Goal: Task Accomplishment & Management: Manage account settings

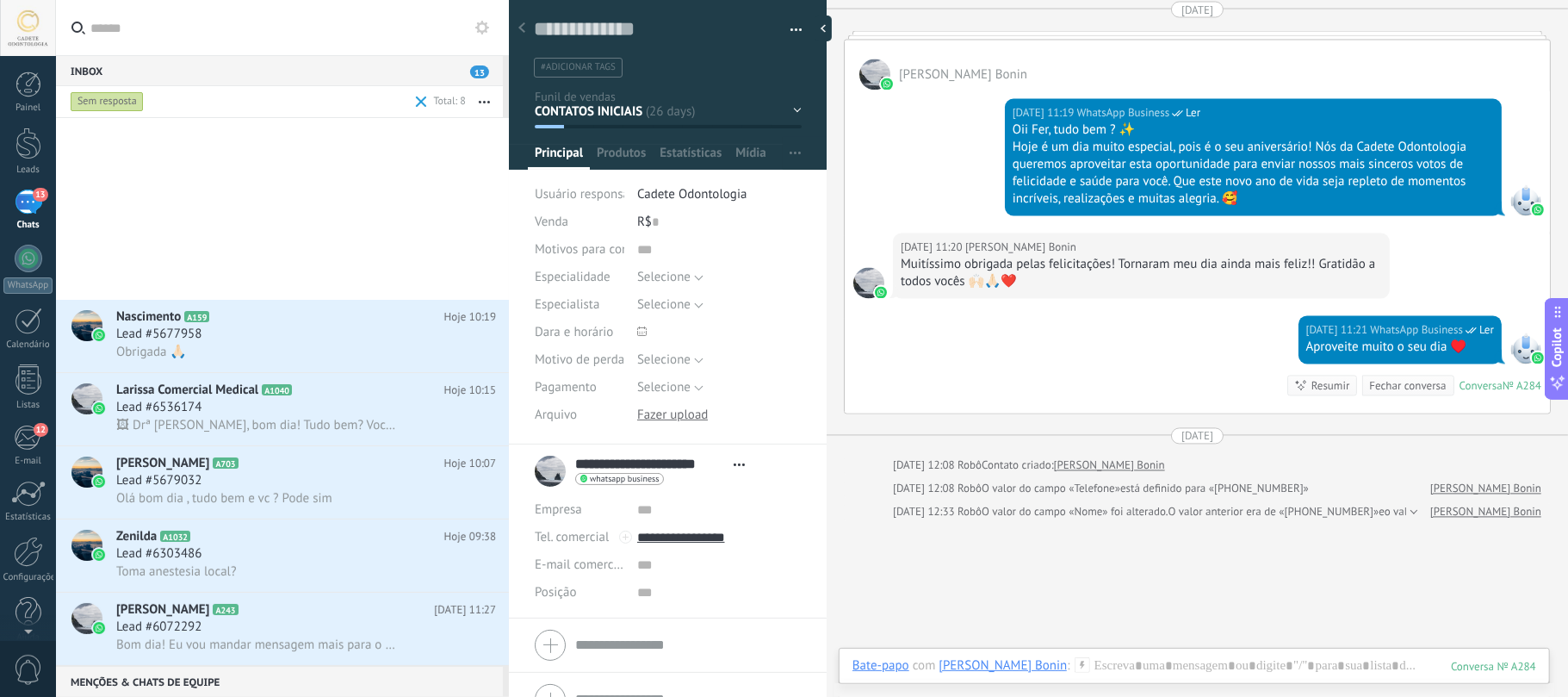
scroll to position [404, 0]
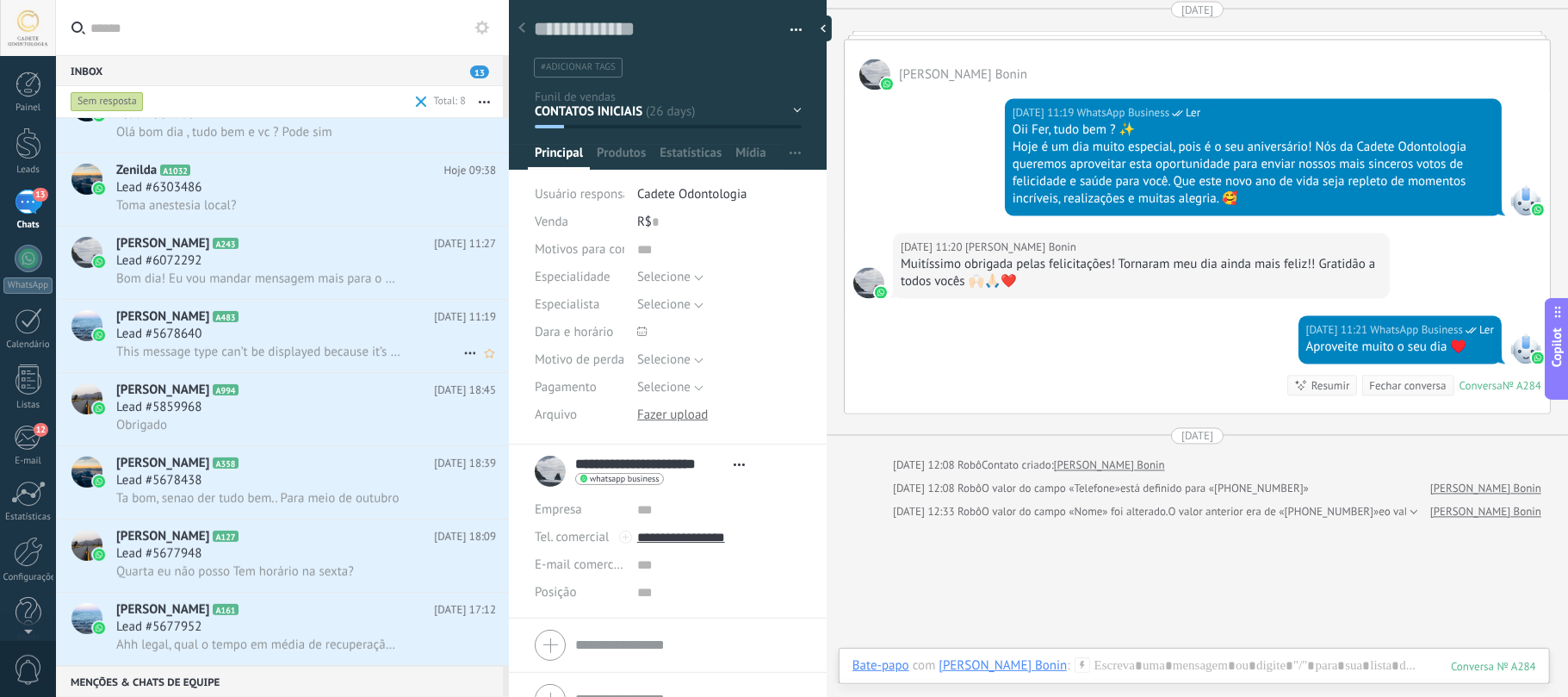
click at [238, 314] on span "A483" at bounding box center [225, 316] width 25 height 11
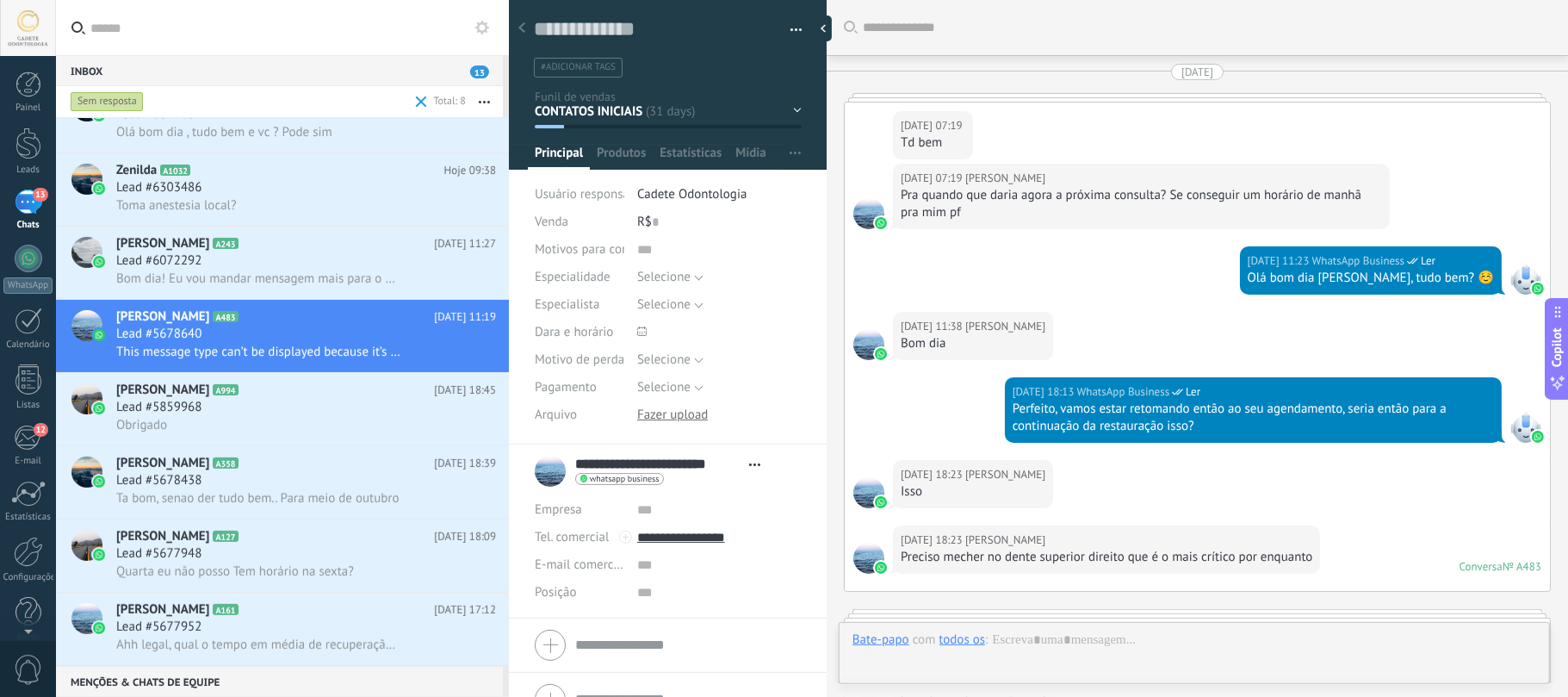
scroll to position [2711, 0]
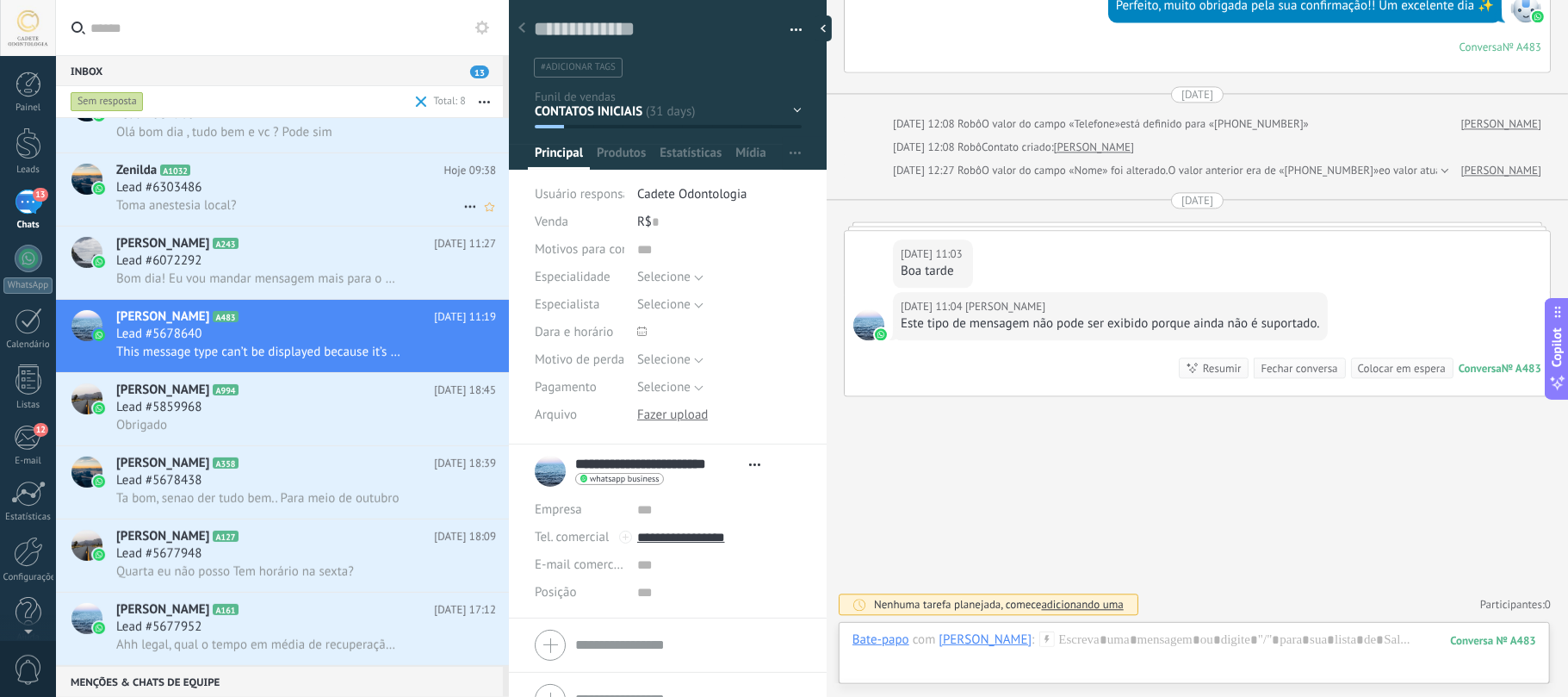
click at [159, 177] on h2 "Zenilda A1032" at bounding box center [280, 170] width 328 height 17
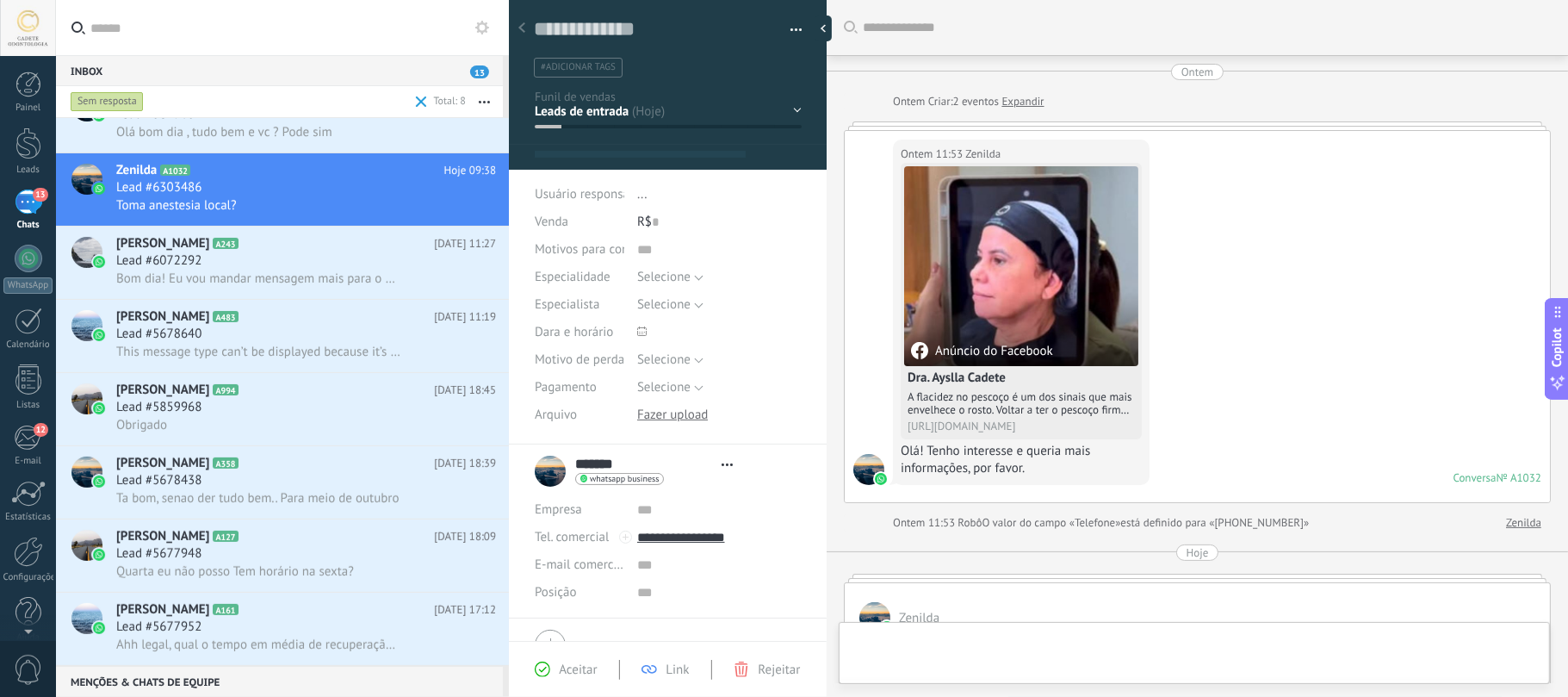
type textarea "**********"
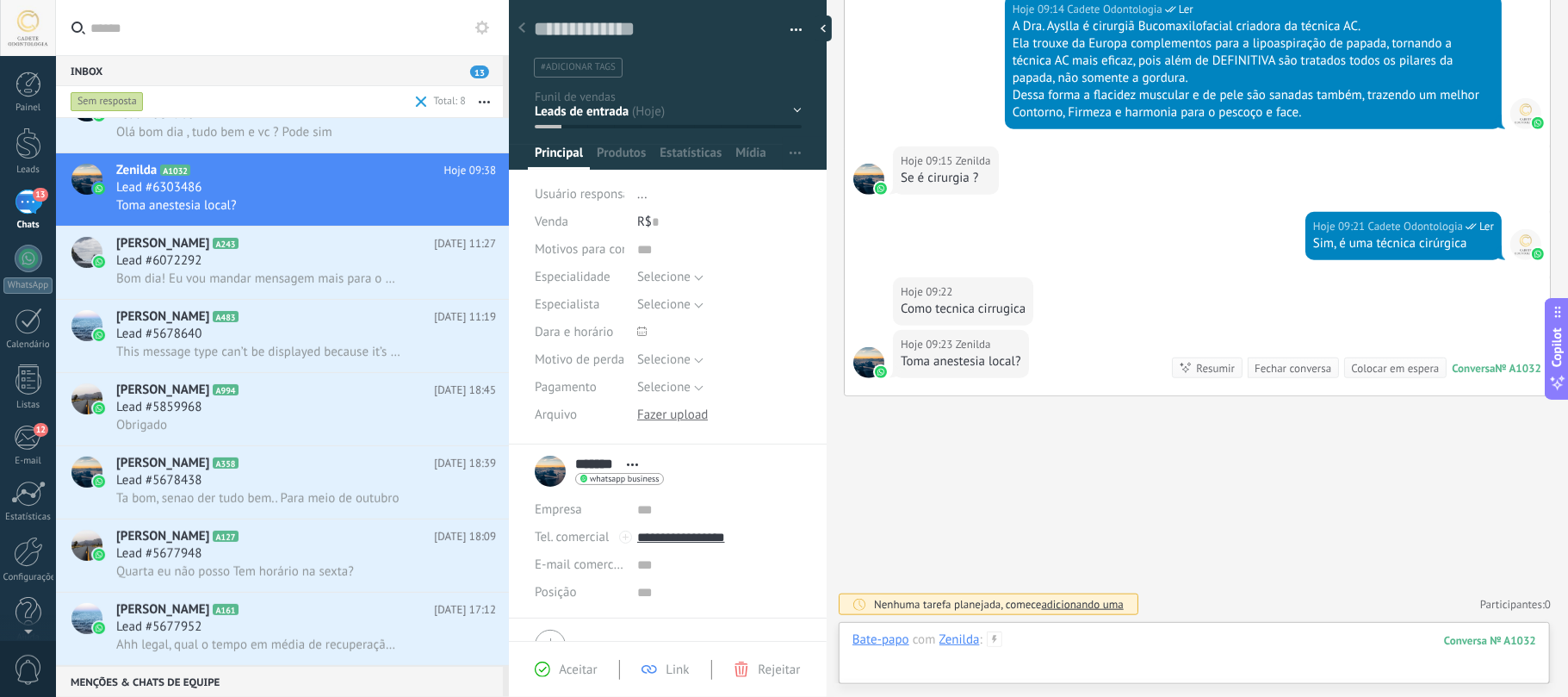
click at [1063, 666] on div at bounding box center [1194, 657] width 684 height 52
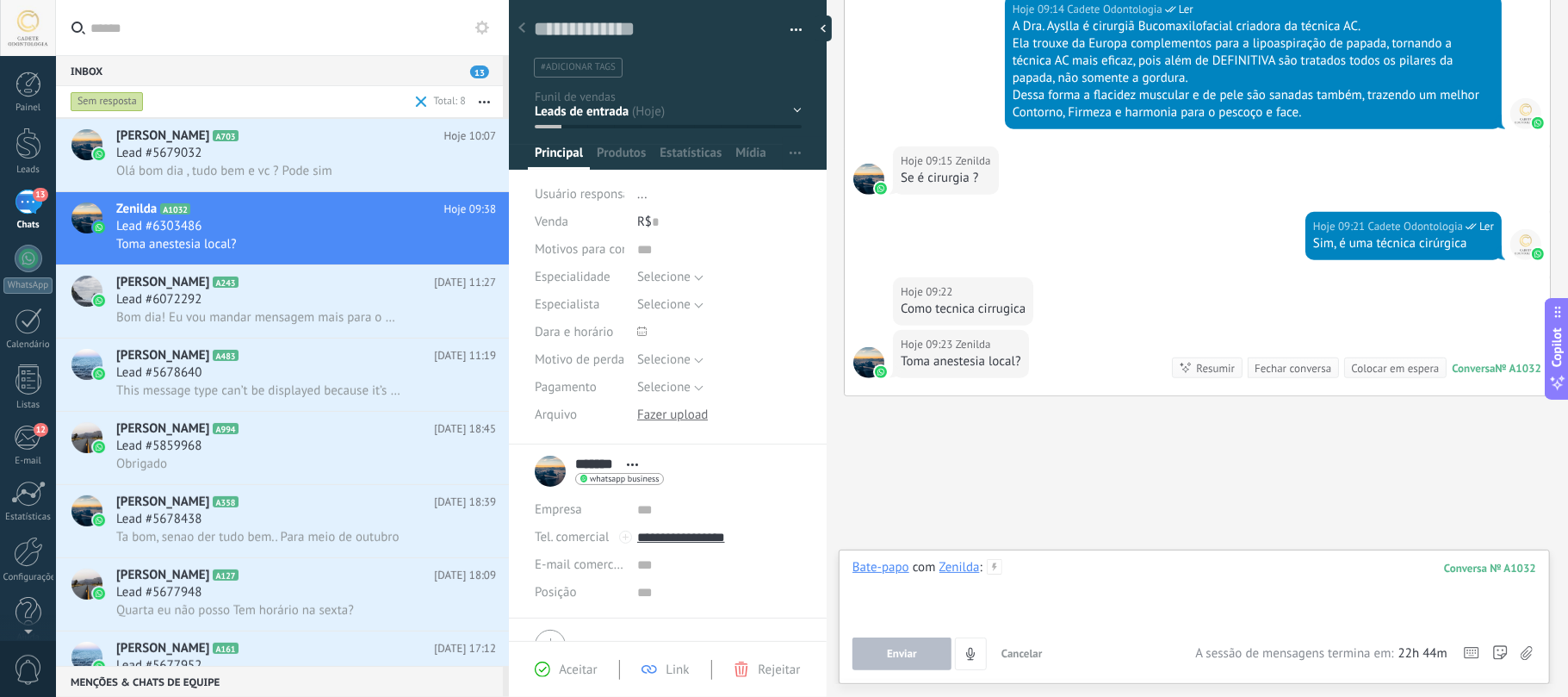
scroll to position [87, 0]
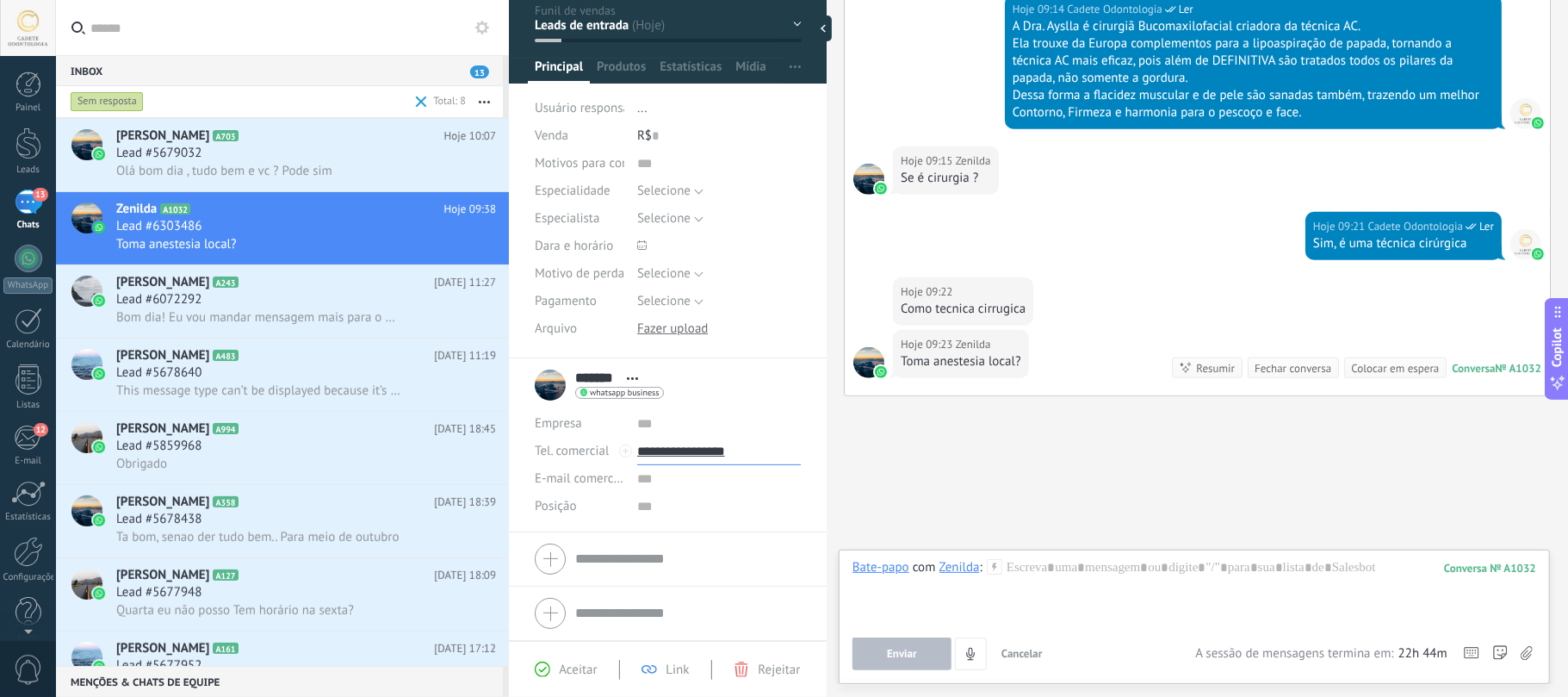
drag, startPoint x: 781, startPoint y: 451, endPoint x: 677, endPoint y: 451, distance: 104.0
click at [677, 451] on input "**********" at bounding box center [719, 451] width 164 height 28
type input "**********"
click at [96, 97] on div "Sem resposta" at bounding box center [107, 101] width 74 height 21
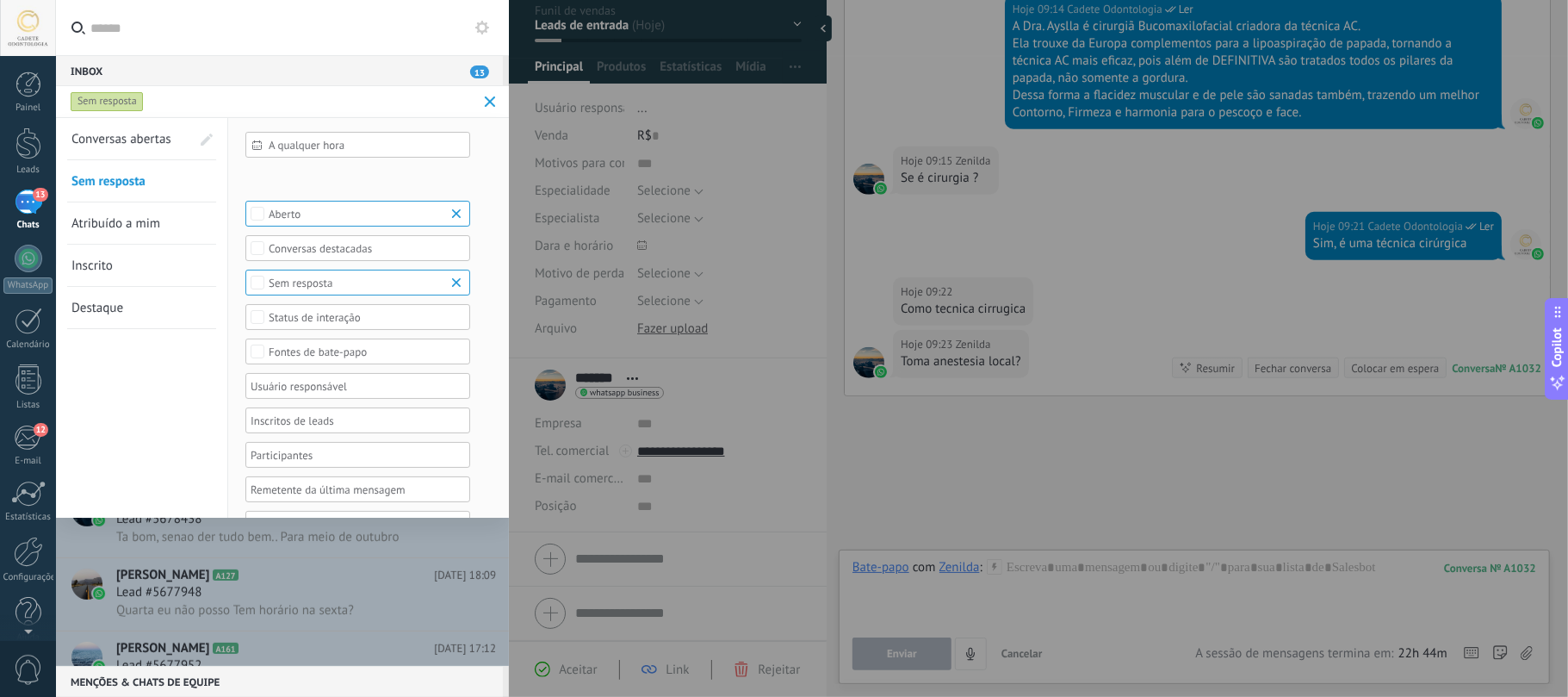
click at [122, 236] on link "Atribuído a mim" at bounding box center [131, 224] width 119 height 42
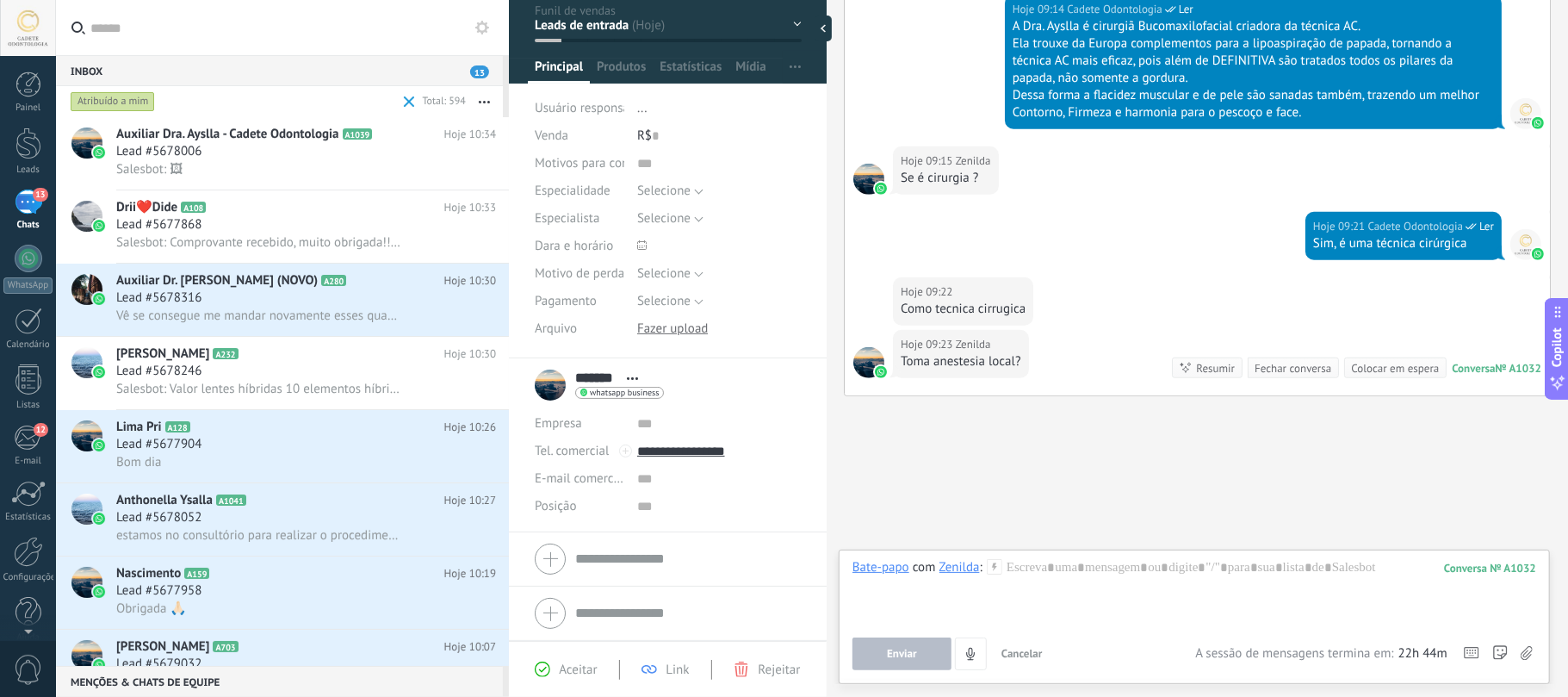
click at [89, 100] on div "Atribuído a mim" at bounding box center [112, 101] width 85 height 21
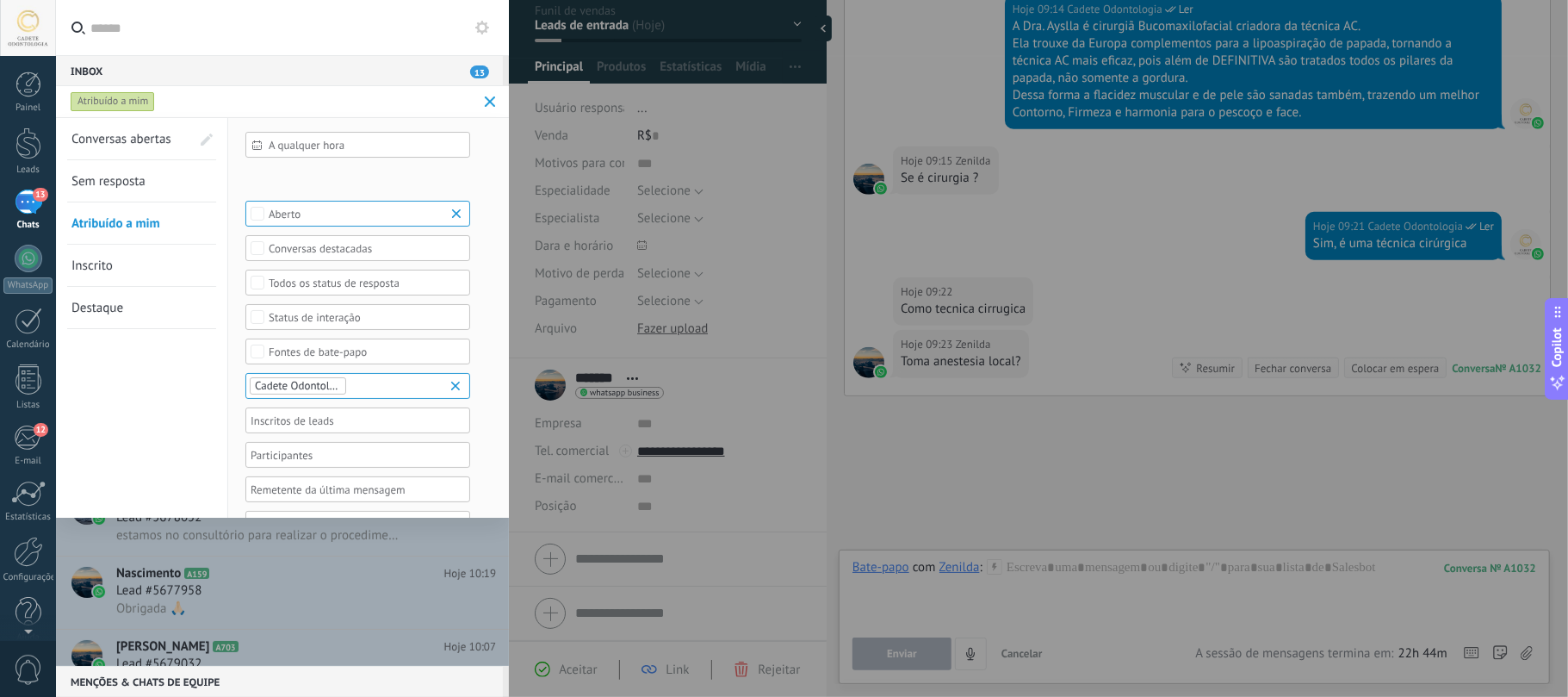
click at [141, 187] on span "Sem resposta" at bounding box center [108, 181] width 74 height 16
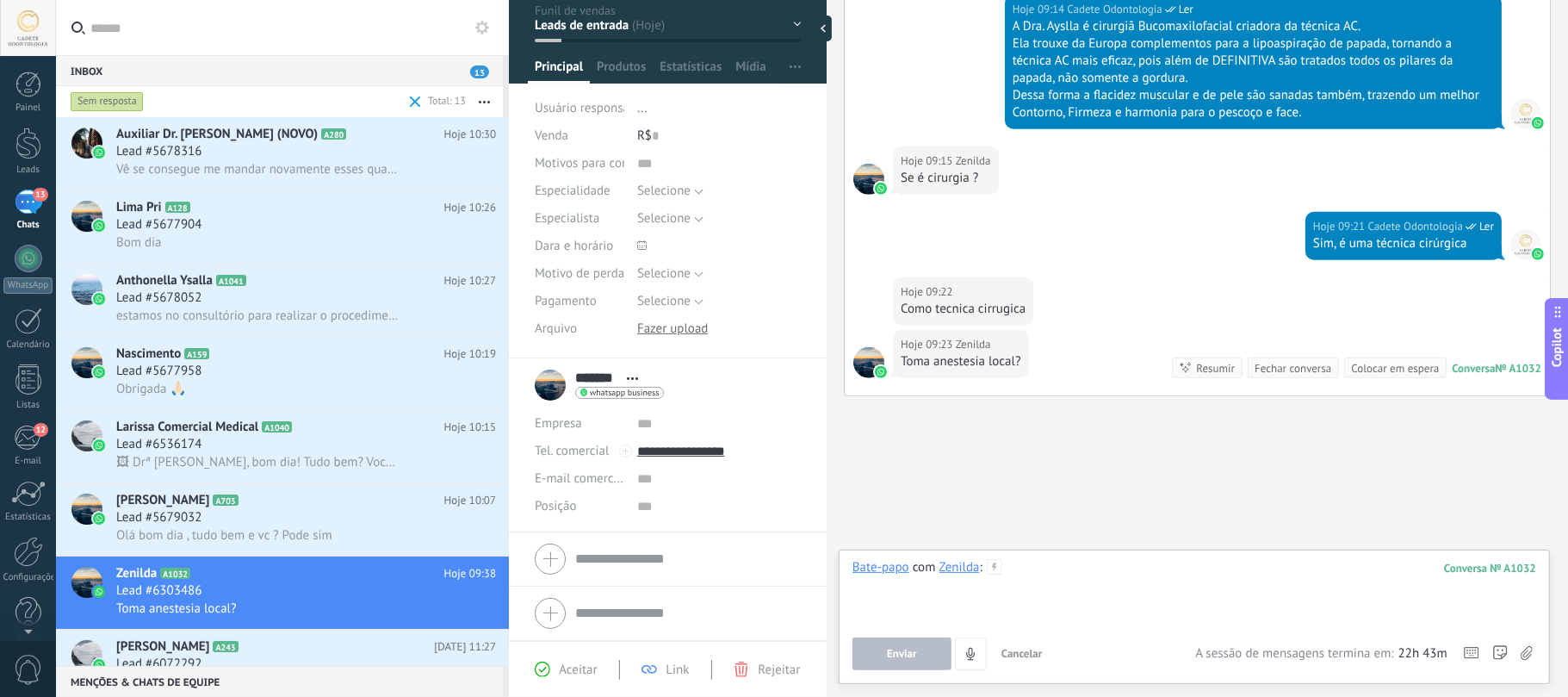
click at [1078, 586] on div at bounding box center [1194, 592] width 684 height 66
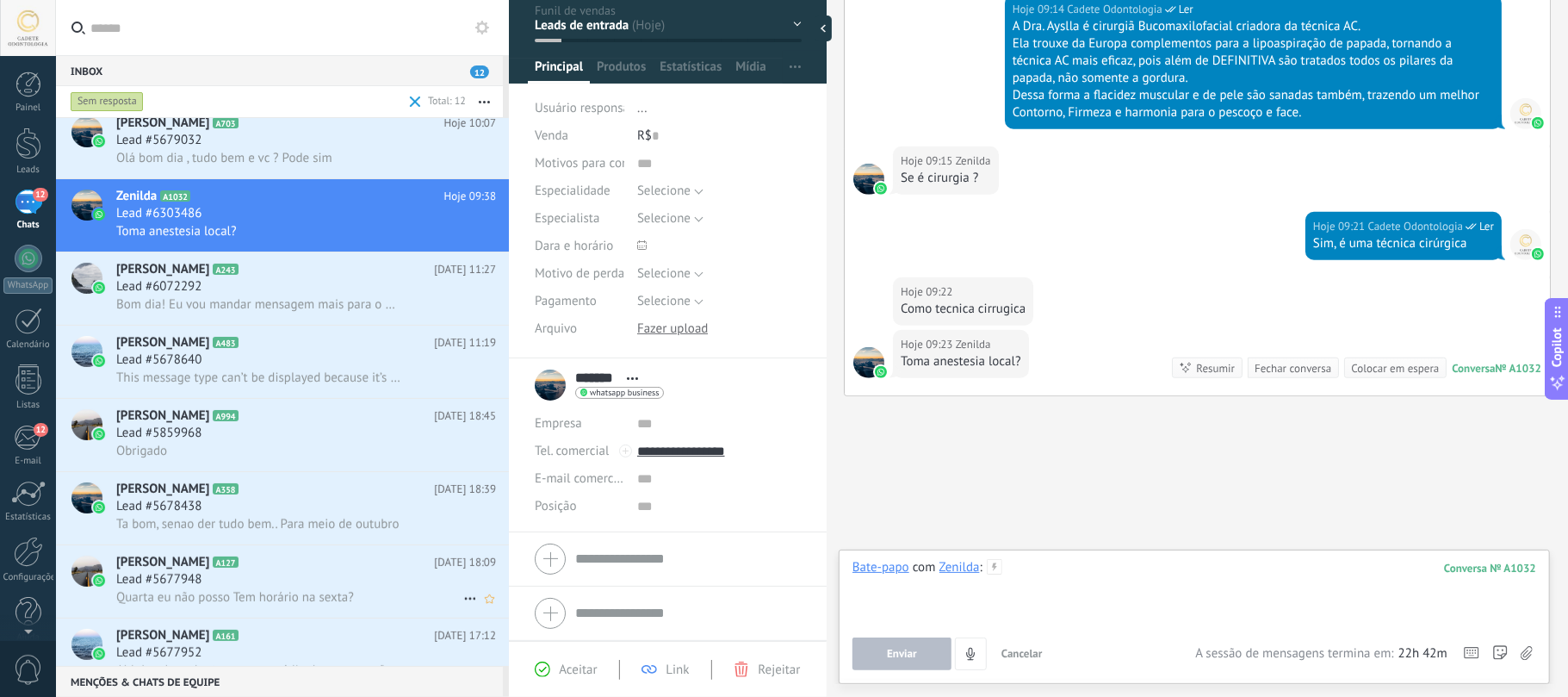
scroll to position [331, 0]
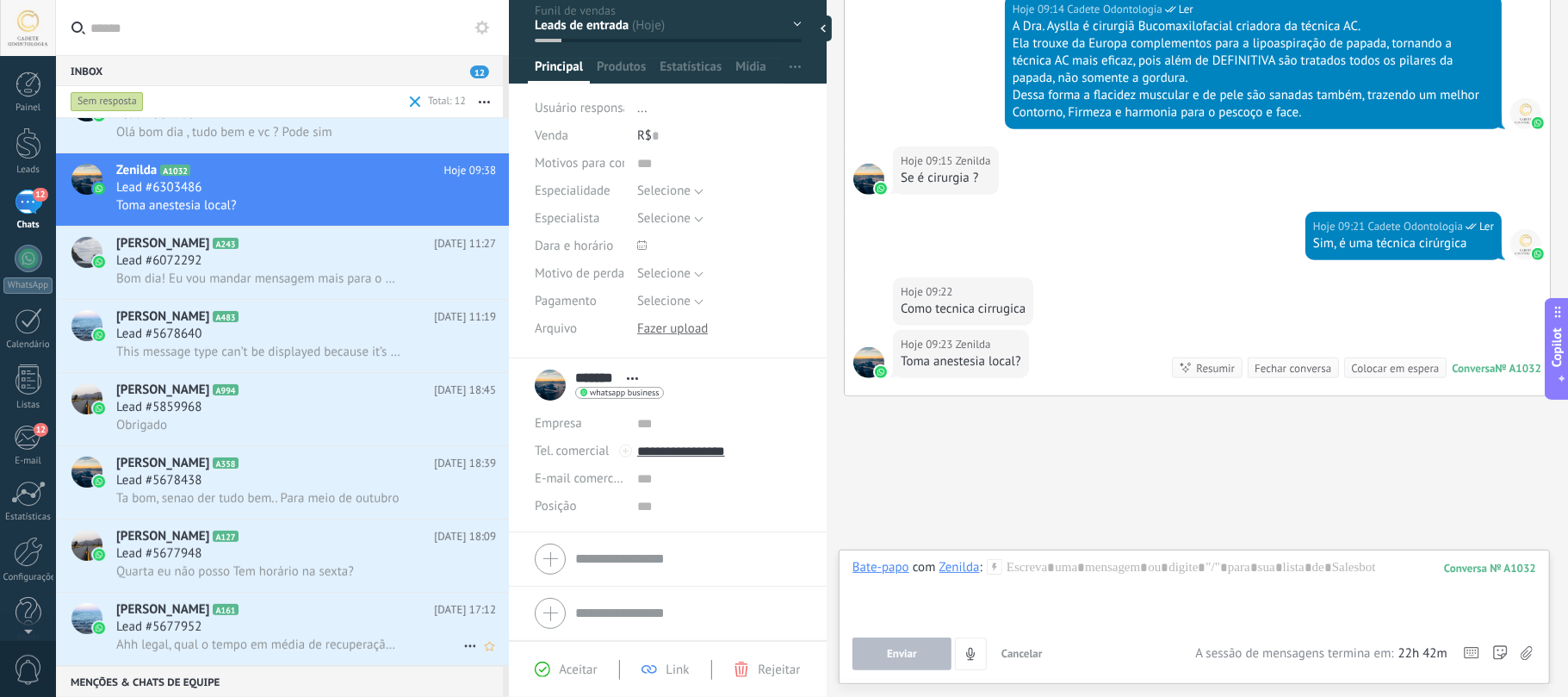
click at [210, 617] on h2 "Erica A161" at bounding box center [275, 610] width 318 height 17
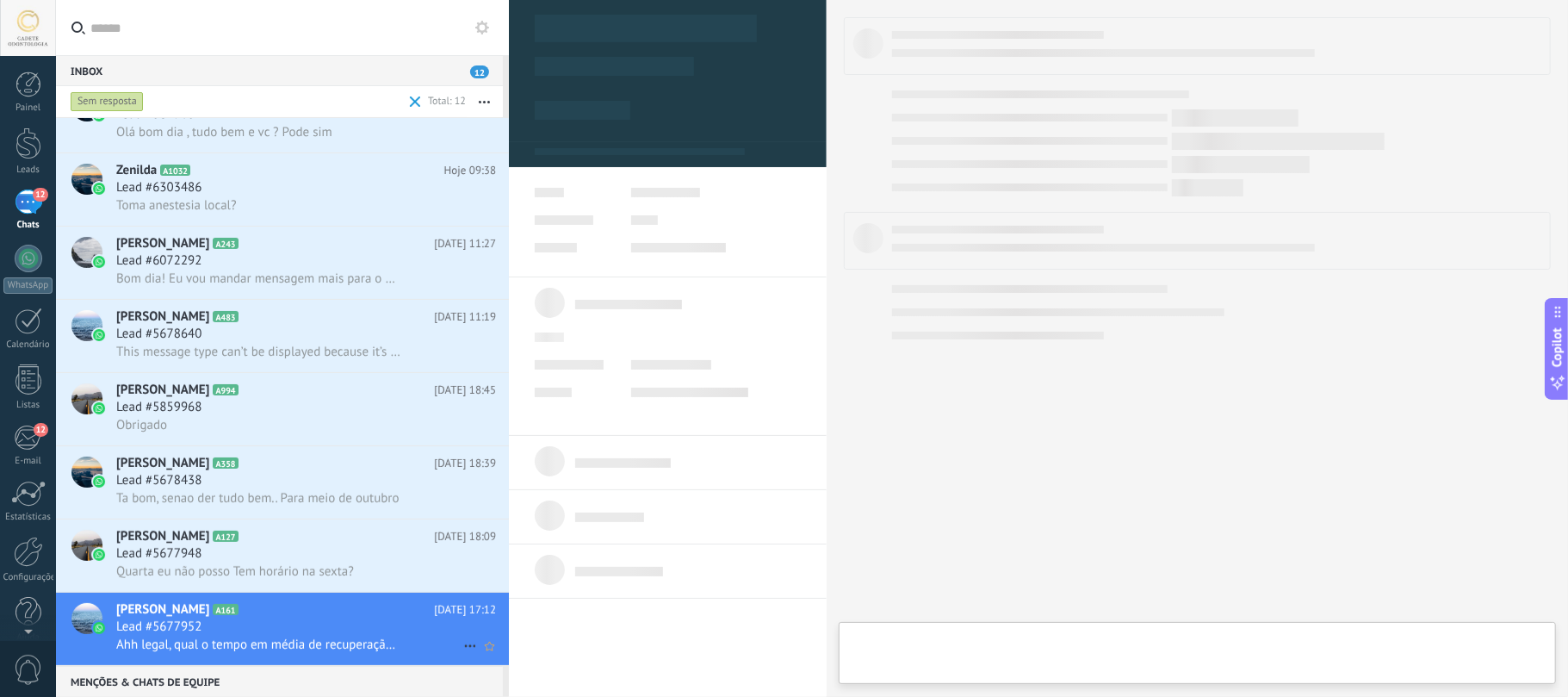
click at [462, 646] on icon at bounding box center [469, 645] width 21 height 21
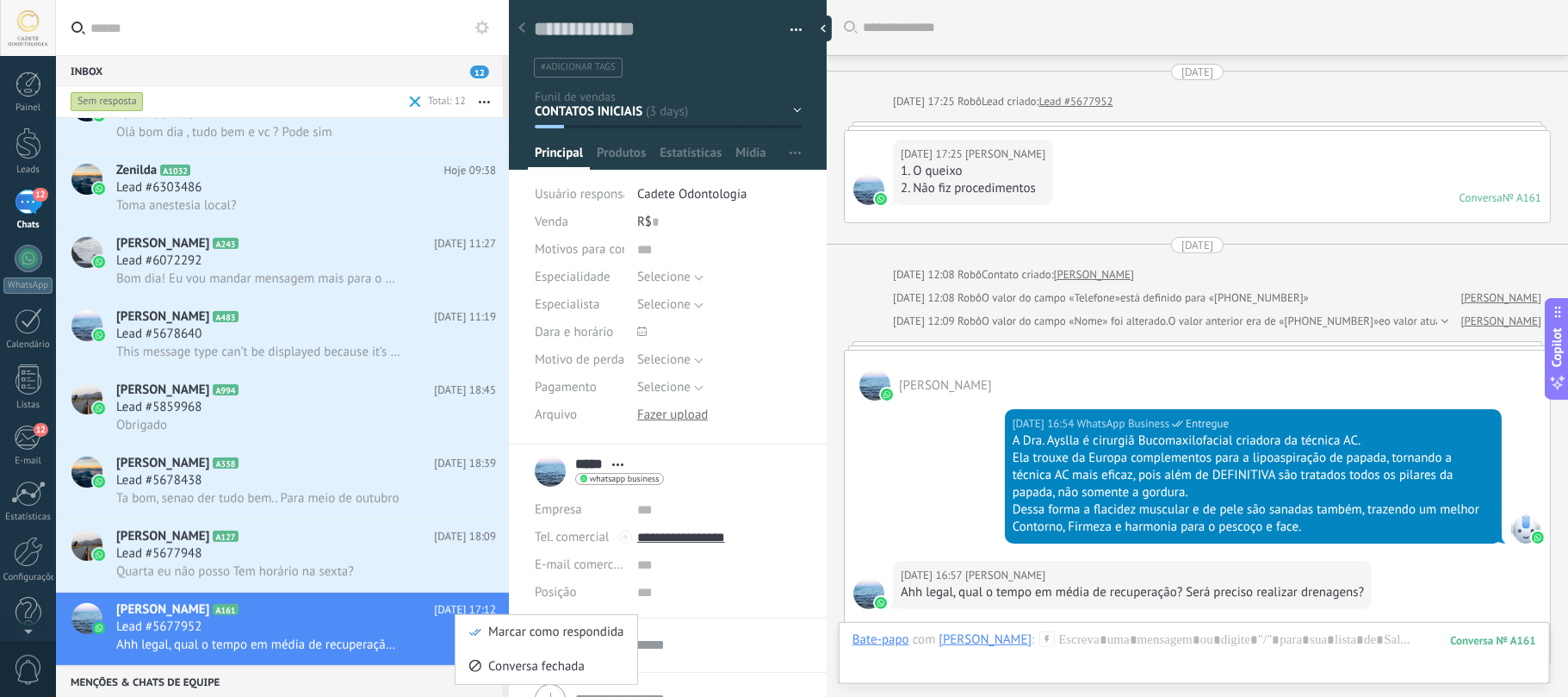
scroll to position [272, 0]
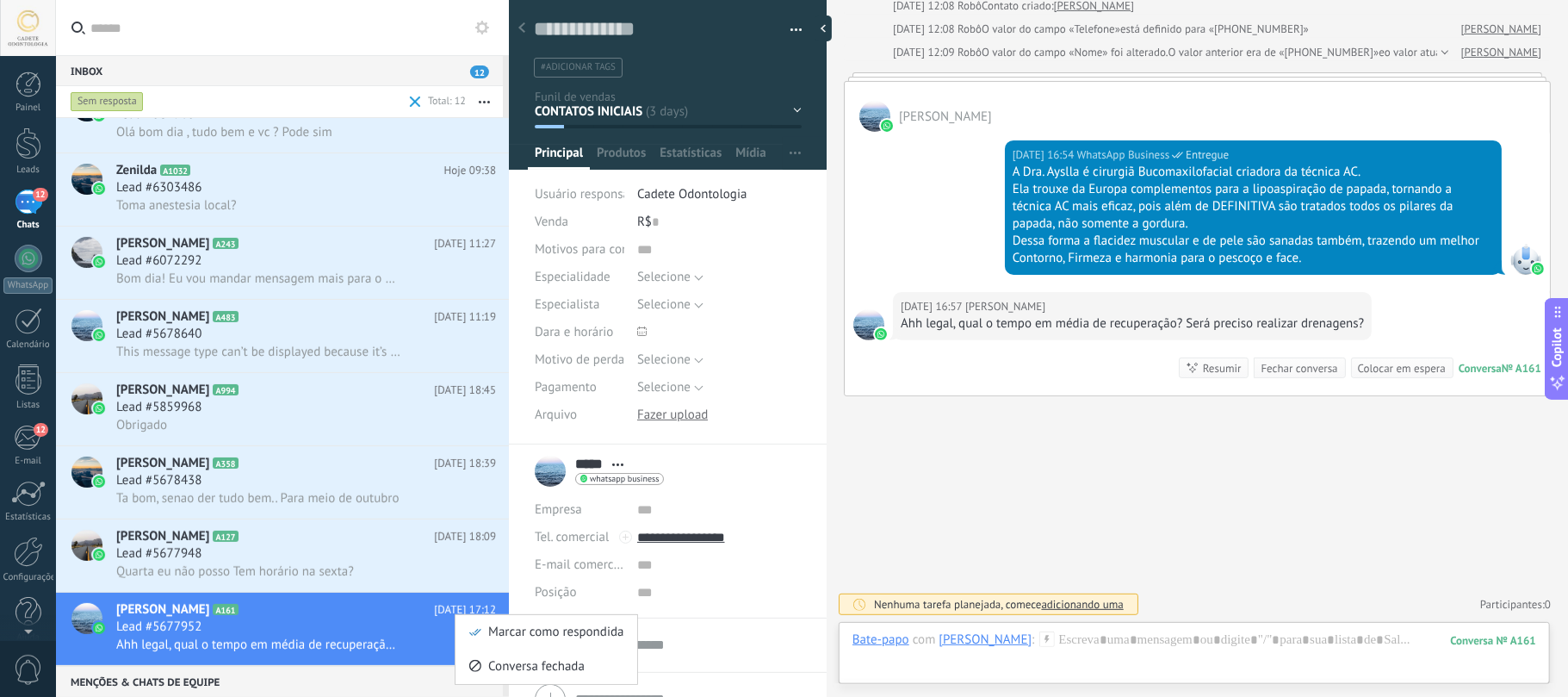
click at [125, 98] on div at bounding box center [784, 348] width 1568 height 697
click at [108, 98] on div "Sem resposta" at bounding box center [107, 101] width 74 height 21
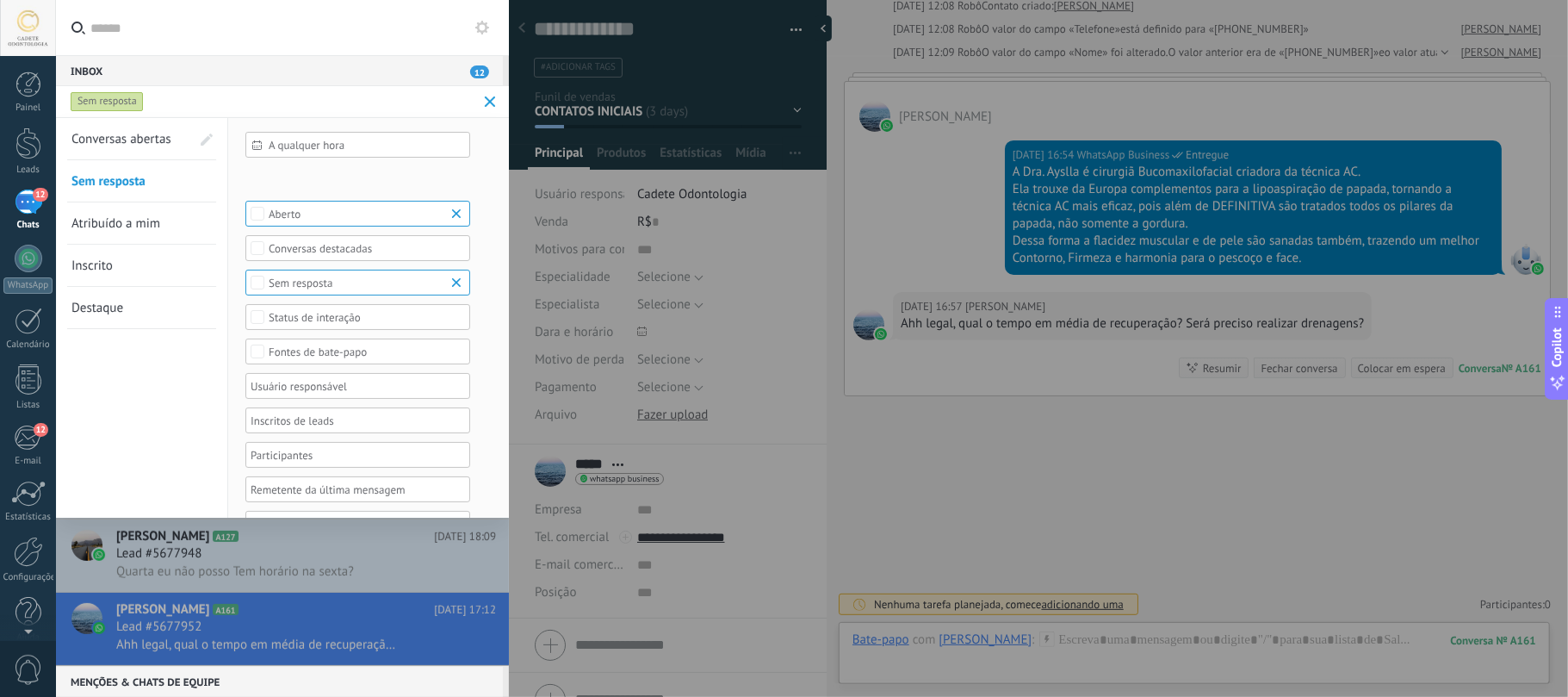
click at [485, 96] on span at bounding box center [490, 101] width 11 height 11
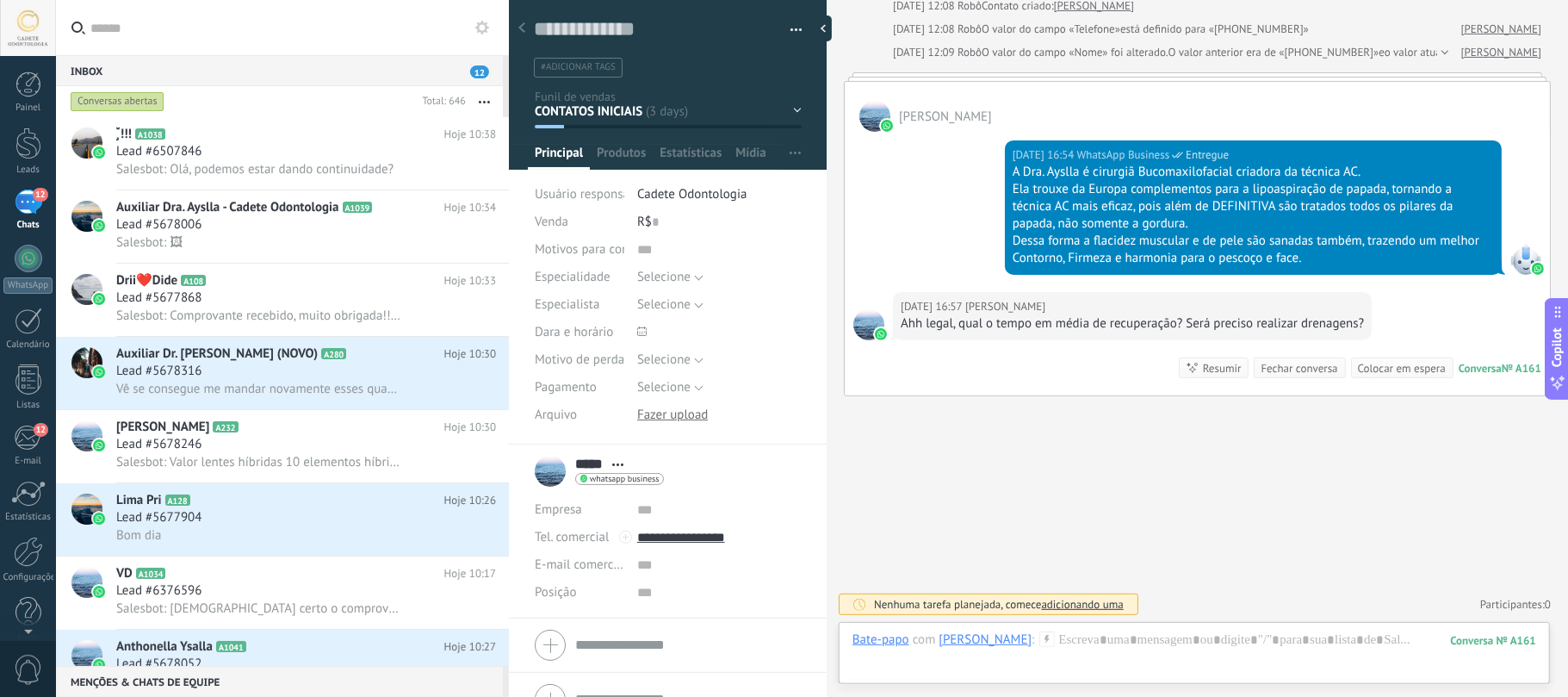
click at [118, 93] on div "Conversas abertas" at bounding box center [117, 101] width 93 height 21
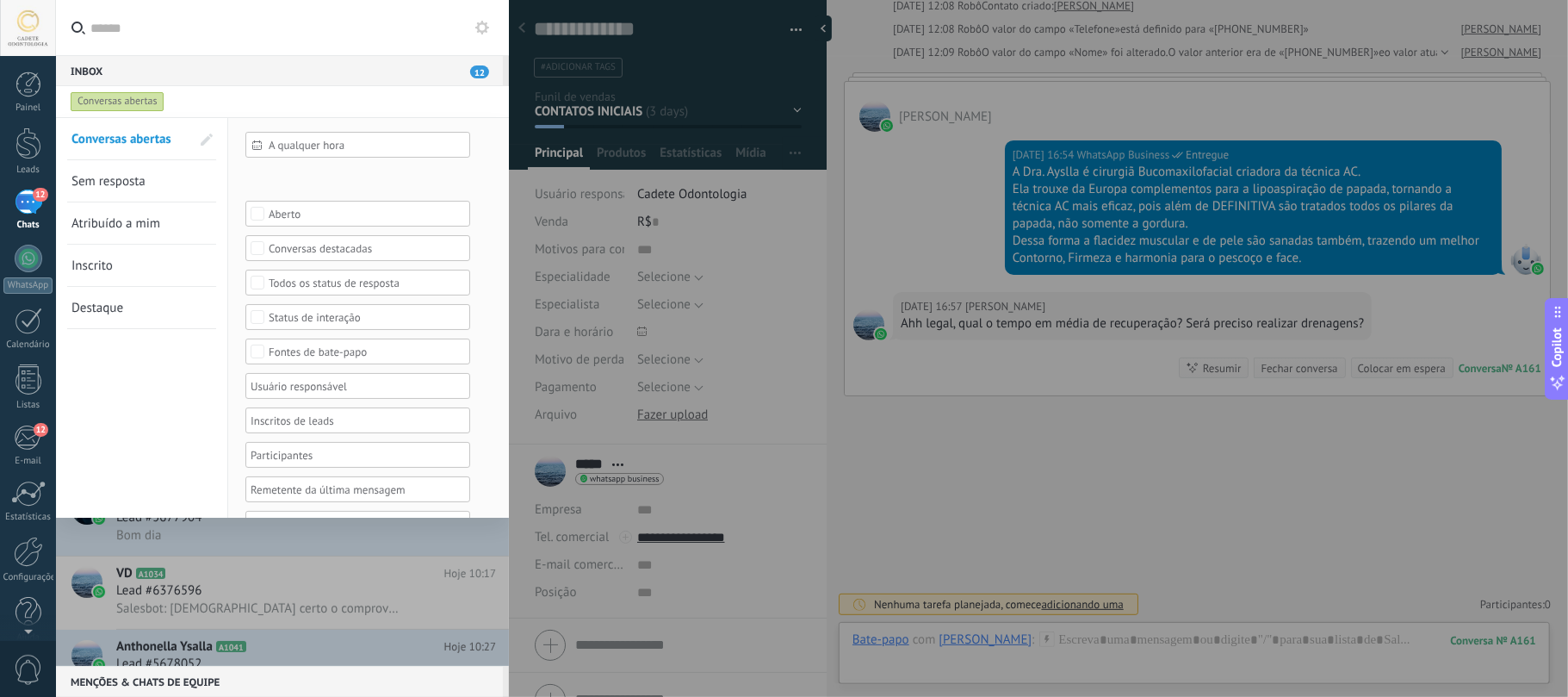
click at [114, 229] on span "Atribuído a mim" at bounding box center [115, 224] width 88 height 16
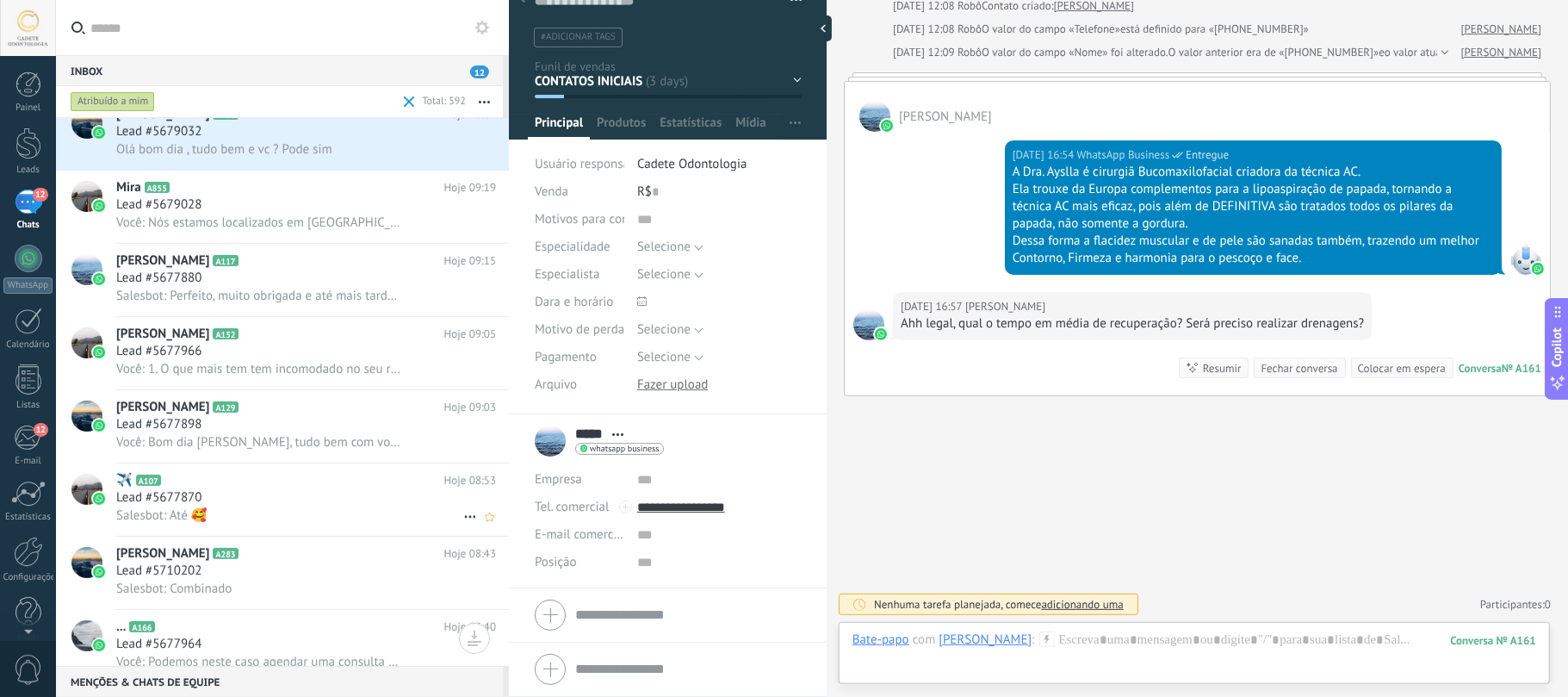
scroll to position [576, 0]
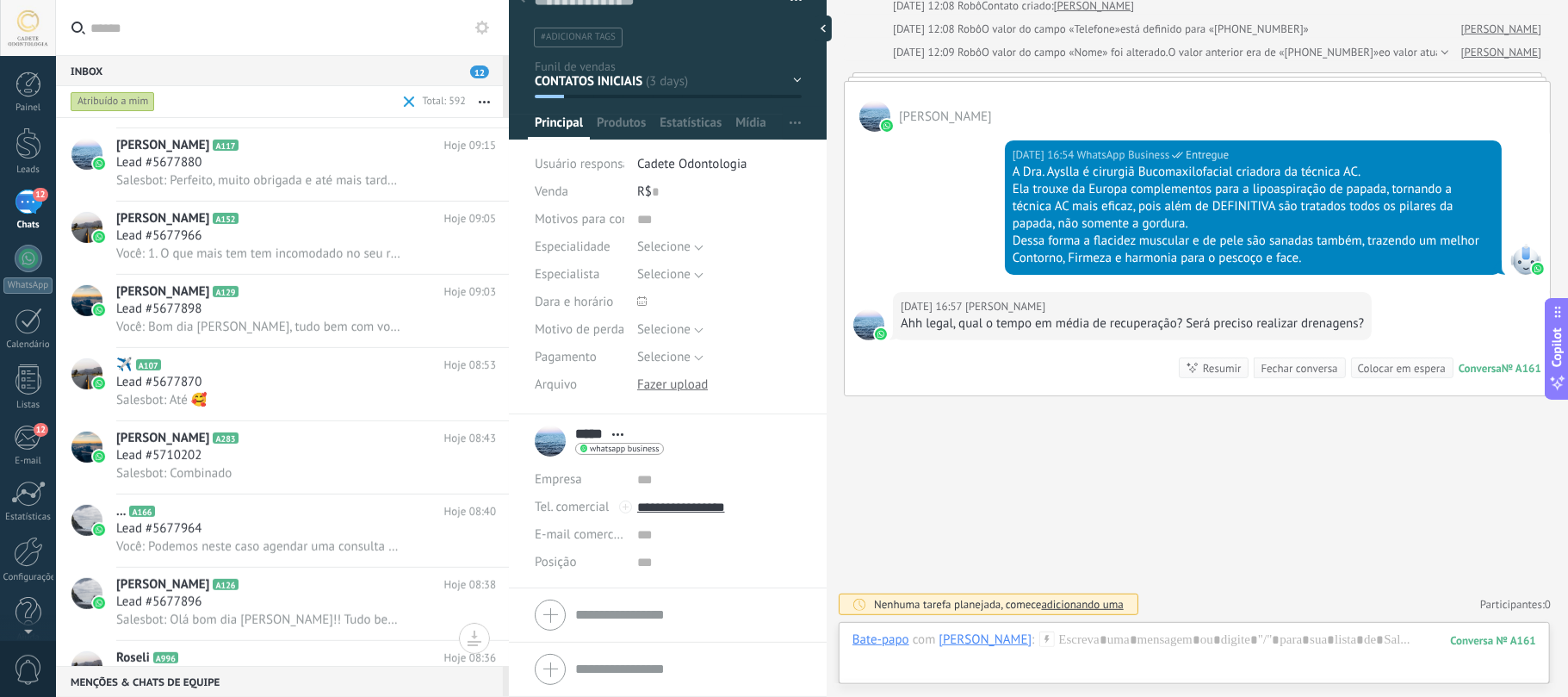
click at [108, 104] on div "Atribuído a mim" at bounding box center [112, 101] width 85 height 21
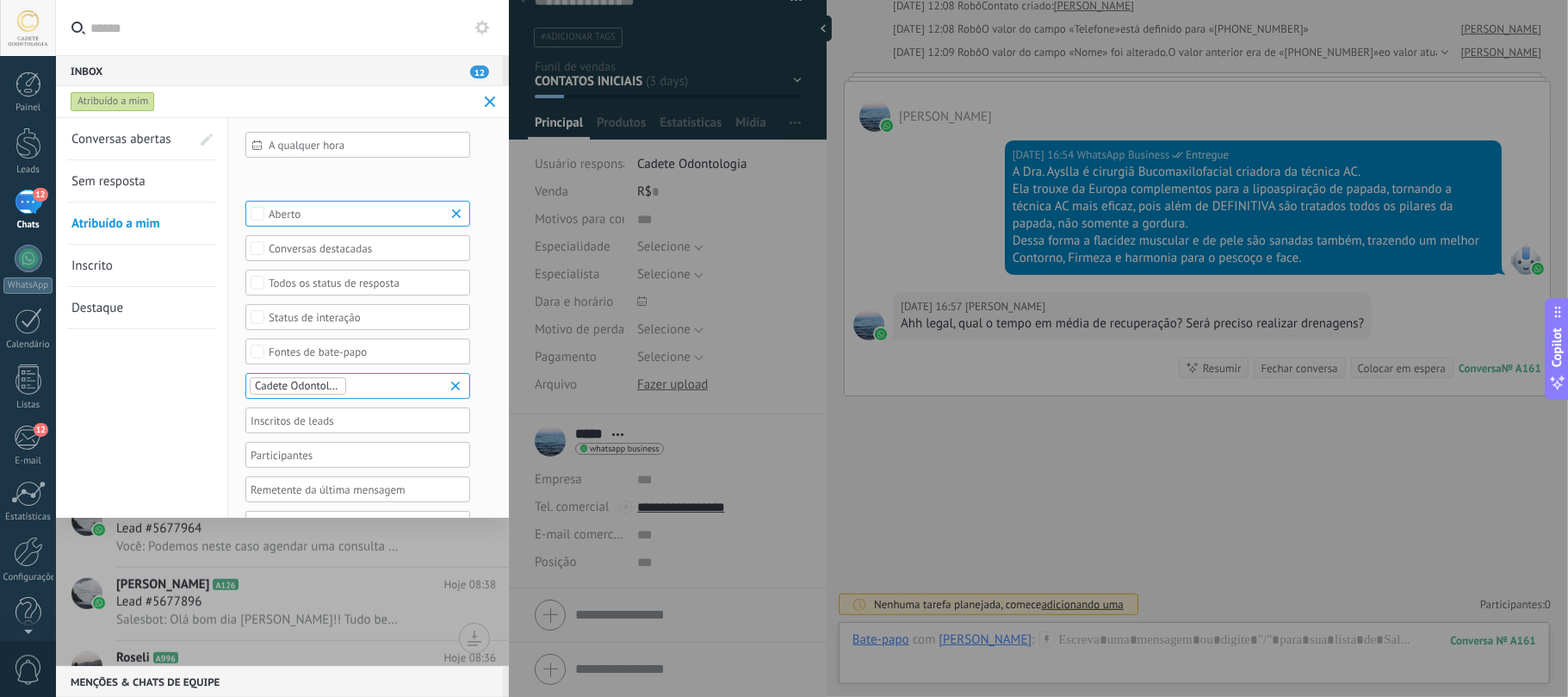
click at [120, 183] on span "Sem resposta" at bounding box center [108, 181] width 74 height 16
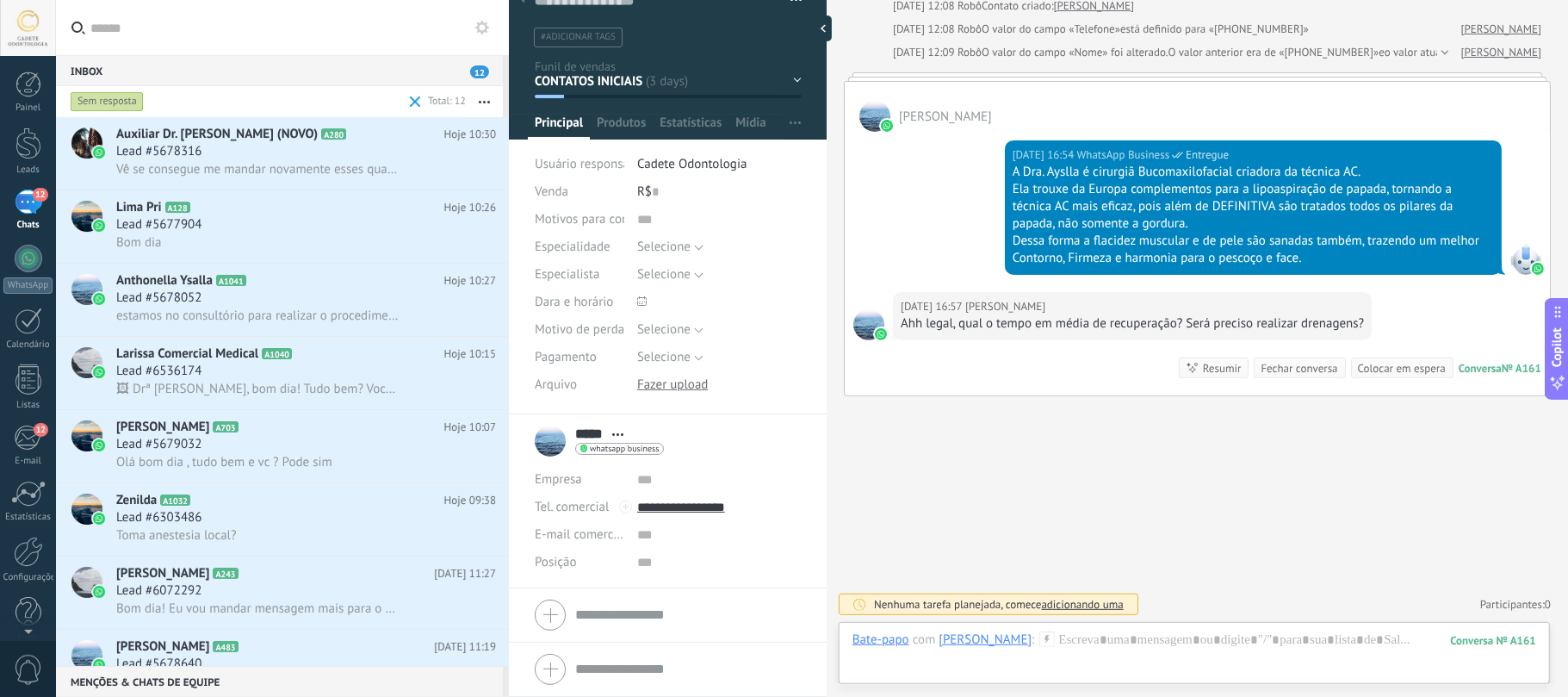
click at [91, 91] on div "Sem resposta" at bounding box center [107, 101] width 74 height 21
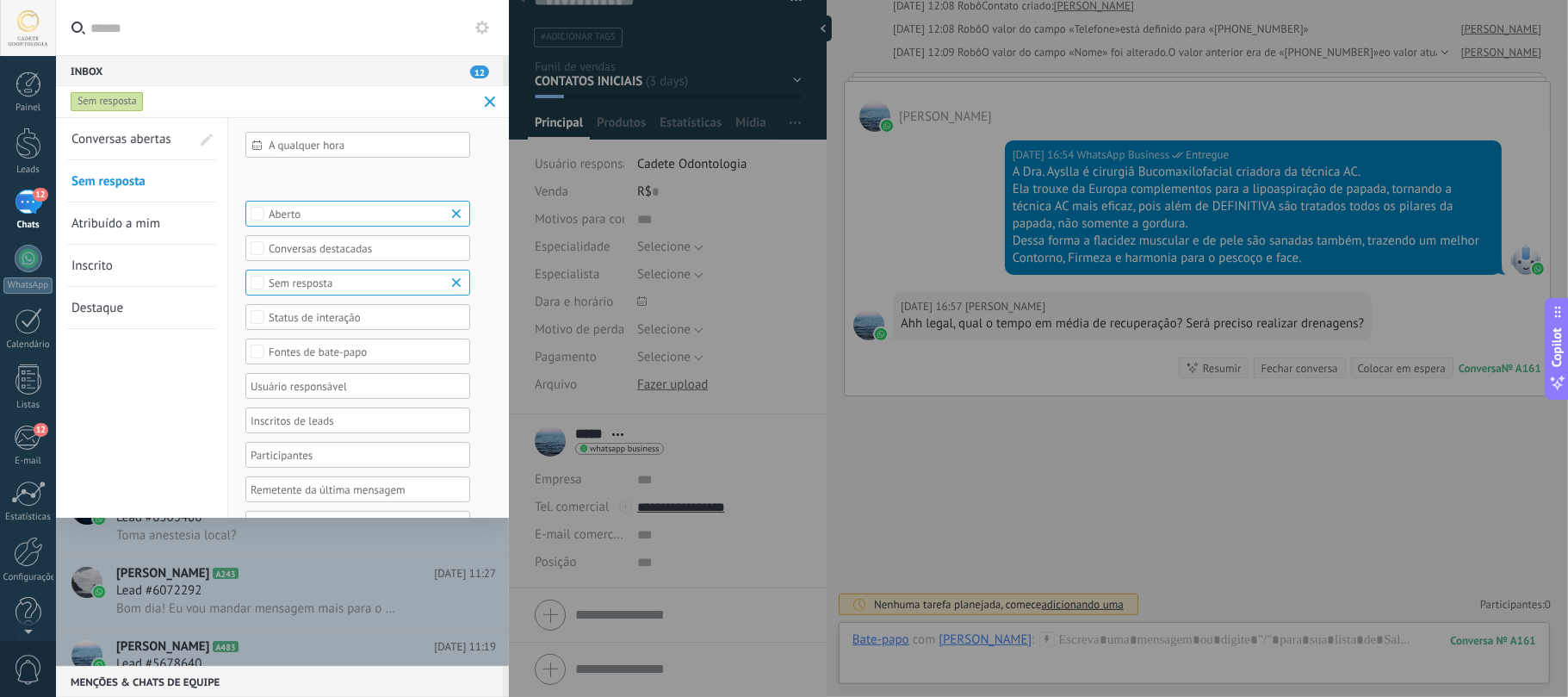
click at [106, 229] on span "Atribuído a mim" at bounding box center [115, 224] width 88 height 16
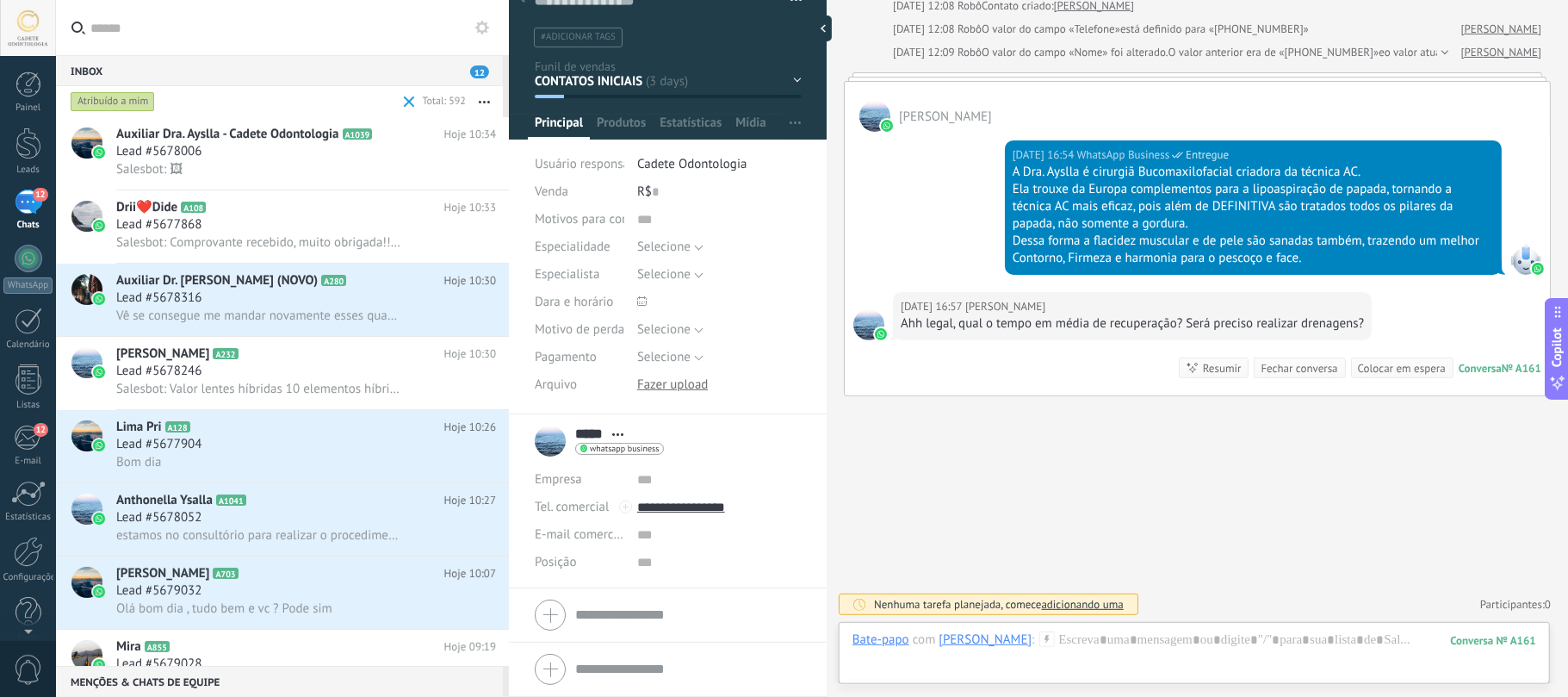
click at [120, 100] on div "Atribuído a mim" at bounding box center [112, 101] width 85 height 21
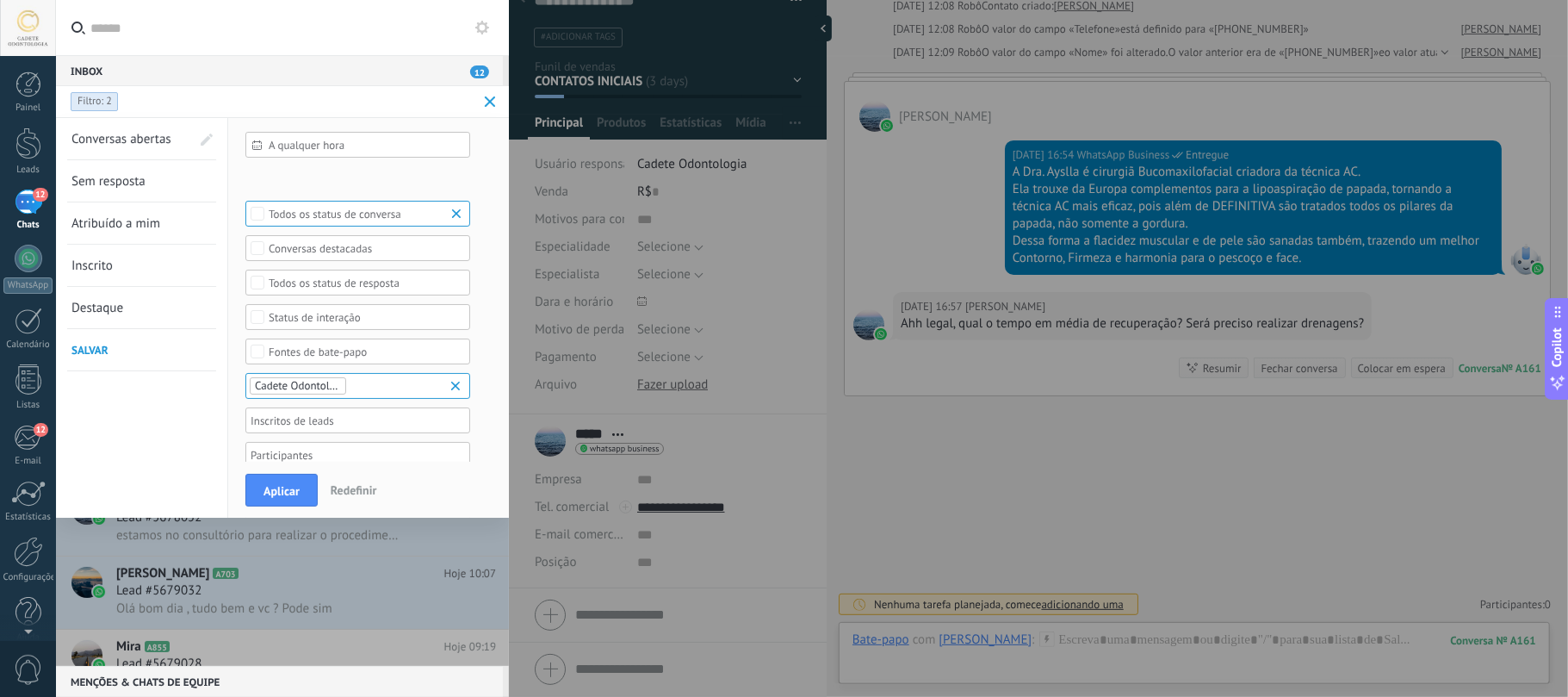
click at [454, 214] on b at bounding box center [458, 213] width 21 height 17
click at [372, 283] on div "Todos os status de resposta" at bounding box center [358, 282] width 179 height 13
click at [317, 325] on div "Sem resposta" at bounding box center [300, 324] width 64 height 12
click at [269, 487] on span "Aplicar" at bounding box center [281, 491] width 36 height 12
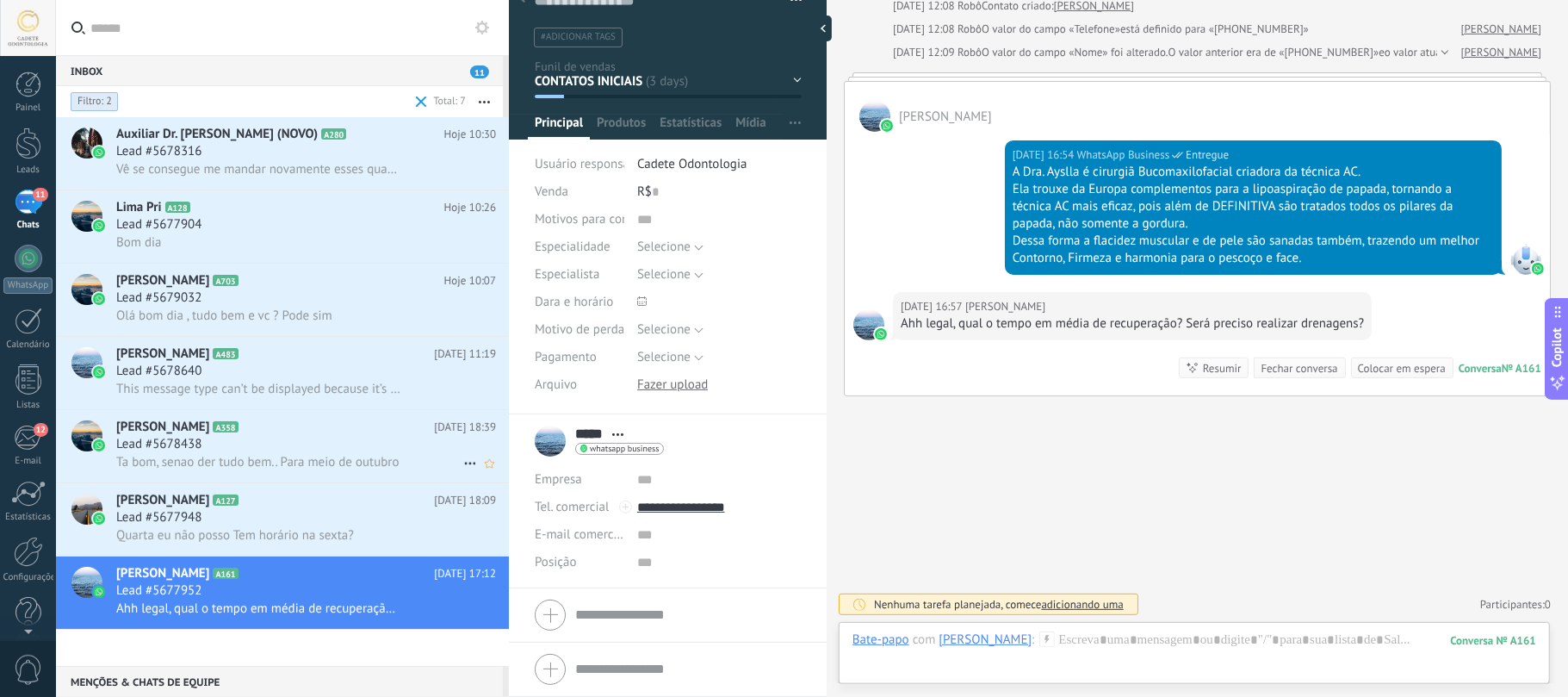
click at [266, 444] on div "Lead #5678438" at bounding box center [306, 443] width 380 height 17
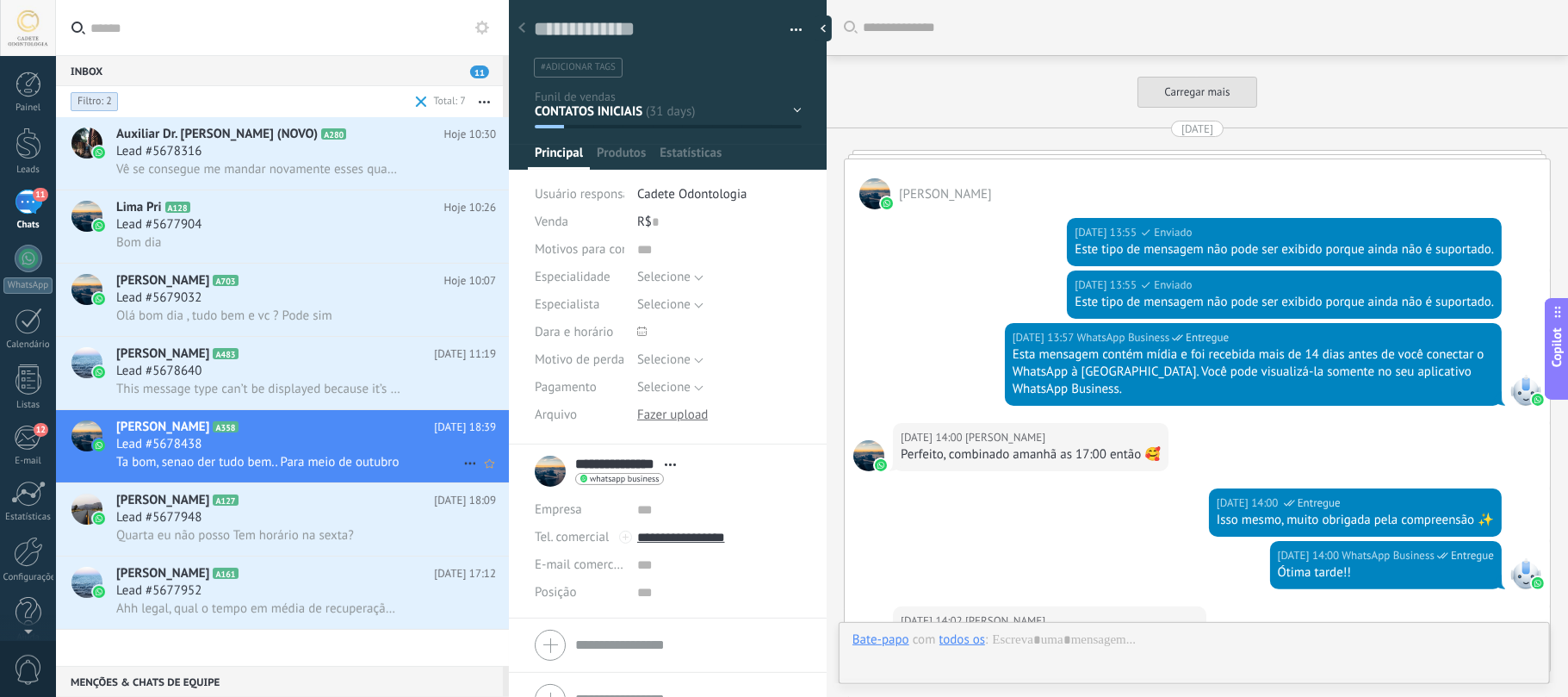
scroll to position [4899, 0]
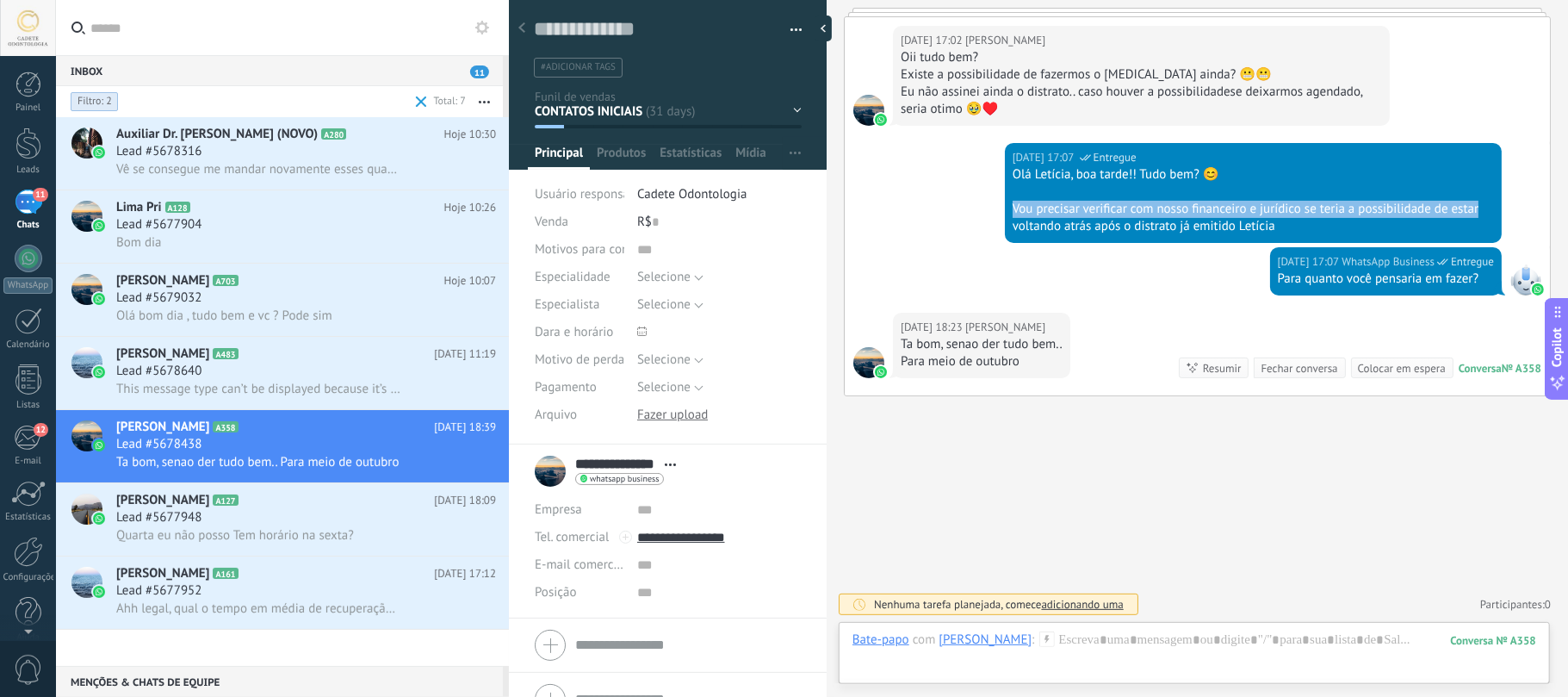
drag, startPoint x: 1009, startPoint y: 209, endPoint x: 1479, endPoint y: 204, distance: 470.0
click at [1479, 204] on div "[DATE] 17:07 WhatsApp Business Entregue Olá Letícia, boa tarde!! Tudo bem? 😊 Vo…" at bounding box center [1254, 193] width 497 height 99
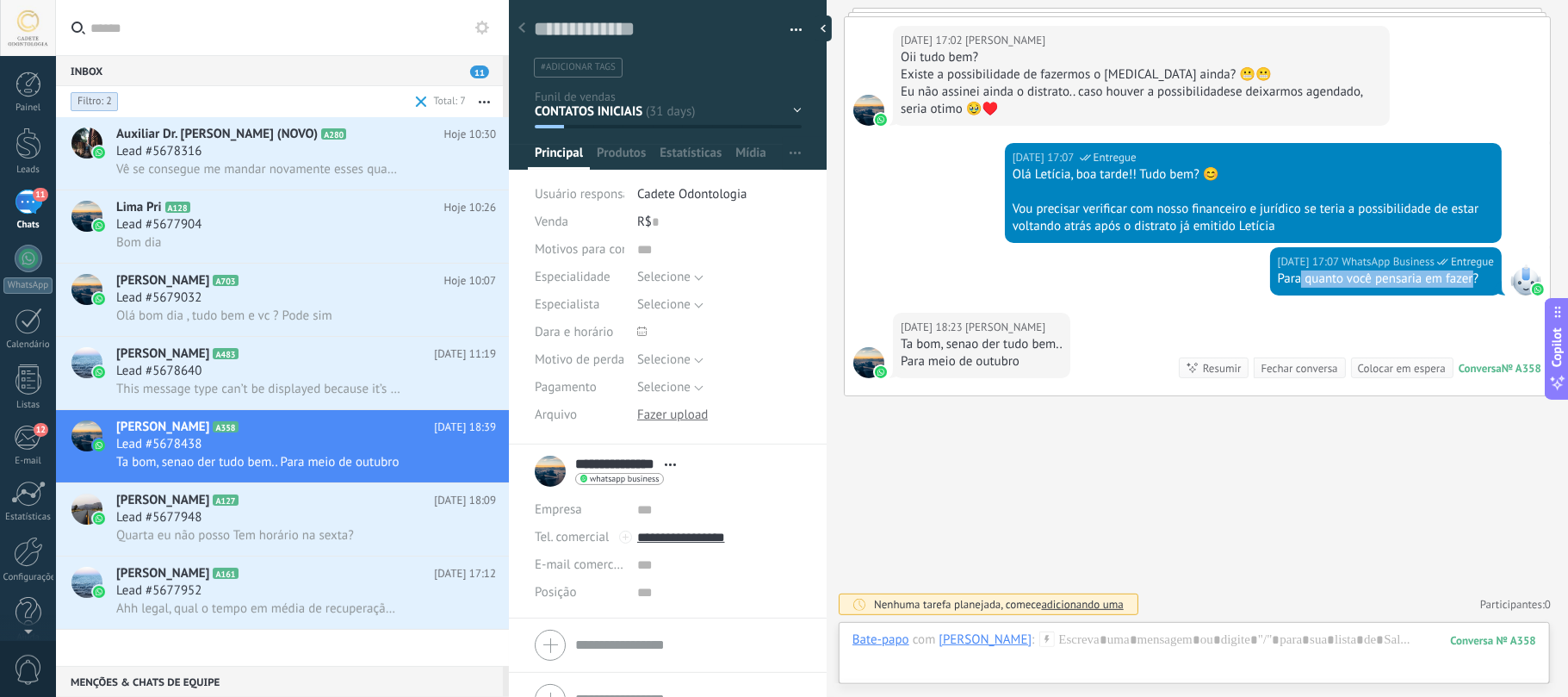
drag, startPoint x: 1441, startPoint y: 272, endPoint x: 1244, endPoint y: 282, distance: 197.3
click at [1278, 282] on div "Para quanto você pensaria em fazer?" at bounding box center [1385, 278] width 216 height 17
click at [1068, 275] on div "[DATE] 17:07 WhatsApp Business Entregue Para quanto você pensaria em fazer?" at bounding box center [1197, 280] width 705 height 66
click at [209, 355] on span "[PERSON_NAME]" at bounding box center [163, 353] width 93 height 17
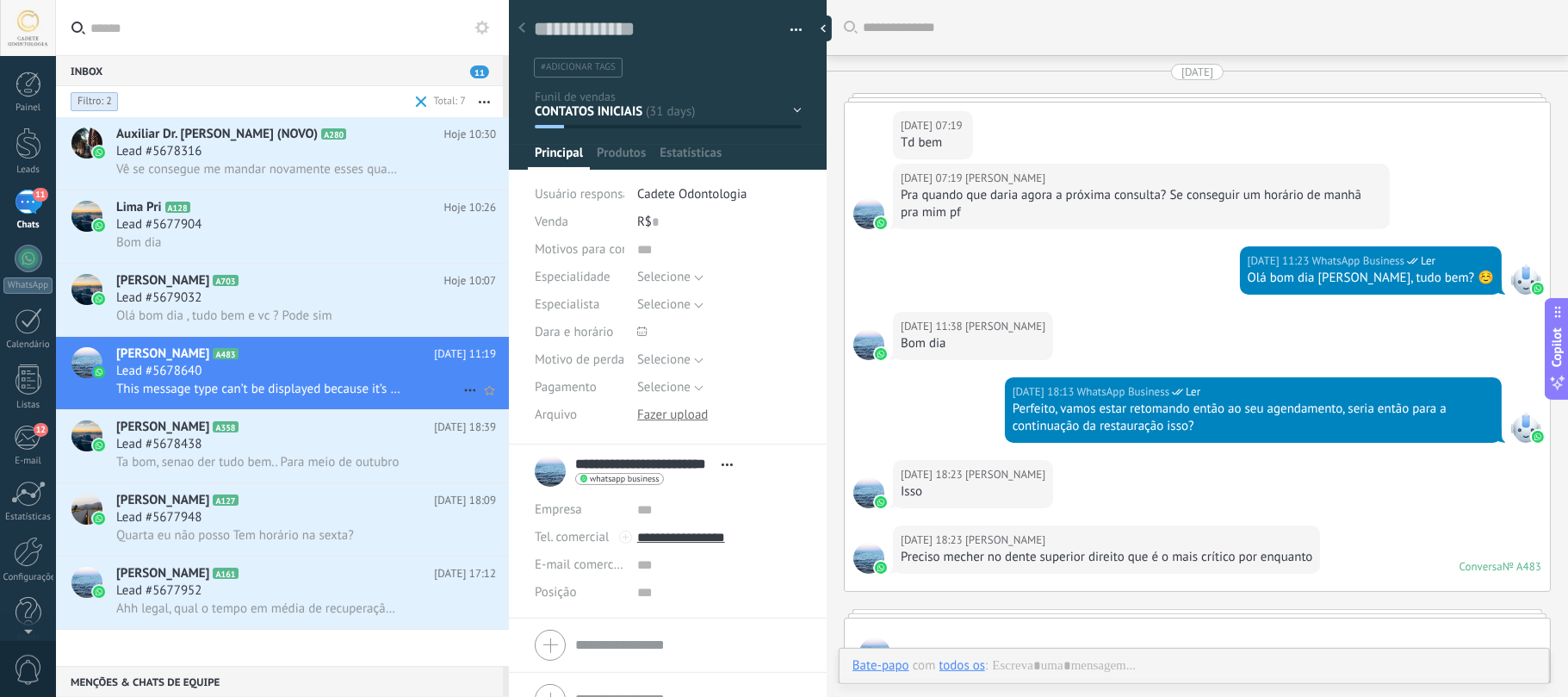
type textarea "**********"
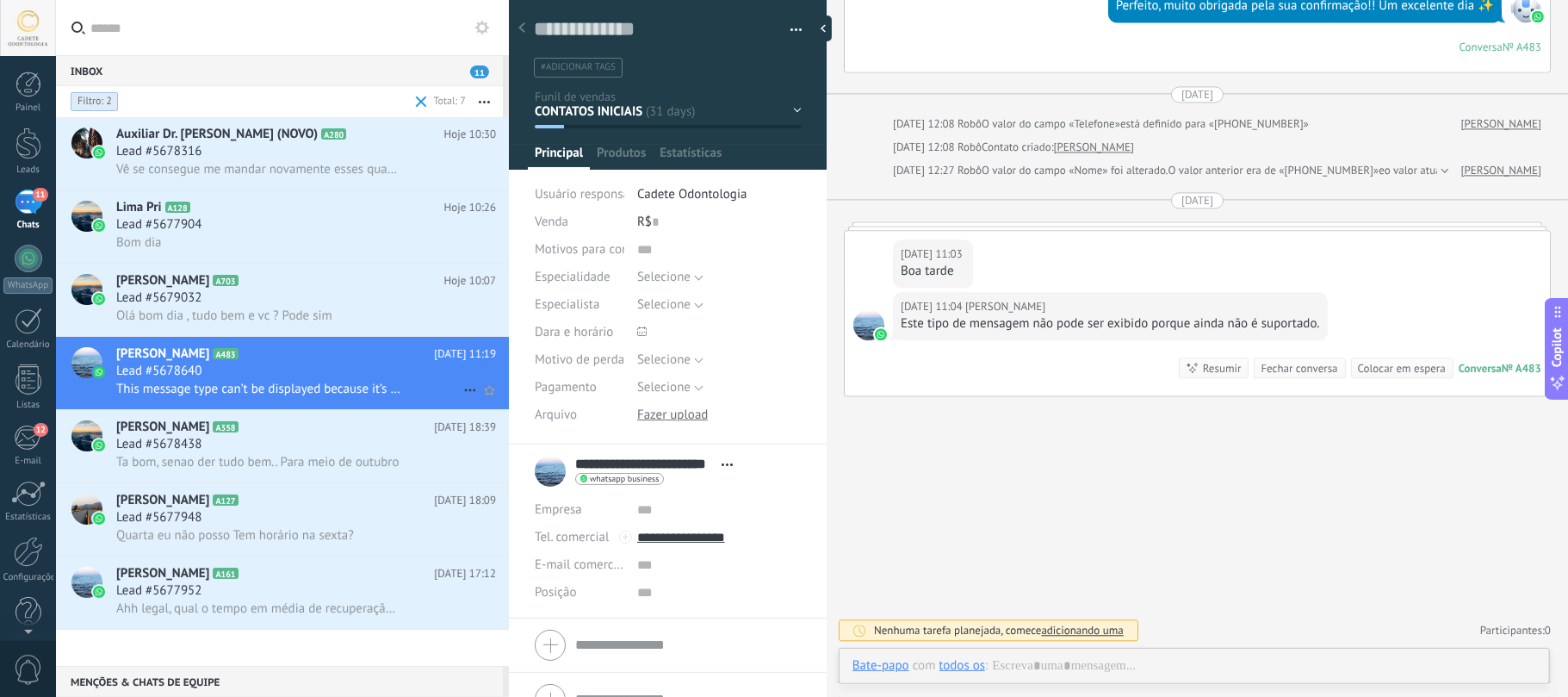
scroll to position [25, 0]
drag, startPoint x: 708, startPoint y: 543, endPoint x: 679, endPoint y: 551, distance: 30.1
click at [679, 551] on div "Empresa Abrir detalhes Editar o lead" at bounding box center [668, 551] width 266 height 110
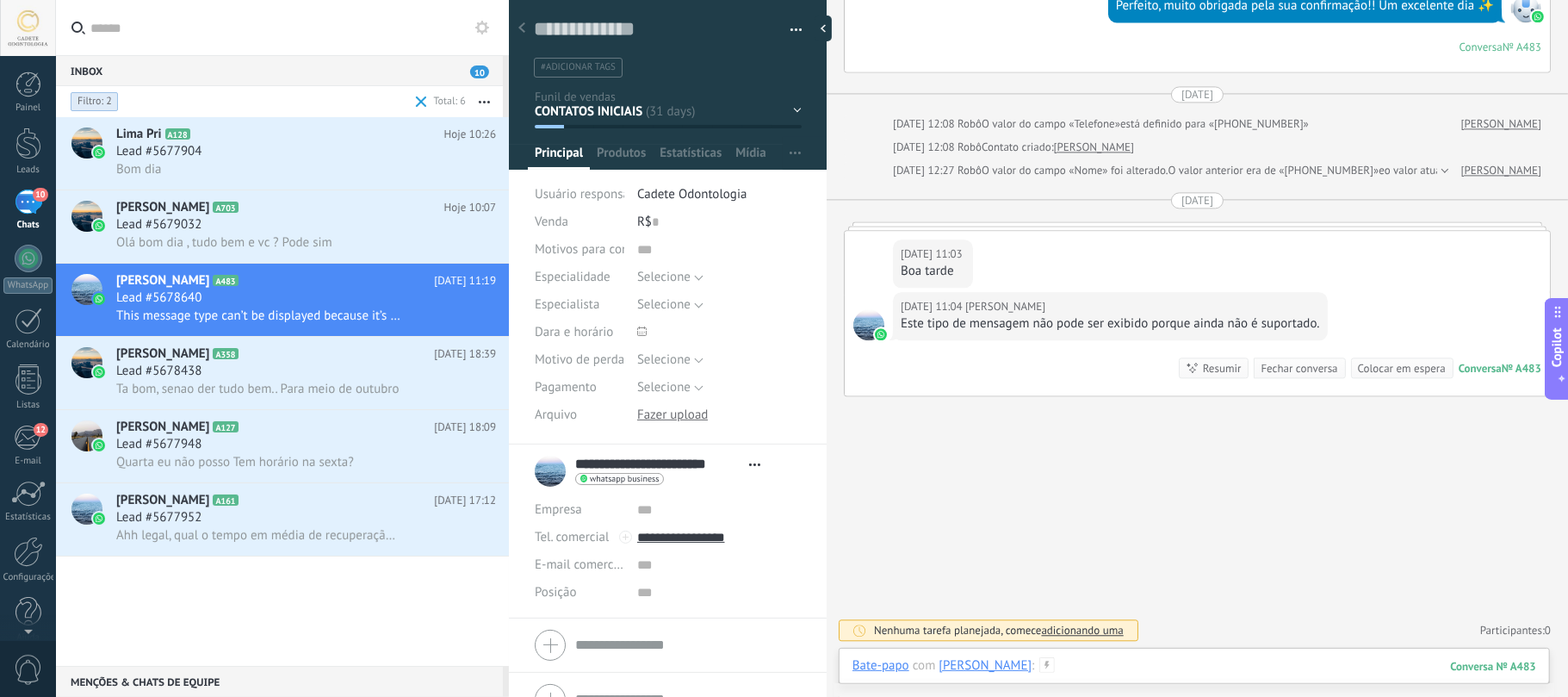
type input "**********"
click at [1158, 659] on div at bounding box center [1194, 683] width 684 height 52
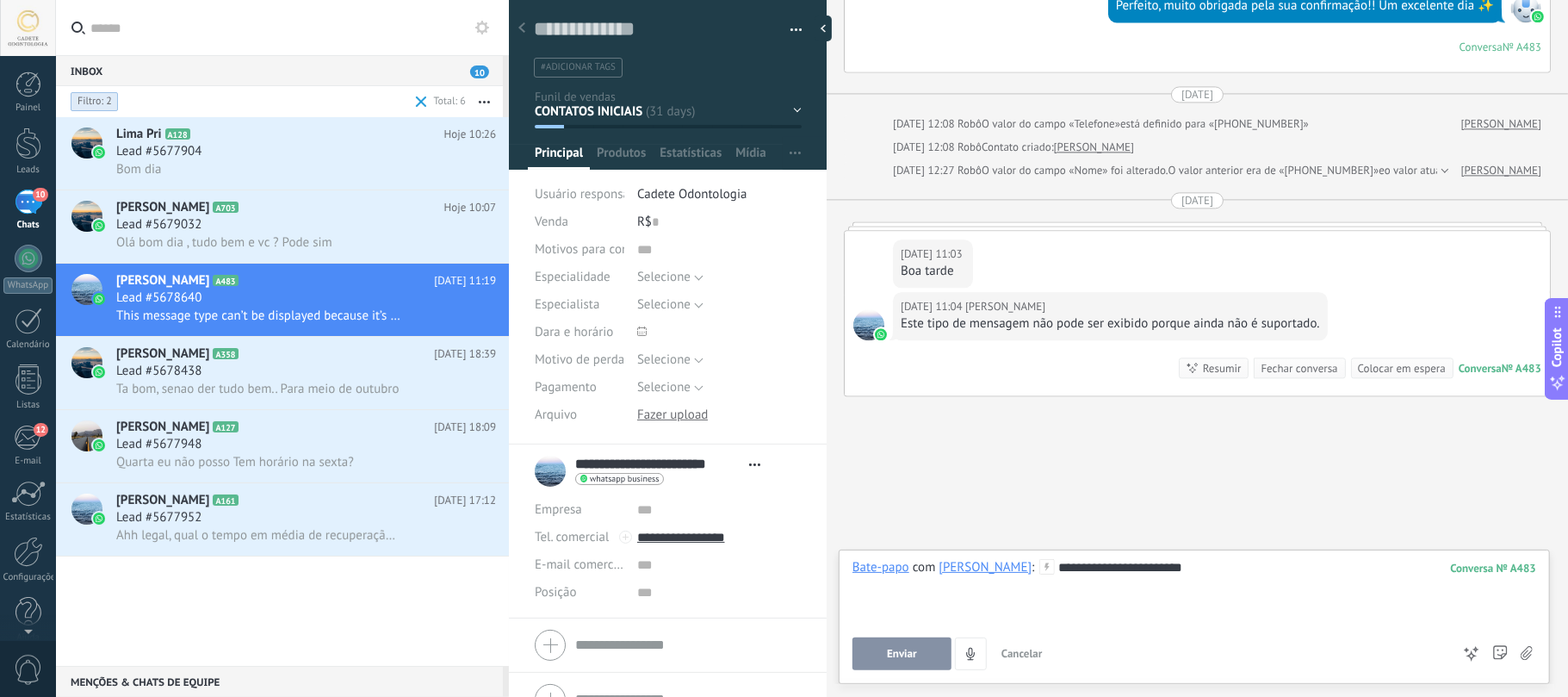
click at [903, 649] on span "Enviar" at bounding box center [902, 653] width 30 height 12
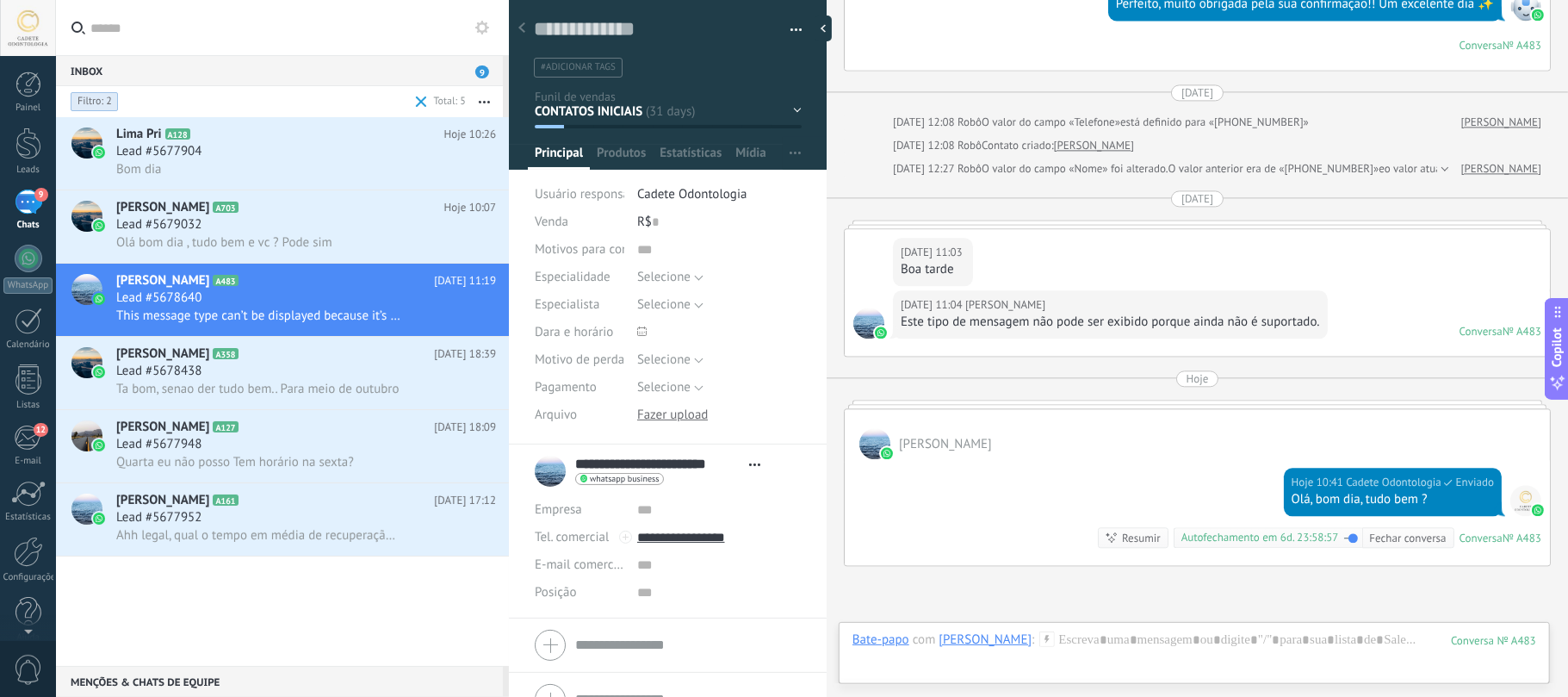
scroll to position [2884, 0]
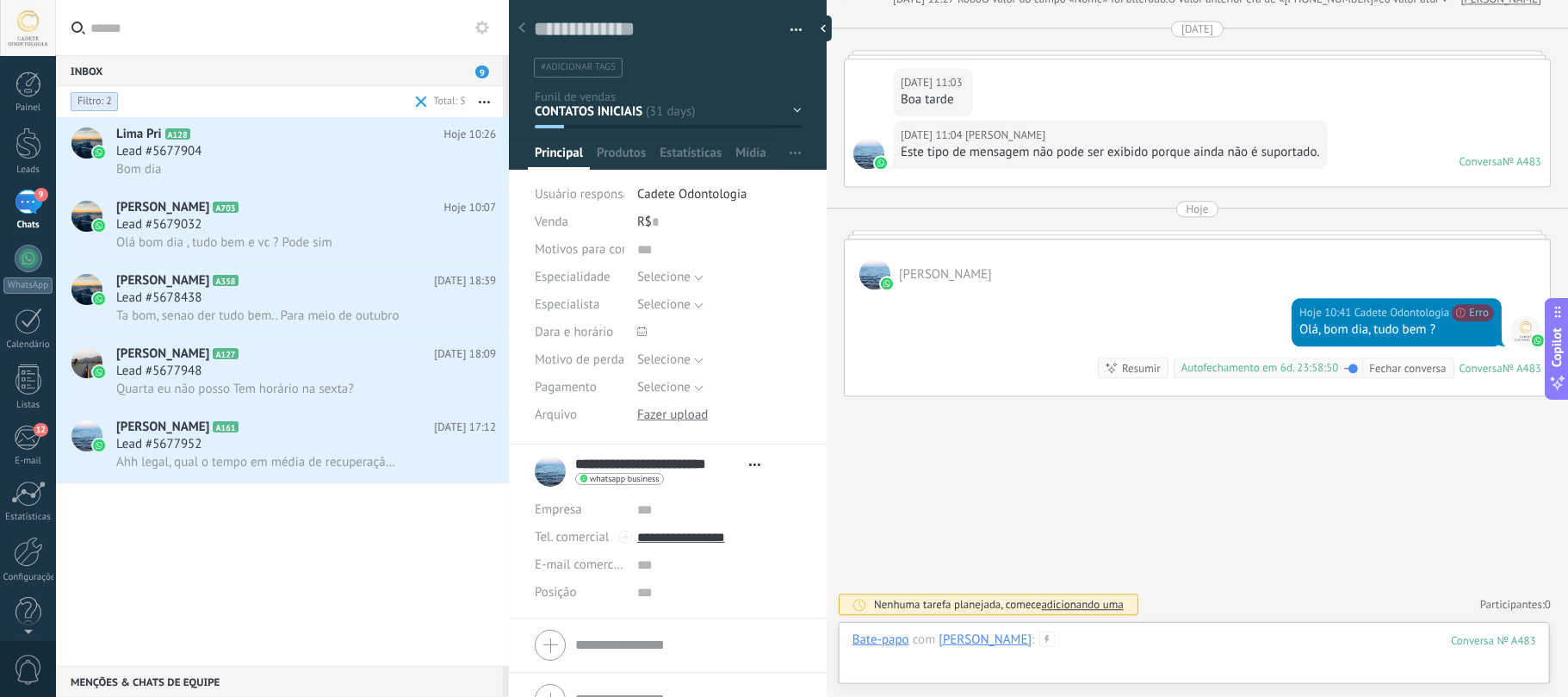
click at [1196, 649] on div at bounding box center [1194, 657] width 684 height 52
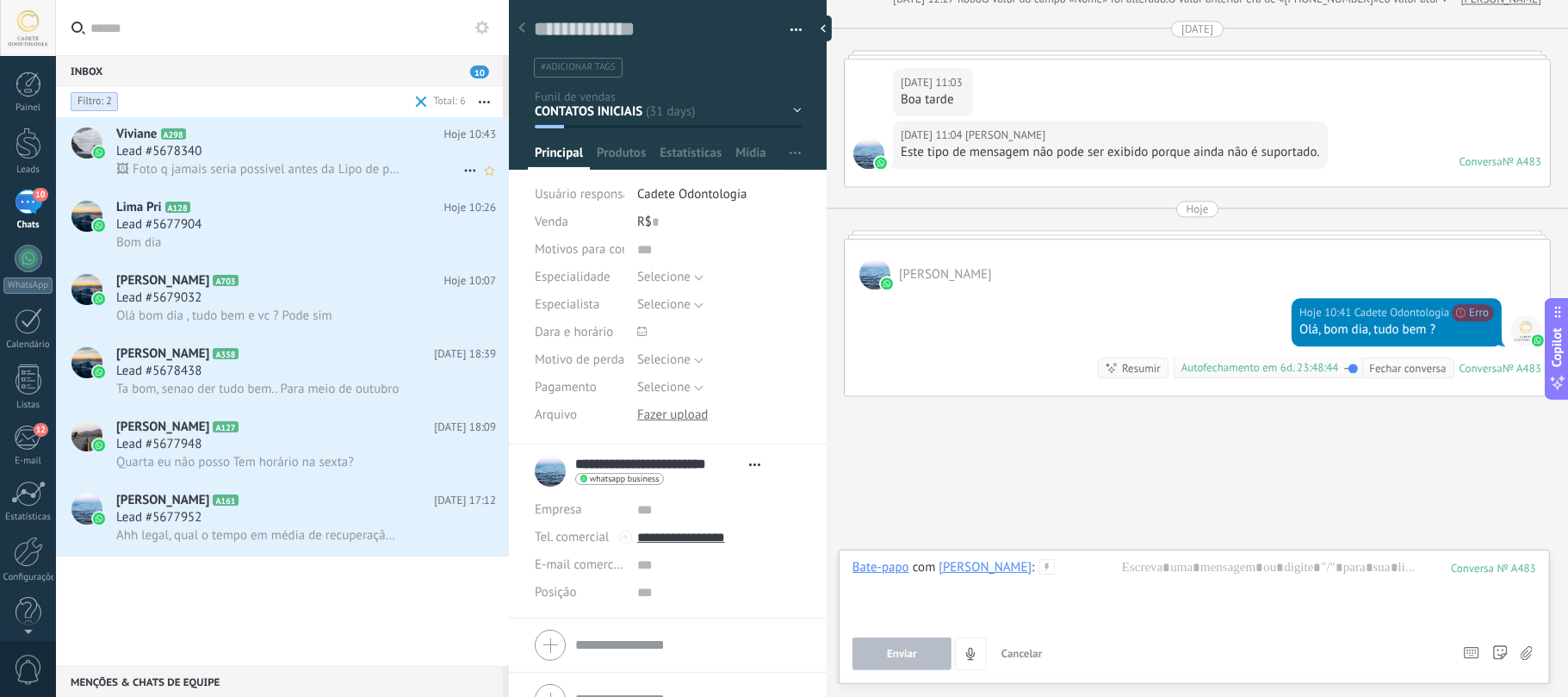
click at [214, 149] on div "Lead #5678340" at bounding box center [306, 151] width 380 height 17
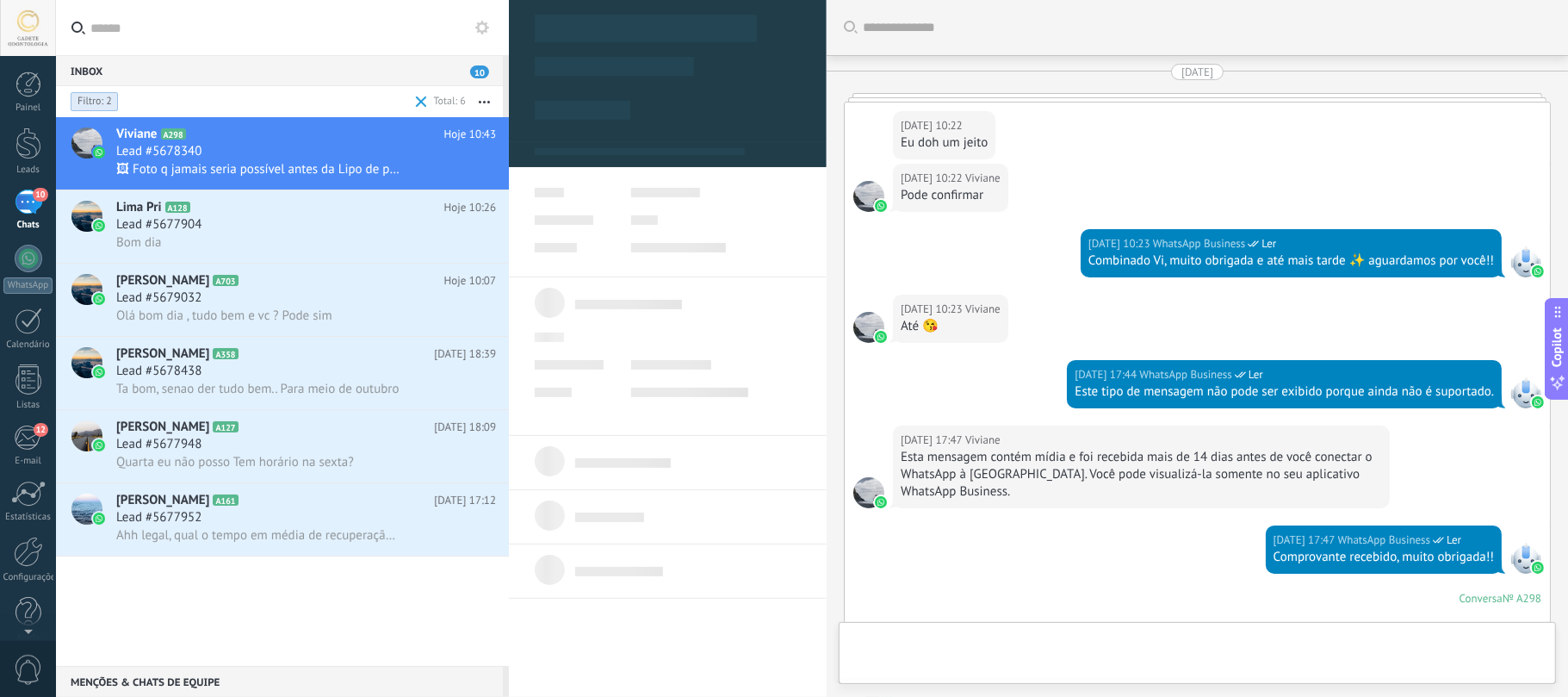
scroll to position [4203, 0]
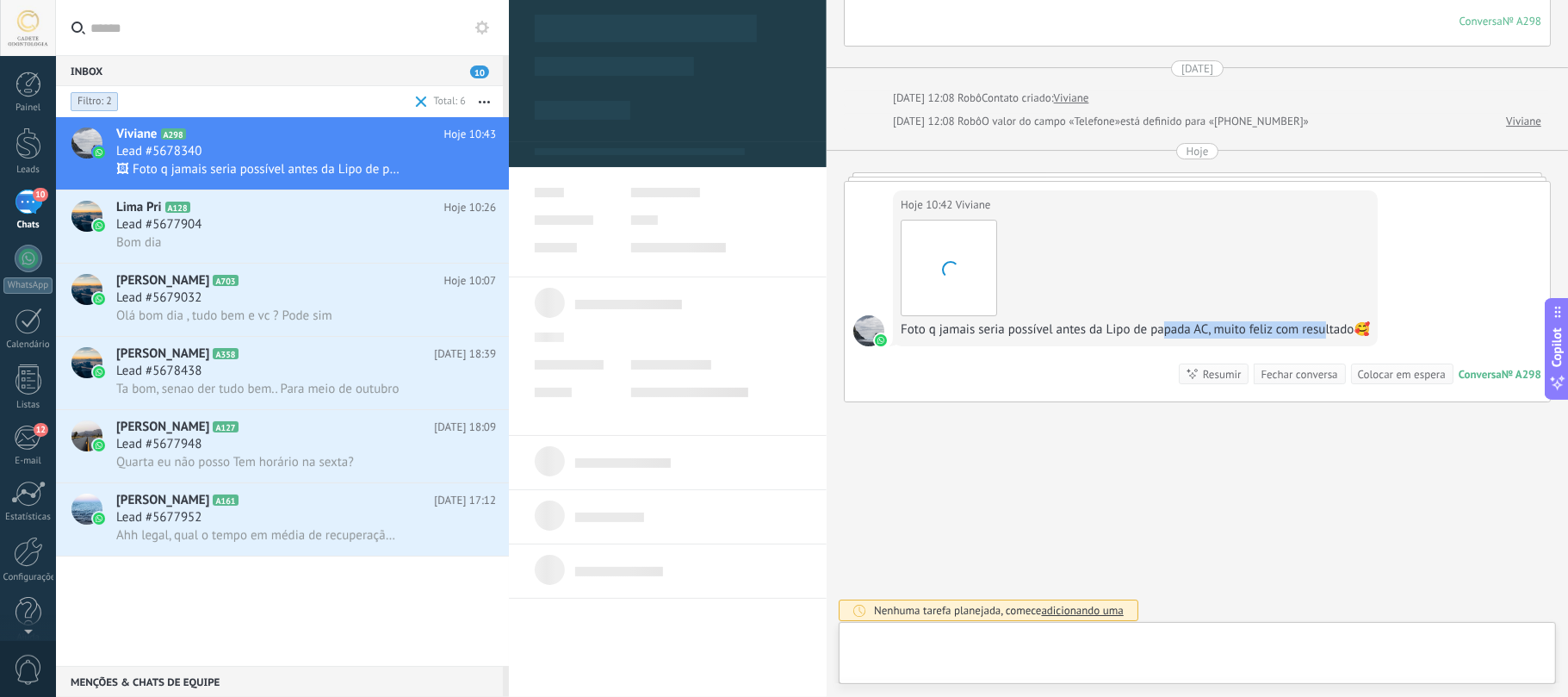
drag, startPoint x: 1179, startPoint y: 325, endPoint x: 1322, endPoint y: 325, distance: 143.0
click at [1322, 325] on div "Foto q jamais seria possível antes da Lipo de papada AC, muito feliz com result…" at bounding box center [1135, 329] width 469 height 17
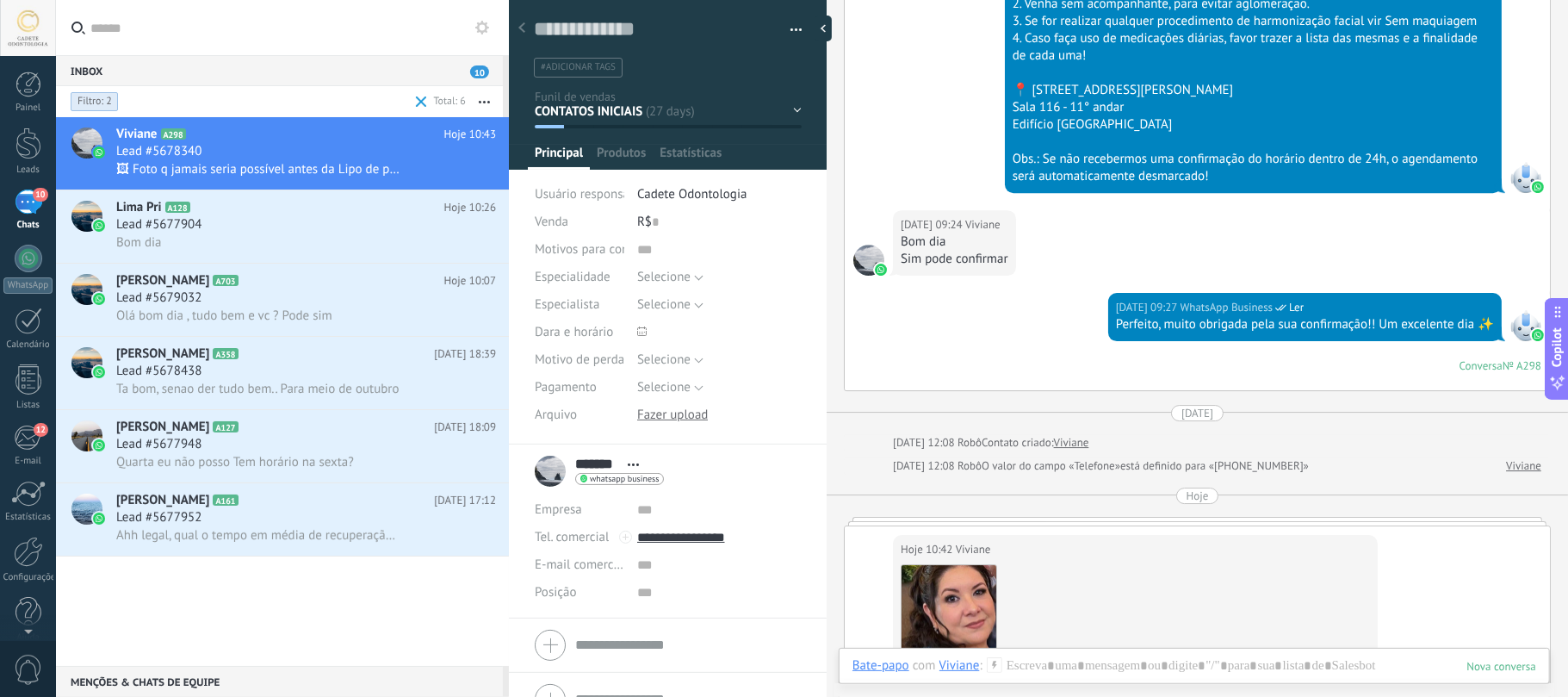
scroll to position [3973, 0]
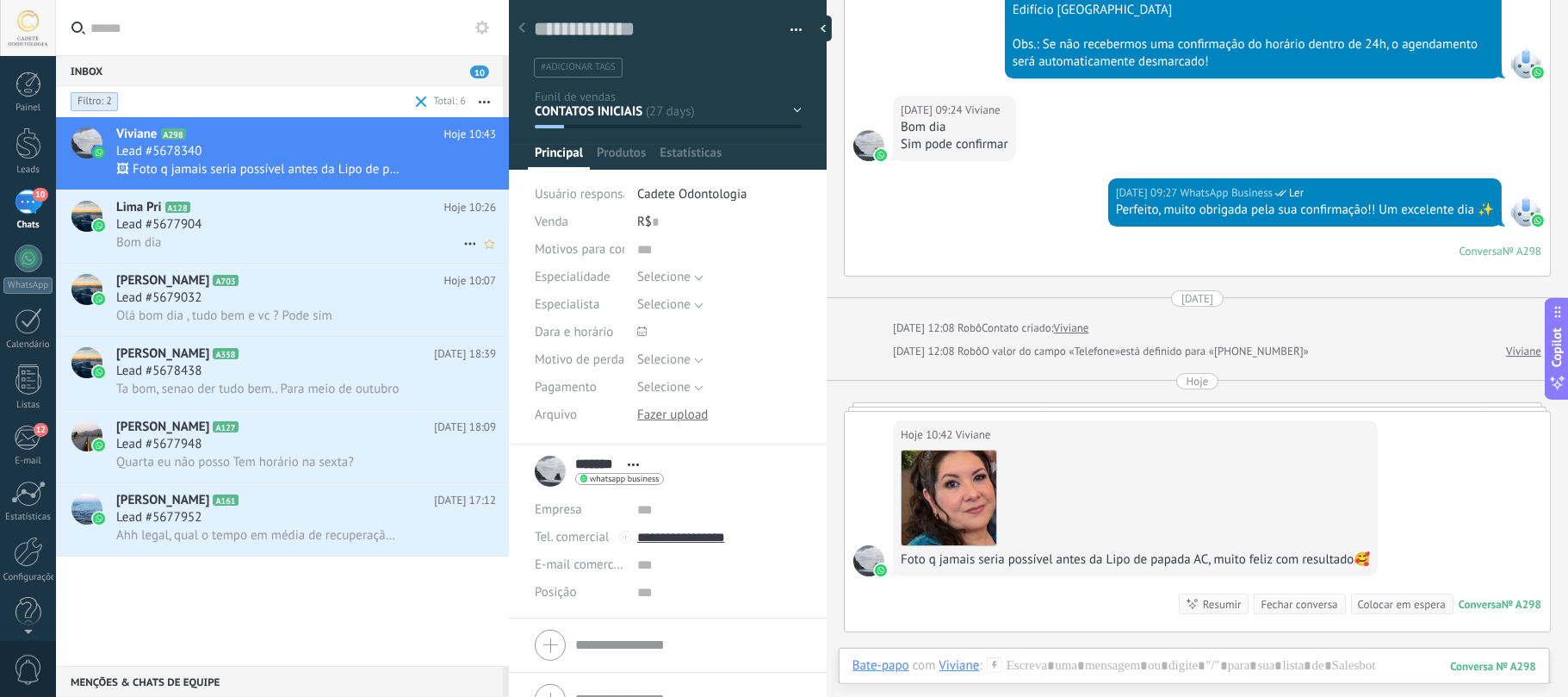
click at [169, 219] on span "Lead #5677904" at bounding box center [159, 224] width 86 height 17
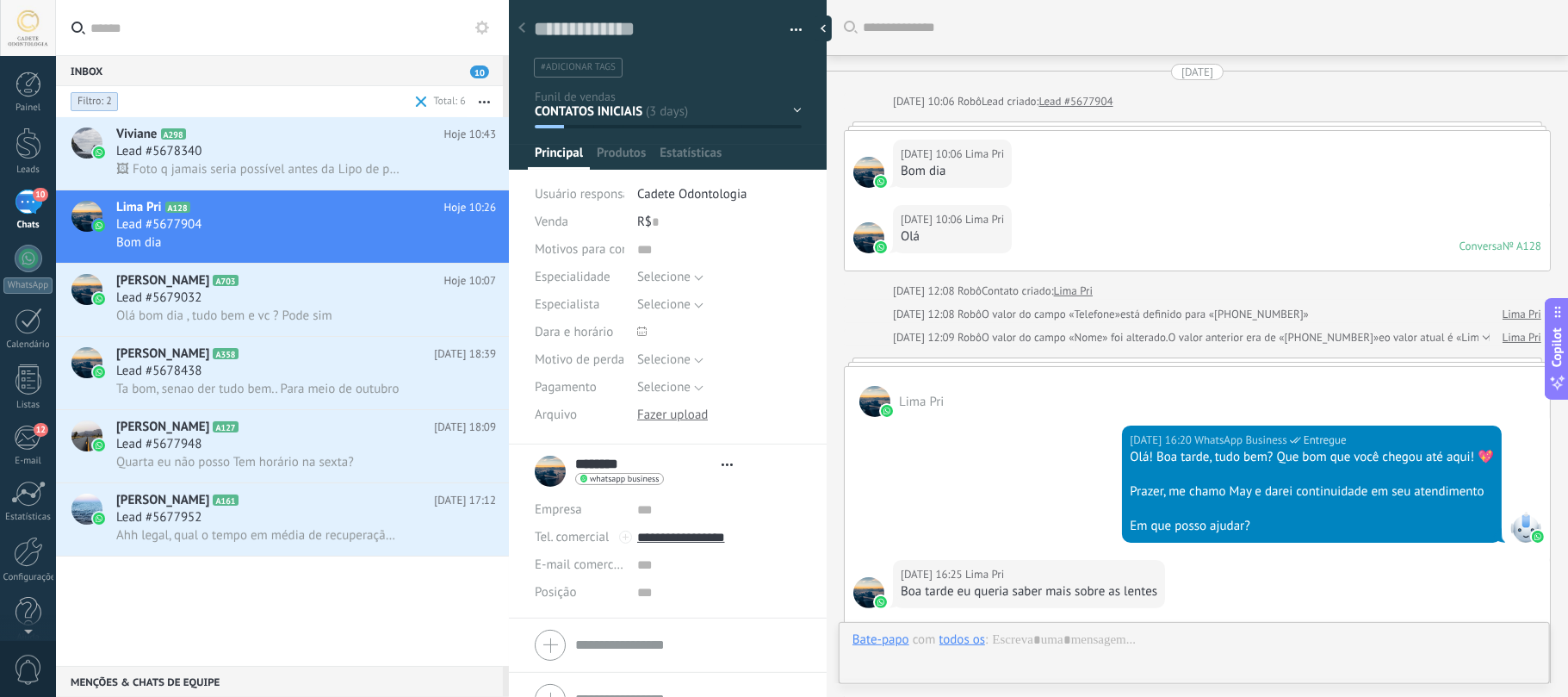
type textarea "**********"
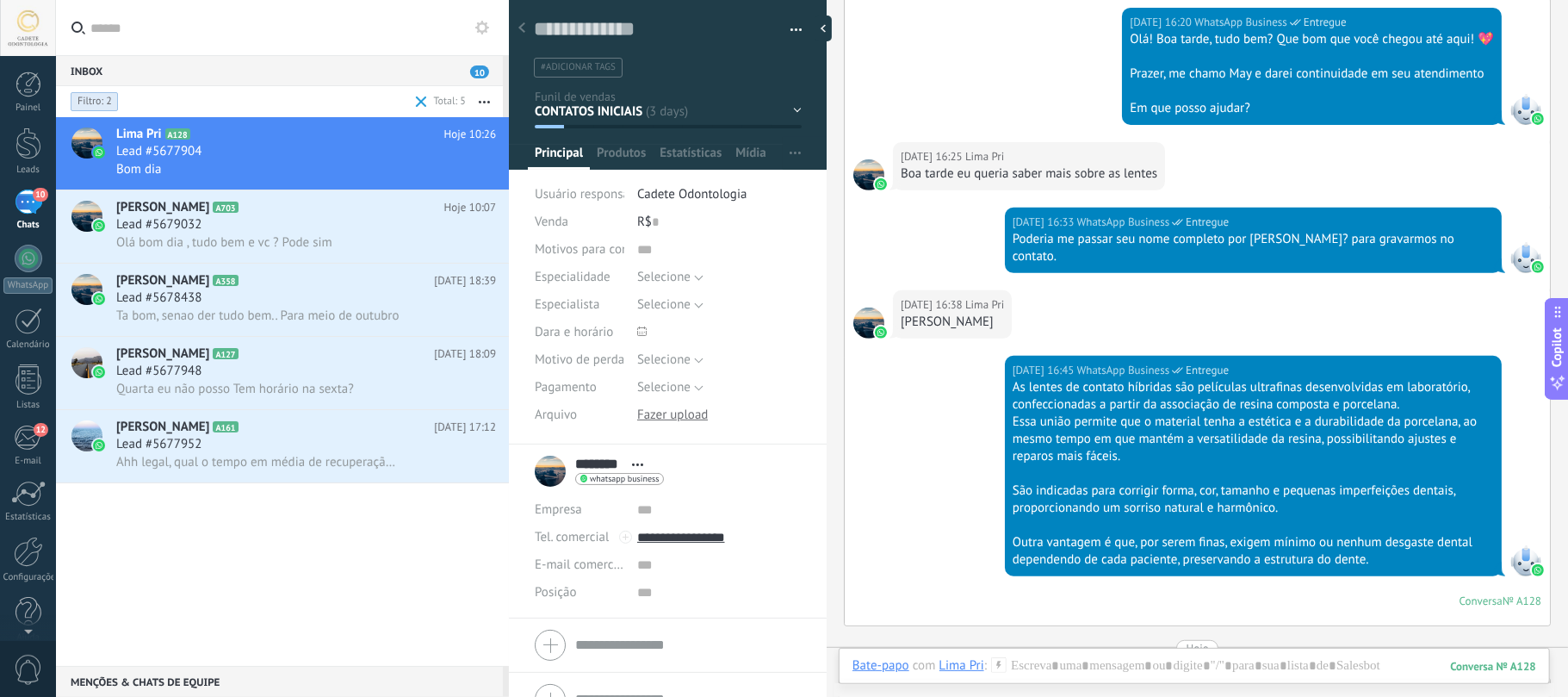
scroll to position [762, 0]
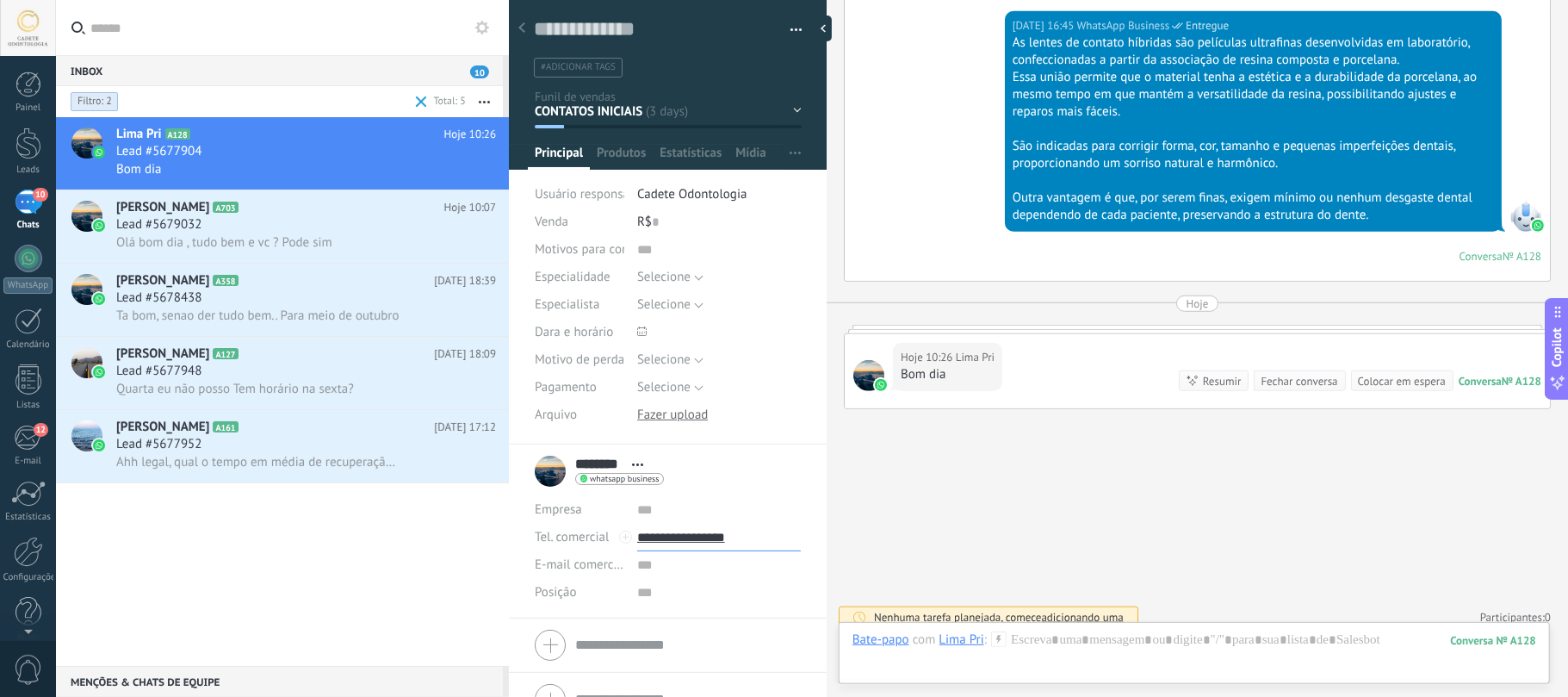
drag, startPoint x: 746, startPoint y: 556, endPoint x: 675, endPoint y: 559, distance: 71.1
click at [675, 559] on div "Empresa Abrir detalhes Editar o lead" at bounding box center [668, 551] width 266 height 110
type input "**********"
click at [224, 225] on div "Lead #5679032" at bounding box center [306, 224] width 380 height 17
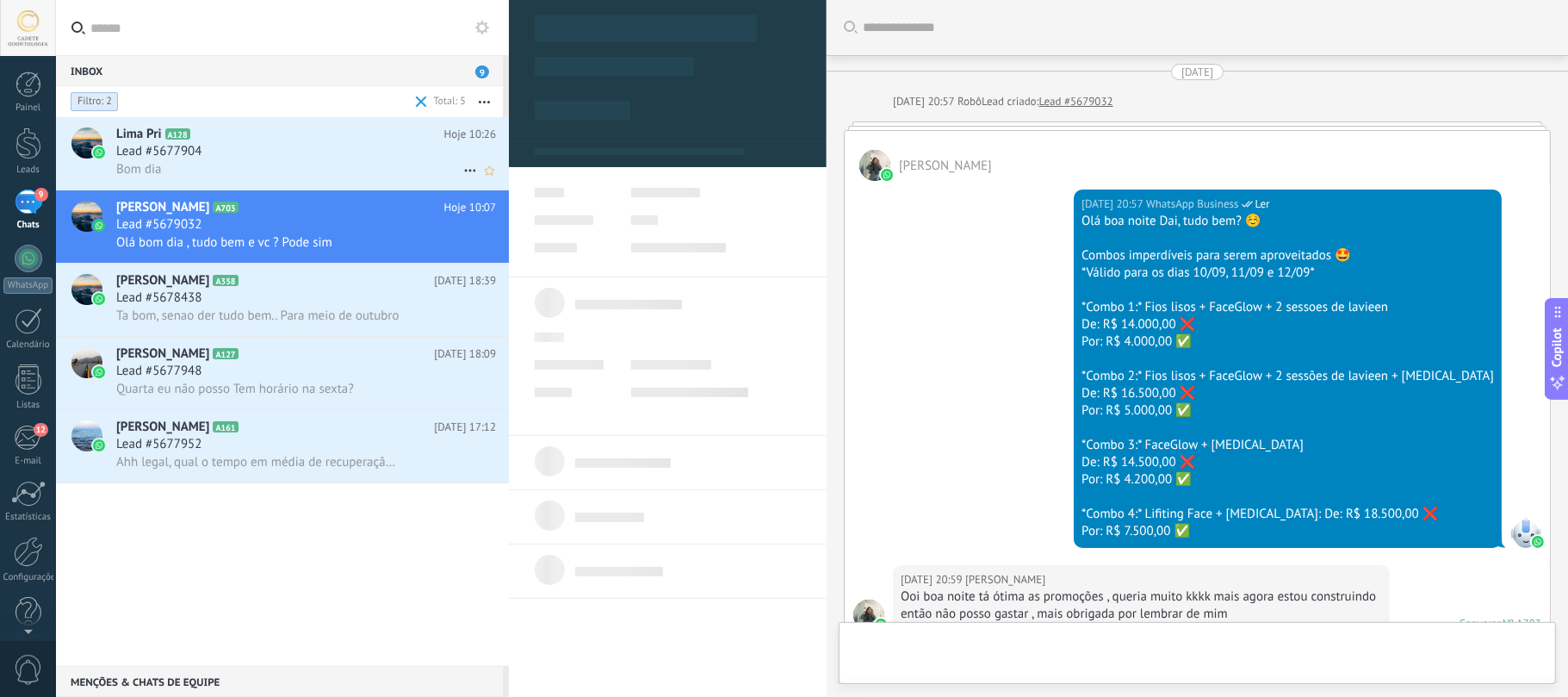
type textarea "**********"
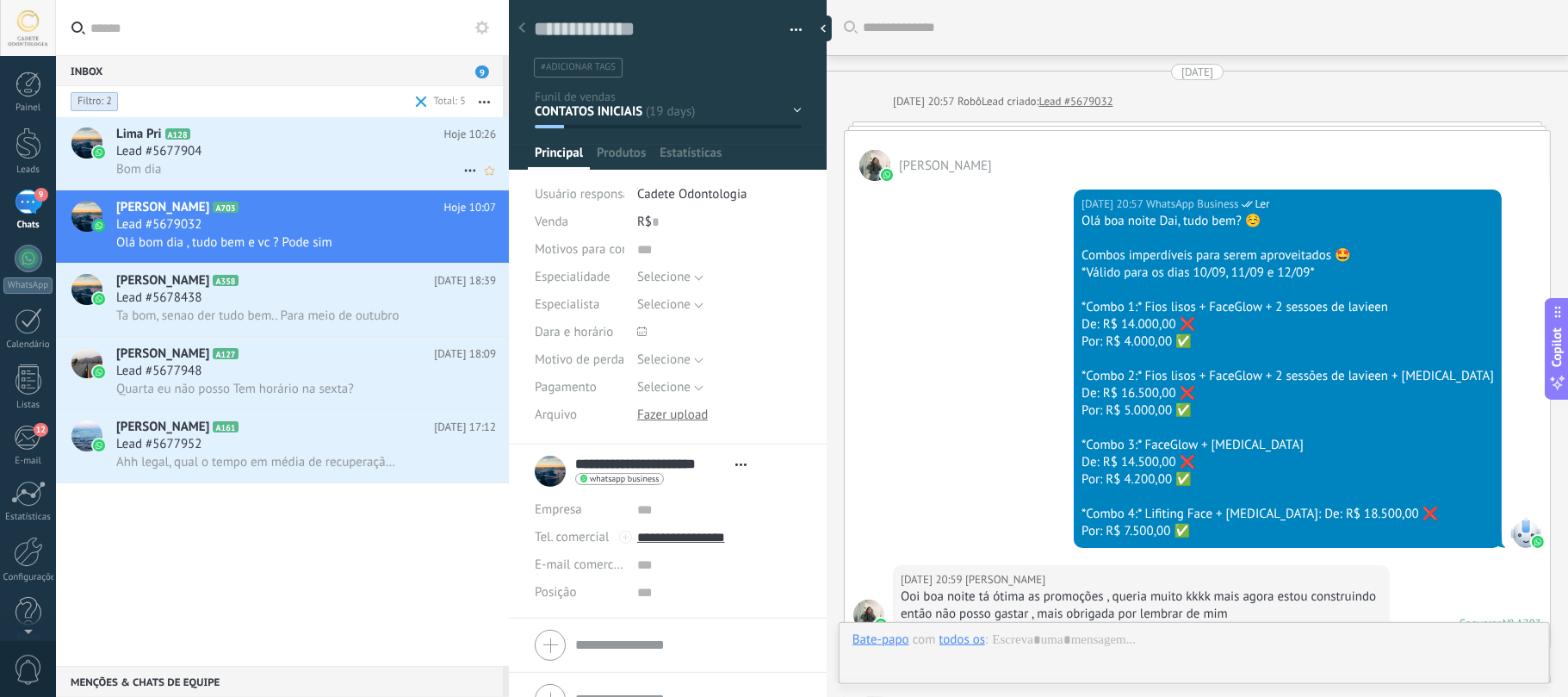
scroll to position [1306, 0]
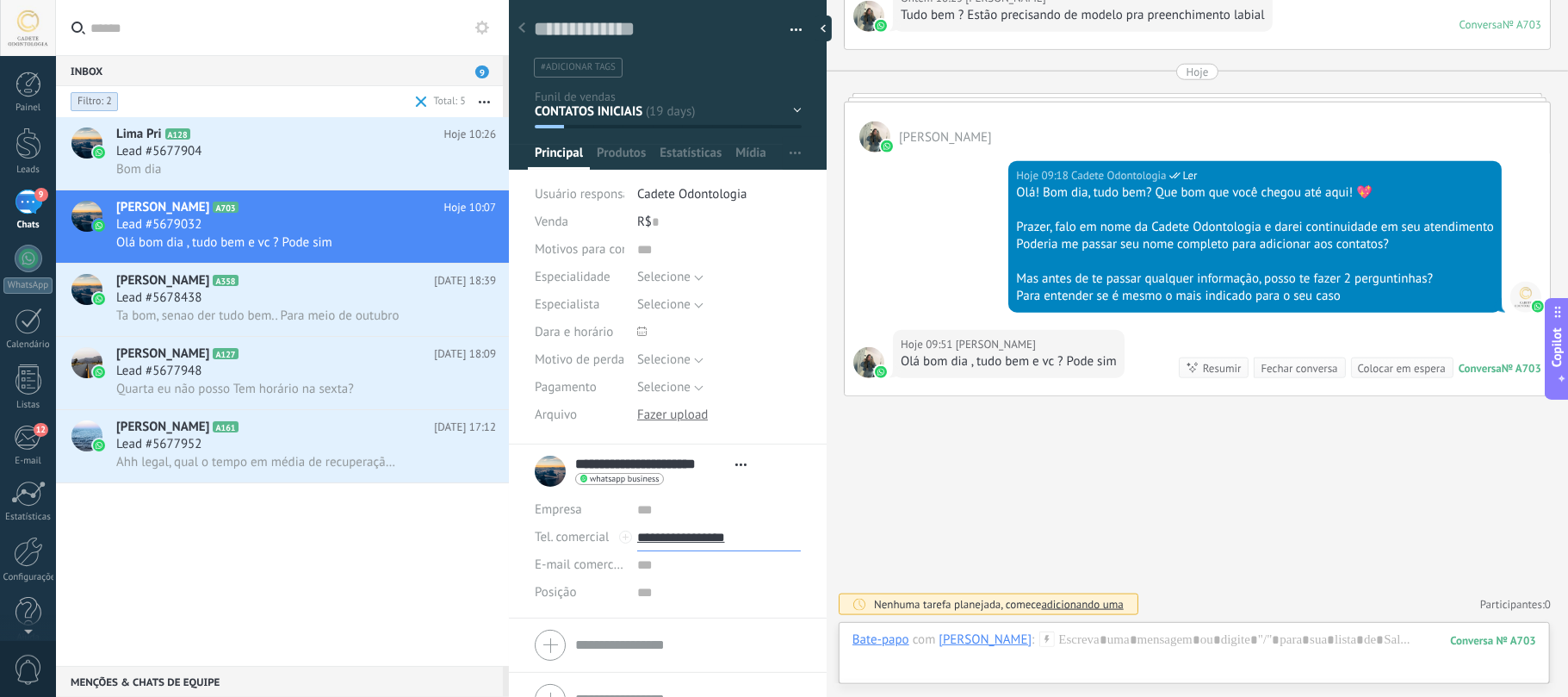
drag, startPoint x: 776, startPoint y: 541, endPoint x: 678, endPoint y: 550, distance: 98.4
click at [678, 550] on input "**********" at bounding box center [719, 538] width 164 height 28
type input "**********"
click at [173, 25] on input "text" at bounding box center [292, 27] width 405 height 55
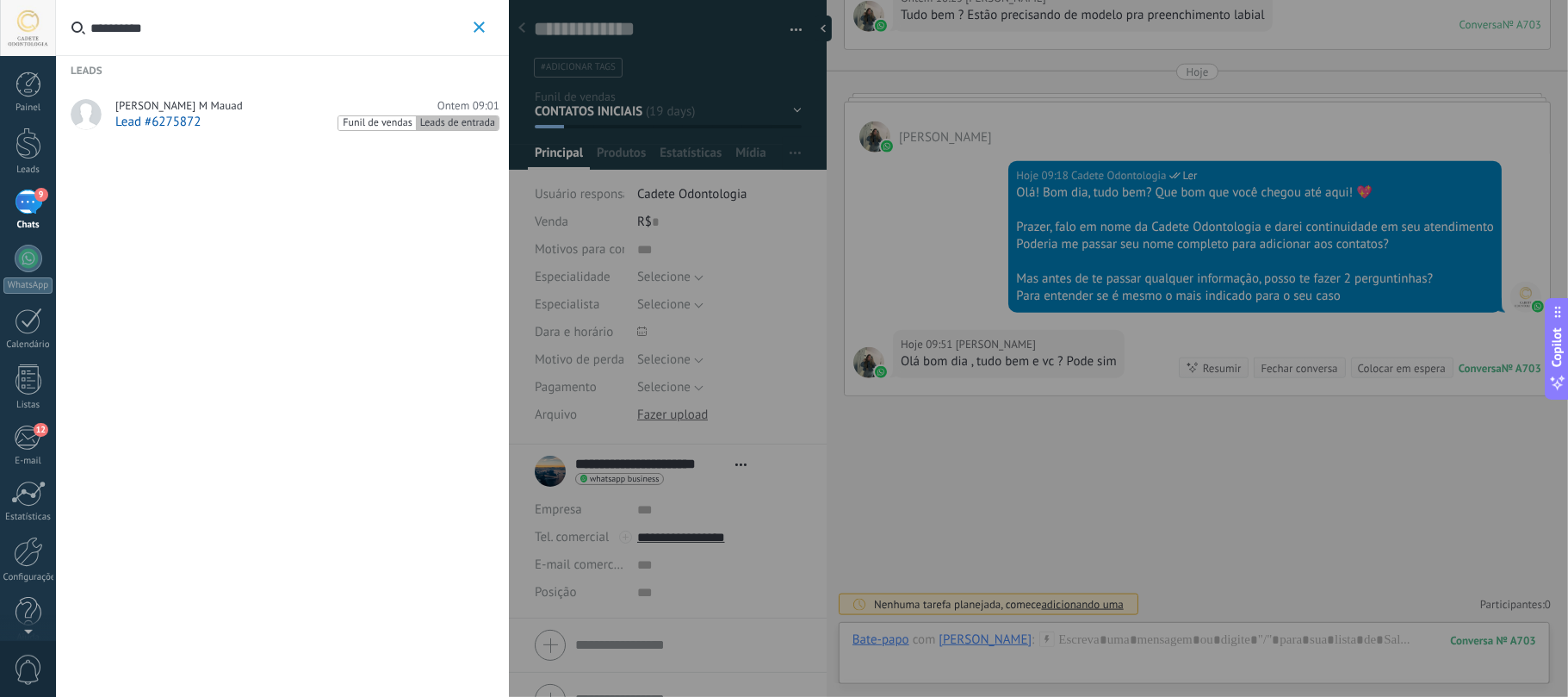
type input "**********"
click at [153, 111] on span "[PERSON_NAME] M Mauad" at bounding box center [179, 106] width 127 height 14
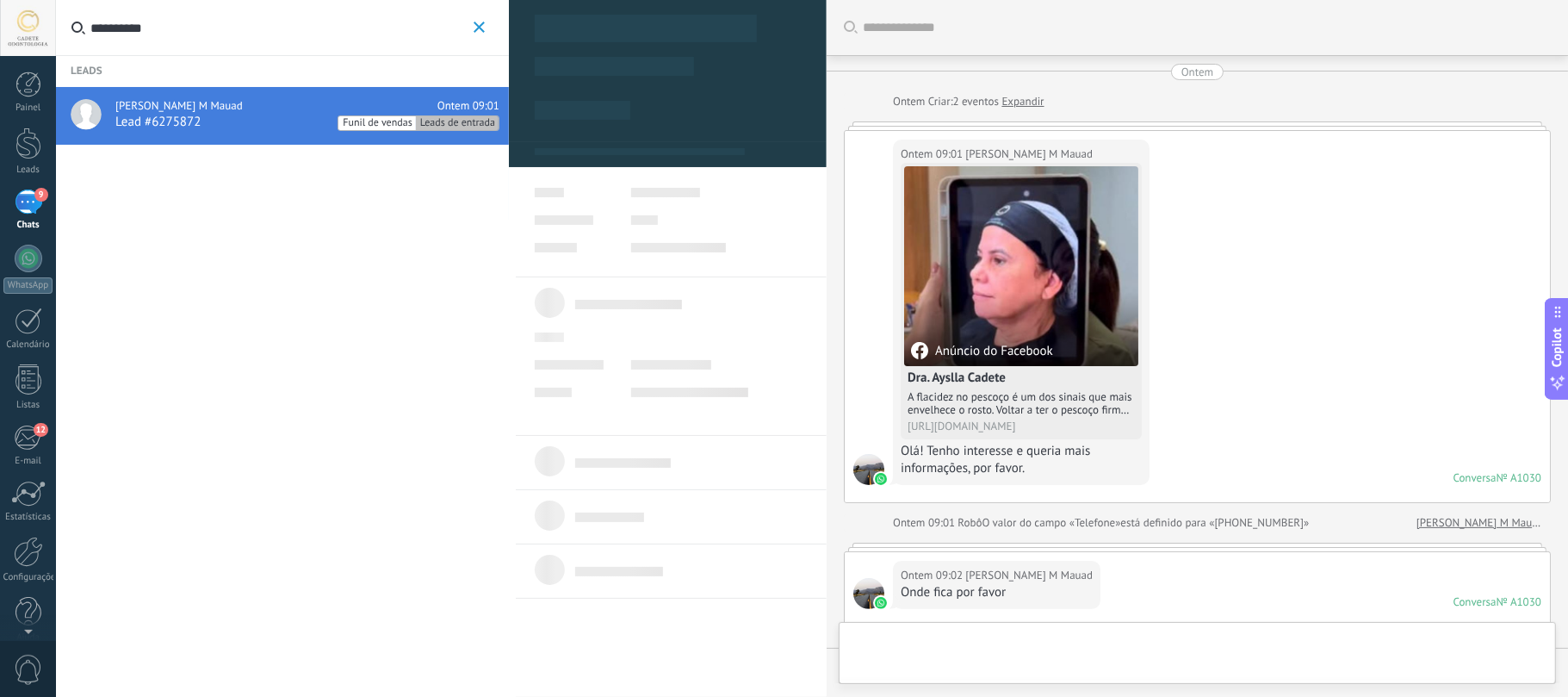
scroll to position [565, 0]
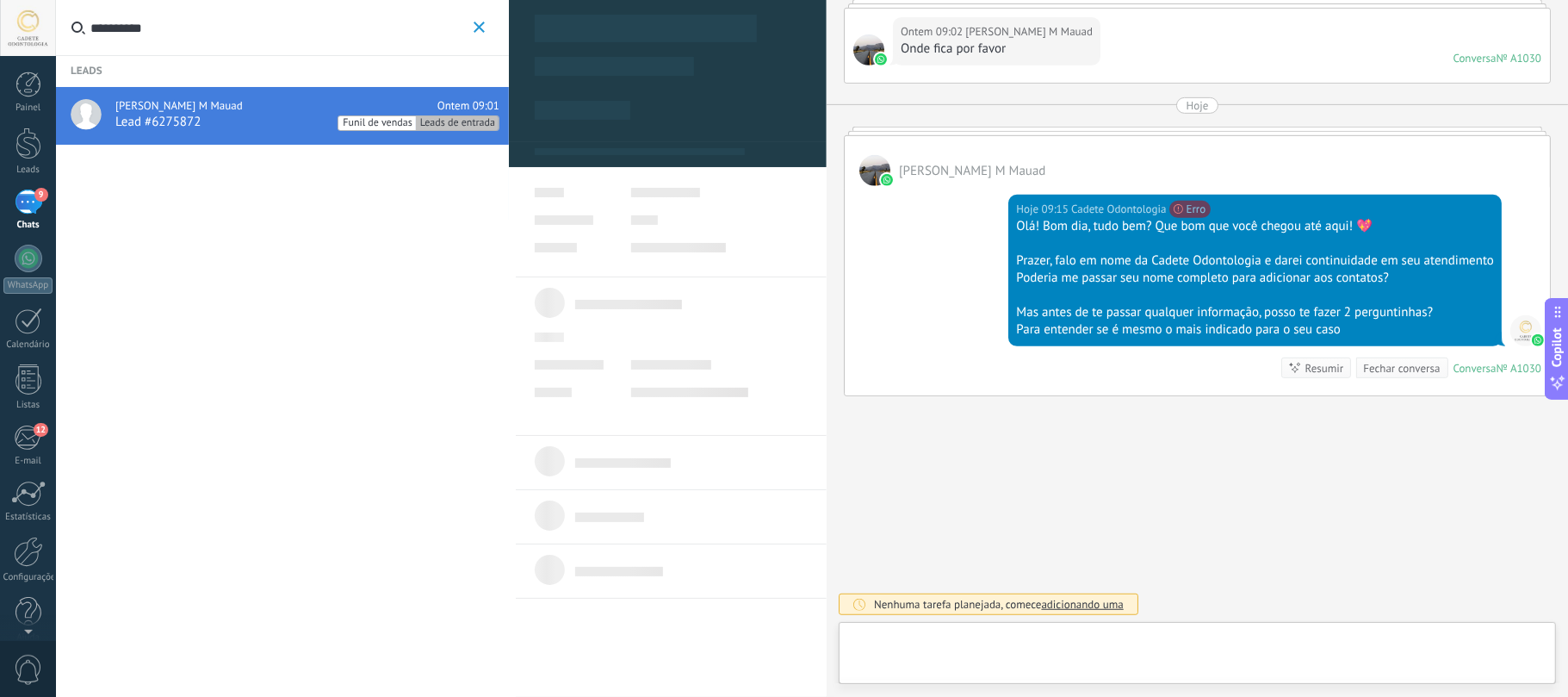
type textarea "**********"
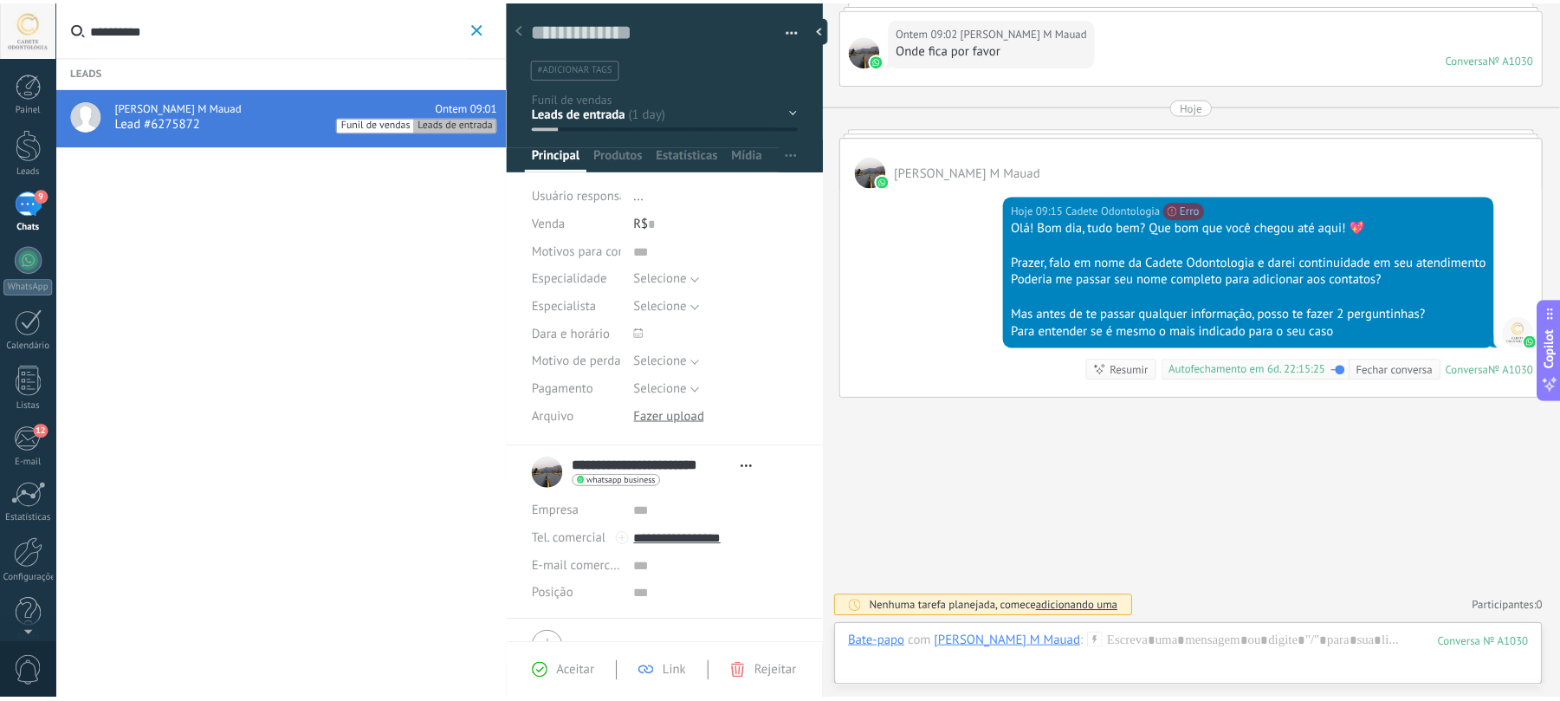
scroll to position [337, 0]
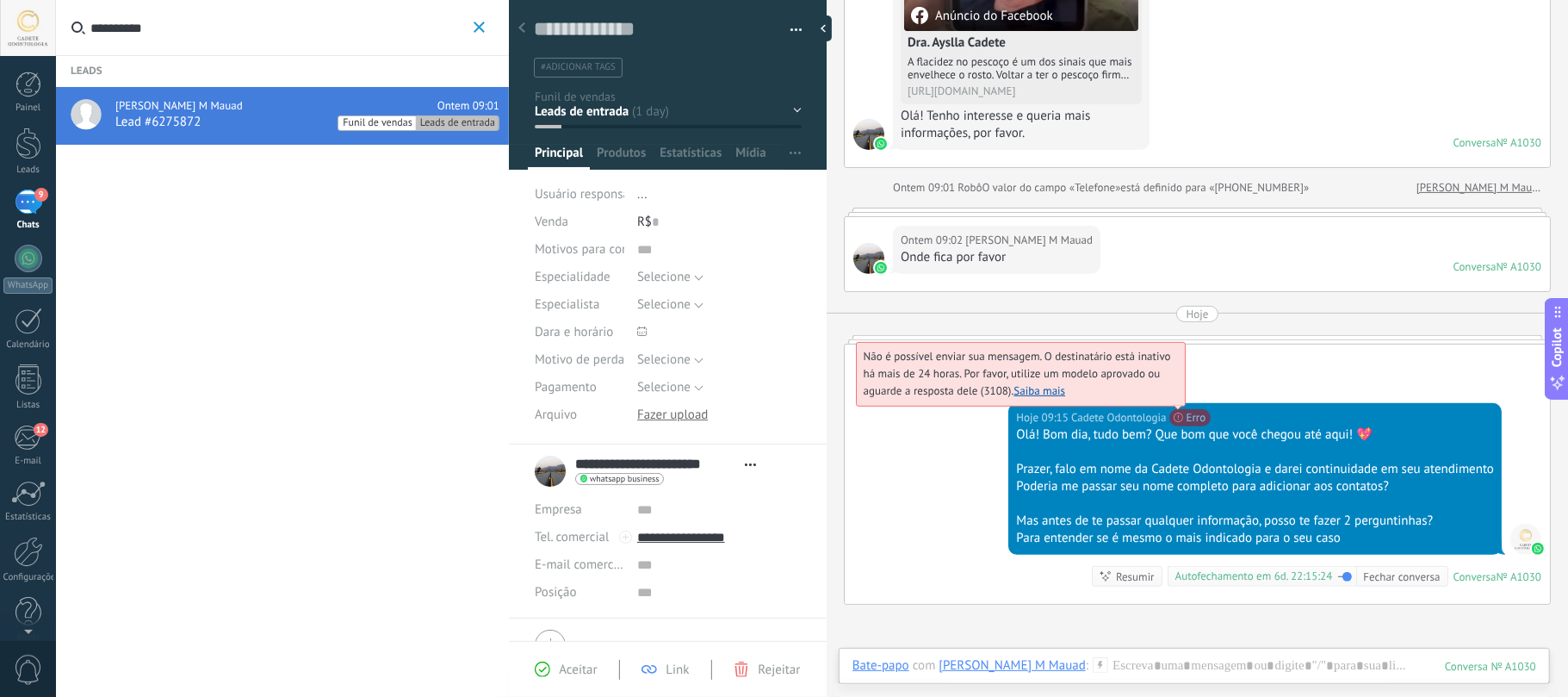
click at [1171, 398] on span "Não é possível enviar sua mensagem. O destinatário está inativo há mais de 24 h…" at bounding box center [1017, 373] width 307 height 49
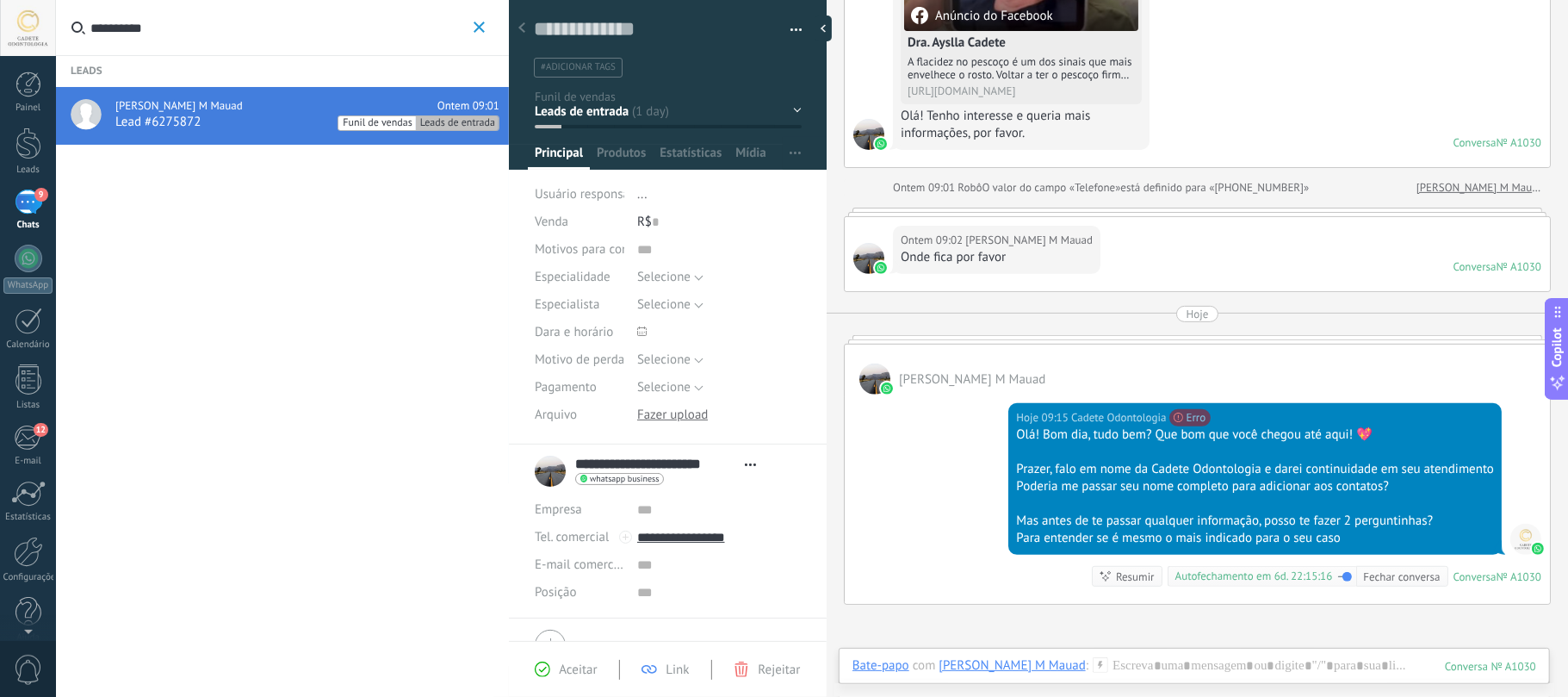
click at [1203, 312] on div "Hoje" at bounding box center [1197, 313] width 23 height 16
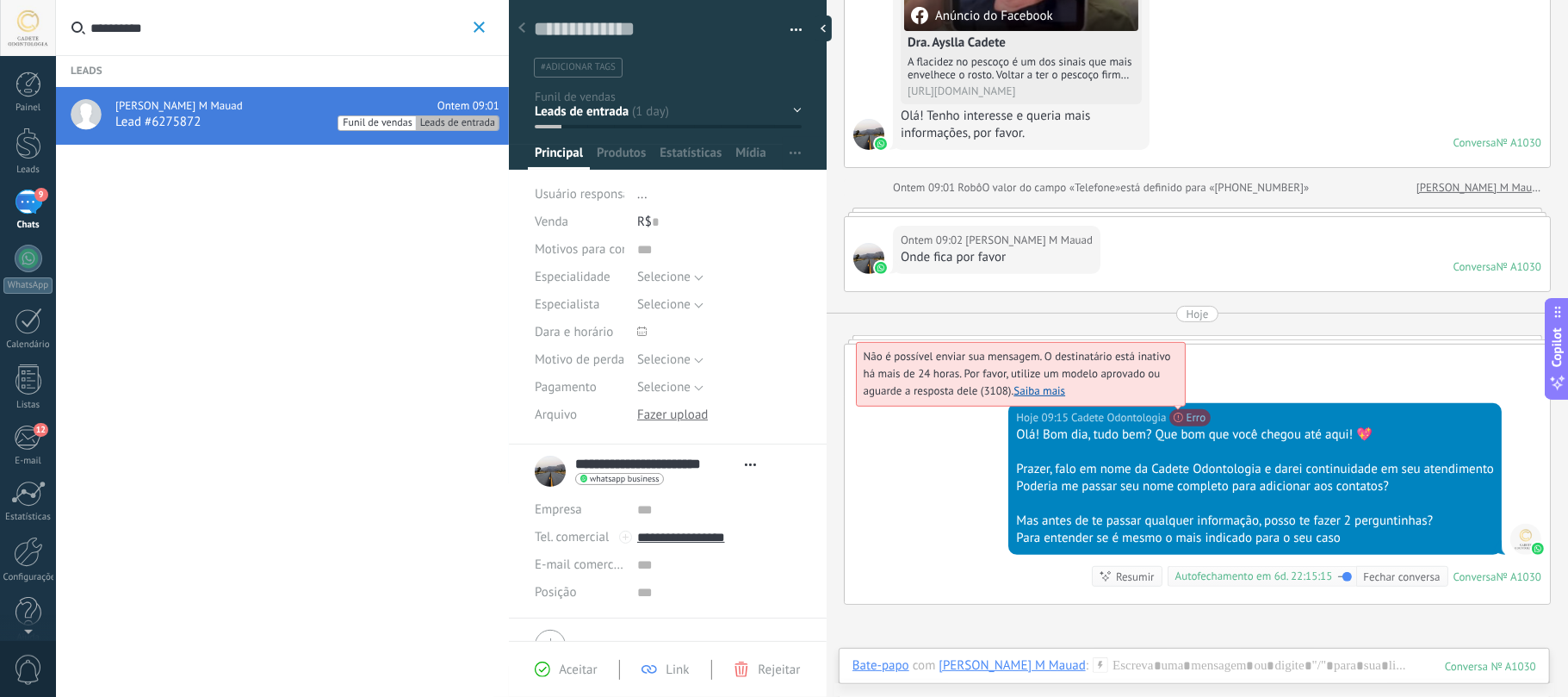
click at [1171, 398] on span "Não é possível enviar sua mensagem. O destinatário está inativo há mais de 24 h…" at bounding box center [1017, 373] width 307 height 49
click at [987, 393] on span "Não é possível enviar sua mensagem. O destinatário está inativo há mais de 24 h…" at bounding box center [1017, 373] width 307 height 49
click at [1038, 398] on link "Saiba mais" at bounding box center [1039, 390] width 52 height 15
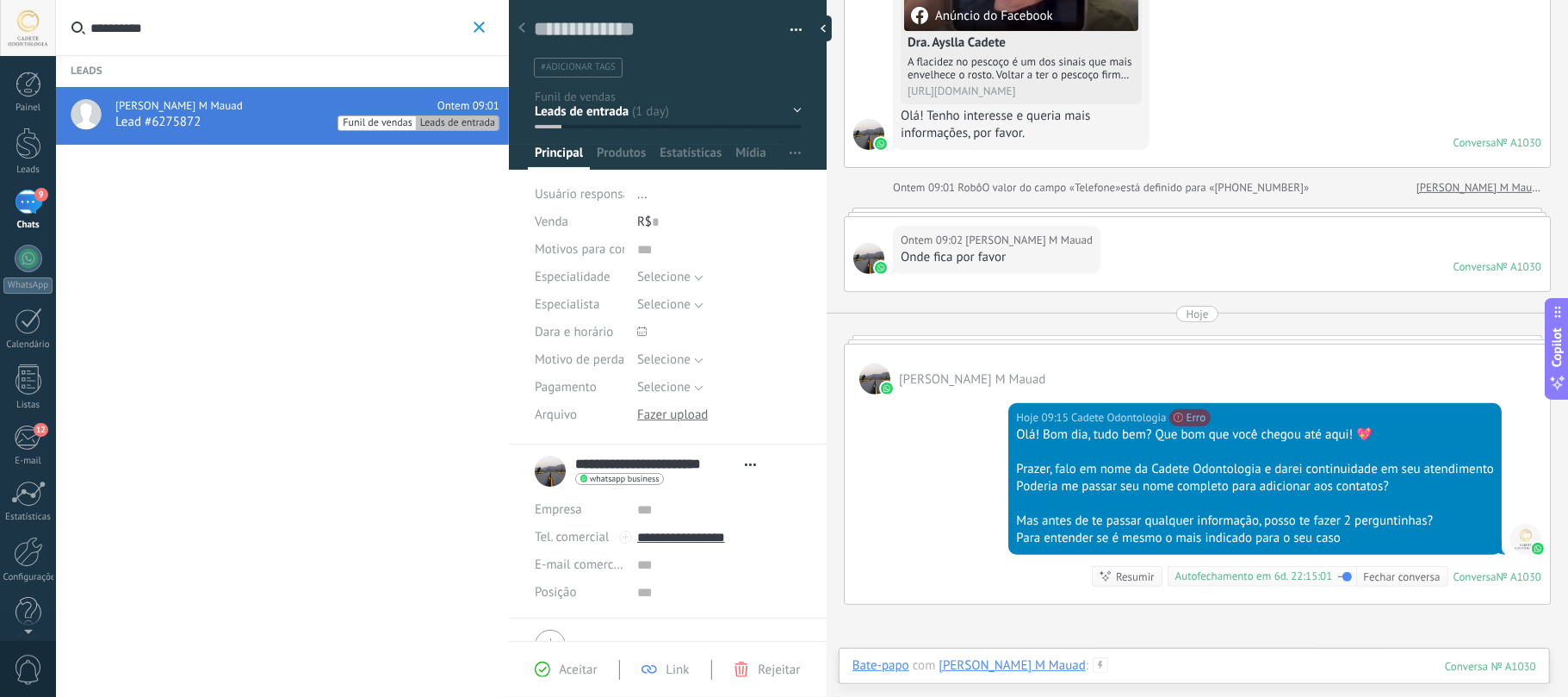
click at [1237, 663] on div at bounding box center [1194, 683] width 684 height 52
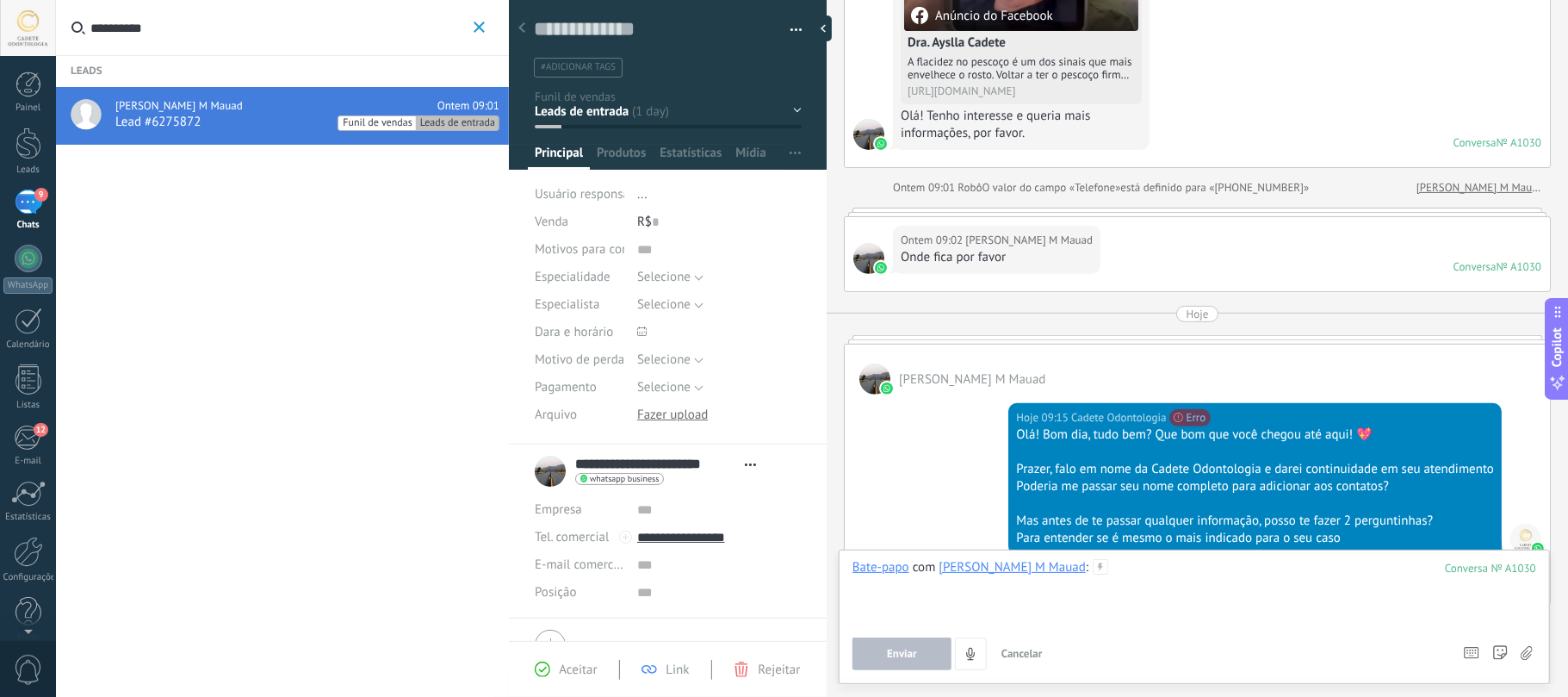
click at [1200, 584] on div at bounding box center [1194, 592] width 684 height 66
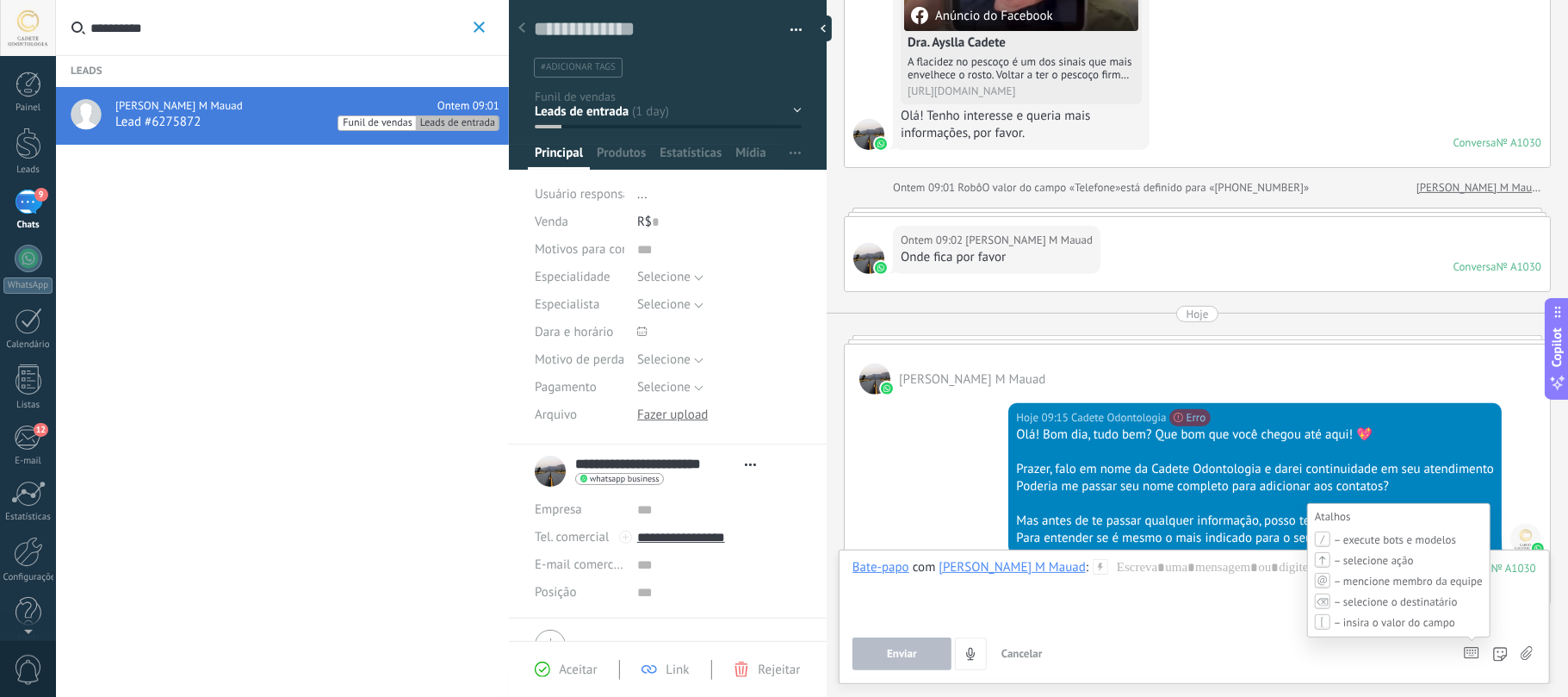
click at [1479, 655] on use at bounding box center [1472, 652] width 14 height 10
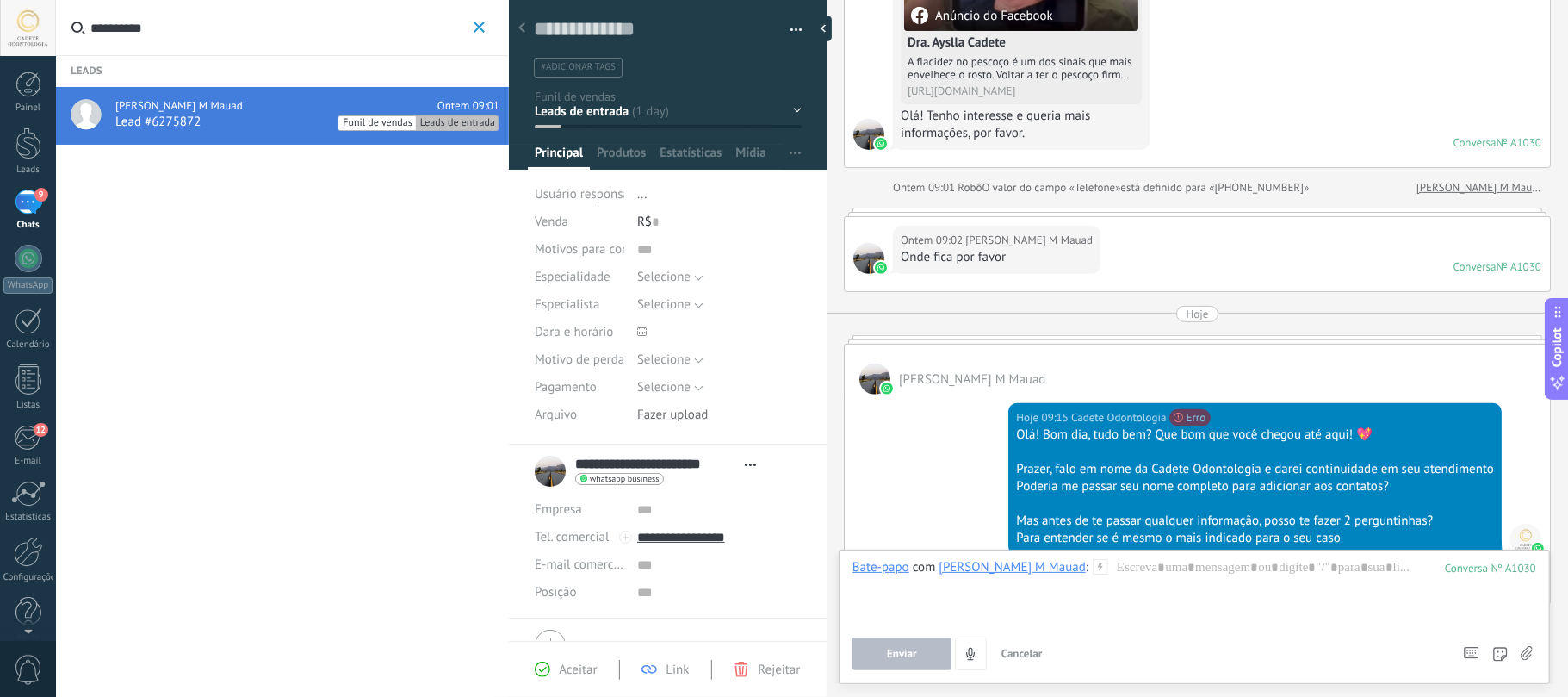
drag, startPoint x: 485, startPoint y: 29, endPoint x: 536, endPoint y: 26, distance: 51.1
click at [483, 29] on button "**********" at bounding box center [479, 28] width 20 height 22
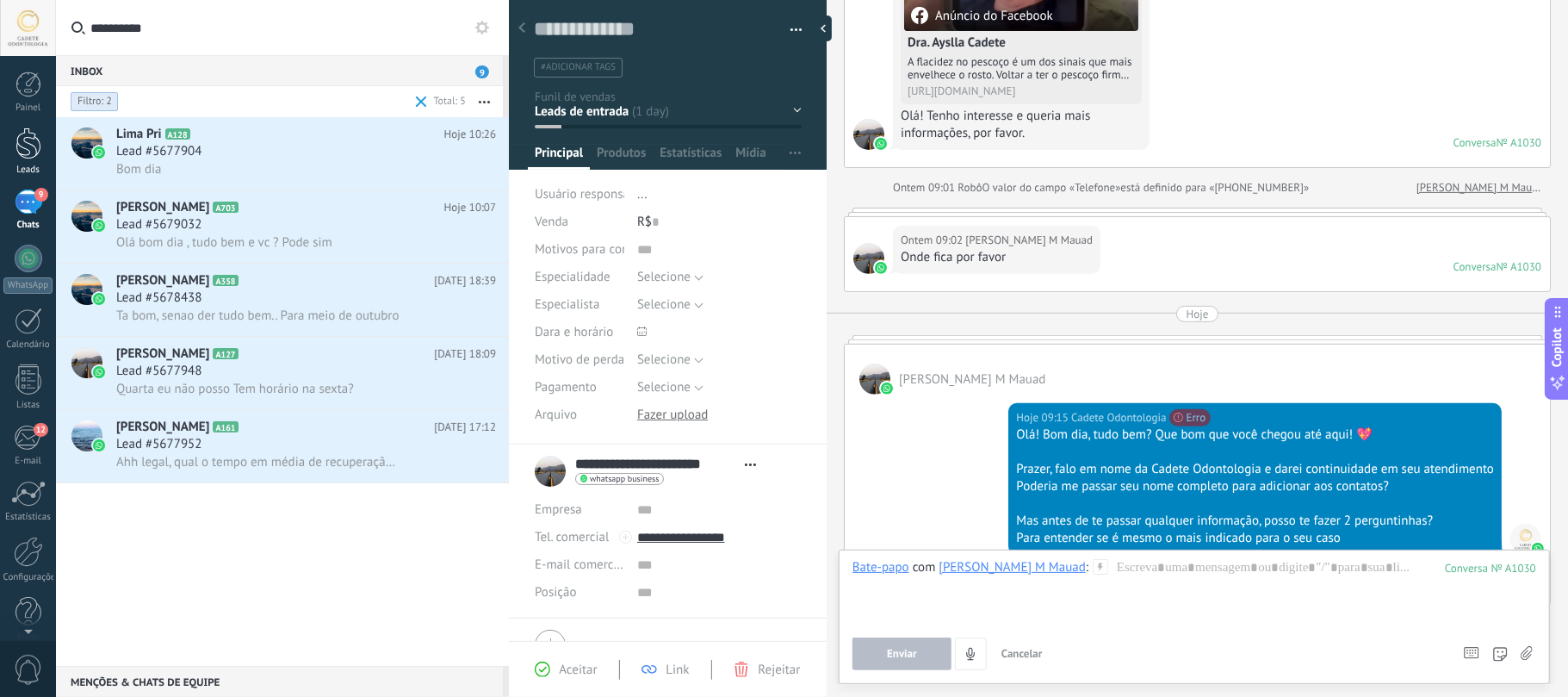
click at [22, 157] on div at bounding box center [29, 143] width 26 height 32
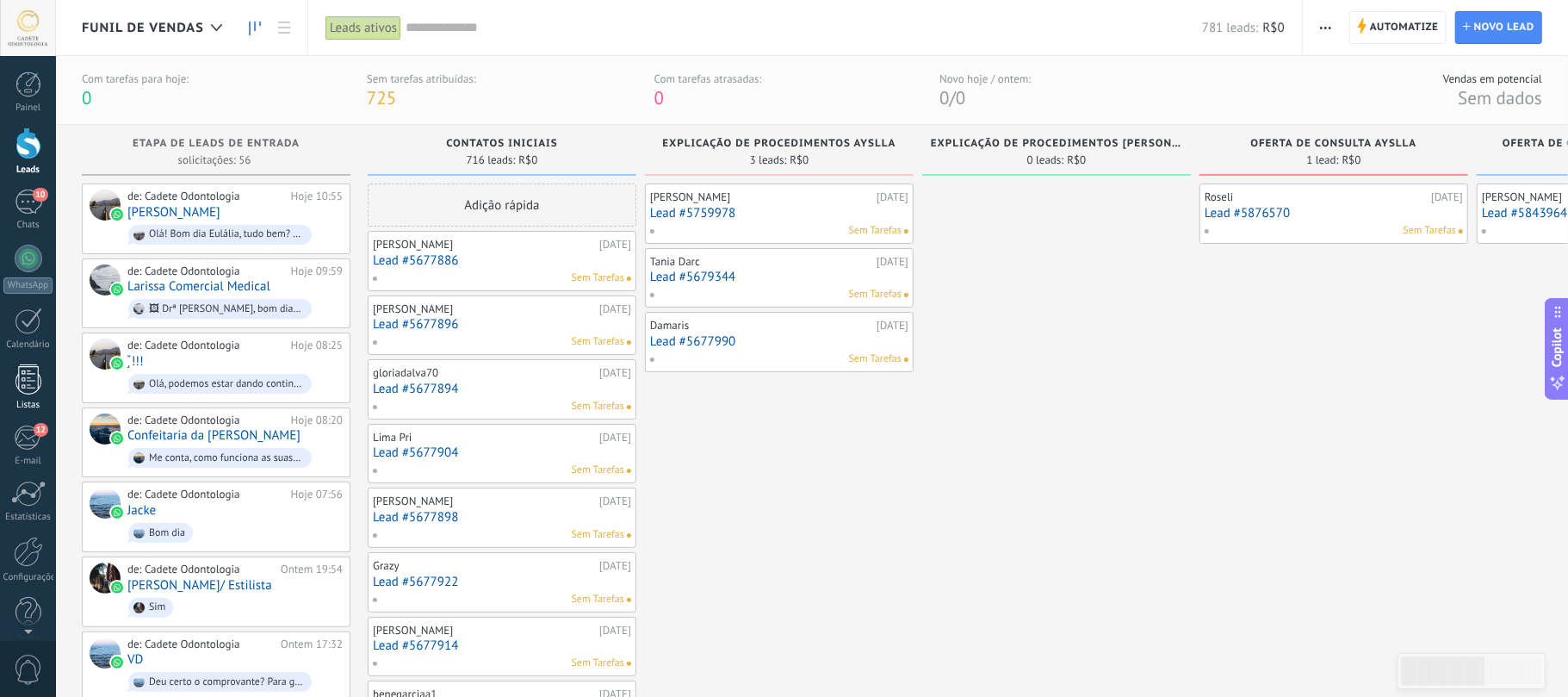
click at [29, 376] on div at bounding box center [29, 379] width 26 height 30
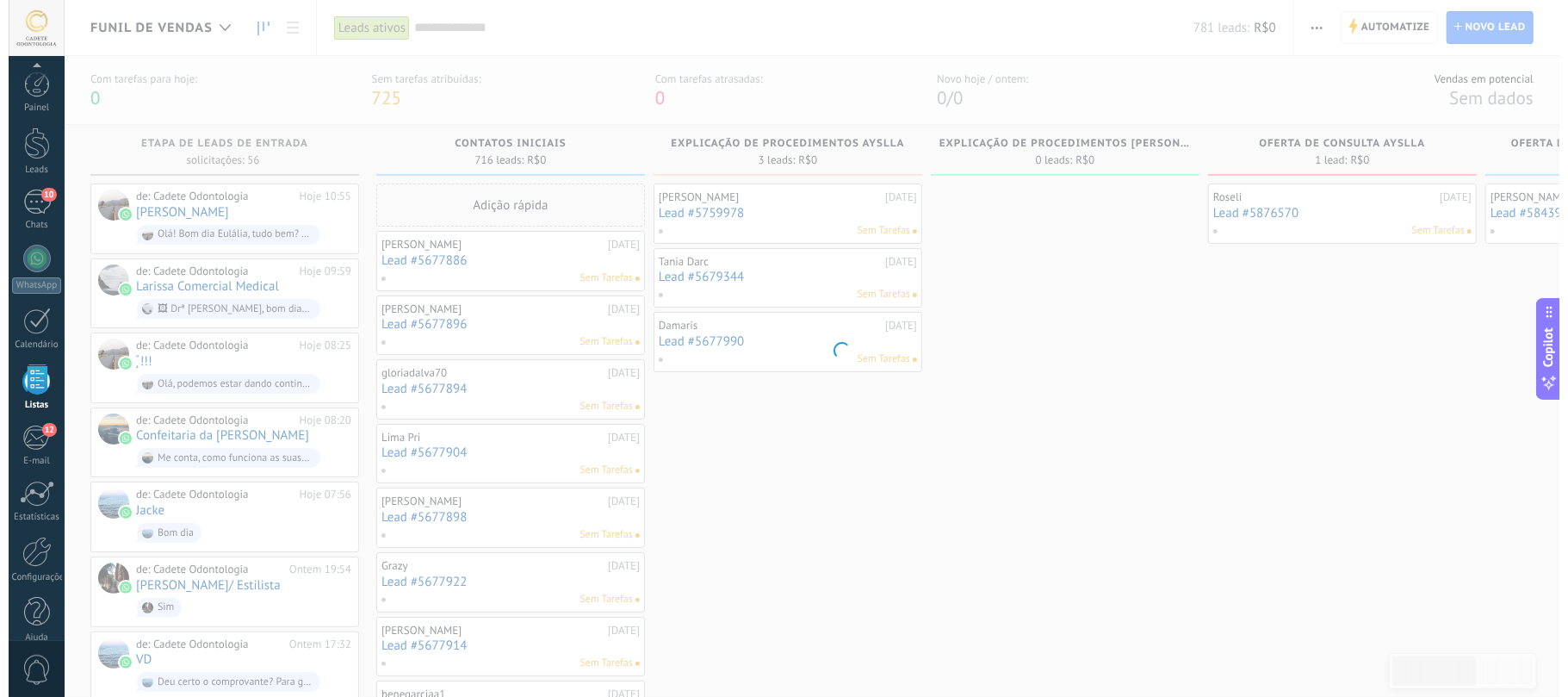
scroll to position [21, 0]
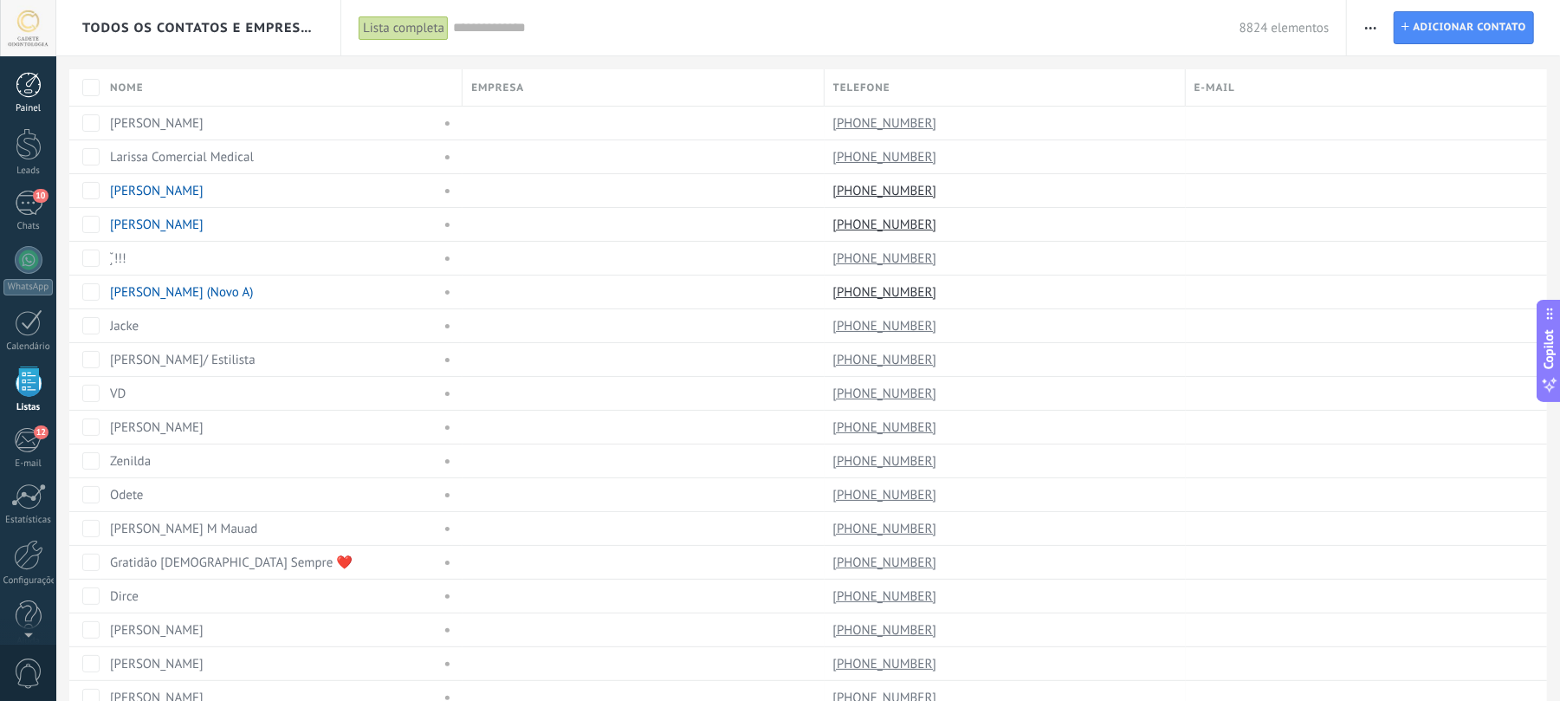
click at [33, 81] on div at bounding box center [29, 85] width 26 height 26
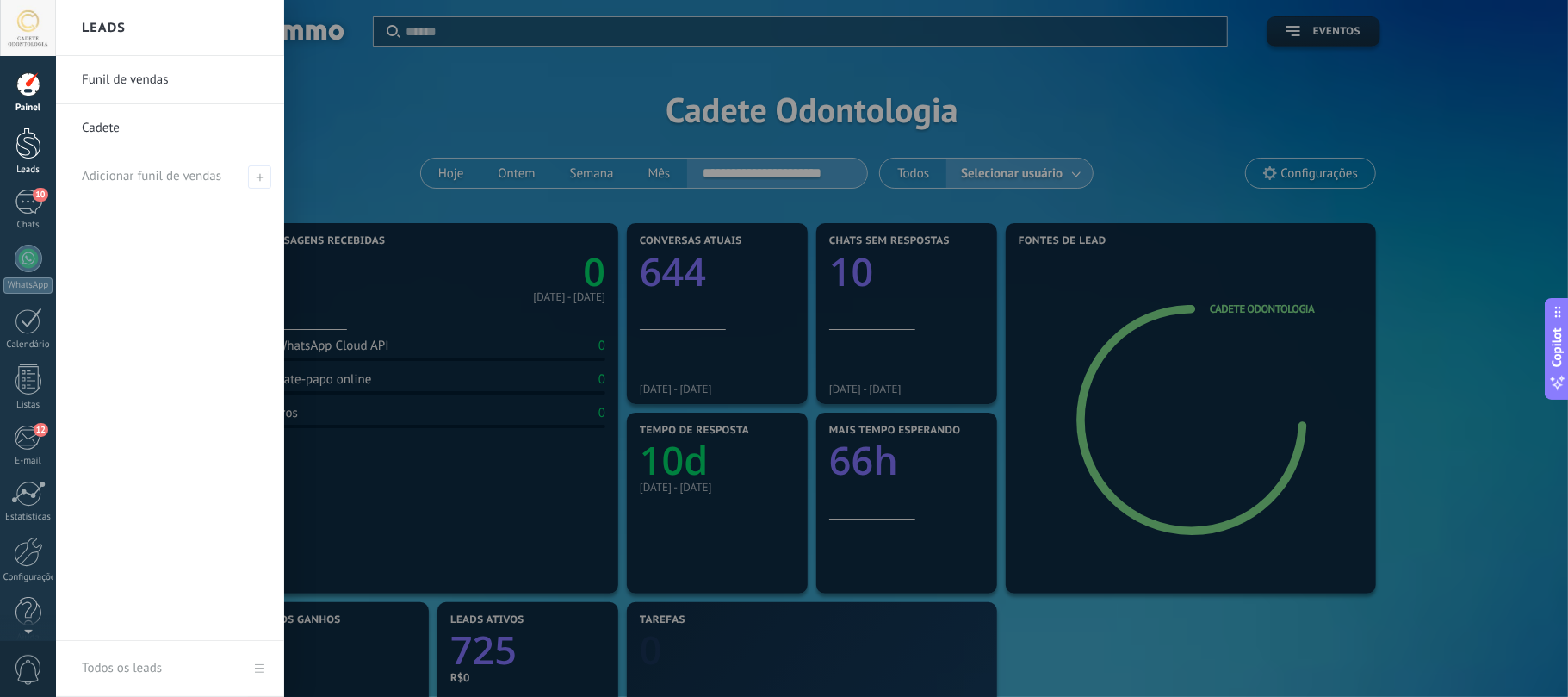
click at [18, 146] on div at bounding box center [29, 143] width 26 height 32
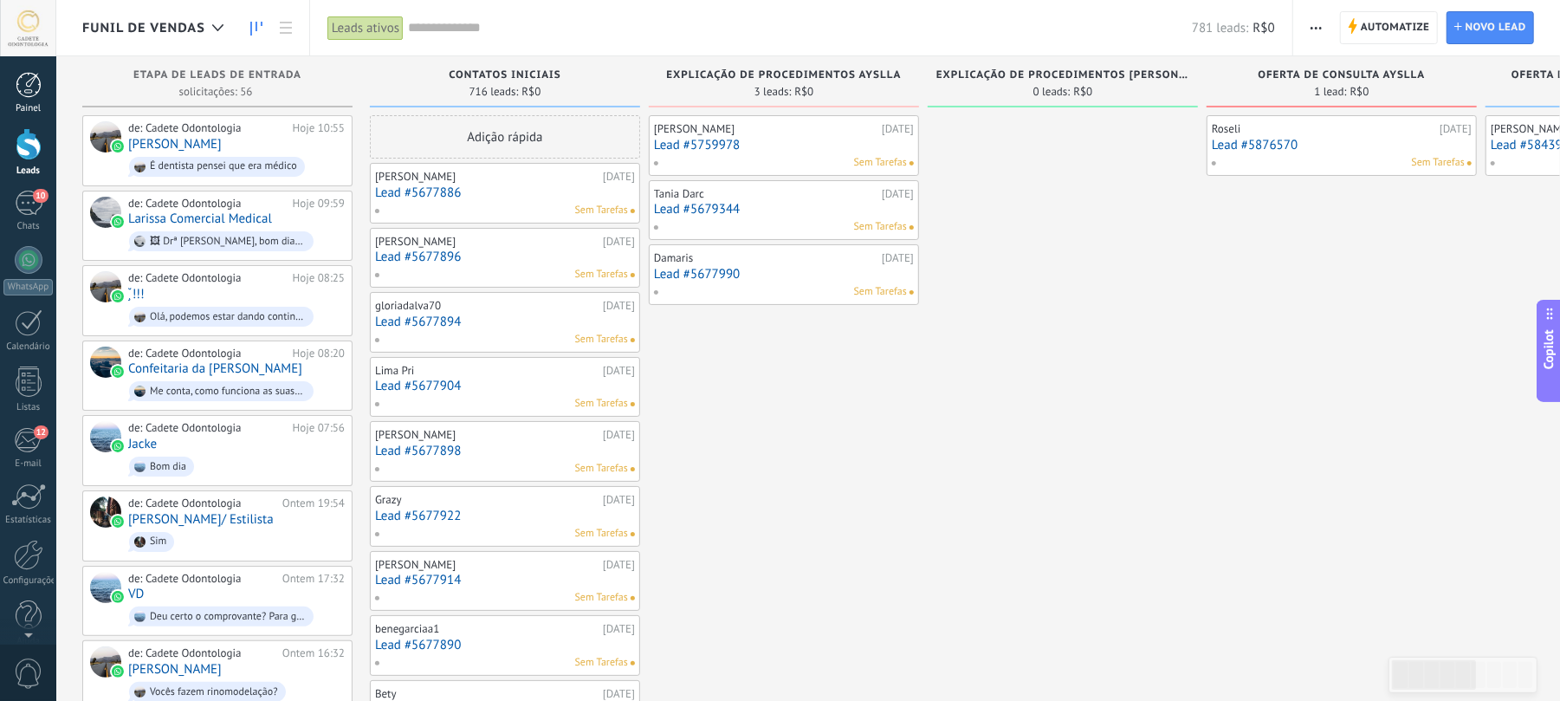
click at [19, 95] on div at bounding box center [29, 85] width 26 height 26
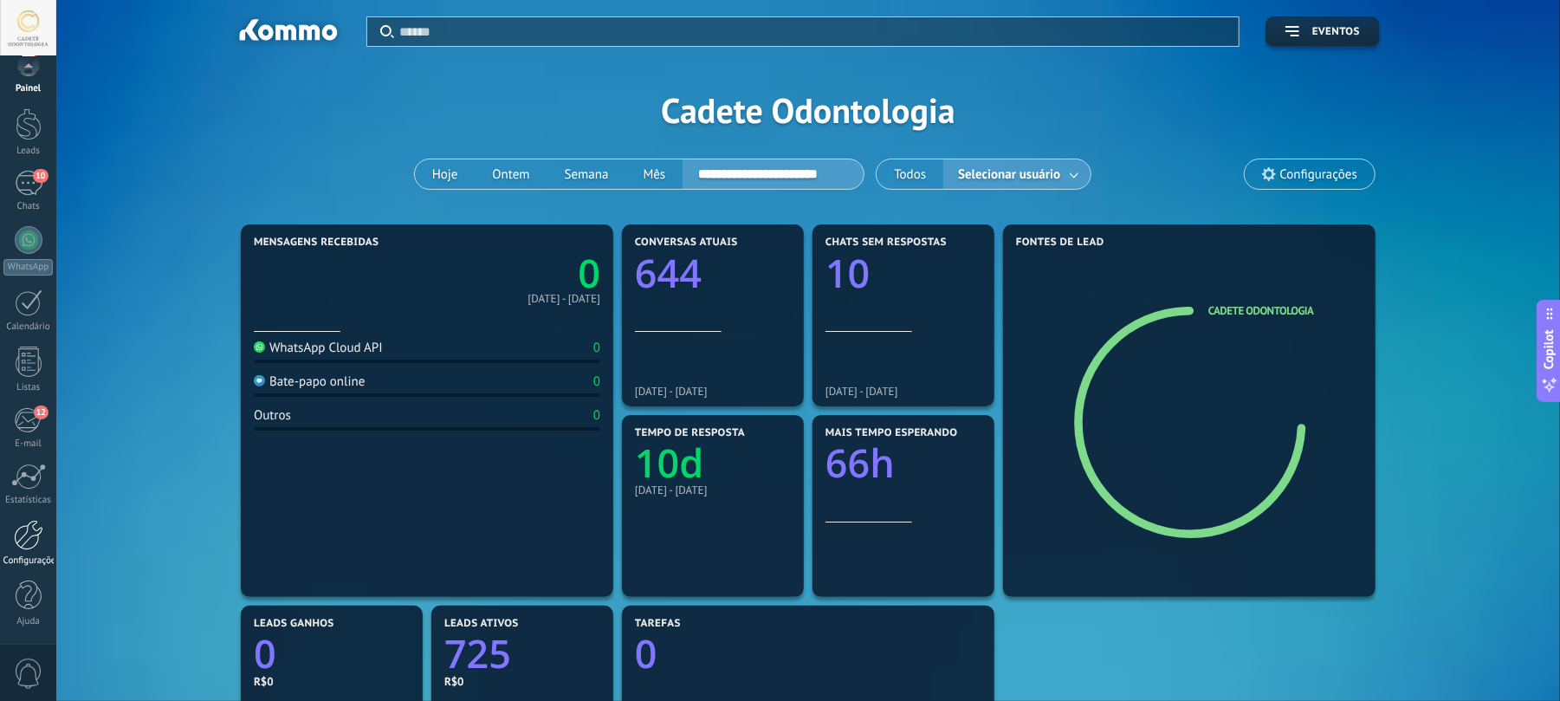
scroll to position [115, 0]
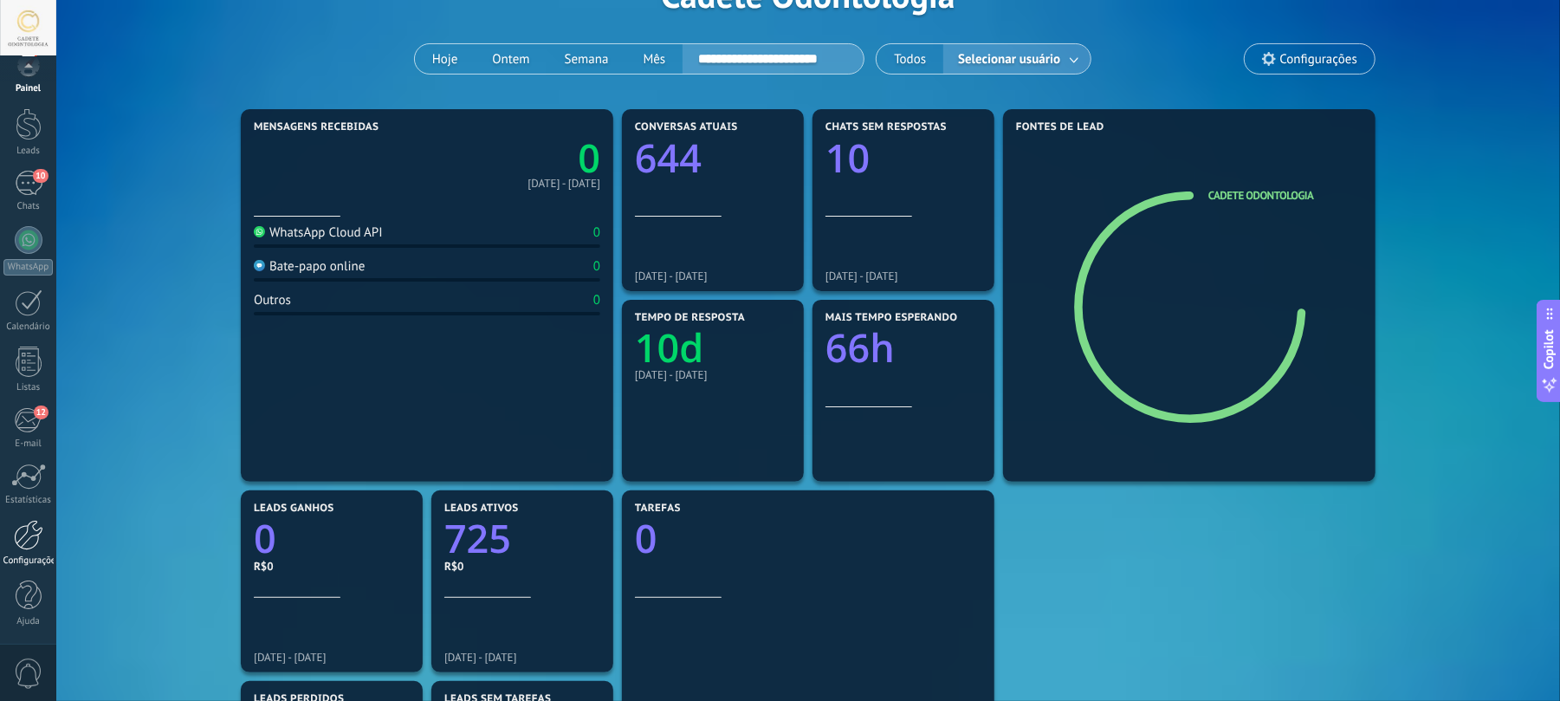
click at [26, 537] on div at bounding box center [28, 535] width 29 height 30
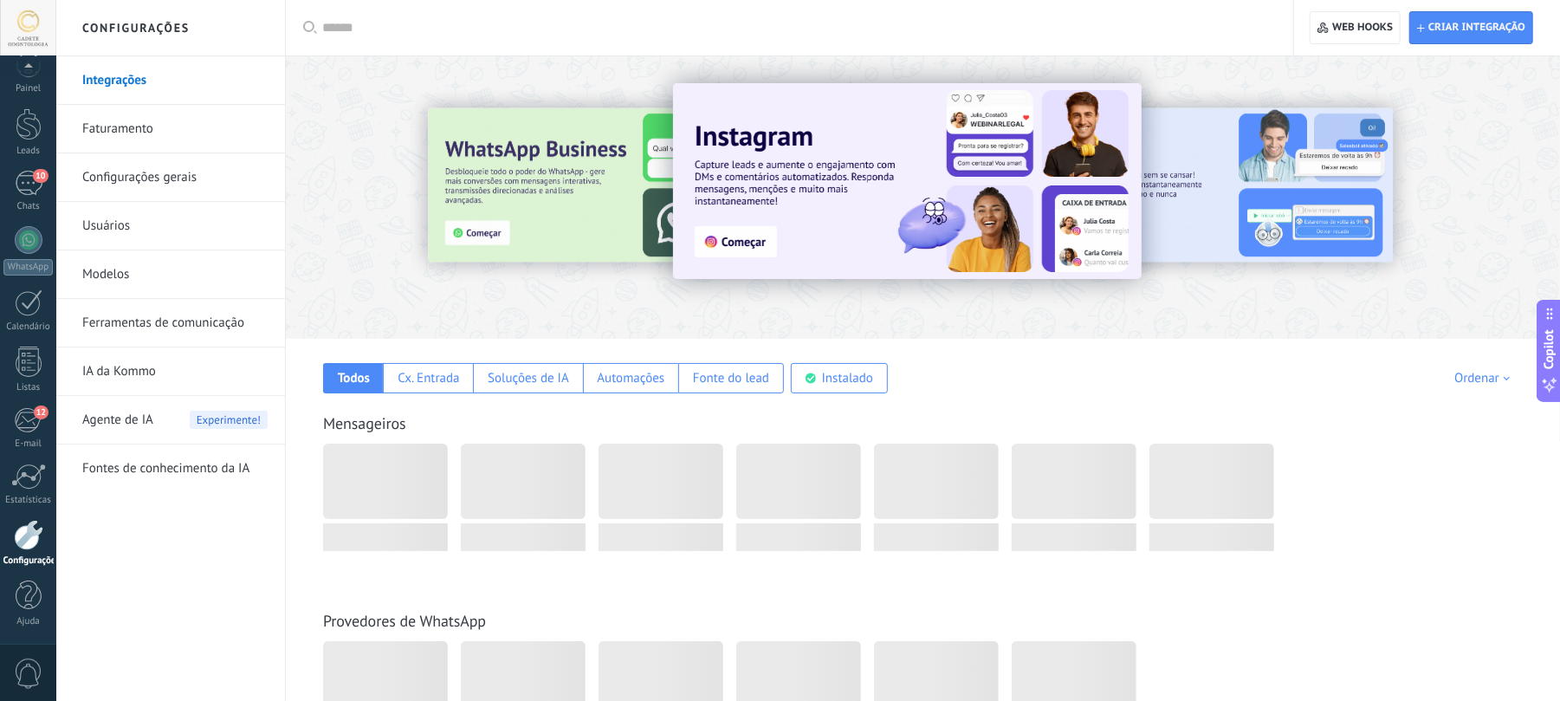
click at [108, 216] on link "Usuários" at bounding box center [174, 226] width 185 height 49
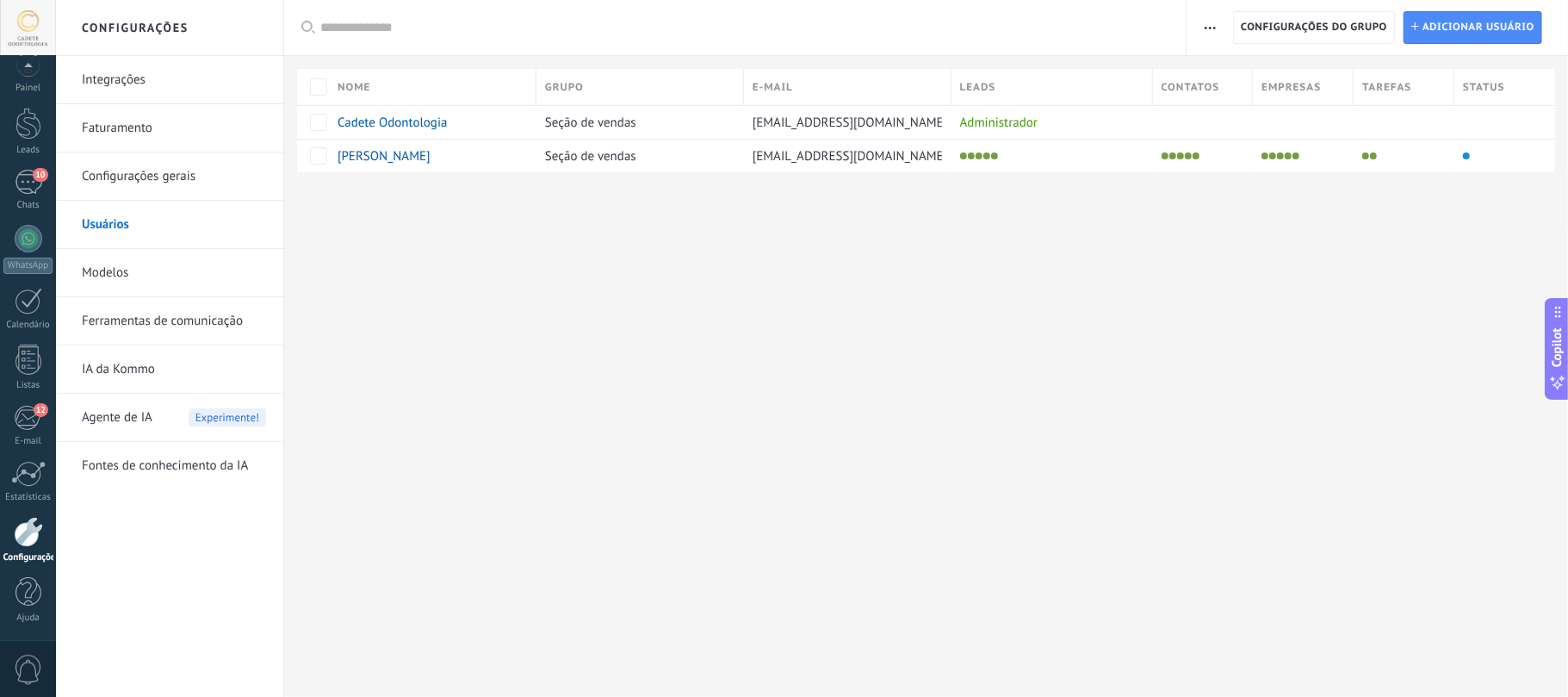
click at [106, 273] on link "Modelos" at bounding box center [173, 272] width 184 height 49
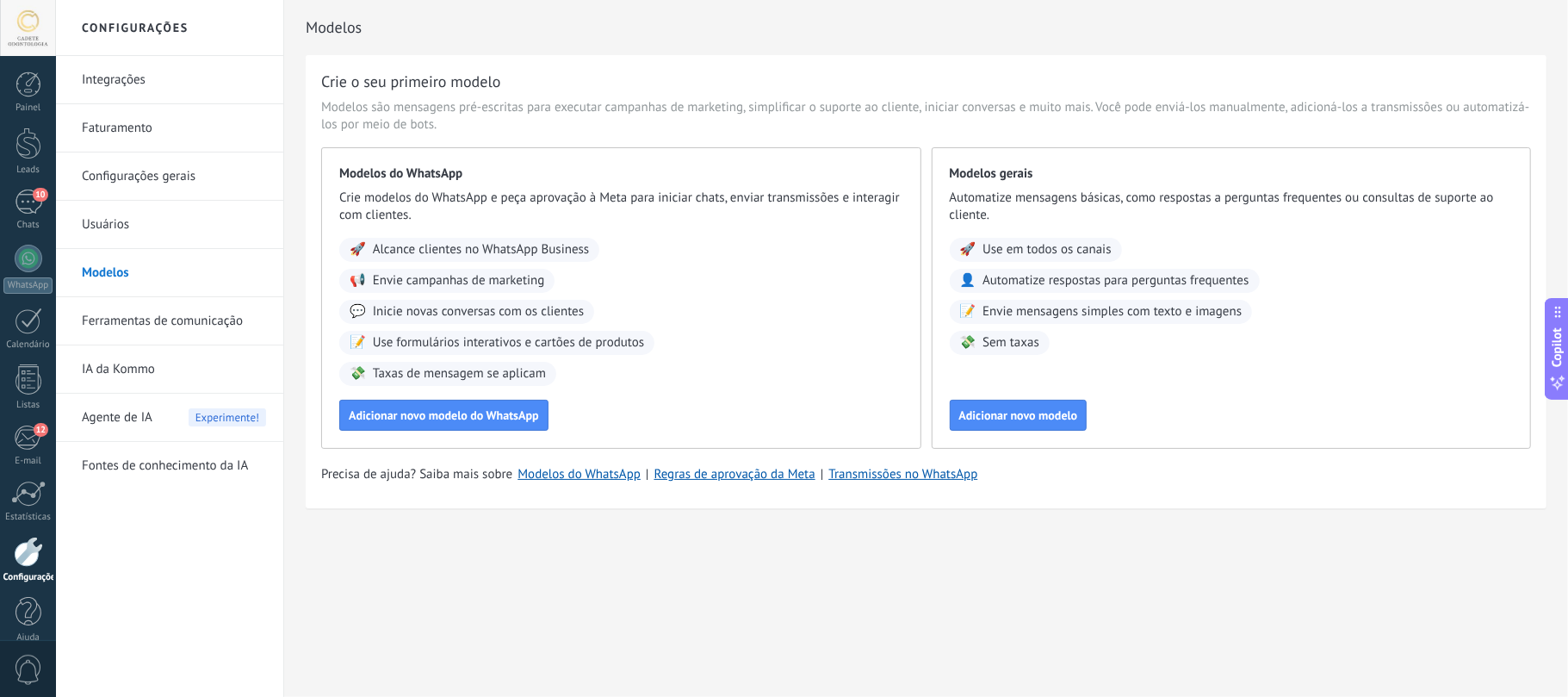
click at [453, 433] on div "Modelos do WhatsApp Crie modelos do WhatsApp e peça aprovação à Meta para inici…" at bounding box center [621, 297] width 601 height 301
click at [446, 422] on span "Adicionar novo modelo do WhatsApp" at bounding box center [443, 415] width 190 height 12
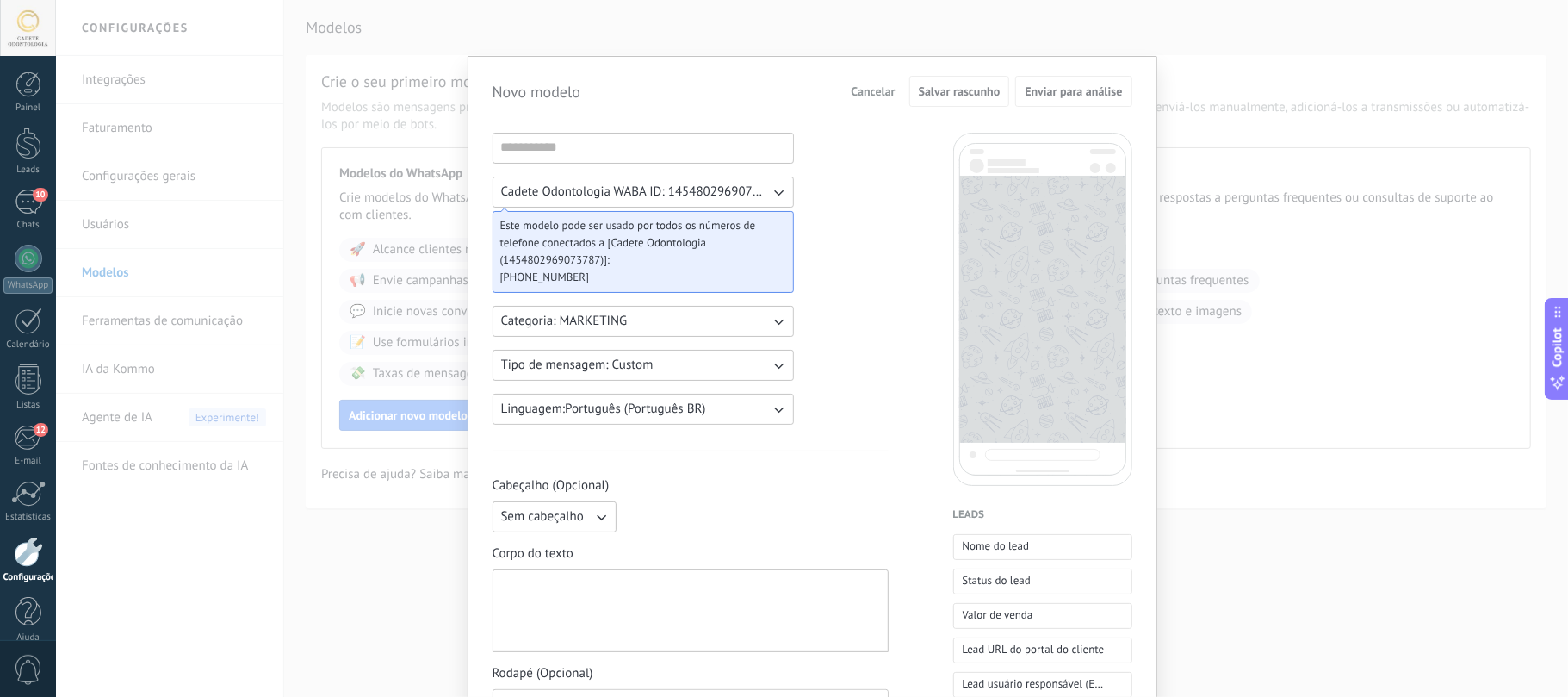
click at [658, 261] on span "Este modelo pode ser usado por todos os números de telefone conectados a [Cadet…" at bounding box center [636, 243] width 272 height 52
click at [652, 146] on input at bounding box center [642, 147] width 299 height 28
type input "*"
type input "**********"
click at [683, 315] on button "Categoria: MARKETING" at bounding box center [642, 320] width 301 height 31
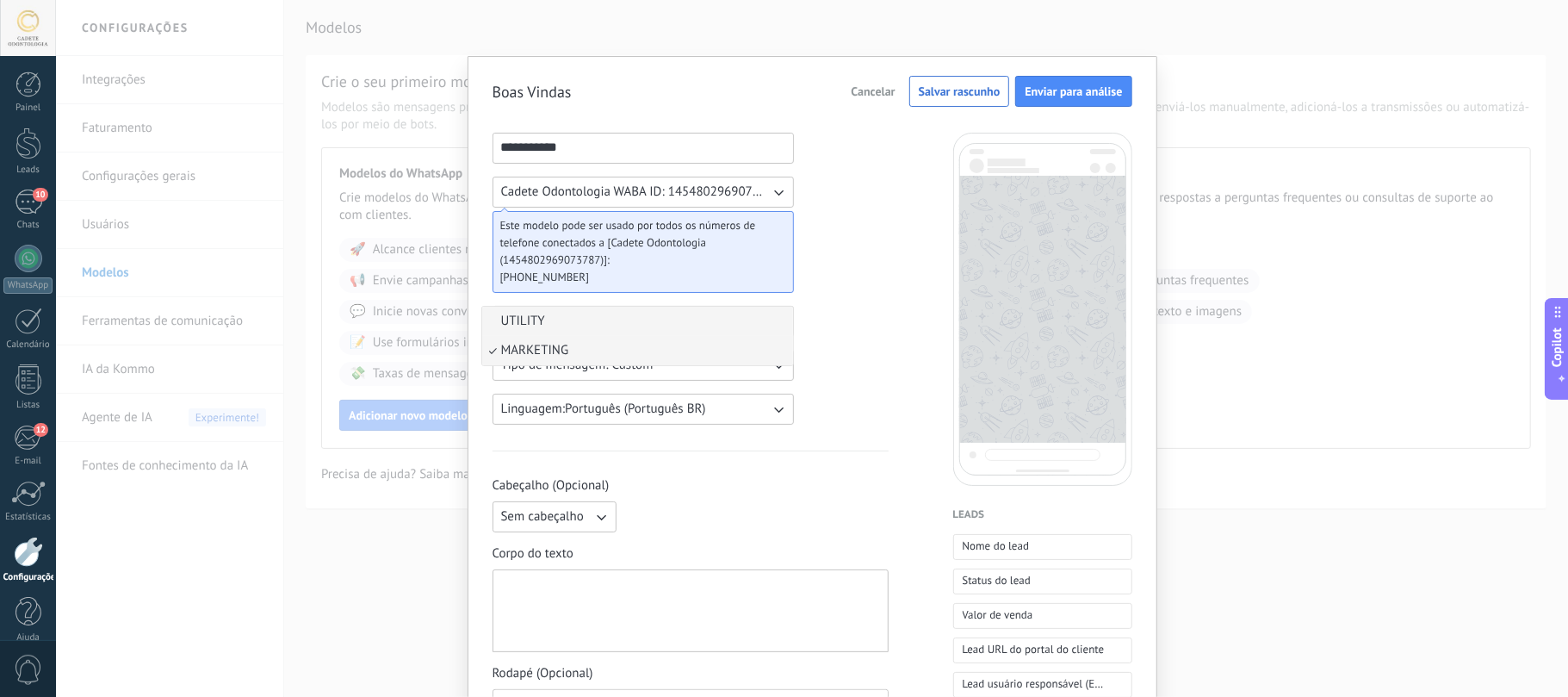
click at [572, 322] on li "UTILITY" at bounding box center [637, 320] width 311 height 29
click at [649, 365] on span "Tipo de mensagem: Custom" at bounding box center [577, 365] width 152 height 17
click at [583, 369] on li "Custom" at bounding box center [637, 364] width 311 height 29
click at [517, 517] on span "Sem cabeçalho" at bounding box center [542, 516] width 83 height 17
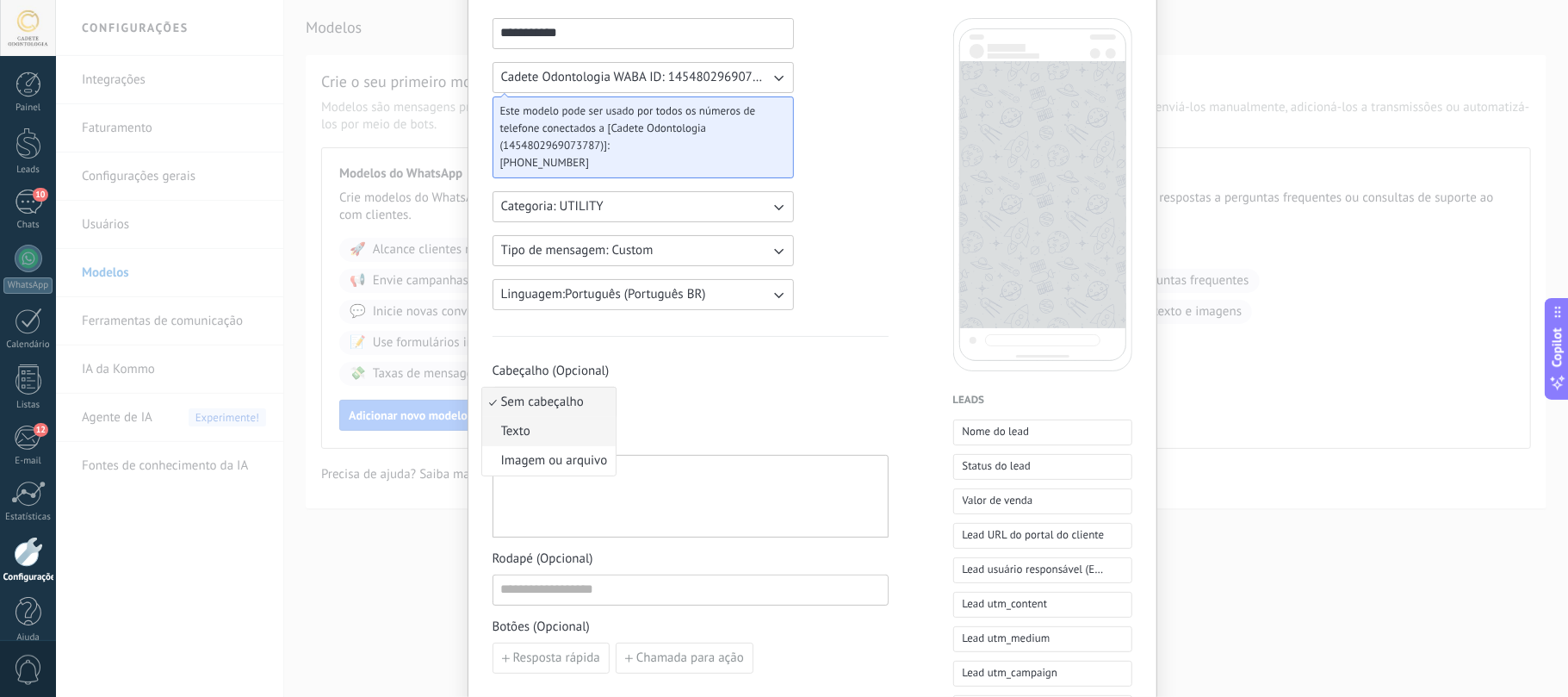
click at [521, 435] on span "Texto" at bounding box center [515, 431] width 29 height 17
click at [646, 480] on div at bounding box center [690, 496] width 379 height 68
paste div
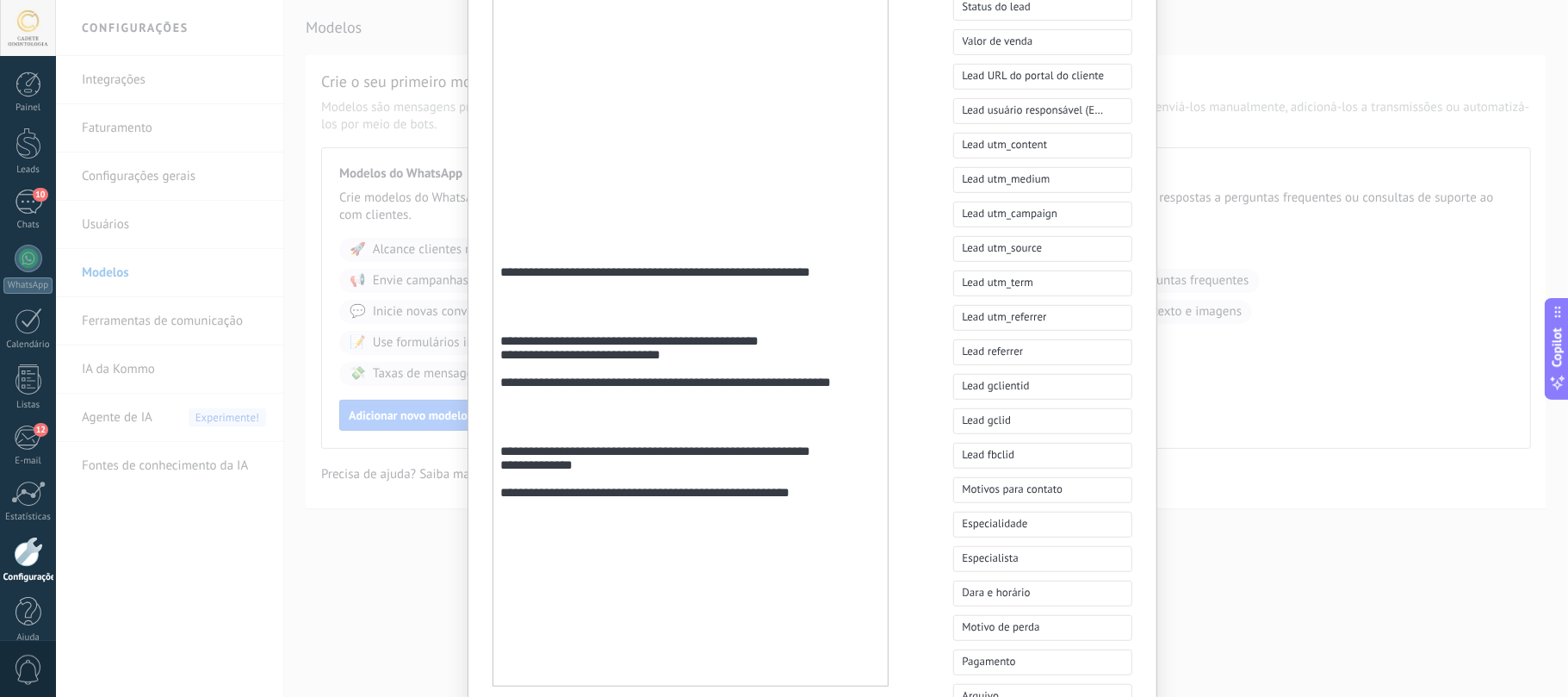
scroll to position [0, 0]
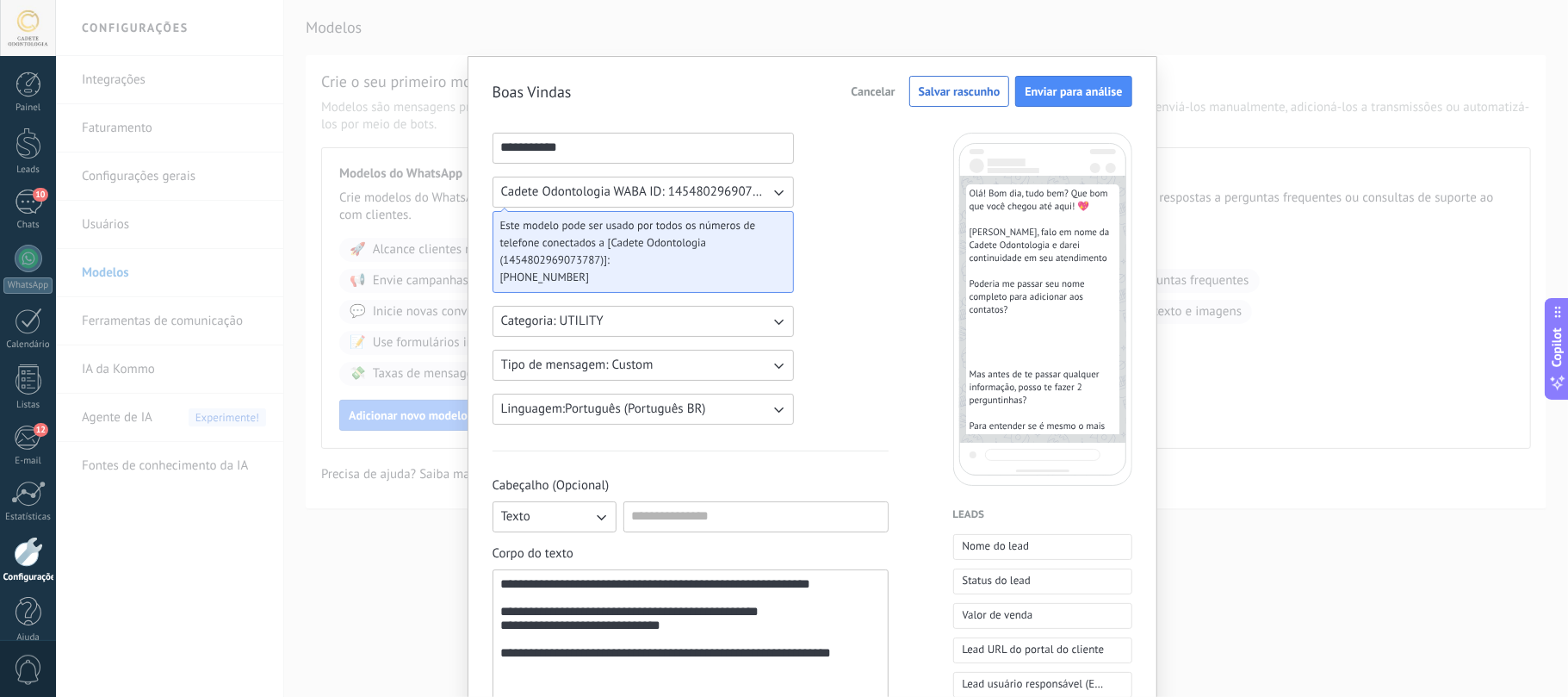
scroll to position [229, 0]
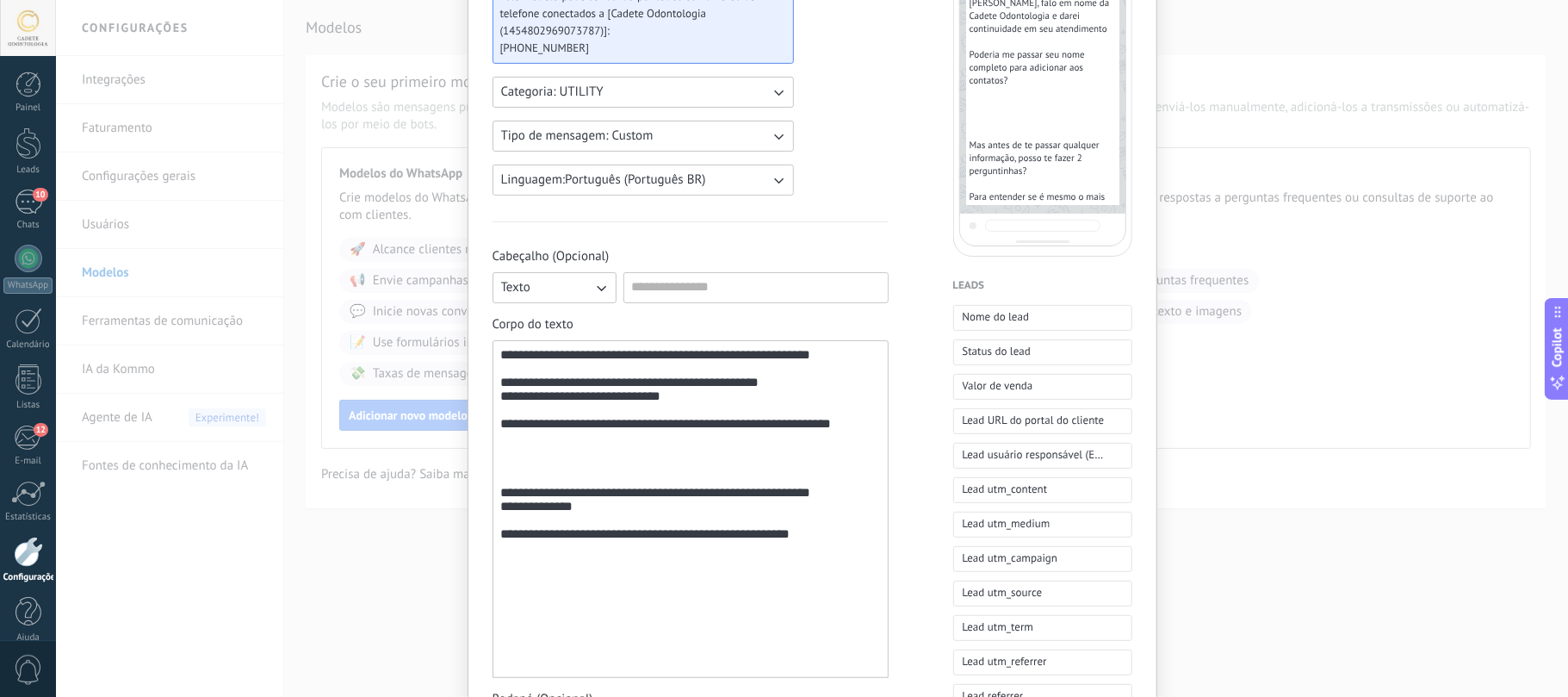
drag, startPoint x: 618, startPoint y: 462, endPoint x: 658, endPoint y: 461, distance: 40.0
click at [658, 461] on div "**********" at bounding box center [690, 509] width 378 height 323
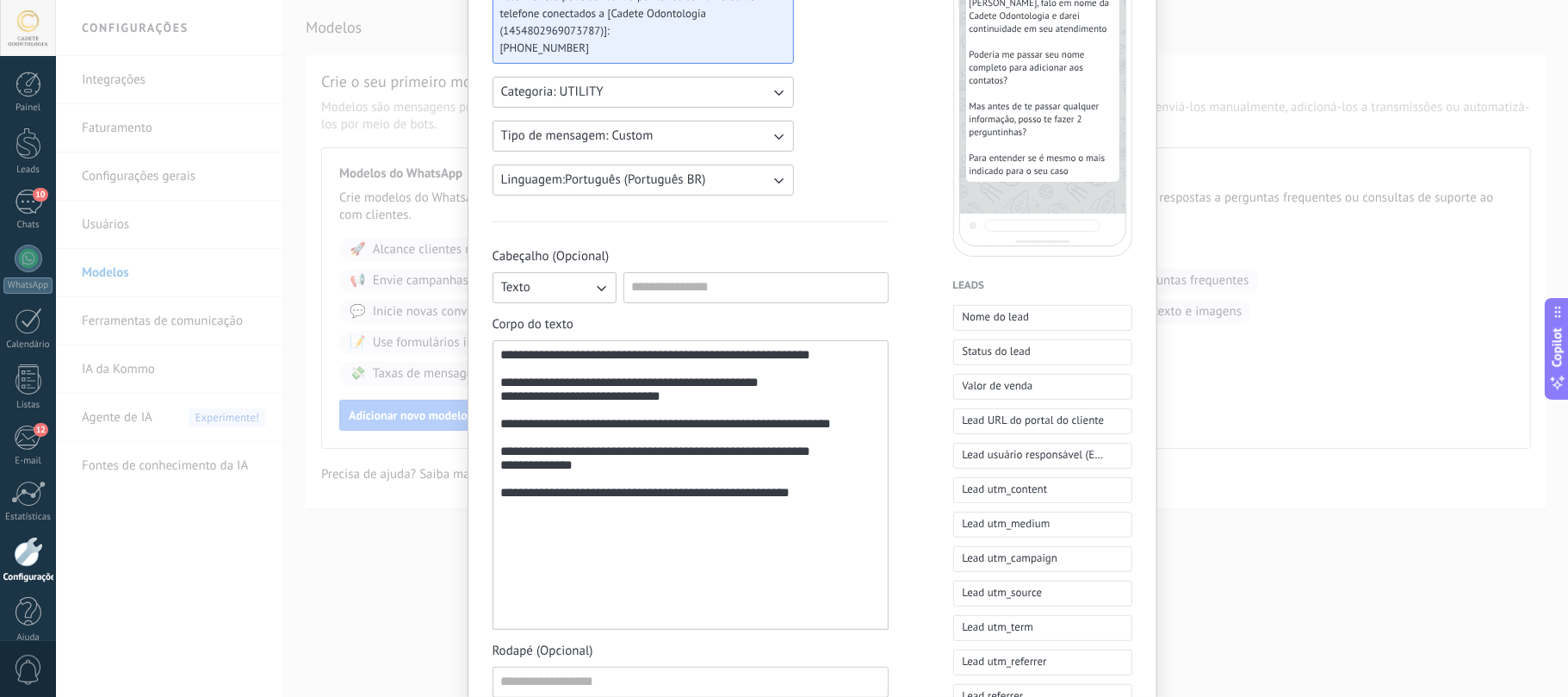
drag, startPoint x: 508, startPoint y: 497, endPoint x: 756, endPoint y: 493, distance: 248.0
click at [514, 497] on div "**********" at bounding box center [690, 525] width 378 height 161
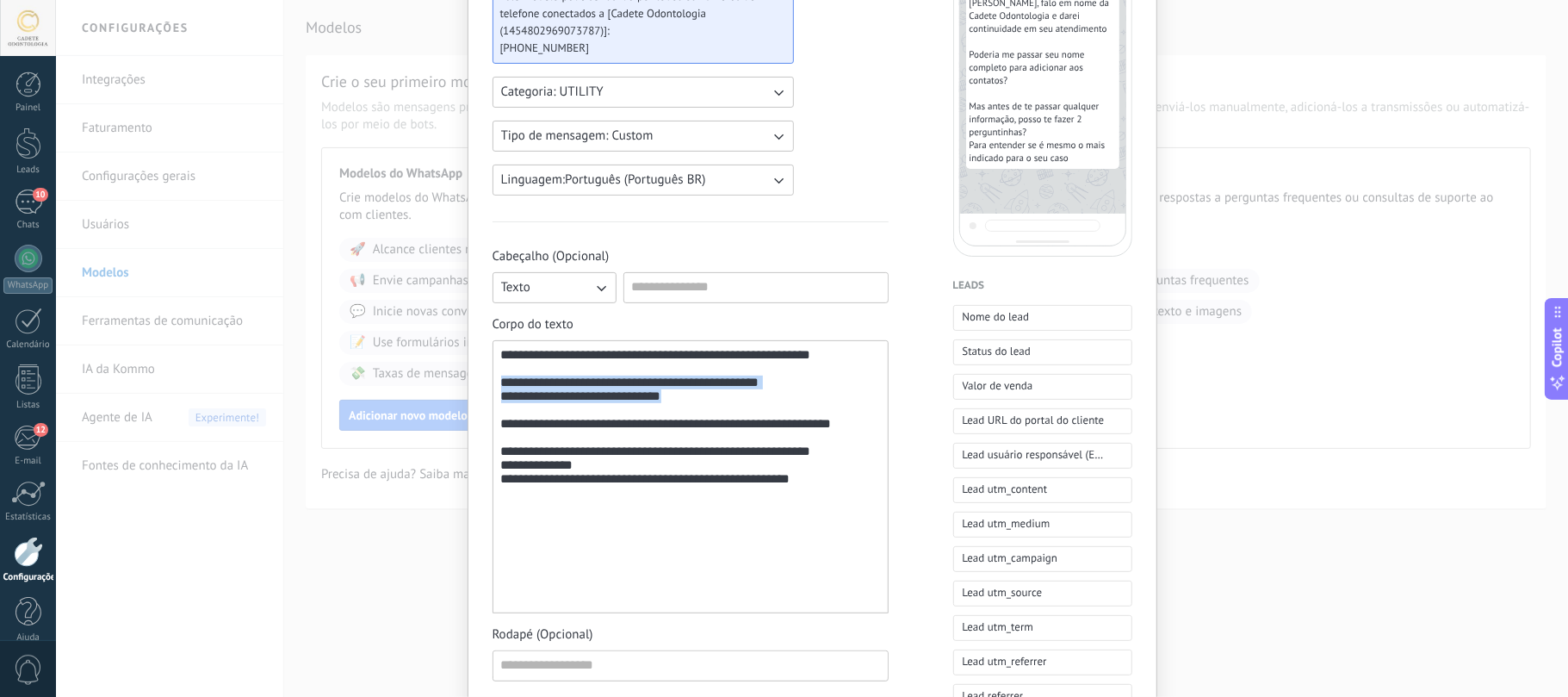
drag, startPoint x: 499, startPoint y: 393, endPoint x: 707, endPoint y: 414, distance: 209.1
click at [800, 407] on div "**********" at bounding box center [690, 477] width 378 height 259
drag, startPoint x: 505, startPoint y: 439, endPoint x: 718, endPoint y: 454, distance: 213.5
click at [718, 454] on div "**********" at bounding box center [690, 477] width 378 height 259
click at [648, 453] on div "**********" at bounding box center [690, 477] width 378 height 259
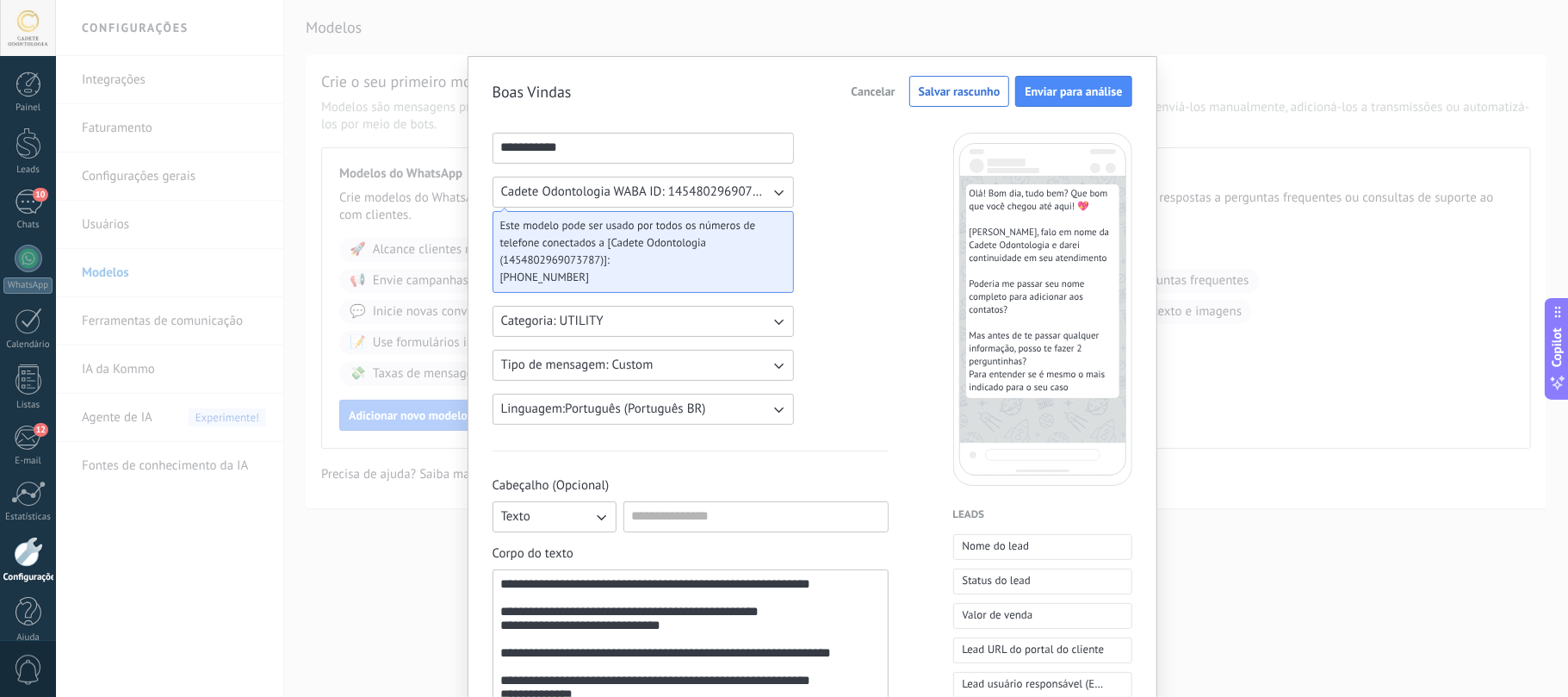
scroll to position [114, 0]
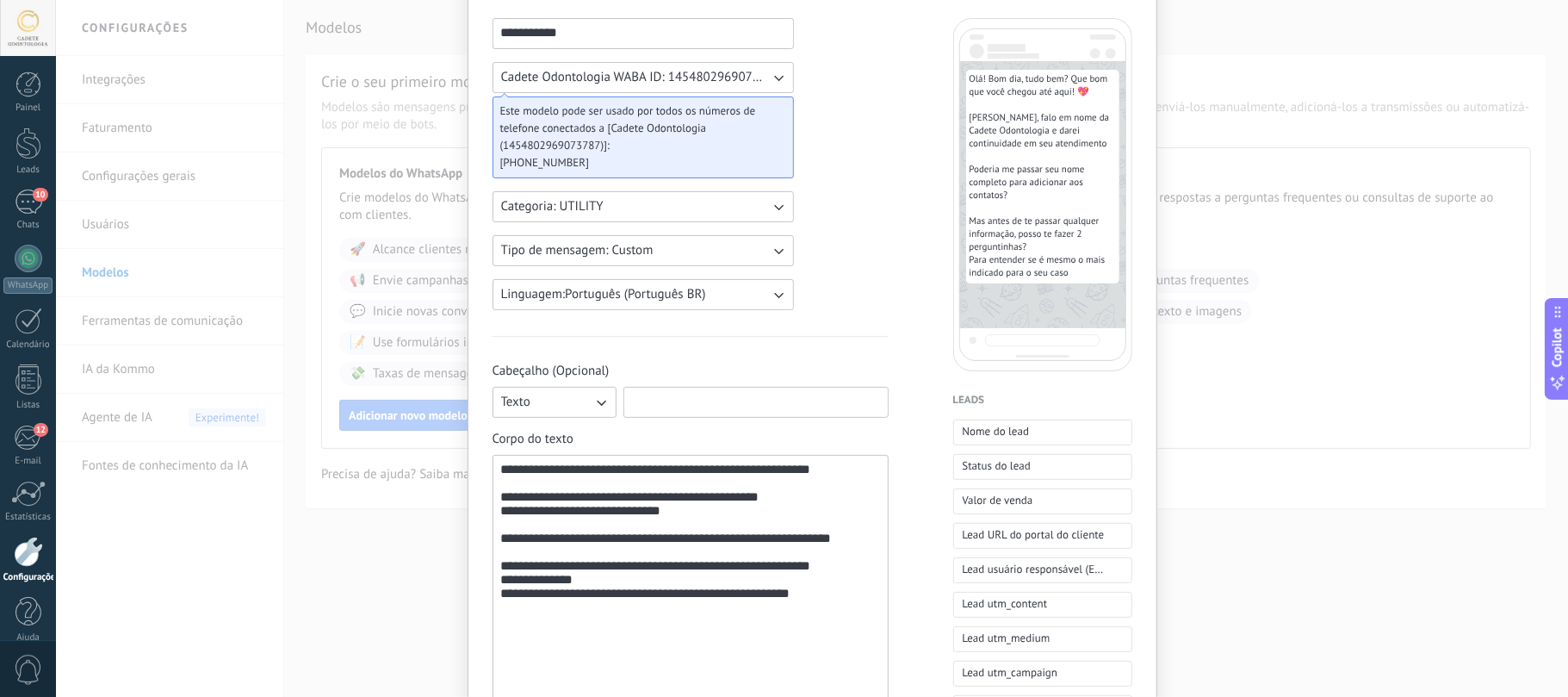
click at [665, 398] on input at bounding box center [756, 402] width 263 height 28
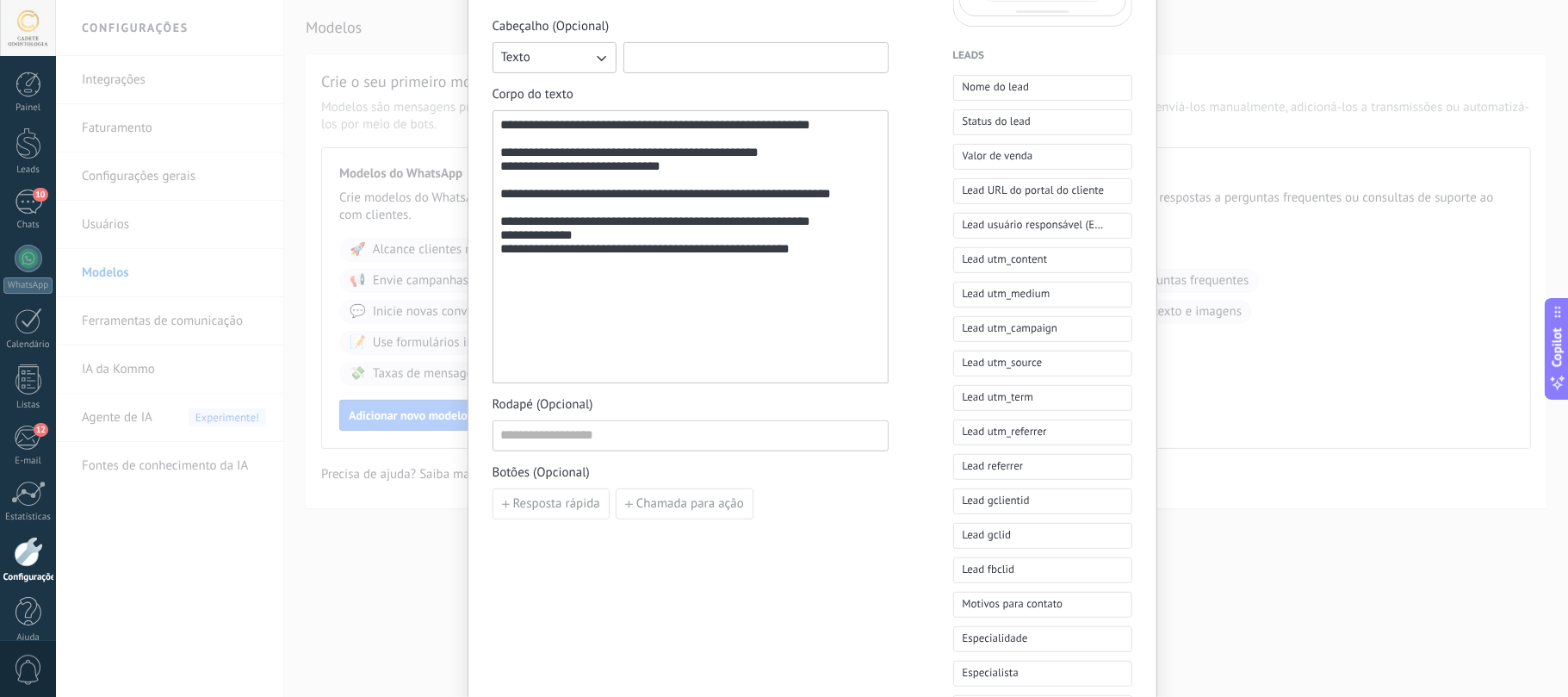
scroll to position [574, 0]
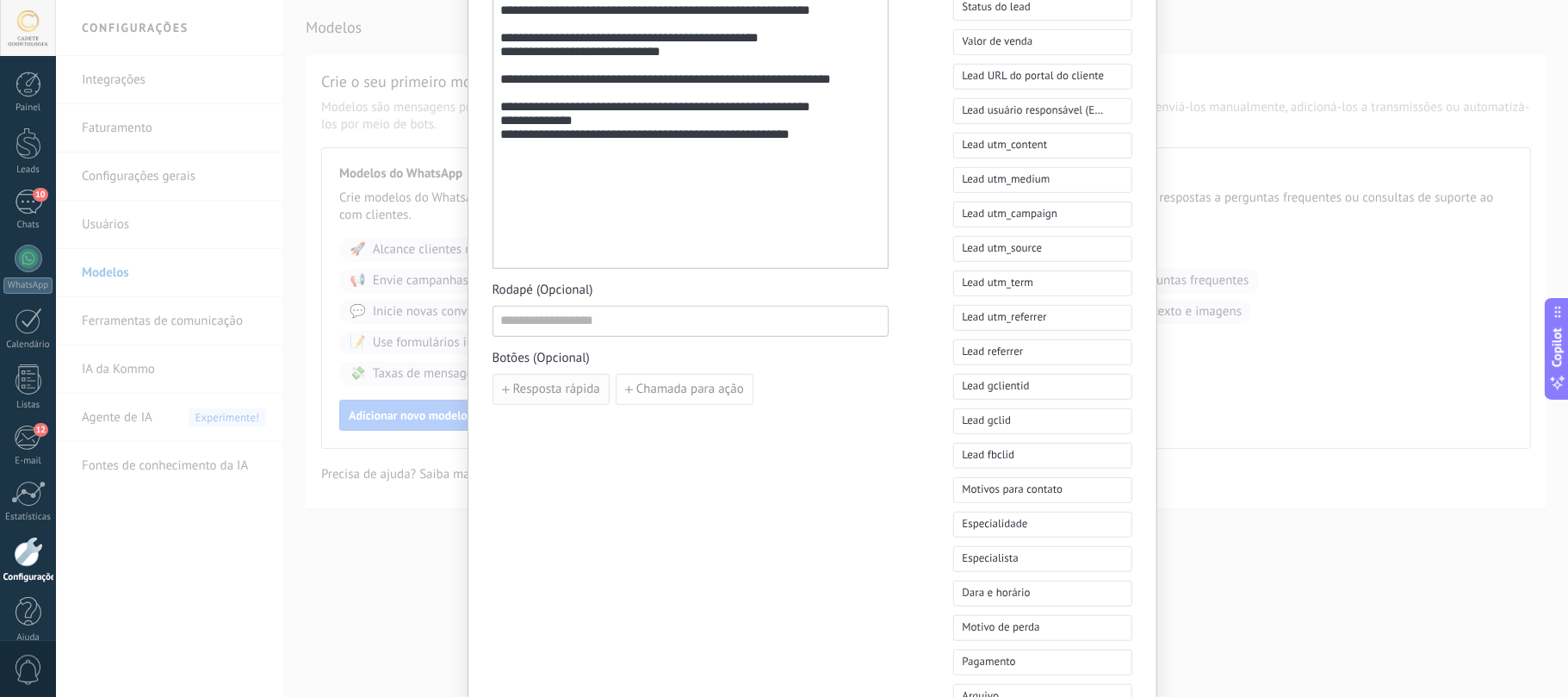
click at [559, 400] on button "Resposta rápida" at bounding box center [551, 389] width 117 height 31
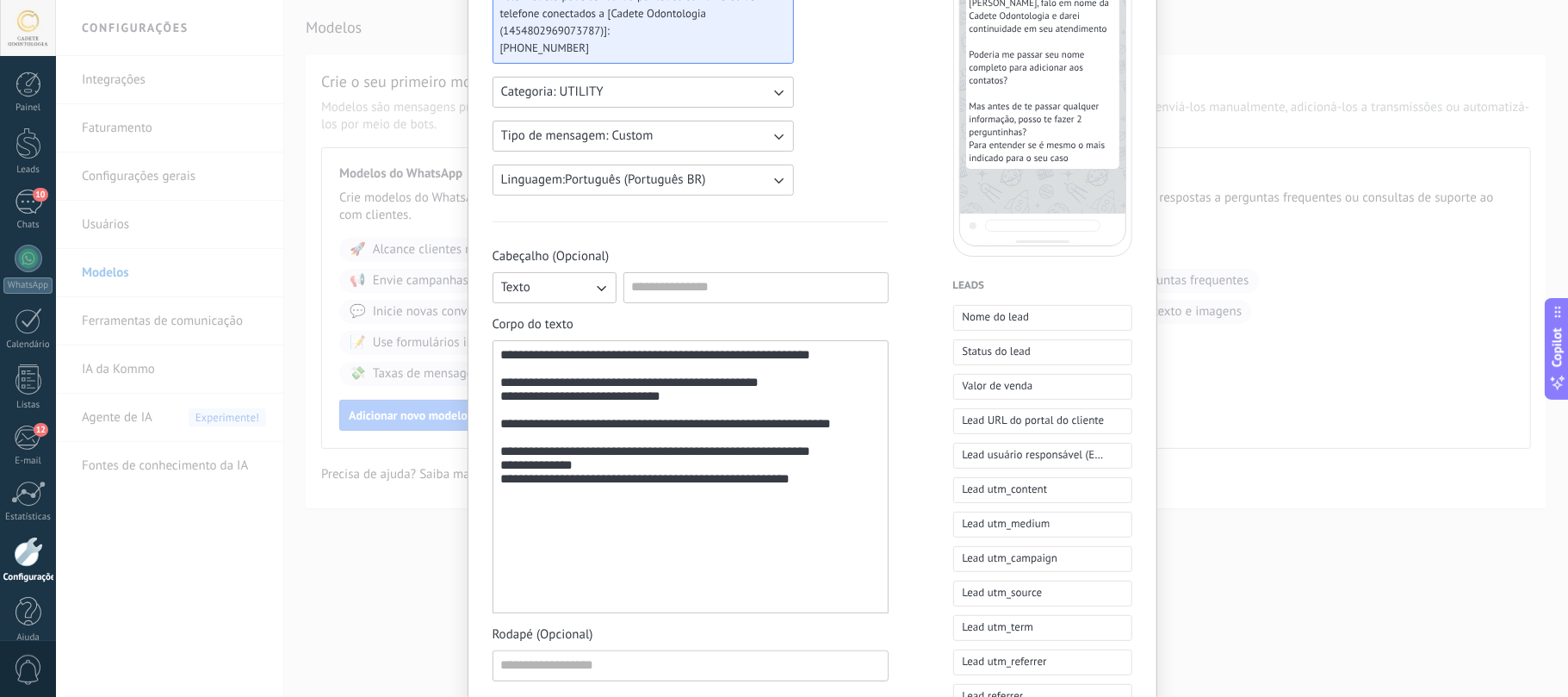
scroll to position [0, 0]
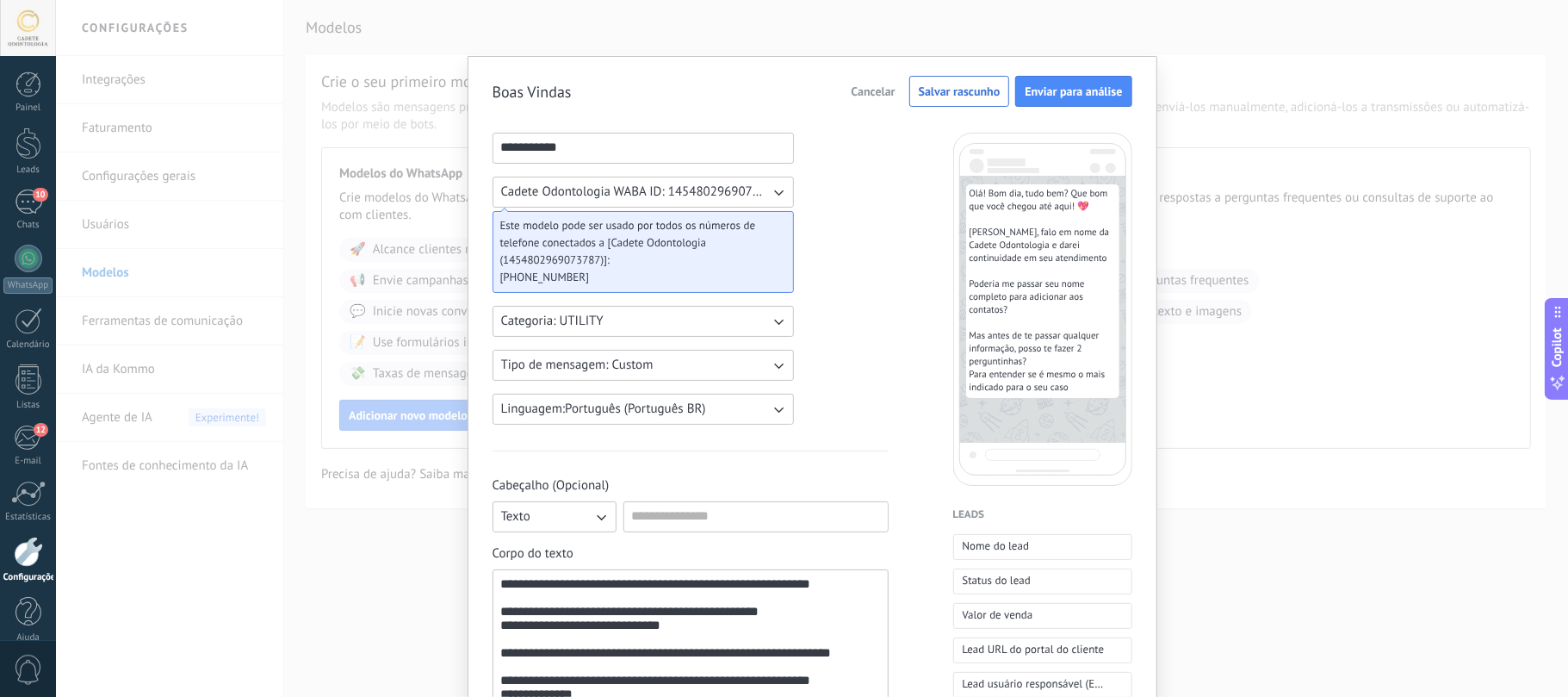
click at [949, 93] on span "Salvar rascunho" at bounding box center [959, 91] width 82 height 12
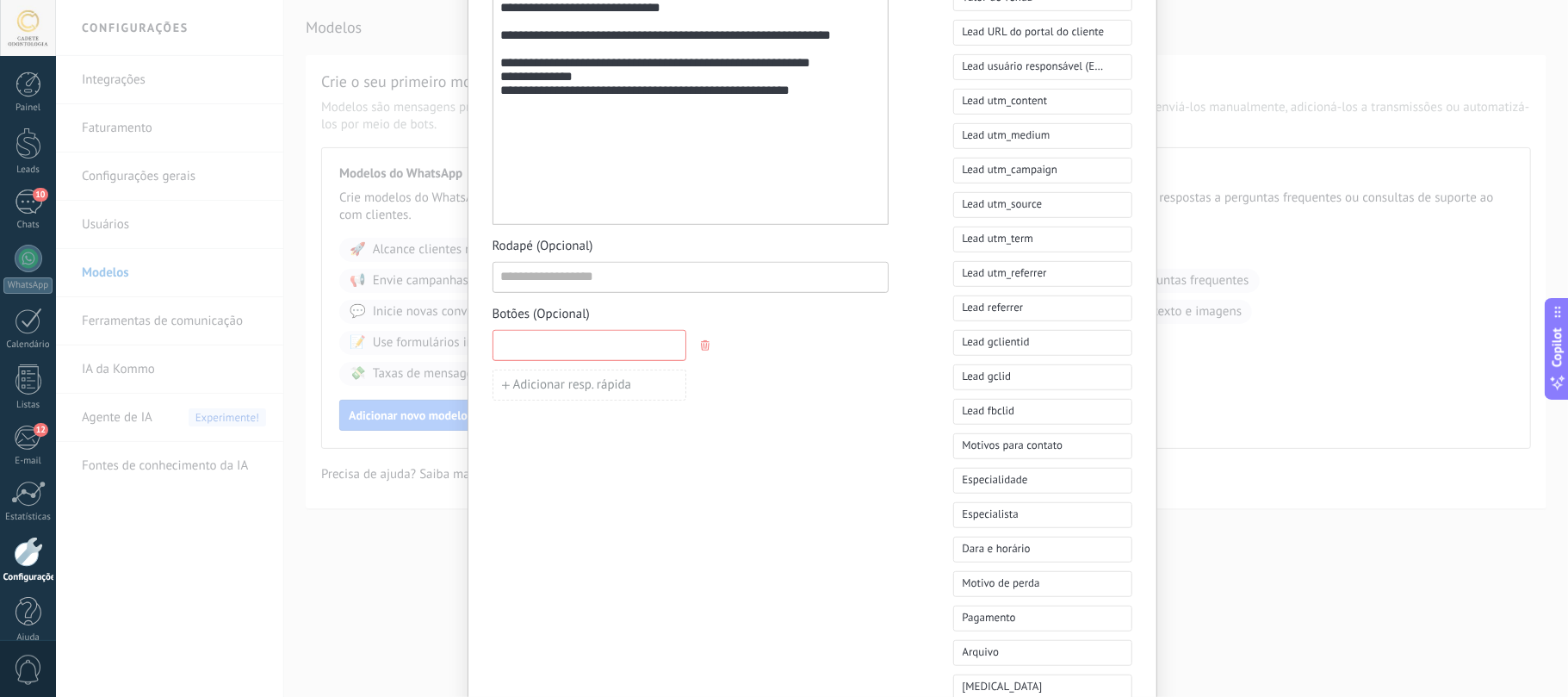
click at [515, 339] on input at bounding box center [589, 345] width 192 height 28
type input "*"
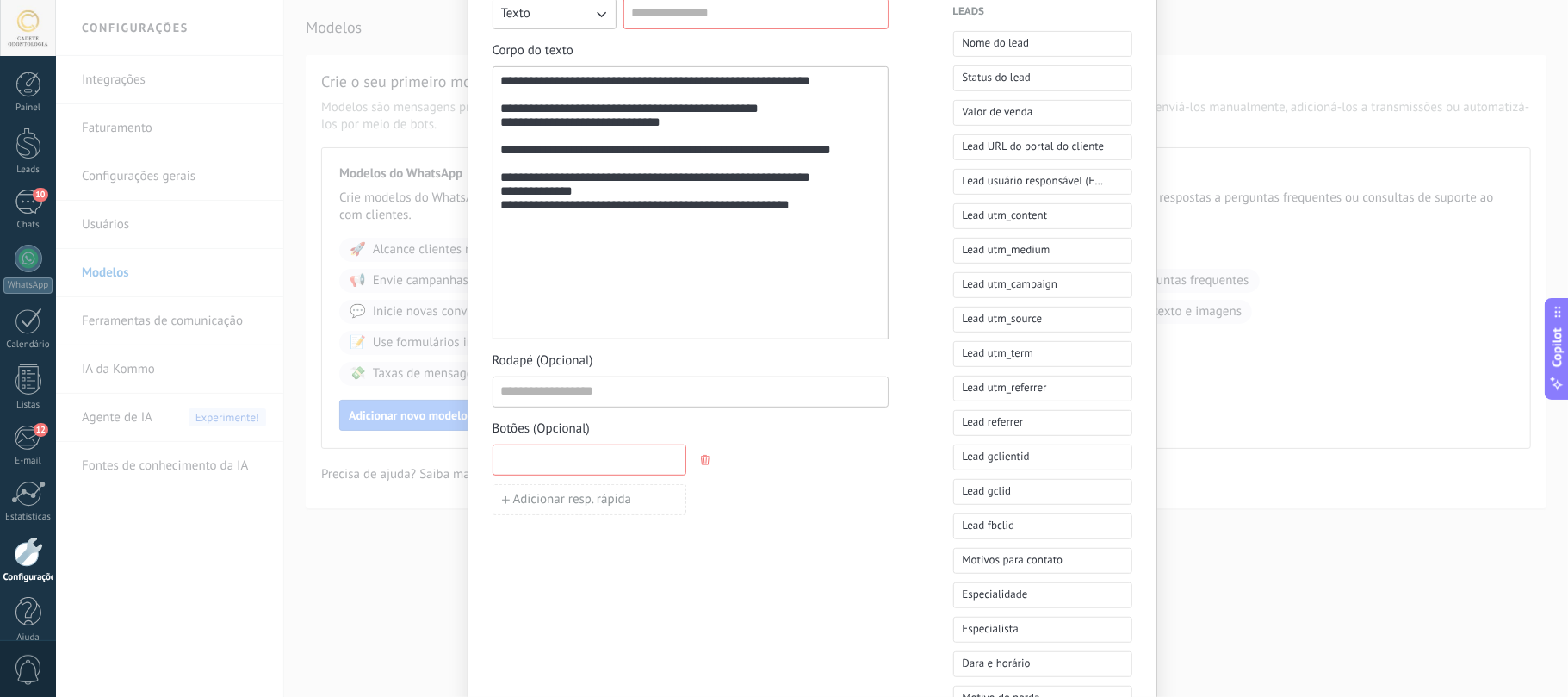
scroll to position [158, 0]
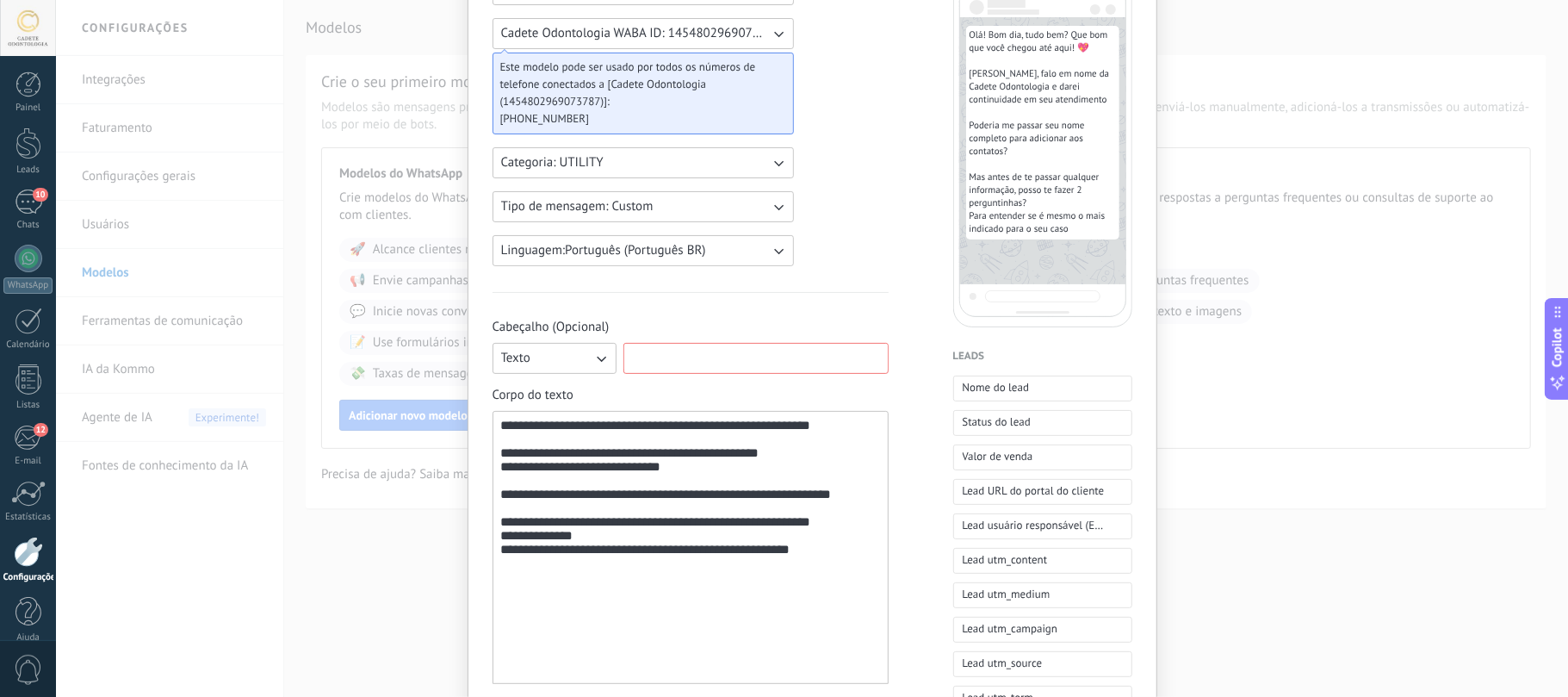
click at [752, 360] on input at bounding box center [756, 358] width 263 height 28
type input "*"
click at [556, 451] on div "**********" at bounding box center [690, 548] width 378 height 259
click at [496, 429] on div "**********" at bounding box center [690, 547] width 396 height 273
drag, startPoint x: 500, startPoint y: 429, endPoint x: 952, endPoint y: 432, distance: 452.0
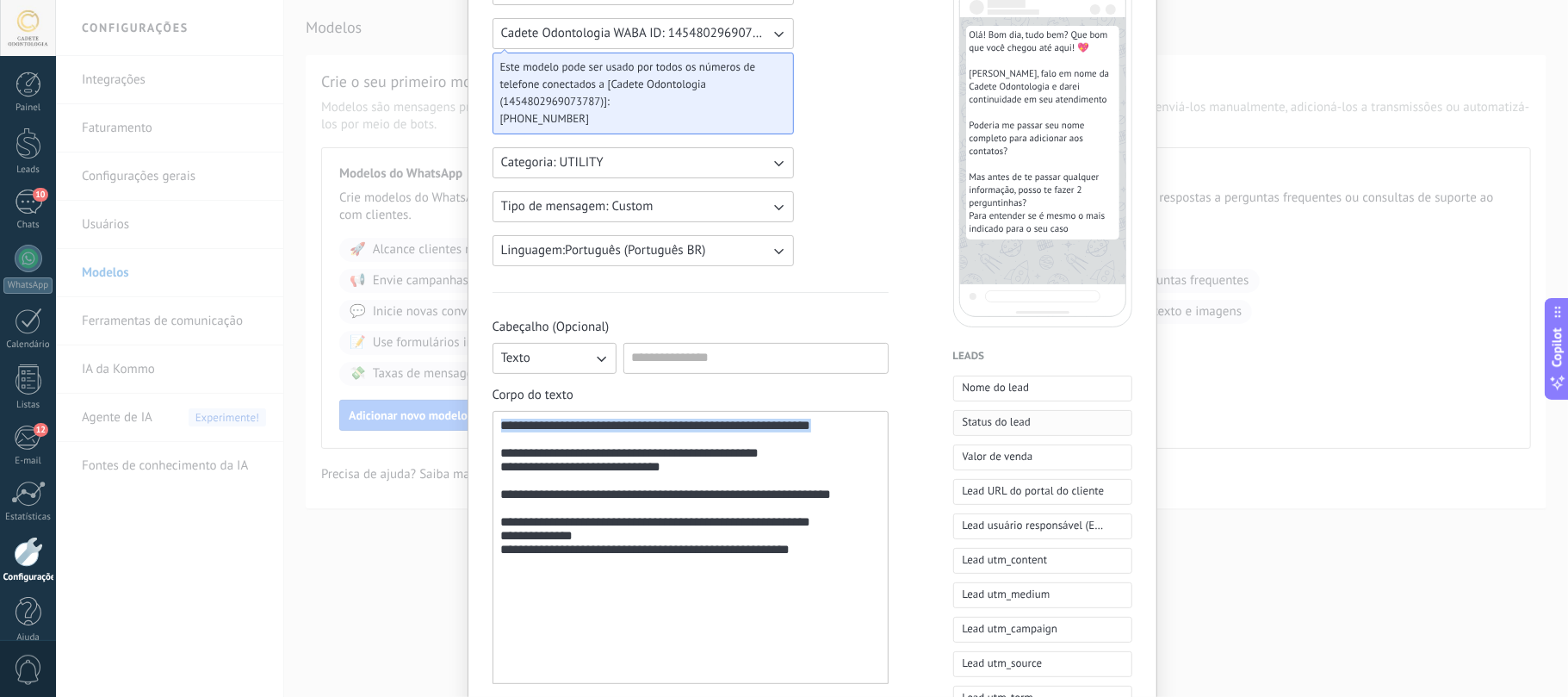
copy div "**********"
click at [720, 374] on div at bounding box center [756, 358] width 265 height 31
click at [725, 357] on input at bounding box center [756, 358] width 263 height 28
paste input "**********"
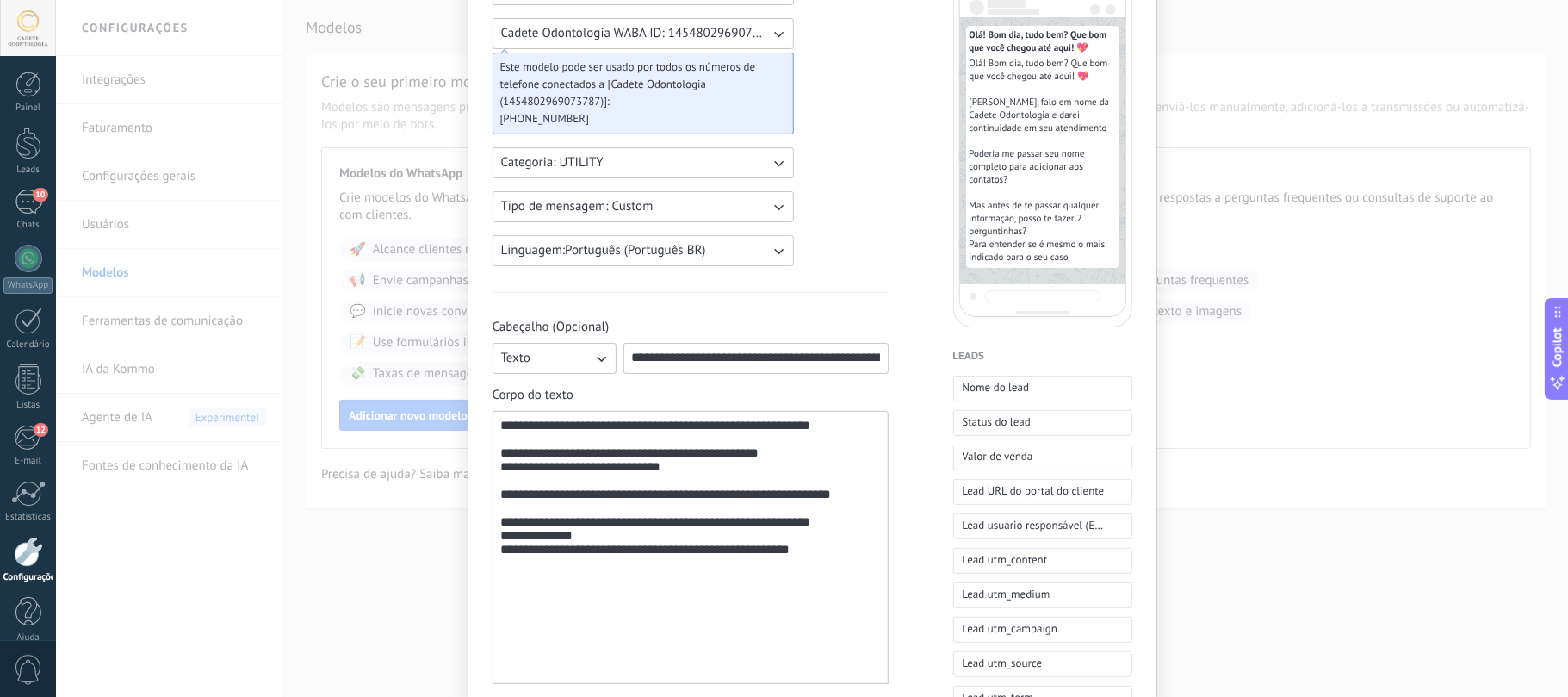
scroll to position [0, 110]
type input "**********"
drag, startPoint x: 504, startPoint y: 444, endPoint x: 476, endPoint y: 412, distance: 42.5
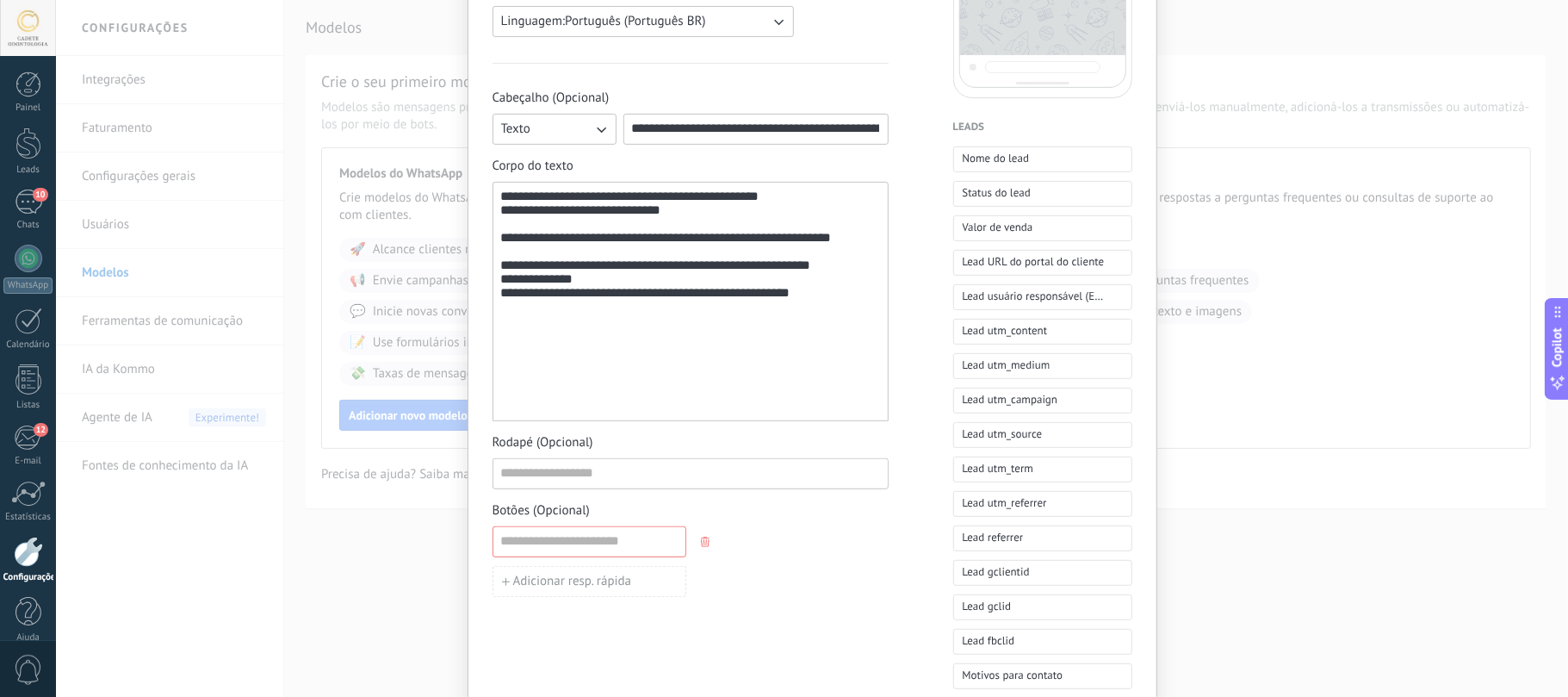
scroll to position [503, 0]
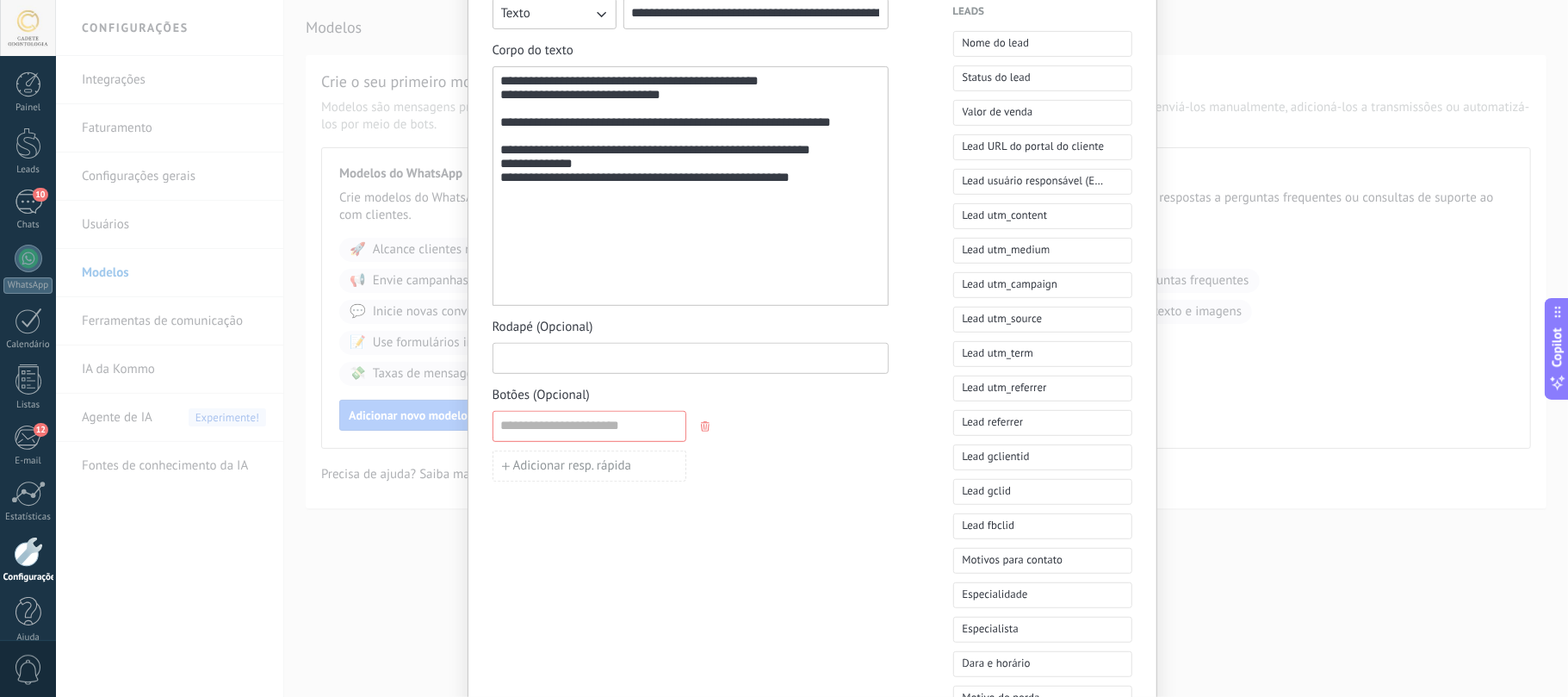
click at [529, 360] on input at bounding box center [690, 358] width 395 height 28
click at [569, 438] on input at bounding box center [589, 426] width 192 height 28
click at [567, 472] on span "Adicionar resp. rápida" at bounding box center [573, 465] width 119 height 12
click at [706, 466] on icon "button" at bounding box center [705, 465] width 9 height 10
click at [663, 428] on input at bounding box center [589, 426] width 192 height 28
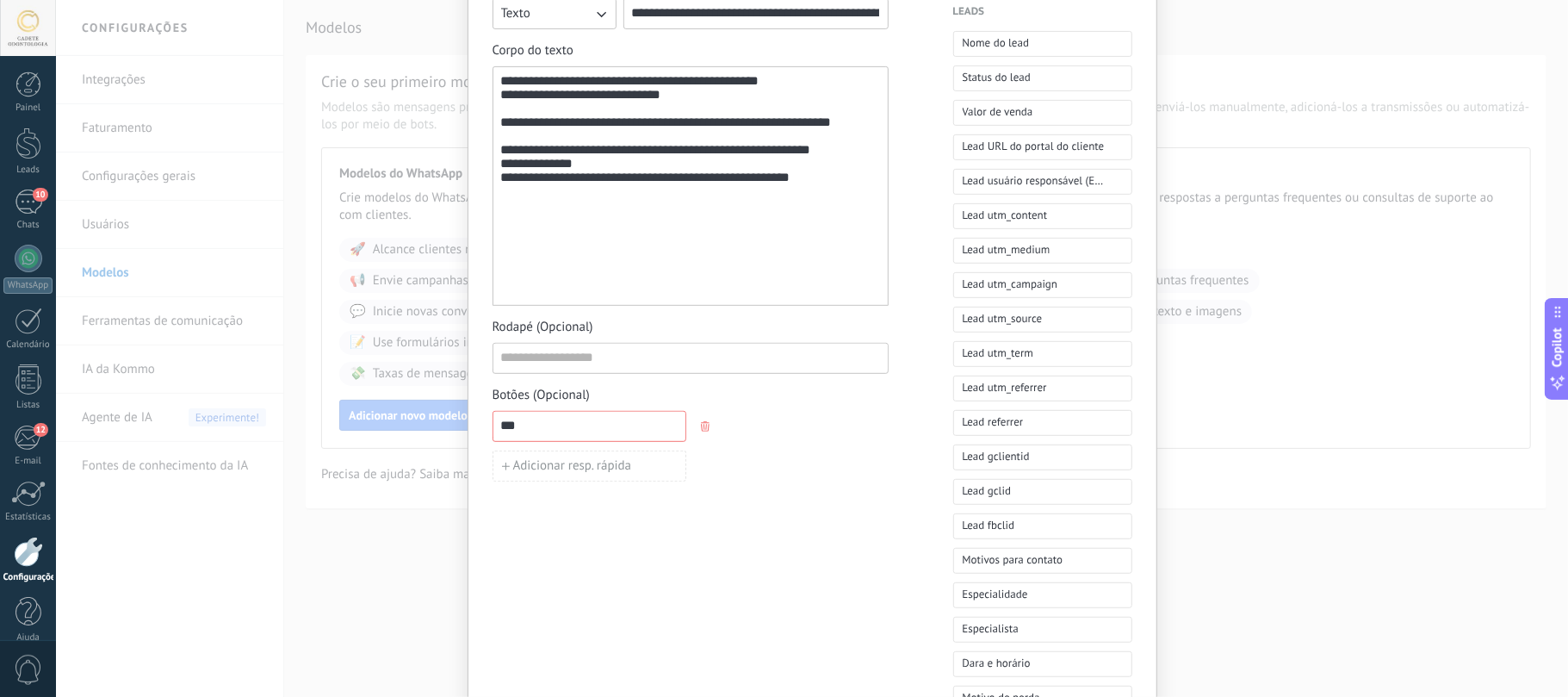
click at [566, 425] on input "***" at bounding box center [589, 426] width 192 height 28
type input "***"
click at [534, 469] on span "Adicionar resp. rápida" at bounding box center [573, 465] width 119 height 12
click at [700, 459] on button "button" at bounding box center [707, 466] width 14 height 26
click at [566, 404] on span "Botões (Opcional)" at bounding box center [541, 395] width 97 height 17
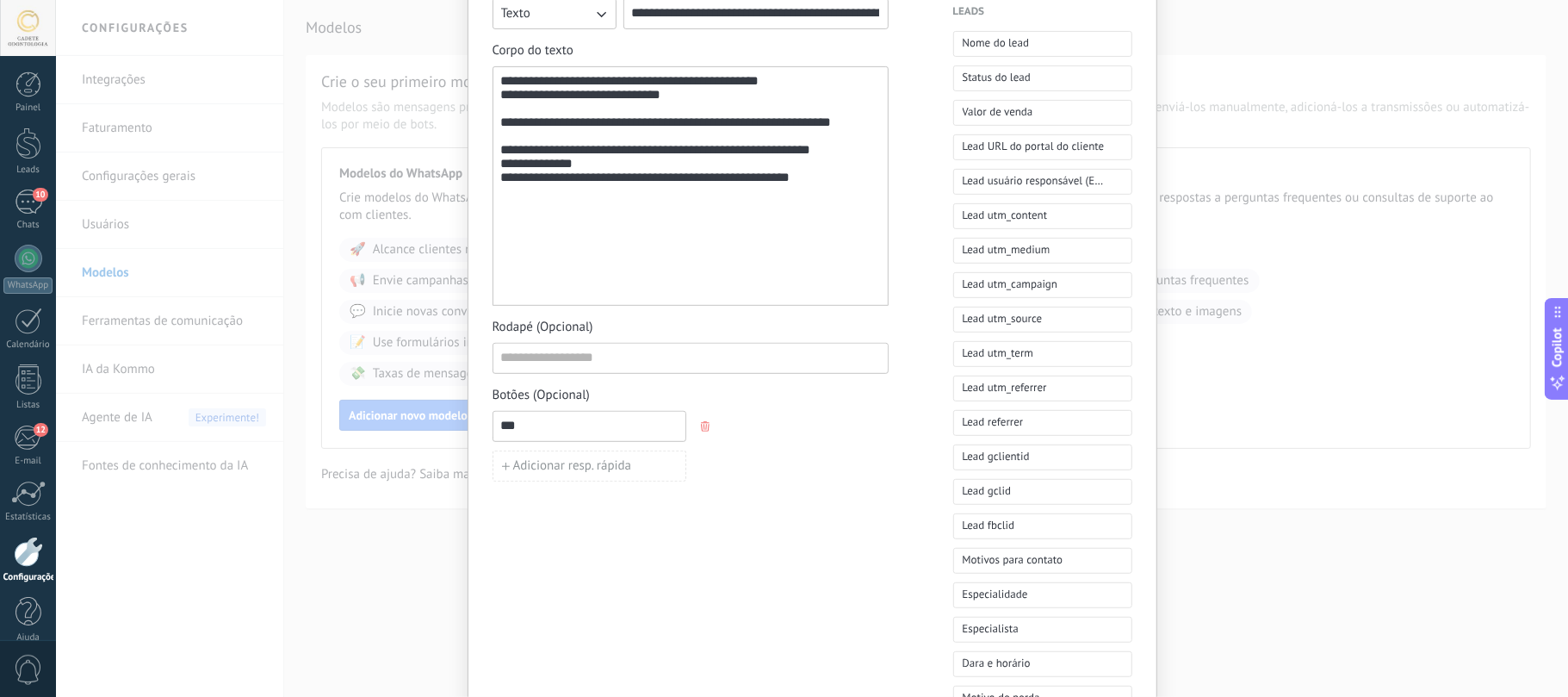
click at [701, 431] on icon "button" at bounding box center [705, 427] width 9 height 10
drag, startPoint x: 492, startPoint y: 394, endPoint x: 759, endPoint y: 408, distance: 267.4
click at [756, 408] on div "Botões (Opcional) Resposta rápida Chamada para ação" at bounding box center [690, 414] width 396 height 55
click at [831, 394] on div "Botões (Opcional) Resposta rápida Chamada para ação" at bounding box center [690, 414] width 396 height 55
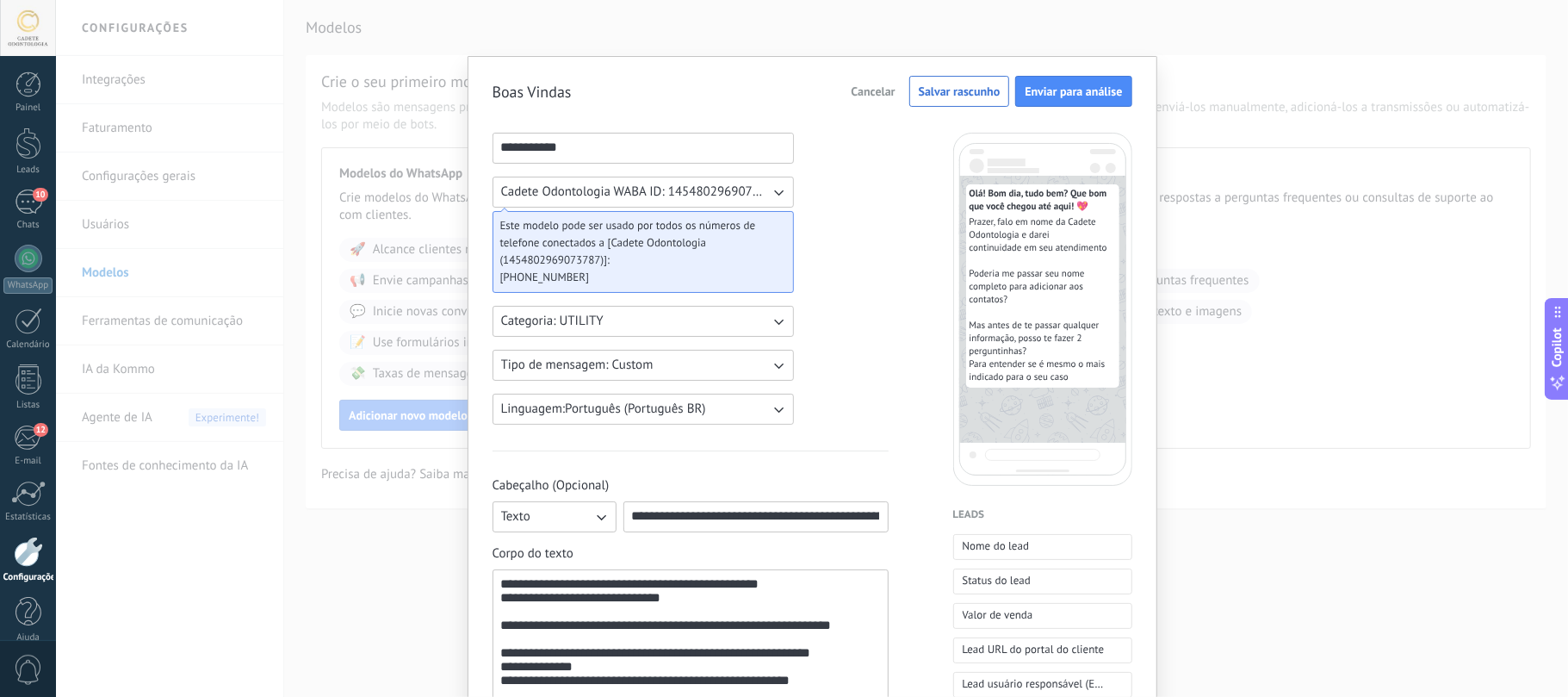
scroll to position [344, 0]
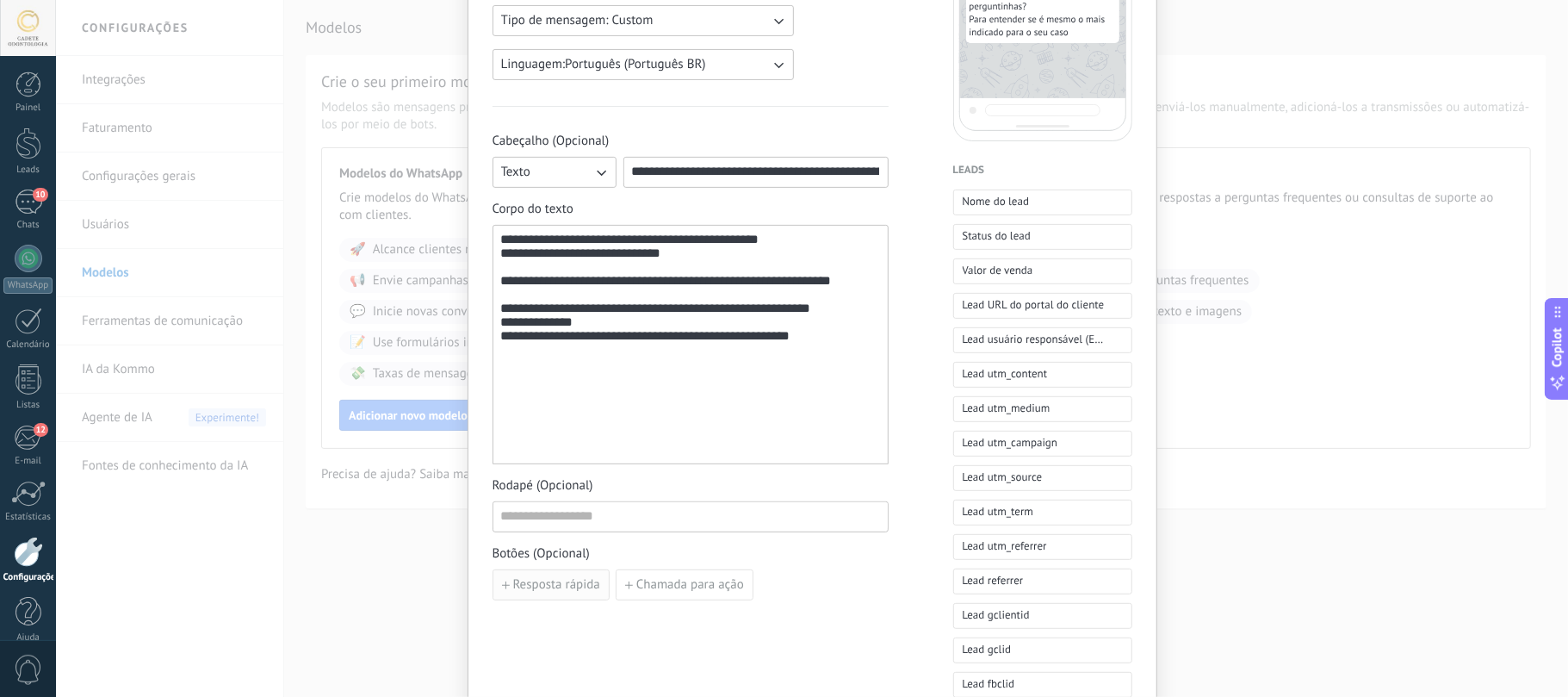
click at [558, 589] on span "Resposta rápida" at bounding box center [556, 585] width 87 height 12
click at [558, 587] on input at bounding box center [589, 584] width 192 height 28
click at [769, 584] on div "**********" at bounding box center [690, 604] width 396 height 71
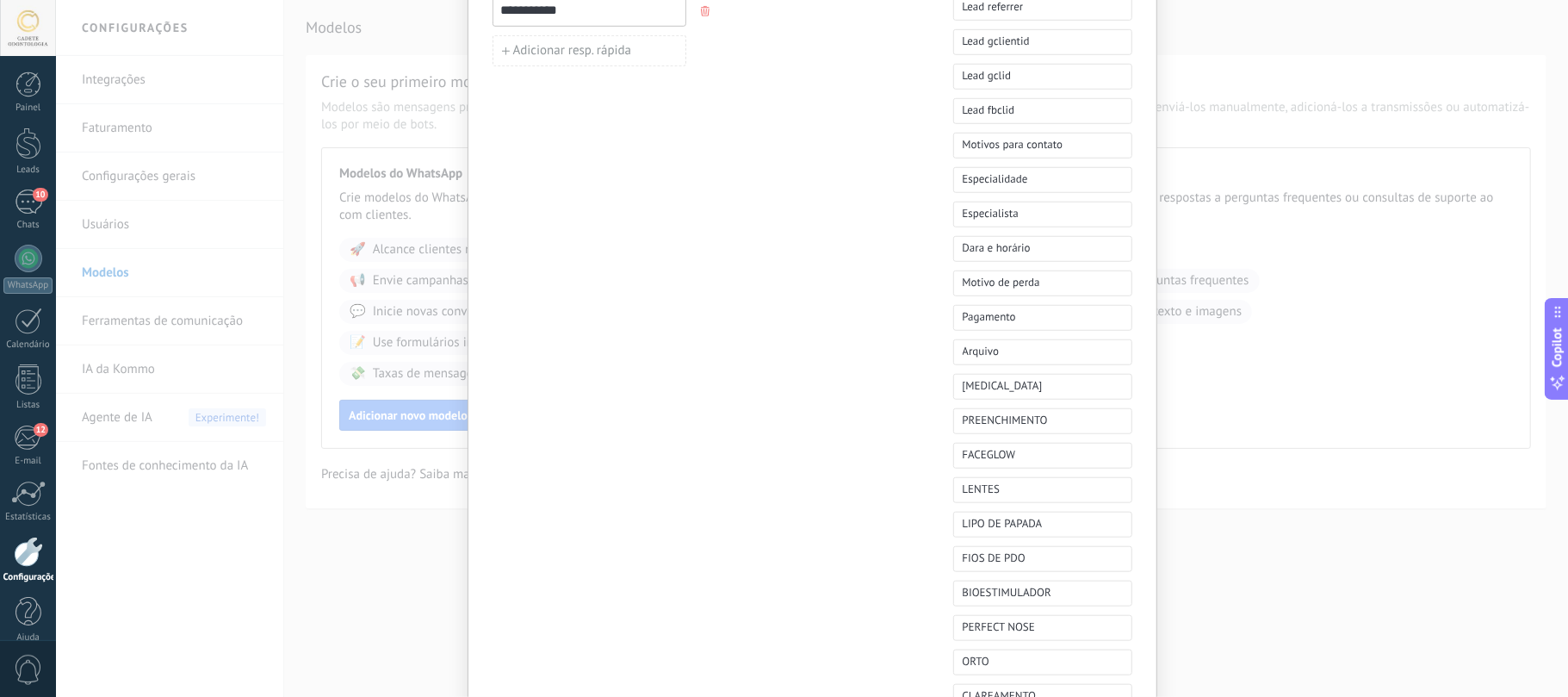
scroll to position [459, 0]
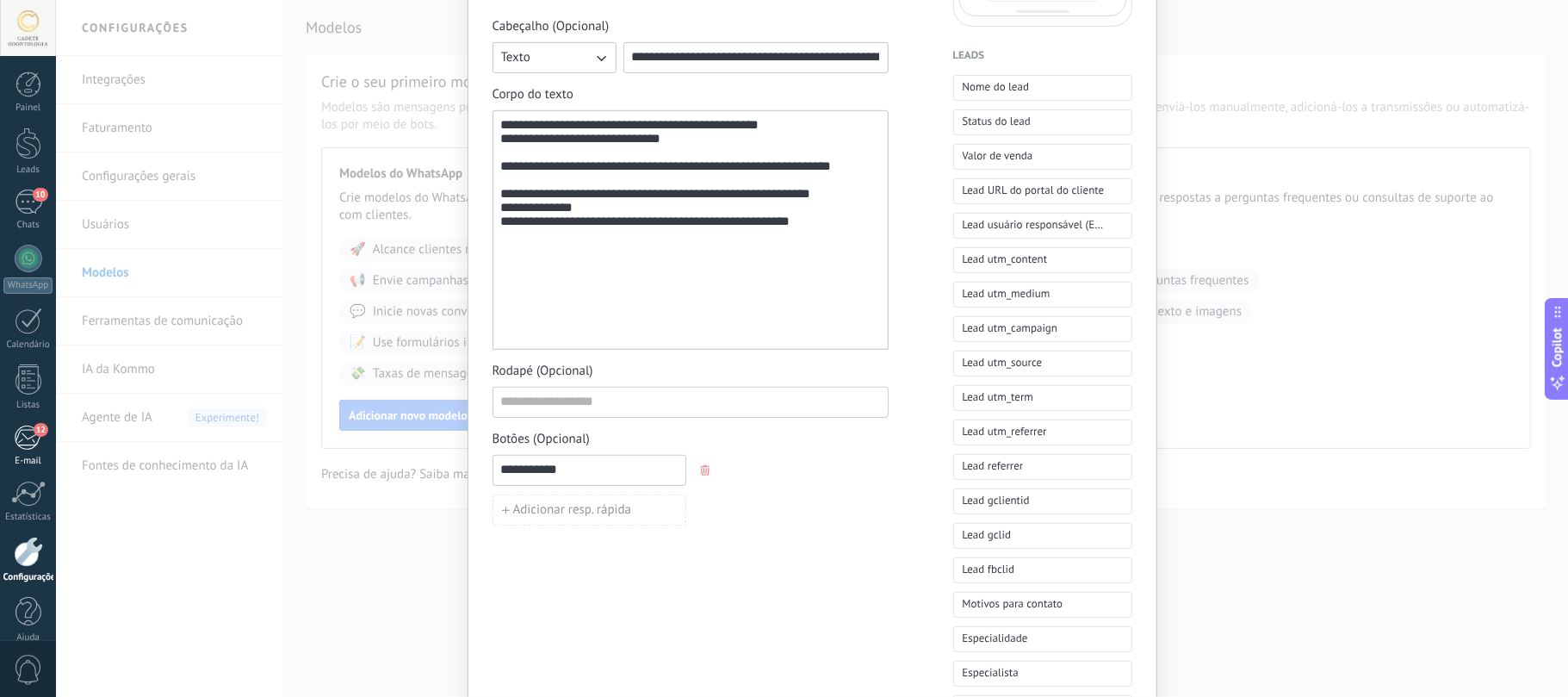
drag, startPoint x: 590, startPoint y: 476, endPoint x: 0, endPoint y: 440, distance: 591.1
click at [0, 440] on body ".abccls-1,.abccls-2{fill-rule:evenodd}.abccls-2{fill:#fff} .abfcls-1{fill:none}…" at bounding box center [784, 348] width 1568 height 697
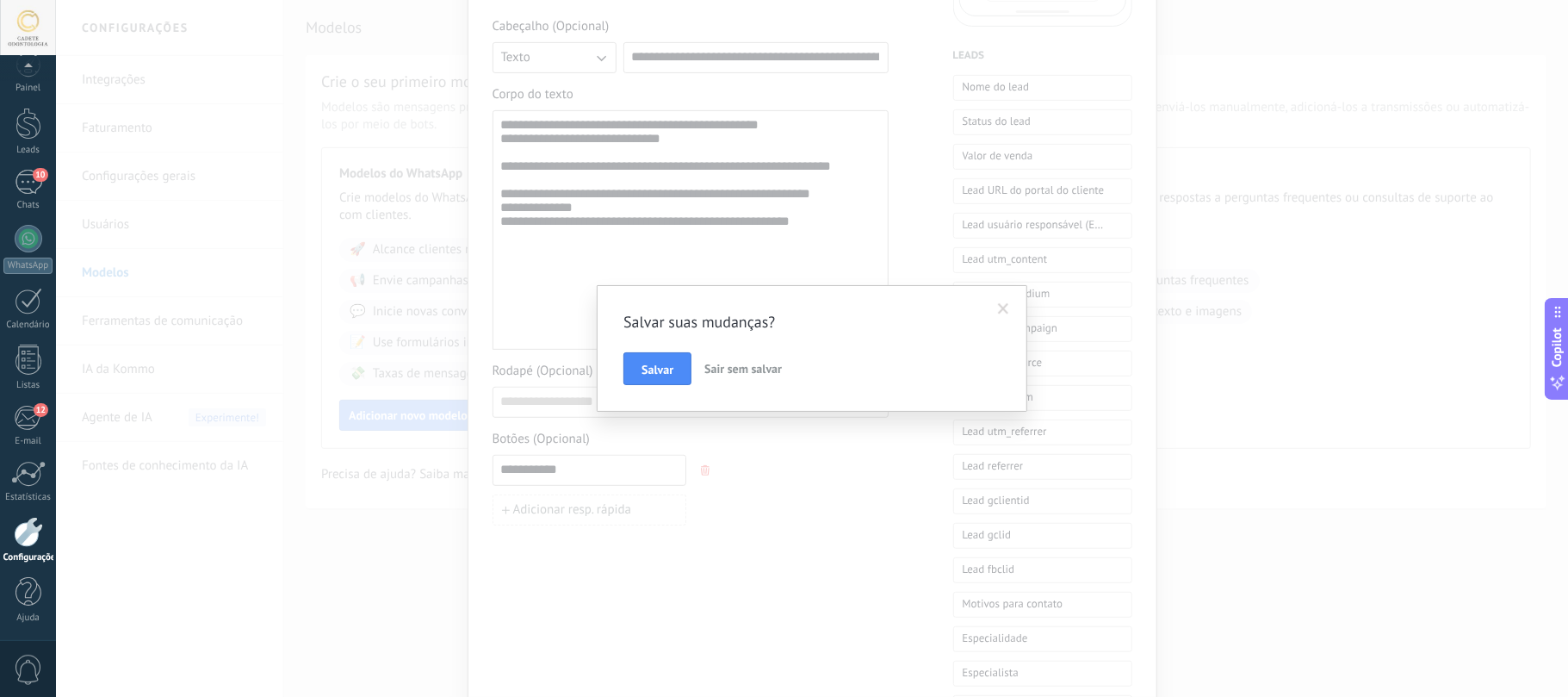
click at [993, 303] on span at bounding box center [1003, 308] width 29 height 29
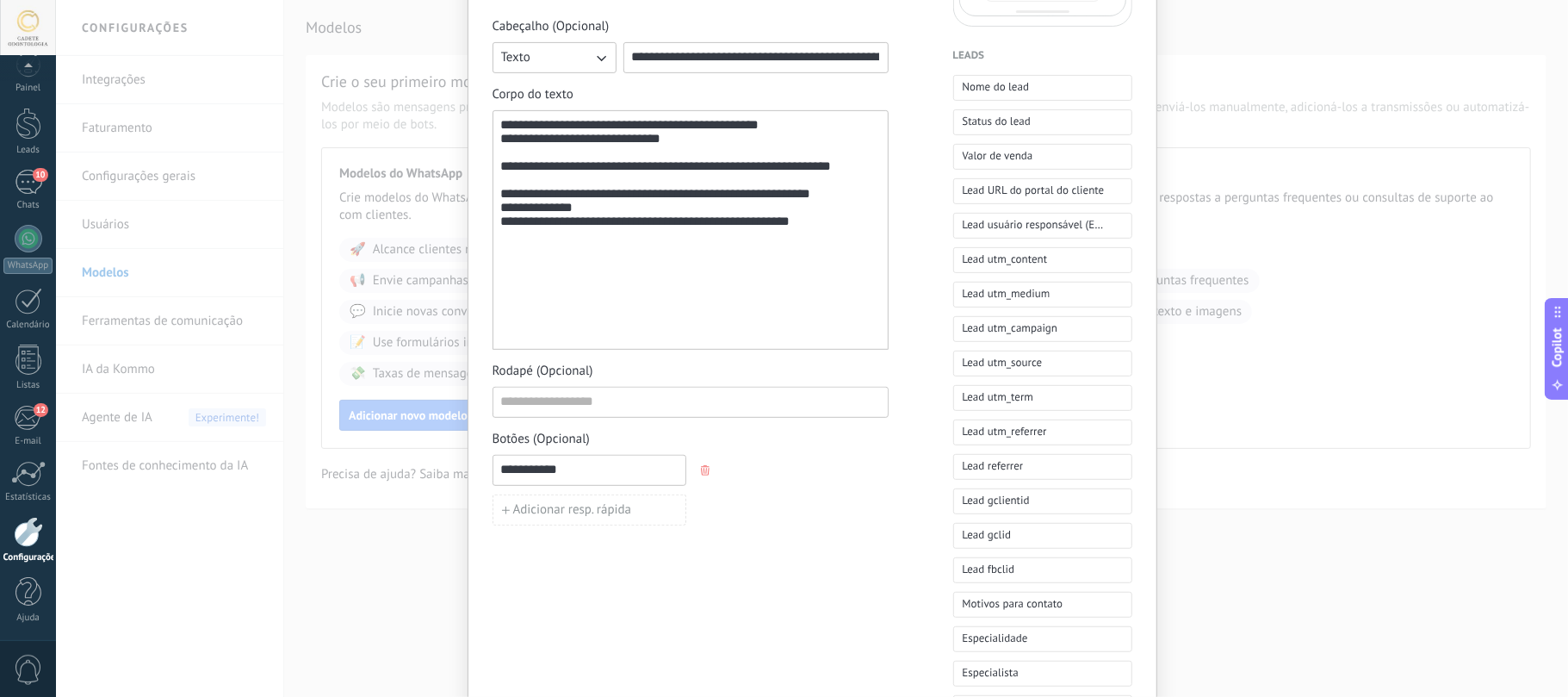
drag, startPoint x: 614, startPoint y: 469, endPoint x: 242, endPoint y: 456, distance: 372.2
click at [242, 456] on div "**********" at bounding box center [811, 348] width 1512 height 697
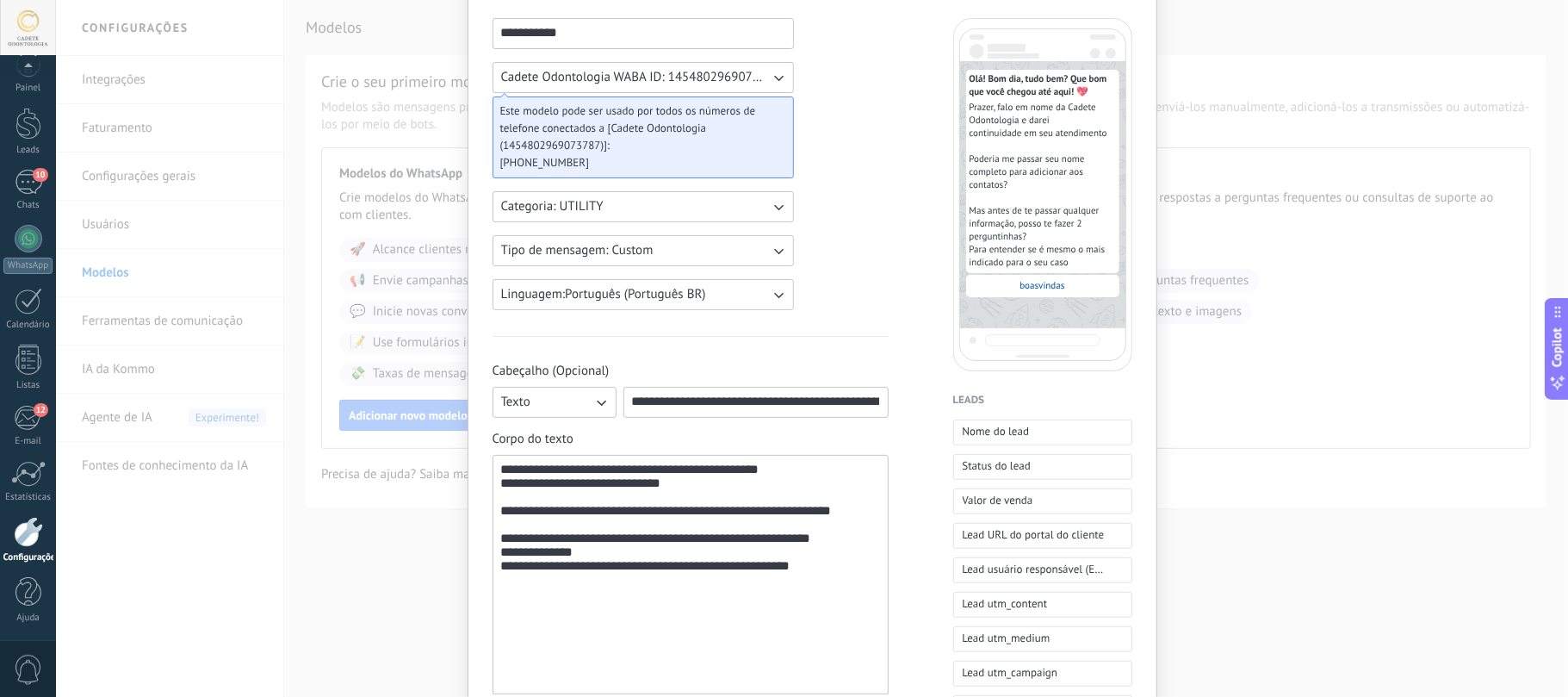
scroll to position [0, 0]
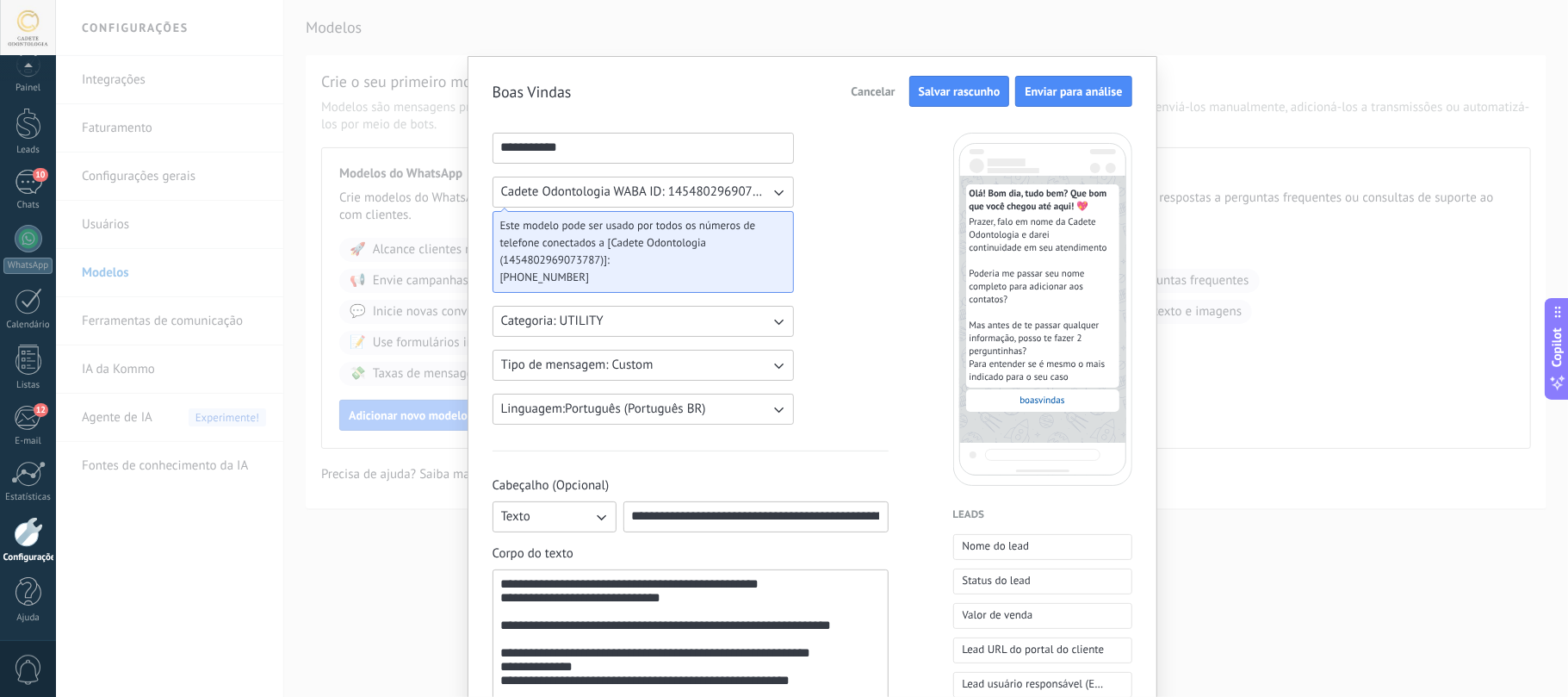
type input "**********"
click at [974, 87] on span "Salvar rascunho" at bounding box center [959, 91] width 82 height 12
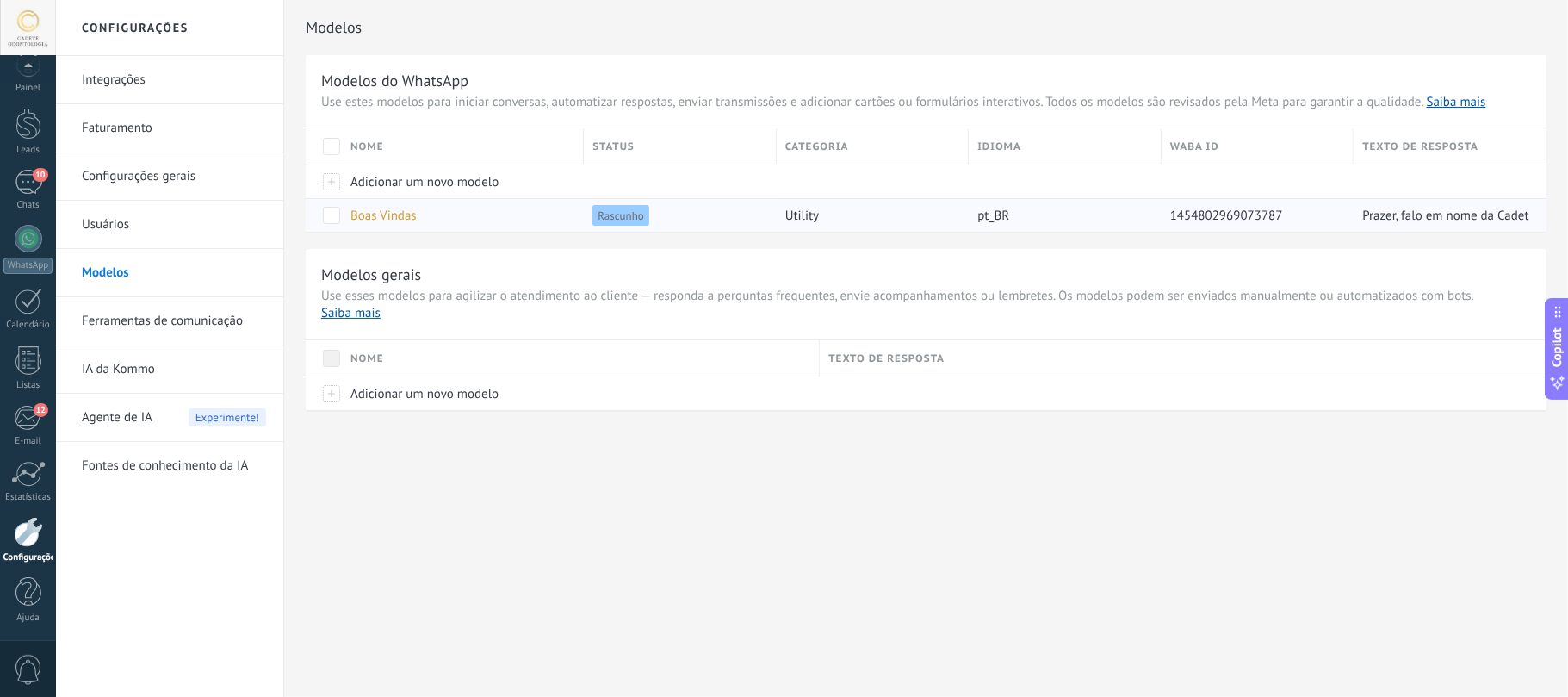
click at [388, 216] on span "Boas Vindas" at bounding box center [383, 216] width 67 height 16
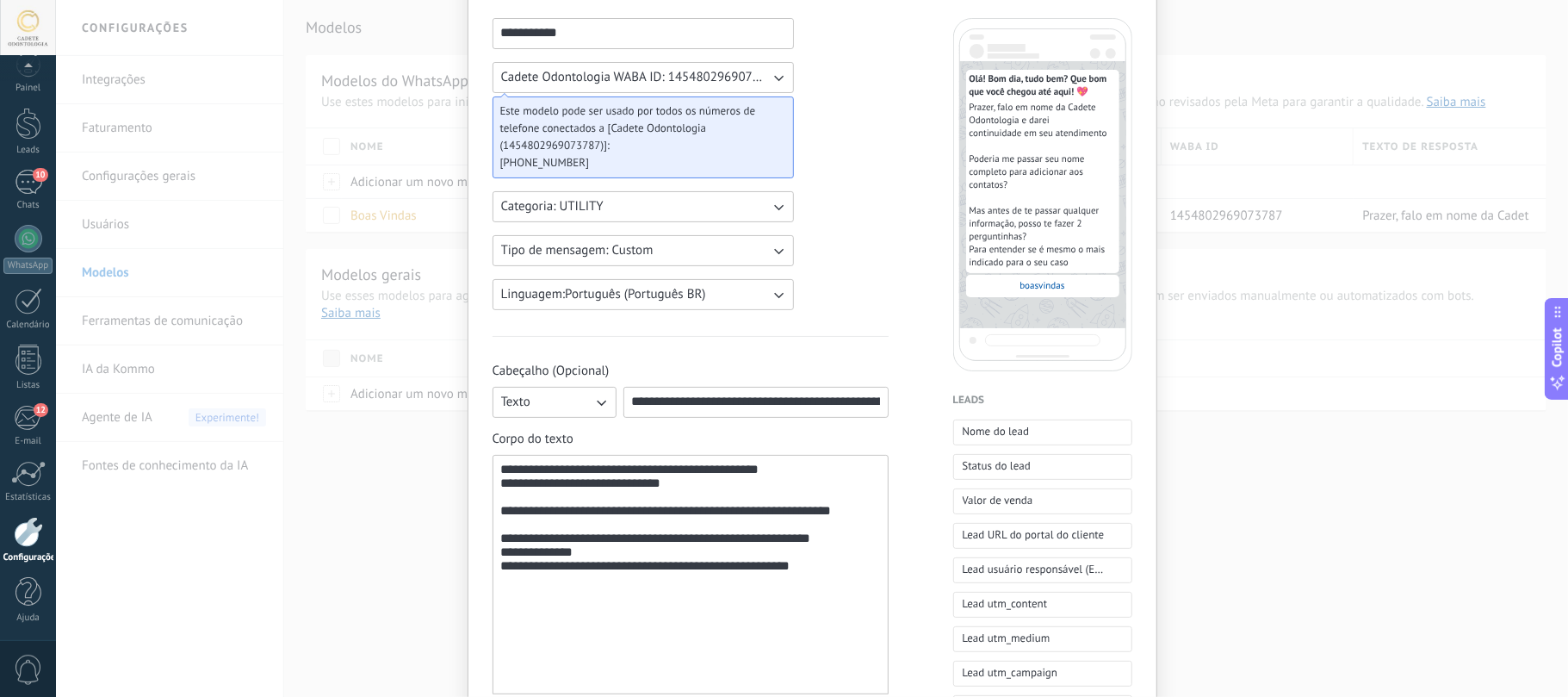
scroll to position [0, 110]
drag, startPoint x: 632, startPoint y: 407, endPoint x: 989, endPoint y: 405, distance: 357.0
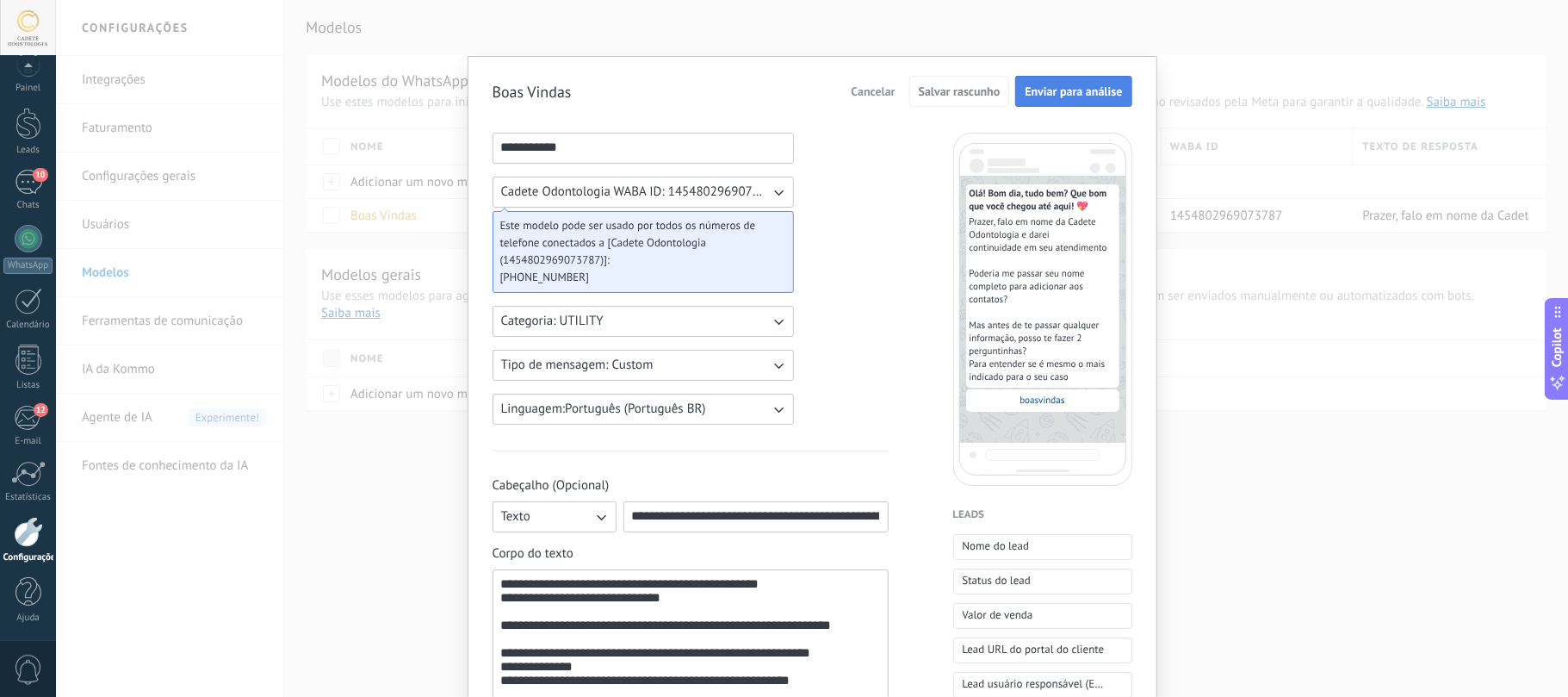
click at [1075, 86] on span "Enviar para análise" at bounding box center [1074, 91] width 97 height 12
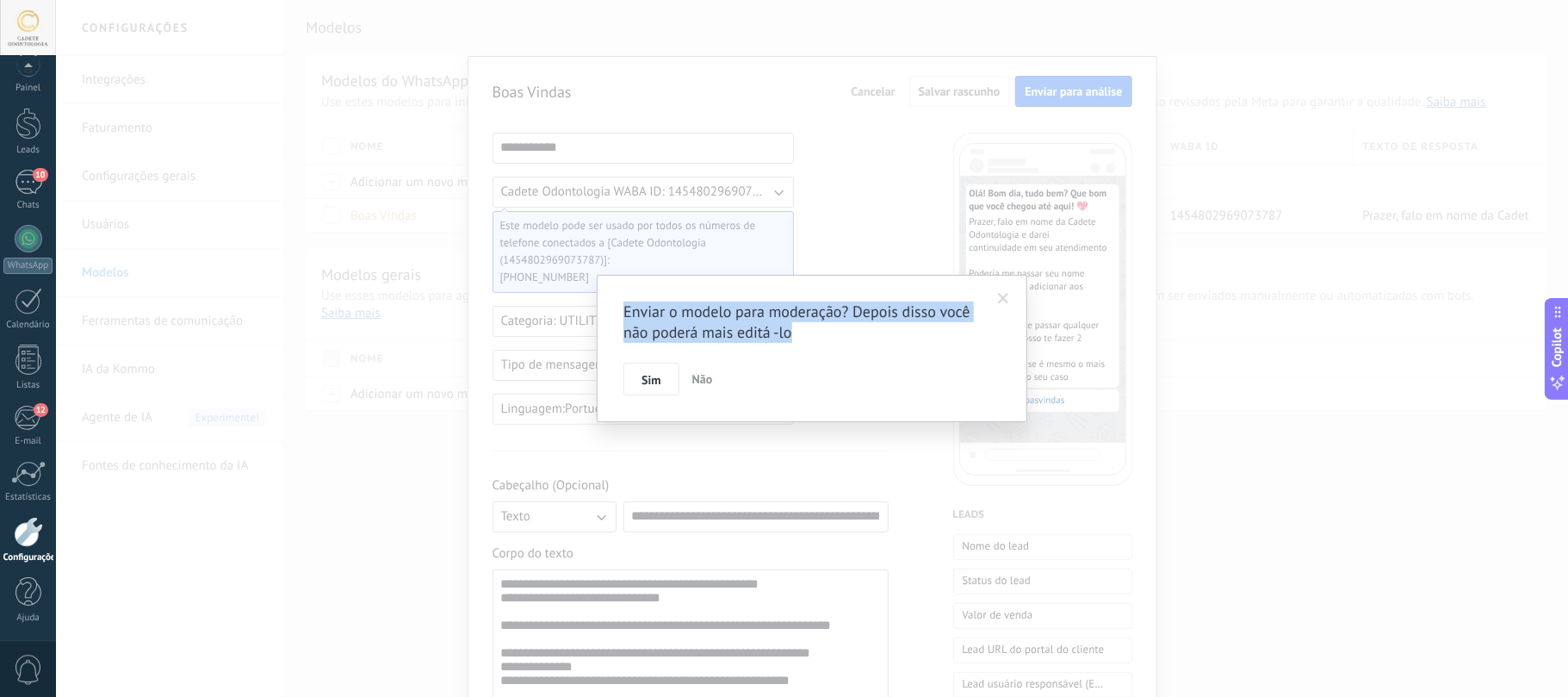
drag, startPoint x: 627, startPoint y: 317, endPoint x: 973, endPoint y: 331, distance: 346.3
click at [973, 331] on div "Enviar o modelo para moderação? Depois disso você não poderá mais editá -lo Sim…" at bounding box center [811, 348] width 431 height 147
click at [701, 374] on span "Não" at bounding box center [702, 379] width 21 height 16
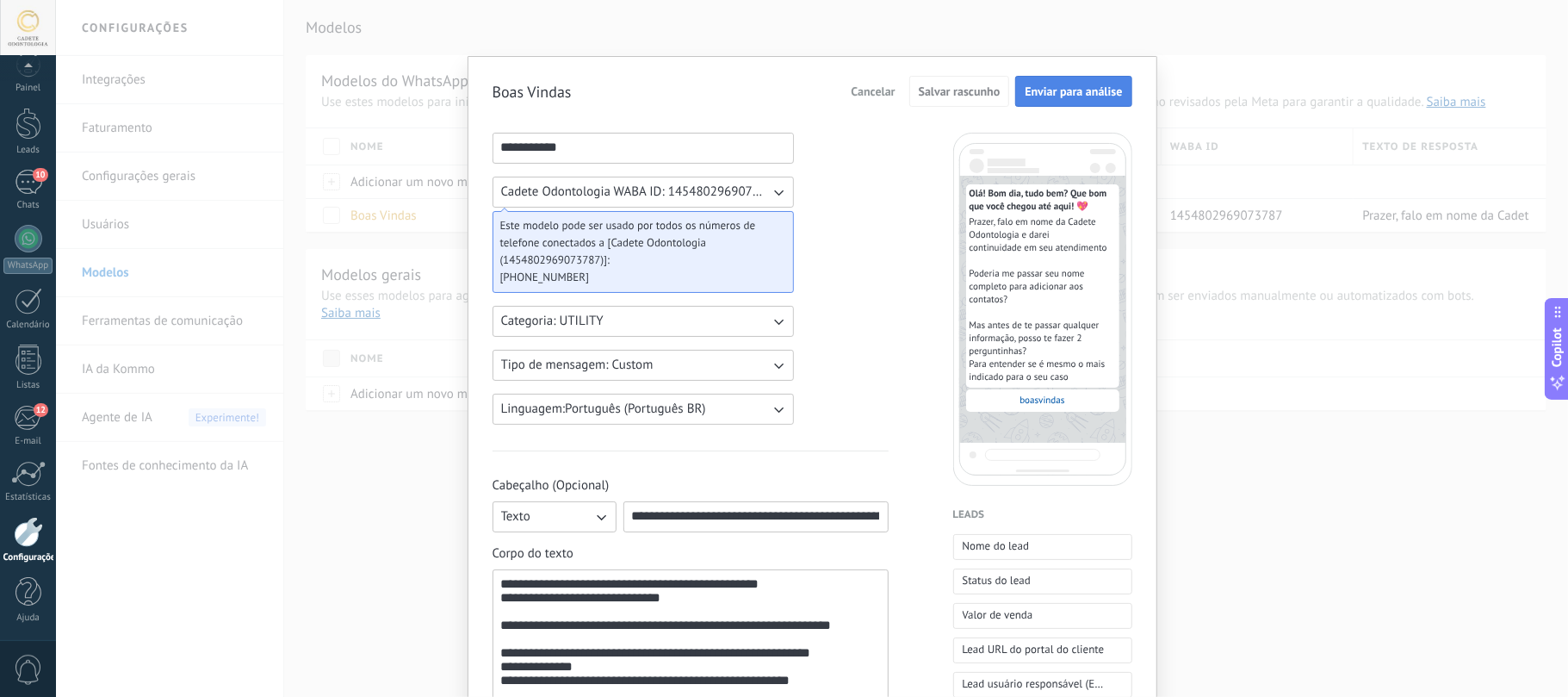
click at [1054, 90] on span "Enviar para análise" at bounding box center [1074, 91] width 97 height 12
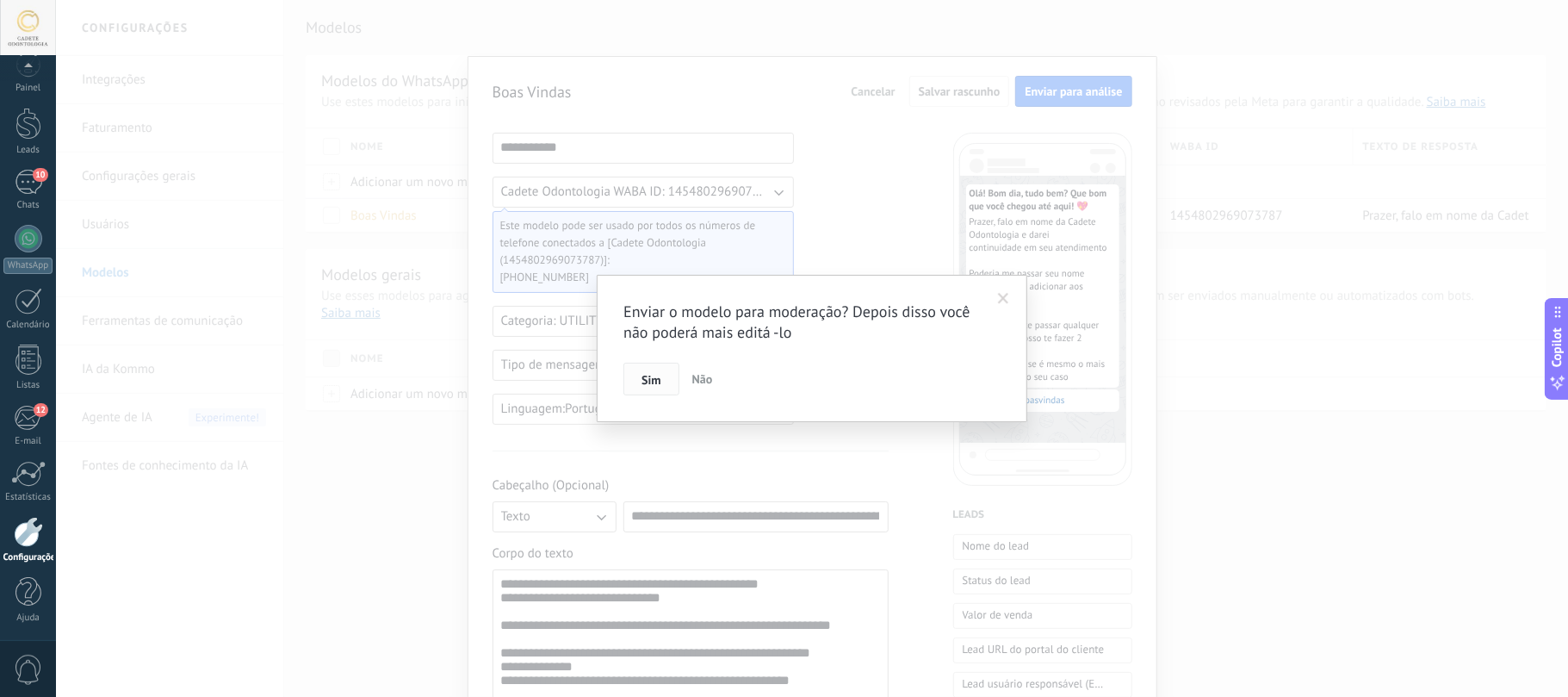
click at [645, 377] on span "Sim" at bounding box center [650, 380] width 19 height 12
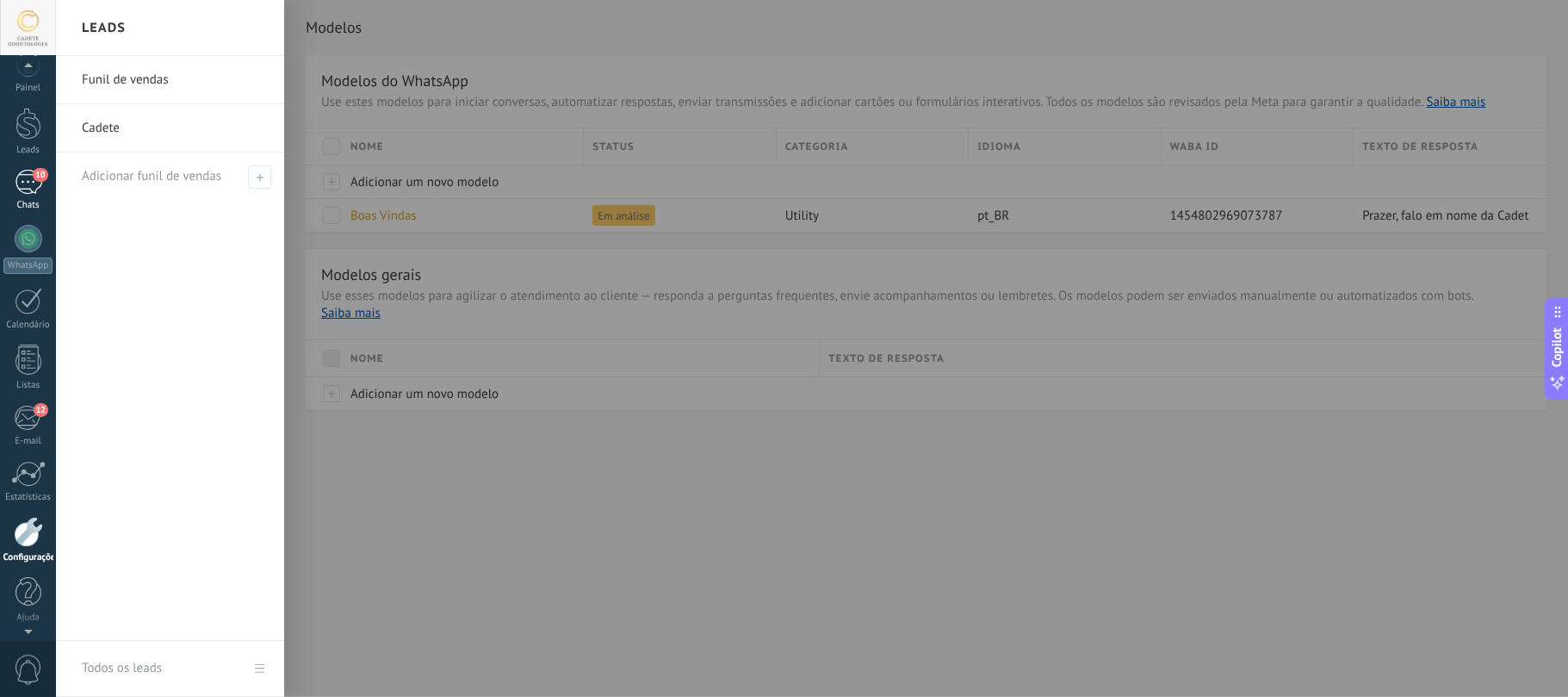
click at [32, 184] on div "10" at bounding box center [29, 182] width 28 height 25
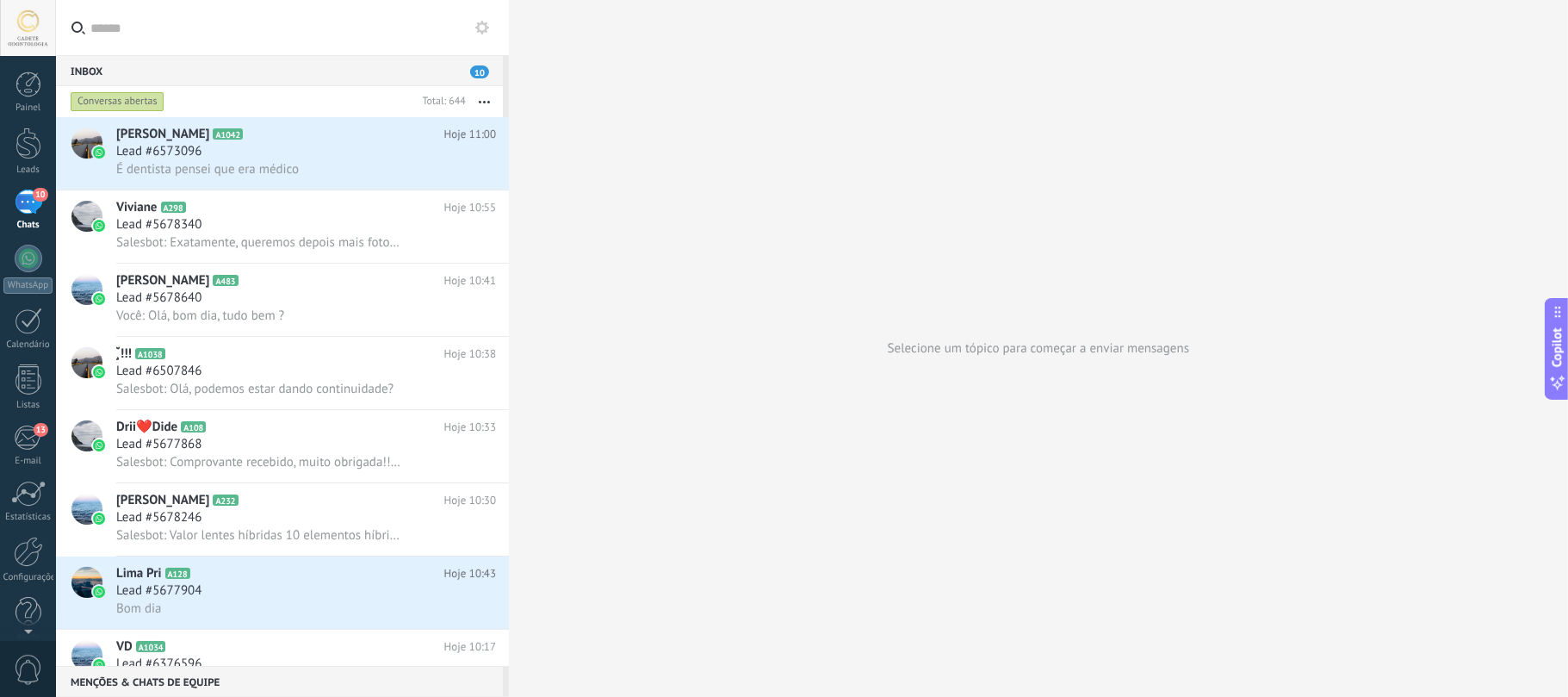
click at [117, 103] on div "Conversas abertas" at bounding box center [117, 101] width 93 height 21
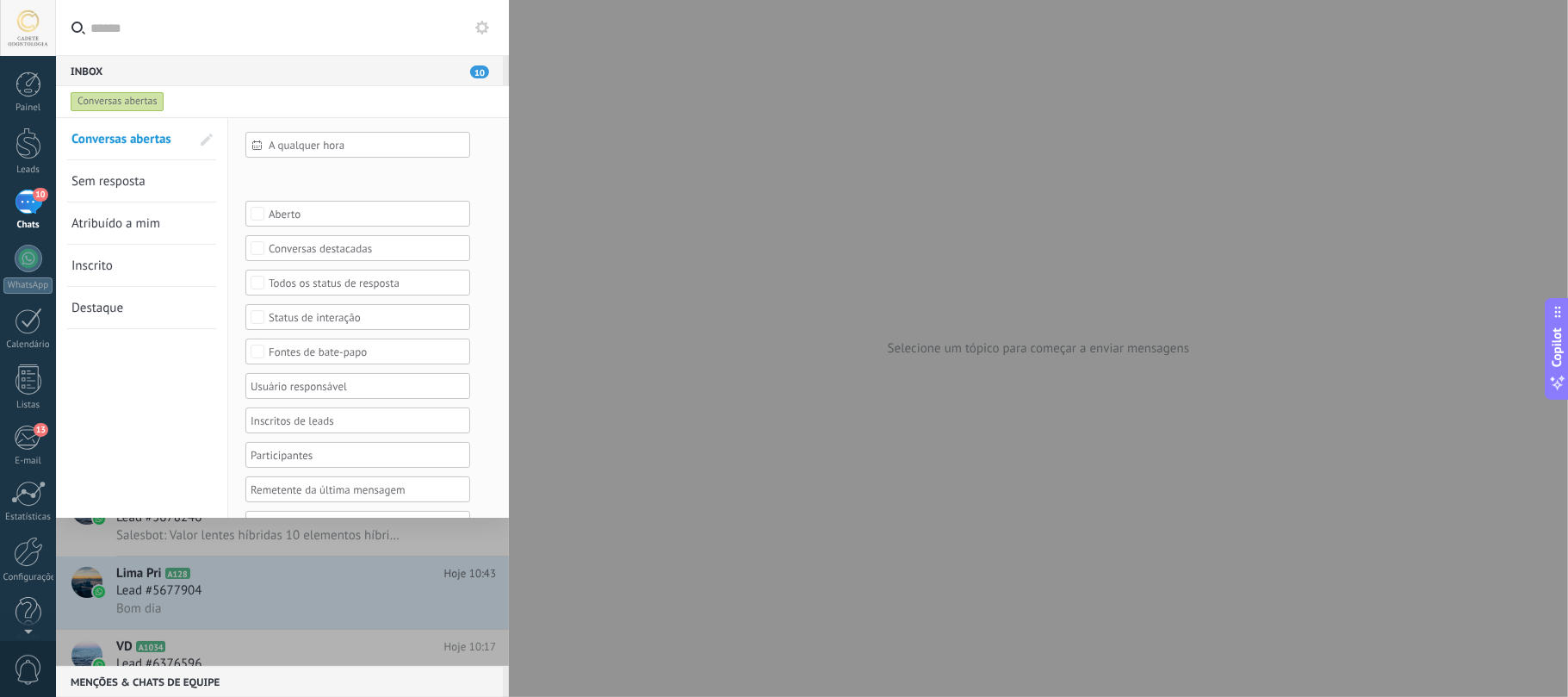
click at [142, 222] on span "Atribuído a mim" at bounding box center [115, 224] width 88 height 16
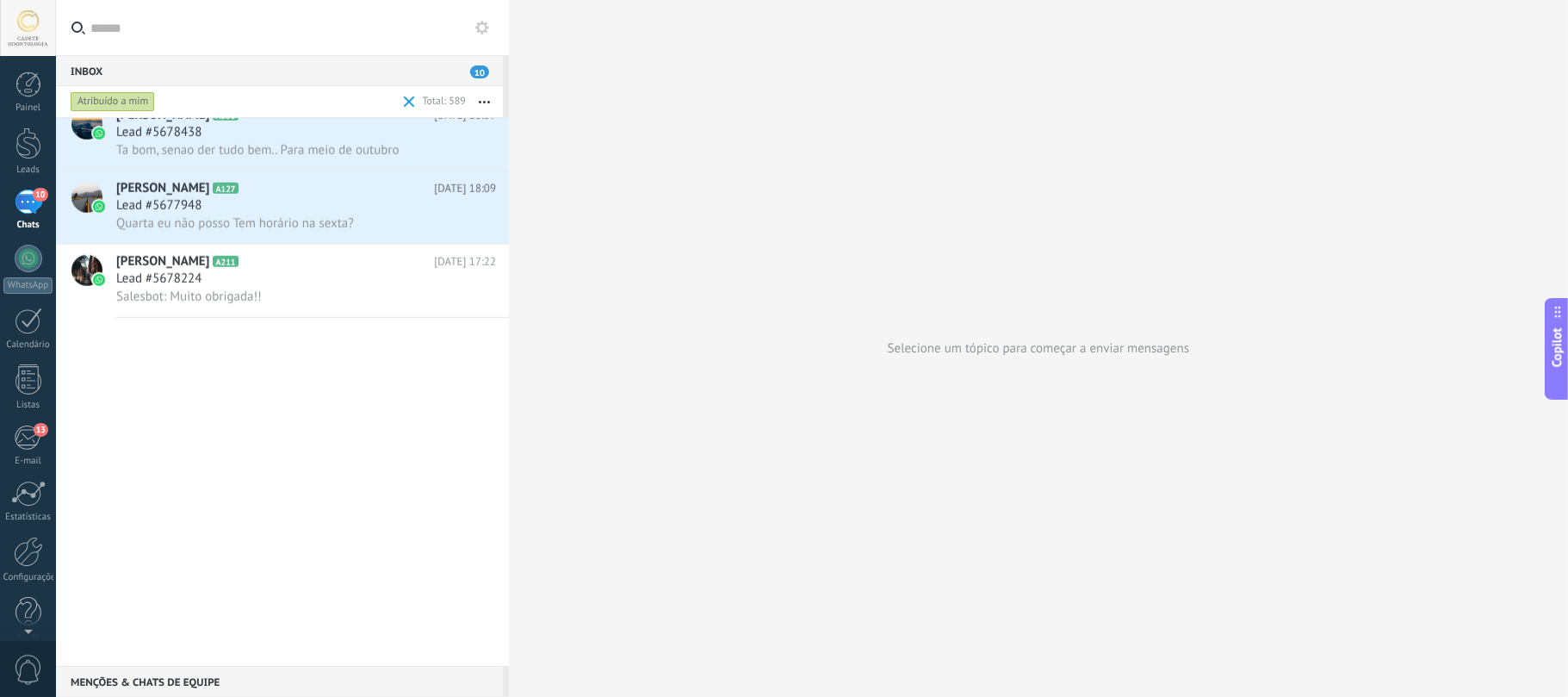
scroll to position [459, 0]
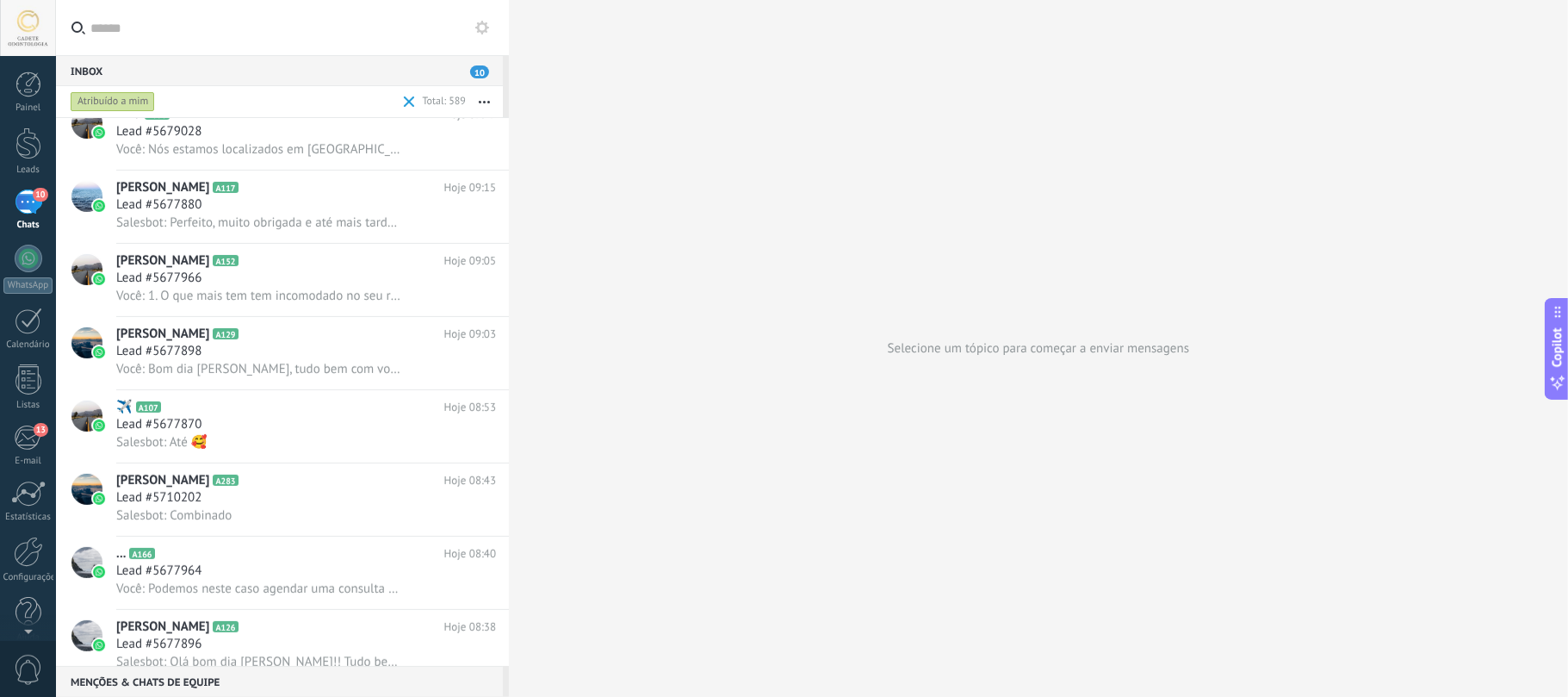
click at [117, 96] on div "Atribuído a mim" at bounding box center [112, 101] width 85 height 21
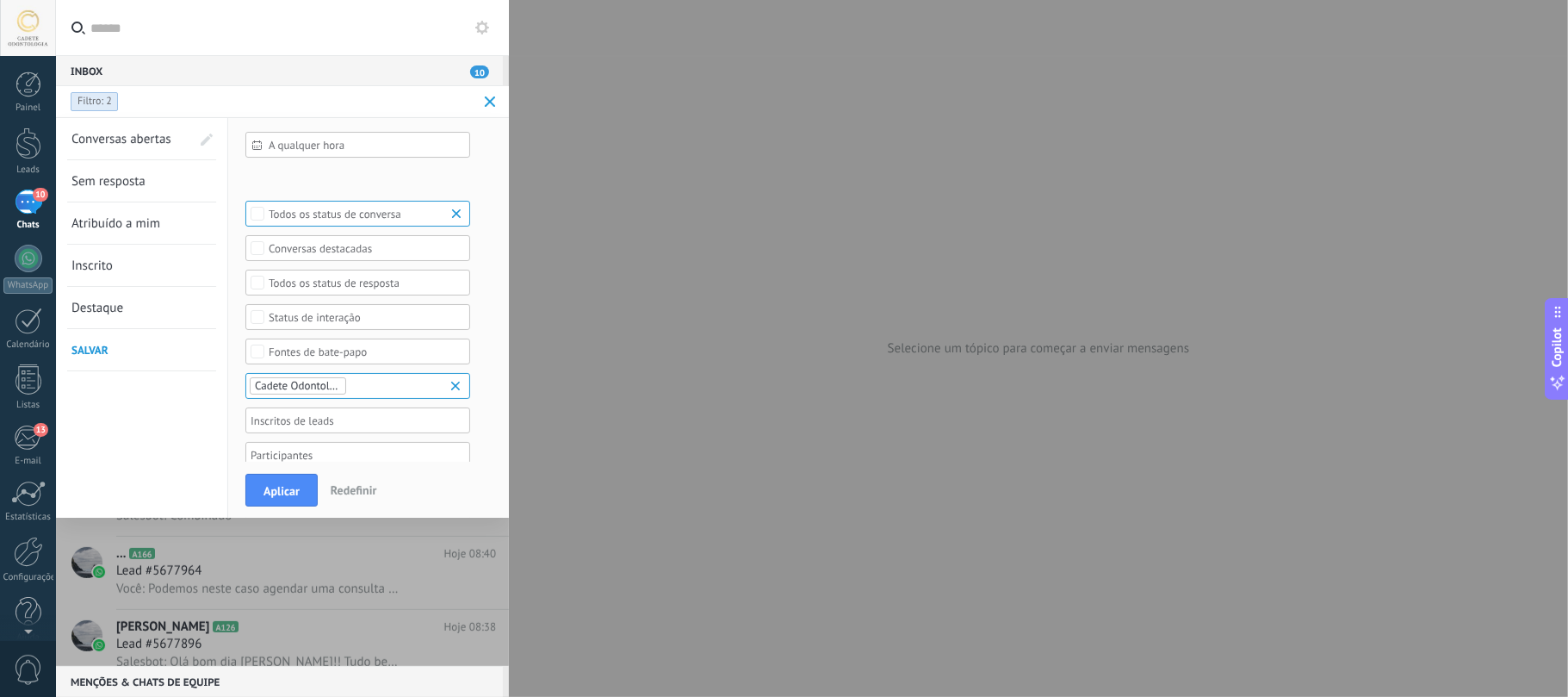
click at [469, 212] on div "Selecionar tudo Aberto Fechado Todos os status de conversa" at bounding box center [358, 214] width 225 height 26
click at [455, 212] on b at bounding box center [458, 213] width 21 height 17
click at [134, 224] on span "Atribuído a mim" at bounding box center [115, 224] width 88 height 16
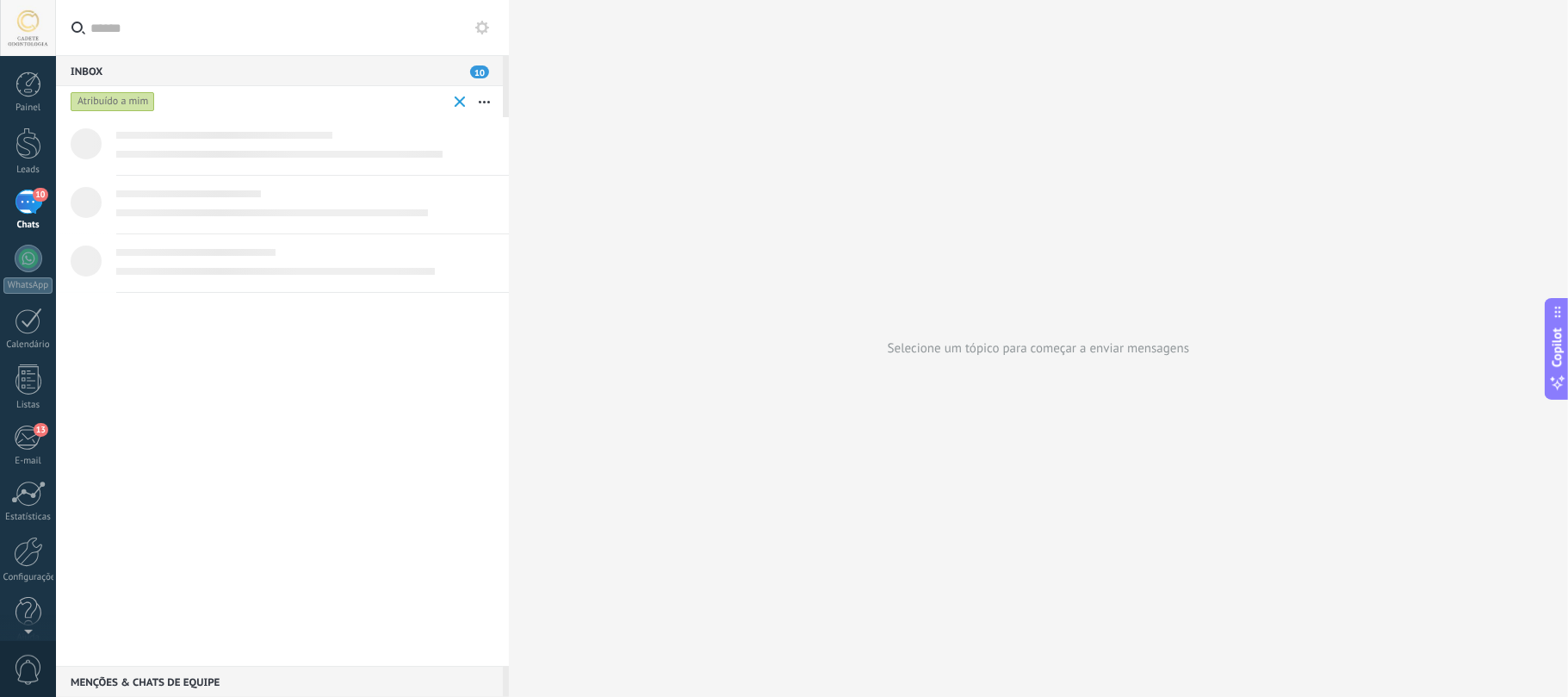
scroll to position [0, 0]
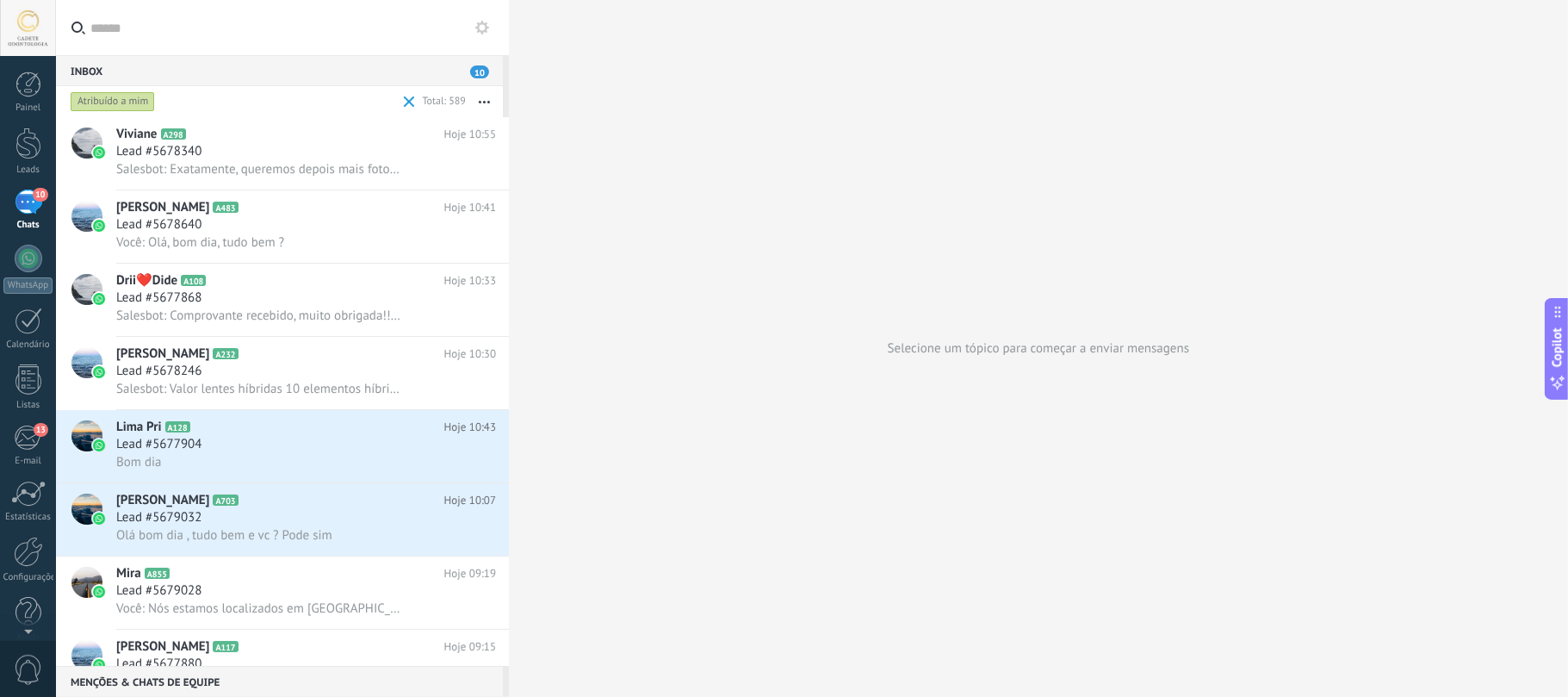
click at [122, 98] on div "Atribuído a mim" at bounding box center [112, 101] width 85 height 21
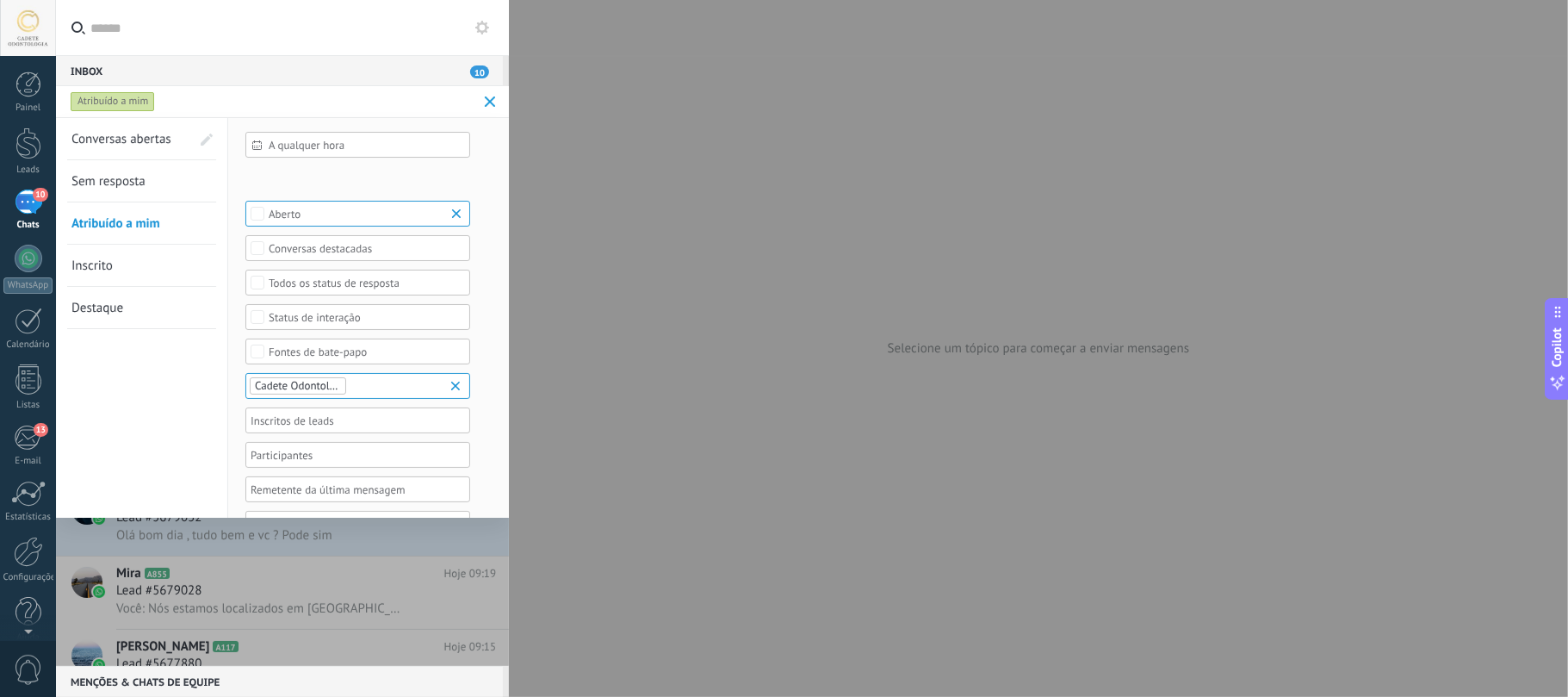
click at [461, 210] on b at bounding box center [458, 213] width 21 height 17
click at [97, 219] on span "Atribuído a mim" at bounding box center [115, 224] width 88 height 16
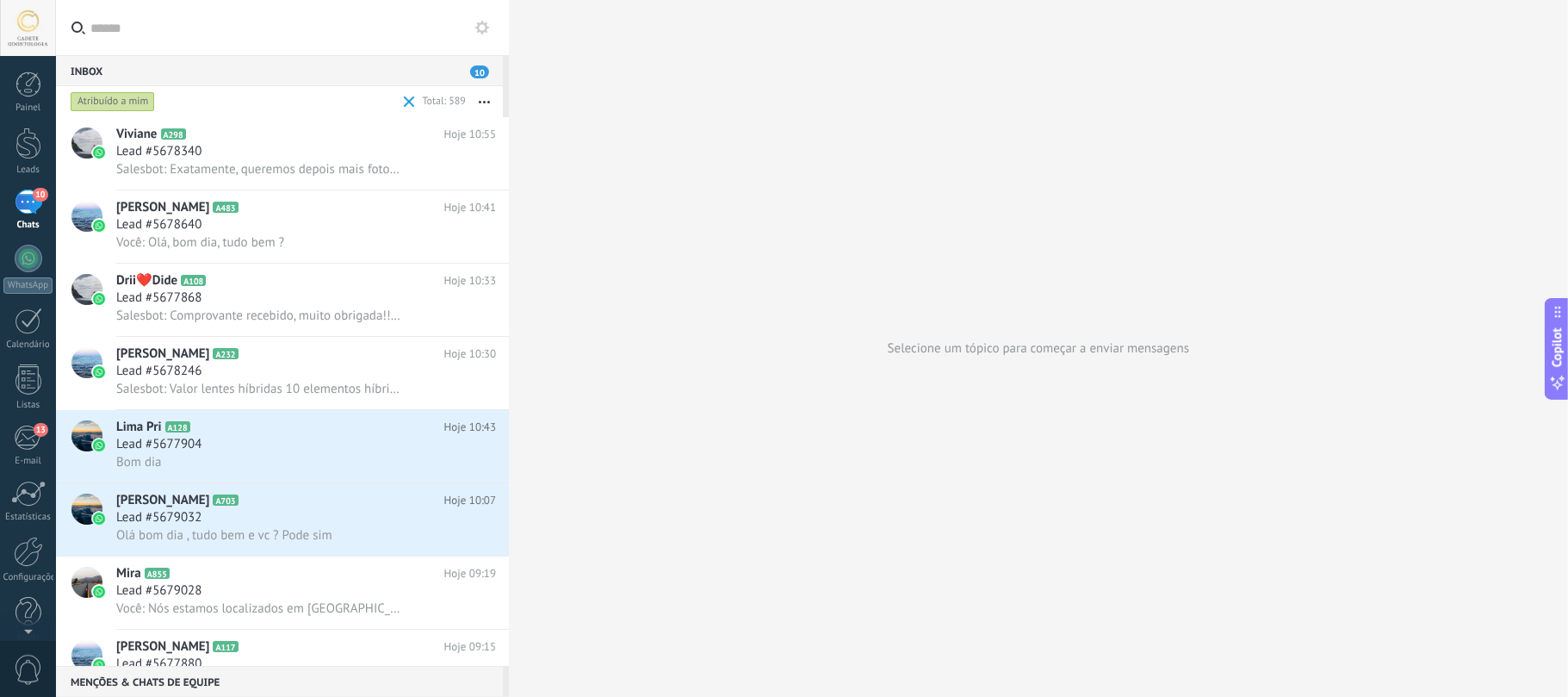
click at [111, 108] on div "Atribuído a mim" at bounding box center [112, 101] width 85 height 21
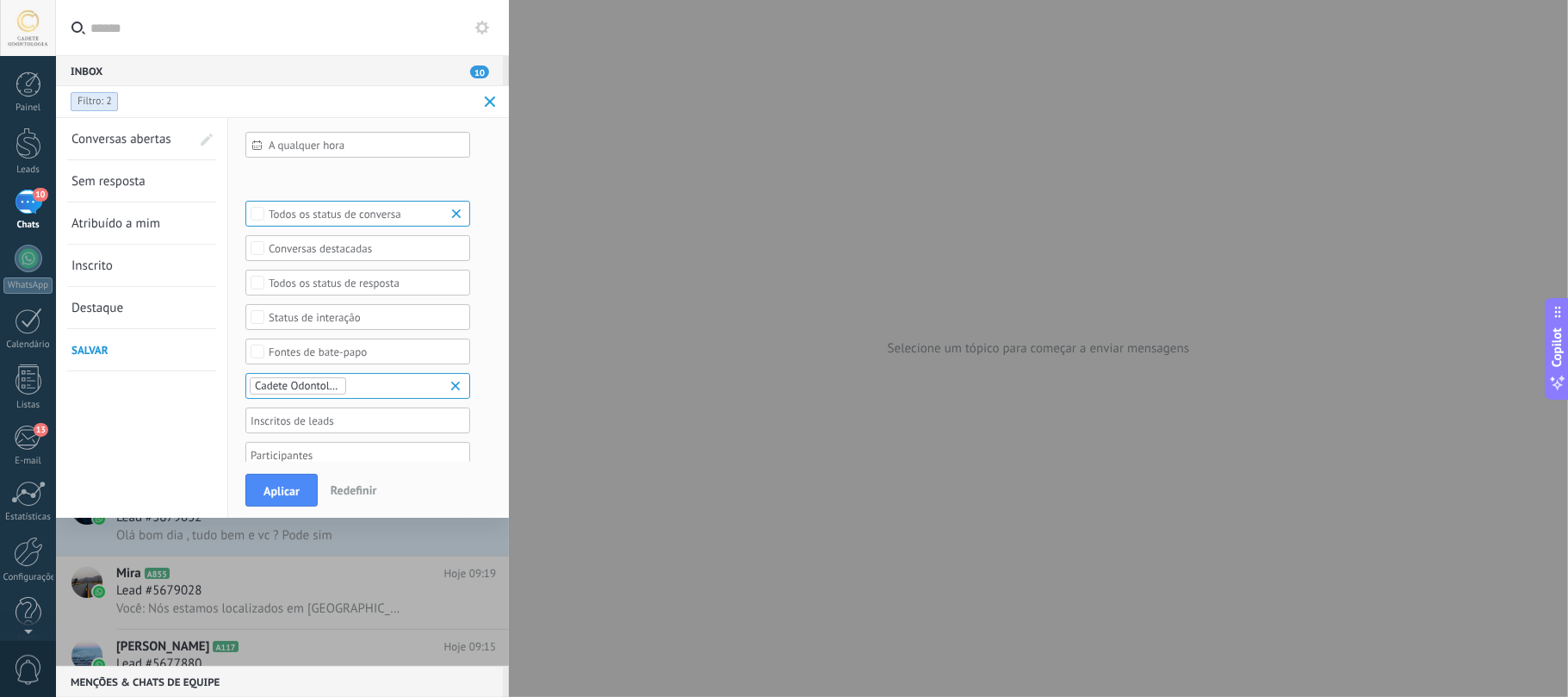
click at [383, 217] on div "Todos os status de conversa" at bounding box center [358, 214] width 179 height 13
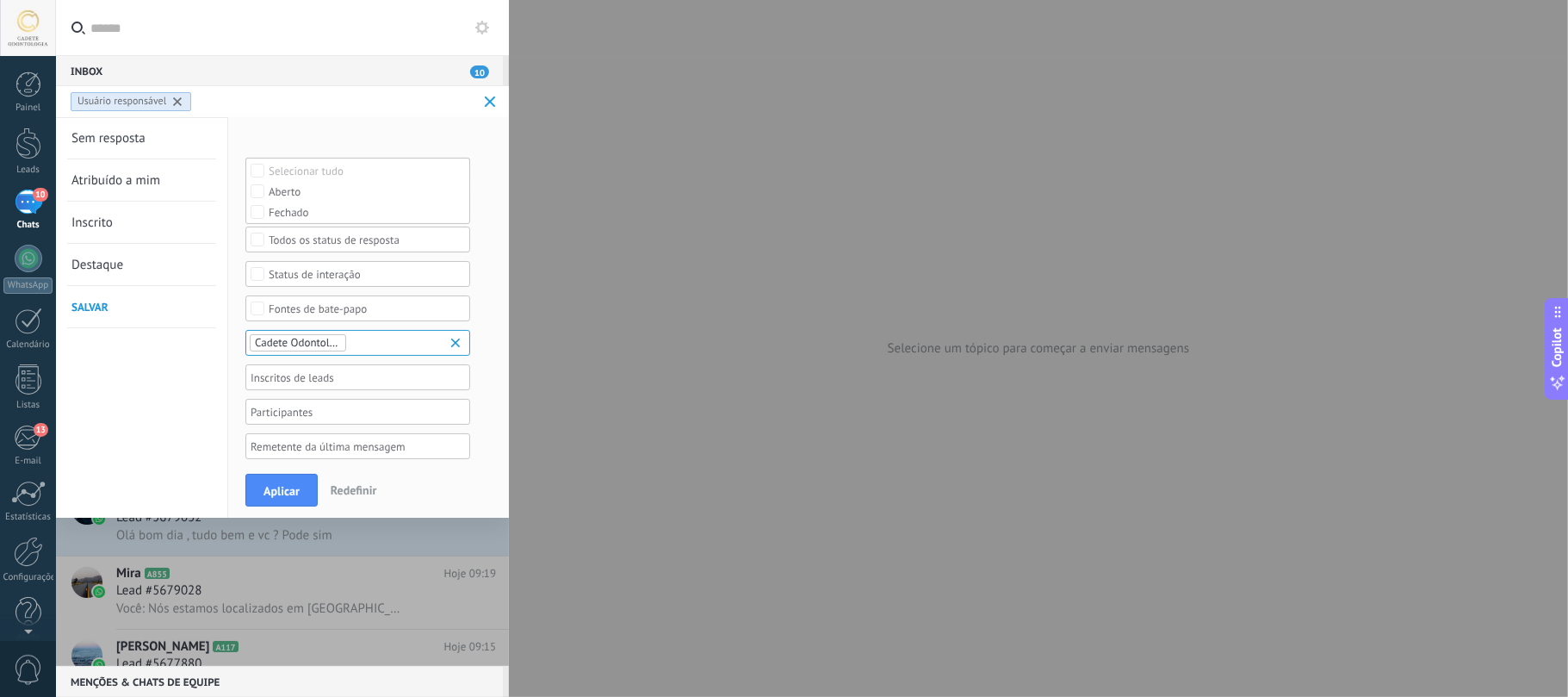
scroll to position [98, 0]
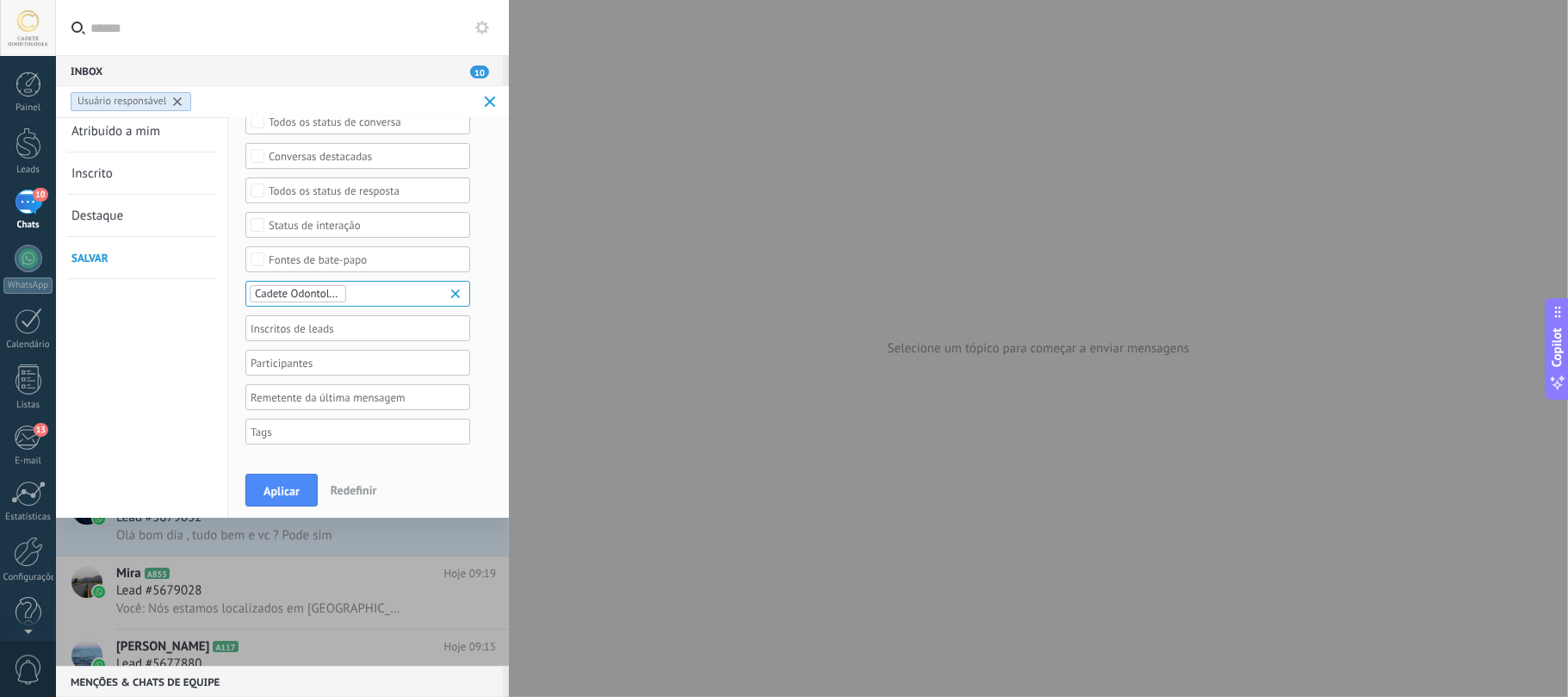
click at [141, 135] on link "Atribuído a mim" at bounding box center [131, 131] width 119 height 42
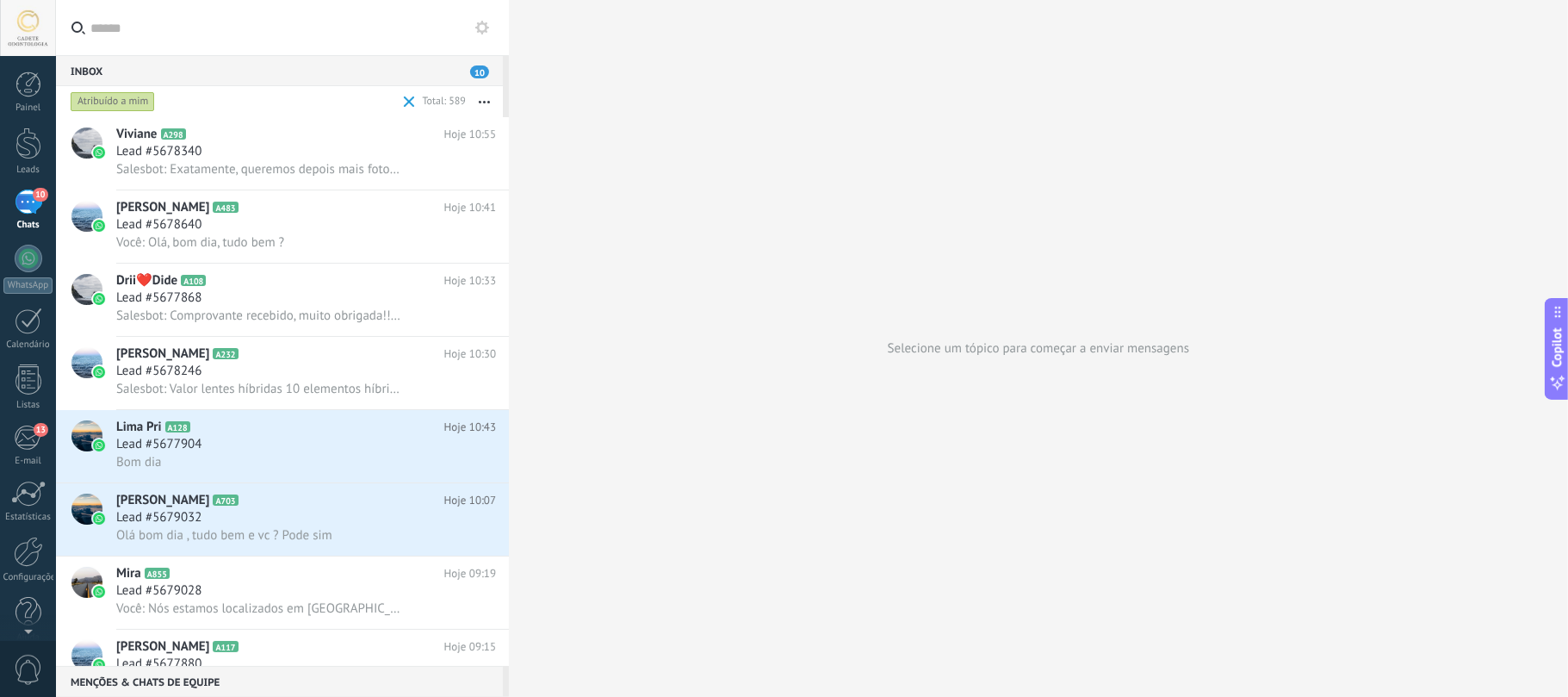
click at [120, 104] on div "Atribuído a mim" at bounding box center [112, 101] width 85 height 21
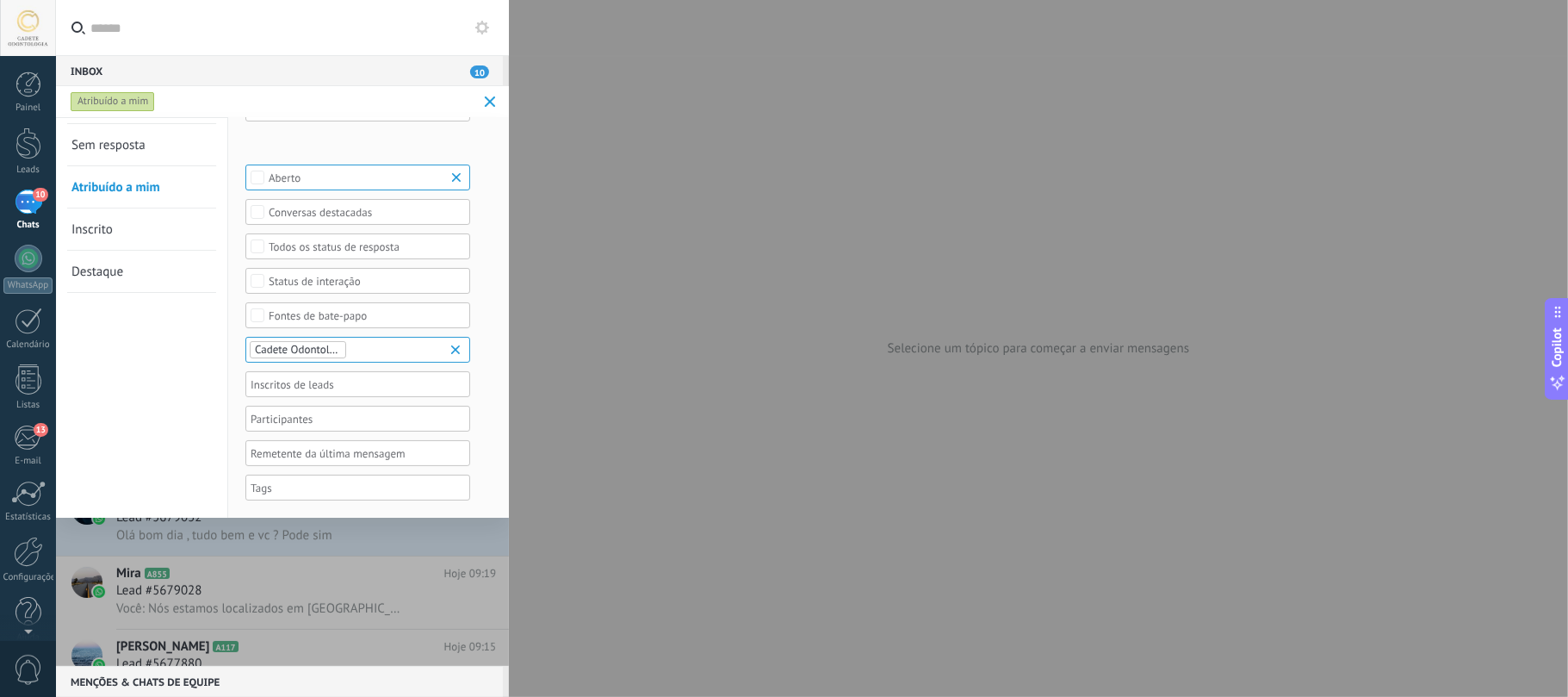
click at [114, 128] on link "Sem resposta" at bounding box center [131, 145] width 119 height 42
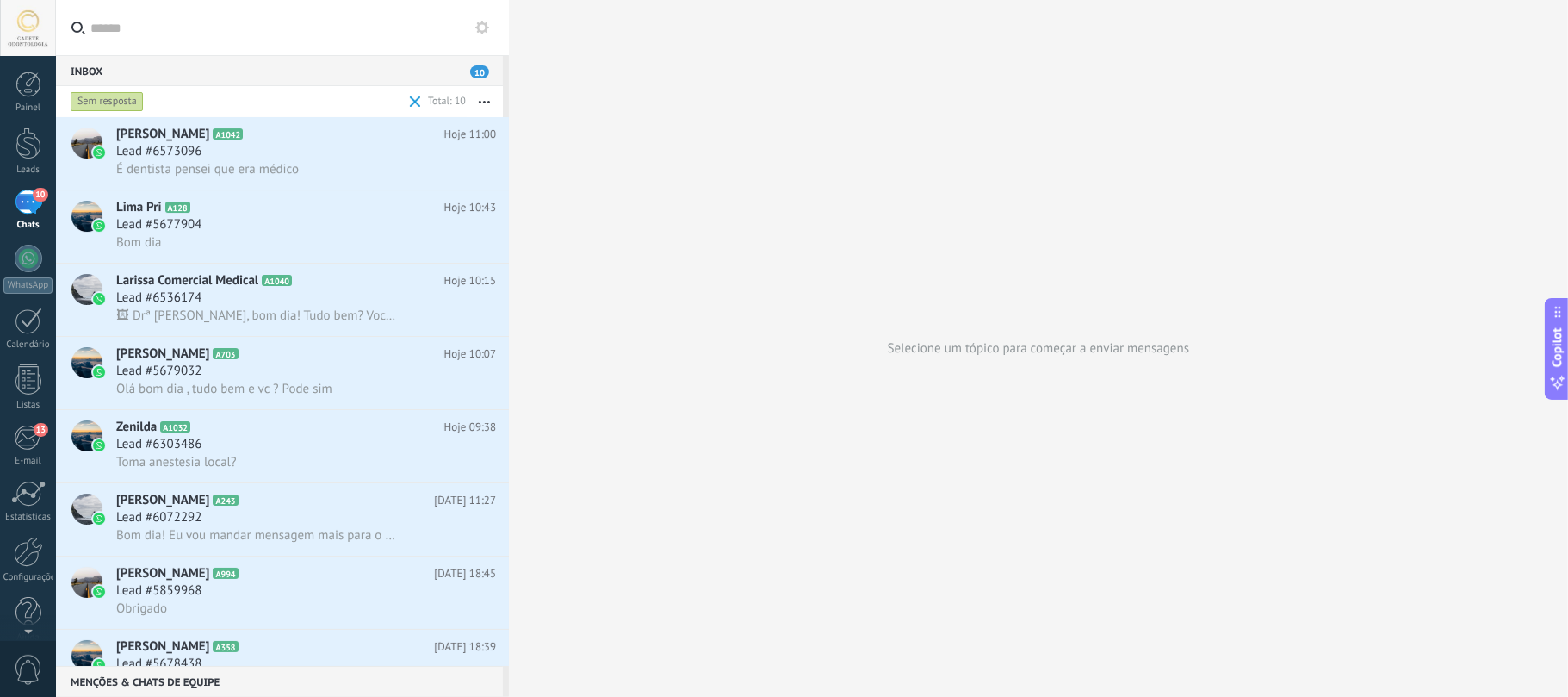
click at [110, 97] on div "Sem resposta" at bounding box center [107, 101] width 74 height 21
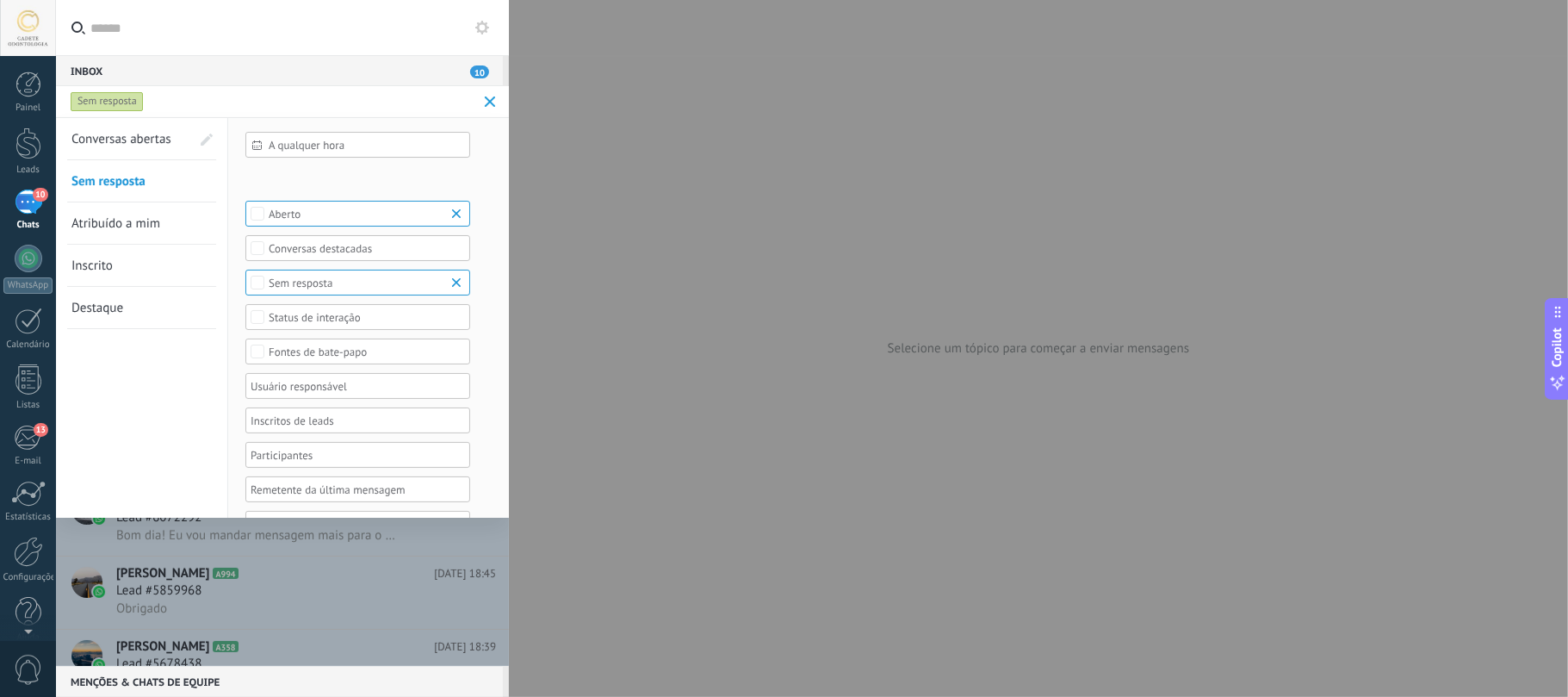
click at [110, 216] on span "Atribuído a mim" at bounding box center [115, 224] width 88 height 16
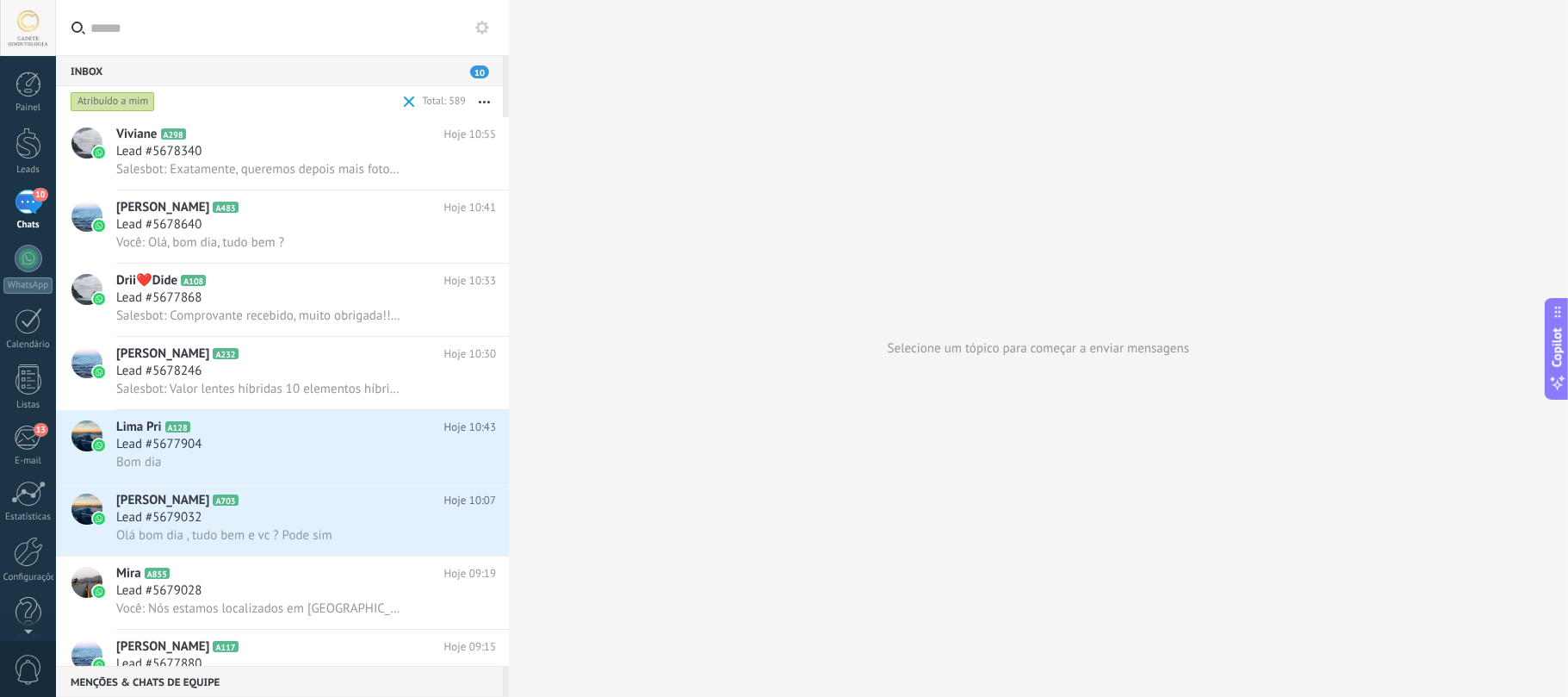
click at [125, 100] on div "Atribuído a mim" at bounding box center [112, 101] width 85 height 21
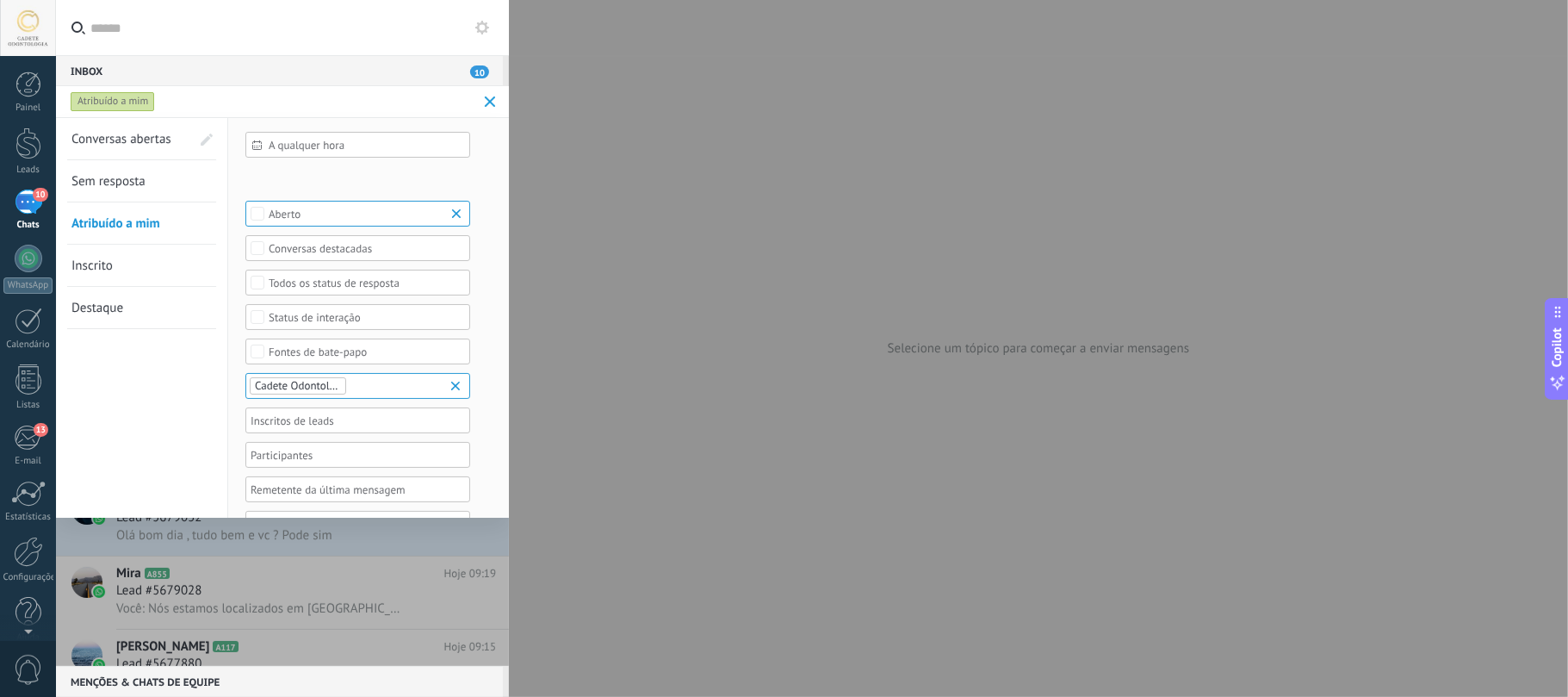
drag, startPoint x: 436, startPoint y: 242, endPoint x: 334, endPoint y: 242, distance: 102.0
click at [431, 276] on div "Todos os status de resposta" at bounding box center [358, 282] width 179 height 13
click at [344, 313] on label "Sem resposta" at bounding box center [358, 323] width 223 height 21
click at [296, 492] on span "Aplicar" at bounding box center [281, 491] width 36 height 12
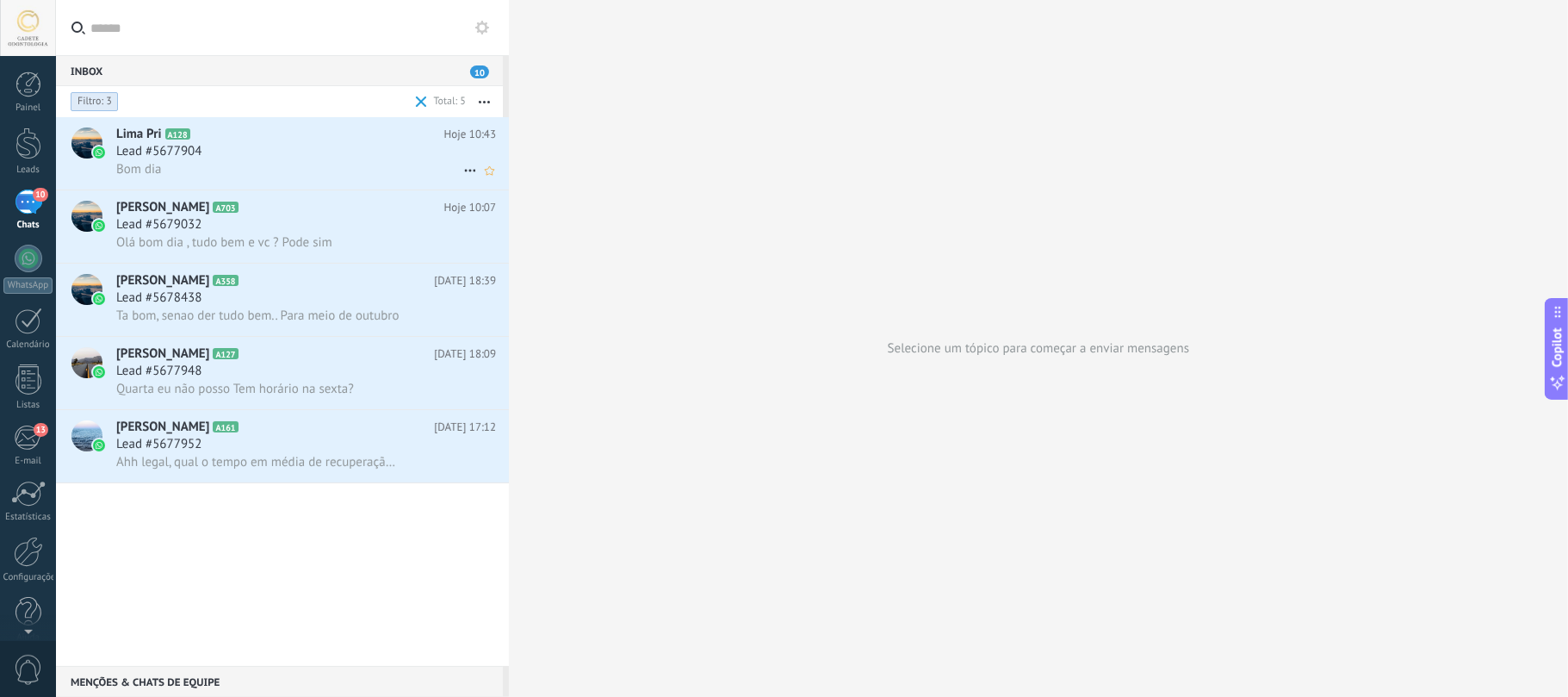
click at [207, 149] on h3 "Lead #5677904" at bounding box center [163, 151] width 93 height 17
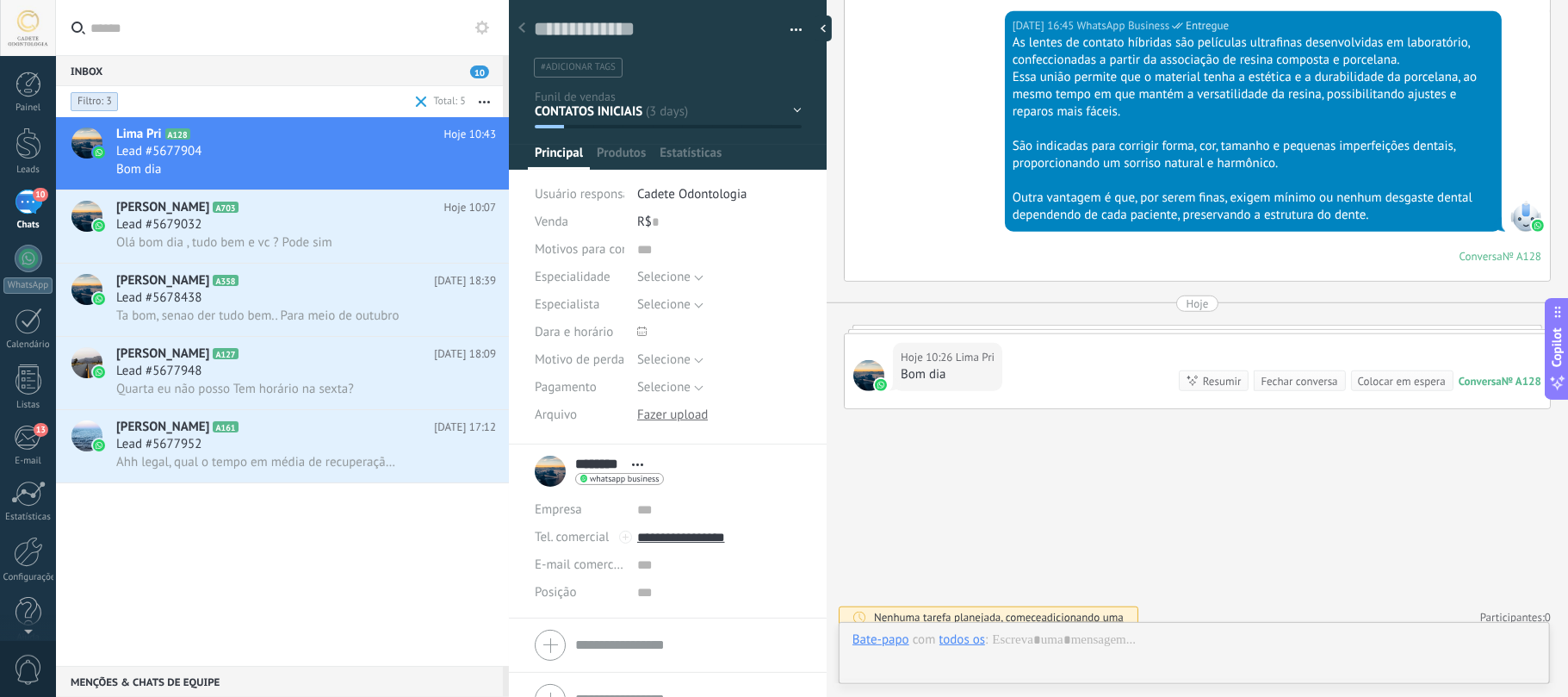
scroll to position [25, 0]
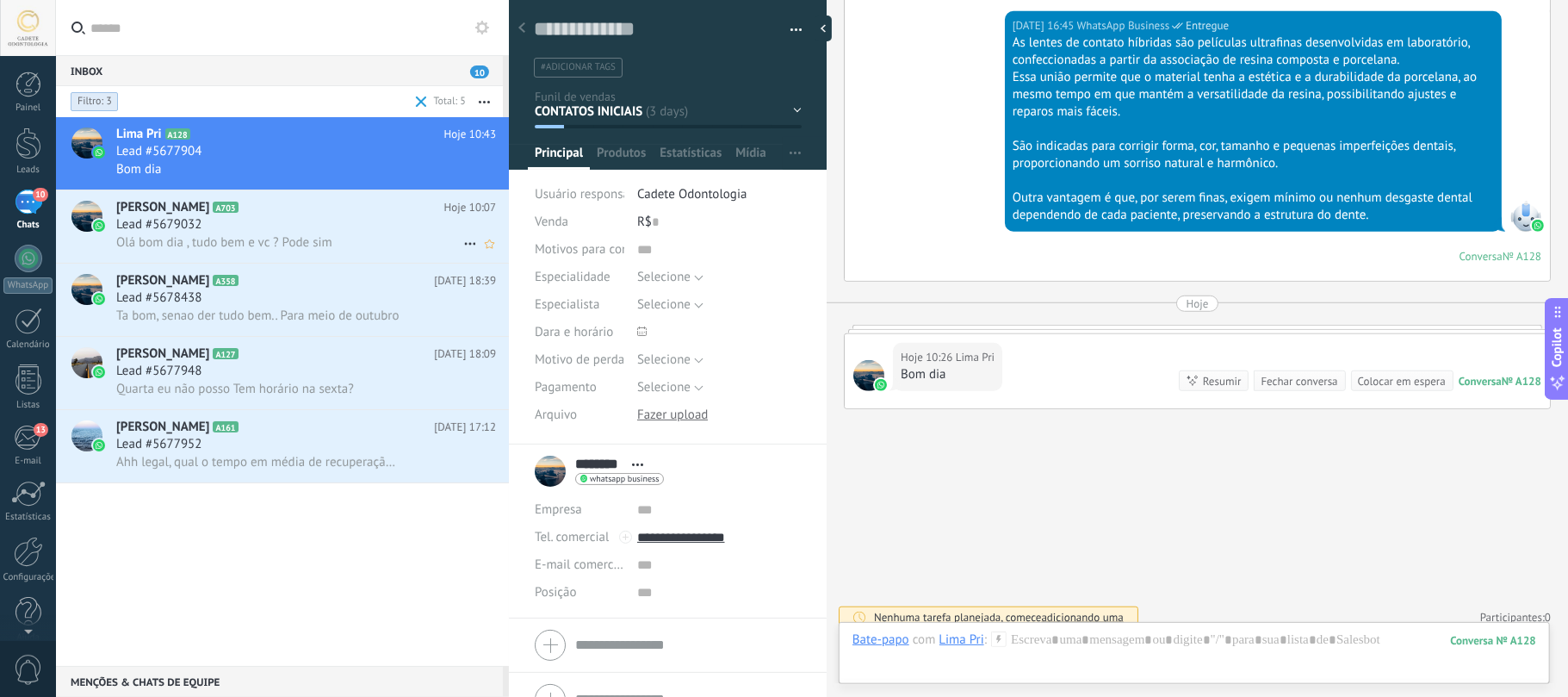
click at [209, 203] on span "[PERSON_NAME]" at bounding box center [163, 207] width 93 height 17
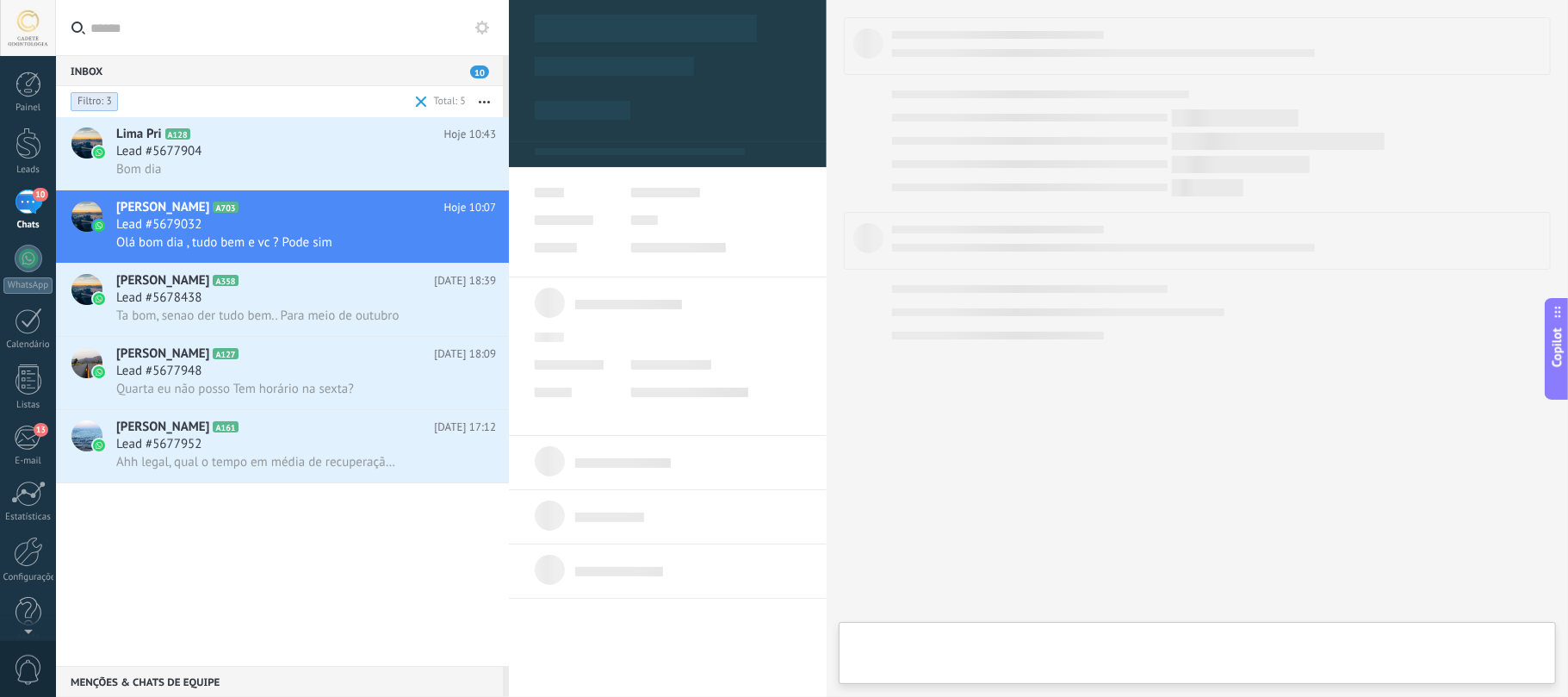
type textarea "**********"
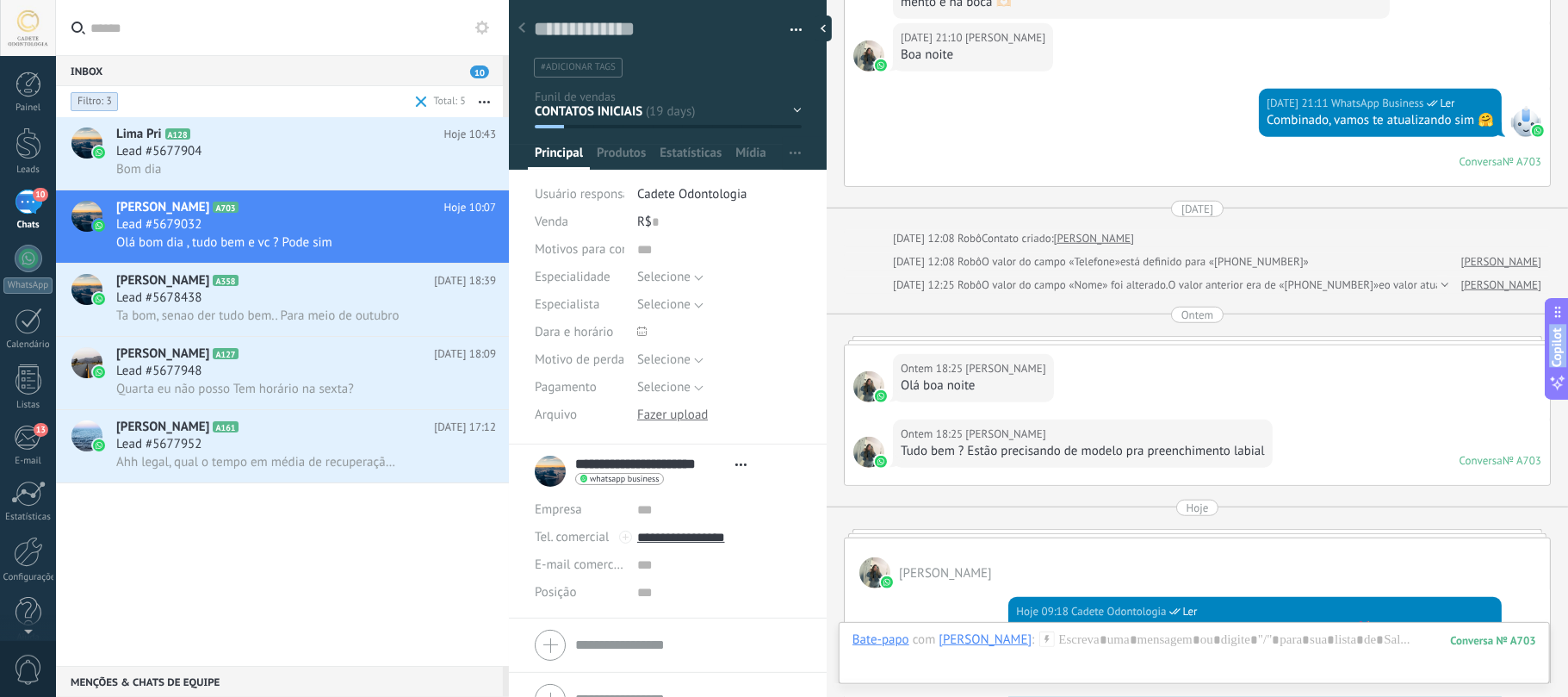
scroll to position [1306, 0]
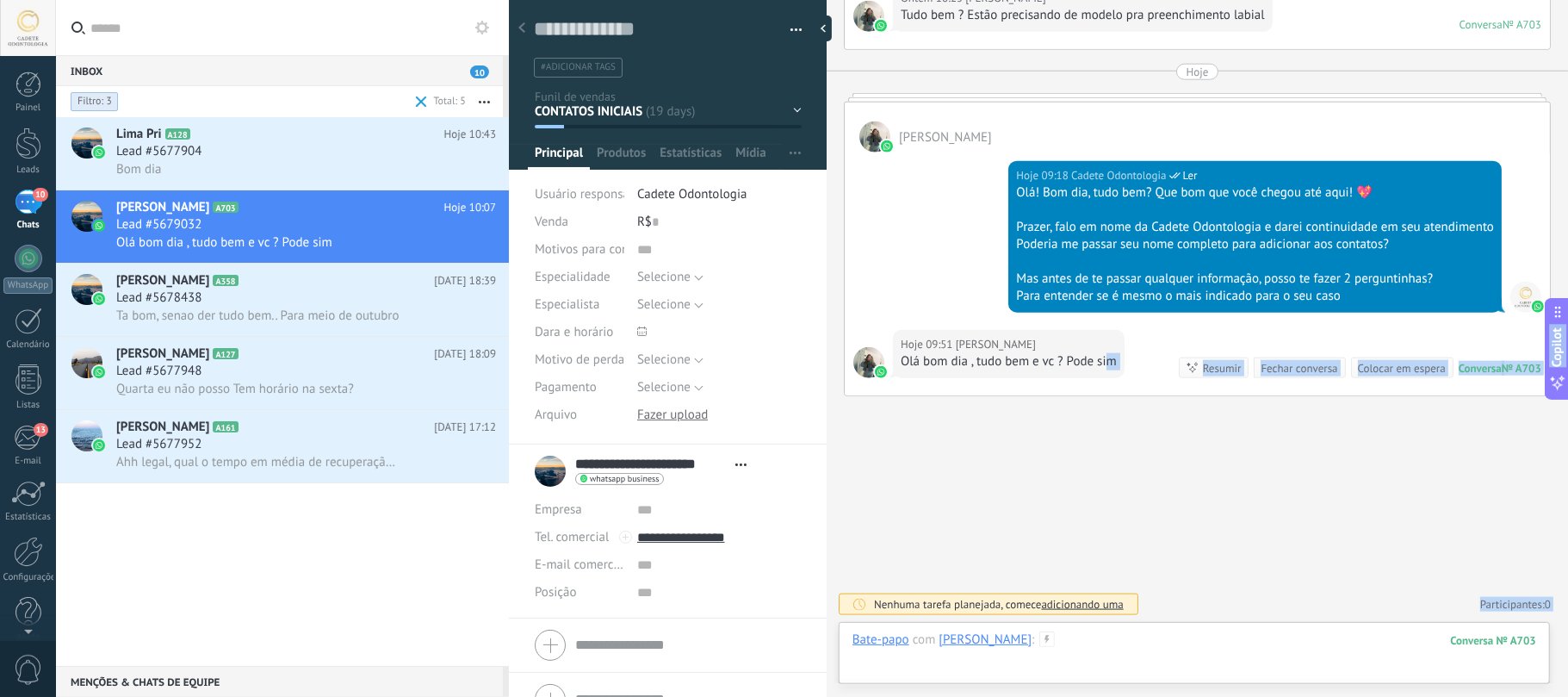
click at [1172, 640] on div at bounding box center [1194, 657] width 684 height 52
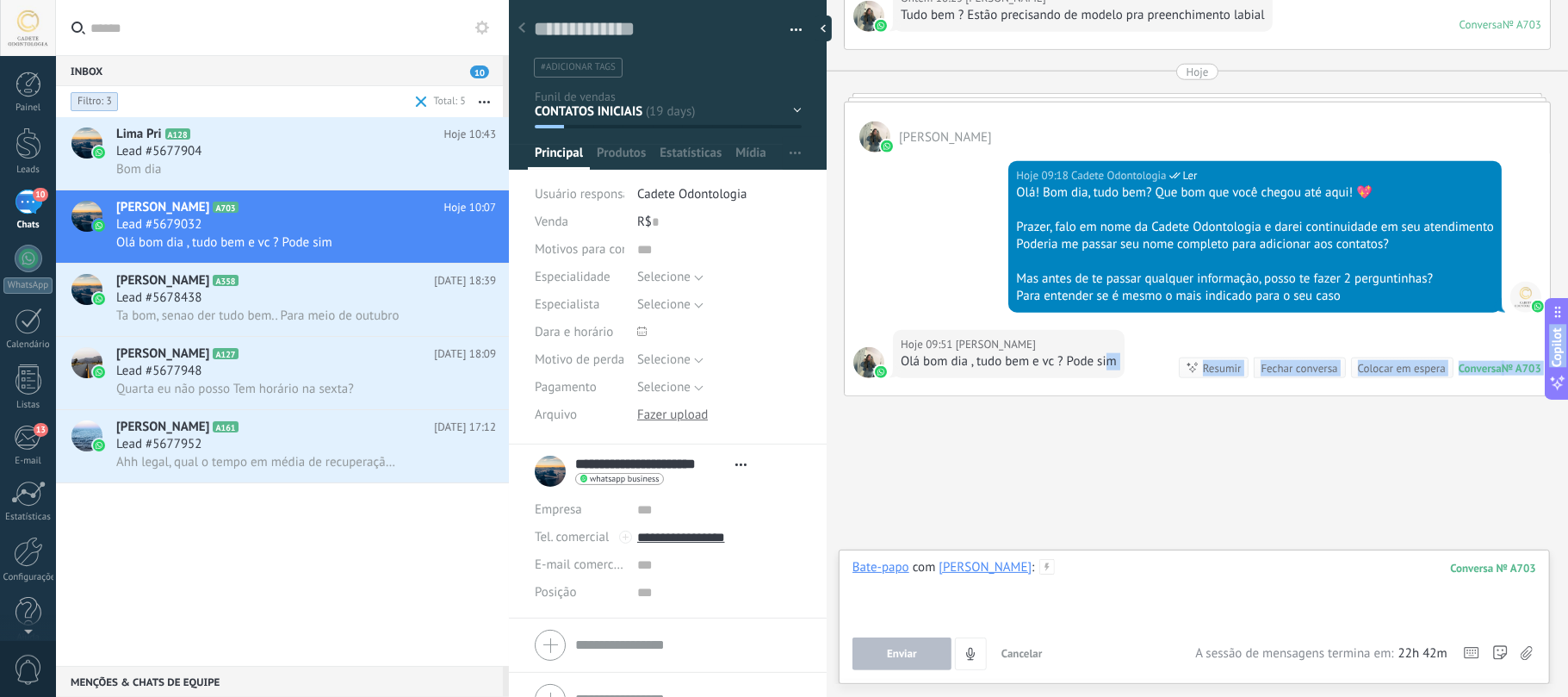
click at [1185, 589] on div at bounding box center [1194, 592] width 684 height 66
paste div
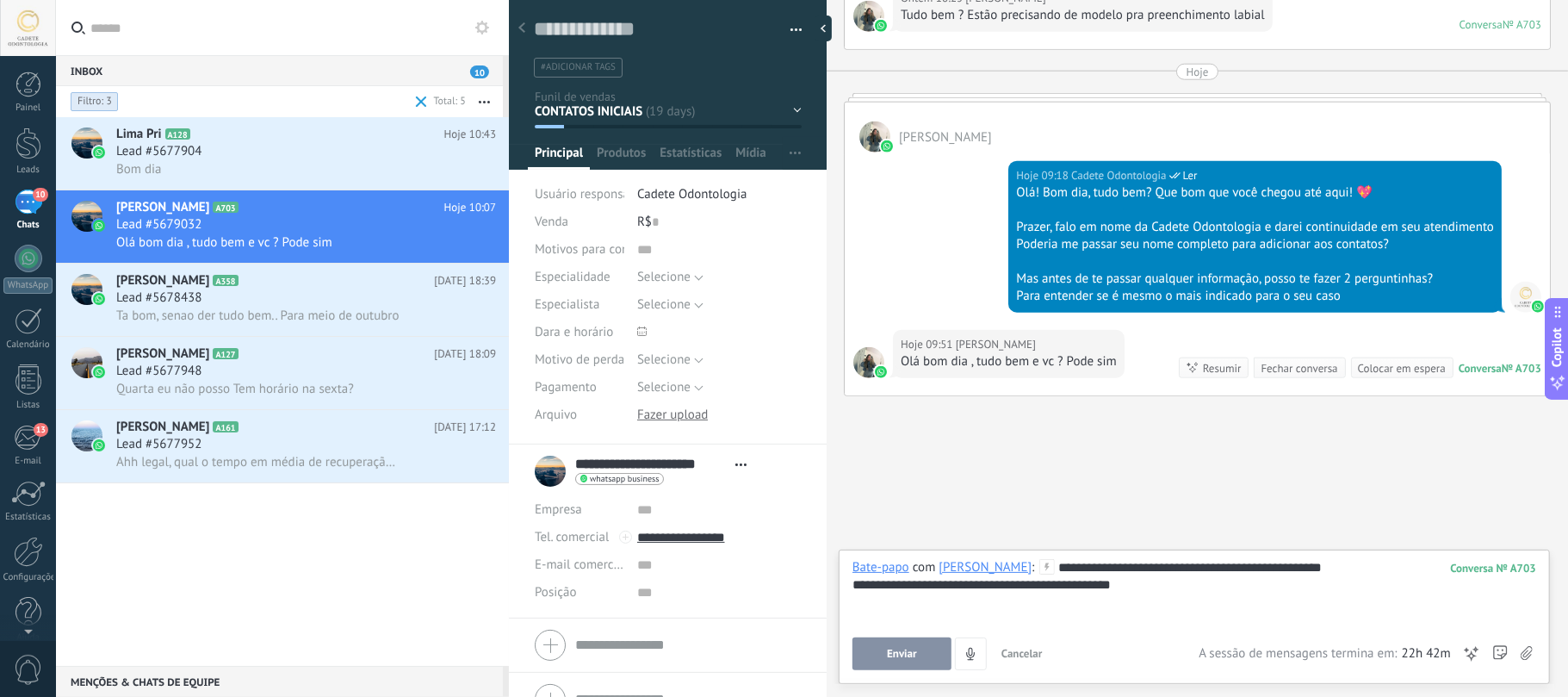
click at [887, 644] on button "Enviar" at bounding box center [902, 653] width 99 height 33
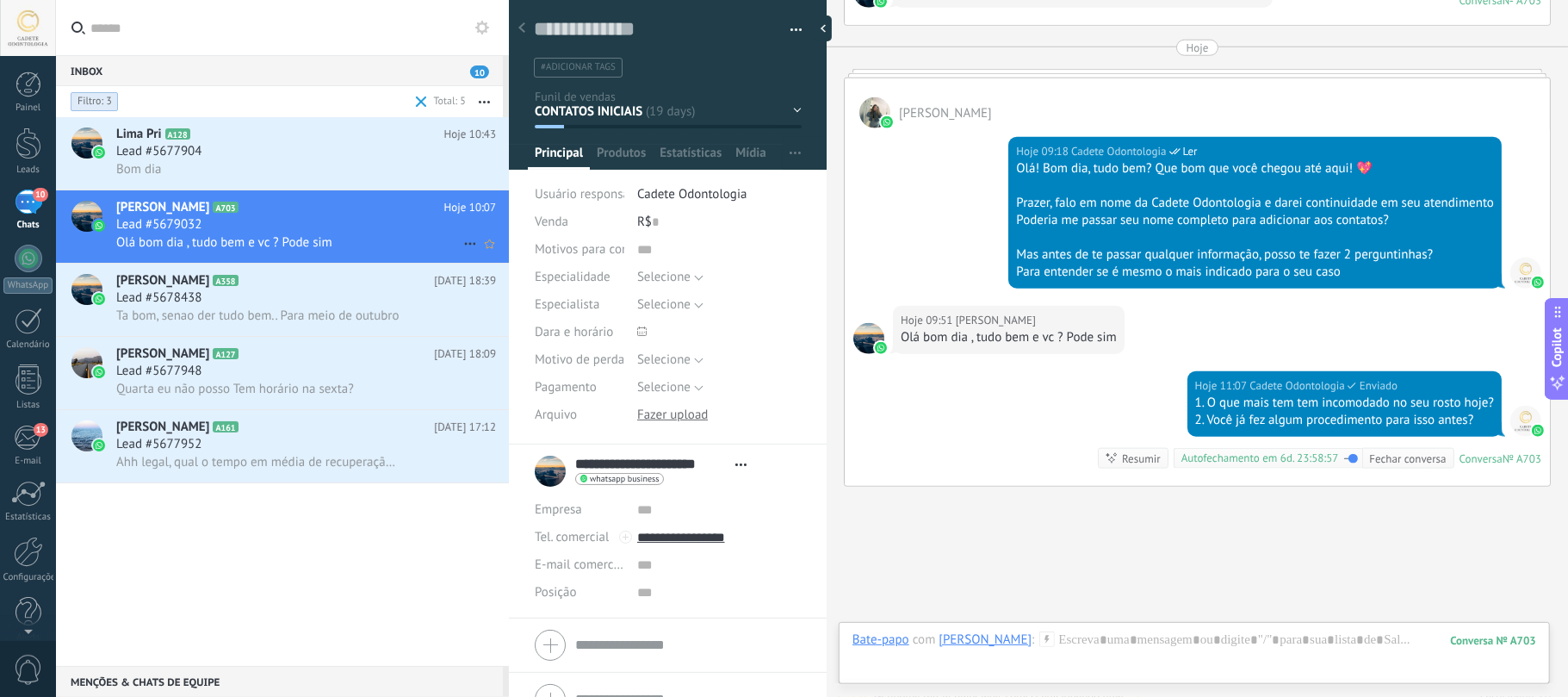
scroll to position [1419, 0]
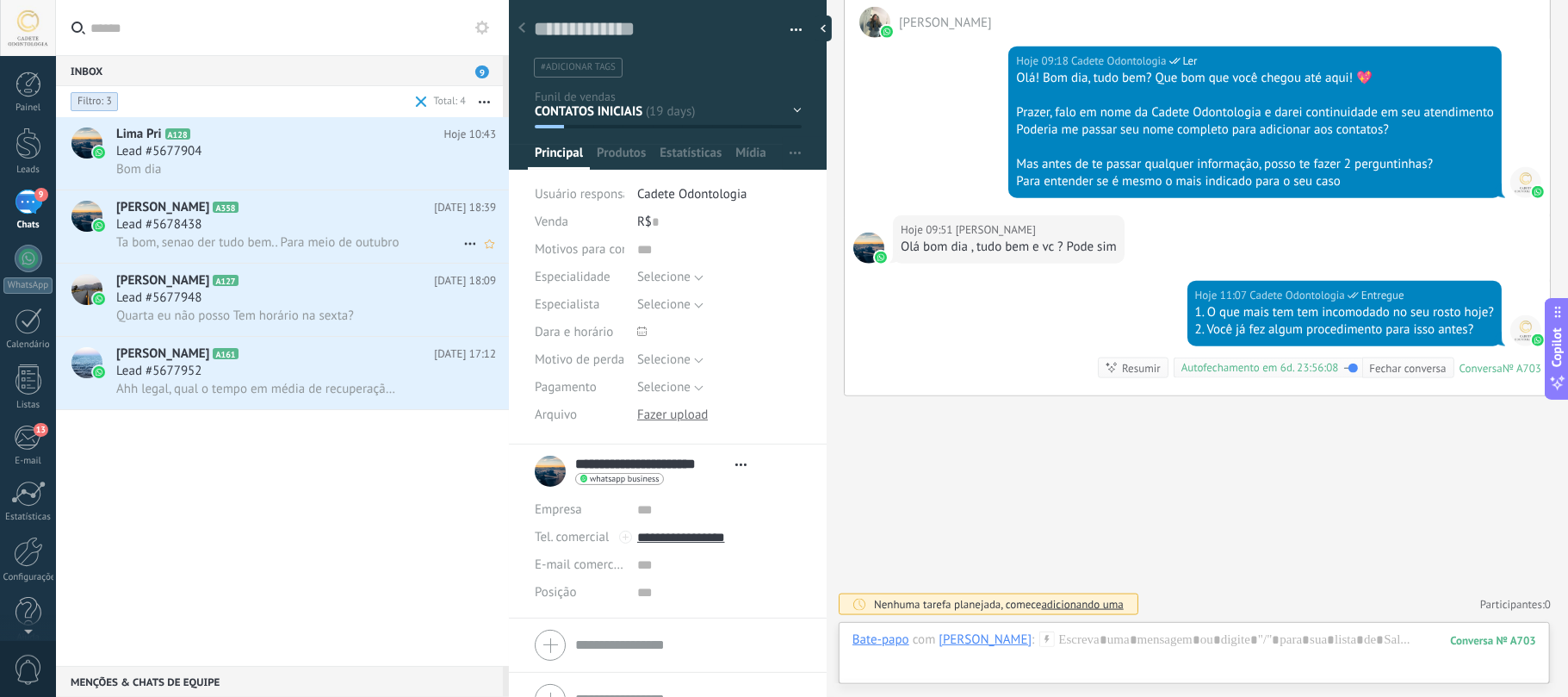
click at [292, 242] on span "Ta bom, senao der tudo bem.. Para meio de outubro" at bounding box center [258, 243] width 283 height 16
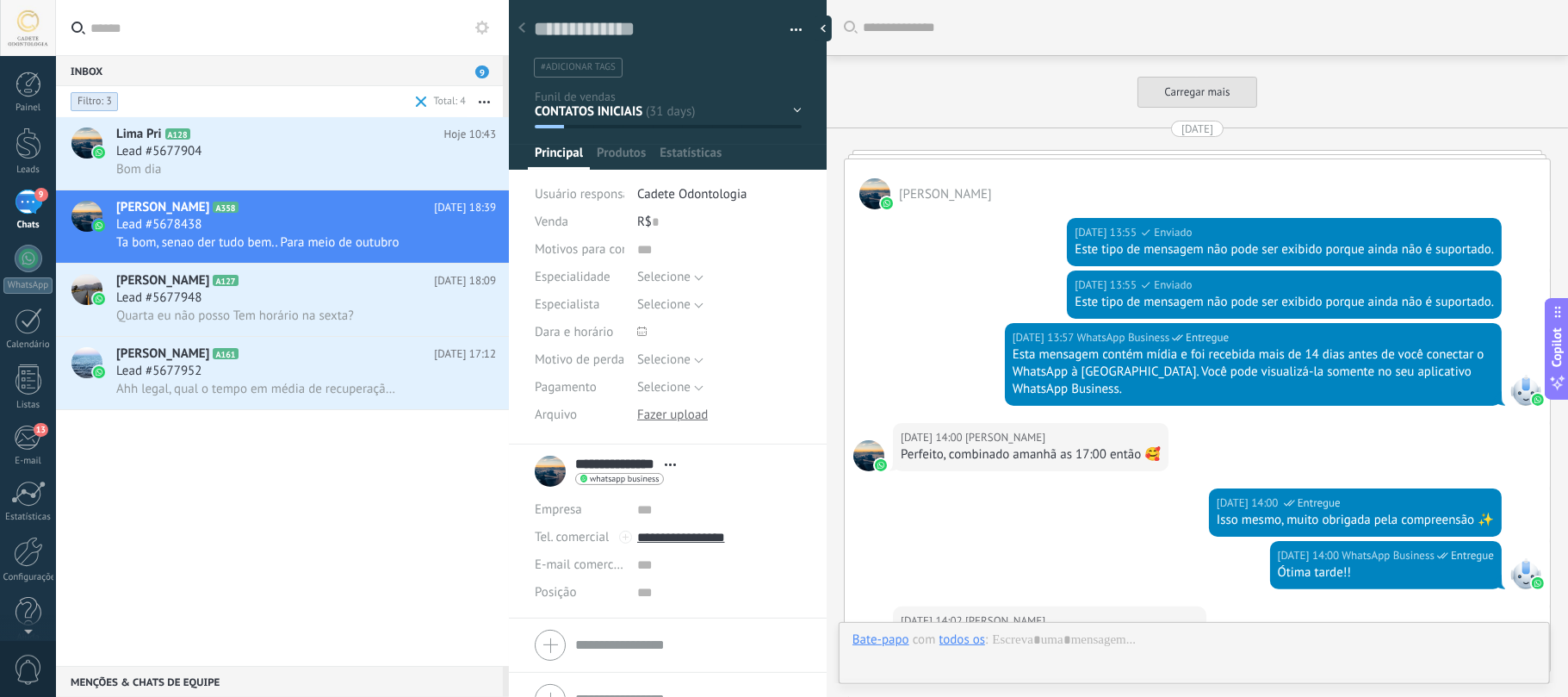
scroll to position [4899, 0]
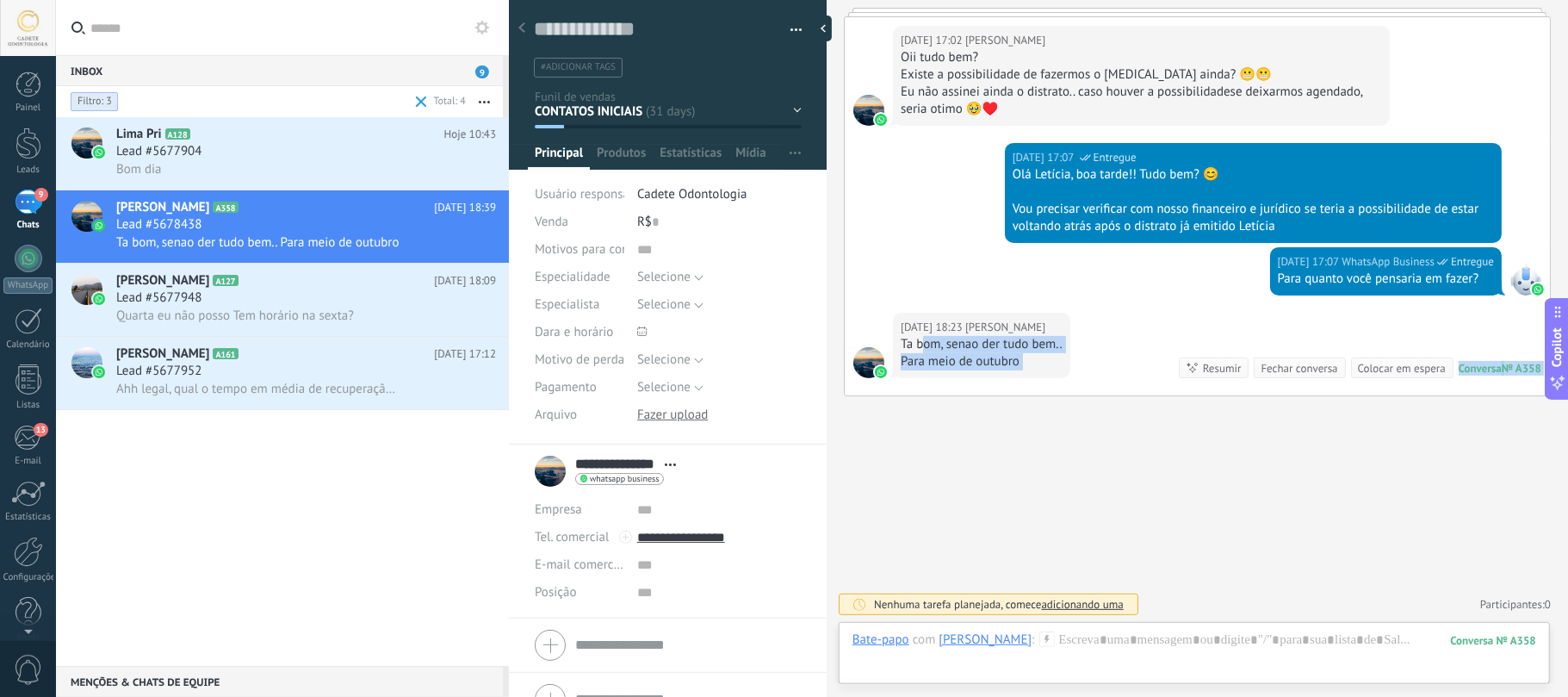
drag, startPoint x: 935, startPoint y: 335, endPoint x: 1110, endPoint y: 351, distance: 175.7
click at [1117, 348] on div "26/09/2025 18:23 Leticia Carriel Ta bom, senao der tudo bem.. Para meio de outu…" at bounding box center [1197, 353] width 705 height 83
click at [1110, 351] on div "26/09/2025 18:23 Leticia Carriel Ta bom, senao der tudo bem.. Para meio de outu…" at bounding box center [1197, 353] width 705 height 83
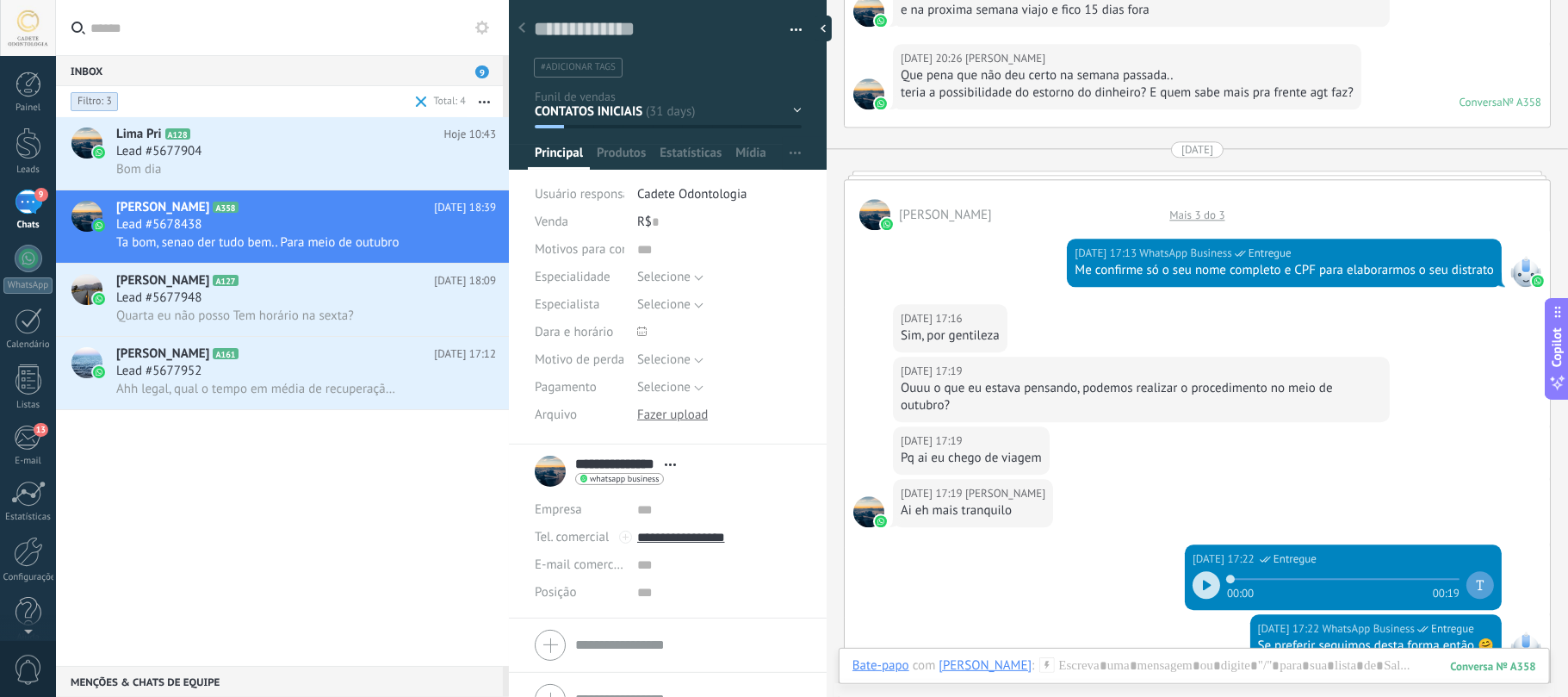
scroll to position [2833, 0]
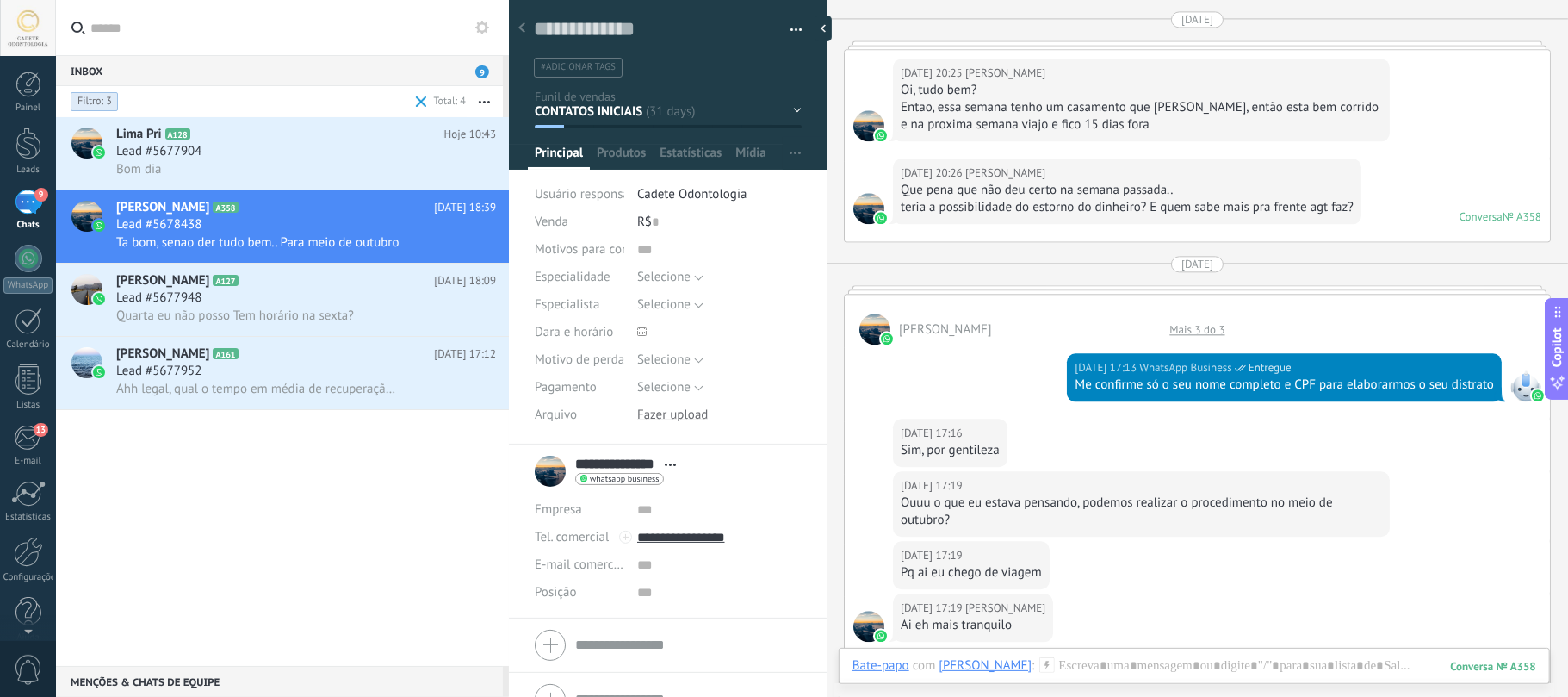
drag, startPoint x: 1090, startPoint y: 121, endPoint x: 1315, endPoint y: 134, distance: 225.4
click at [1315, 133] on div "Entao, essa semana tenho um casamento que [PERSON_NAME], então esta bem corrido…" at bounding box center [1141, 116] width 481 height 35
click at [253, 307] on span "Quarta eu não posso Tem horário na sexta?" at bounding box center [235, 315] width 238 height 16
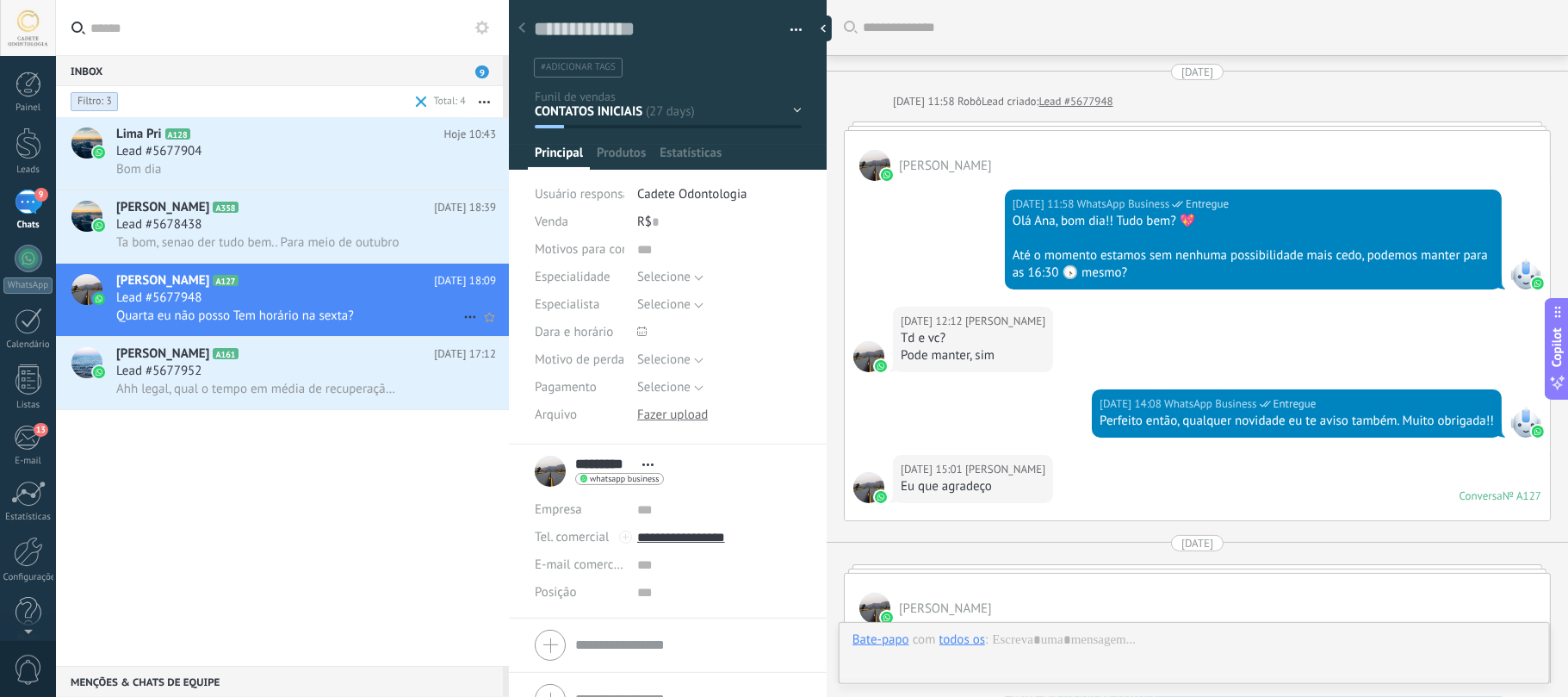
scroll to position [2717, 0]
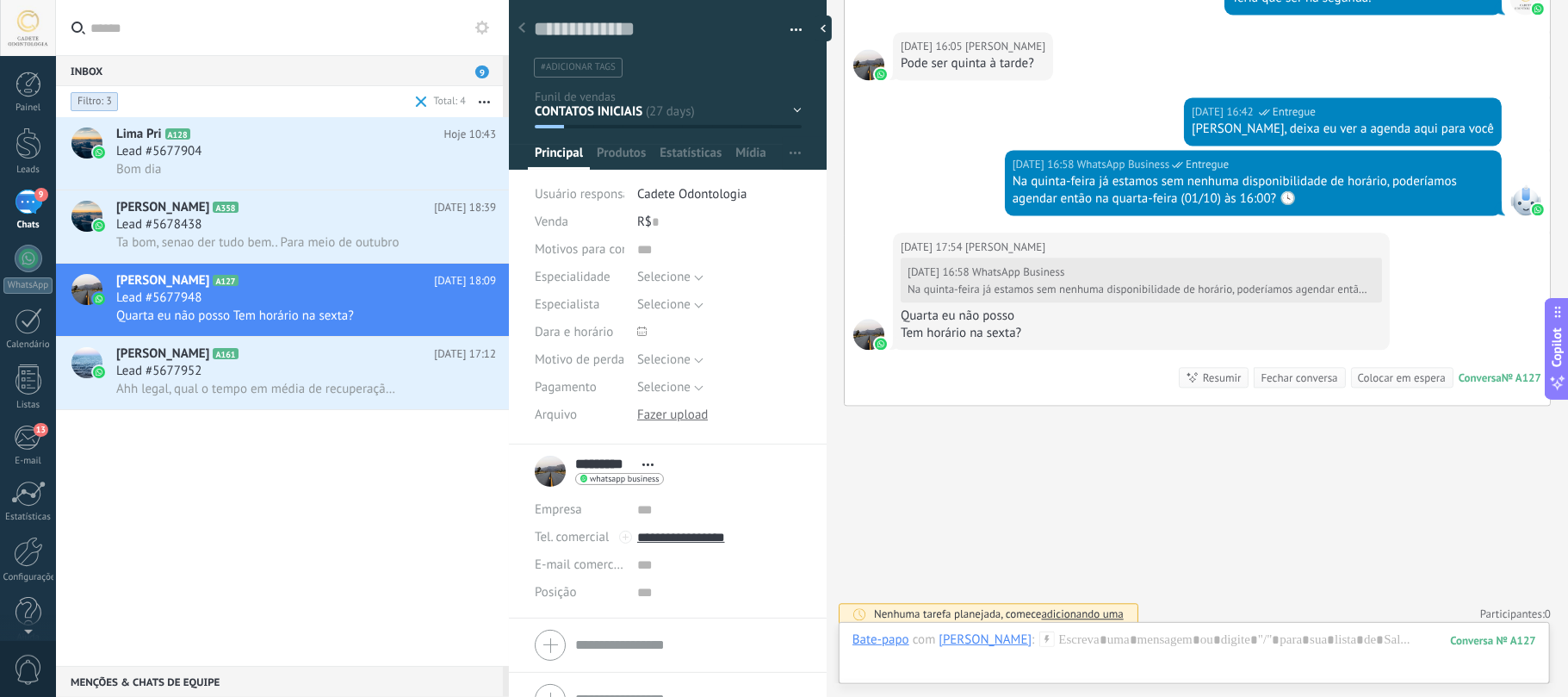
drag, startPoint x: 1096, startPoint y: 320, endPoint x: 1078, endPoint y: 353, distance: 37.6
click at [1094, 343] on div "26/09/2025 17:54 Ana Paula 26/09/2025 16:58 WhatsApp Business Na quinta-feira j…" at bounding box center [1197, 318] width 705 height 172
click at [1078, 353] on div "26/09/2025 17:54 Ana Paula 26/09/2025 16:58 WhatsApp Business Na quinta-feira j…" at bounding box center [1197, 318] width 705 height 172
click at [36, 445] on div "13" at bounding box center [28, 437] width 29 height 26
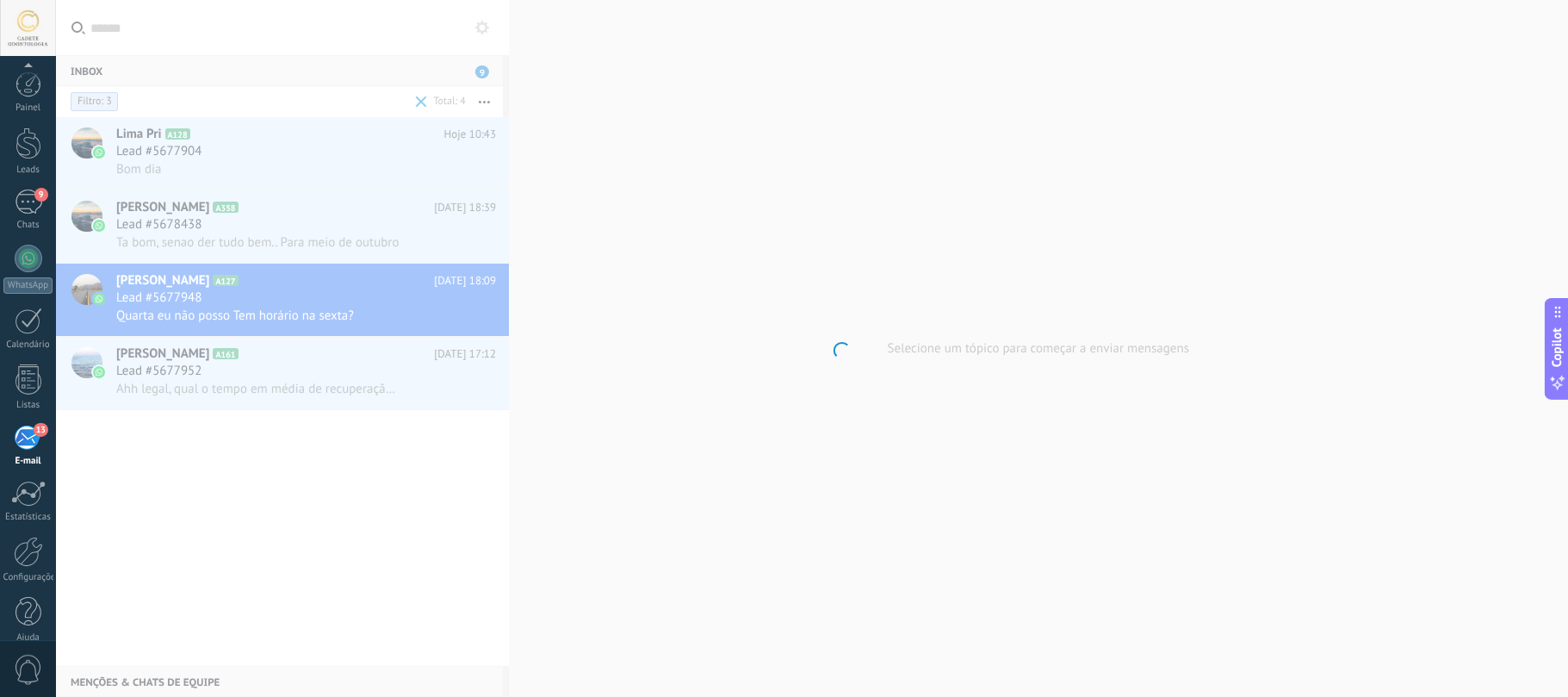
scroll to position [21, 0]
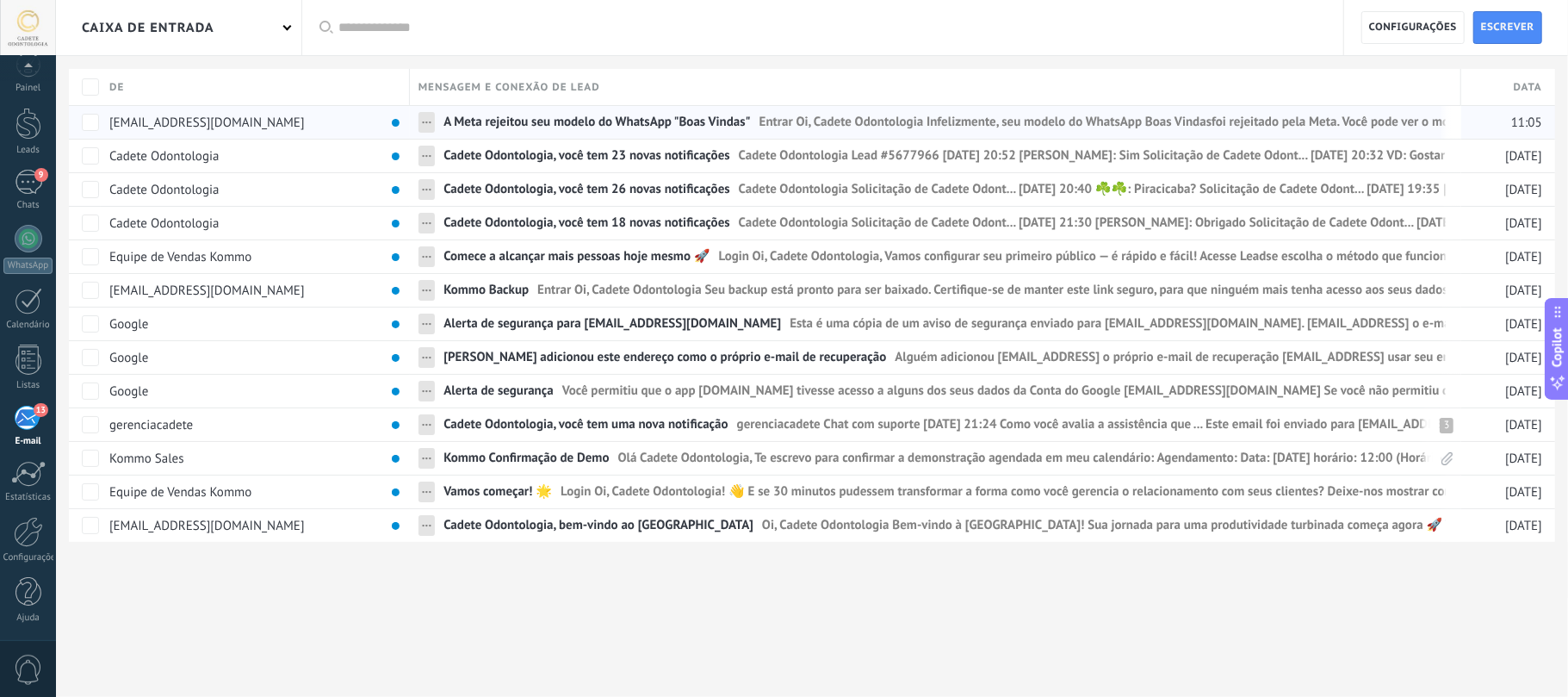
click at [486, 120] on span "A Meta rejeitou seu modelo do WhatsApp "Boas Vindas"" at bounding box center [597, 125] width 307 height 25
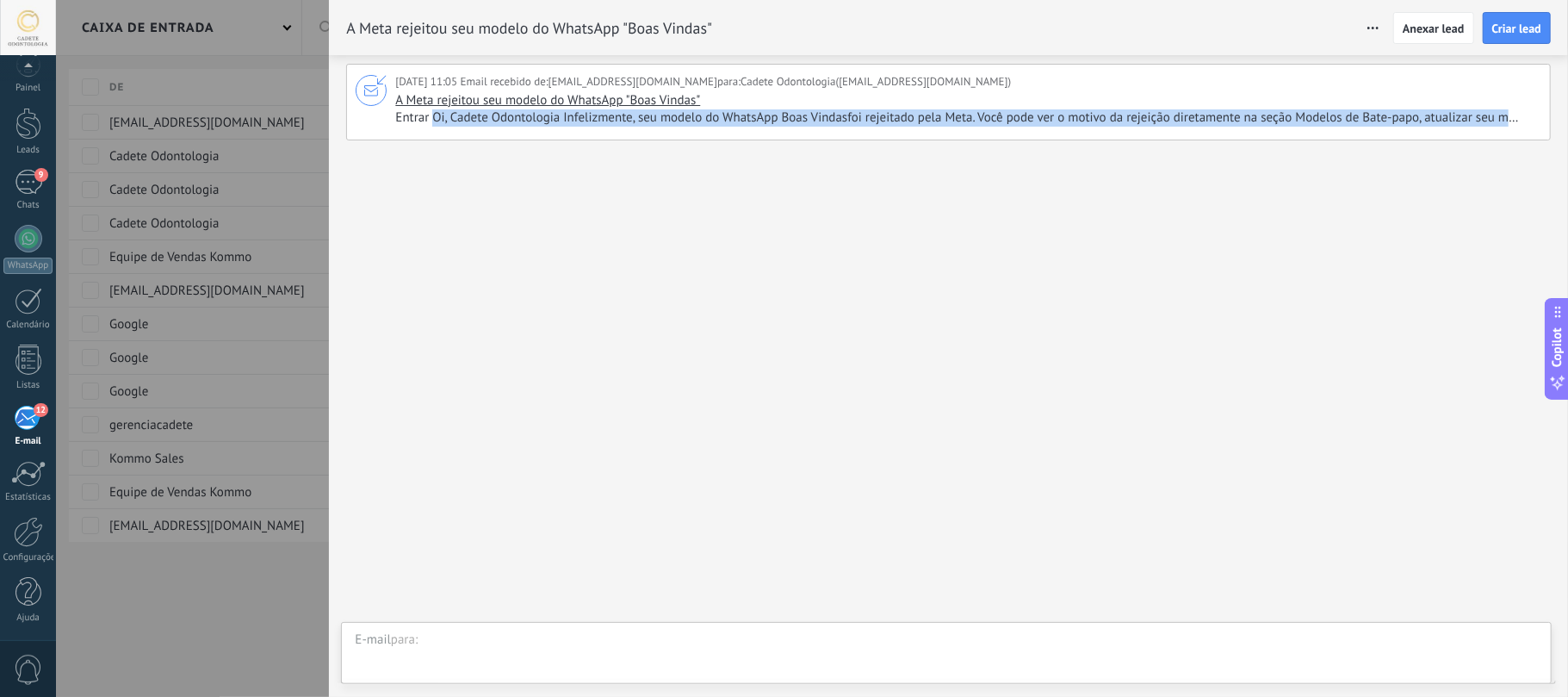
drag, startPoint x: 391, startPoint y: 115, endPoint x: 1238, endPoint y: 166, distance: 848.5
click at [1197, 166] on div "29/09/2025 11:05 Email recebido de: support@kommo.com para: Cadete Odontologia …" at bounding box center [949, 375] width 1239 height 641
drag, startPoint x: 1244, startPoint y: 166, endPoint x: 1327, endPoint y: 118, distance: 95.9
click at [1247, 166] on div at bounding box center [949, 220] width 1205 height 141
click at [1491, 183] on div at bounding box center [949, 220] width 1205 height 141
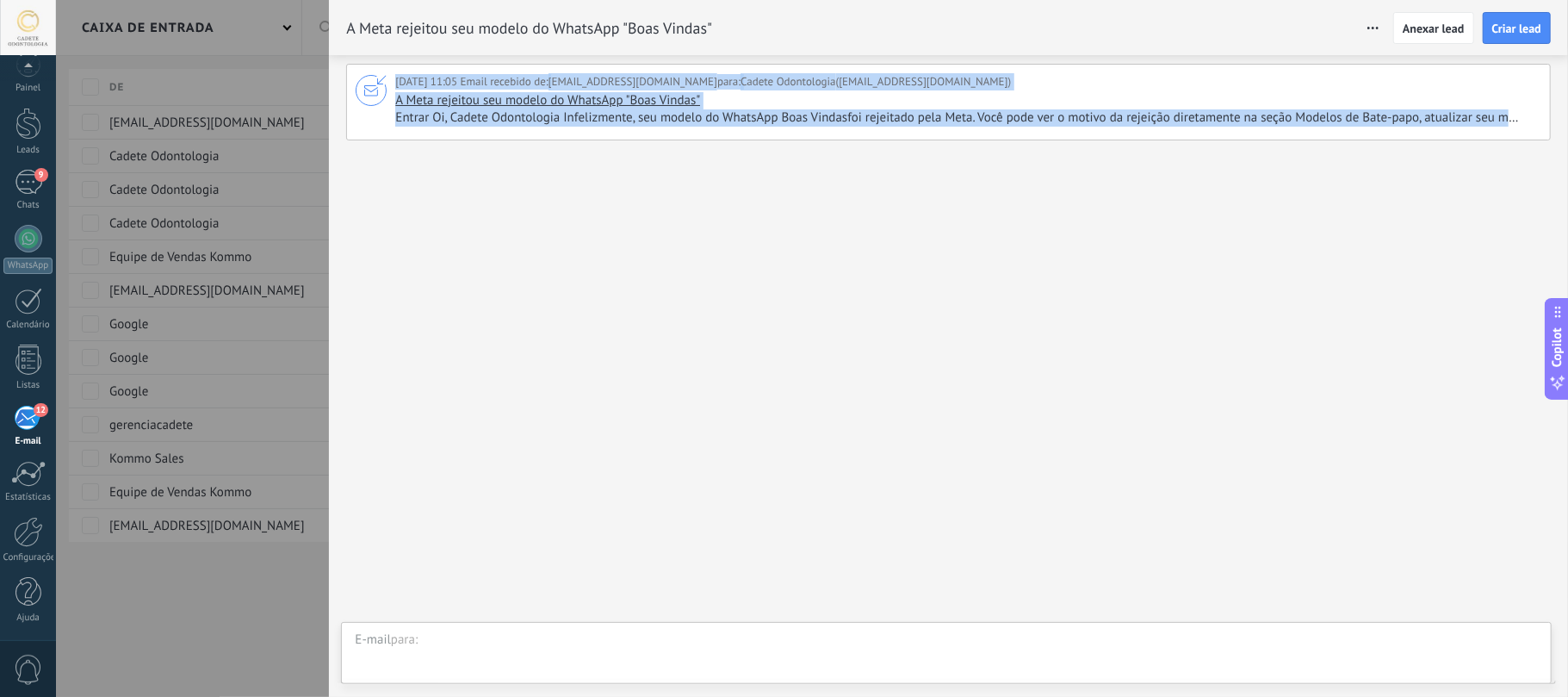
drag, startPoint x: 1521, startPoint y: 117, endPoint x: 365, endPoint y: 117, distance: 1156.0
click at [365, 117] on div "29/09/2025 11:05 Email recebido de: support@kommo.com para: Cadete Odontologia …" at bounding box center [949, 101] width 1205 height 77
click at [454, 98] on span "A Meta rejeitou seu modelo do WhatsApp "Boas Vindas"" at bounding box center [548, 100] width 305 height 16
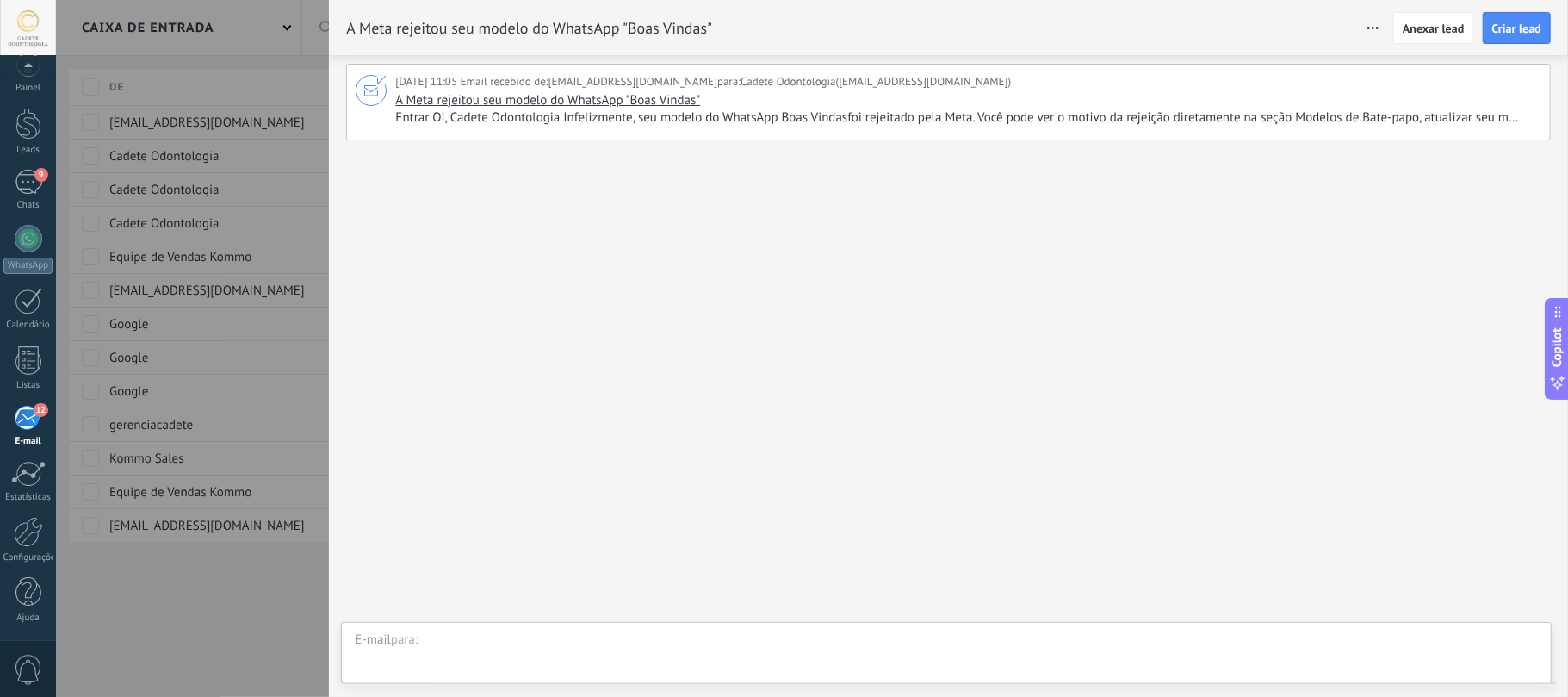
click at [191, 128] on div at bounding box center [784, 348] width 1568 height 697
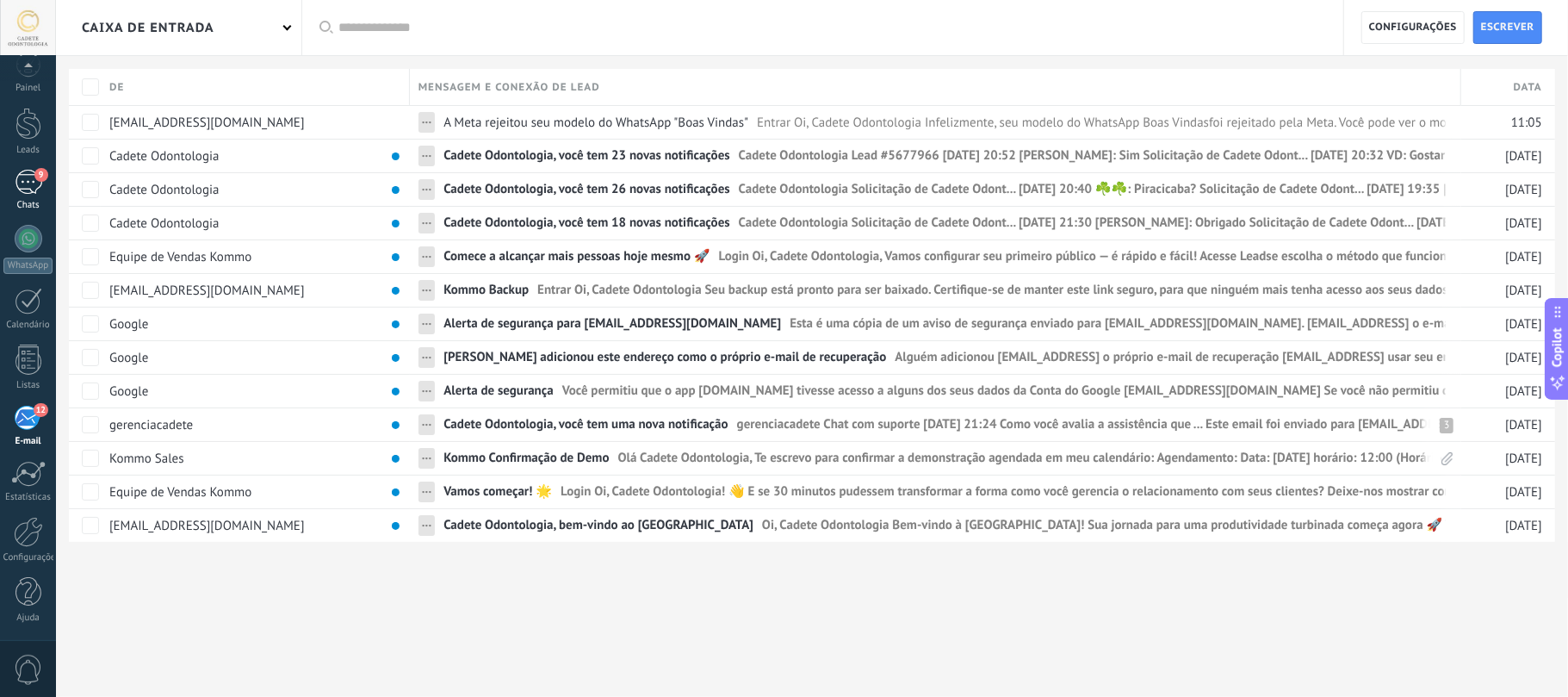
click at [28, 176] on div "9" at bounding box center [29, 182] width 28 height 25
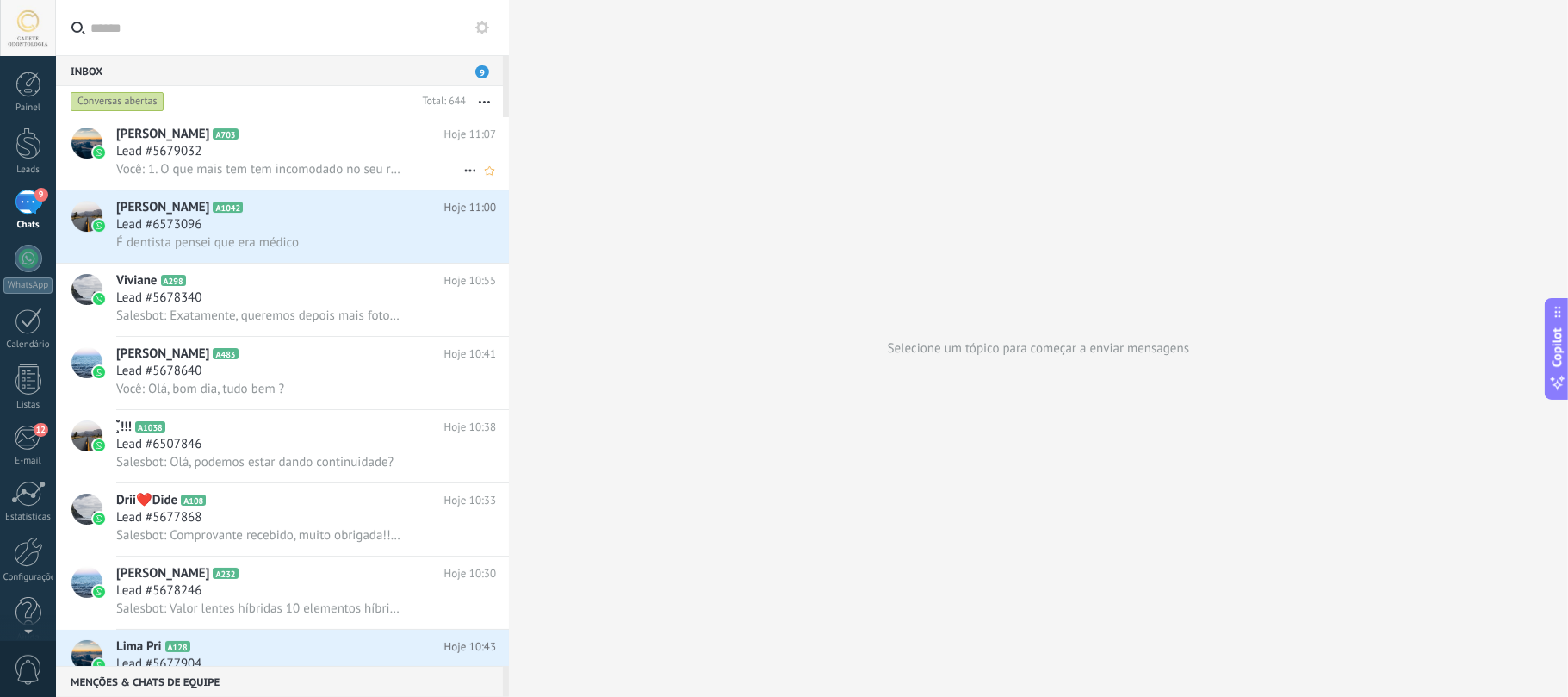
click at [279, 145] on div "Lead #5679032" at bounding box center [306, 151] width 380 height 17
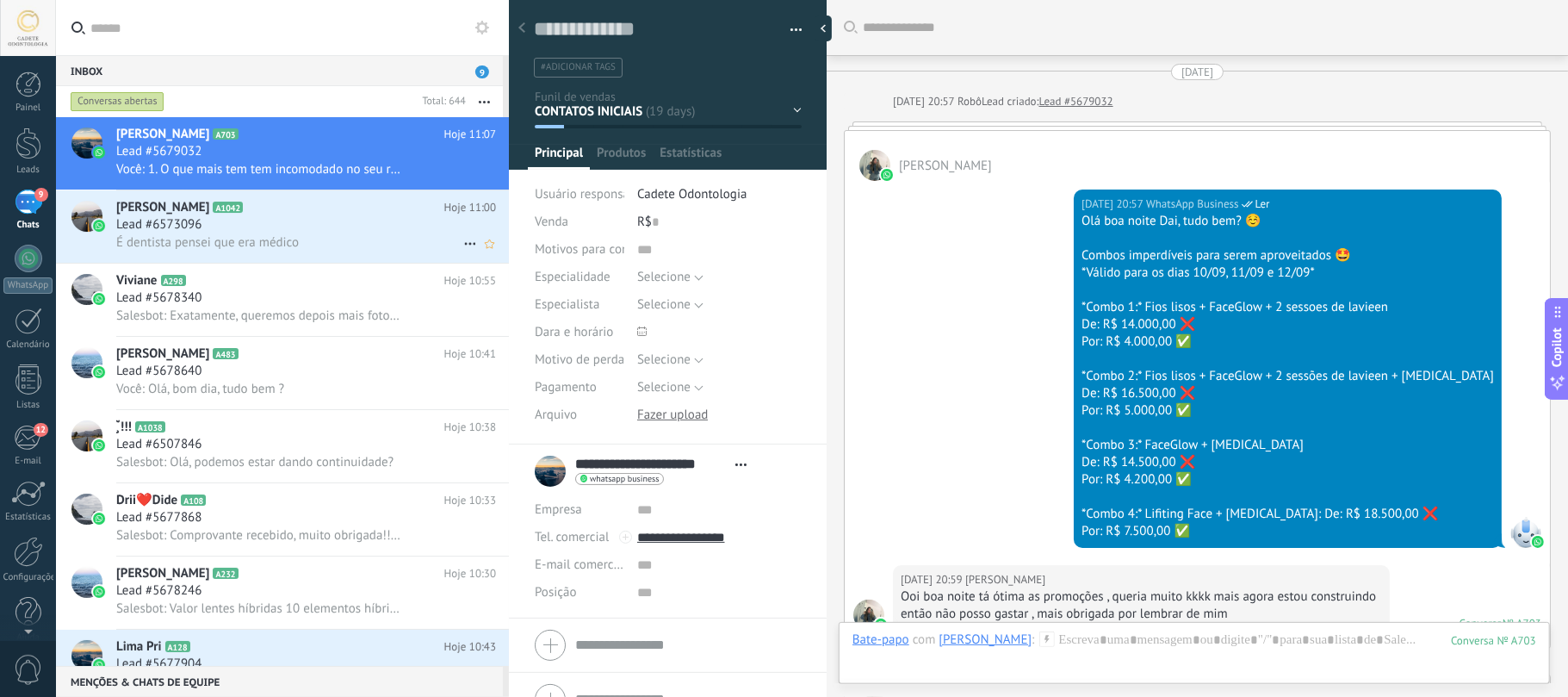
scroll to position [1419, 0]
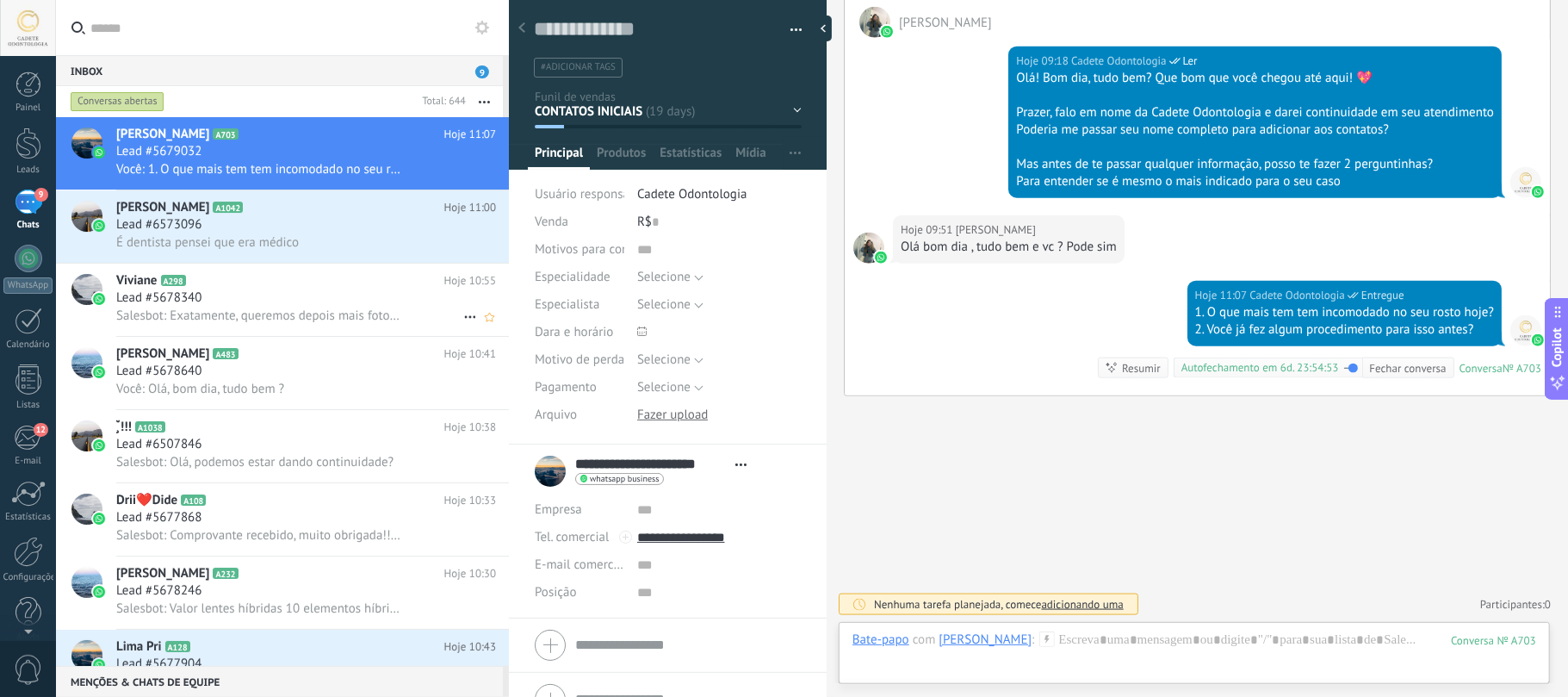
click at [226, 290] on div "Lead #5678340" at bounding box center [306, 297] width 380 height 17
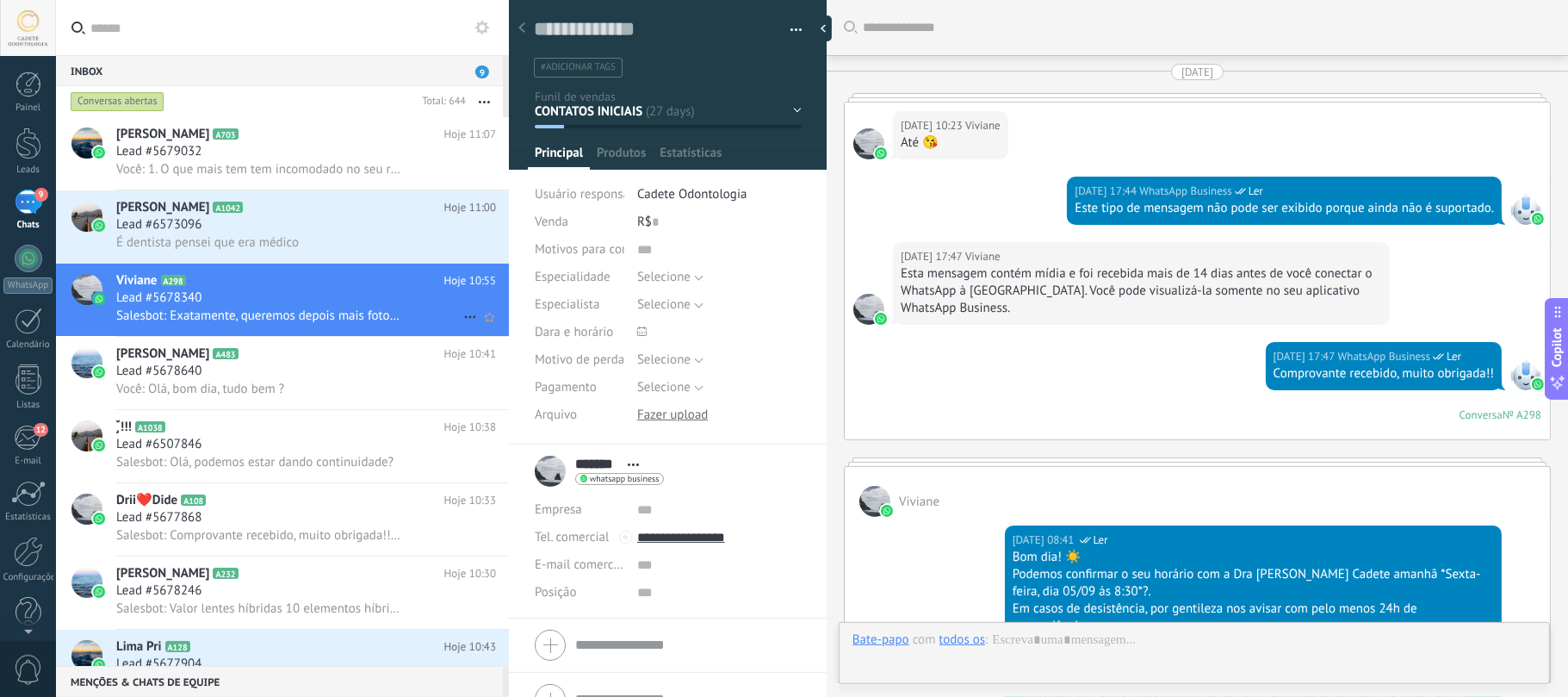
scroll to position [25, 0]
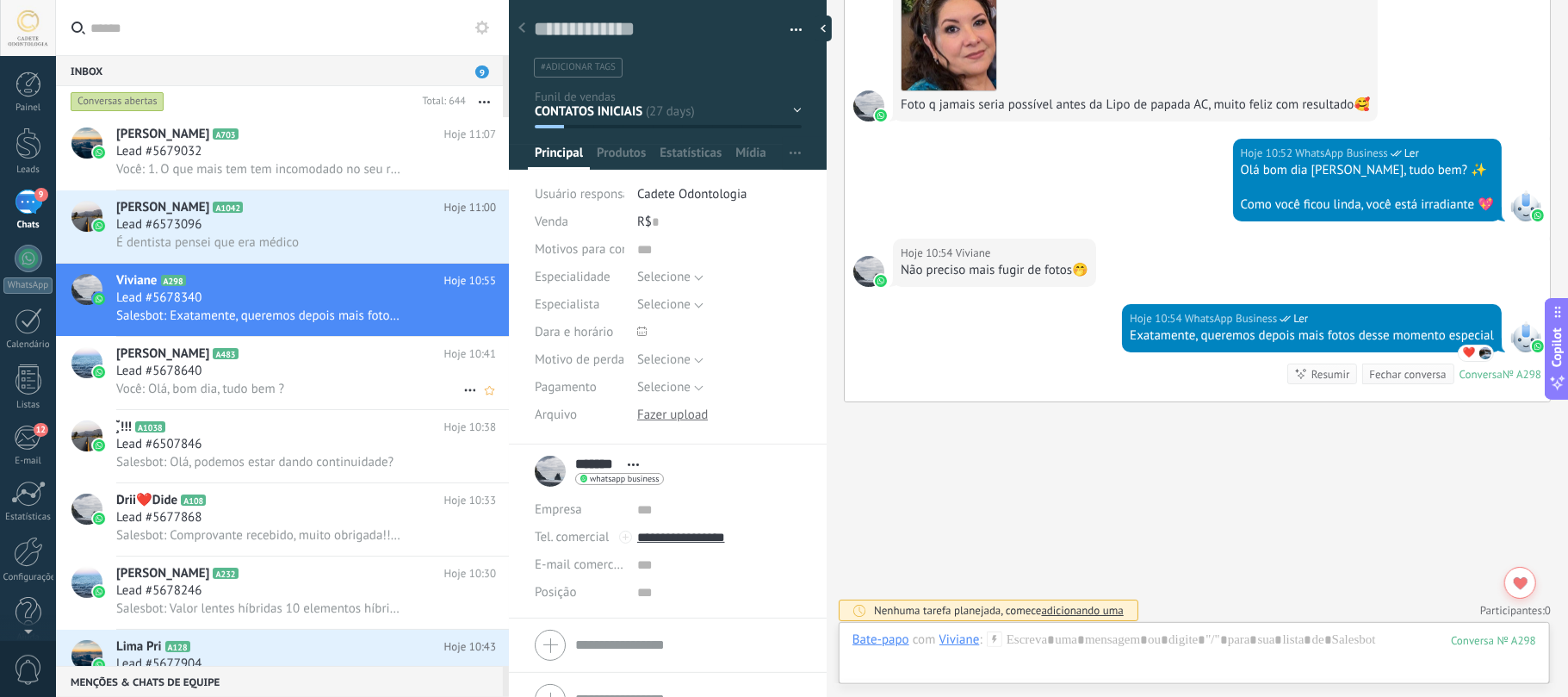
click at [197, 376] on span "Lead #5678640" at bounding box center [159, 371] width 86 height 17
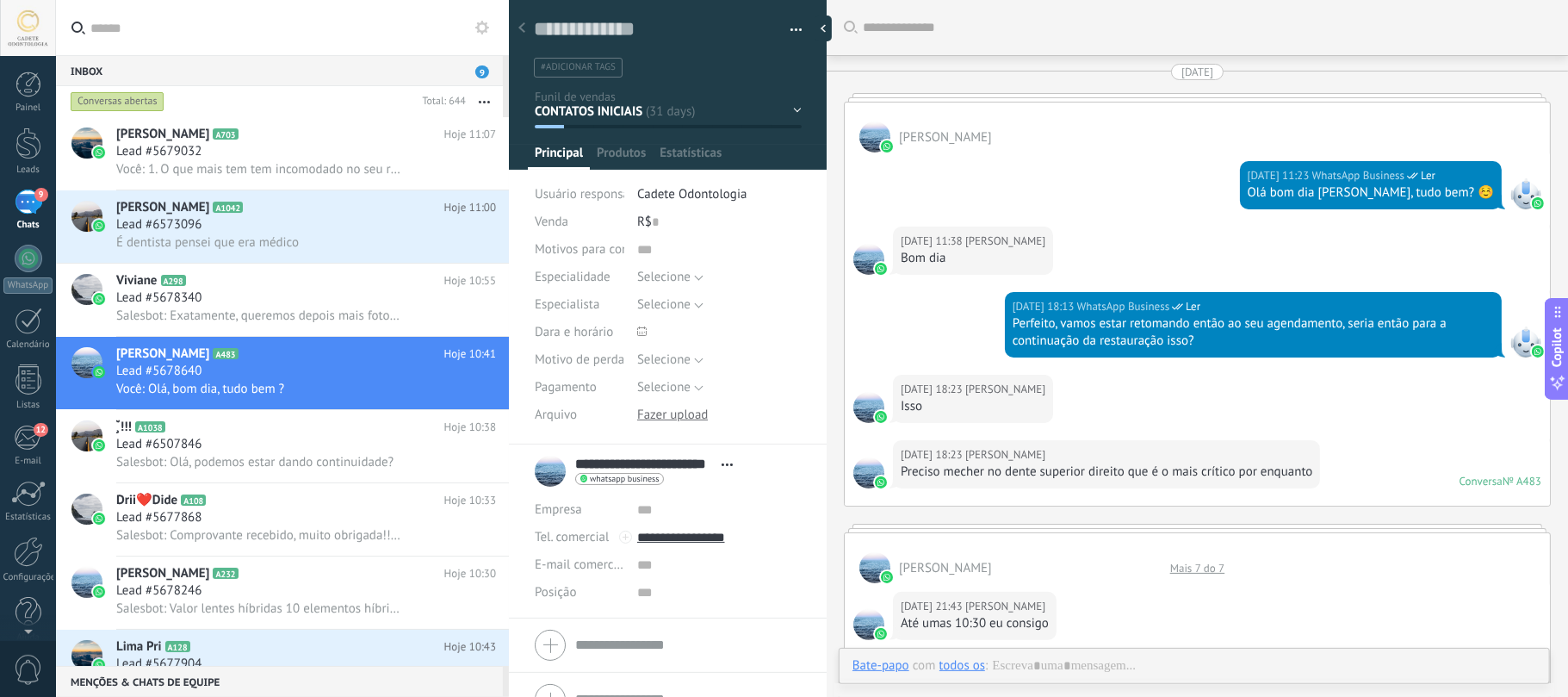
type textarea "**********"
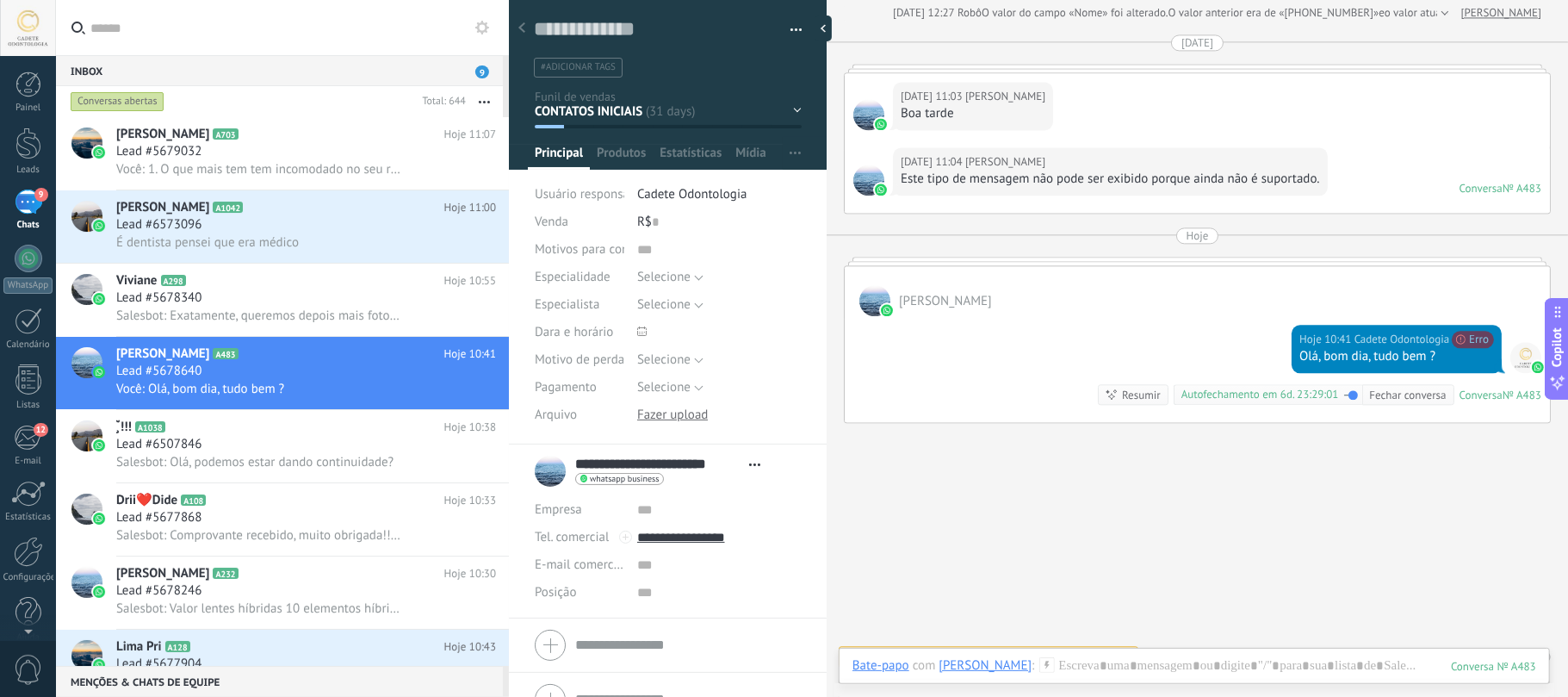
scroll to position [25, 0]
click at [210, 36] on input "text" at bounding box center [292, 27] width 405 height 55
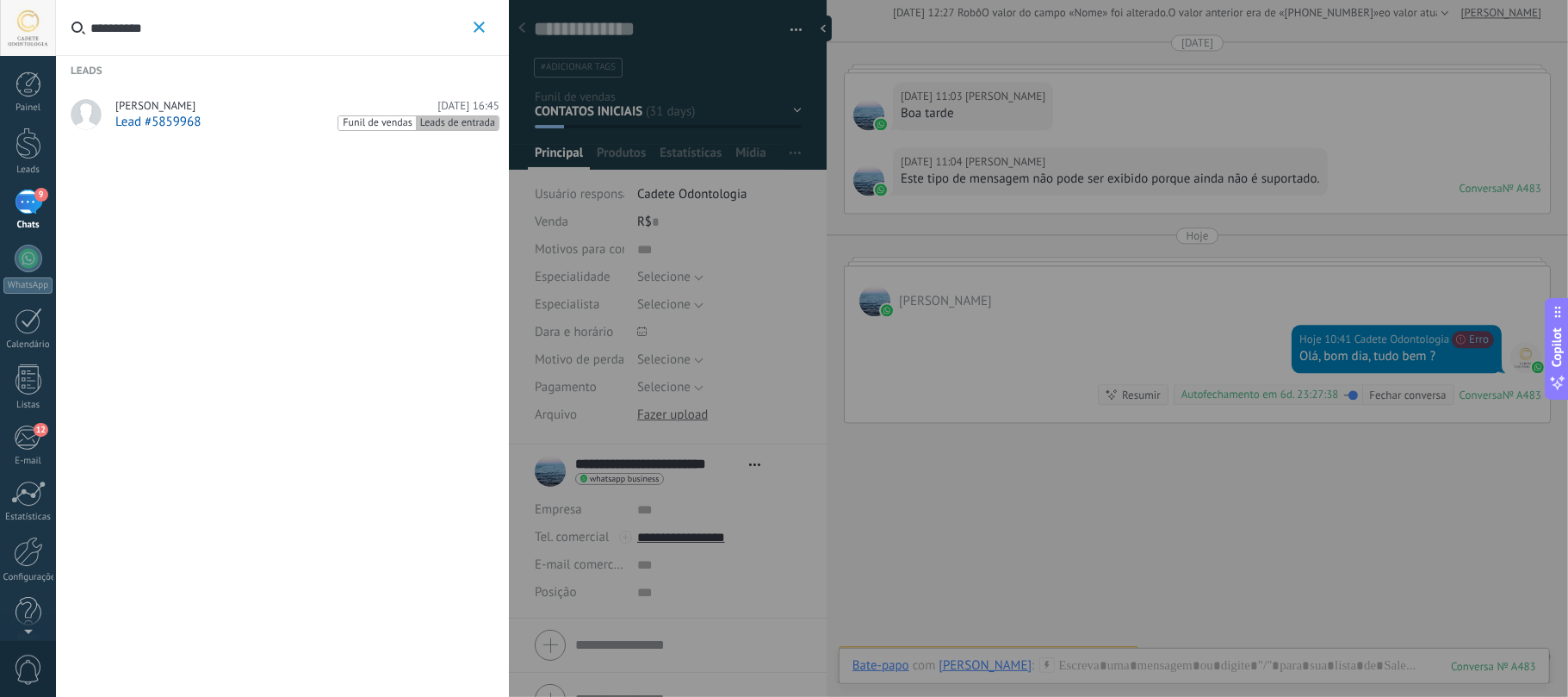
type input "**********"
click at [183, 117] on span "Lead #5859968" at bounding box center [158, 121] width 86 height 16
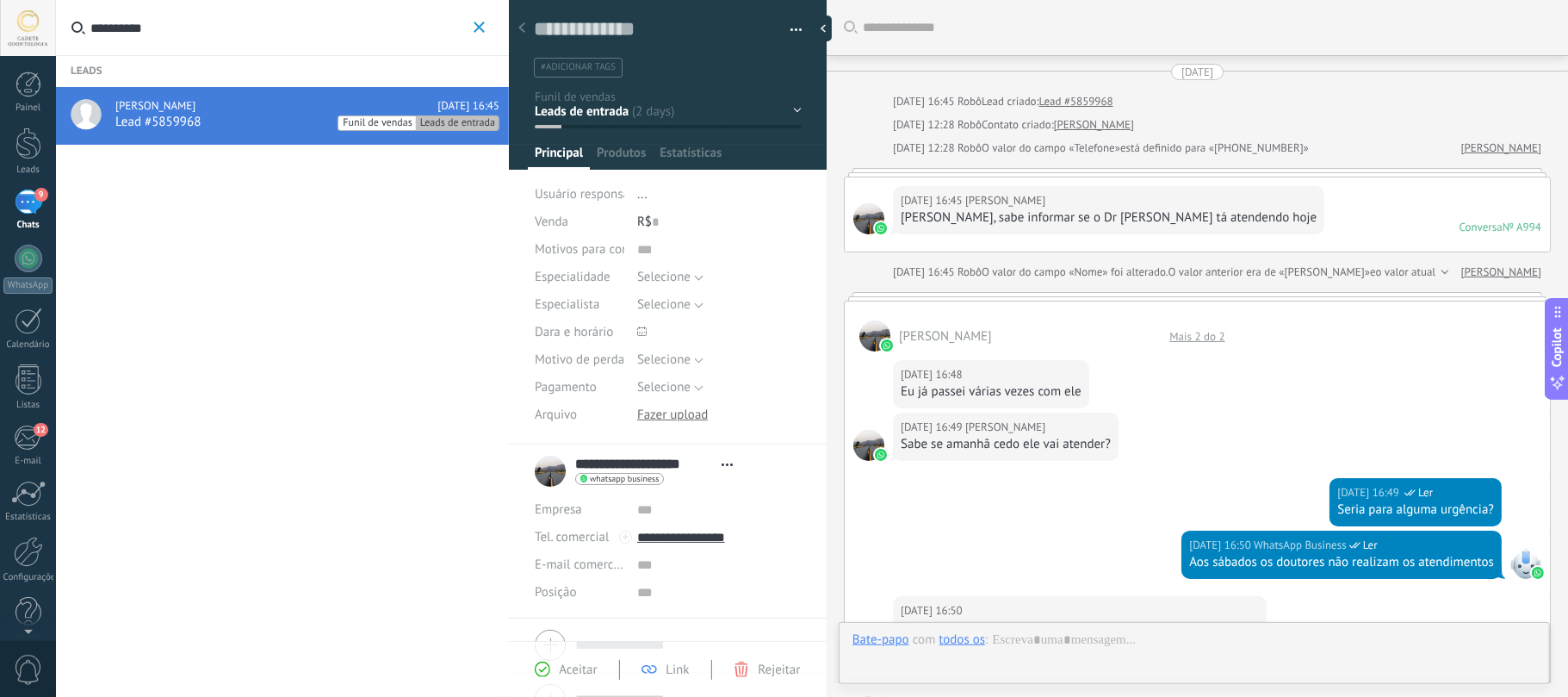
type textarea "**********"
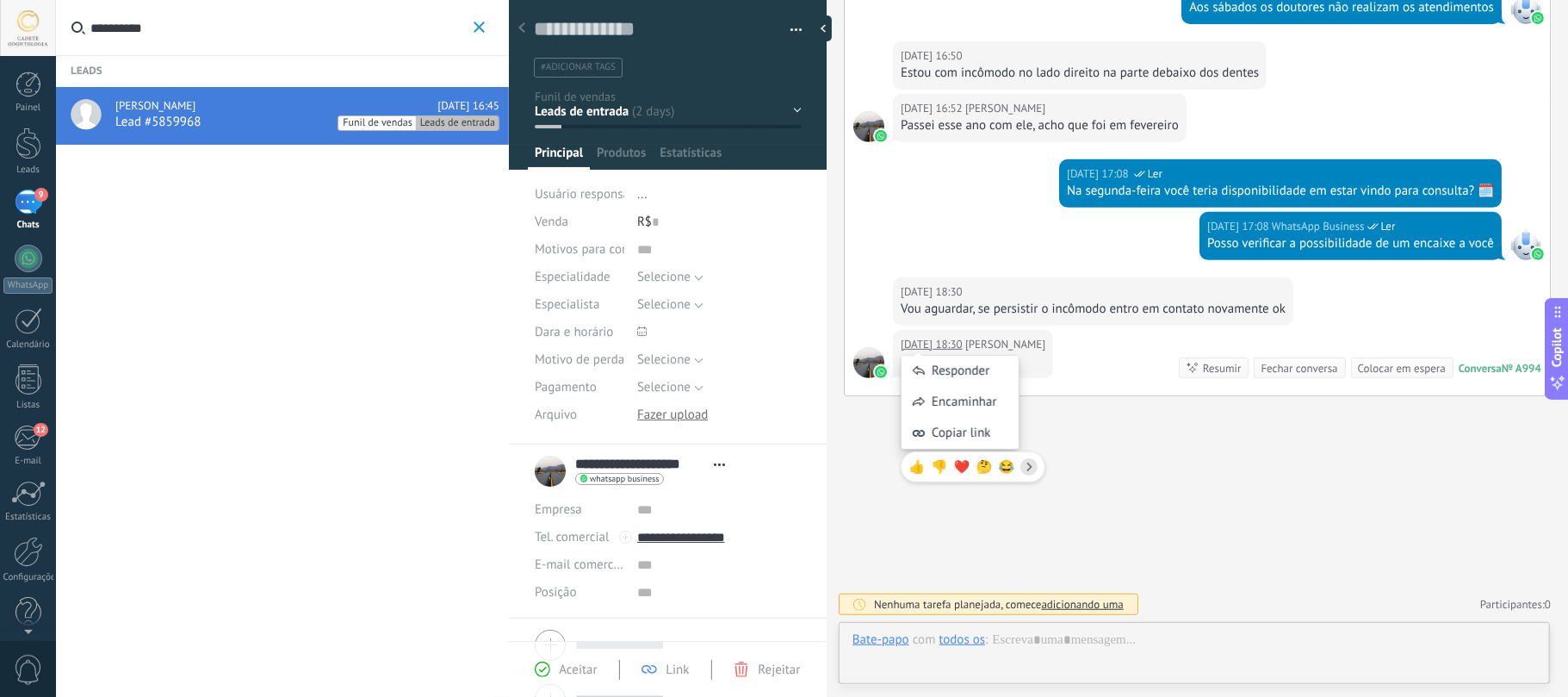
scroll to position [25, 0]
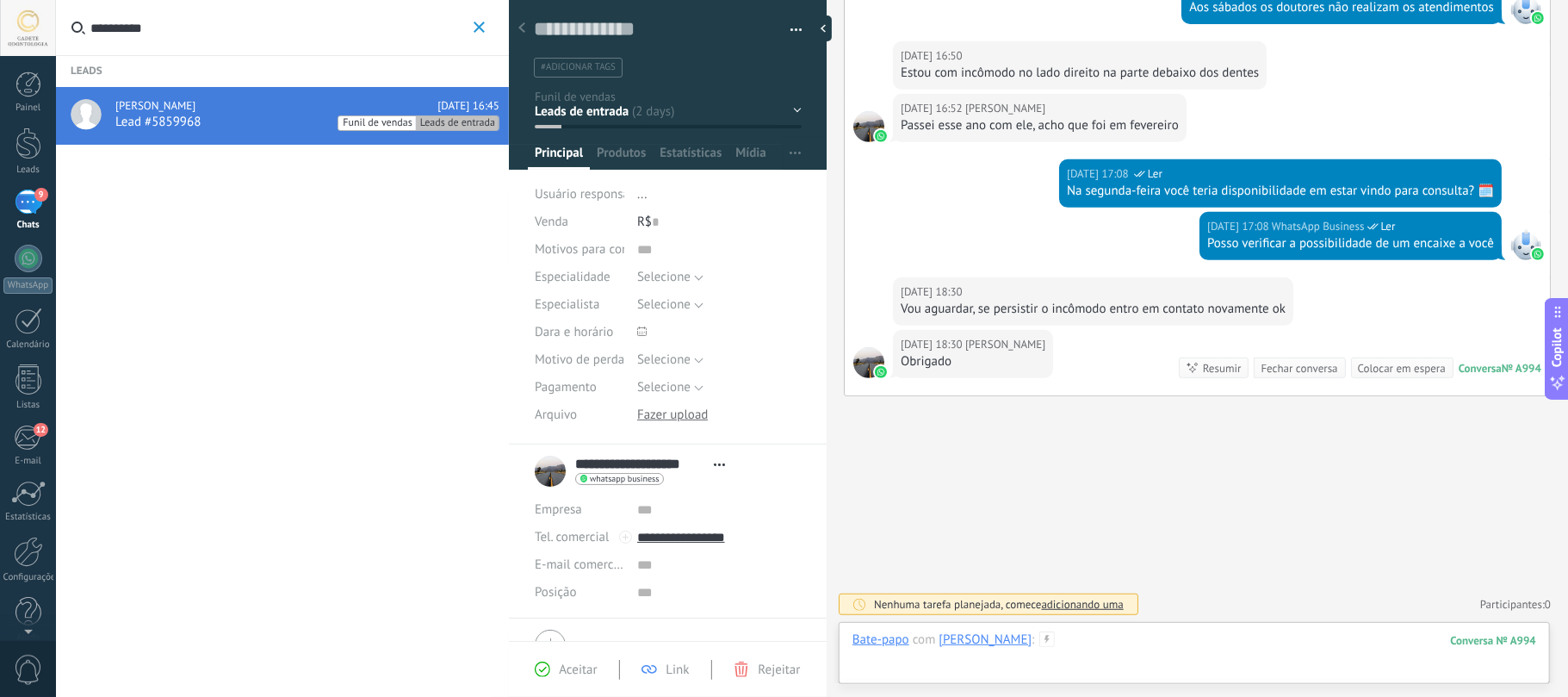
click at [1125, 661] on div at bounding box center [1194, 657] width 684 height 52
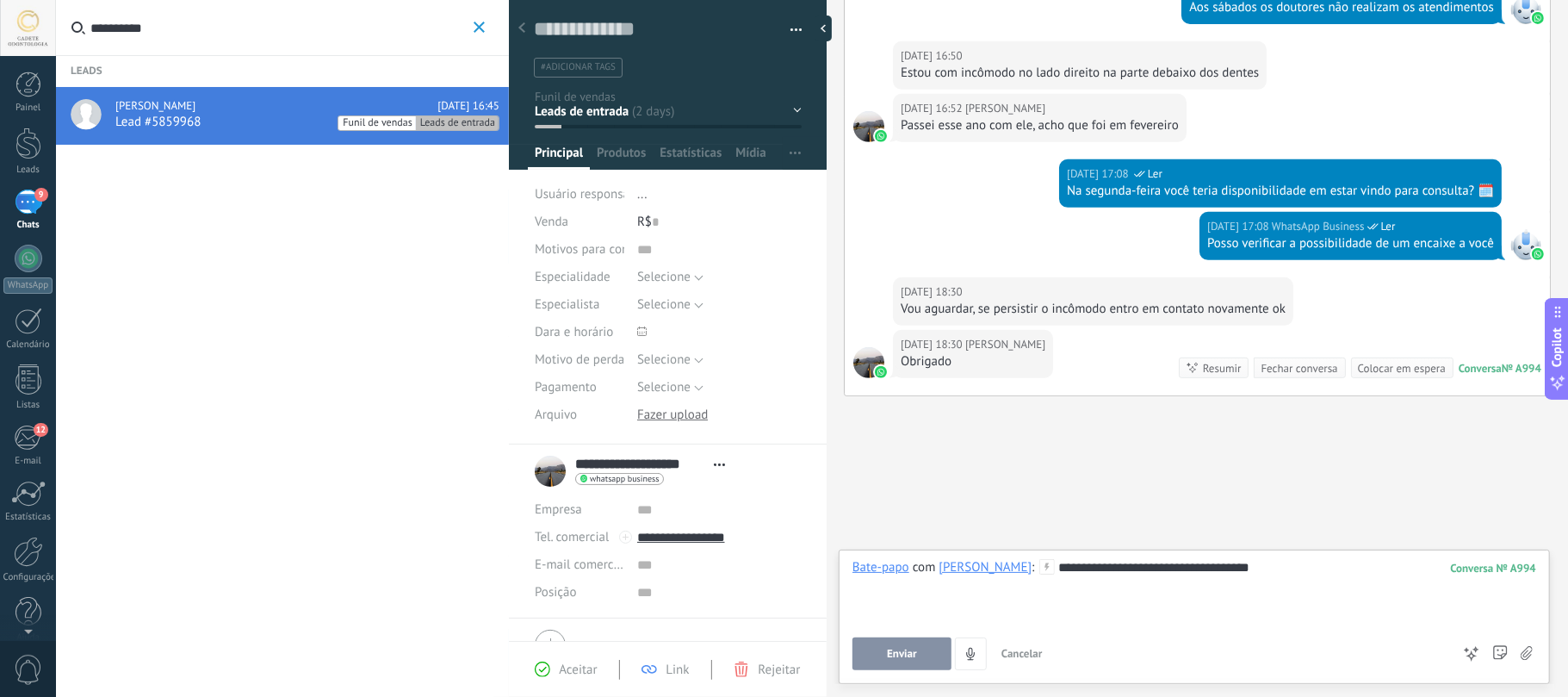
click at [935, 665] on button "Enviar" at bounding box center [902, 653] width 99 height 33
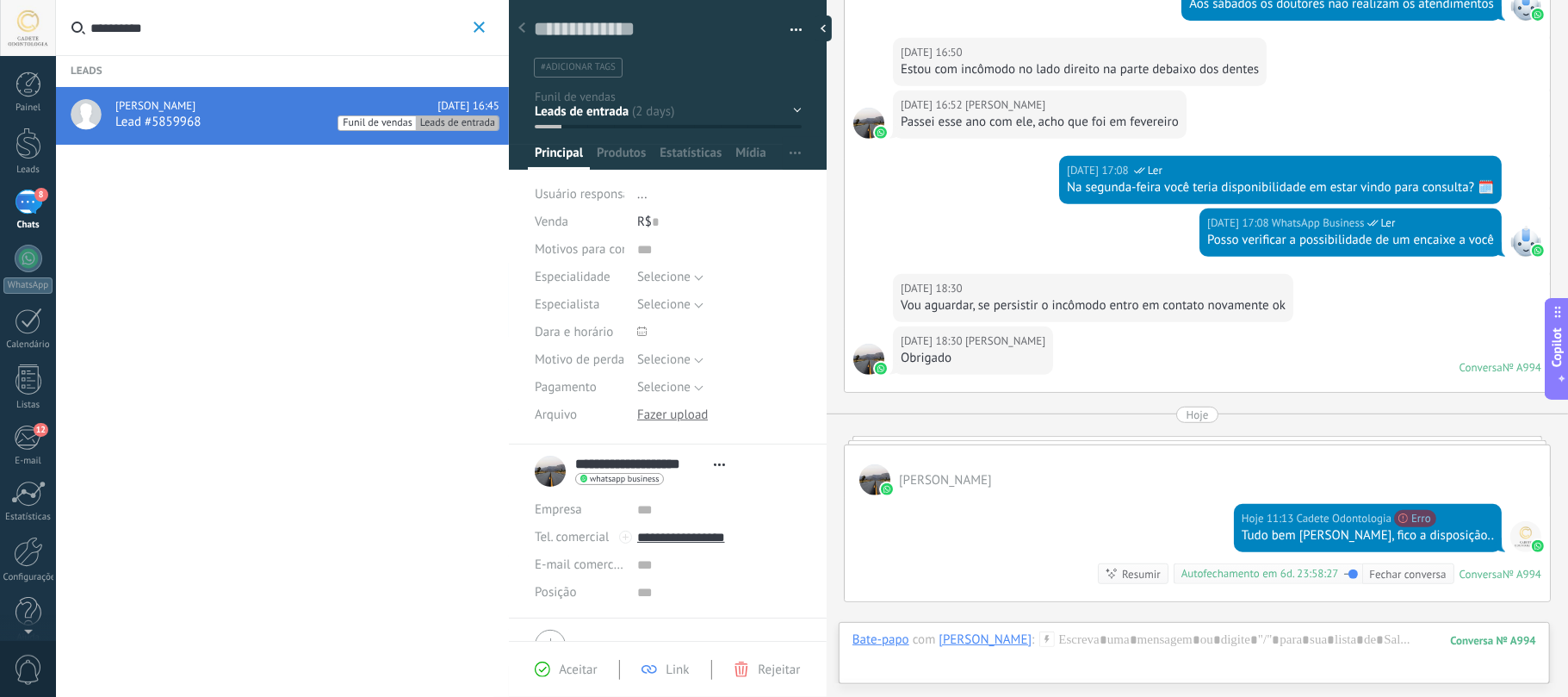
click at [312, 29] on input "**********" at bounding box center [279, 27] width 379 height 55
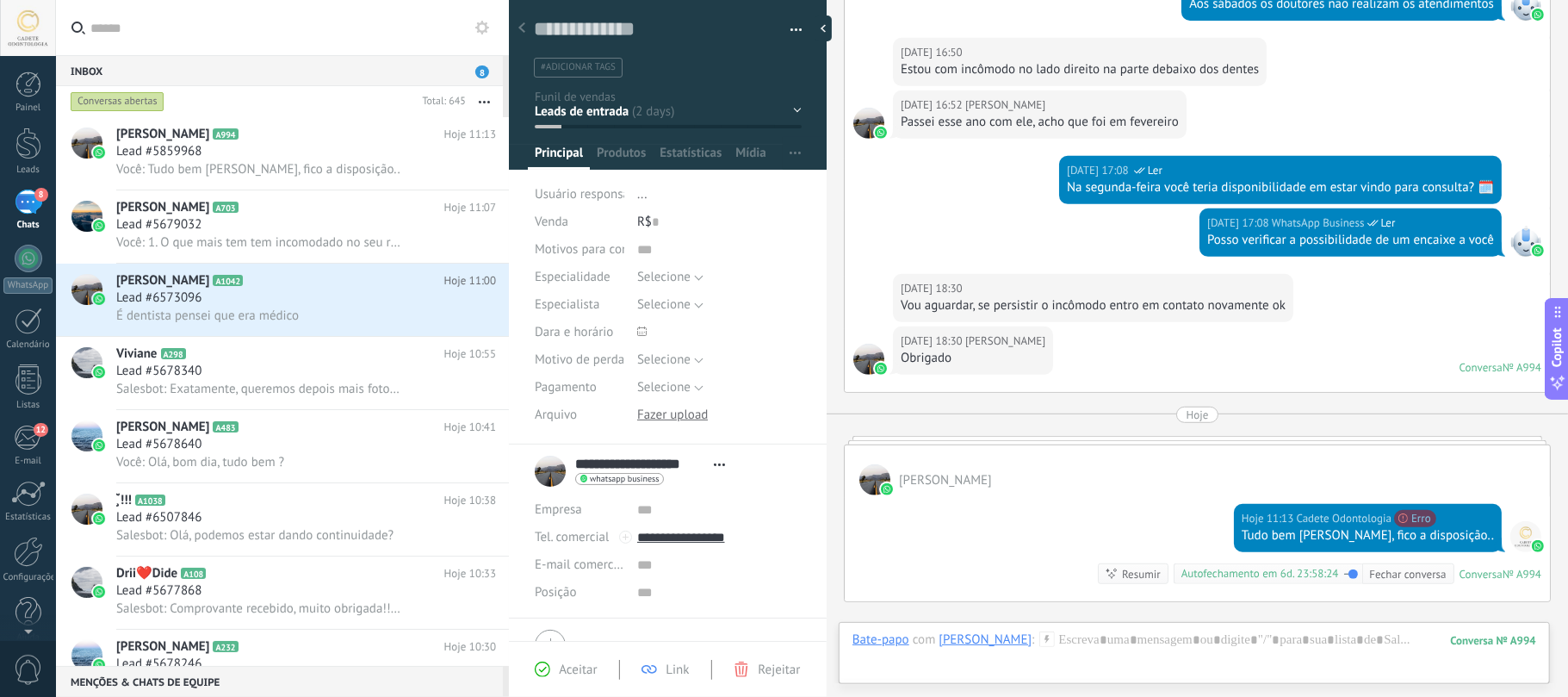
click at [294, 36] on input "text" at bounding box center [292, 27] width 405 height 55
click at [334, 31] on input "text" at bounding box center [292, 27] width 405 height 55
click at [203, 12] on input "text" at bounding box center [292, 27] width 405 height 55
drag, startPoint x: 296, startPoint y: 17, endPoint x: 289, endPoint y: 26, distance: 11.4
click at [296, 19] on input "text" at bounding box center [292, 27] width 405 height 55
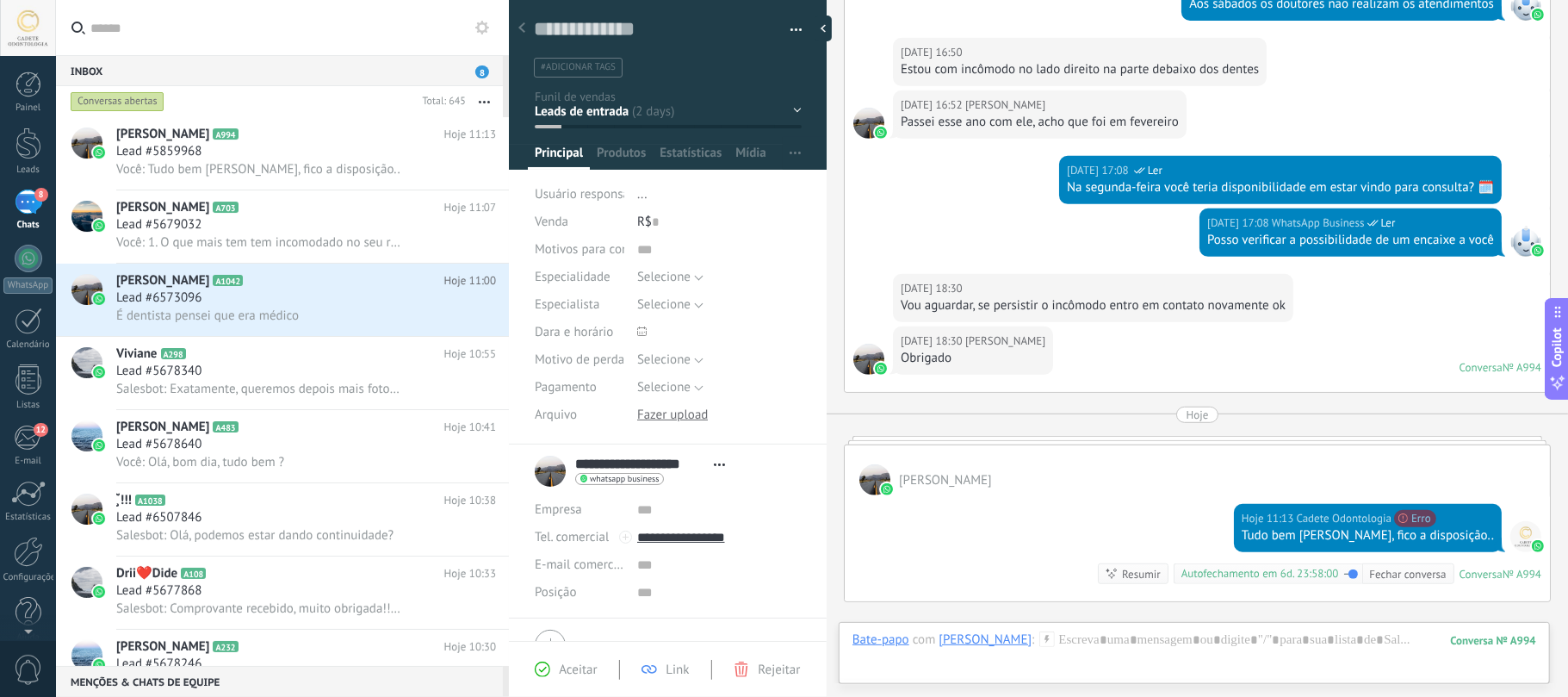
drag, startPoint x: 110, startPoint y: 97, endPoint x: 139, endPoint y: 104, distance: 29.8
click at [113, 98] on div "Conversas abertas" at bounding box center [117, 101] width 93 height 21
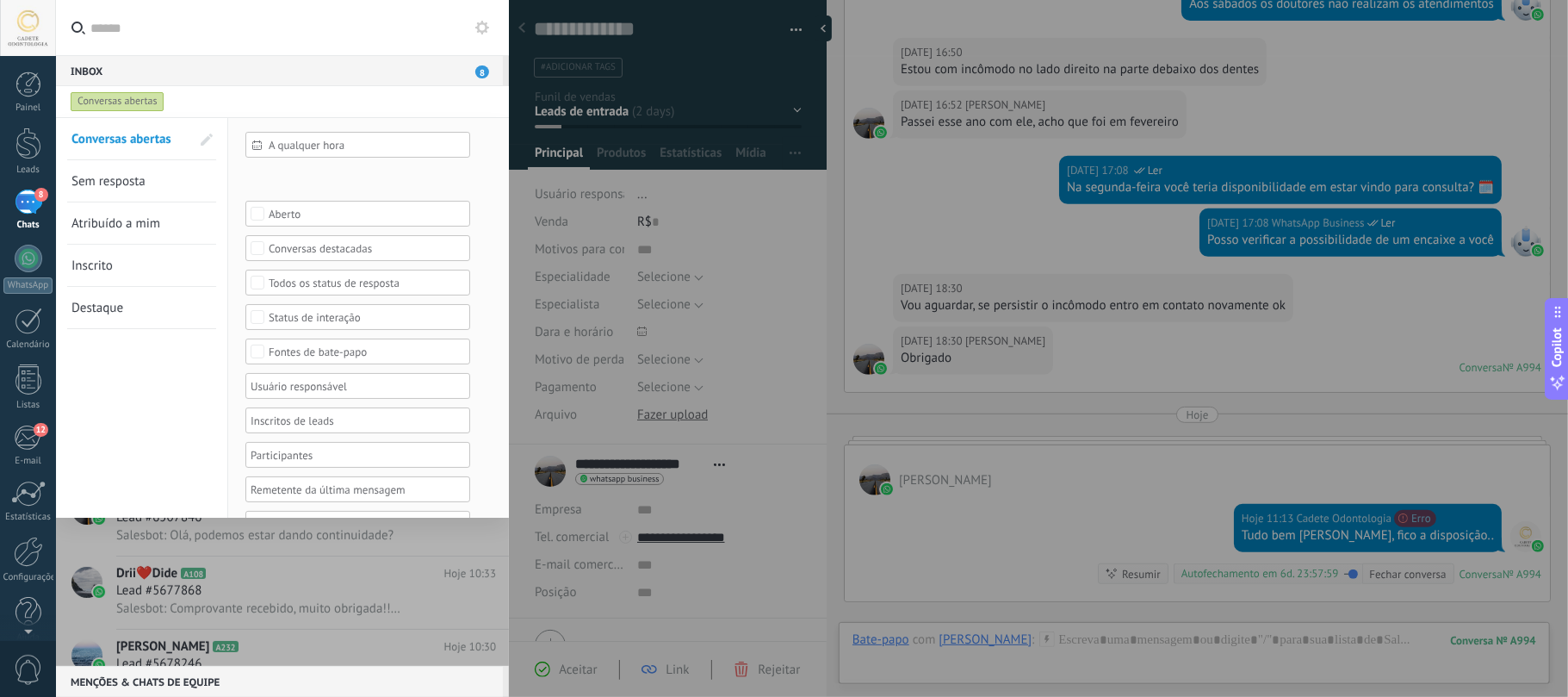
click at [115, 141] on span "Conversas abertas" at bounding box center [121, 139] width 99 height 16
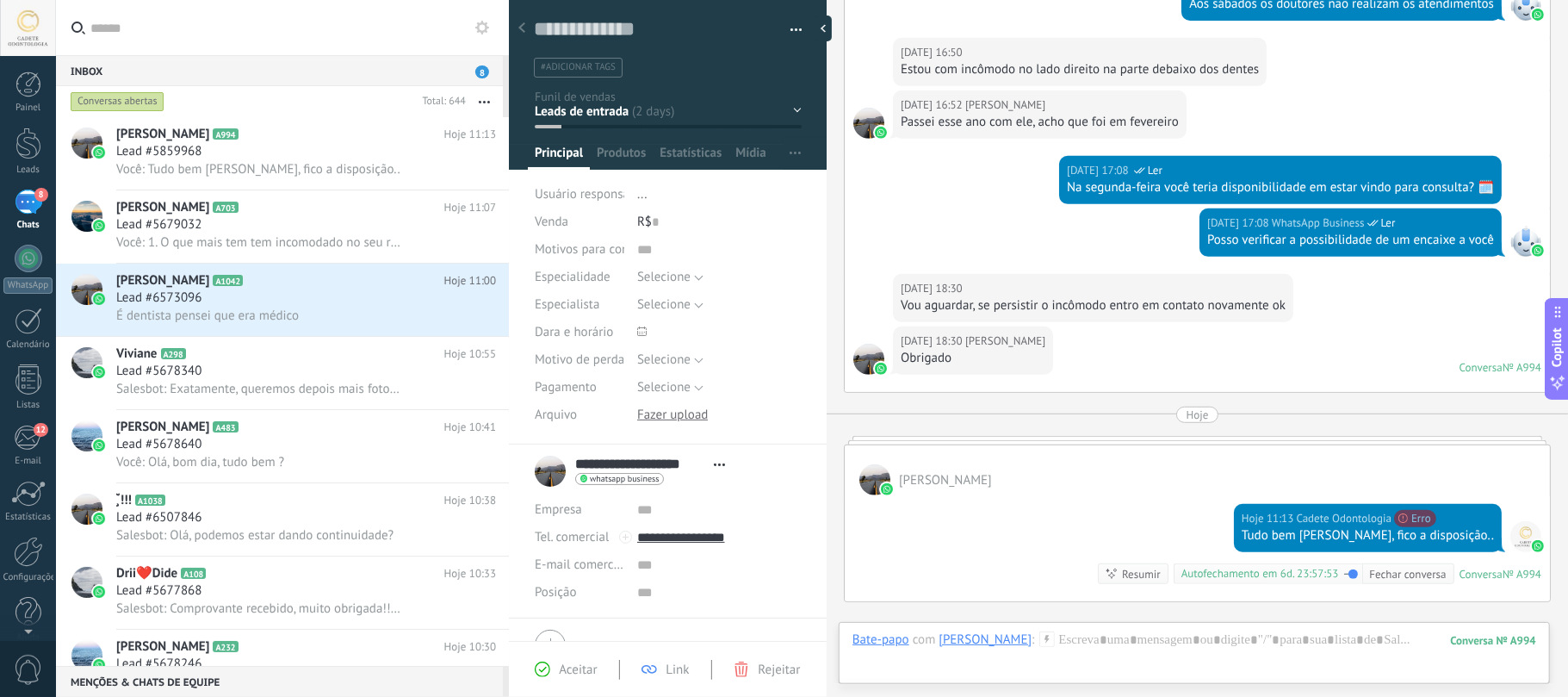
click at [265, 11] on input "text" at bounding box center [292, 27] width 405 height 55
click at [254, 22] on input "text" at bounding box center [292, 27] width 405 height 55
click at [253, 22] on input "text" at bounding box center [292, 27] width 405 height 55
click at [311, 26] on input "text" at bounding box center [292, 27] width 405 height 55
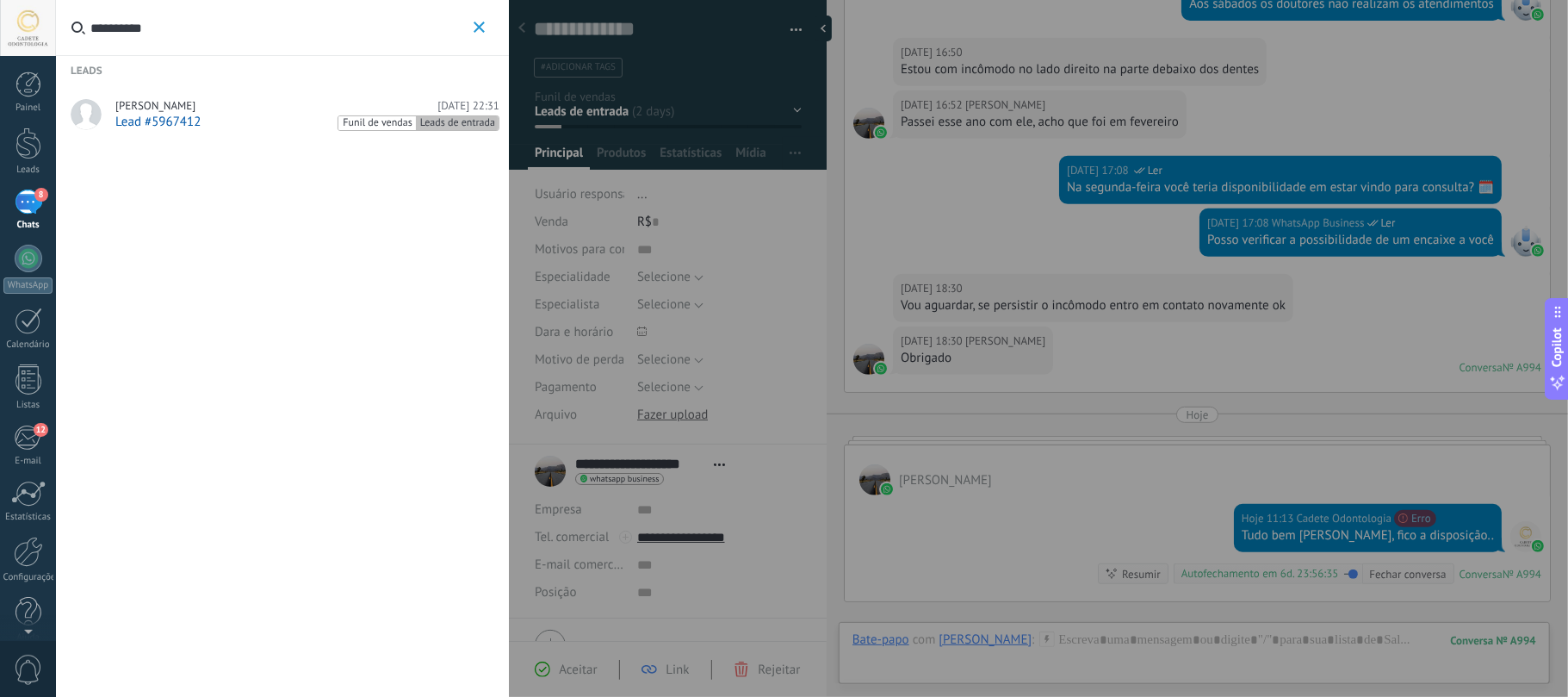
type input "**********"
click at [173, 113] on span "Lead #5967412" at bounding box center [158, 121] width 86 height 16
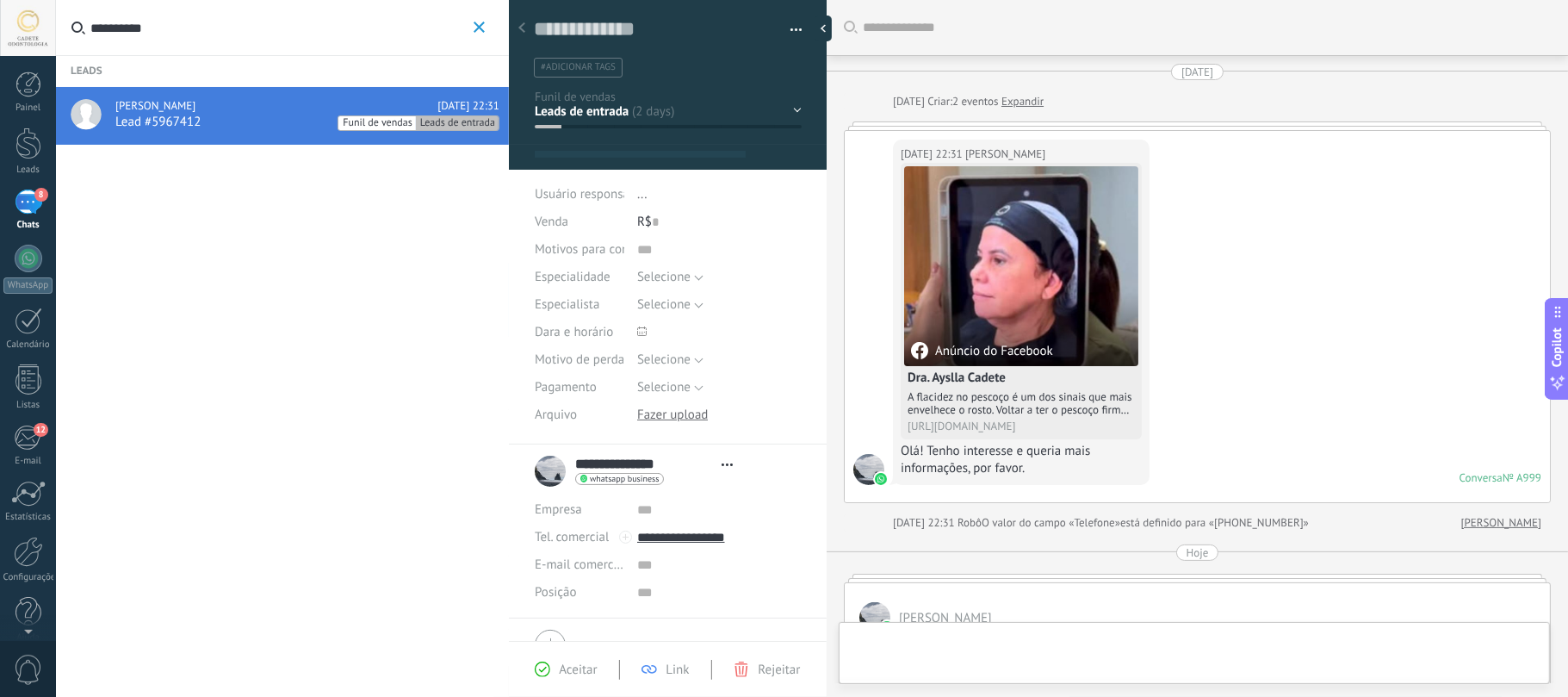
type textarea "**********"
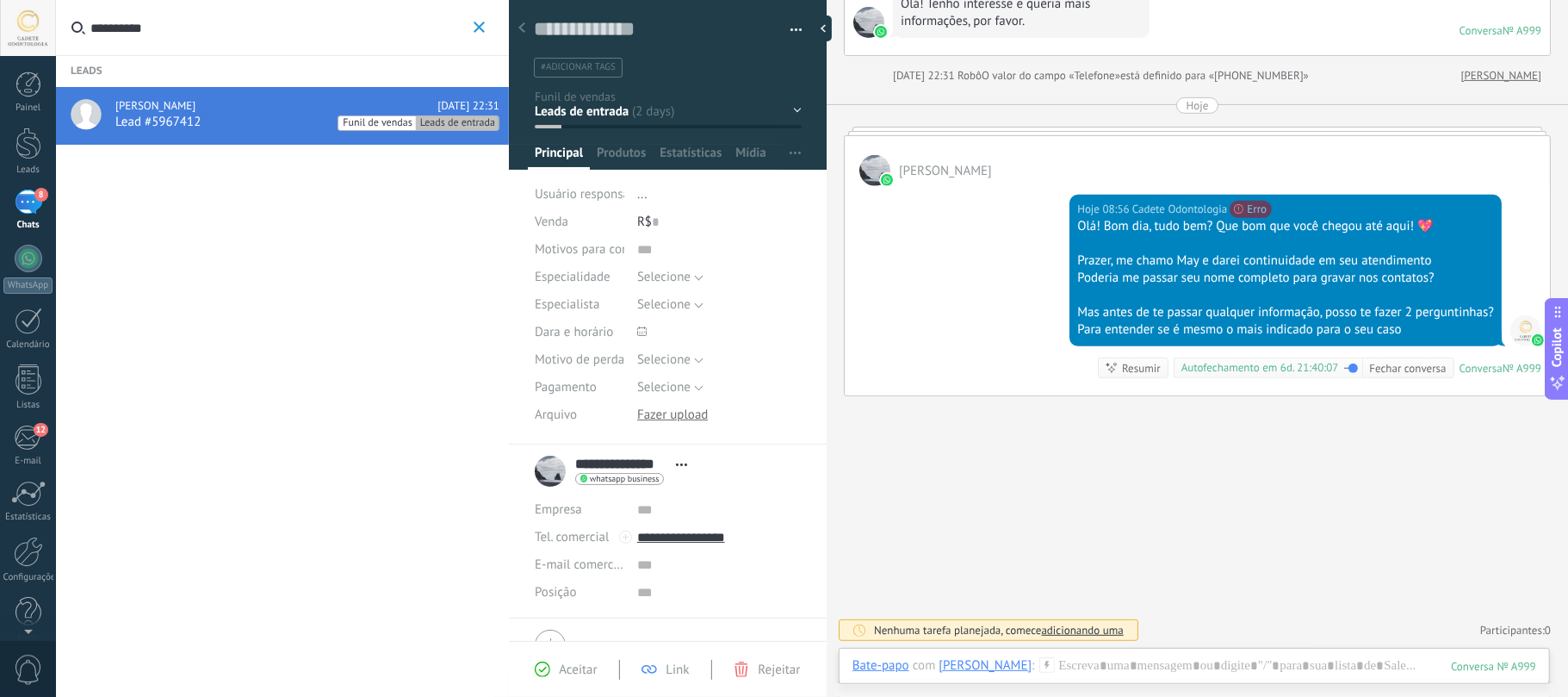
scroll to position [335, 0]
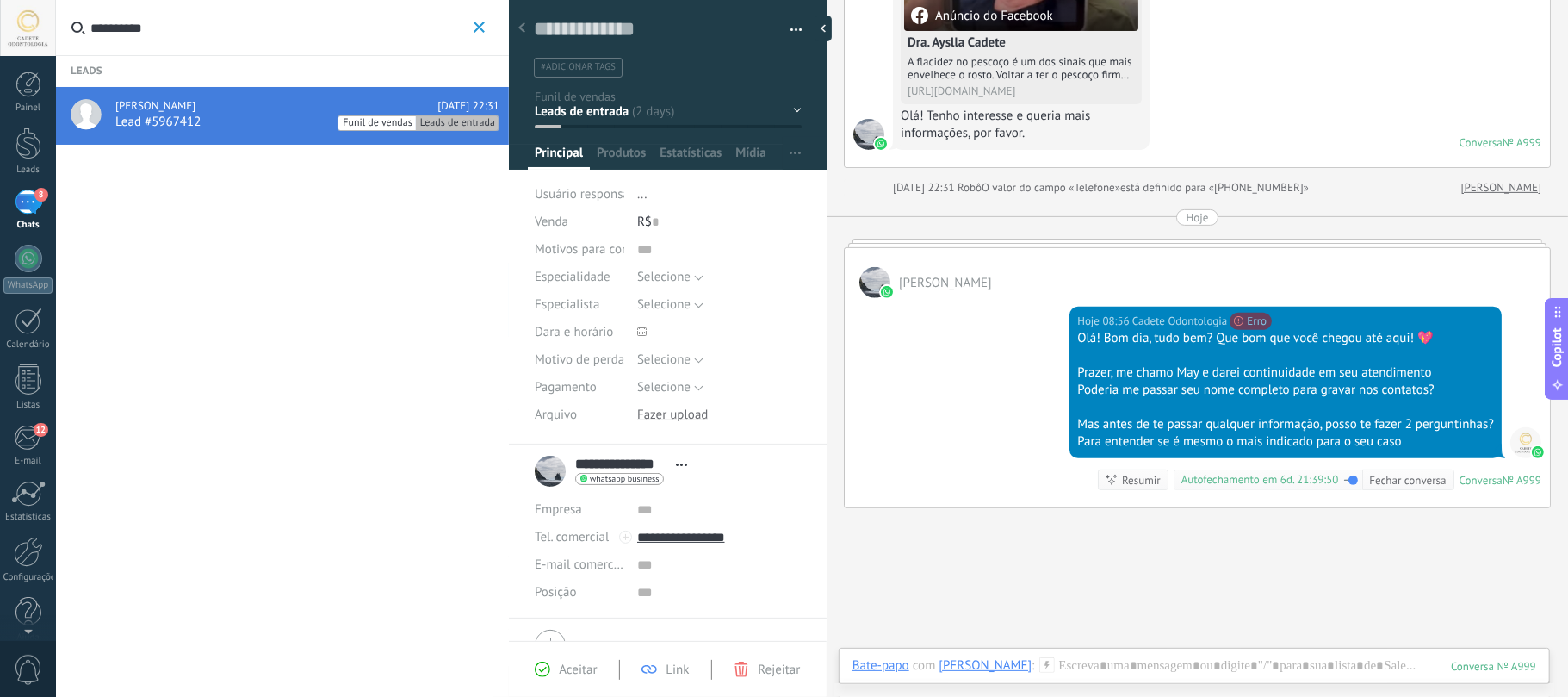
click at [1207, 651] on div "Bate-papo E-mail Nota Tarefa Bate-papo com Elsa Weselovicz : 999 Enviar Cancela…" at bounding box center [1194, 678] width 711 height 62
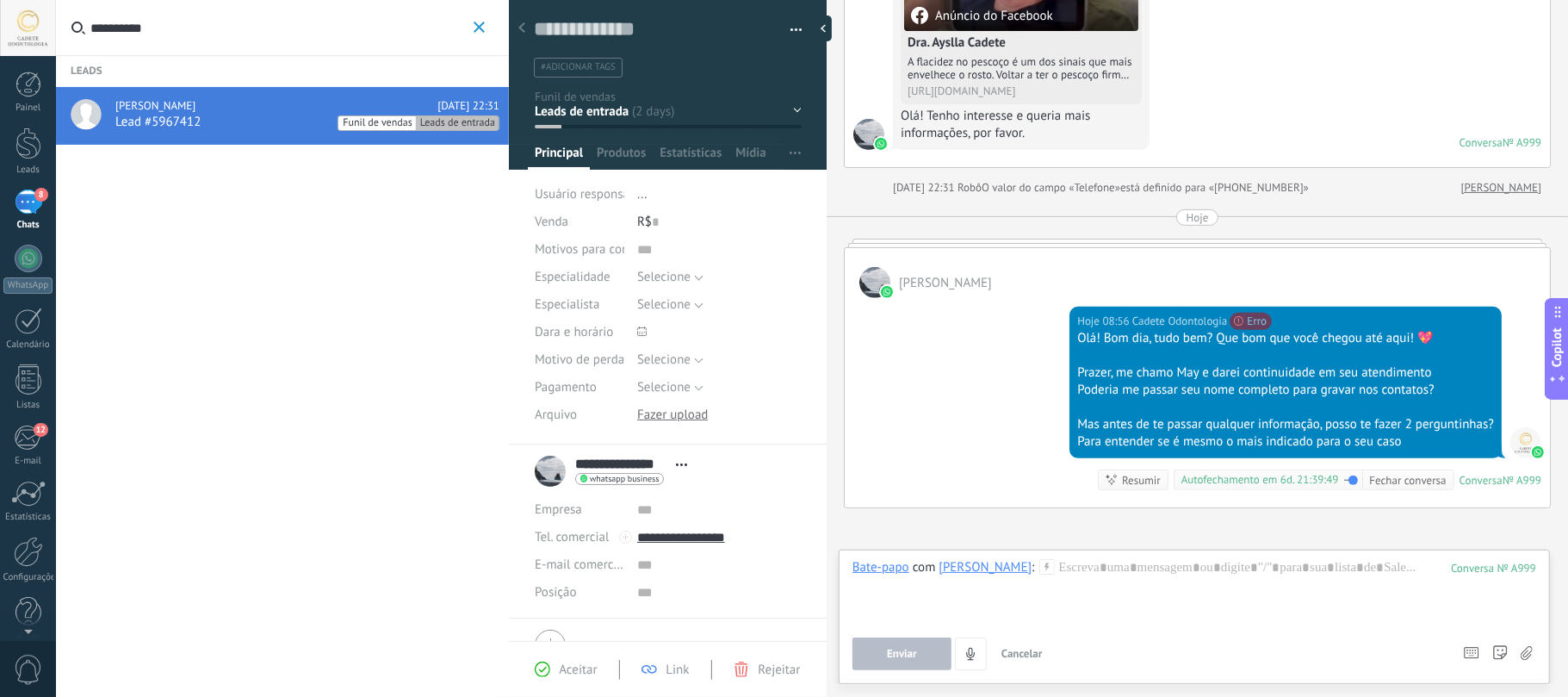
click at [1226, 666] on div "Enviar Cancelar Rastrear cliques em links ? Reduzir links longos e rastrear cli…" at bounding box center [1149, 653] width 595 height 33
click at [1148, 594] on div at bounding box center [1194, 592] width 684 height 66
paste div
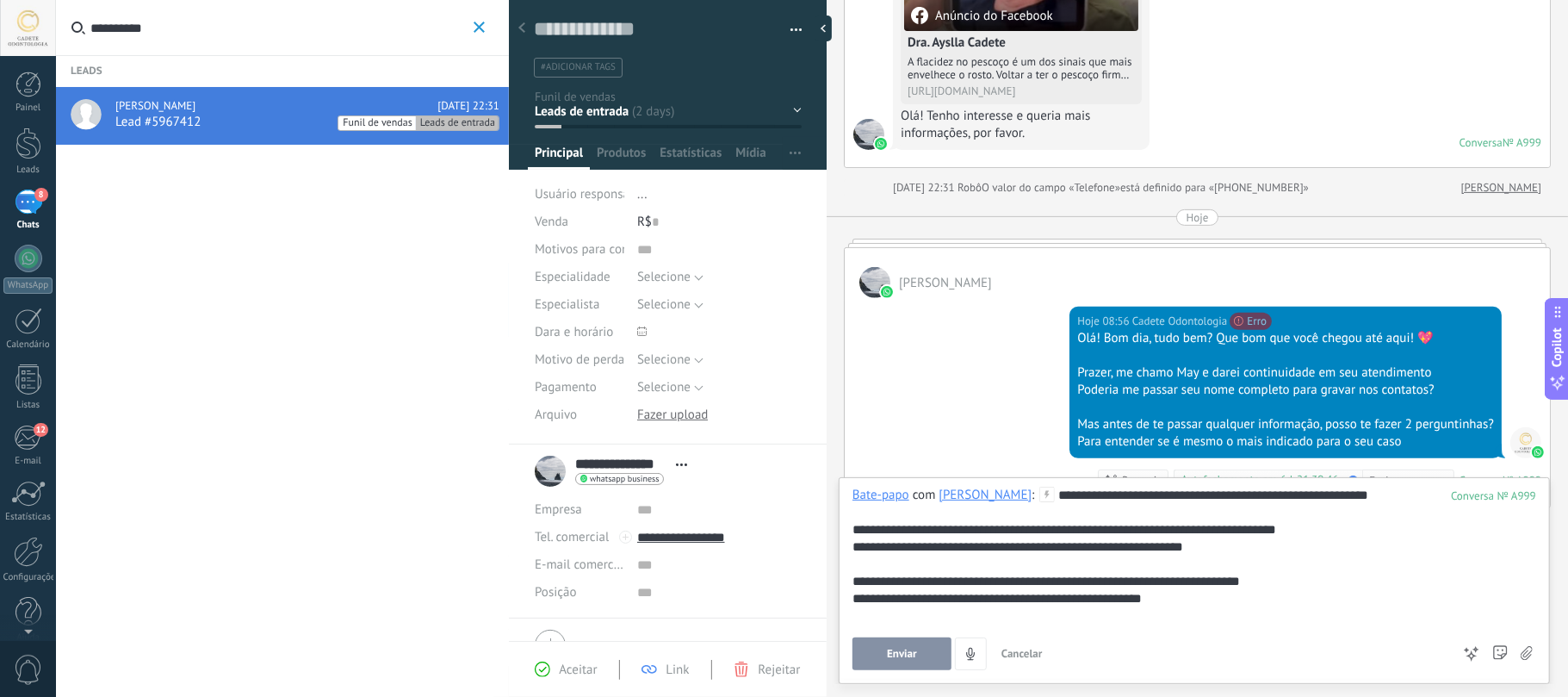
click at [904, 654] on span "Enviar" at bounding box center [902, 653] width 30 height 12
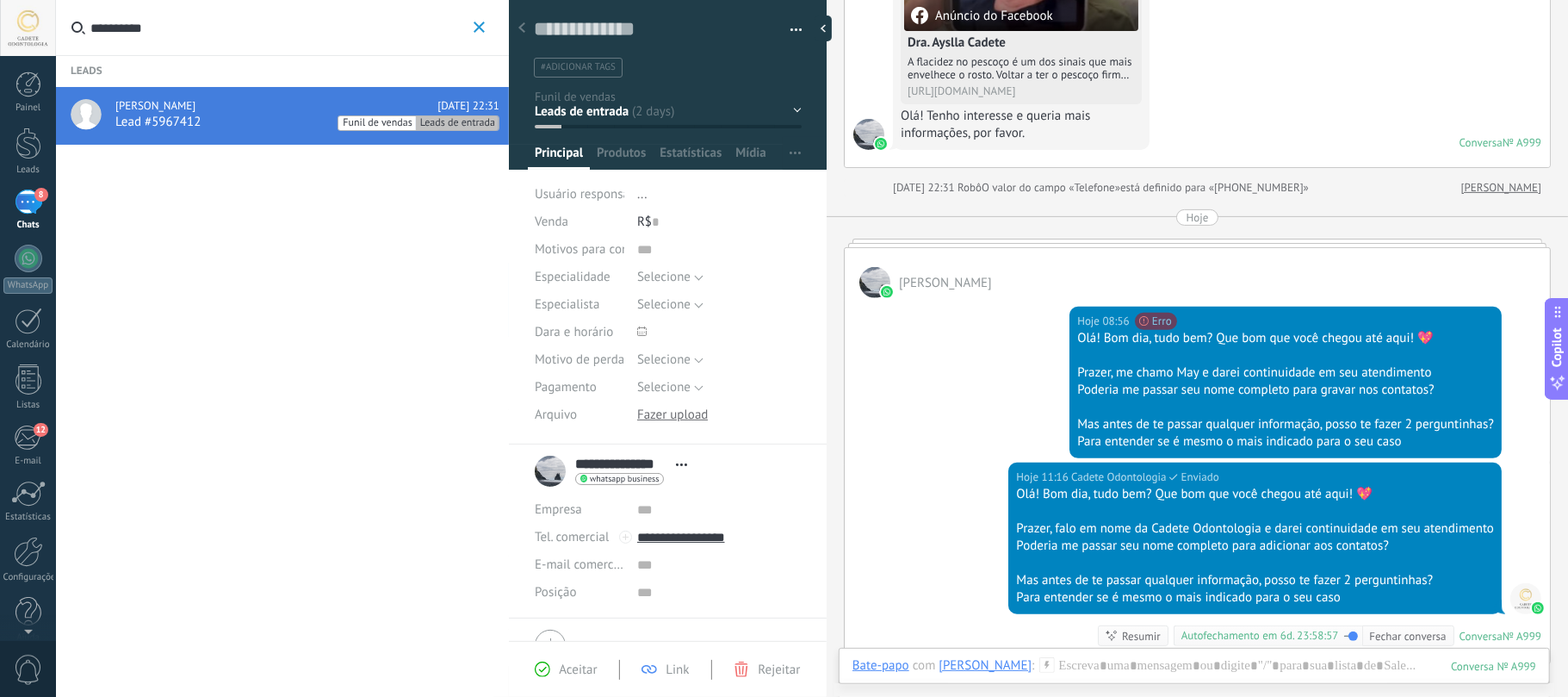
scroll to position [579, 0]
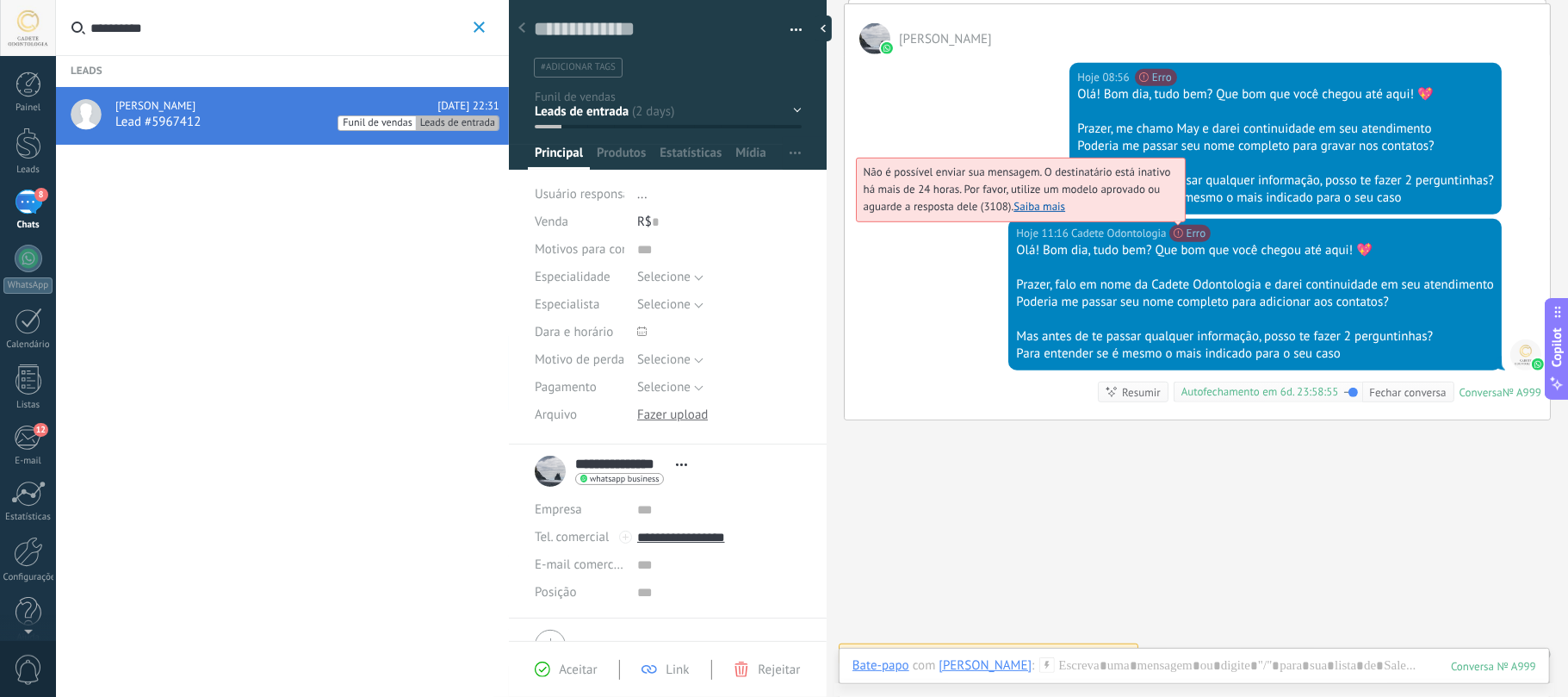
click at [1171, 214] on span "Não é possível enviar sua mensagem. O destinatário está inativo há mais de 24 h…" at bounding box center [1017, 188] width 307 height 49
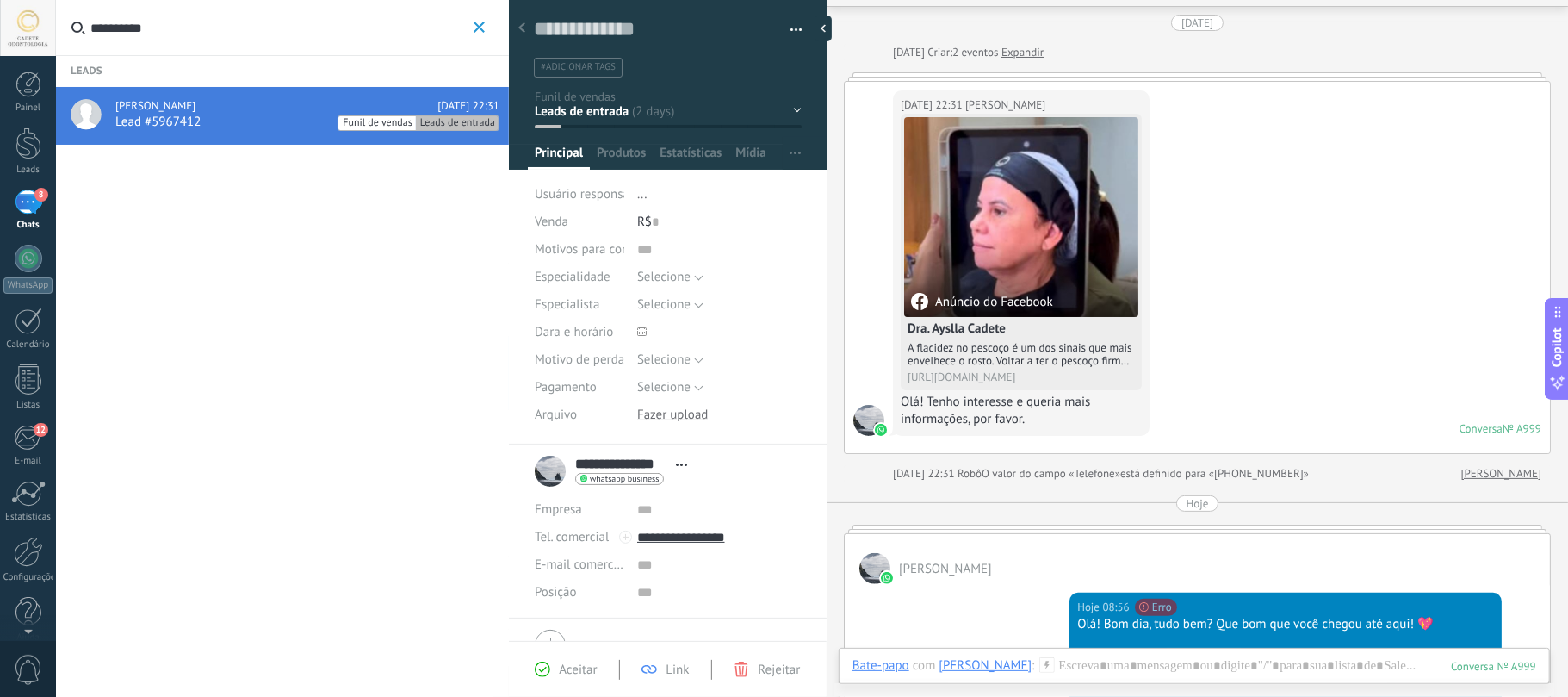
scroll to position [623, 0]
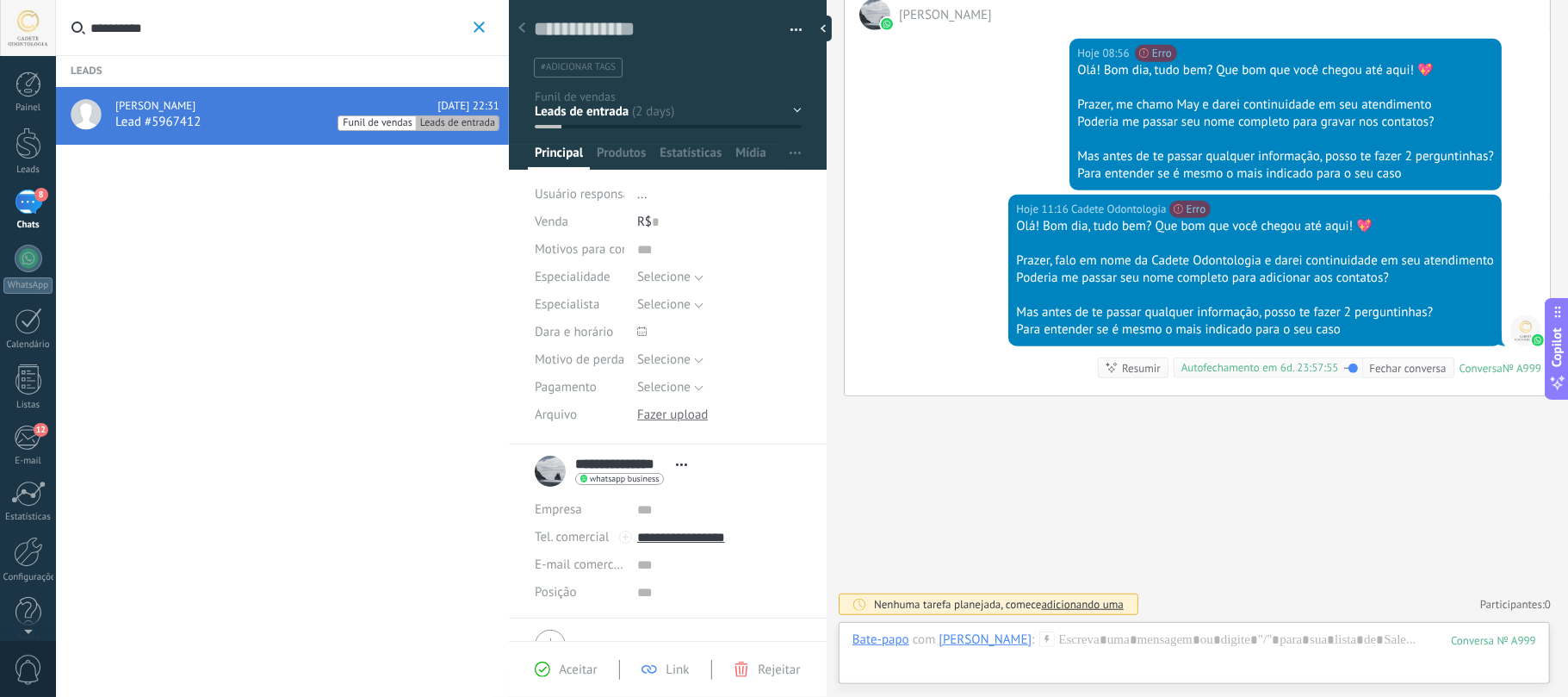
click at [1162, 454] on div "Buscar Carregar mais 26/09/2025 26/09/2025 Criar: 2 eventos Expandir 26/09/2025…" at bounding box center [1197, 47] width 742 height 1300
click at [1196, 649] on div at bounding box center [1194, 657] width 684 height 52
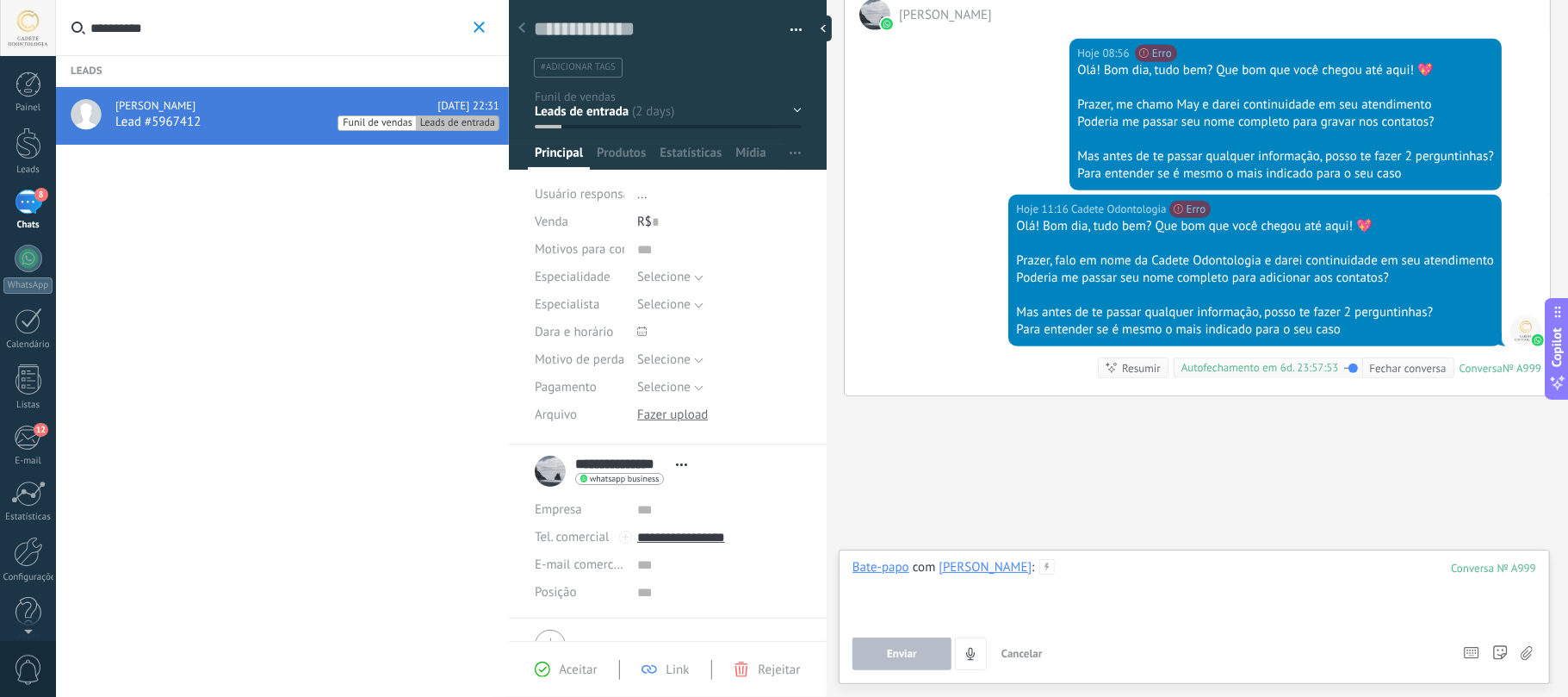
click at [1416, 577] on div at bounding box center [1194, 592] width 684 height 66
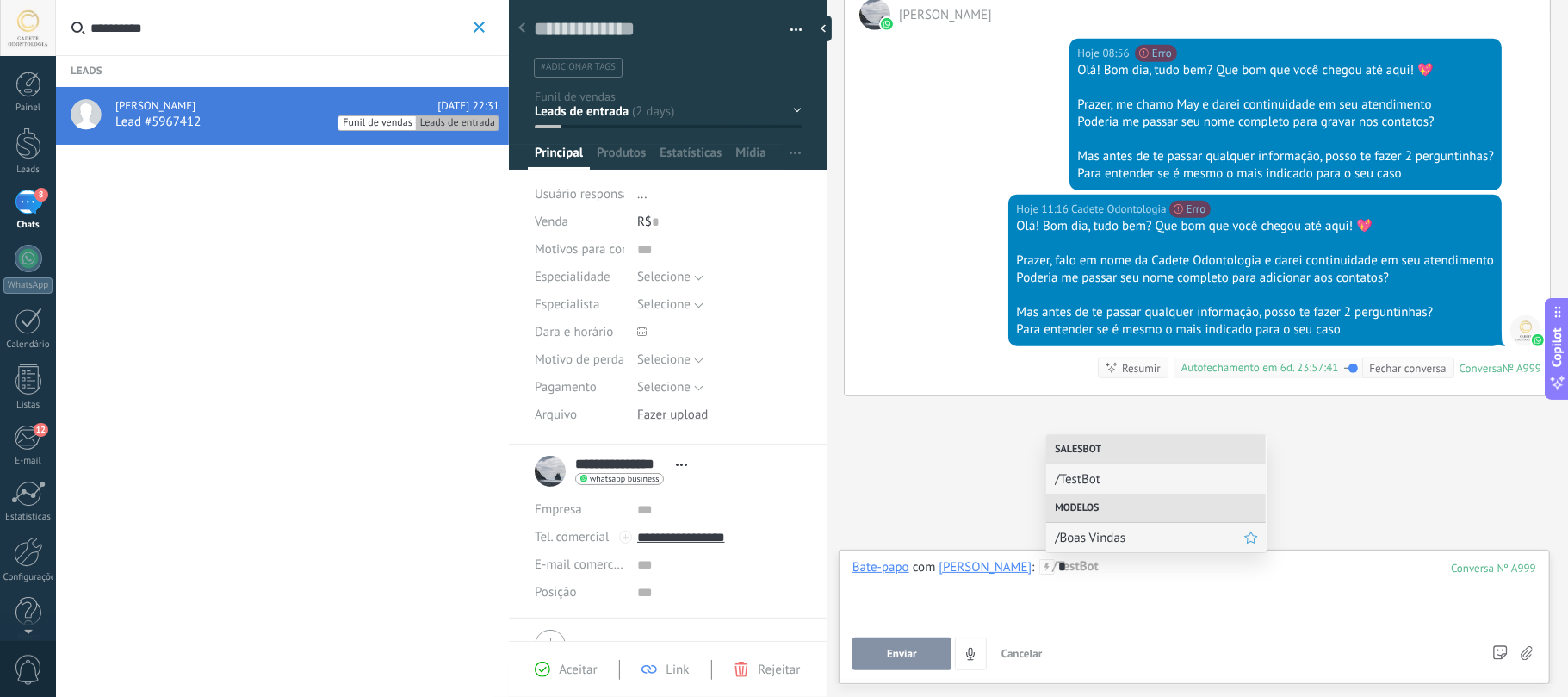
click at [1125, 537] on span "/Boas Vindas" at bounding box center [1149, 538] width 190 height 16
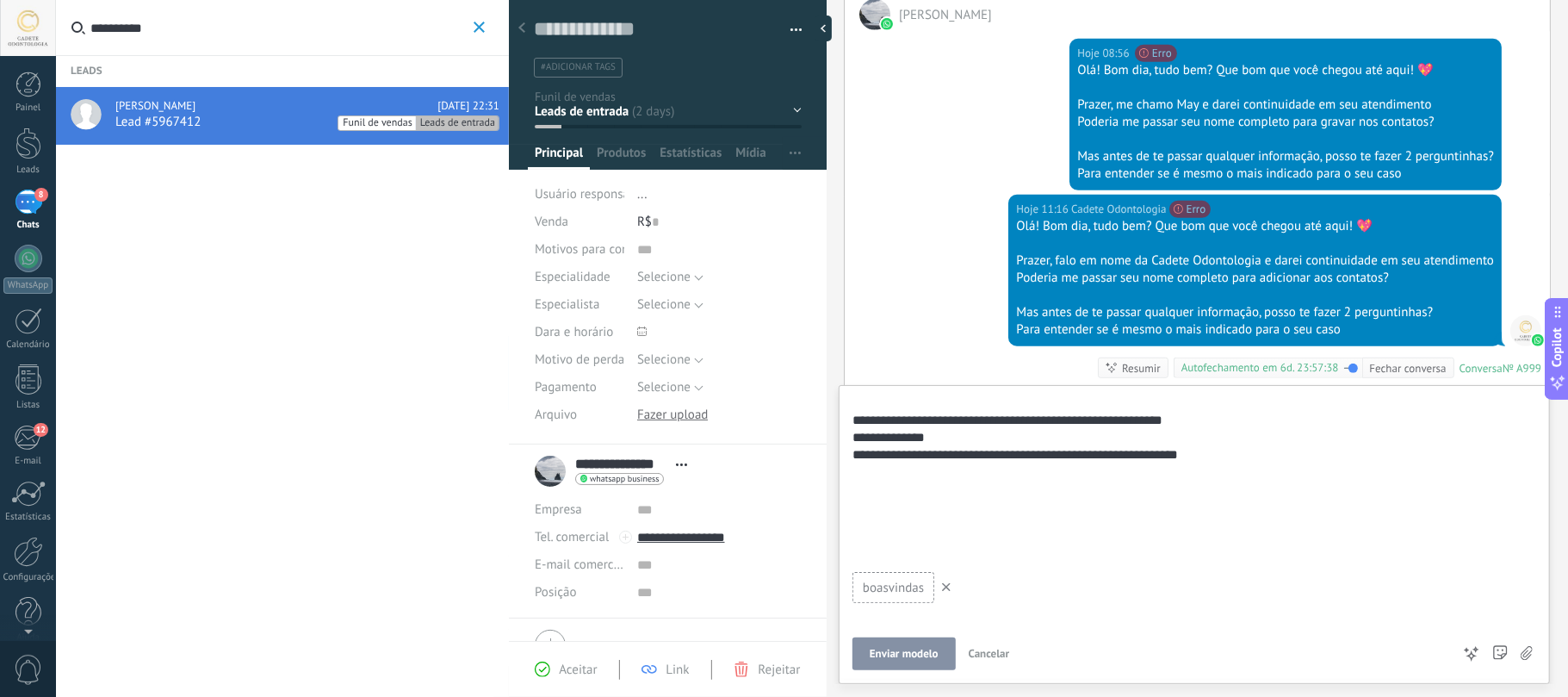
scroll to position [0, 0]
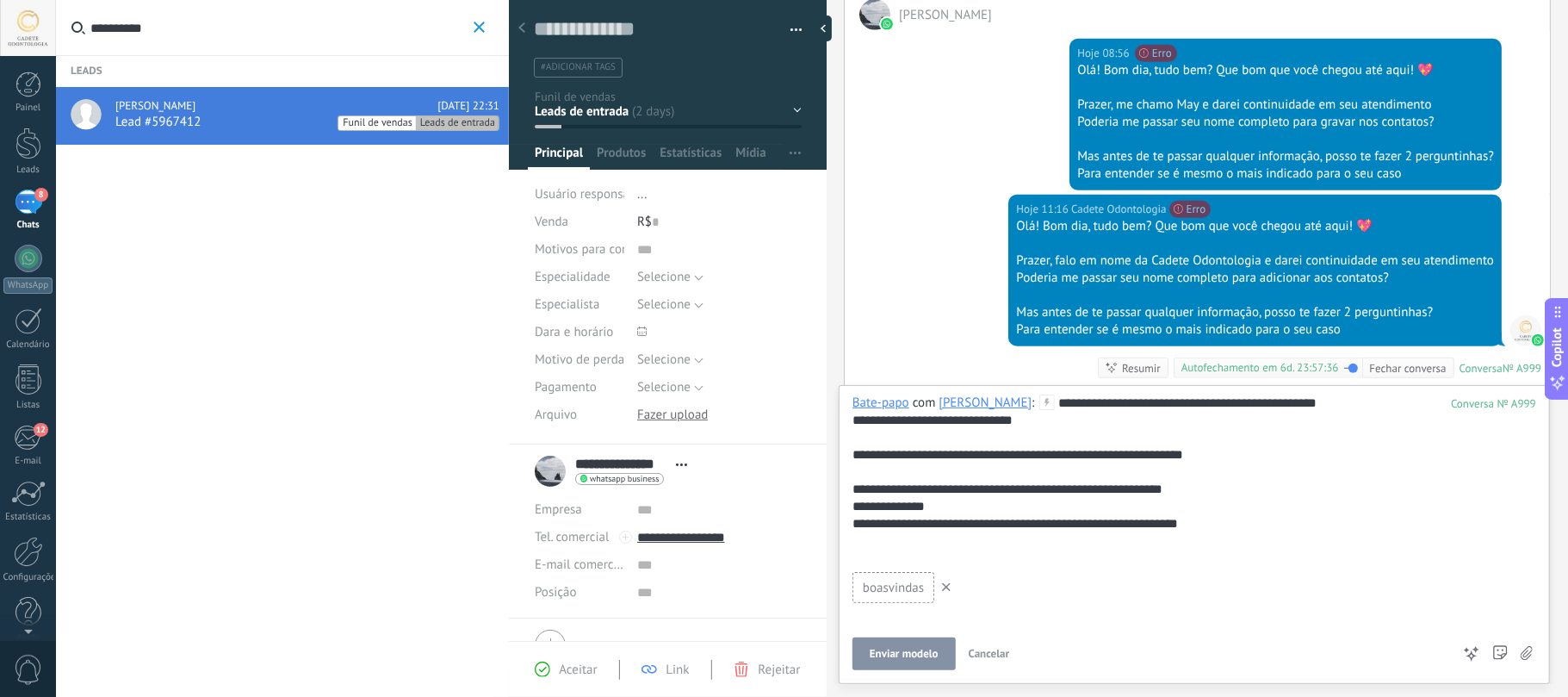
click at [908, 655] on span "Enviar modelo" at bounding box center [904, 653] width 69 height 12
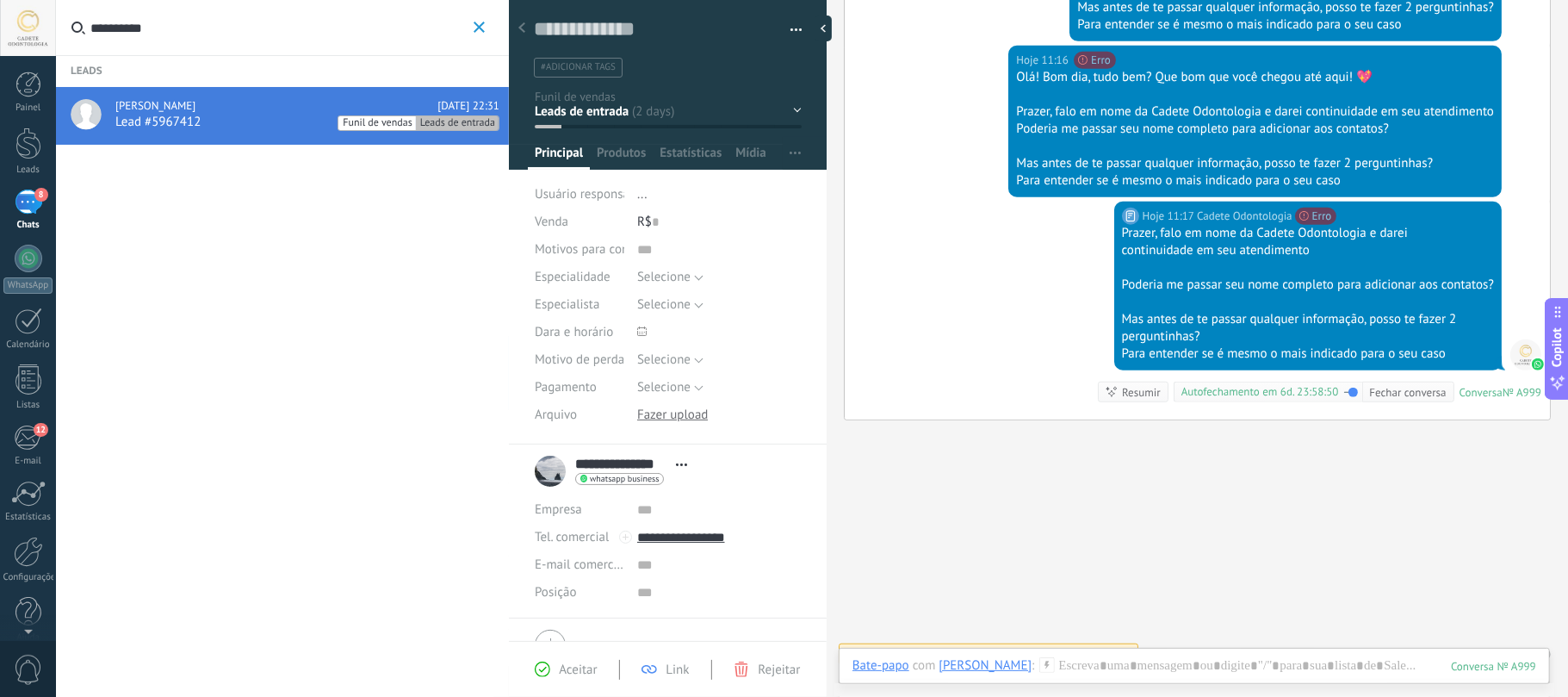
scroll to position [796, 0]
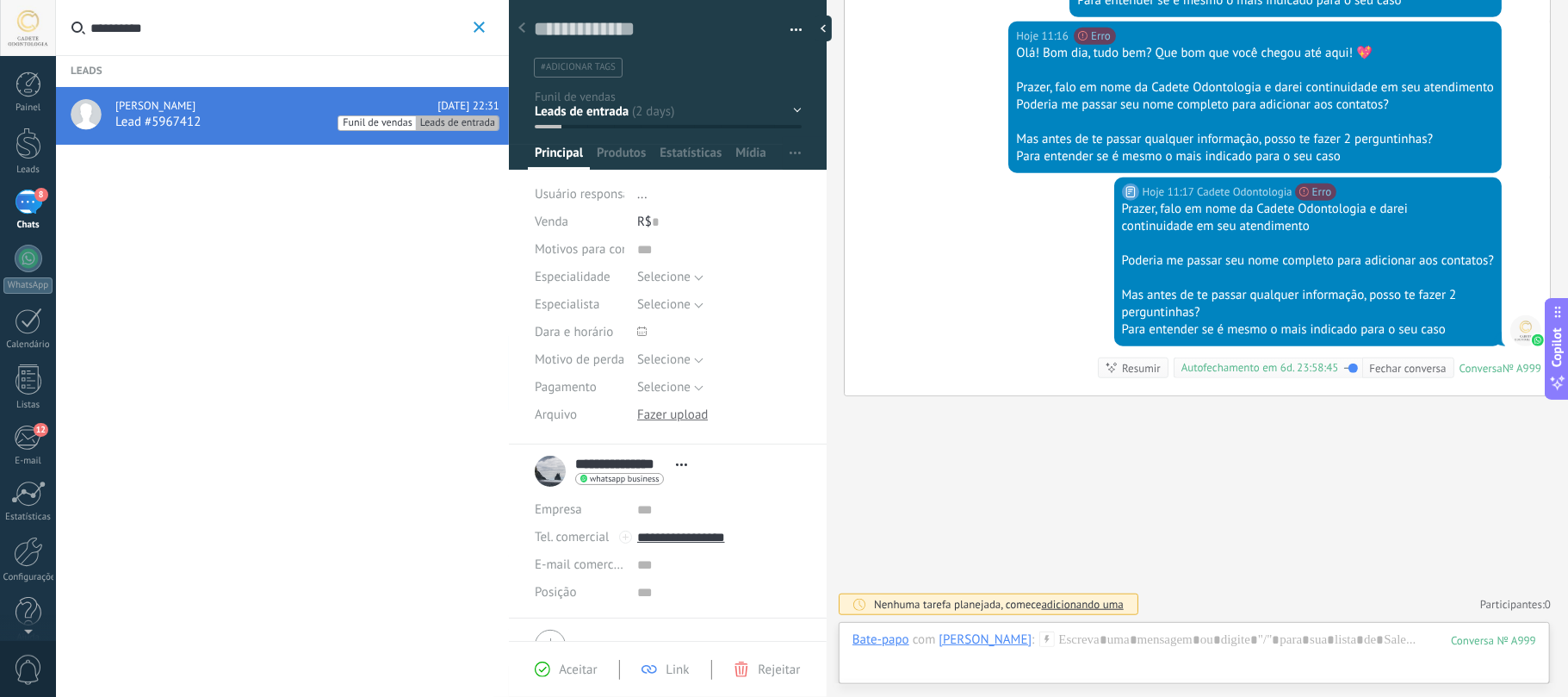
click at [543, 665] on icon at bounding box center [543, 669] width 16 height 16
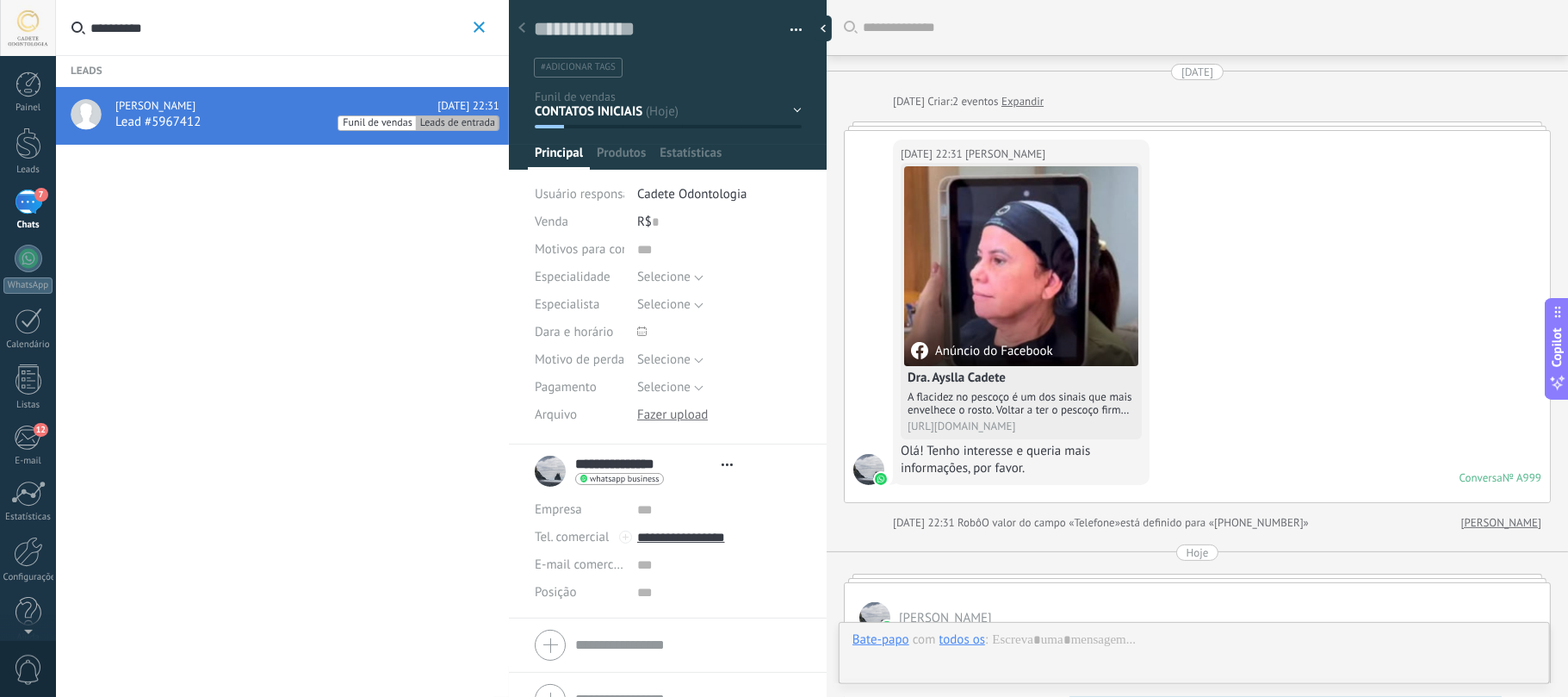
type textarea "**********"
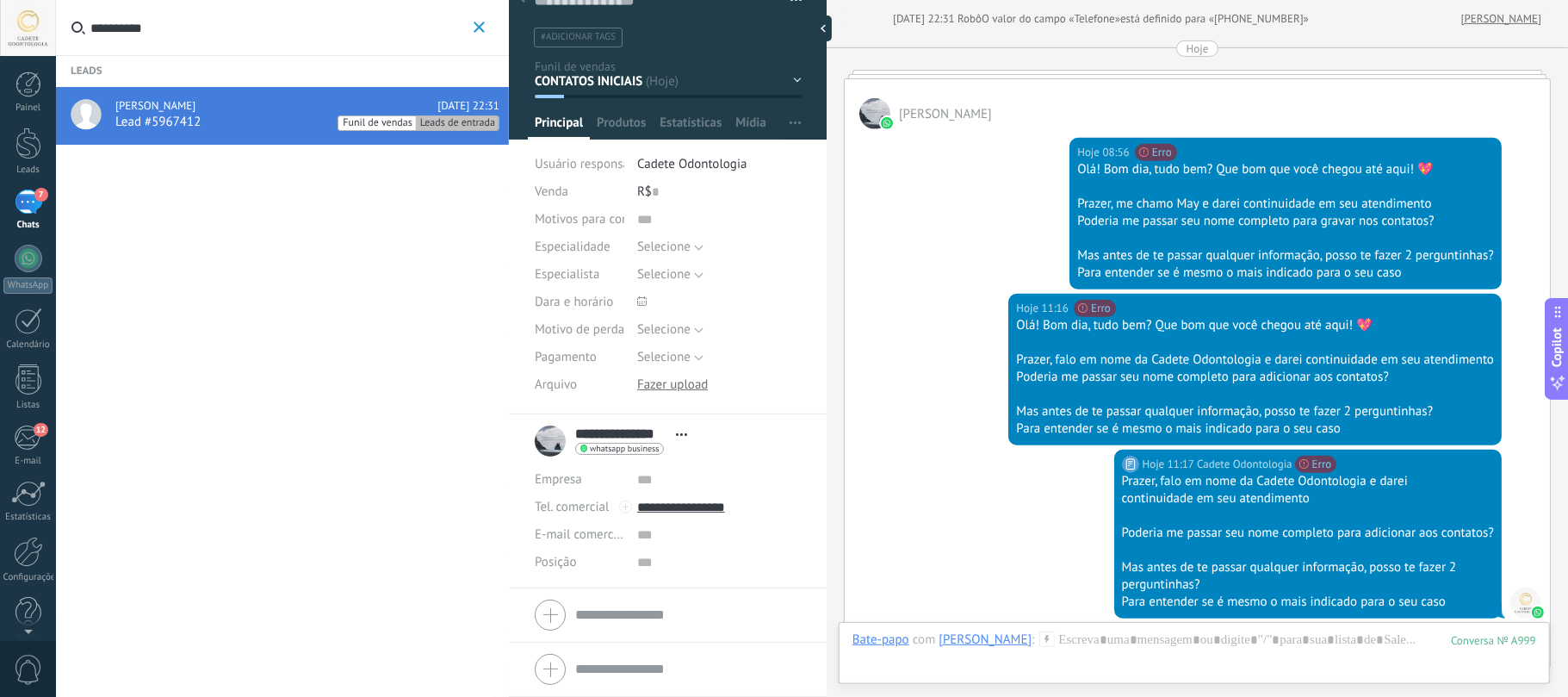
scroll to position [848, 0]
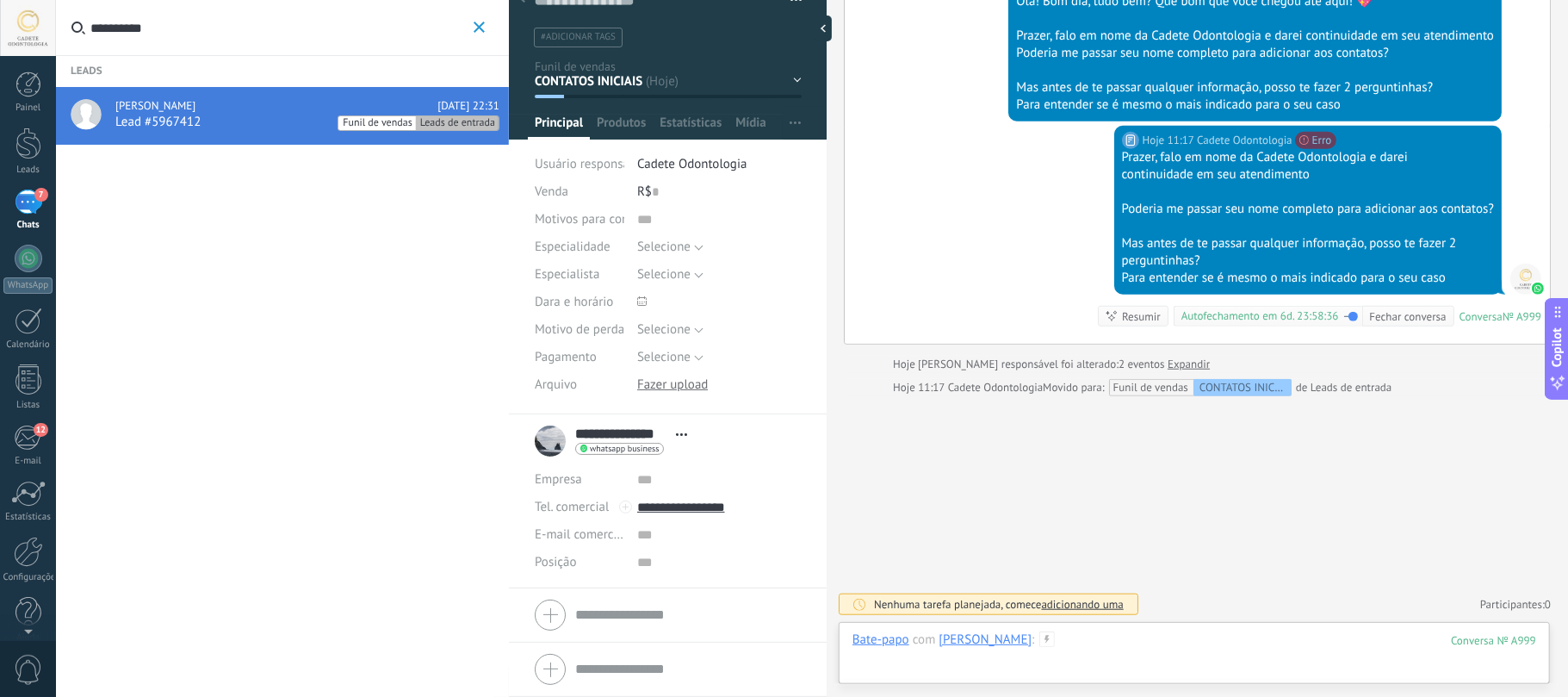
click at [1115, 661] on div at bounding box center [1194, 657] width 684 height 52
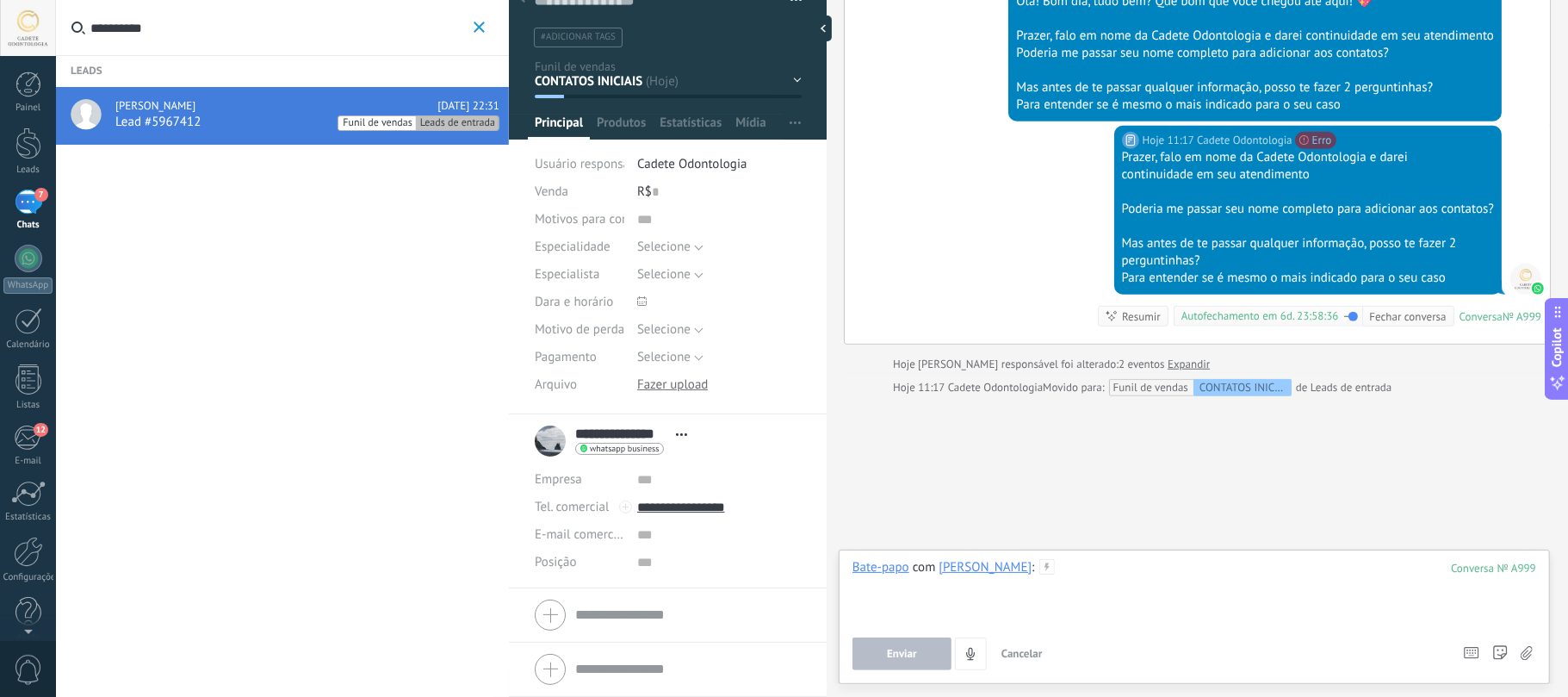
paste div
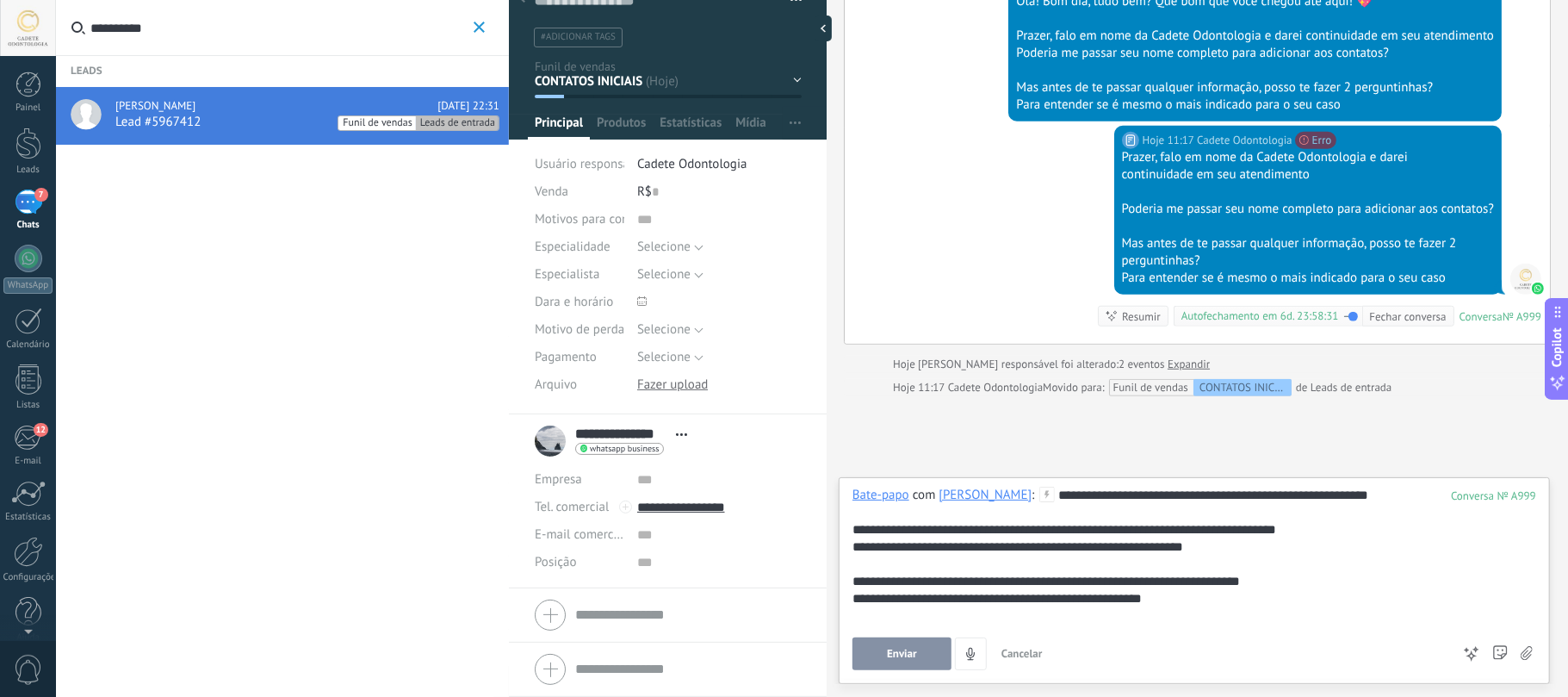
click at [904, 652] on span "Enviar" at bounding box center [902, 653] width 30 height 12
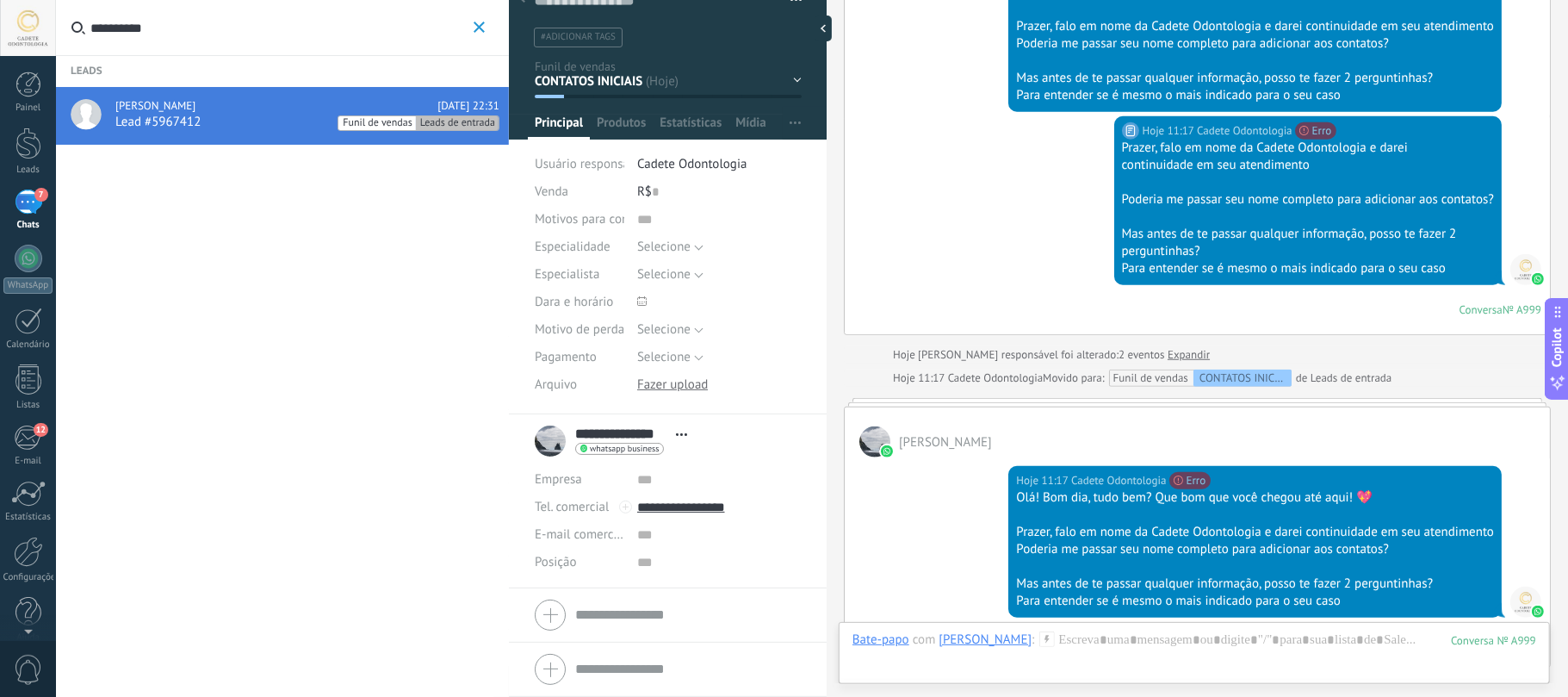
scroll to position [1147, 0]
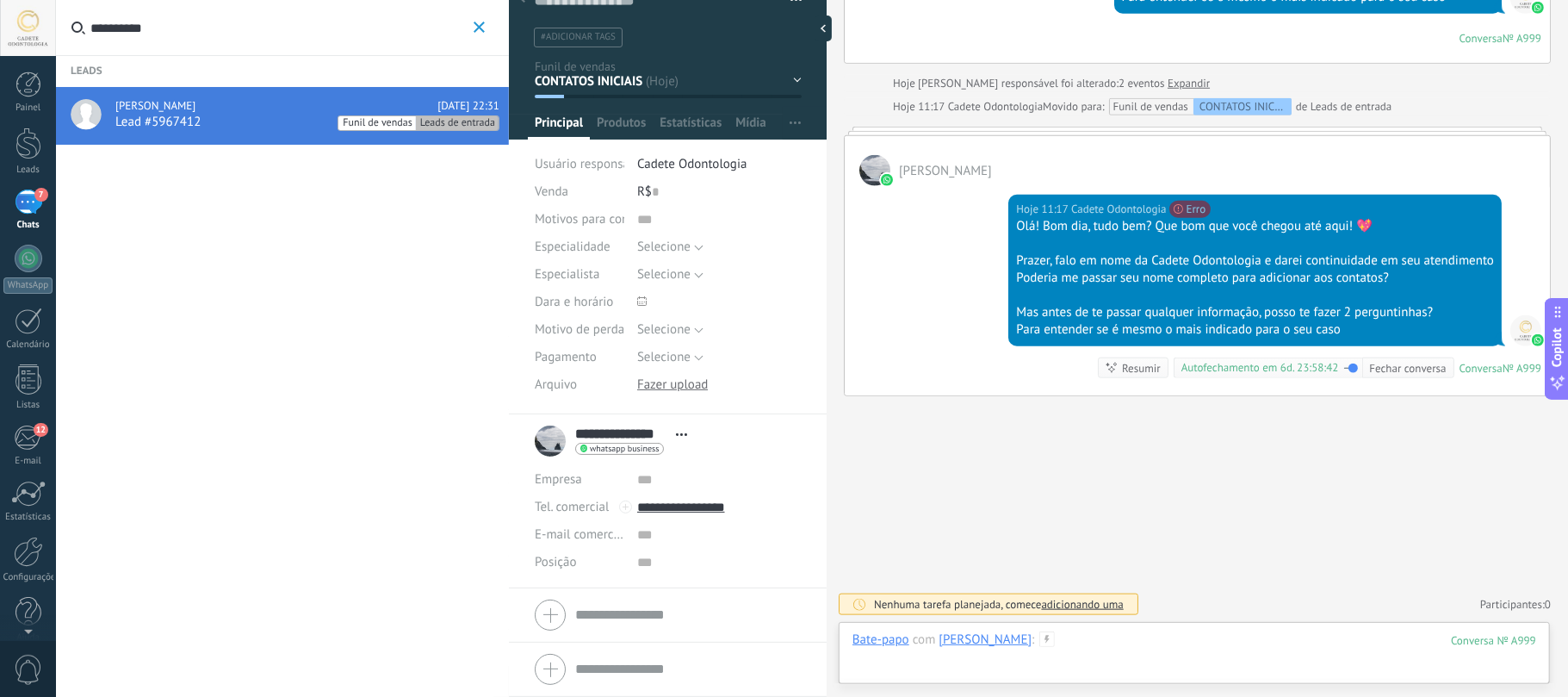
click at [1354, 644] on div at bounding box center [1194, 657] width 684 height 52
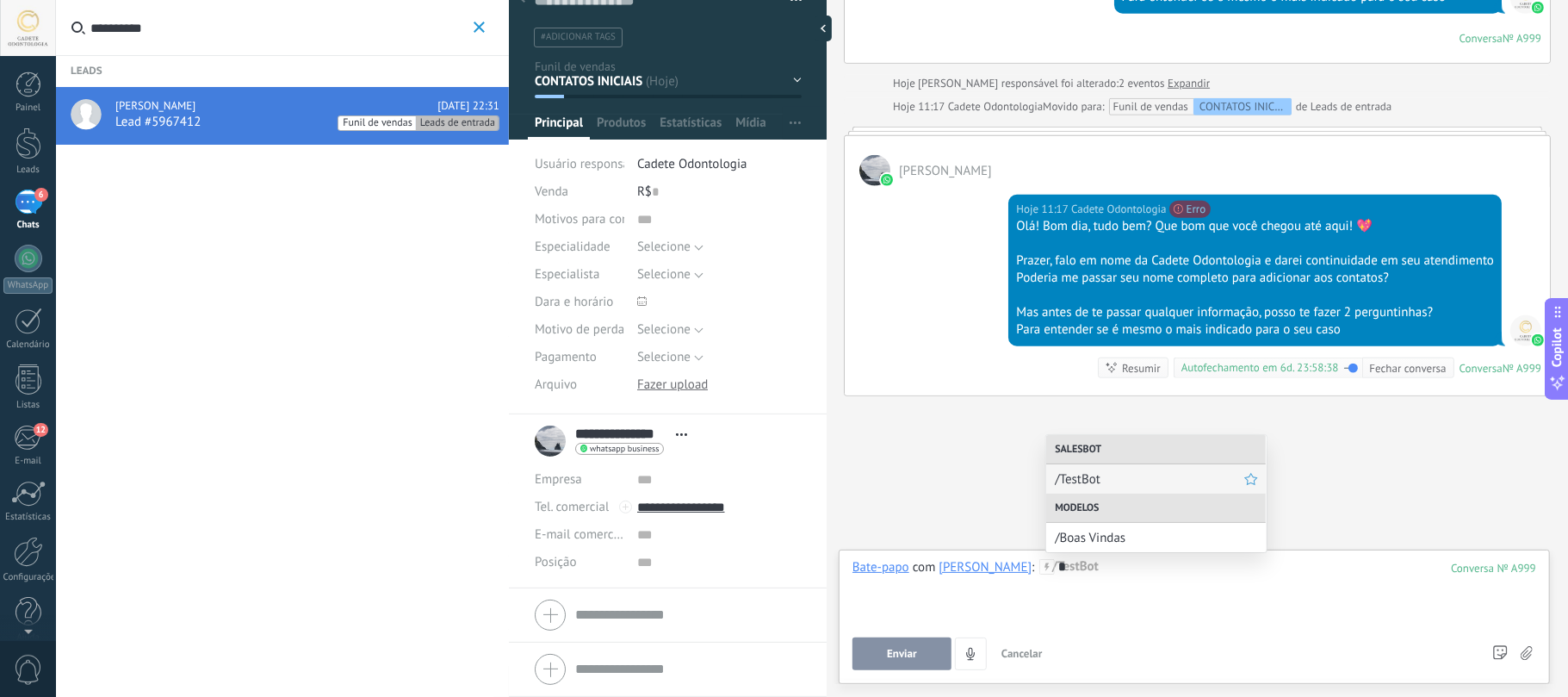
click at [1096, 477] on span "/TestBot" at bounding box center [1149, 479] width 190 height 16
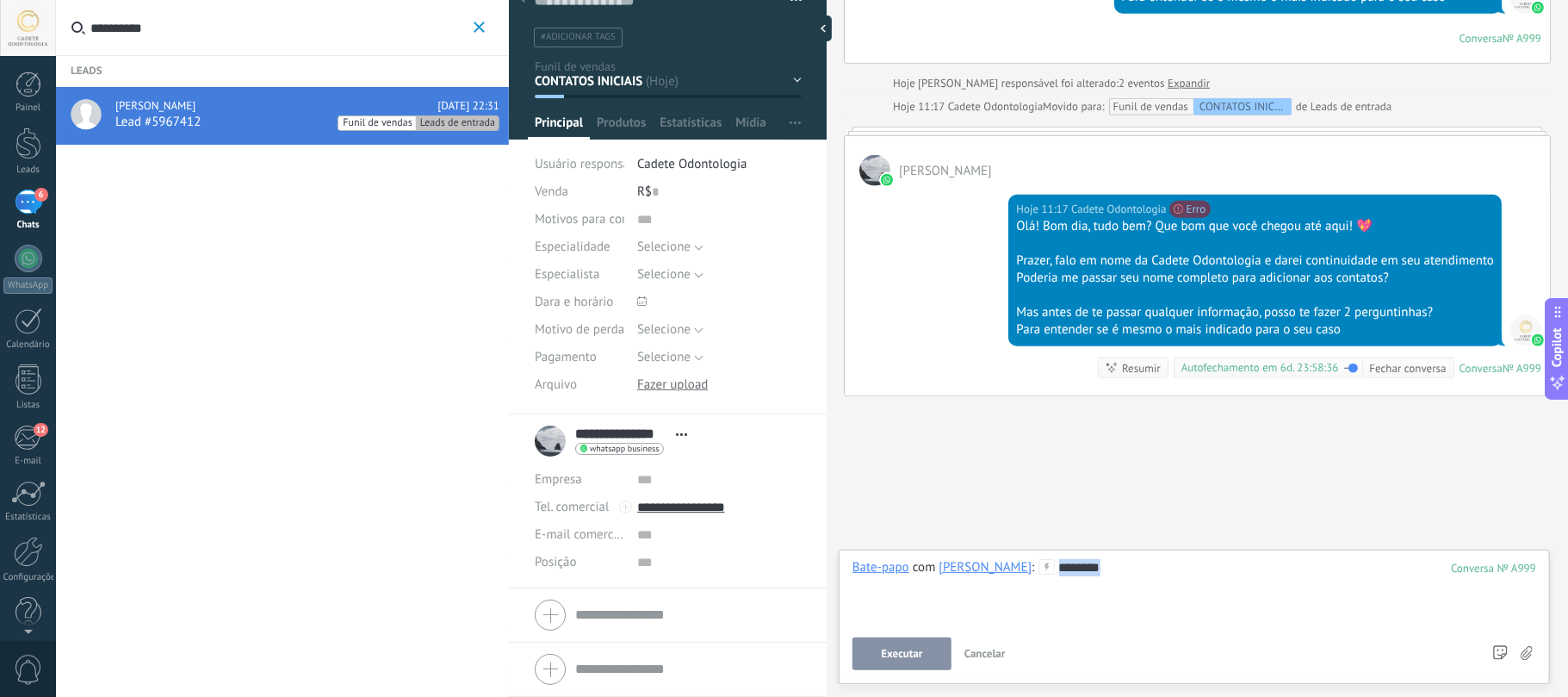
drag, startPoint x: 1122, startPoint y: 566, endPoint x: 1041, endPoint y: 590, distance: 84.5
click at [1041, 590] on div "********" at bounding box center [1194, 592] width 684 height 66
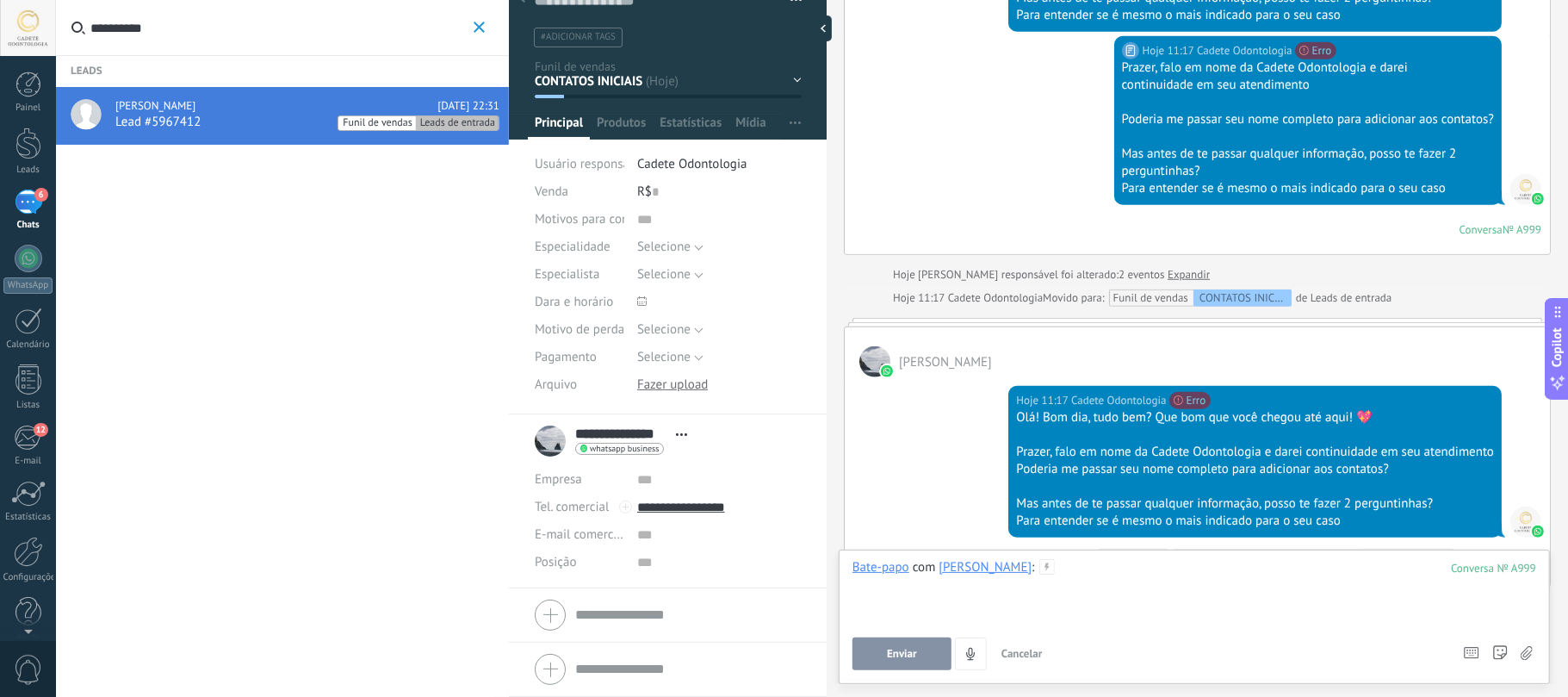
scroll to position [1032, 0]
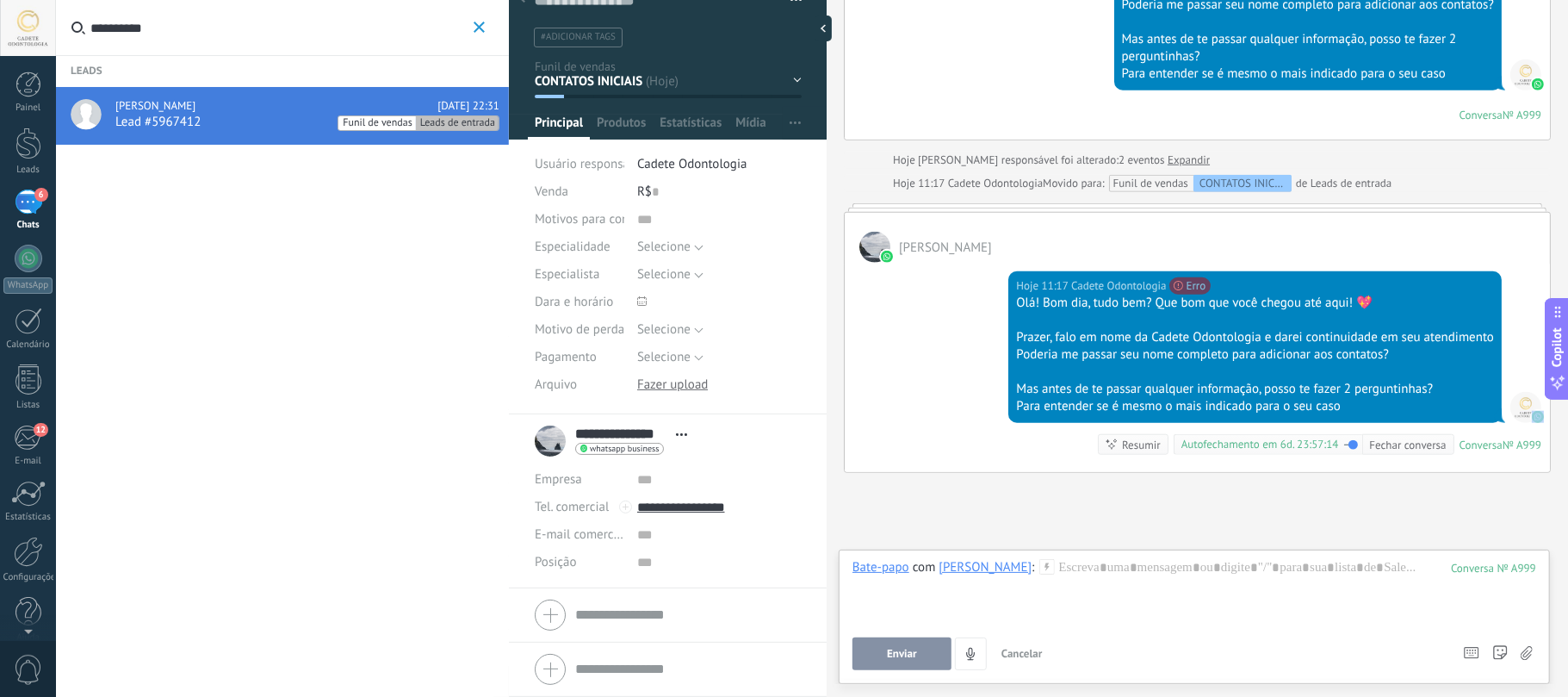
click at [1534, 423] on div at bounding box center [1525, 407] width 31 height 31
click at [884, 264] on span at bounding box center [887, 257] width 16 height 16
click at [955, 256] on span "Elsa Weselovicz" at bounding box center [946, 248] width 93 height 16
click at [473, 26] on icon "button" at bounding box center [478, 27] width 11 height 11
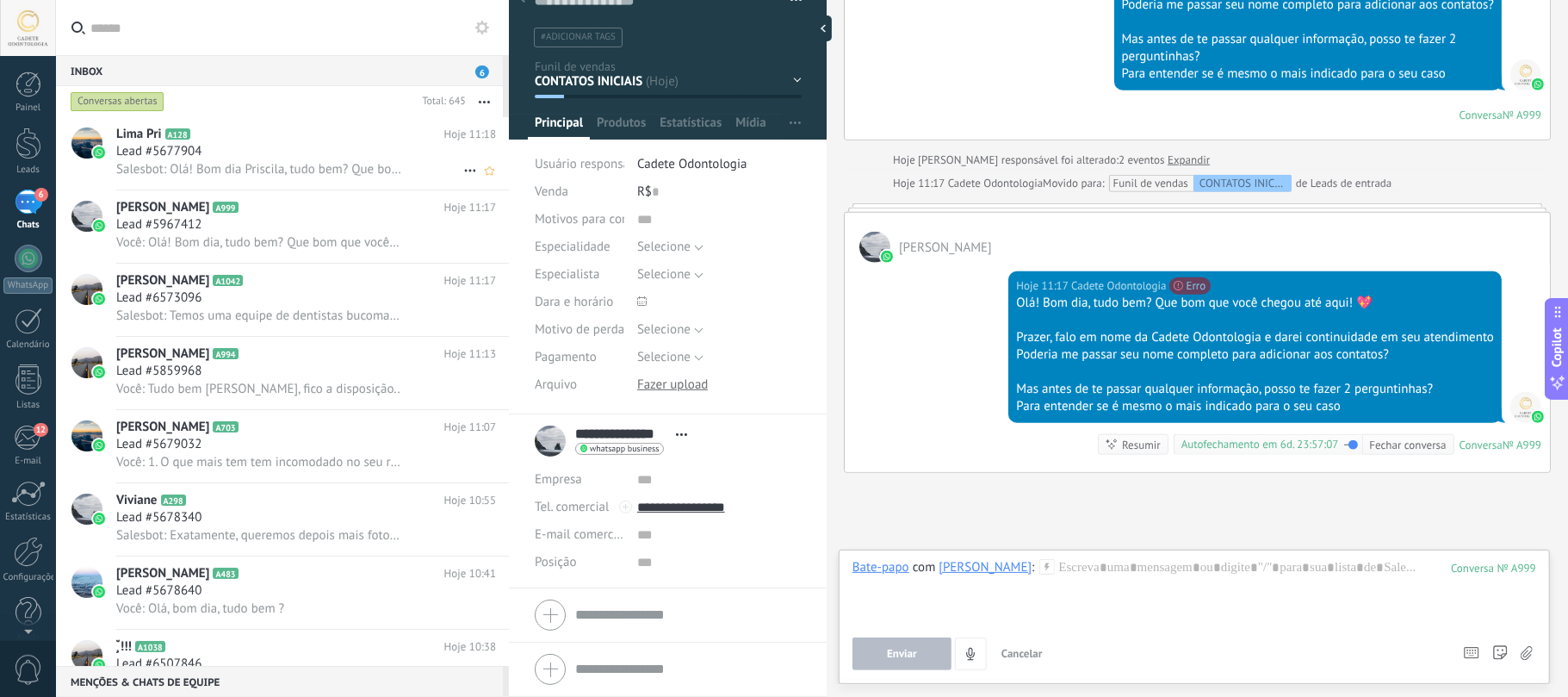
click at [150, 138] on span "Lima Pri" at bounding box center [139, 133] width 46 height 17
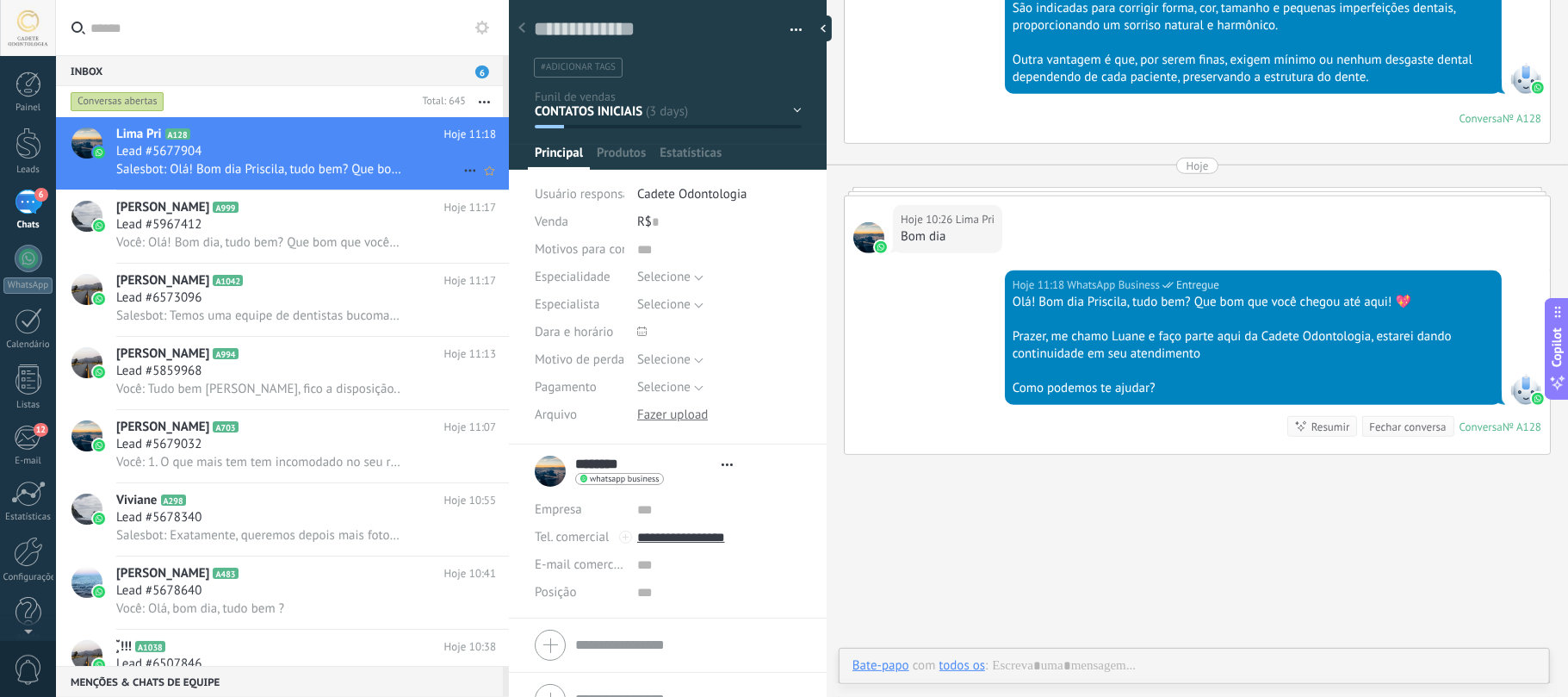
scroll to position [25, 0]
click at [249, 222] on div "Lead #5967412" at bounding box center [306, 224] width 380 height 17
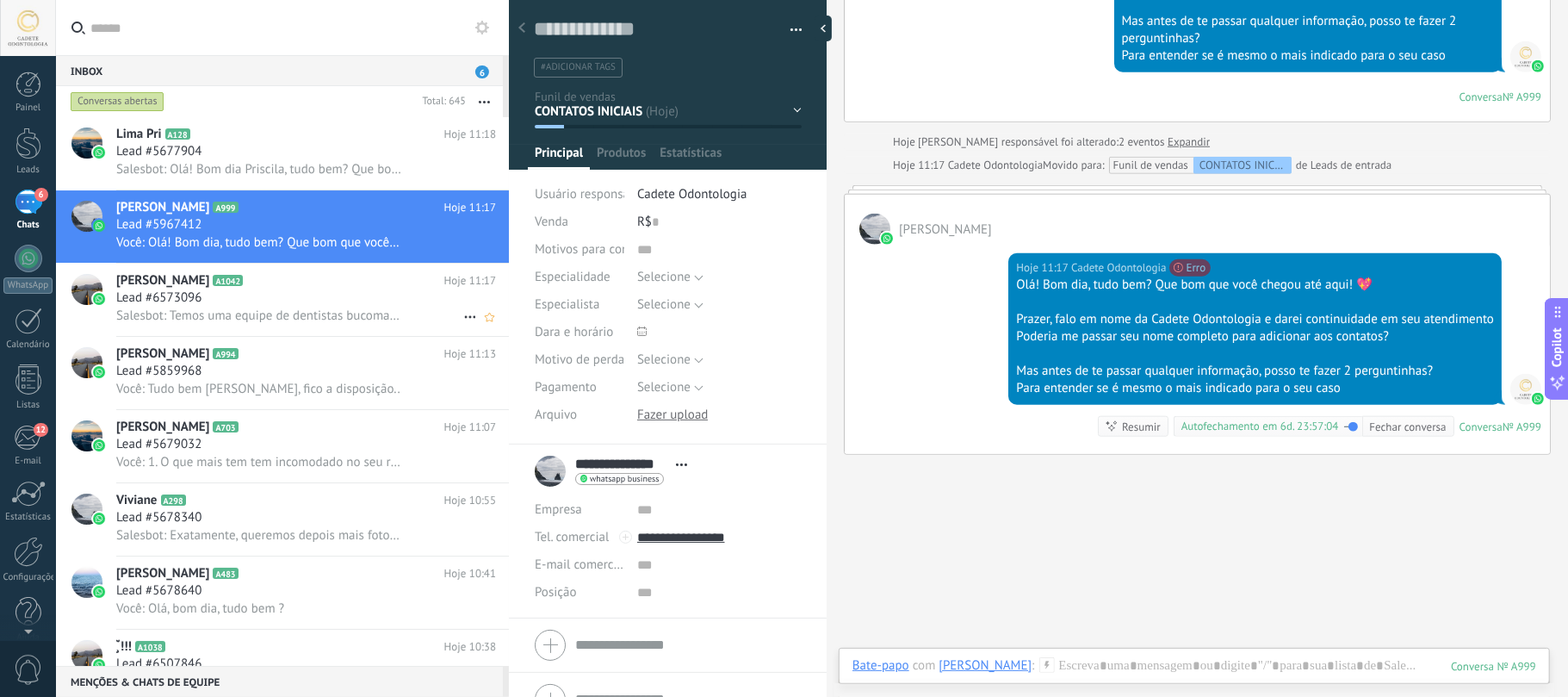
scroll to position [25, 0]
click at [253, 276] on h2 "Eulalia Silva A1042" at bounding box center [280, 280] width 328 height 17
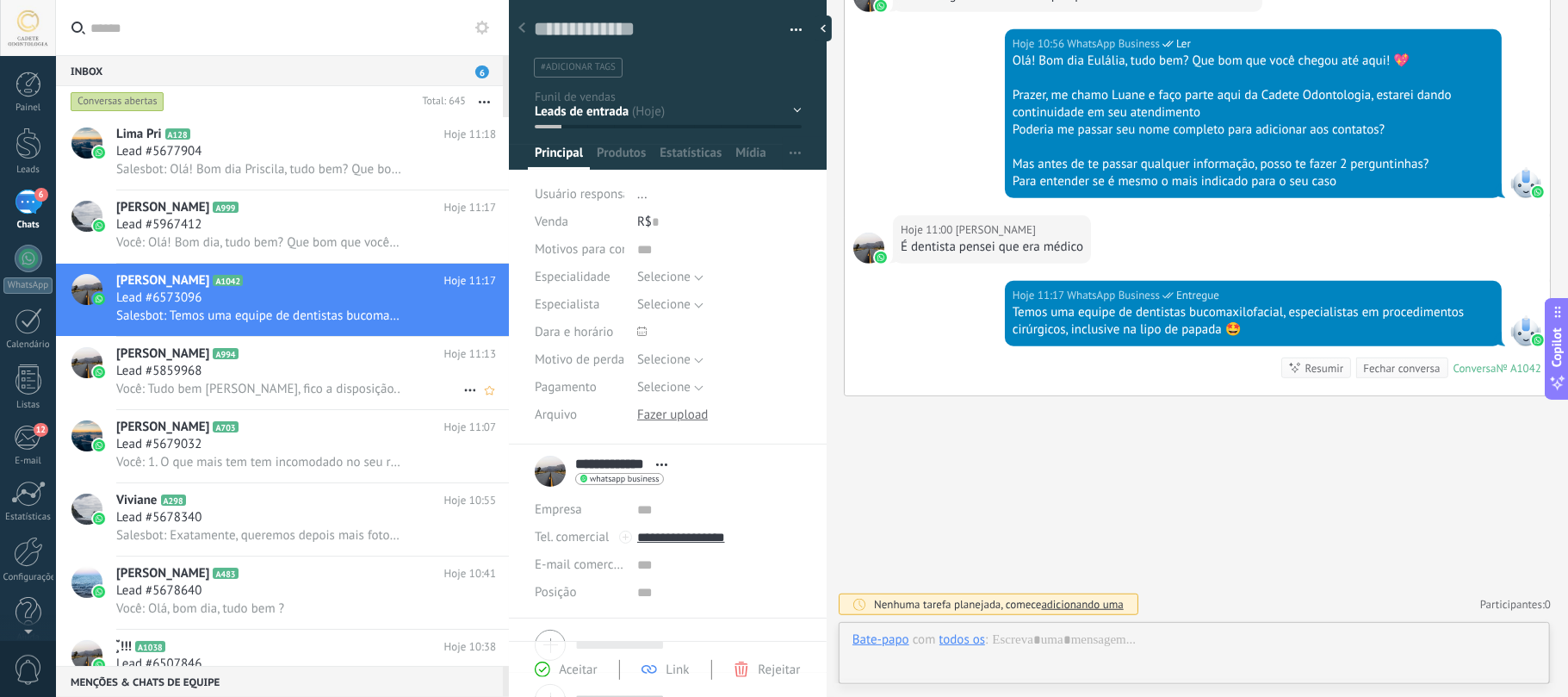
scroll to position [25, 0]
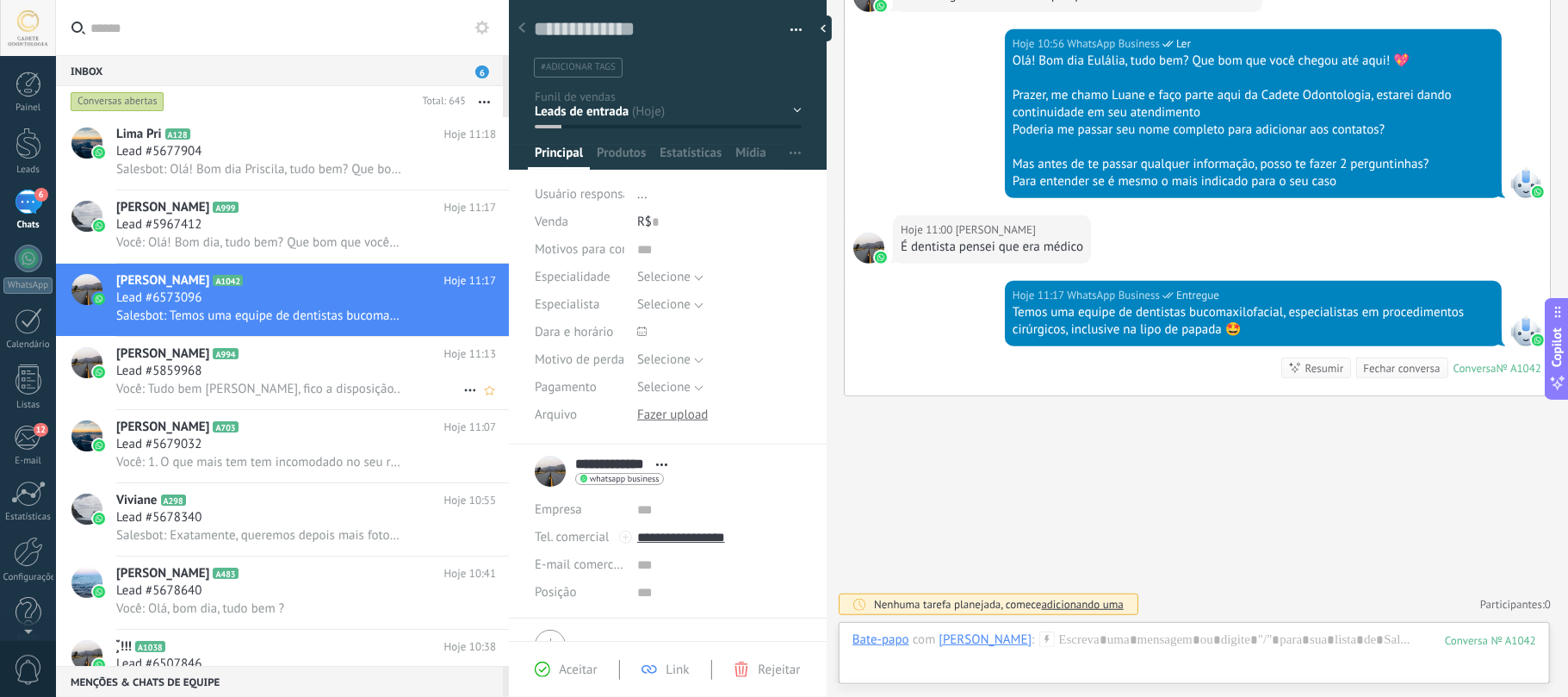
click at [261, 363] on icon at bounding box center [252, 353] width 17 height 17
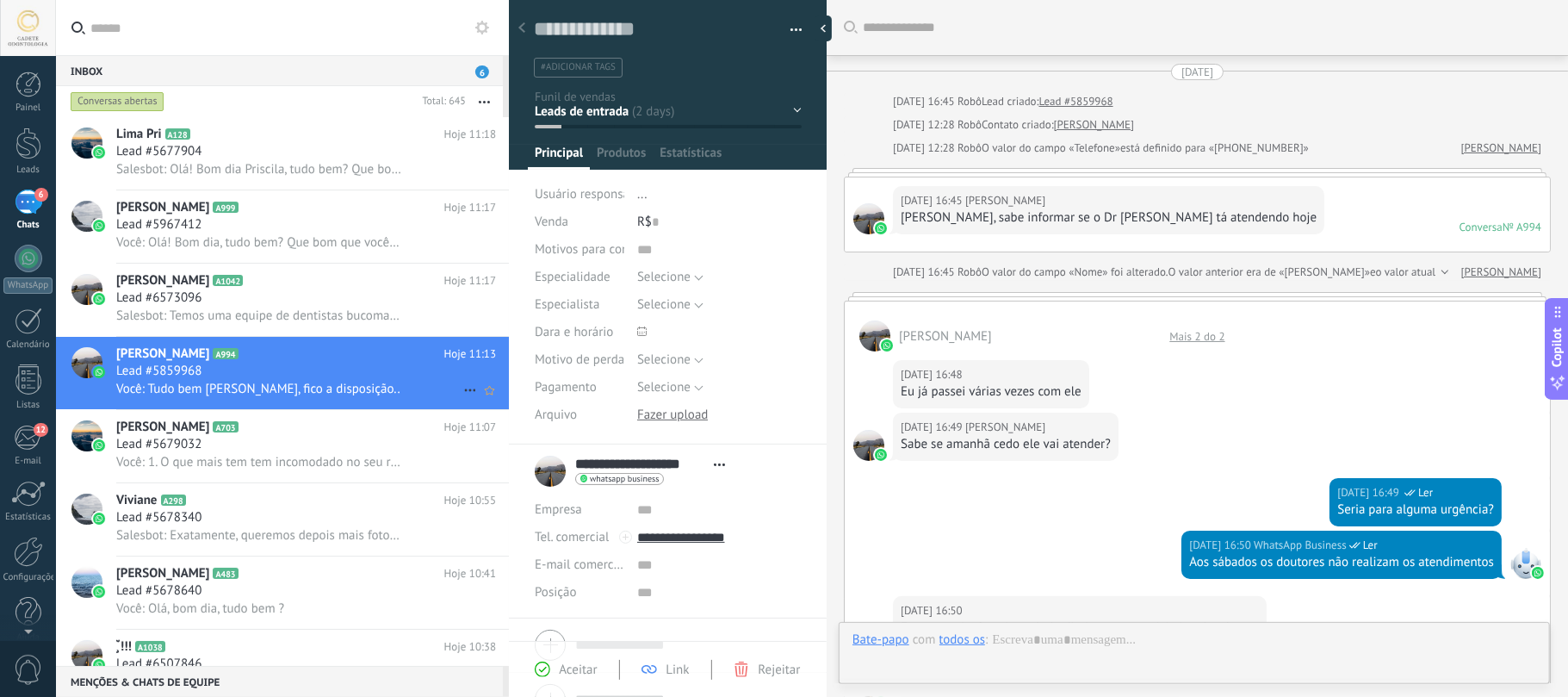
scroll to position [25, 0]
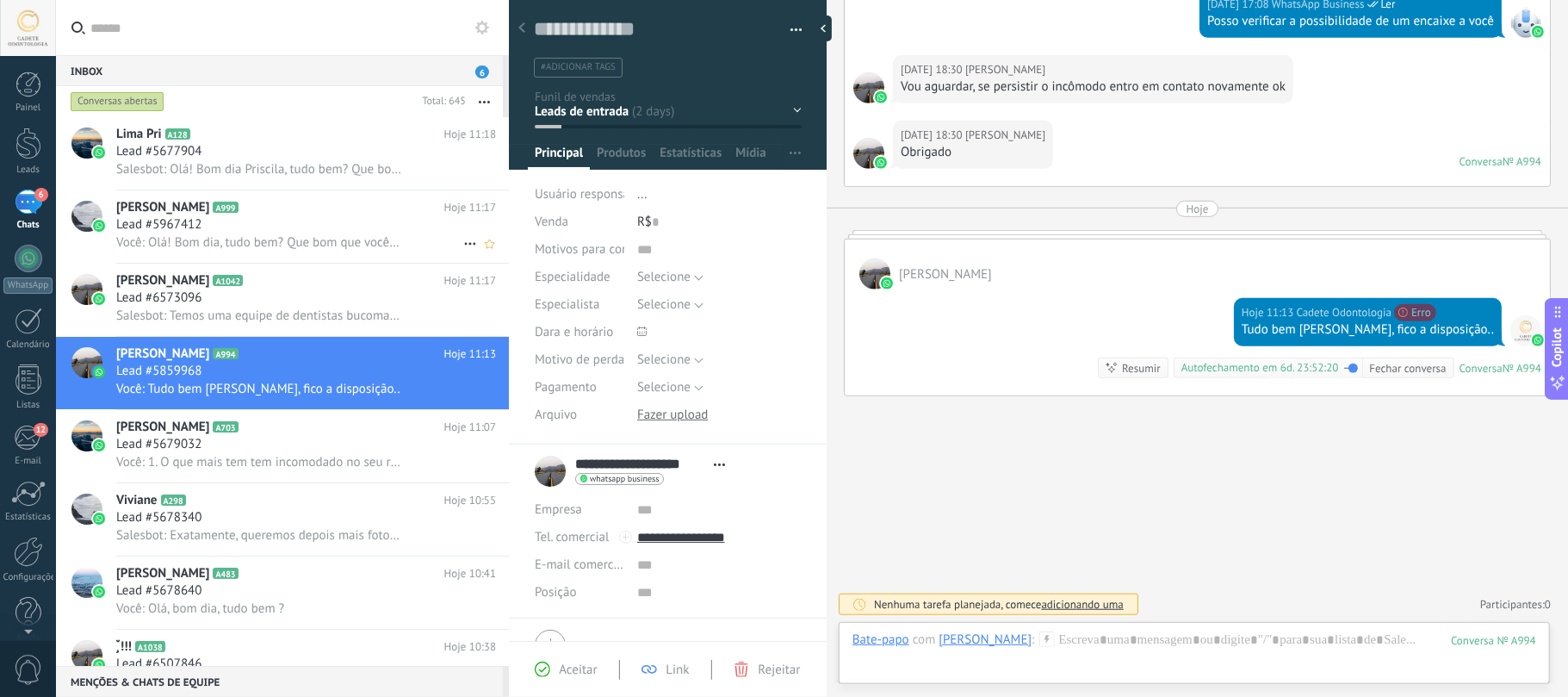
click at [260, 242] on span "Você: Olá! Bom dia, tudo bem? Que bom que você chegou até aqui! 💖 Prazer, falo …" at bounding box center [259, 243] width 285 height 16
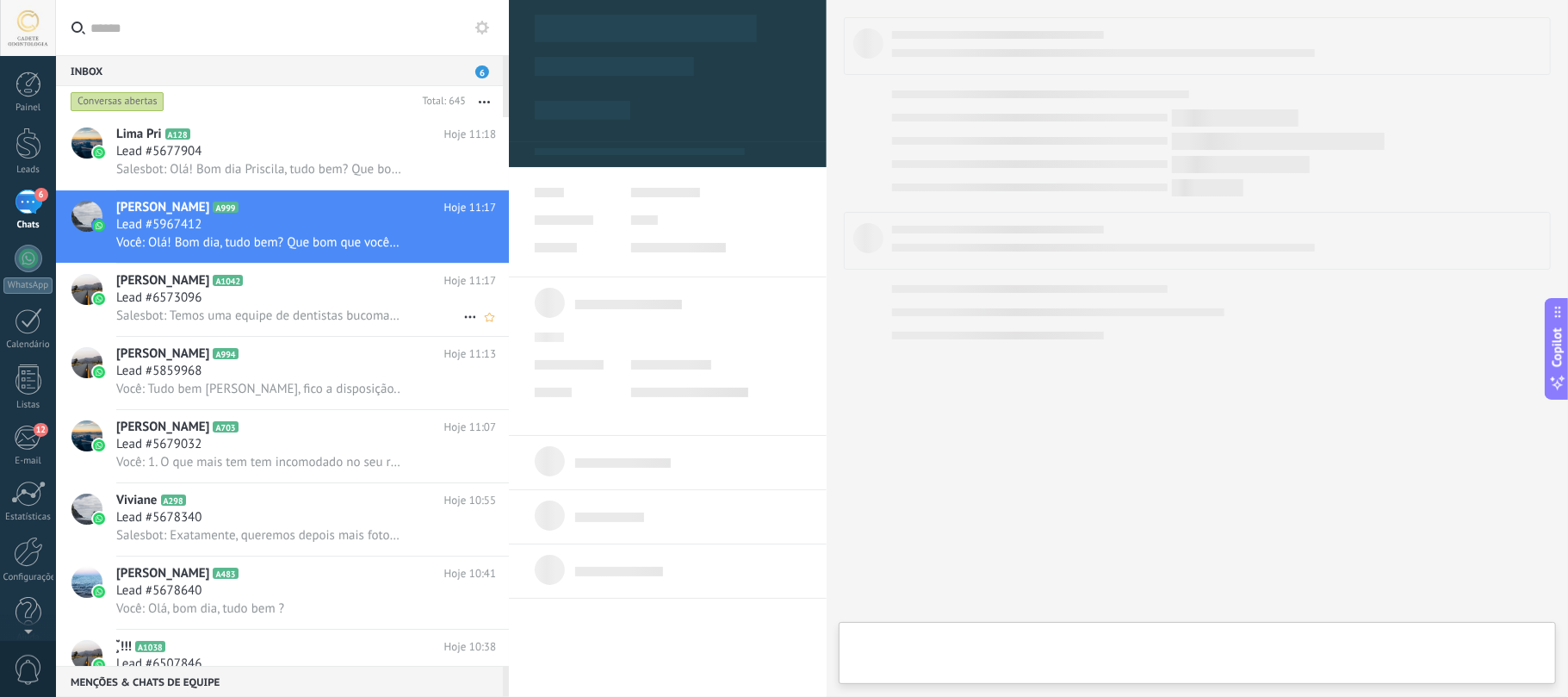
click at [253, 303] on div "Lead #6573096" at bounding box center [306, 297] width 380 height 17
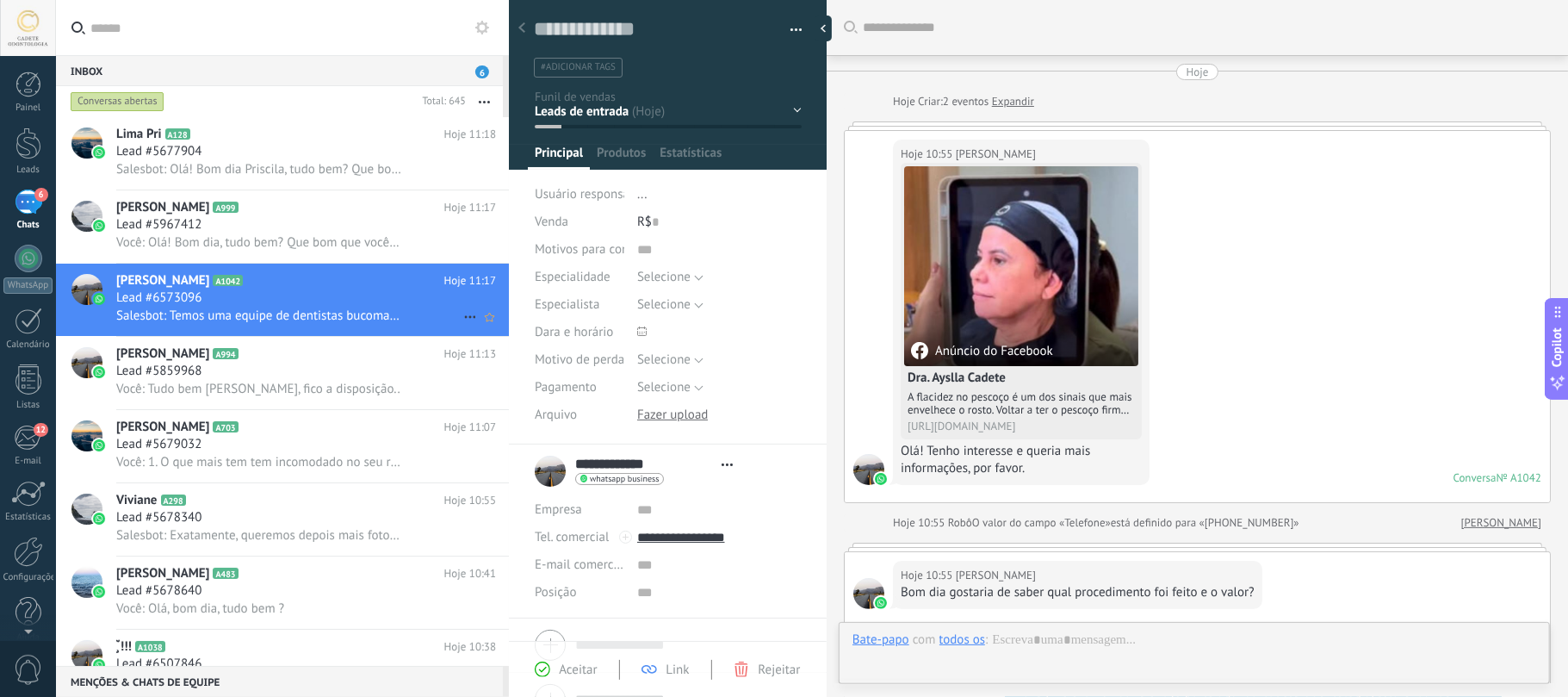
type textarea "**********"
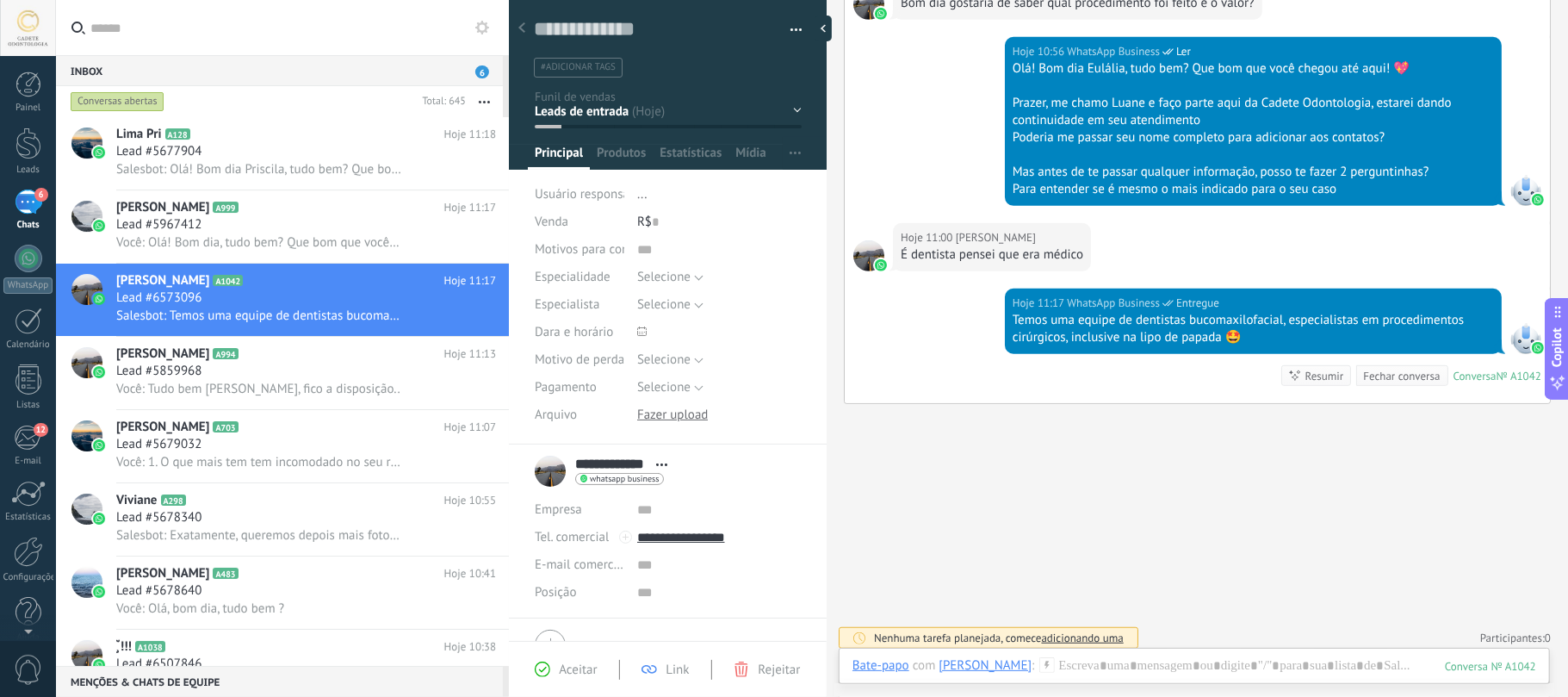
scroll to position [359, 0]
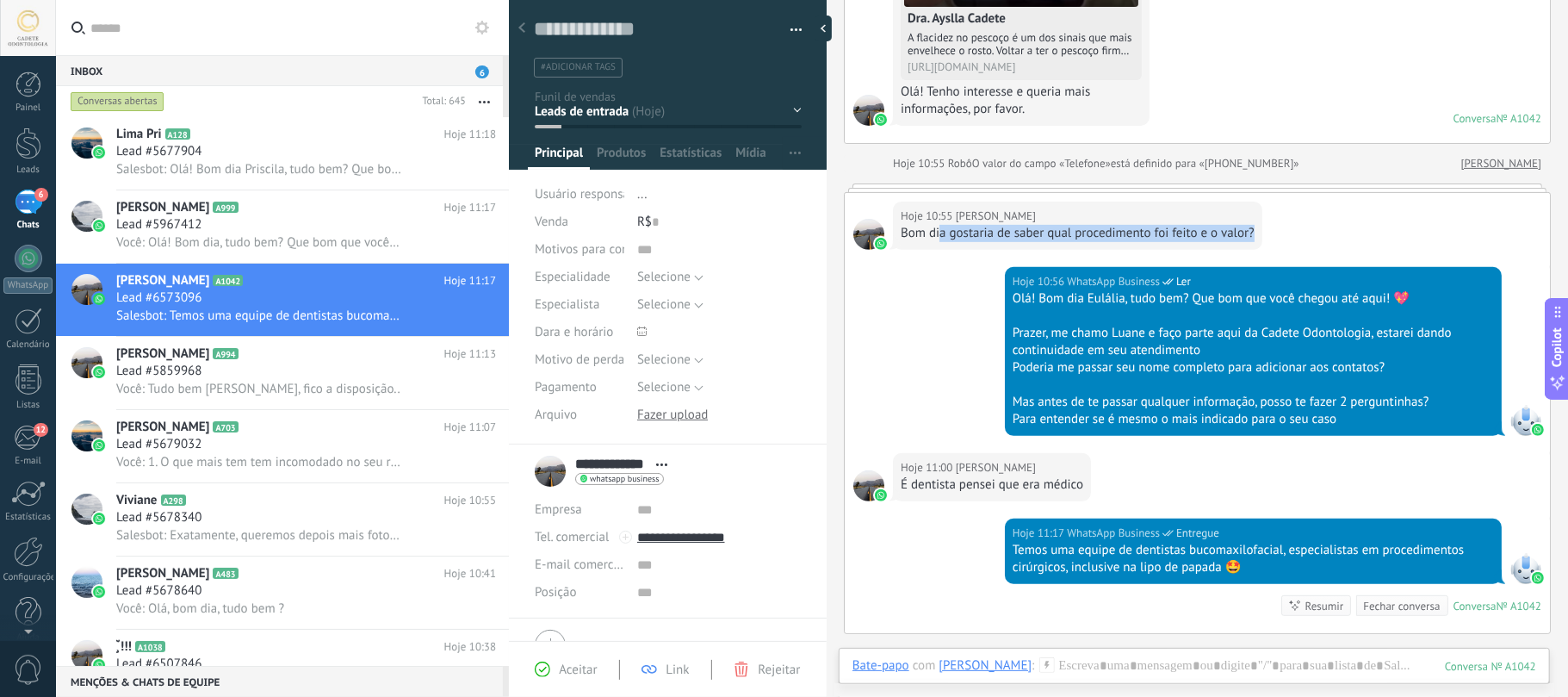
drag, startPoint x: 941, startPoint y: 240, endPoint x: 1329, endPoint y: 232, distance: 388.1
click at [1329, 232] on div "Hoje 10:55 Eulalia Silva Bom dia gostaria de saber qual procedimento foi feito …" at bounding box center [1197, 230] width 705 height 74
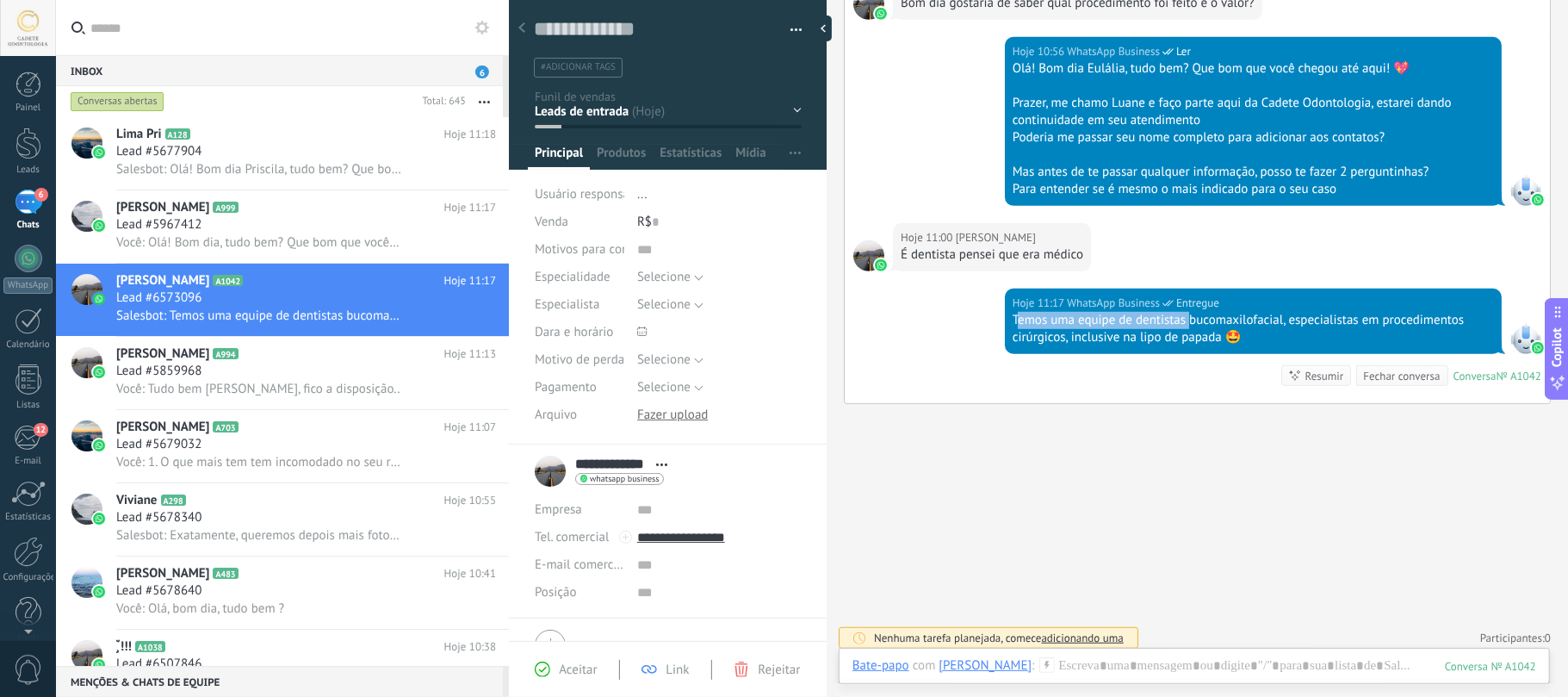
drag, startPoint x: 1013, startPoint y: 325, endPoint x: 1195, endPoint y: 314, distance: 182.3
click at [1195, 314] on div "Temos uma equipe de dentistas bucomaxilofacial, especialistas em procedimentos …" at bounding box center [1254, 329] width 481 height 35
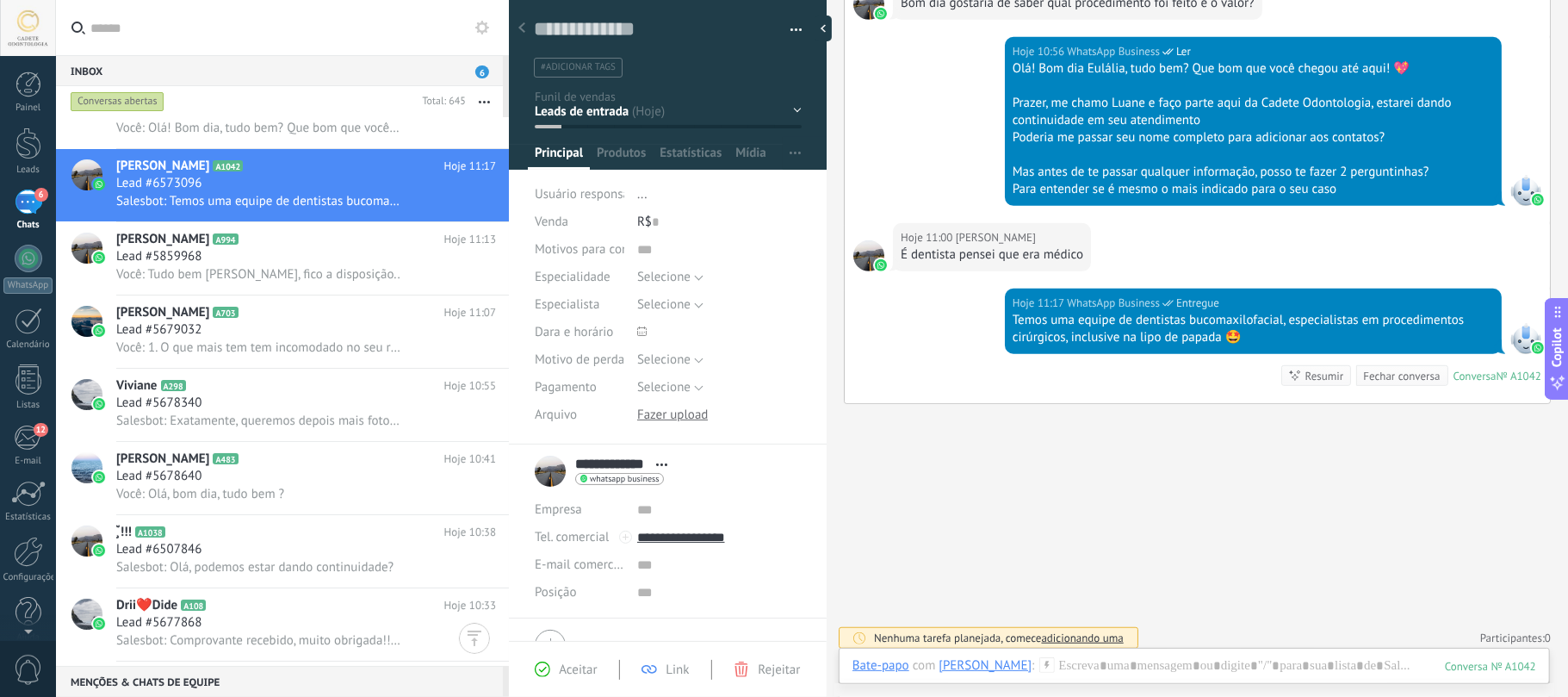
scroll to position [1, 0]
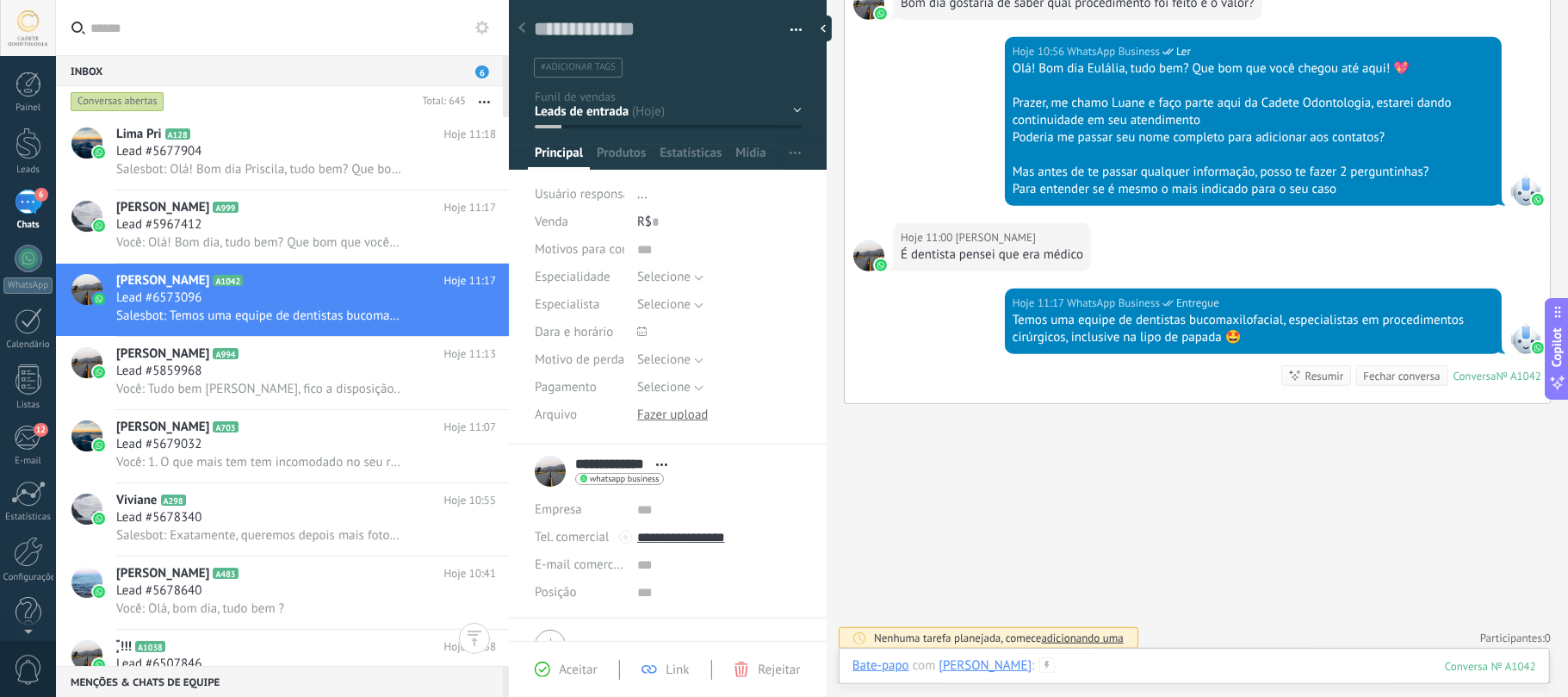
click at [1214, 665] on div at bounding box center [1194, 683] width 684 height 52
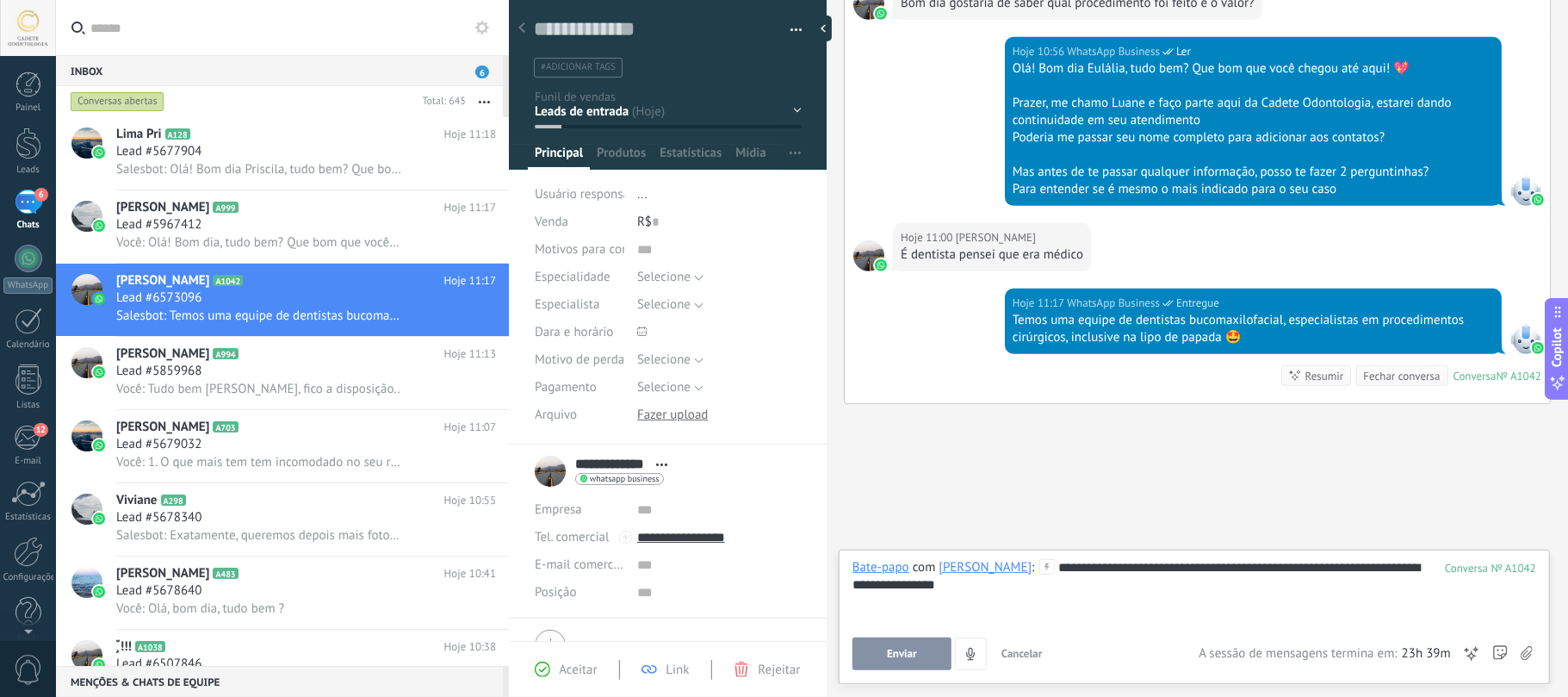
click at [917, 654] on span "Enviar" at bounding box center [902, 653] width 30 height 12
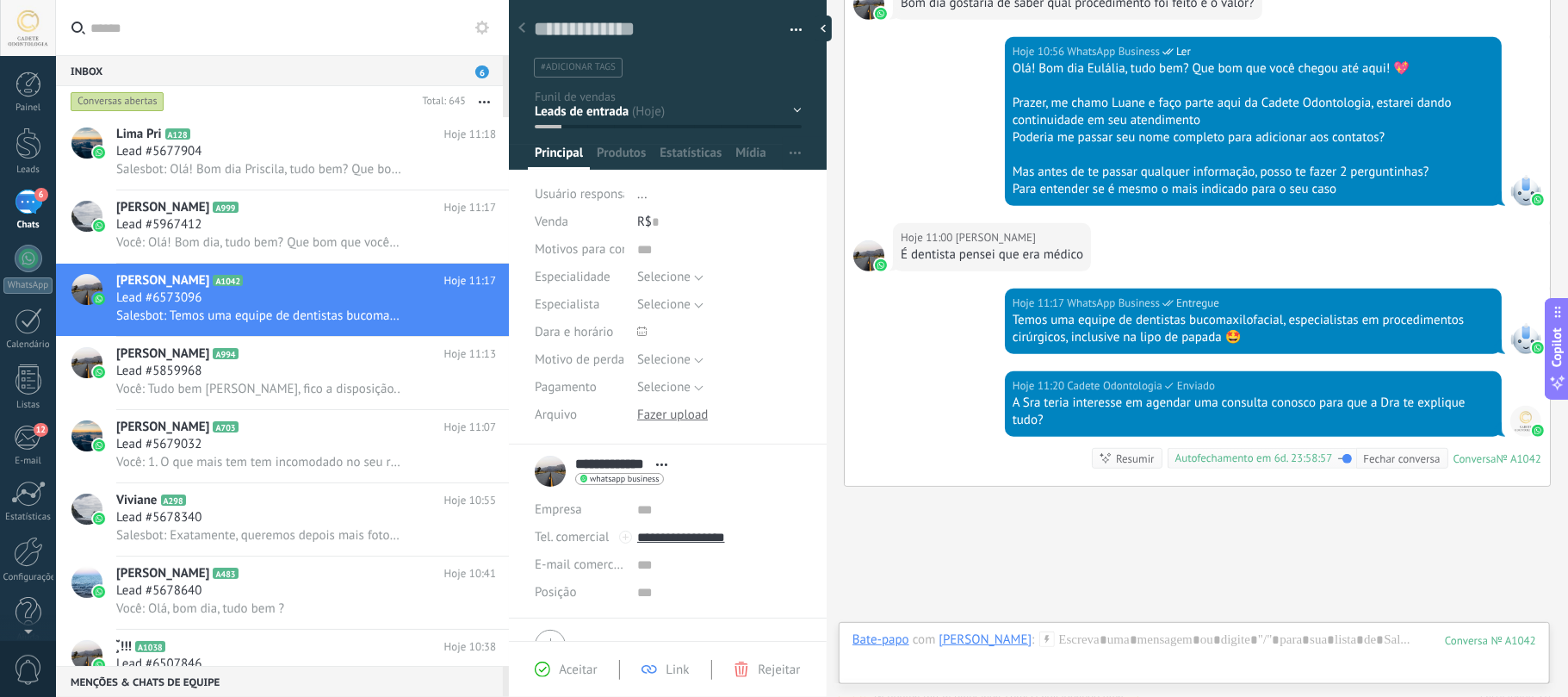
scroll to position [683, 0]
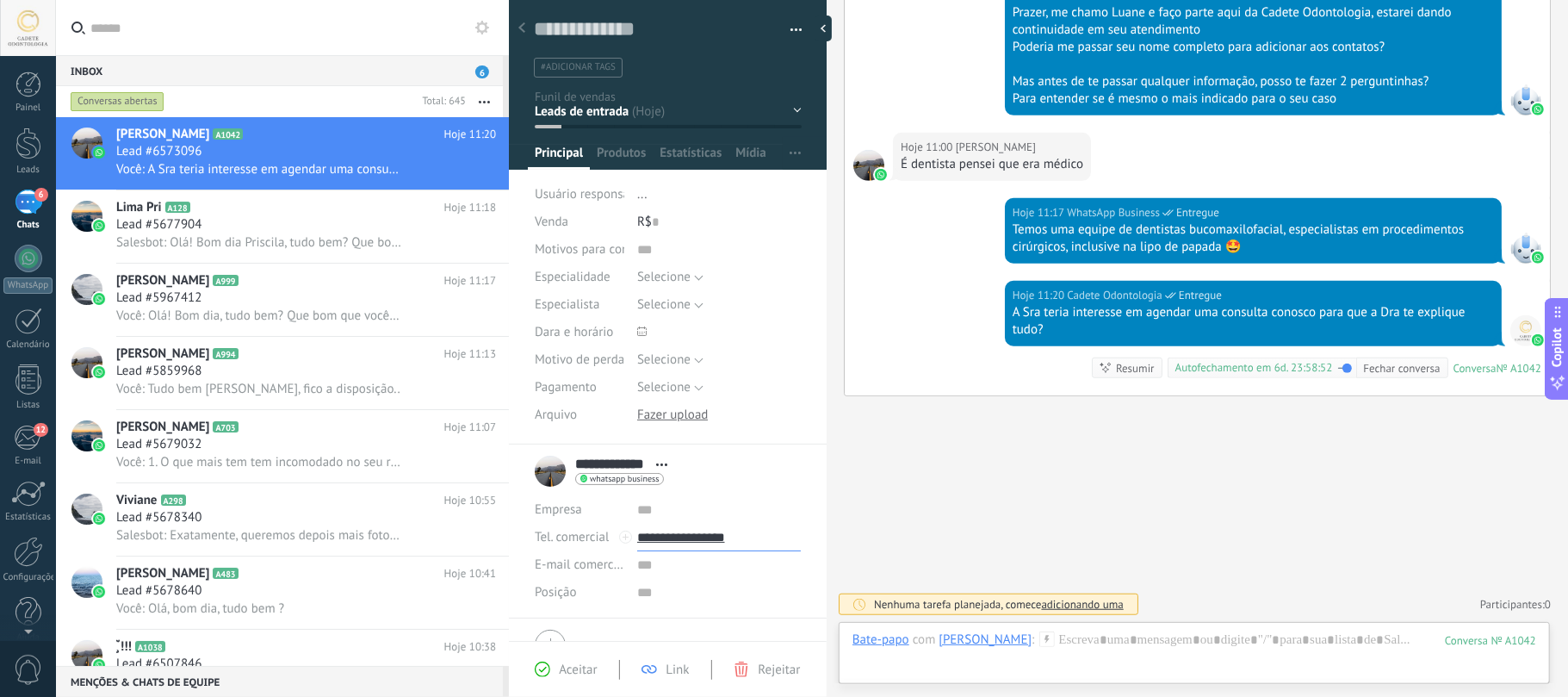
drag, startPoint x: 756, startPoint y: 535, endPoint x: 677, endPoint y: 539, distance: 79.1
click at [677, 541] on input "**********" at bounding box center [719, 538] width 164 height 28
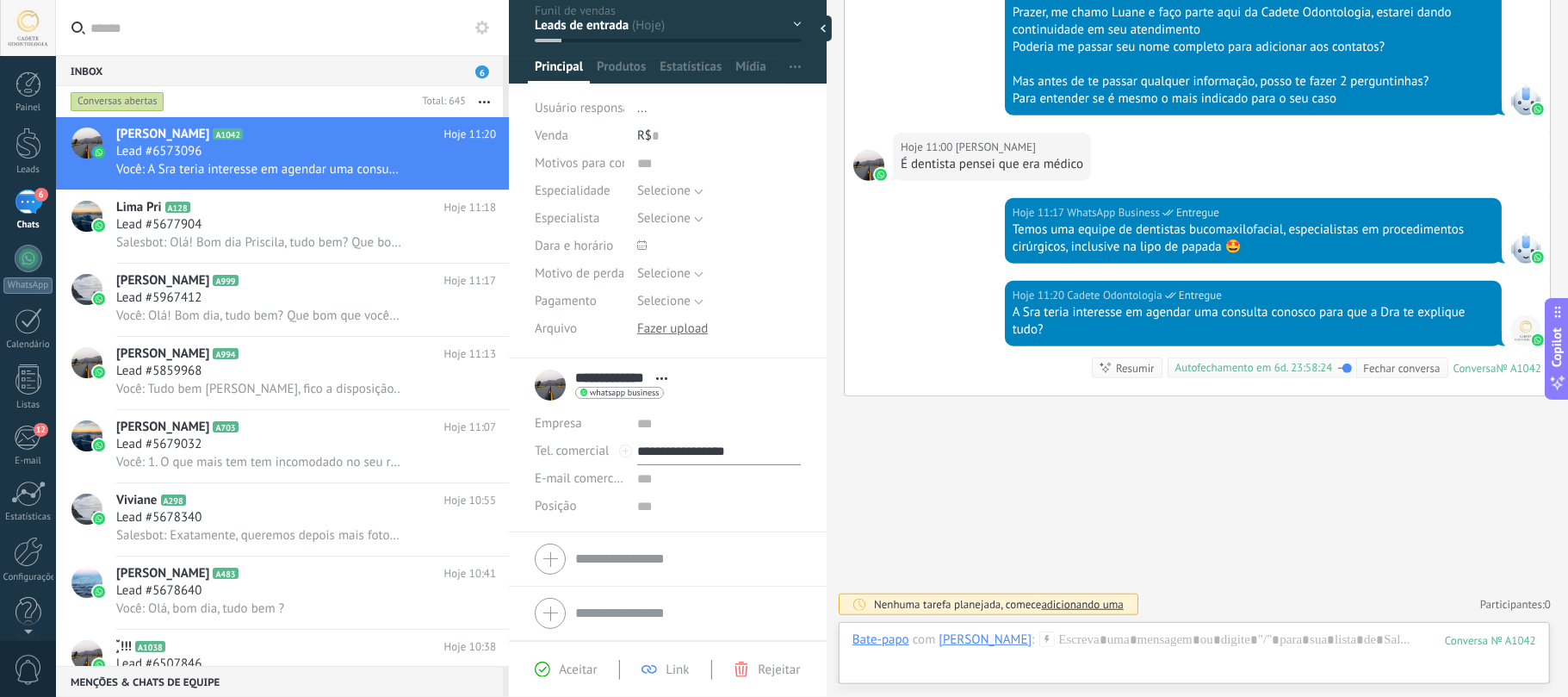
drag, startPoint x: 662, startPoint y: 448, endPoint x: 734, endPoint y: 458, distance: 72.7
click at [734, 458] on input "**********" at bounding box center [719, 451] width 164 height 28
drag, startPoint x: 763, startPoint y: 453, endPoint x: 661, endPoint y: 459, distance: 102.2
click at [661, 459] on input "**********" at bounding box center [719, 451] width 164 height 28
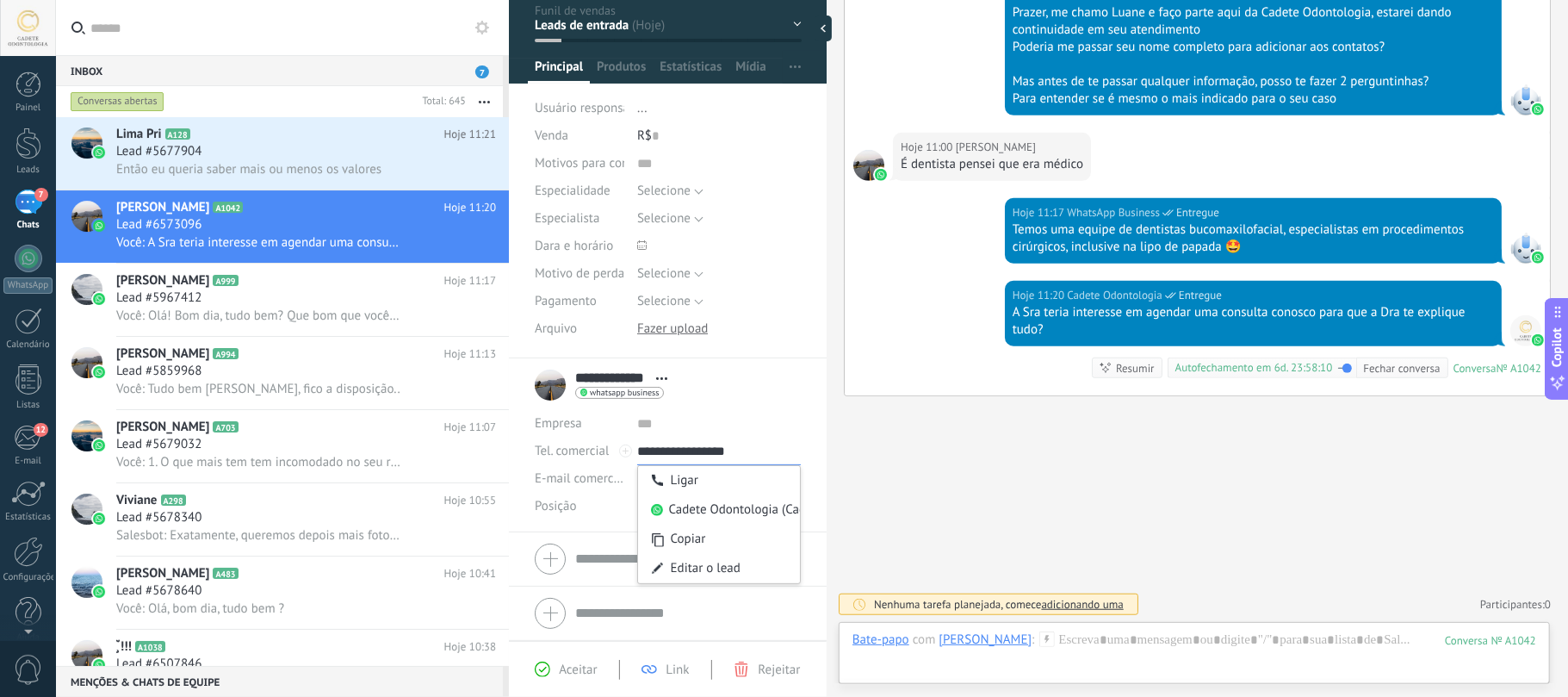
type input "**********"
click at [289, 148] on div "Lead #5677904" at bounding box center [306, 151] width 380 height 17
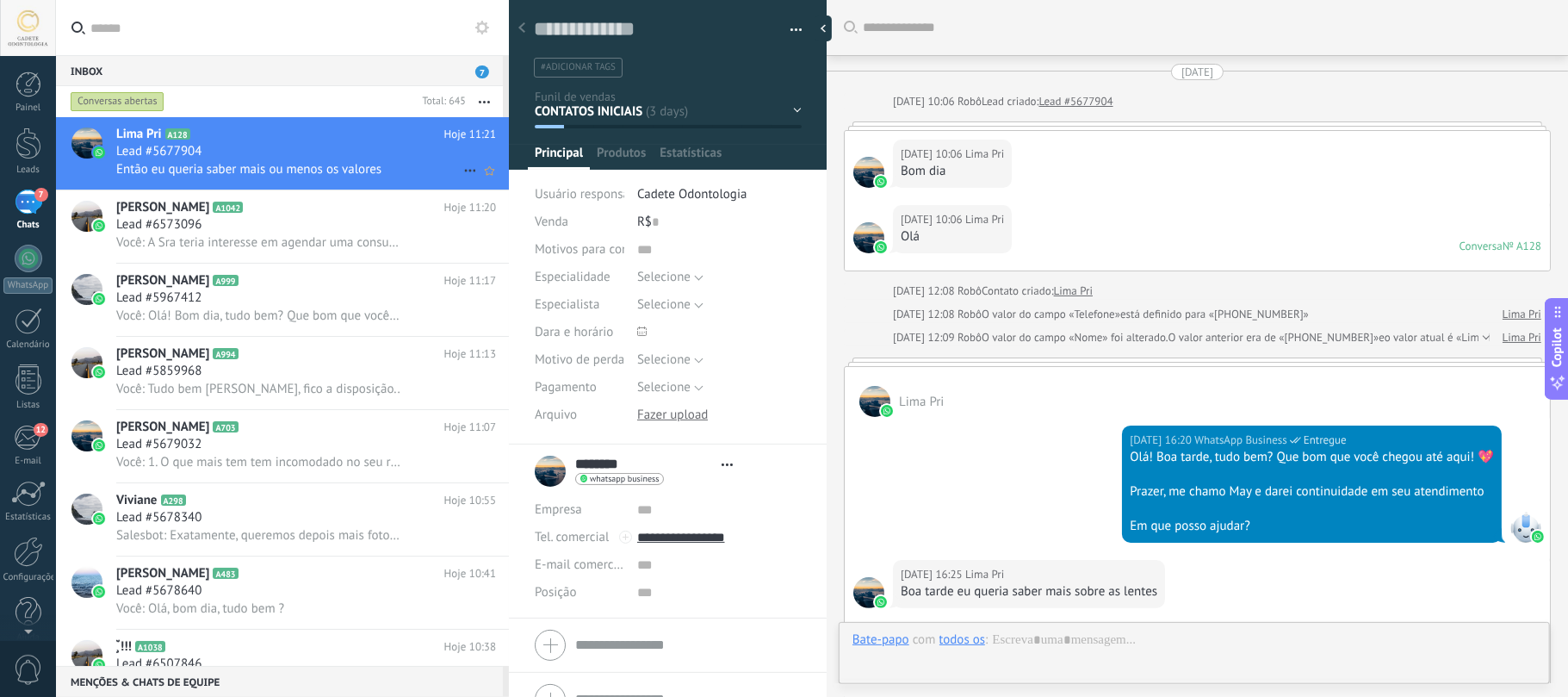
type textarea "**********"
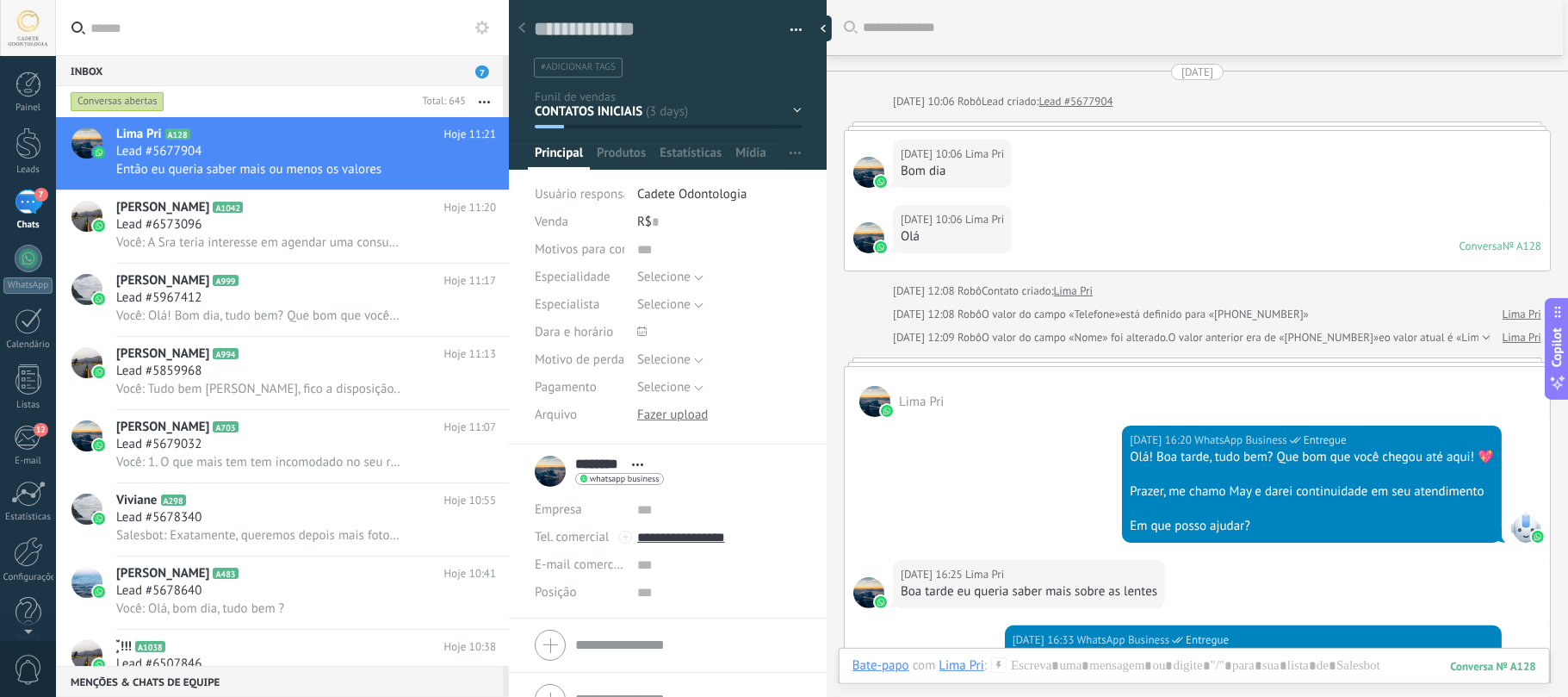
scroll to position [31, 0]
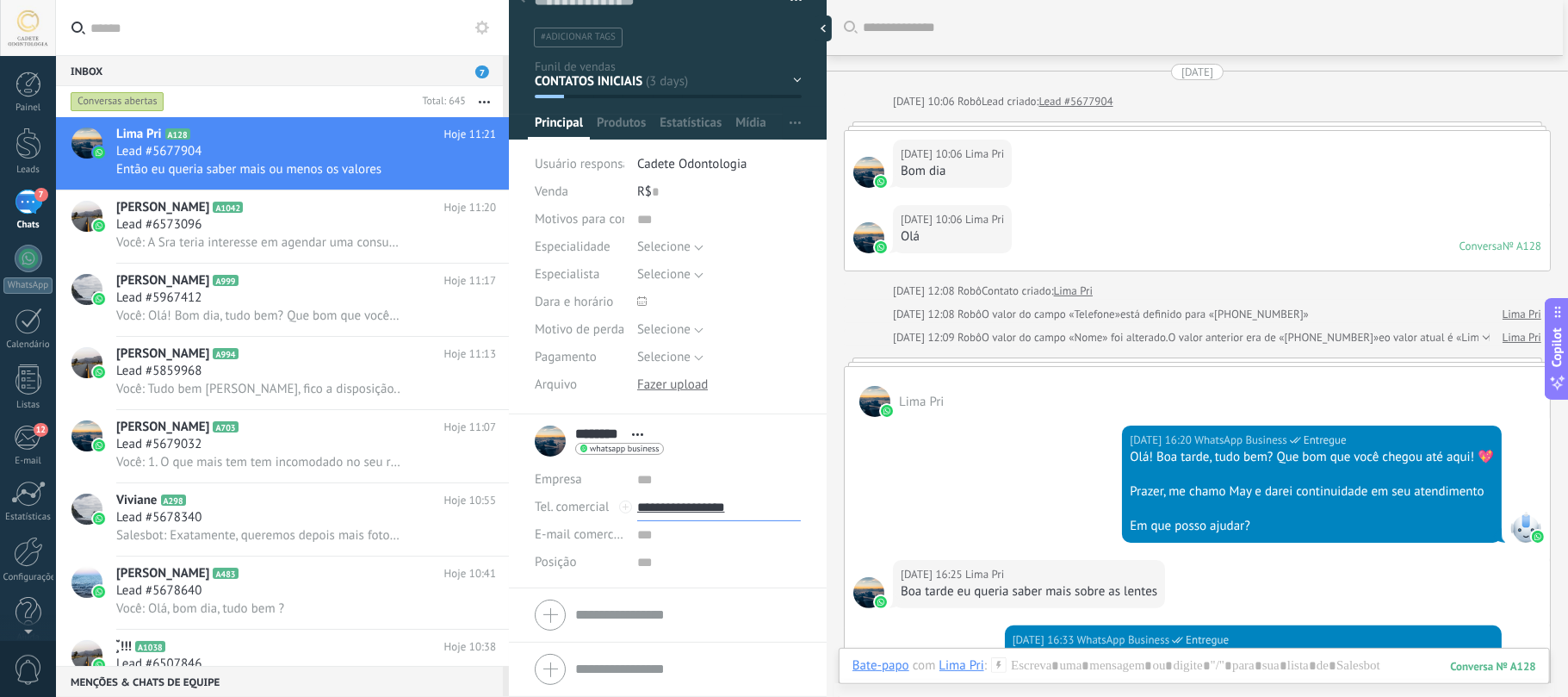
drag, startPoint x: 769, startPoint y: 500, endPoint x: 677, endPoint y: 518, distance: 93.7
click at [677, 518] on input "**********" at bounding box center [719, 507] width 164 height 28
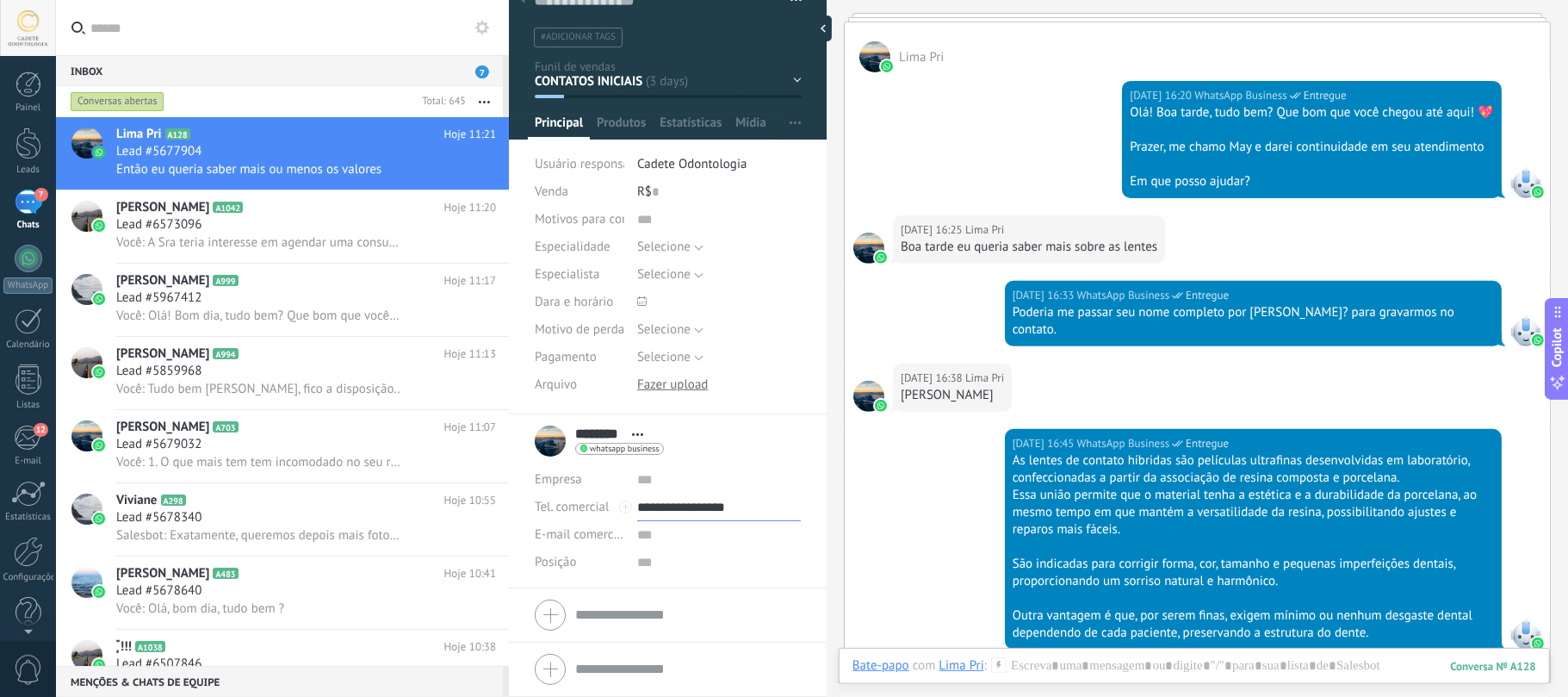
scroll to position [1017, 0]
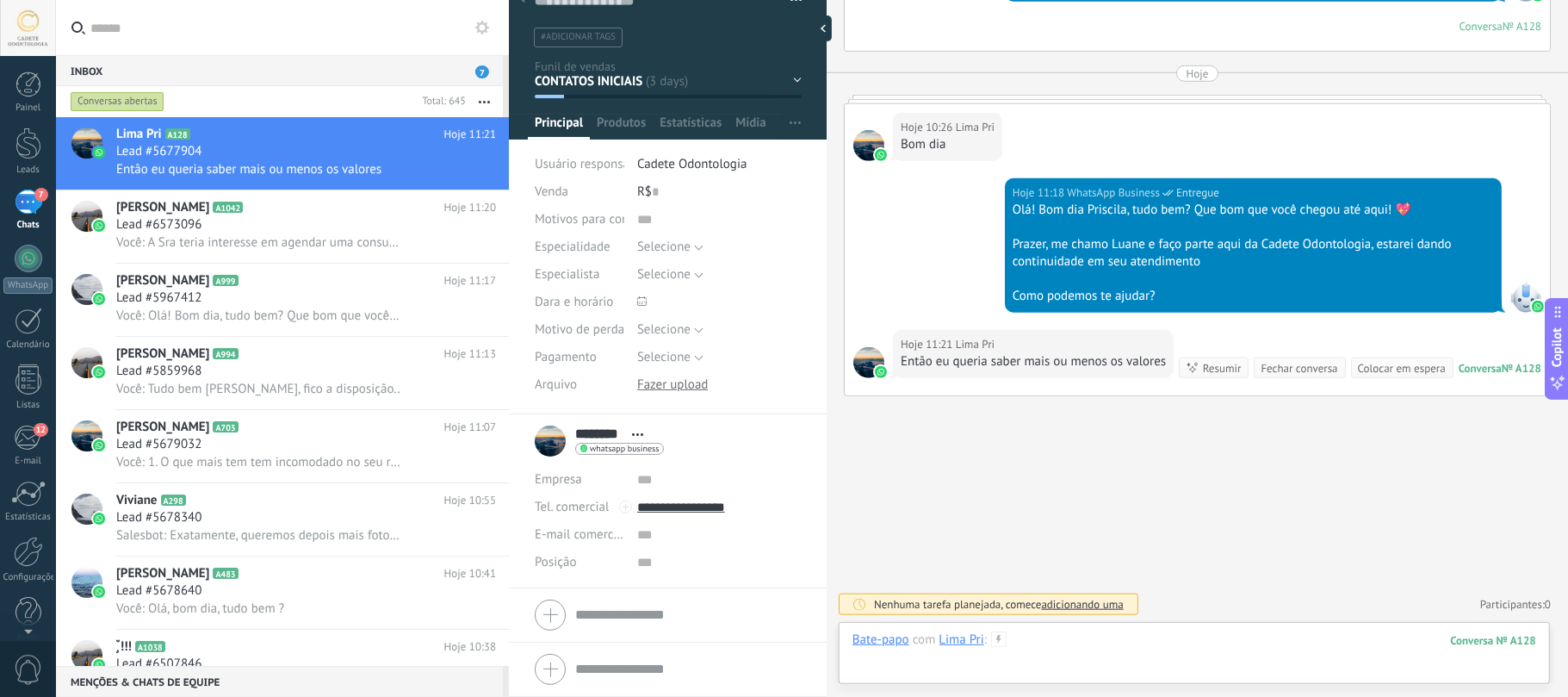
type input "**********"
click at [1134, 665] on div at bounding box center [1194, 657] width 684 height 52
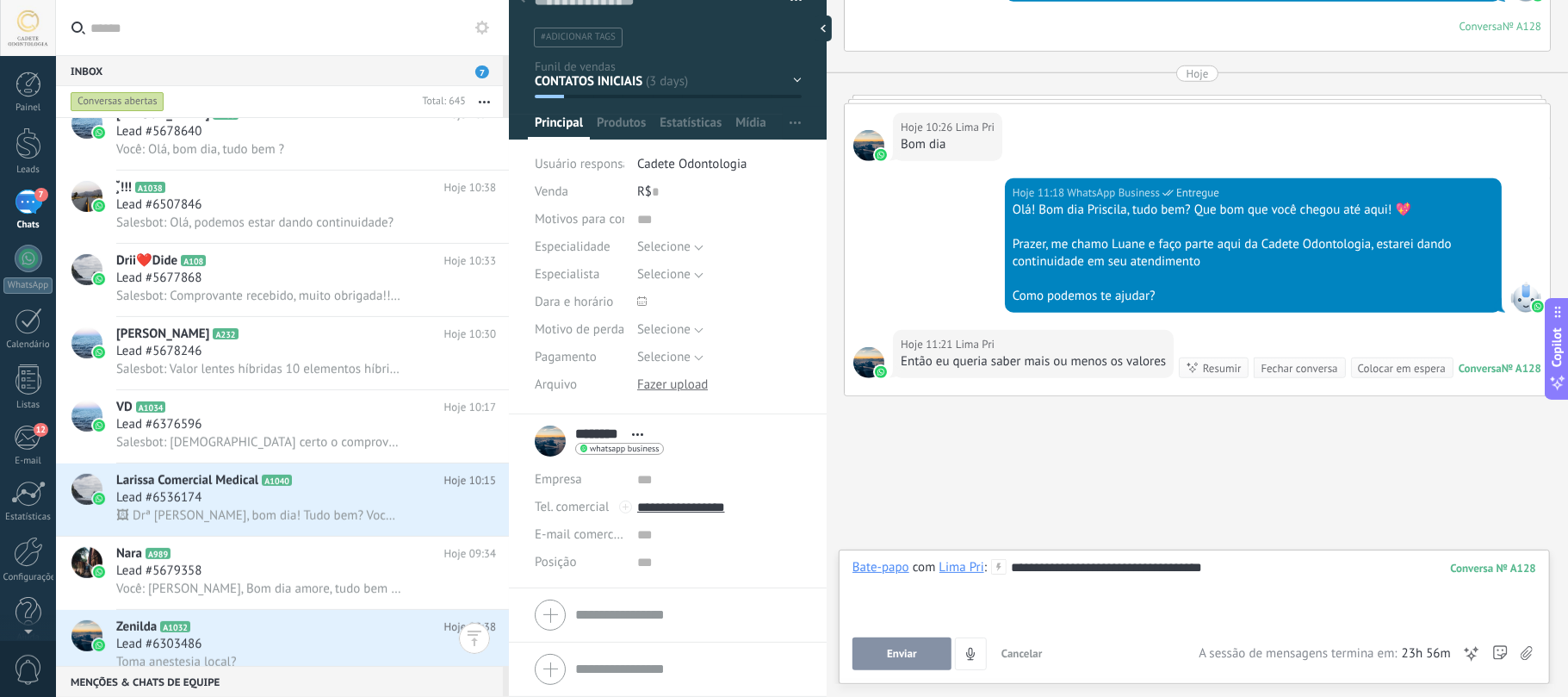
scroll to position [0, 0]
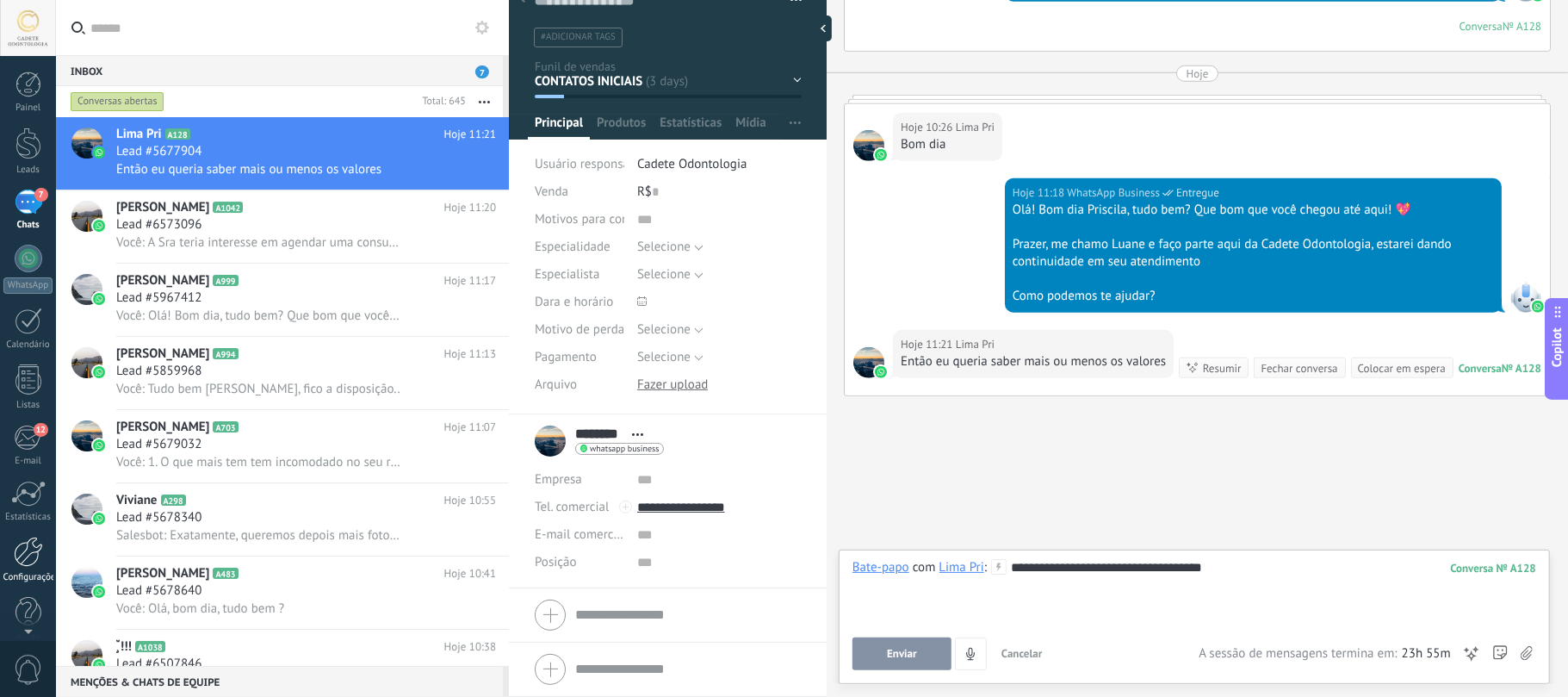
click at [29, 565] on div at bounding box center [28, 552] width 29 height 30
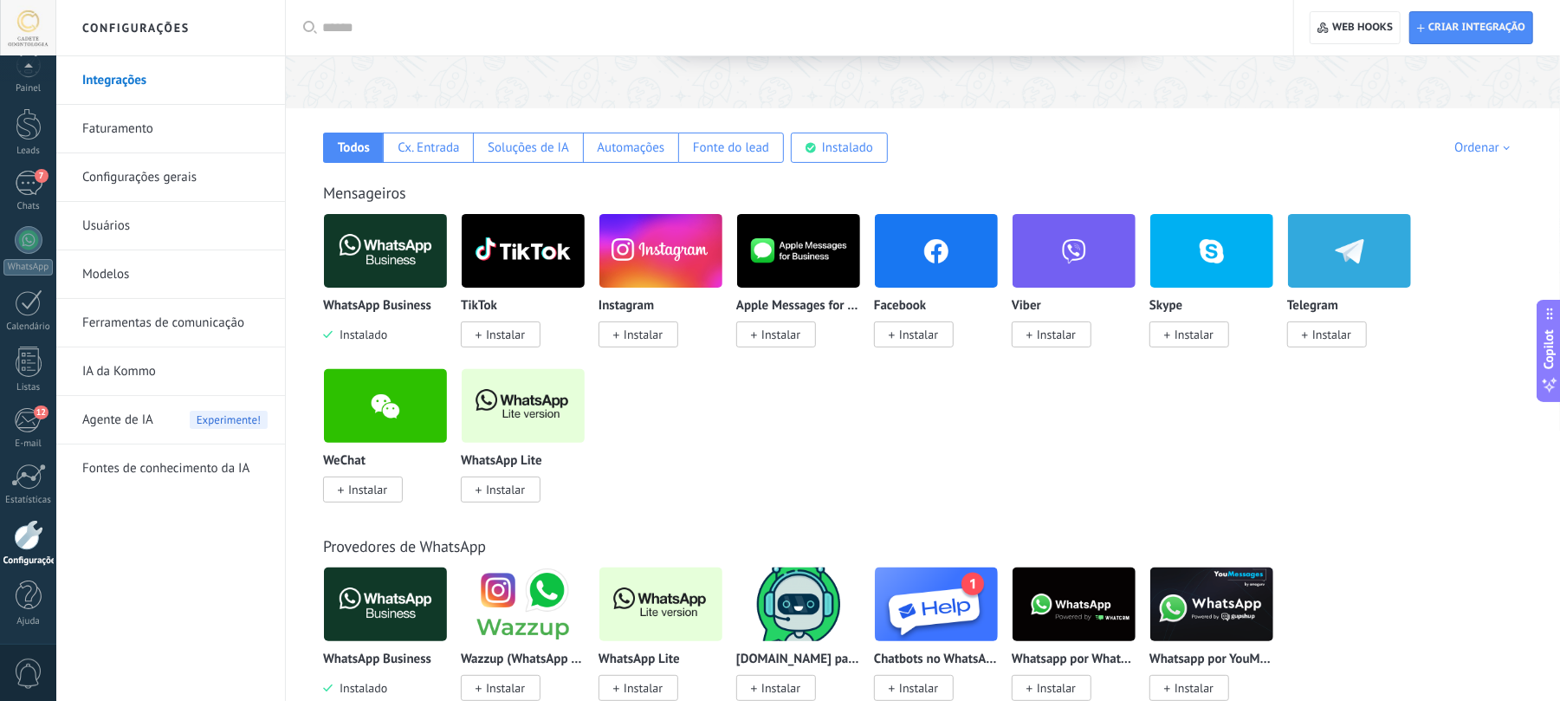
scroll to position [346, 0]
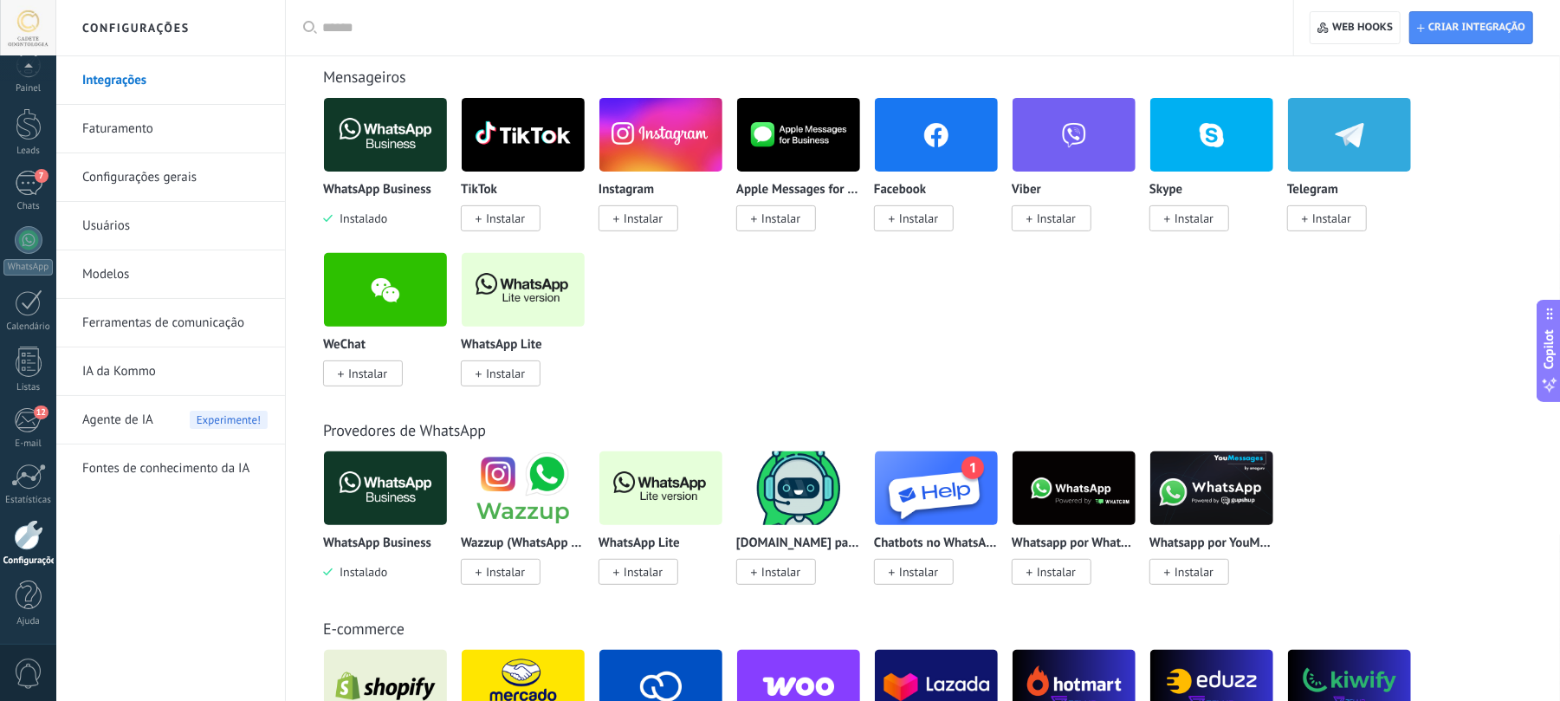
click at [120, 275] on link "Modelos" at bounding box center [174, 274] width 185 height 49
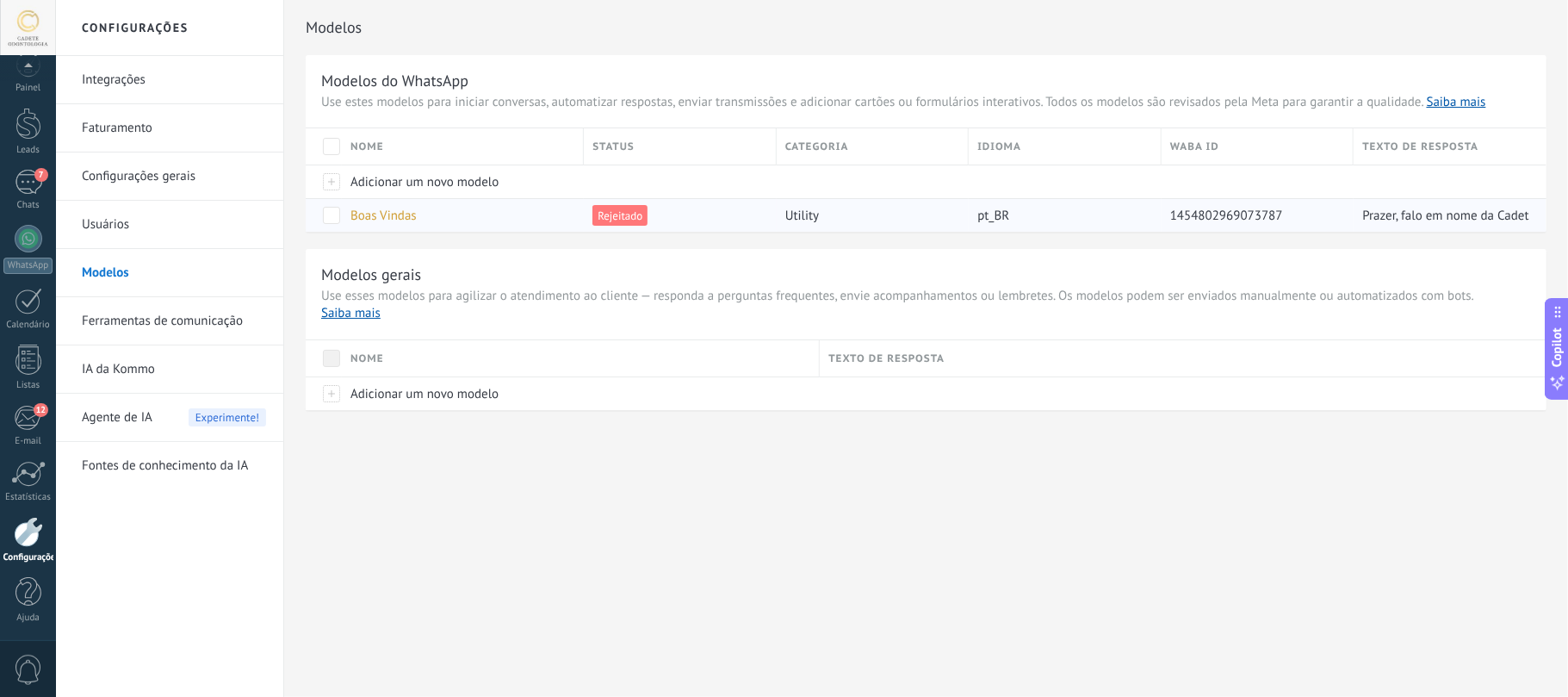
click at [1352, 218] on div "1454802969073787" at bounding box center [1258, 215] width 193 height 34
drag, startPoint x: 1006, startPoint y: 218, endPoint x: 854, endPoint y: 215, distance: 152.0
click at [997, 218] on span "pt_BR" at bounding box center [993, 216] width 32 height 16
drag, startPoint x: 852, startPoint y: 215, endPoint x: 780, endPoint y: 207, distance: 72.4
click at [844, 215] on div "utility" at bounding box center [868, 215] width 184 height 33
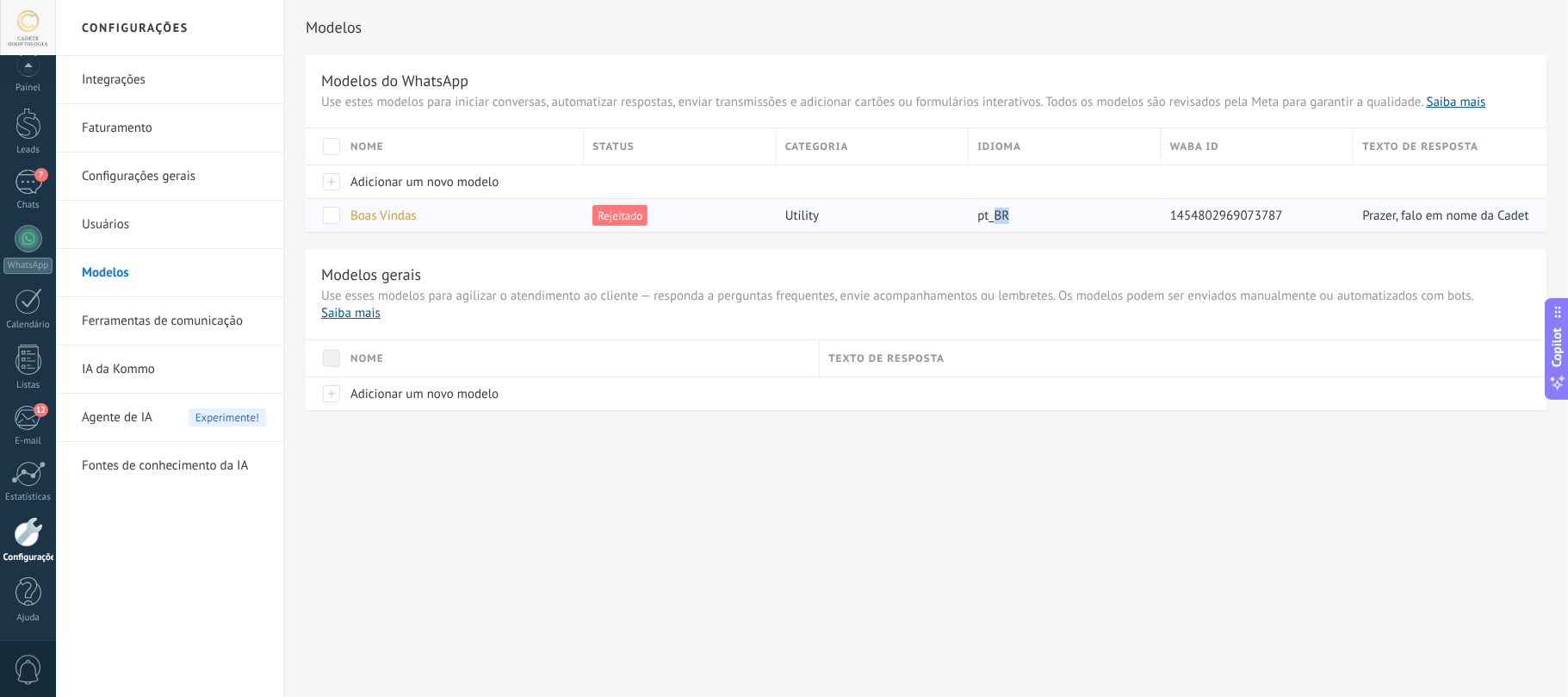
click at [780, 207] on div "utility" at bounding box center [868, 215] width 184 height 33
drag, startPoint x: 1121, startPoint y: 201, endPoint x: 1206, endPoint y: 209, distance: 85.4
click at [1128, 201] on div "pt_BR" at bounding box center [1060, 215] width 184 height 33
click at [1155, 215] on div "pt_BR" at bounding box center [1065, 215] width 193 height 34
drag, startPoint x: 325, startPoint y: 296, endPoint x: 656, endPoint y: 292, distance: 331.0
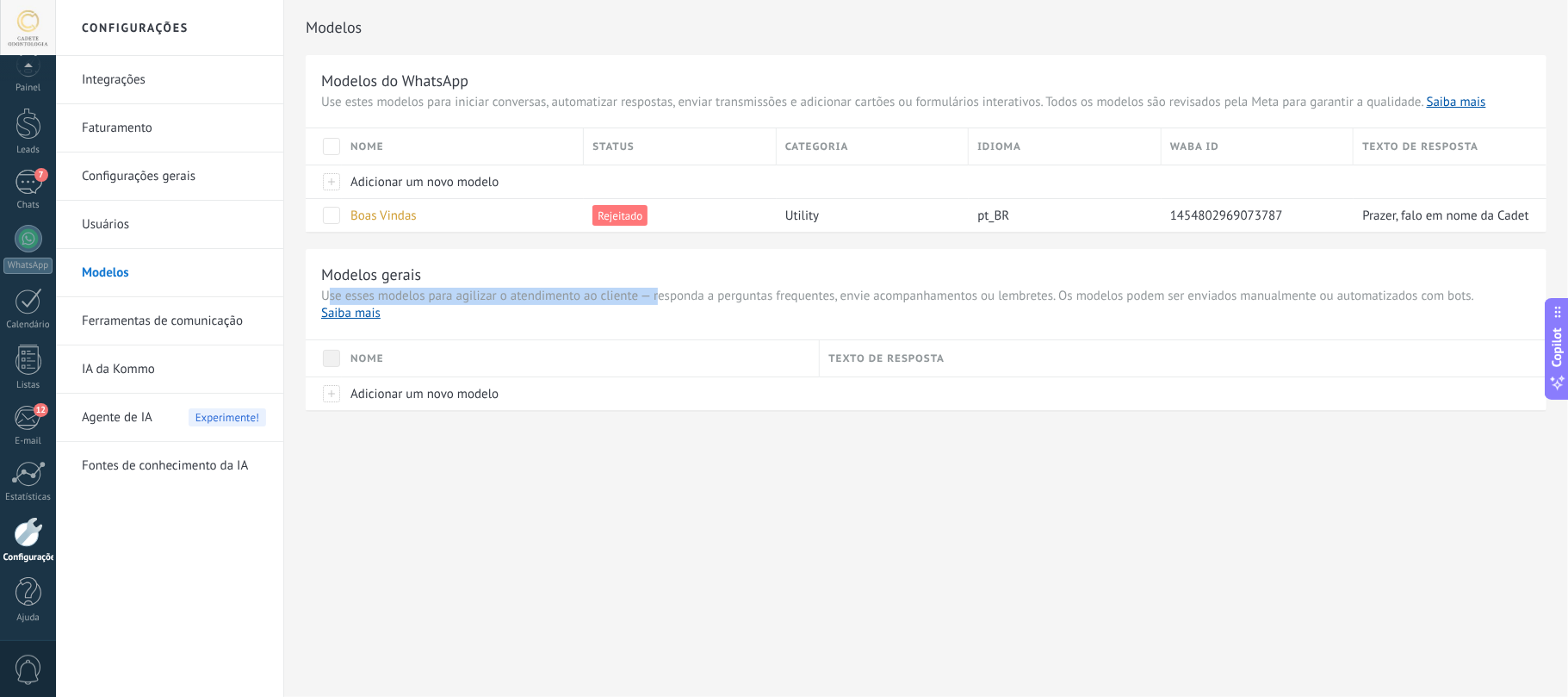
click at [656, 292] on span "Use esses modelos para agilizar o atendimento ao cliente — responda a perguntas…" at bounding box center [926, 304] width 1210 height 35
click at [656, 291] on span "Use esses modelos para agilizar o atendimento ao cliente — responda a perguntas…" at bounding box center [926, 304] width 1210 height 35
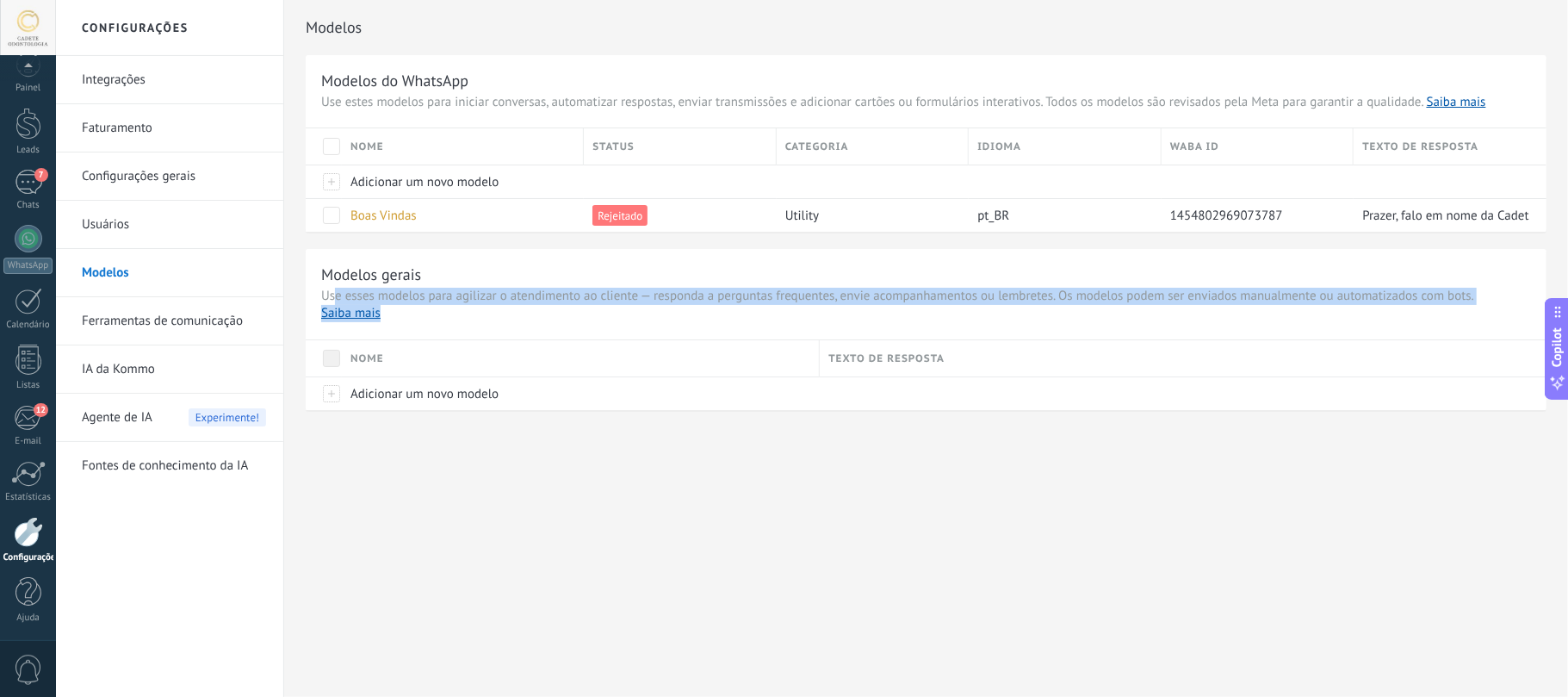
drag, startPoint x: 339, startPoint y: 296, endPoint x: 983, endPoint y: 311, distance: 644.2
click at [983, 311] on span "Use esses modelos para agilizar o atendimento ao cliente — responda a perguntas…" at bounding box center [926, 304] width 1210 height 35
click at [1045, 311] on span "Use esses modelos para agilizar o atendimento ao cliente — responda a perguntas…" at bounding box center [926, 304] width 1210 height 35
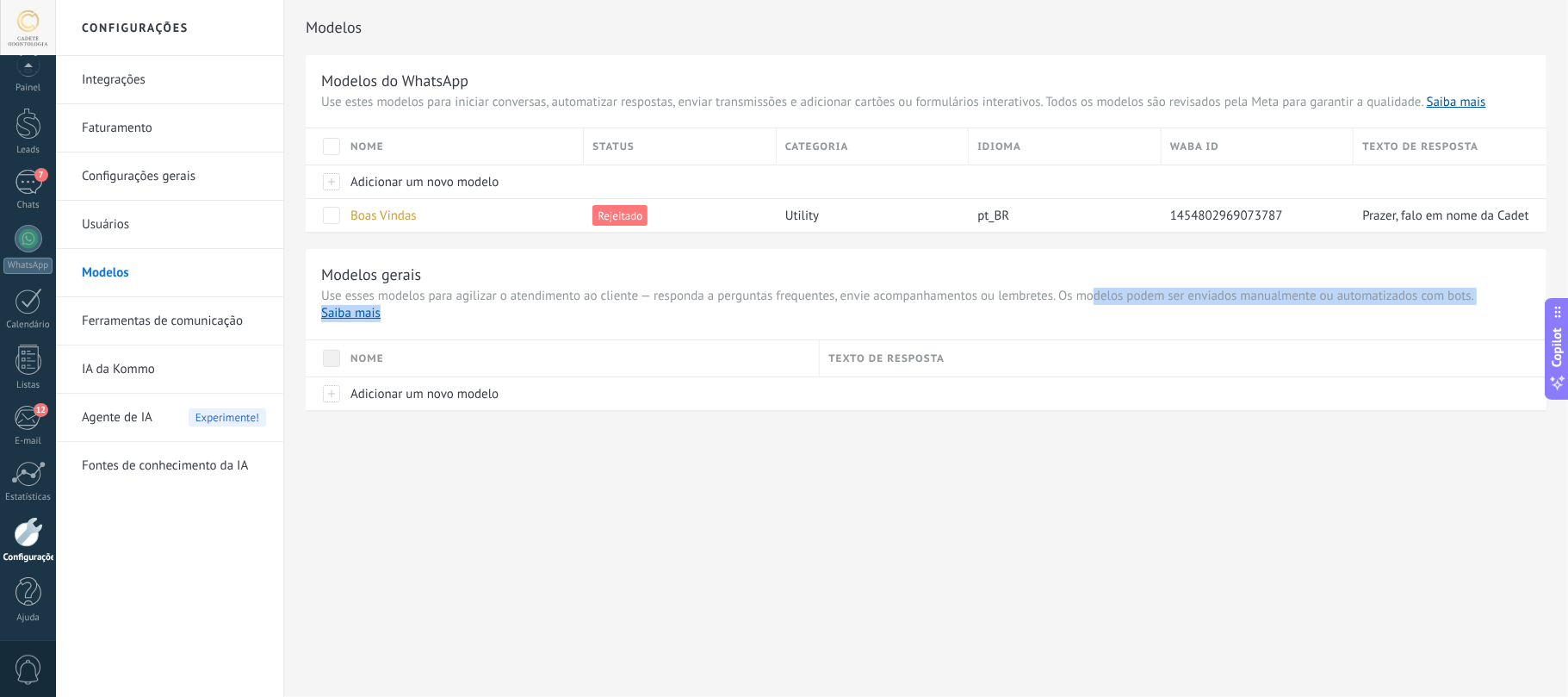
drag, startPoint x: 1092, startPoint y: 301, endPoint x: 1103, endPoint y: 311, distance: 14.9
click at [1103, 311] on span "Use esses modelos para agilizar o atendimento ao cliente — responda a perguntas…" at bounding box center [926, 304] width 1210 height 35
click at [1100, 322] on span "Use esses modelos para agilizar o atendimento ao cliente — responda a perguntas…" at bounding box center [926, 304] width 1210 height 35
click at [372, 398] on span "Adicionar um novo modelo" at bounding box center [424, 394] width 148 height 16
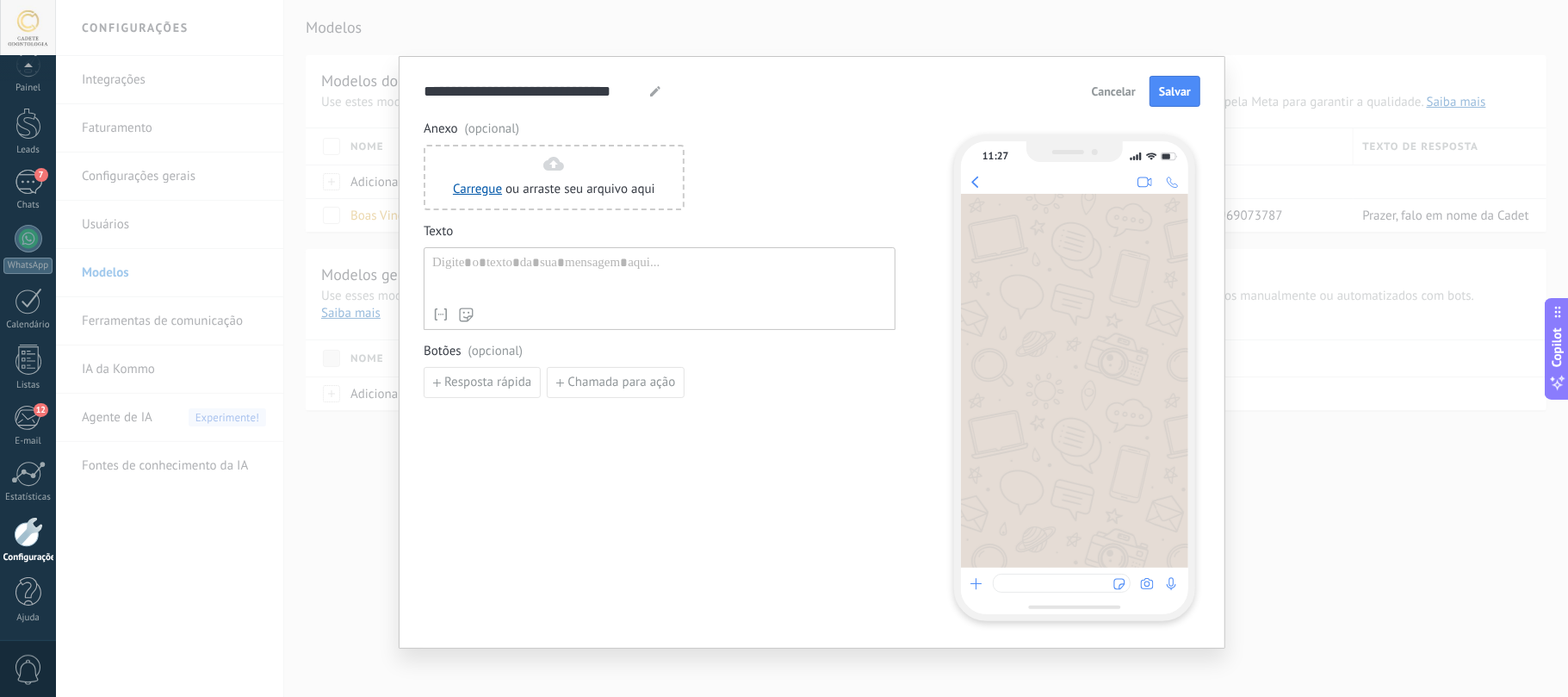
drag, startPoint x: 501, startPoint y: 282, endPoint x: 507, endPoint y: 273, distance: 10.8
click at [505, 277] on div at bounding box center [659, 276] width 454 height 44
paste div
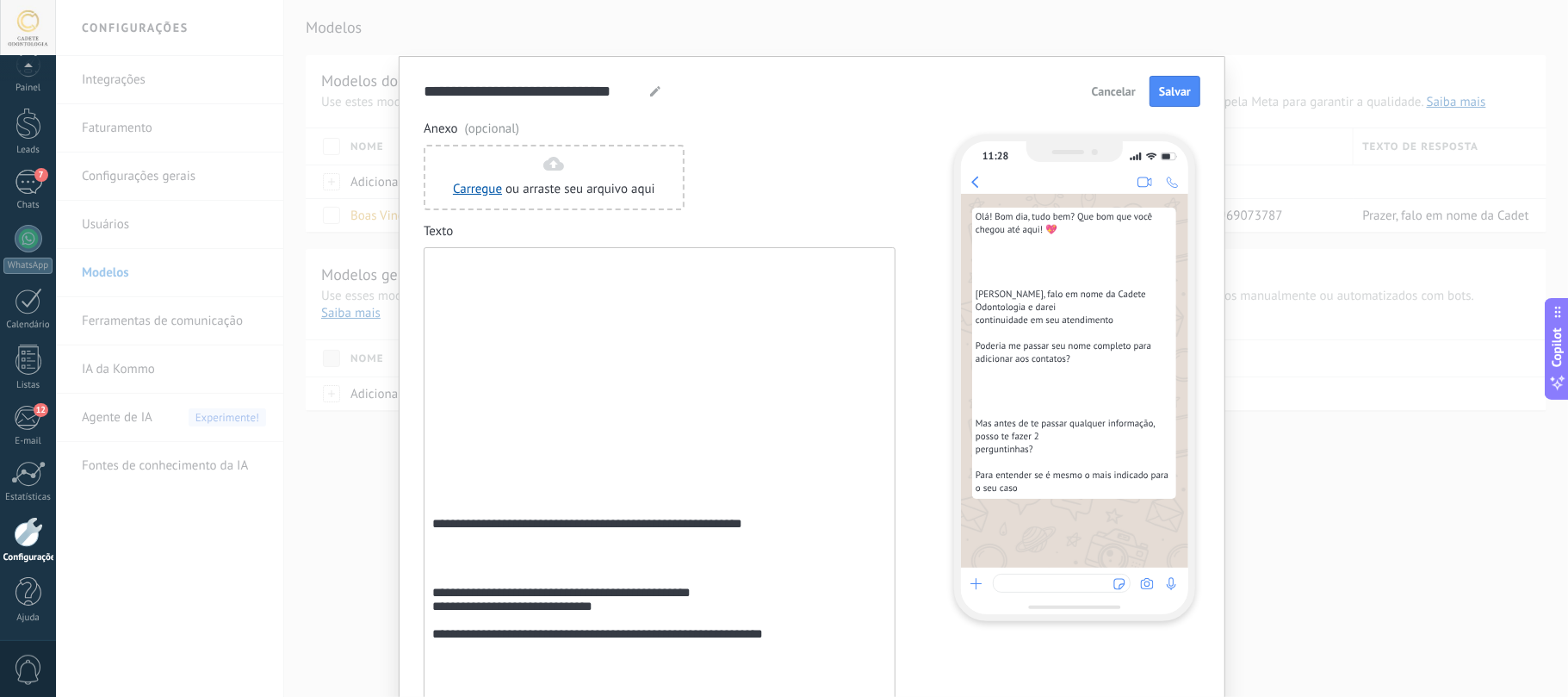
click at [574, 317] on div "**********" at bounding box center [659, 593] width 453 height 676
drag, startPoint x: 429, startPoint y: 472, endPoint x: 231, endPoint y: 1, distance: 510.9
click at [219, 10] on div "**********" at bounding box center [811, 348] width 1512 height 697
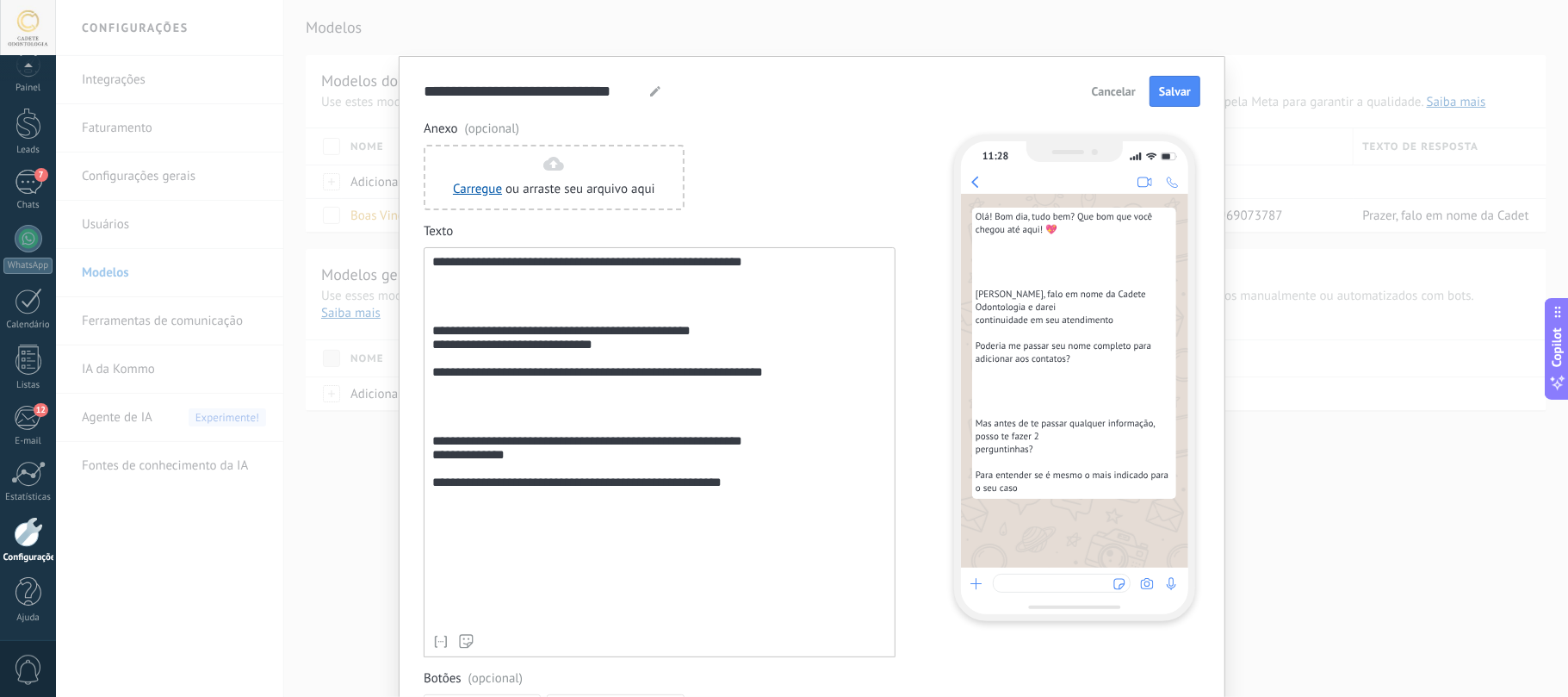
click at [449, 293] on div "**********" at bounding box center [659, 439] width 453 height 371
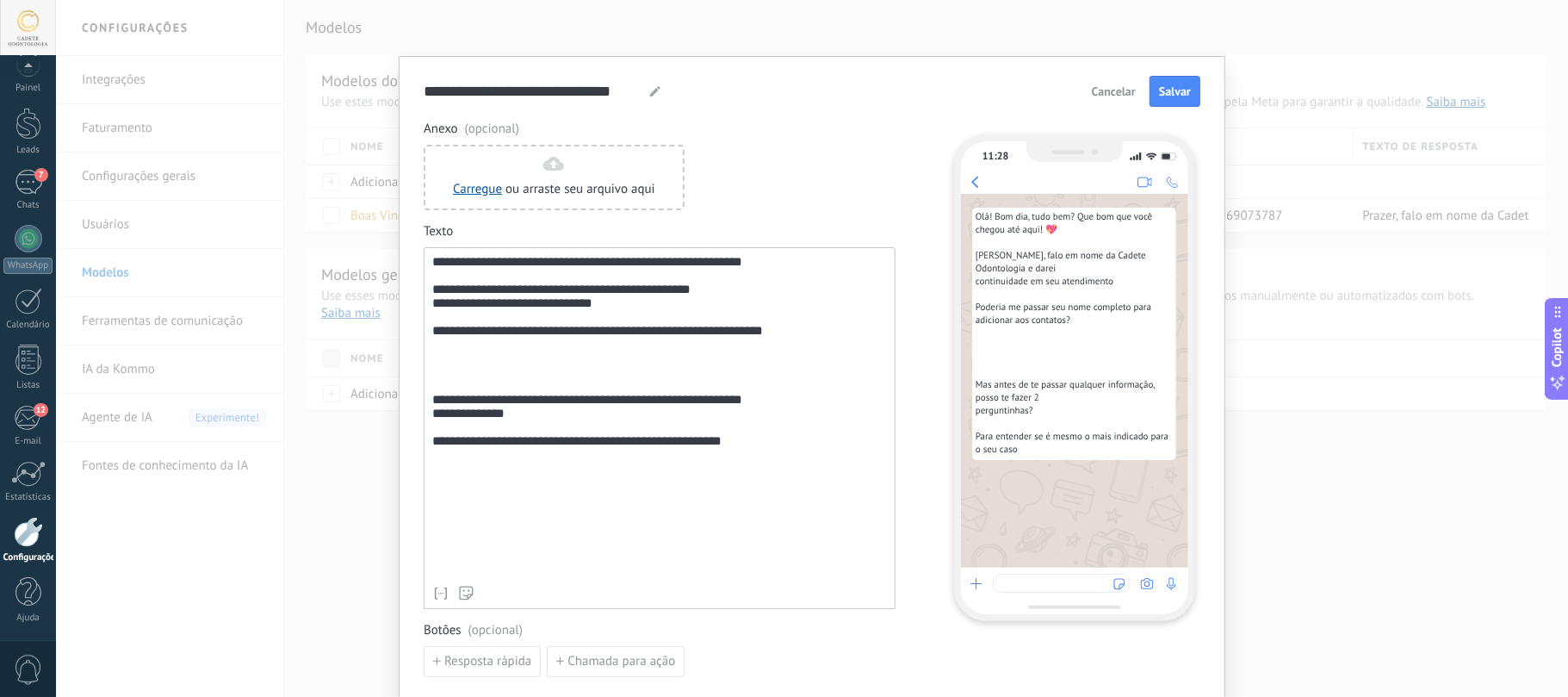
click at [458, 360] on div "**********" at bounding box center [659, 416] width 453 height 323
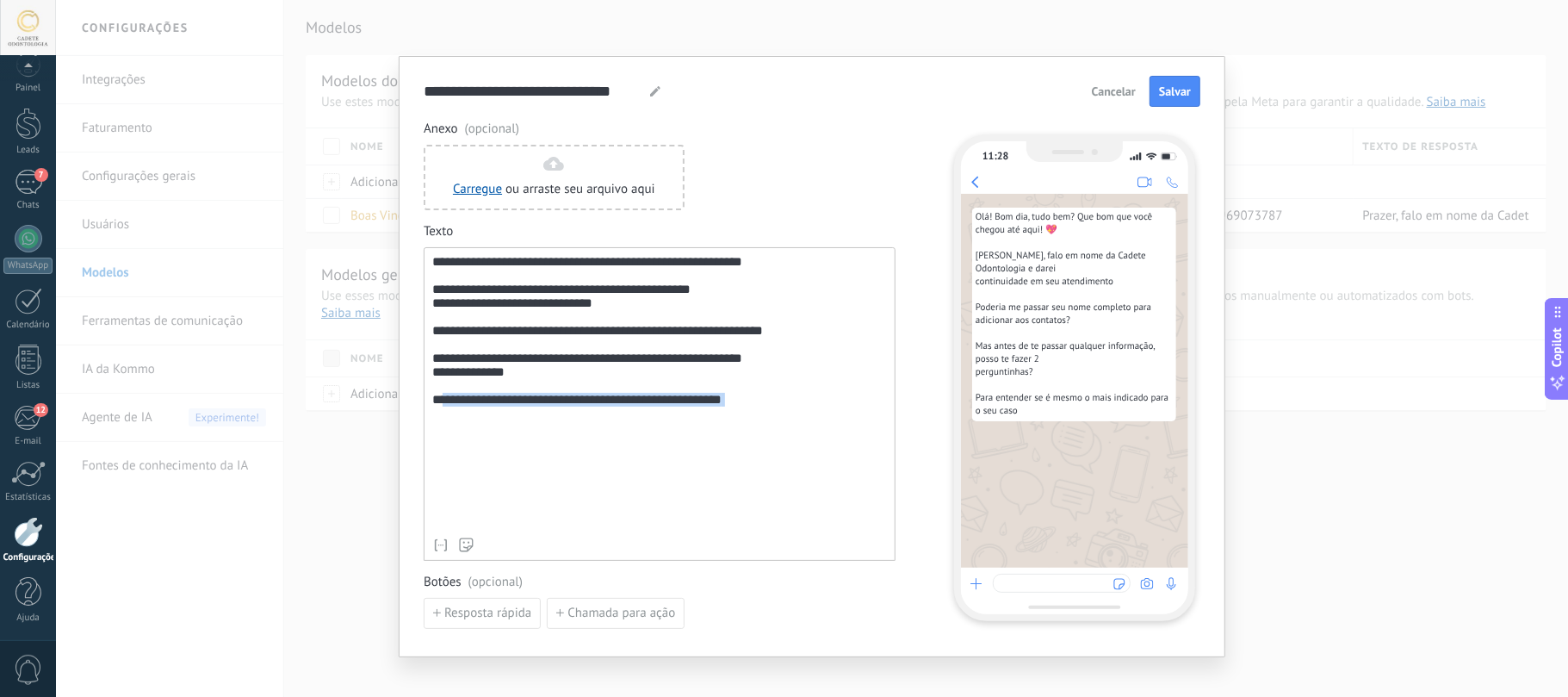
drag, startPoint x: 441, startPoint y: 428, endPoint x: 753, endPoint y: 442, distance: 312.3
click at [753, 442] on div "**********" at bounding box center [659, 392] width 453 height 274
click at [769, 440] on div "**********" at bounding box center [659, 392] width 453 height 274
drag, startPoint x: 749, startPoint y: 433, endPoint x: 341, endPoint y: 398, distance: 409.5
click at [341, 398] on div "**********" at bounding box center [811, 348] width 1512 height 697
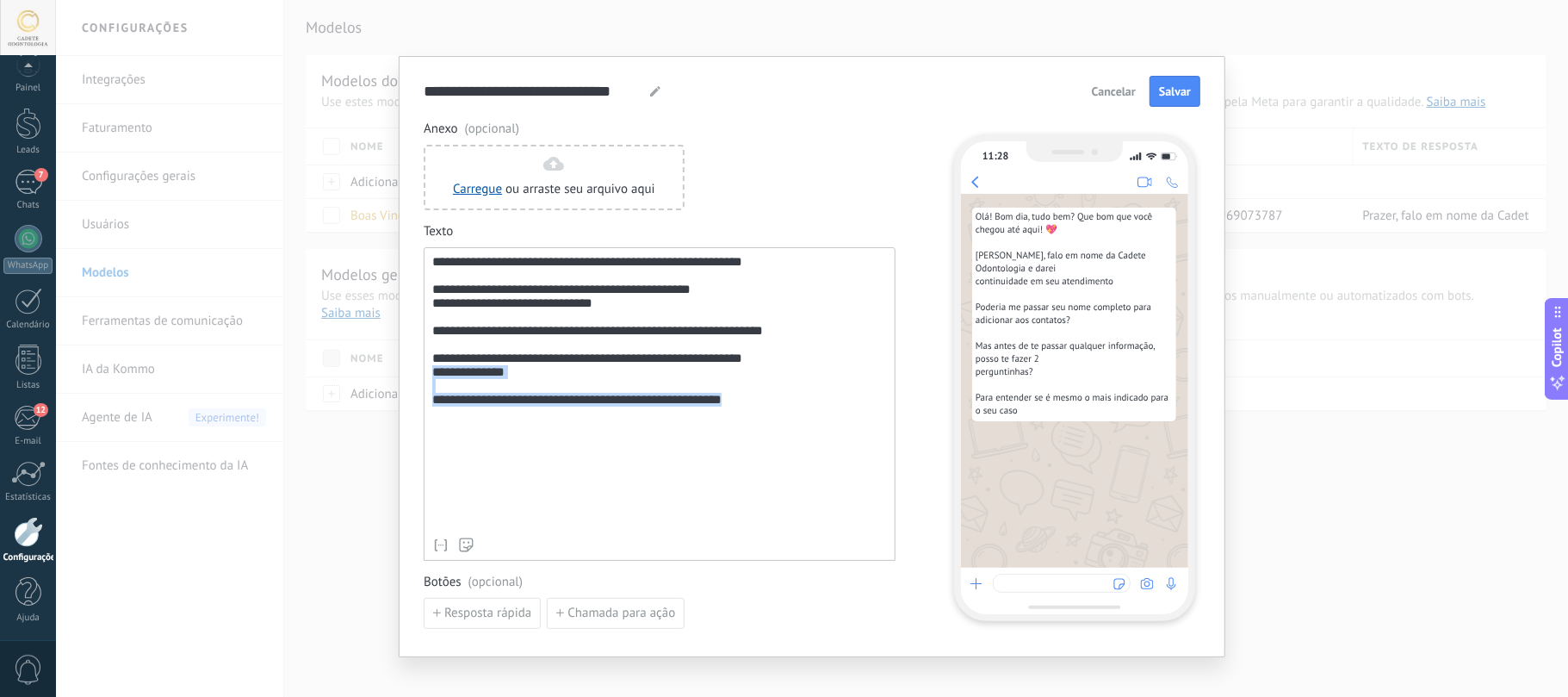
click at [574, 390] on div "**********" at bounding box center [659, 392] width 453 height 274
click at [491, 610] on span "Resposta rápida" at bounding box center [487, 613] width 87 height 12
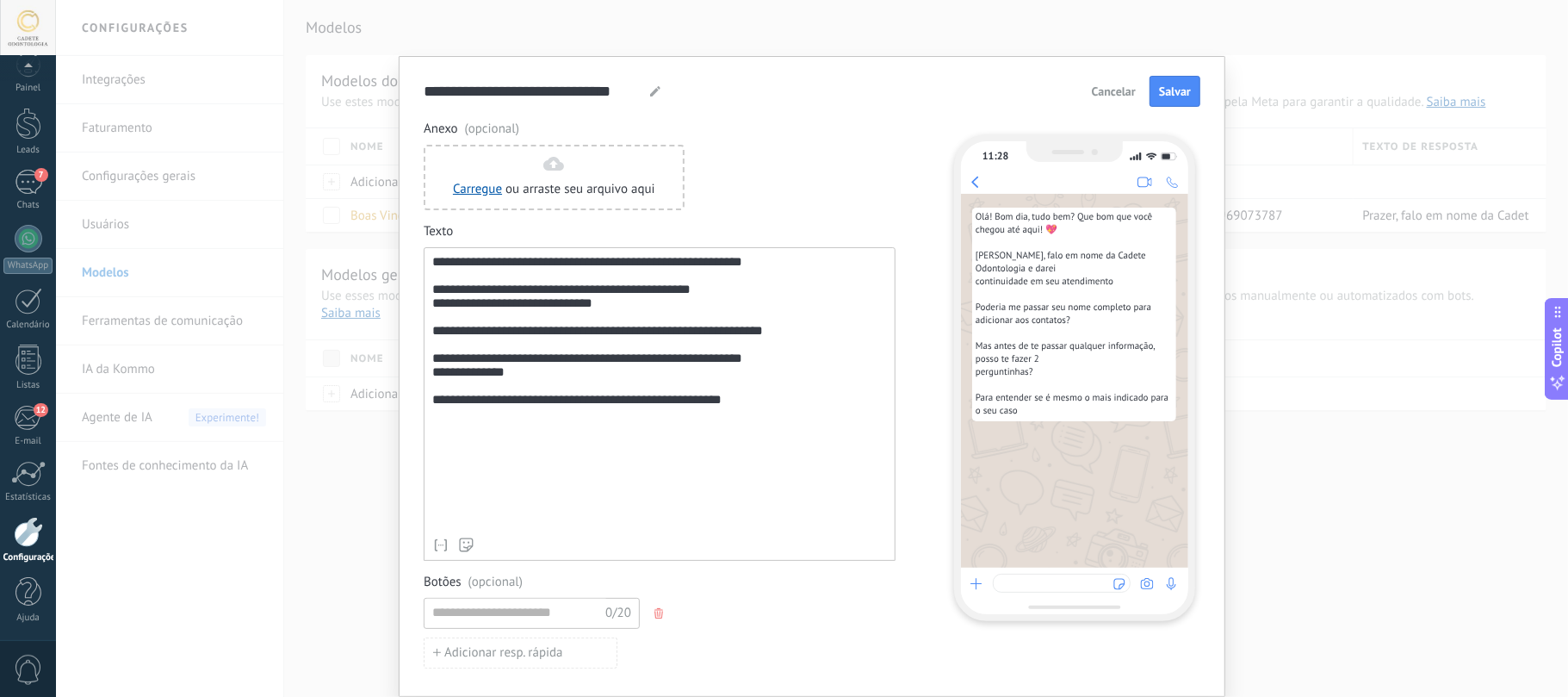
scroll to position [138, 0]
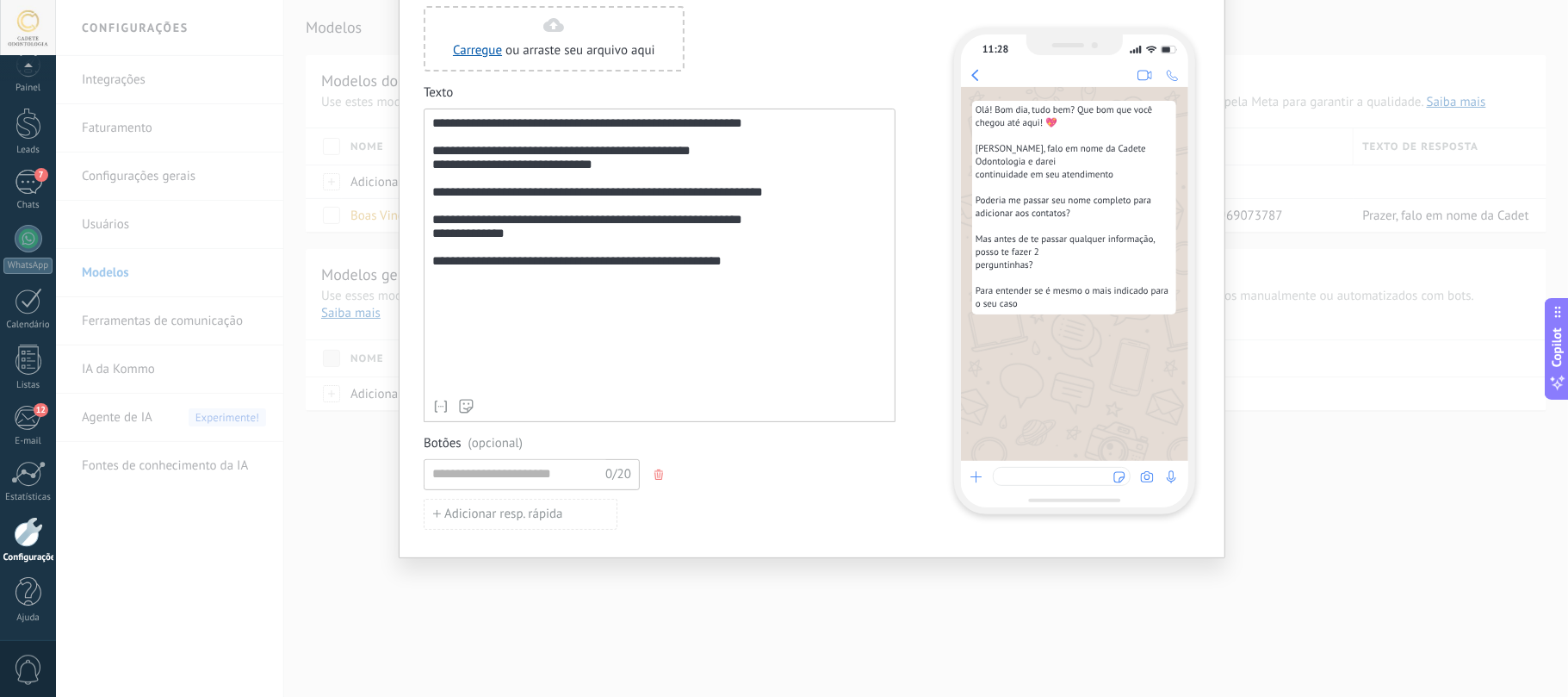
click at [494, 486] on div "0/20" at bounding box center [531, 474] width 216 height 31
click at [492, 479] on input at bounding box center [516, 473] width 183 height 28
type input "*"
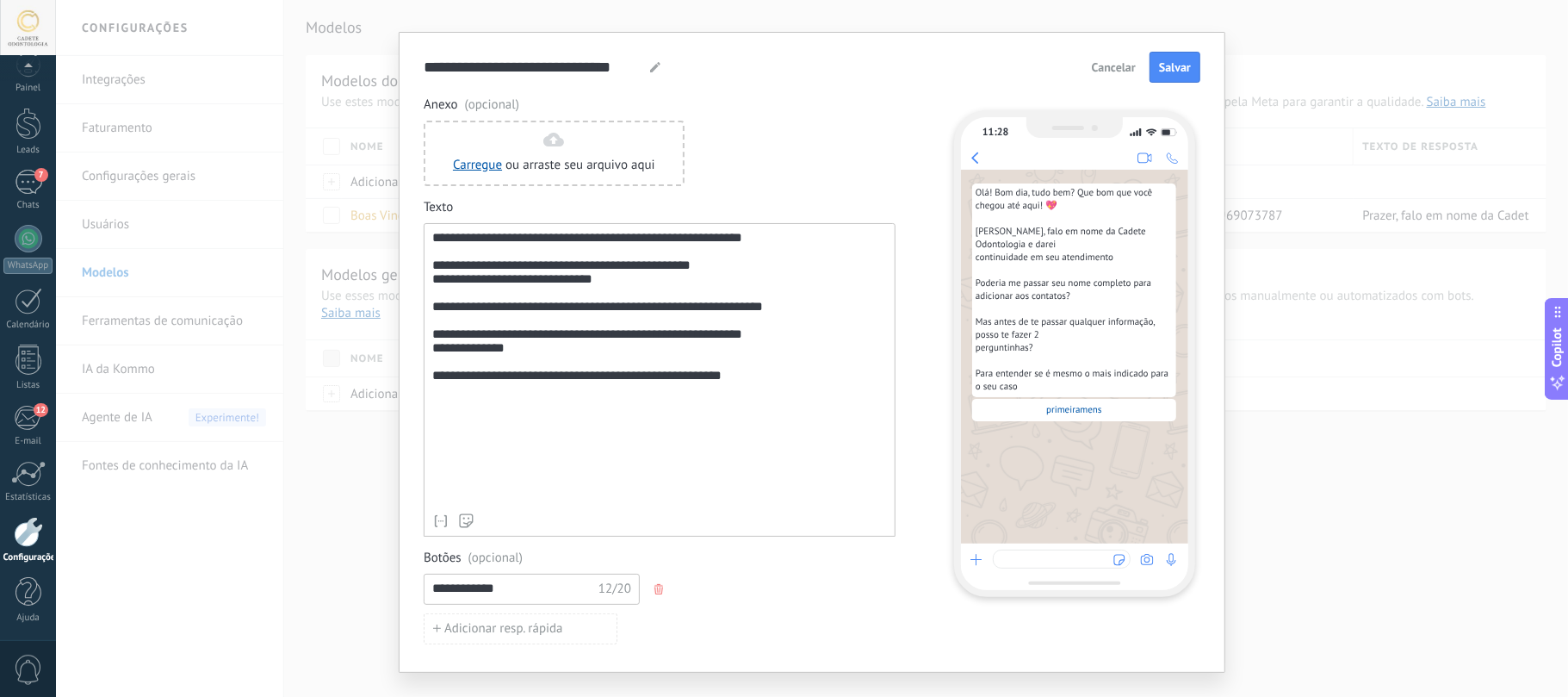
scroll to position [0, 0]
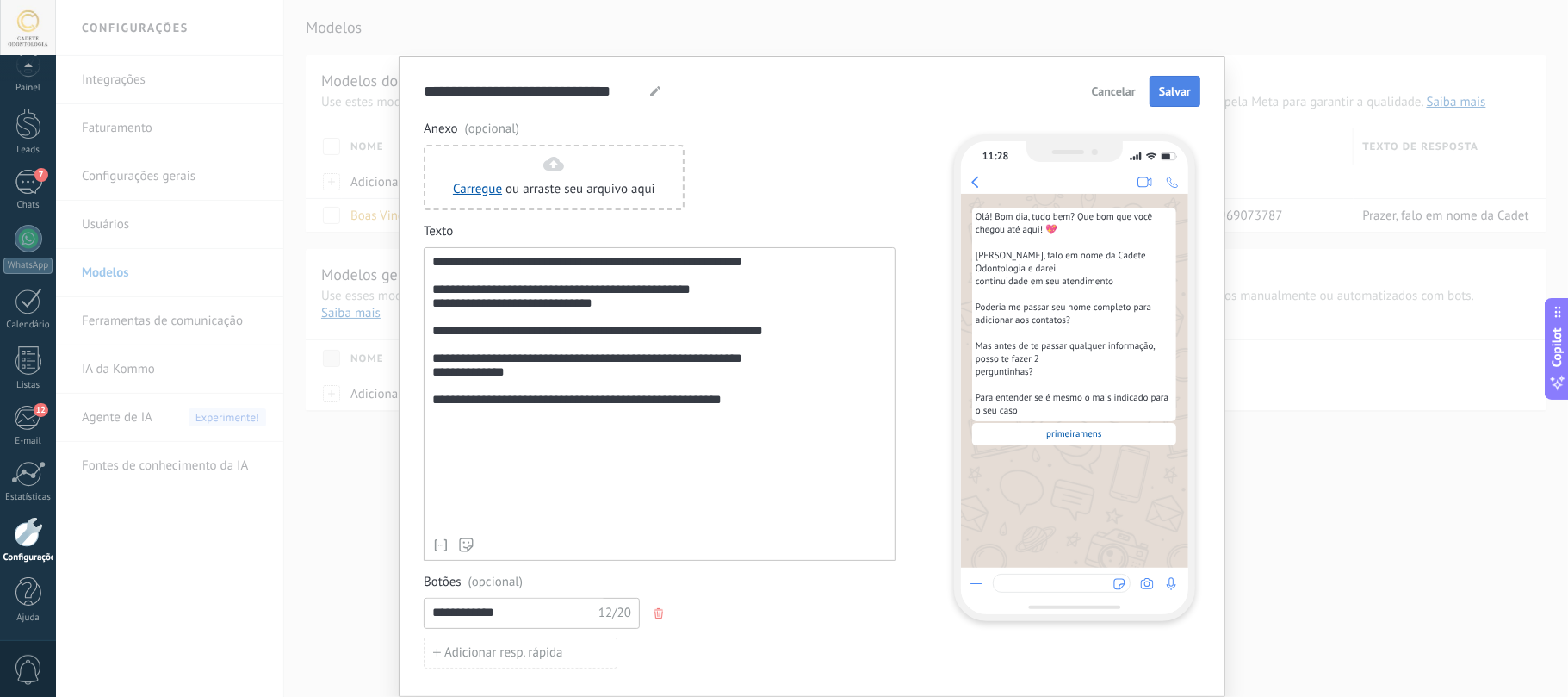
type input "**********"
click at [1188, 90] on button "Salvar" at bounding box center [1174, 90] width 51 height 31
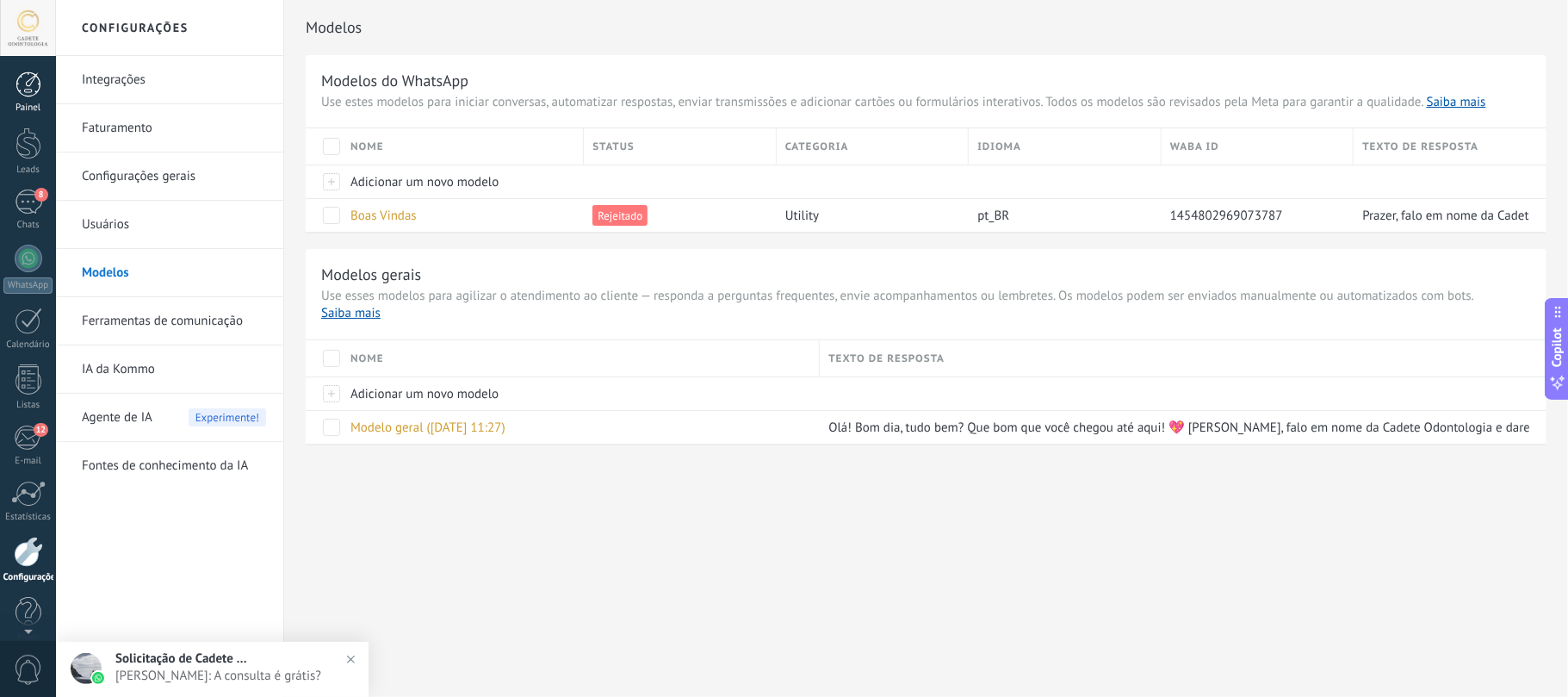
click at [40, 85] on div at bounding box center [29, 85] width 26 height 26
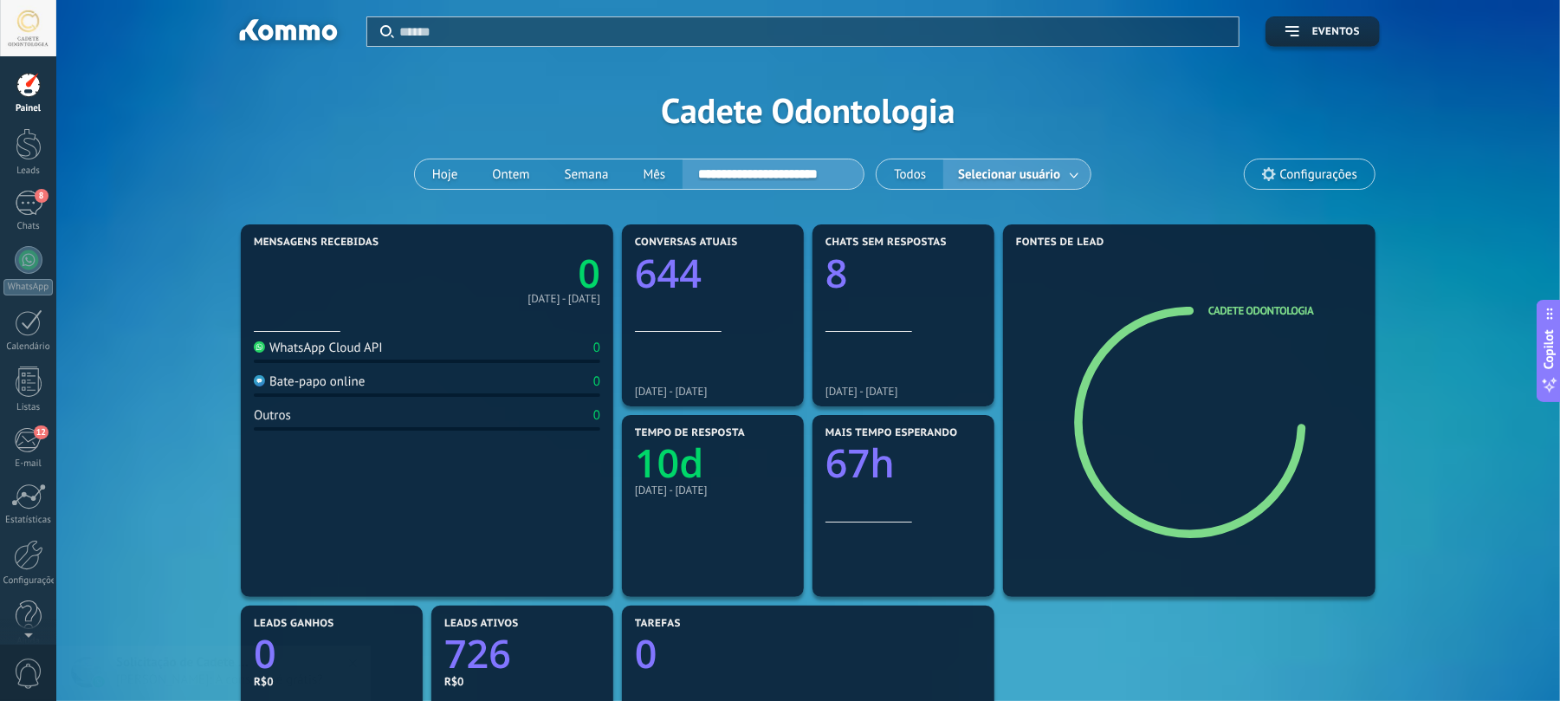
scroll to position [115, 0]
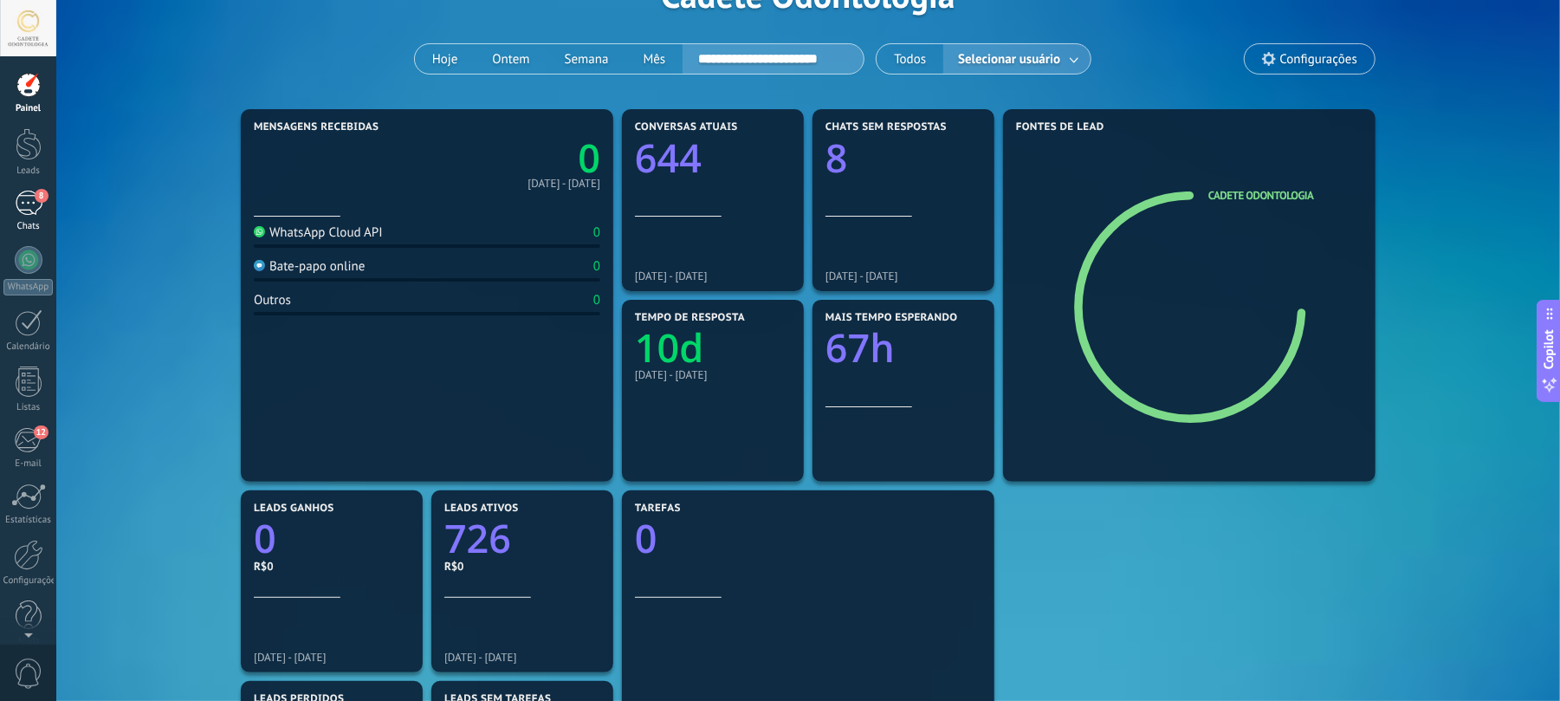
click at [36, 204] on div "8" at bounding box center [29, 203] width 28 height 25
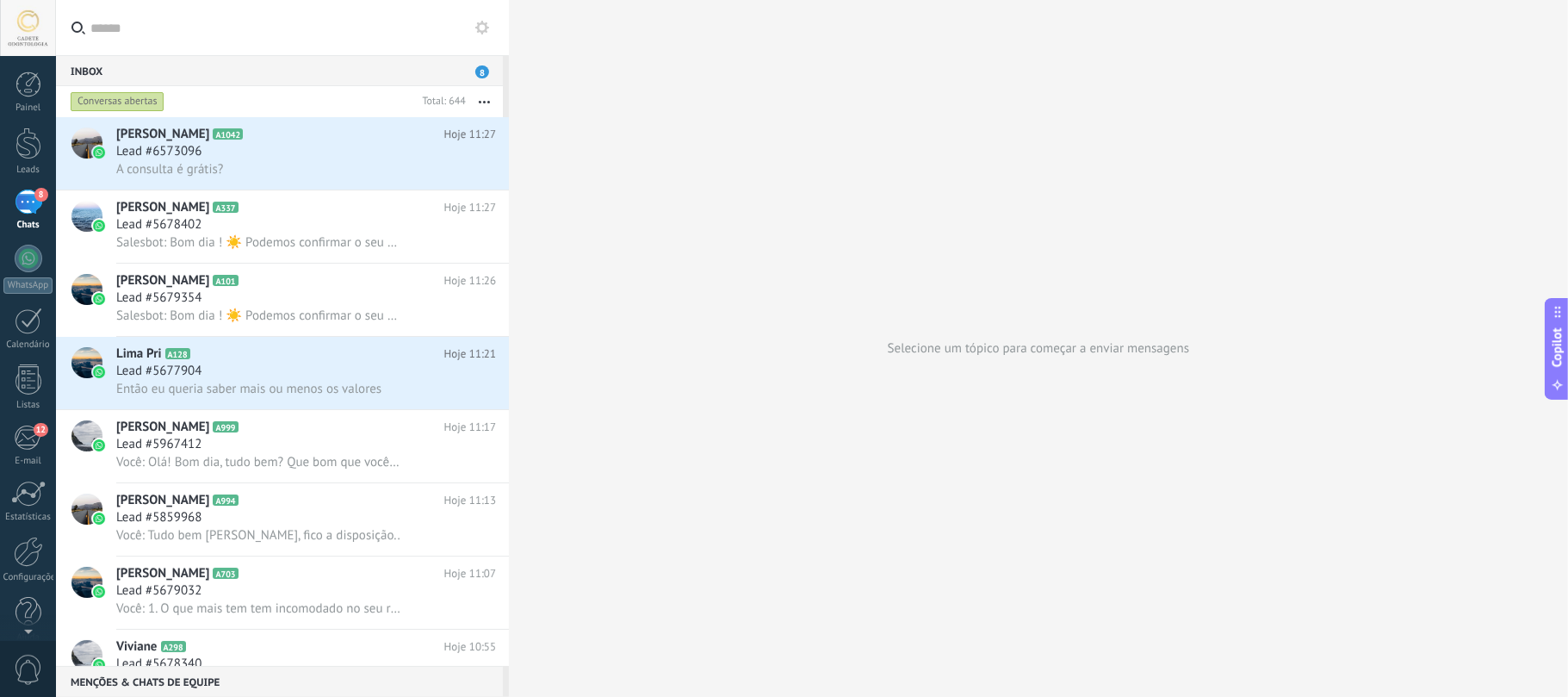
click at [89, 98] on div "Conversas abertas" at bounding box center [117, 101] width 93 height 21
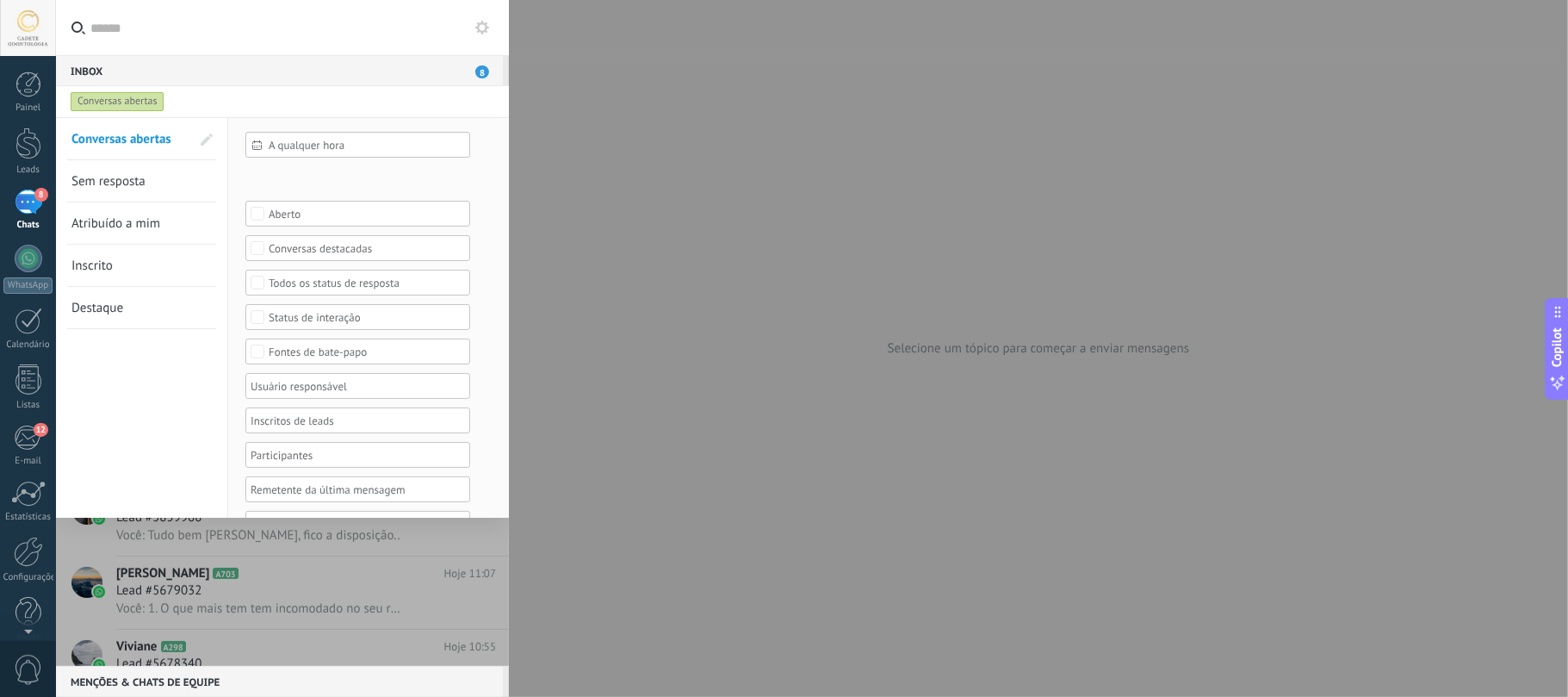
click at [131, 222] on span "Atribuído a mim" at bounding box center [115, 224] width 88 height 16
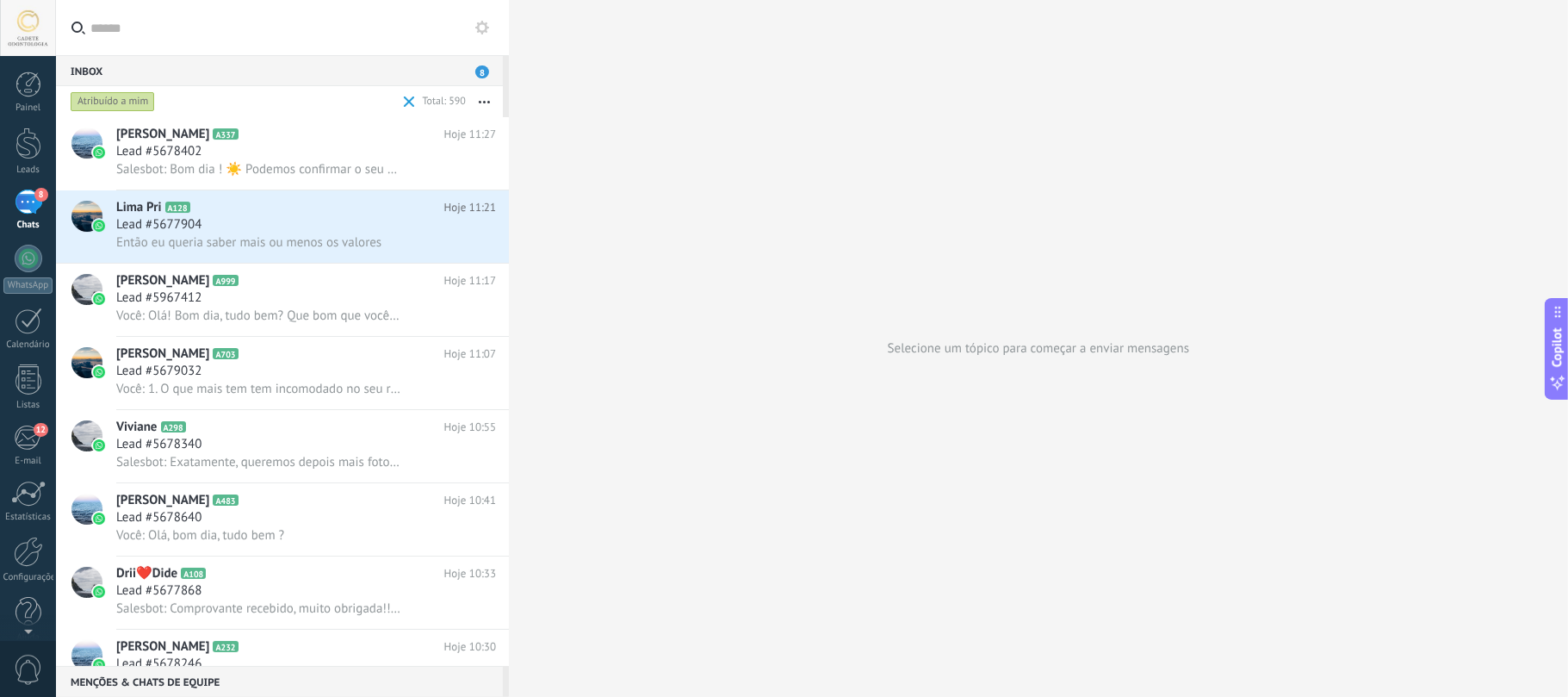
click at [97, 97] on div "Atribuído a mim" at bounding box center [112, 101] width 85 height 21
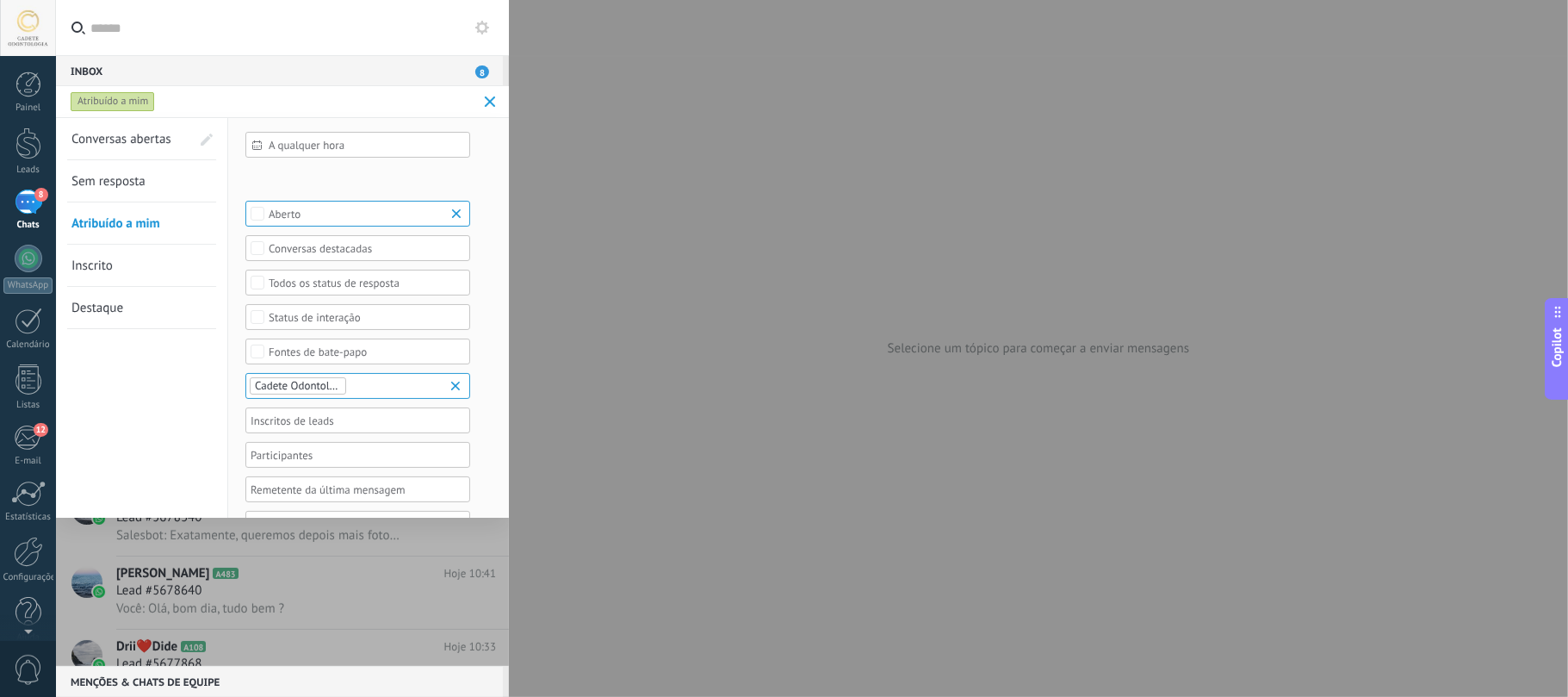
click at [310, 283] on div "Todos os status de resposta" at bounding box center [358, 282] width 179 height 13
click at [352, 324] on label "Sem resposta" at bounding box center [358, 323] width 223 height 21
click at [291, 497] on span "Aplicar" at bounding box center [281, 491] width 36 height 12
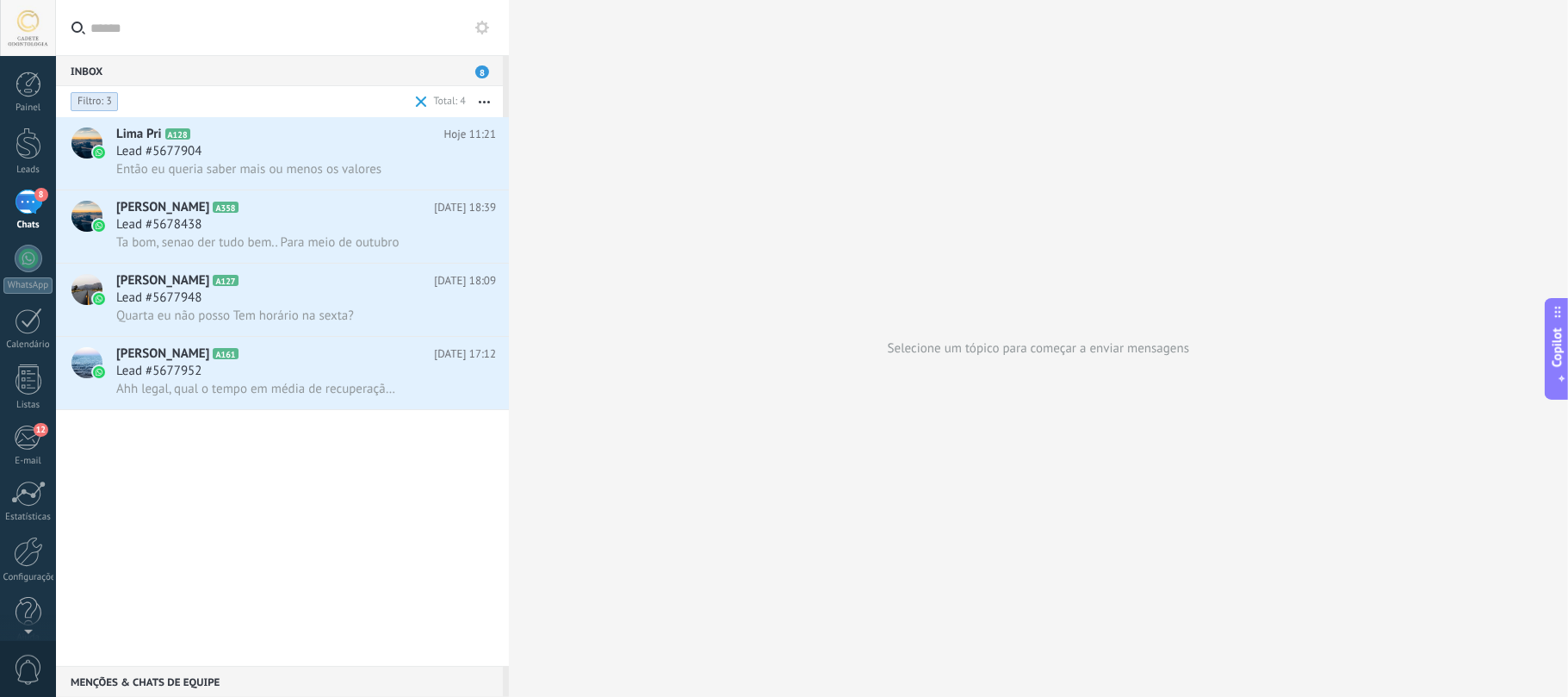
click at [83, 99] on span "Filtro: 3" at bounding box center [94, 101] width 35 height 14
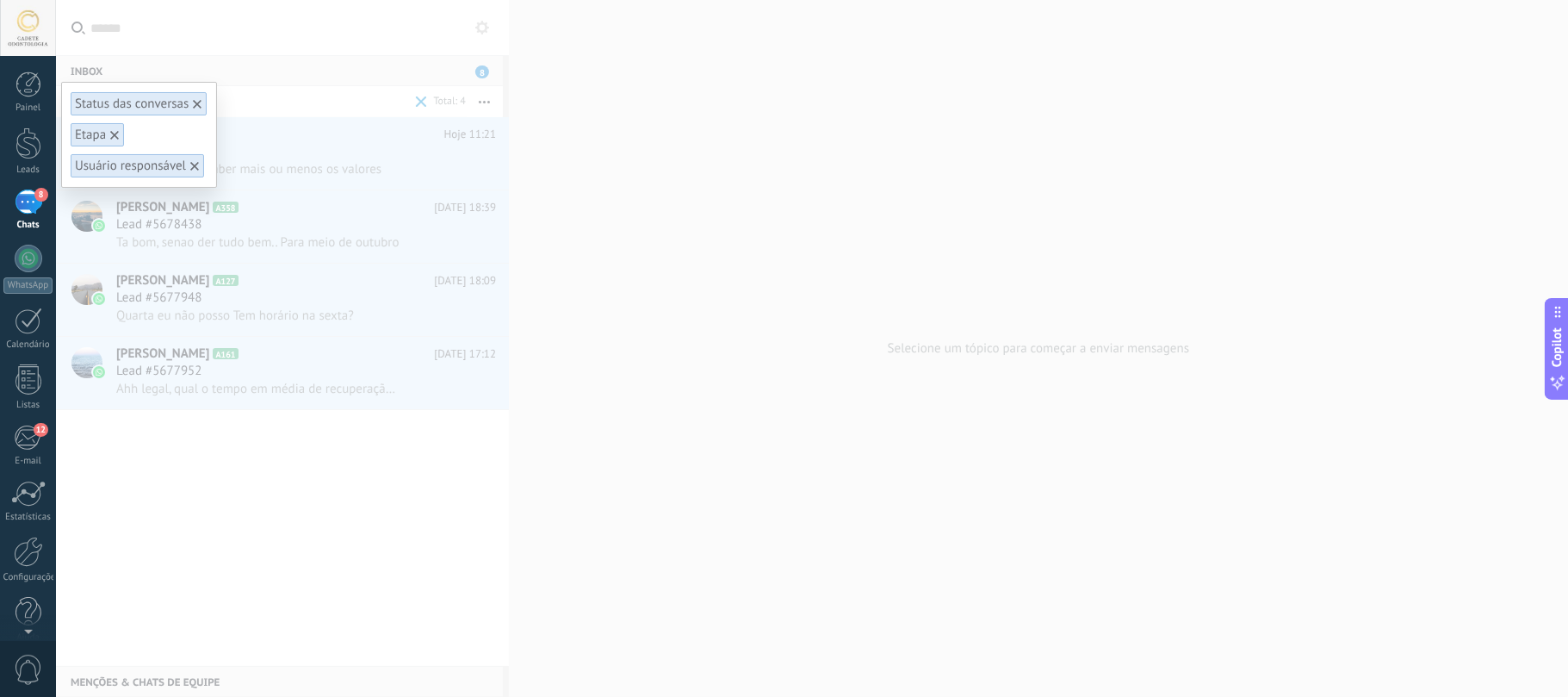
click at [205, 103] on div "Status das conversas" at bounding box center [139, 103] width 137 height 25
click at [198, 100] on icon at bounding box center [197, 103] width 9 height 9
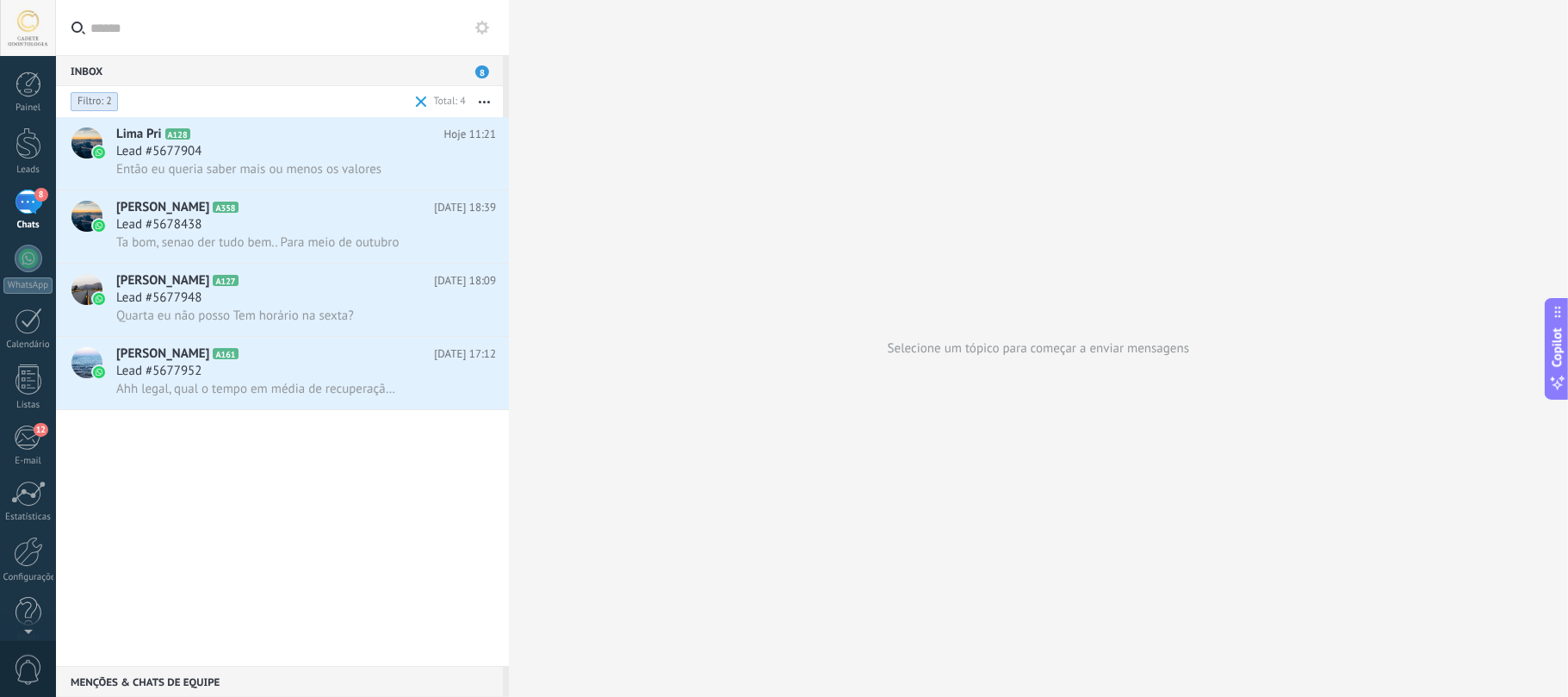
click at [96, 91] on div "Filtro: 2" at bounding box center [94, 101] width 49 height 21
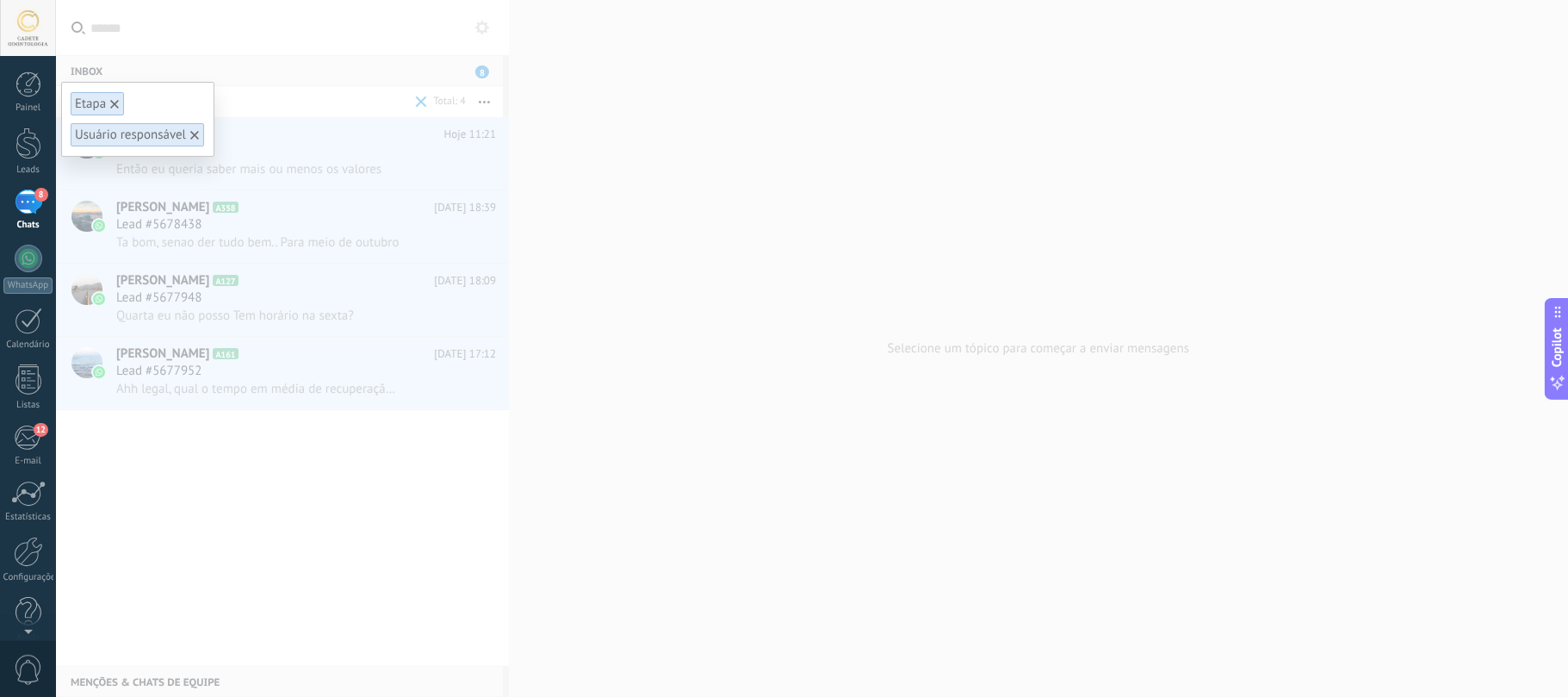
drag, startPoint x: 98, startPoint y: 105, endPoint x: 107, endPoint y: 100, distance: 10.3
click at [97, 105] on div "Etapa" at bounding box center [89, 103] width 31 height 16
drag, startPoint x: 107, startPoint y: 100, endPoint x: 117, endPoint y: 104, distance: 10.8
click at [110, 100] on div at bounding box center [114, 104] width 16 height 16
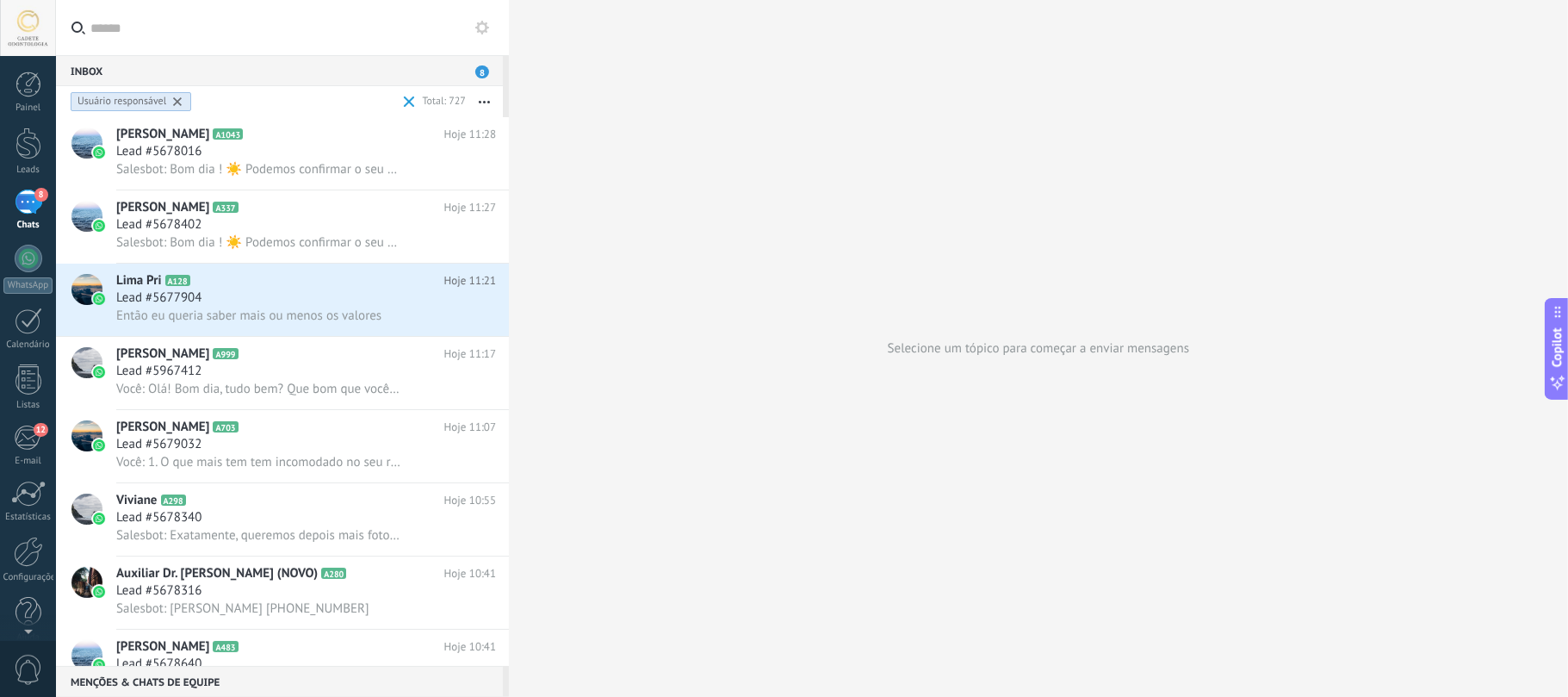
click at [188, 100] on div "Usuário responsável" at bounding box center [131, 101] width 121 height 21
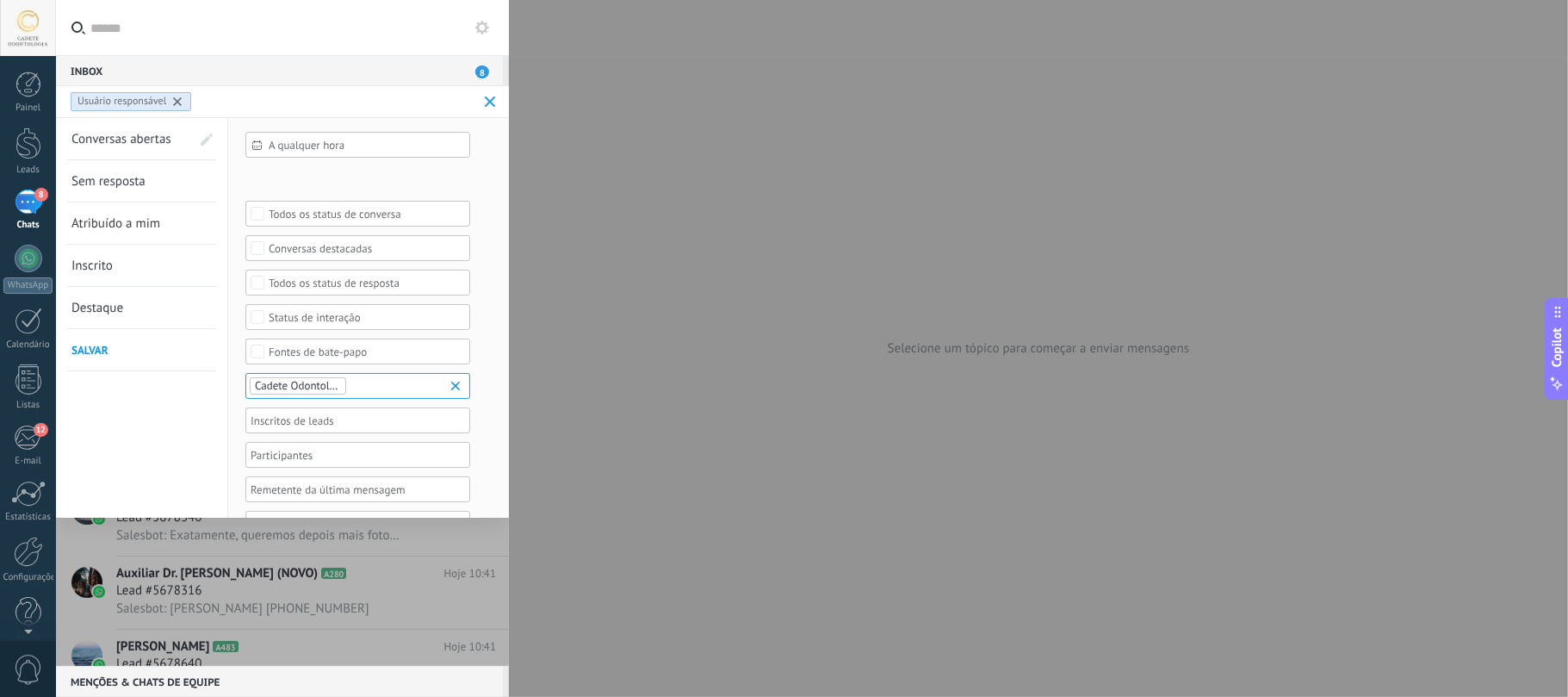
click at [483, 99] on span at bounding box center [490, 101] width 20 height 35
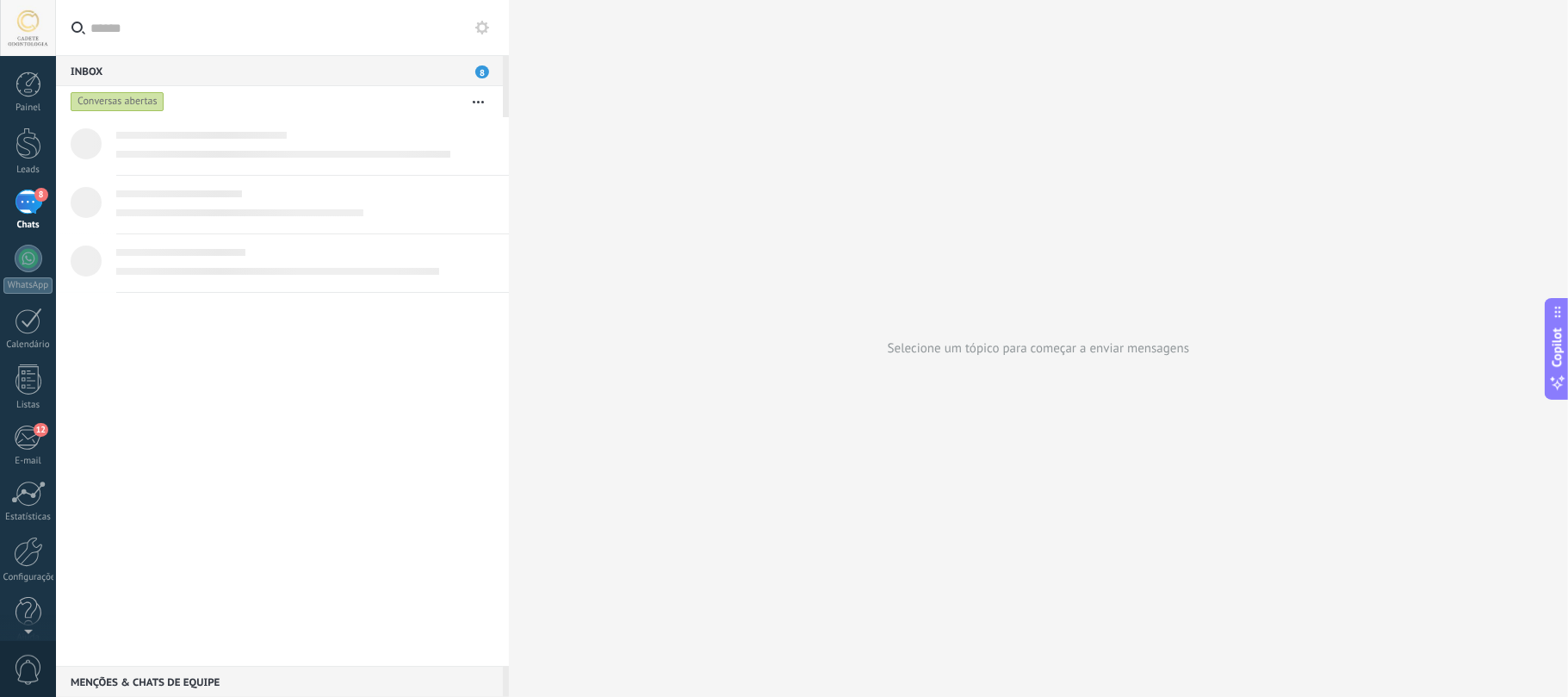
click at [485, 98] on button "button" at bounding box center [477, 101] width 37 height 31
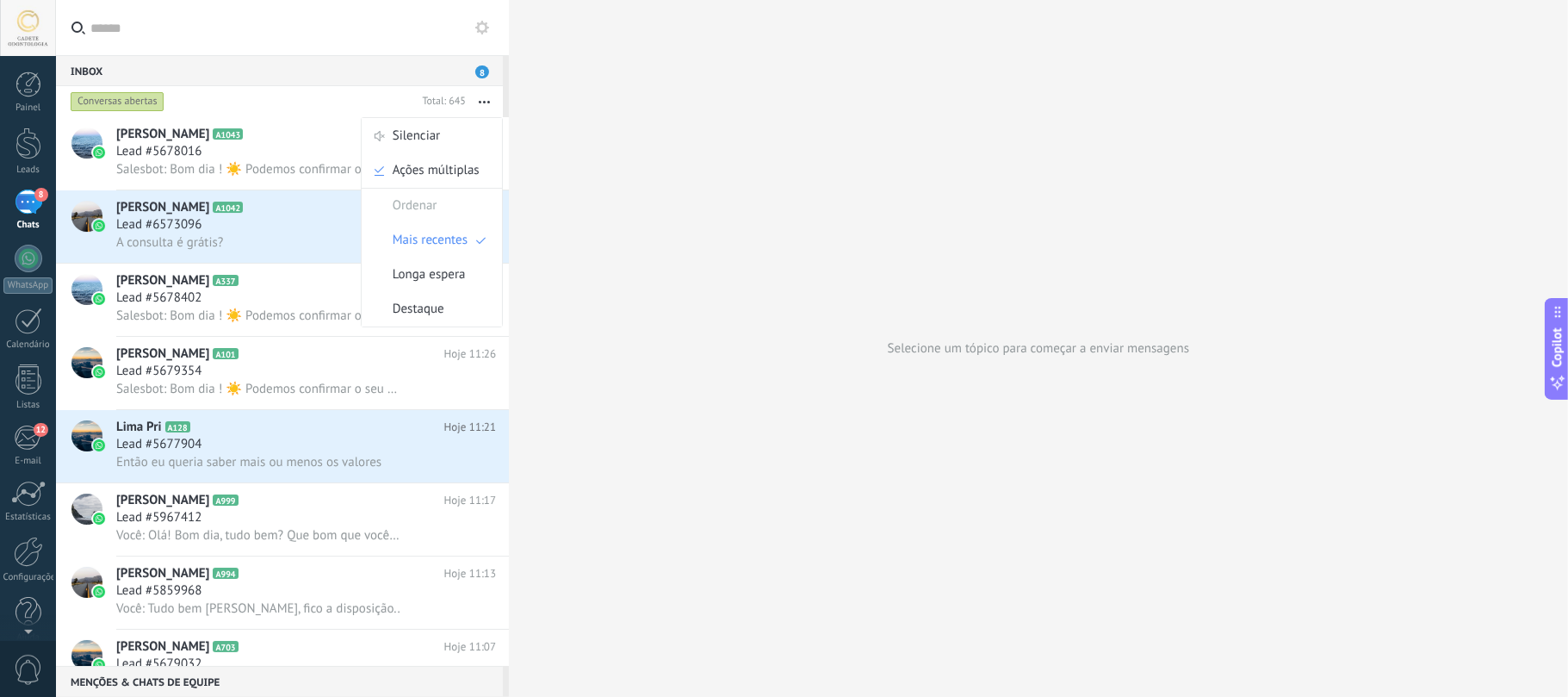
click at [221, 55] on label at bounding box center [282, 28] width 453 height 56
click at [221, 55] on input "text" at bounding box center [292, 27] width 405 height 55
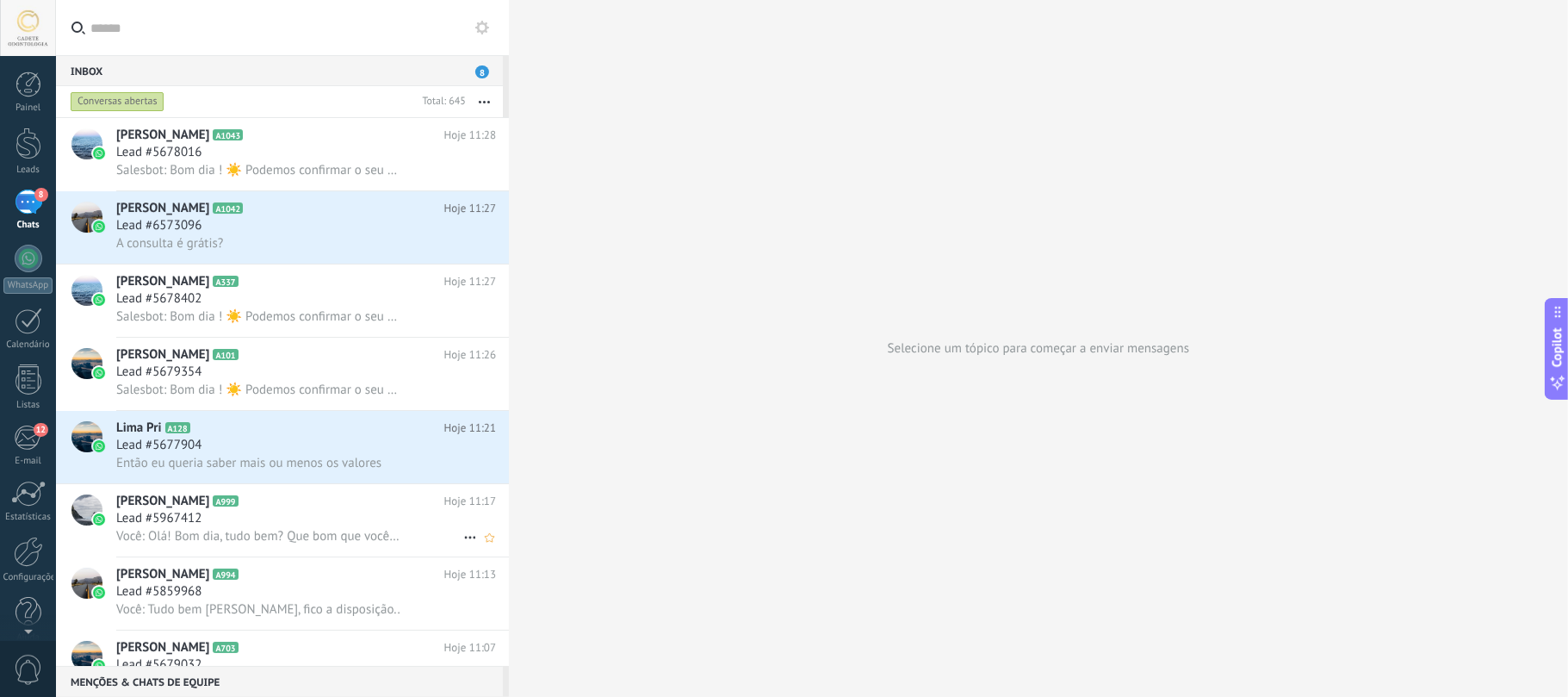
scroll to position [459, 0]
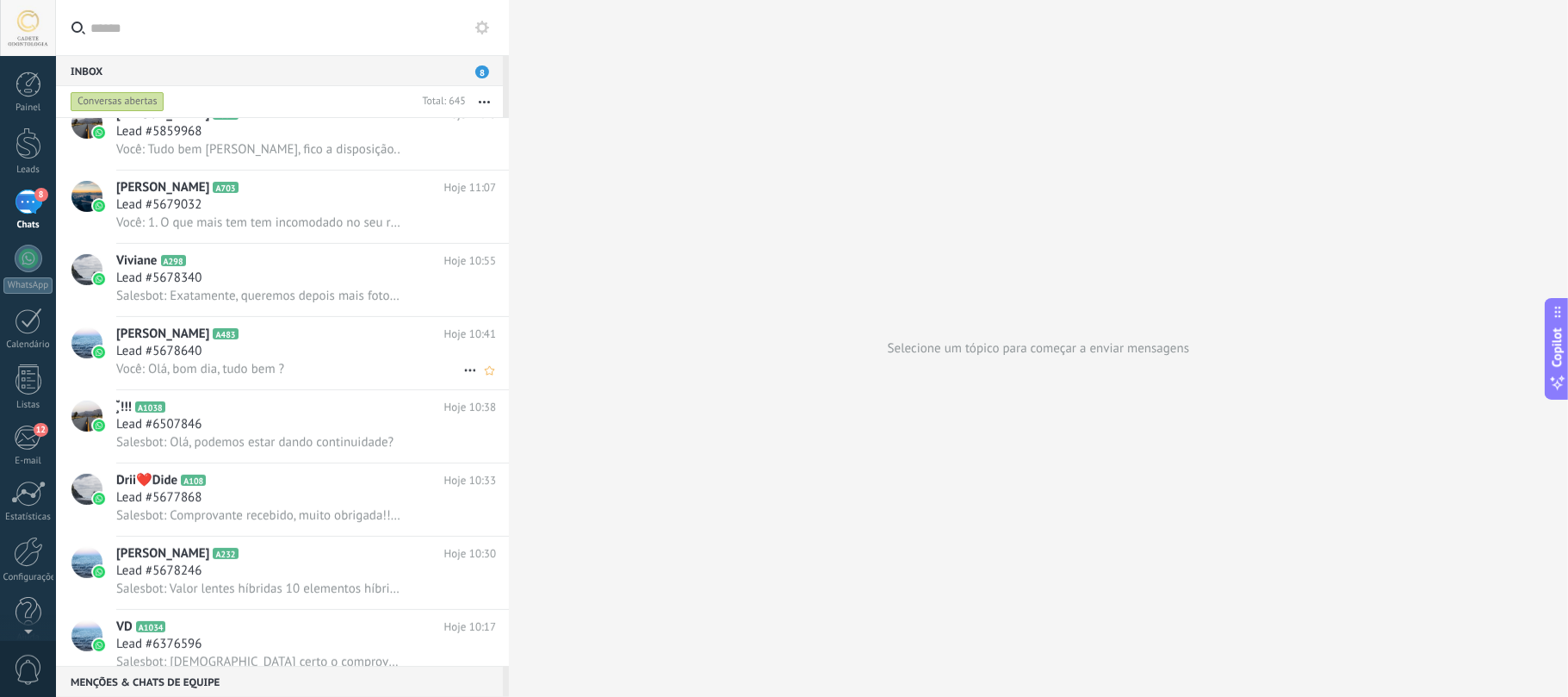
click at [238, 338] on span "A483" at bounding box center [225, 333] width 25 height 11
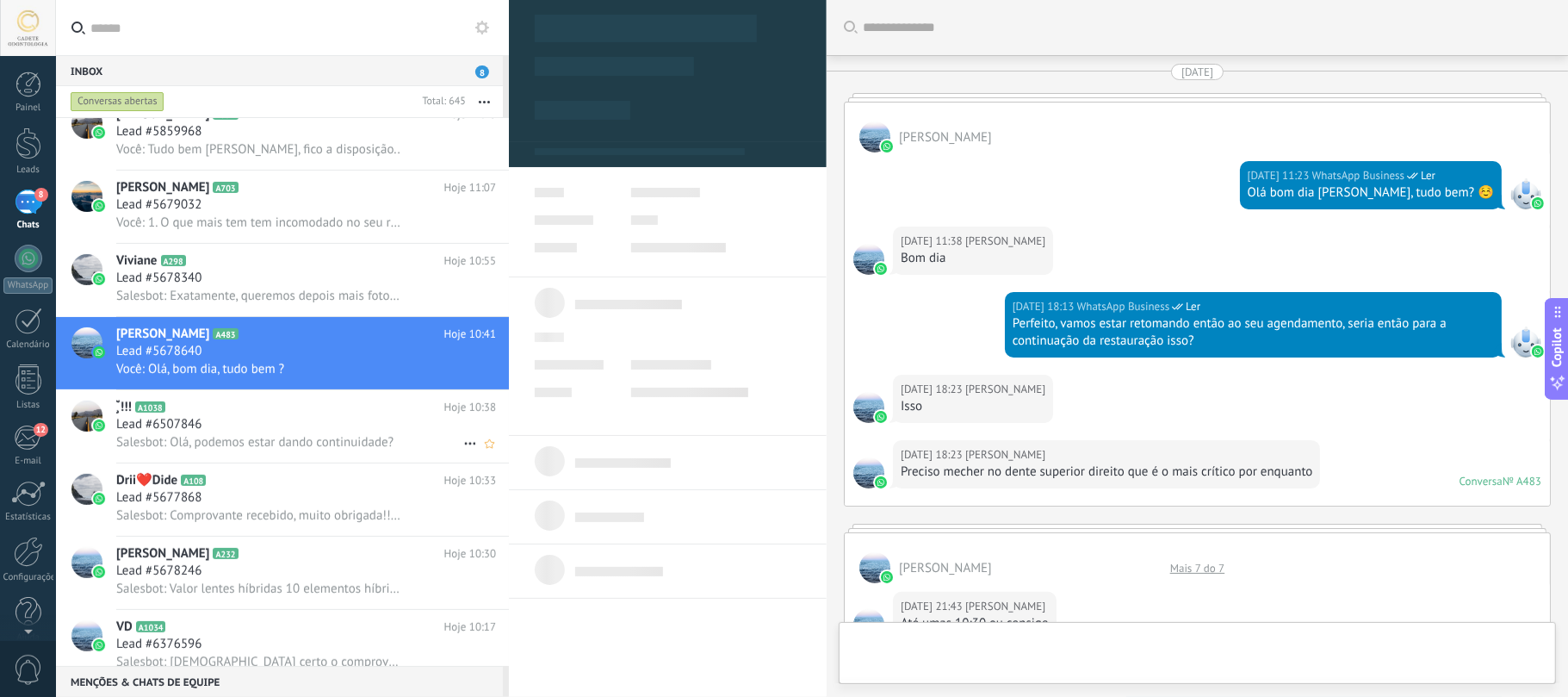
type textarea "**********"
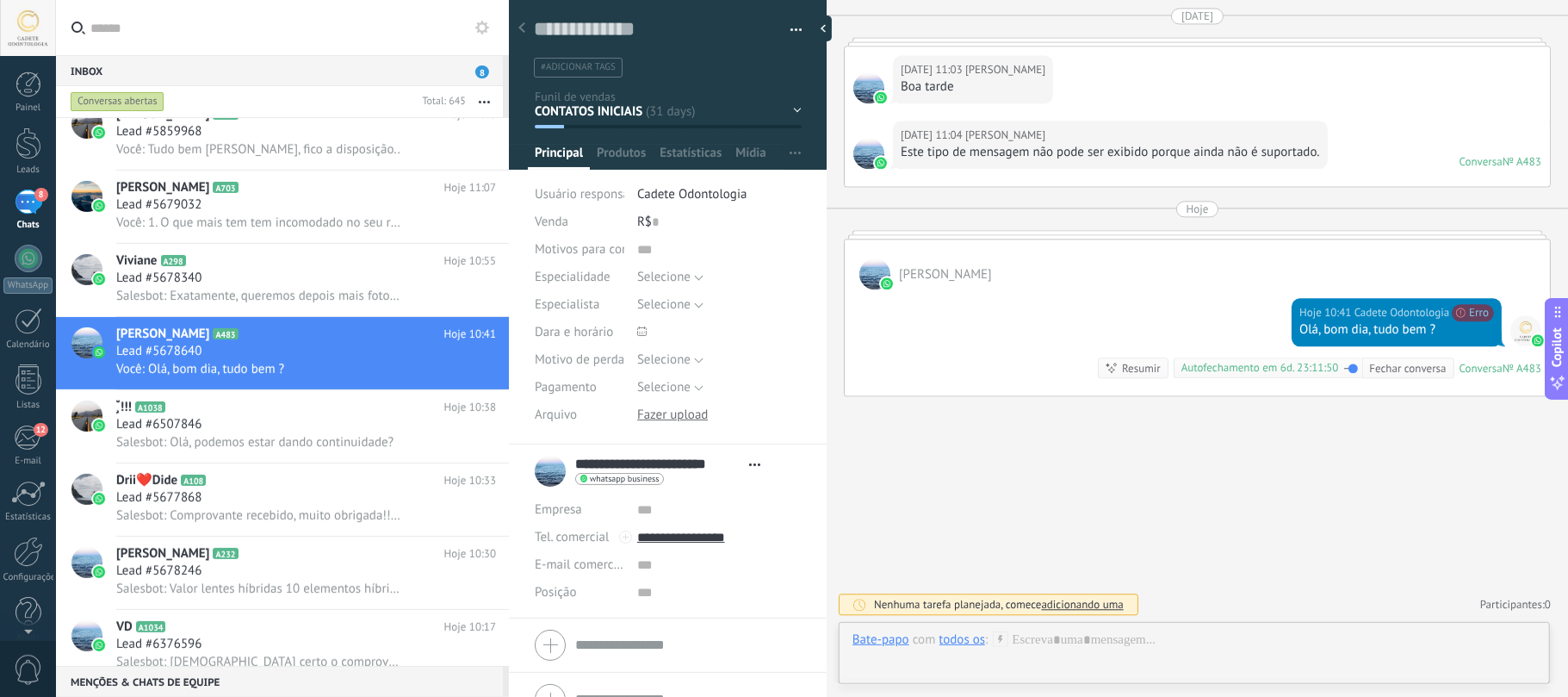
scroll to position [25, 0]
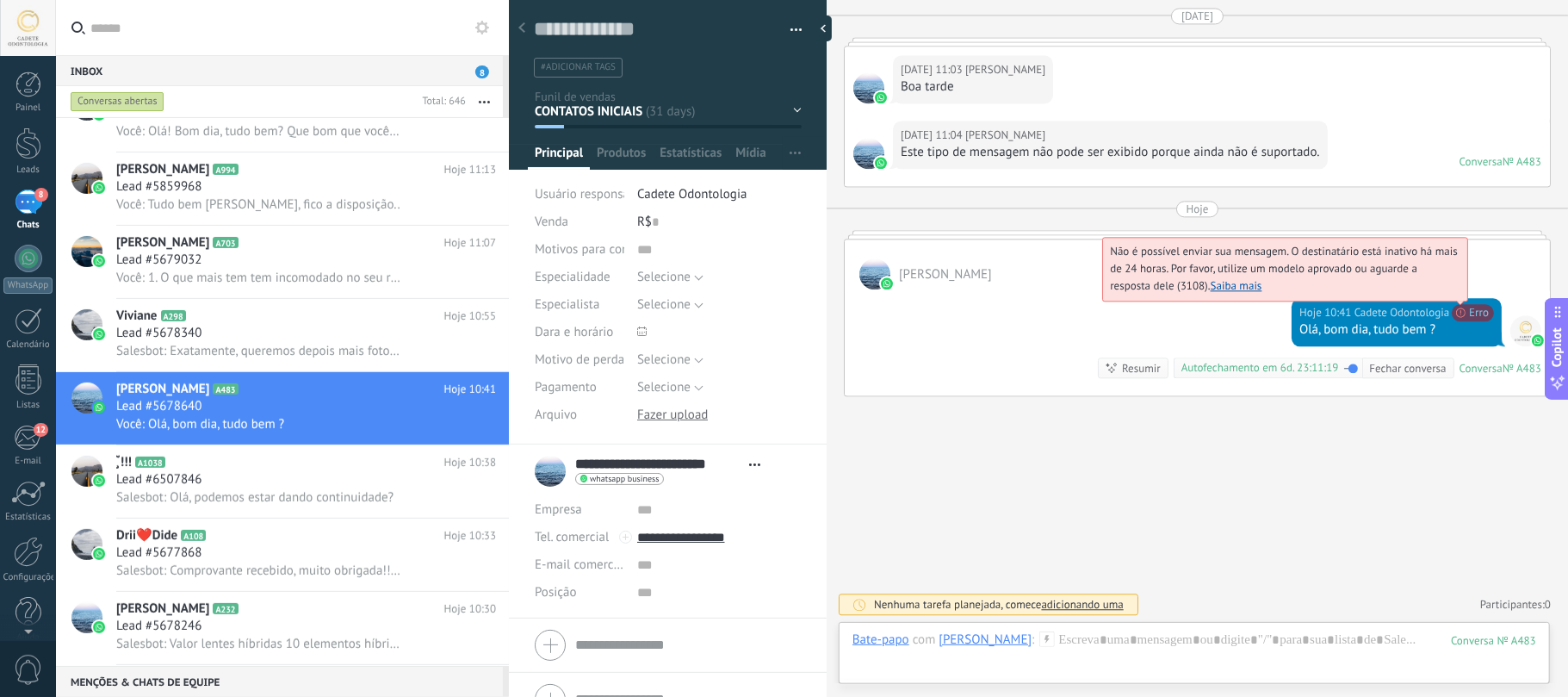
click at [1458, 292] on span "Não é possível enviar sua mensagem. O destinatário está inativo há mais de 24 h…" at bounding box center [1284, 267] width 348 height 49
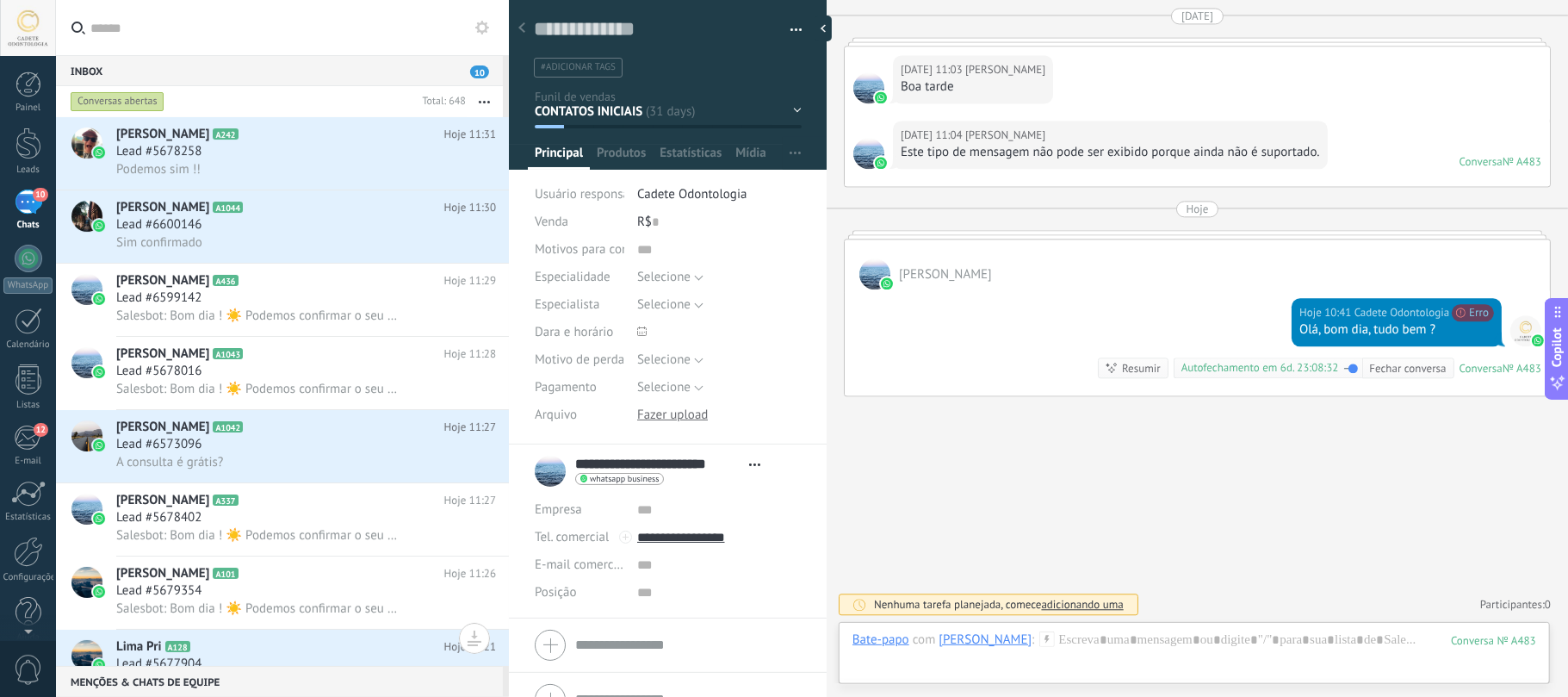
click at [108, 97] on div "Conversas abertas" at bounding box center [117, 101] width 93 height 21
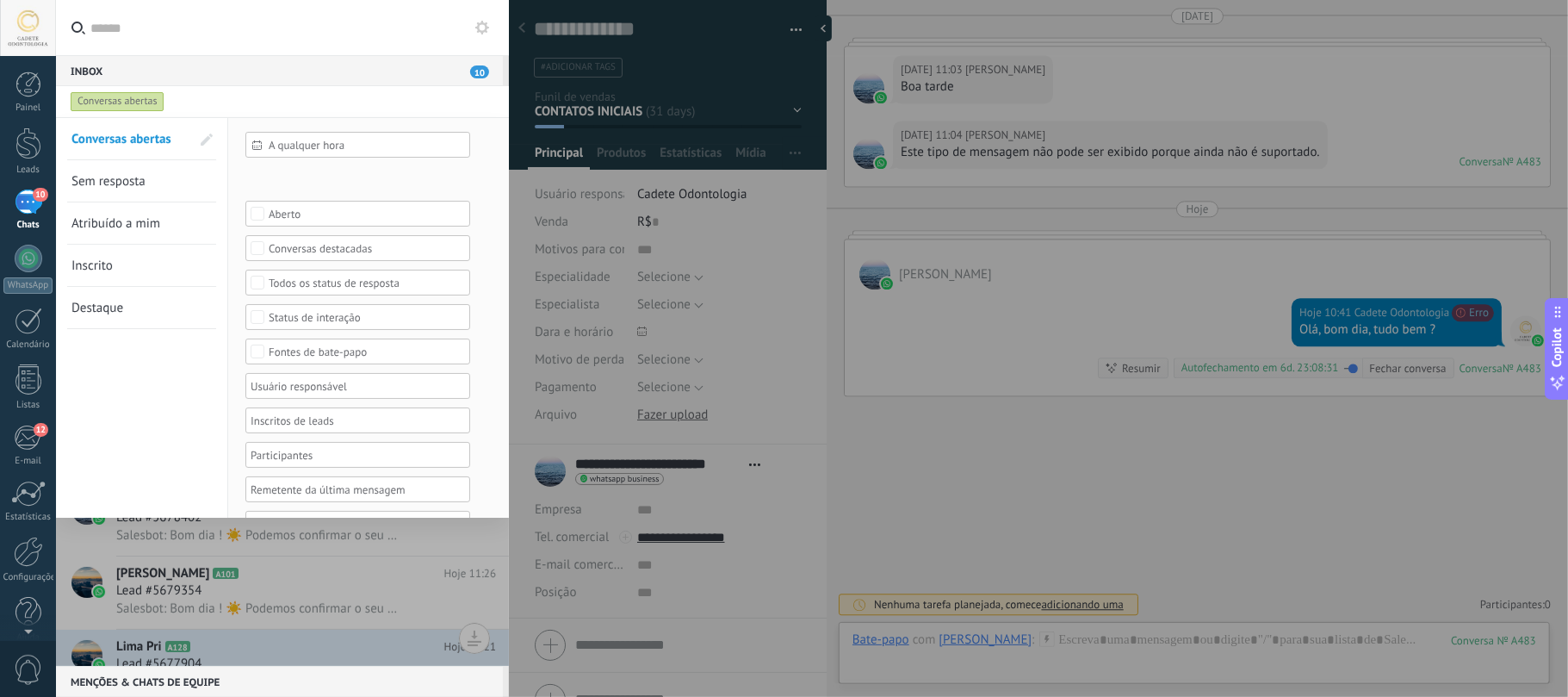
click at [297, 64] on div "Inbox 10" at bounding box center [278, 70] width 446 height 31
click at [19, 550] on div at bounding box center [28, 552] width 29 height 30
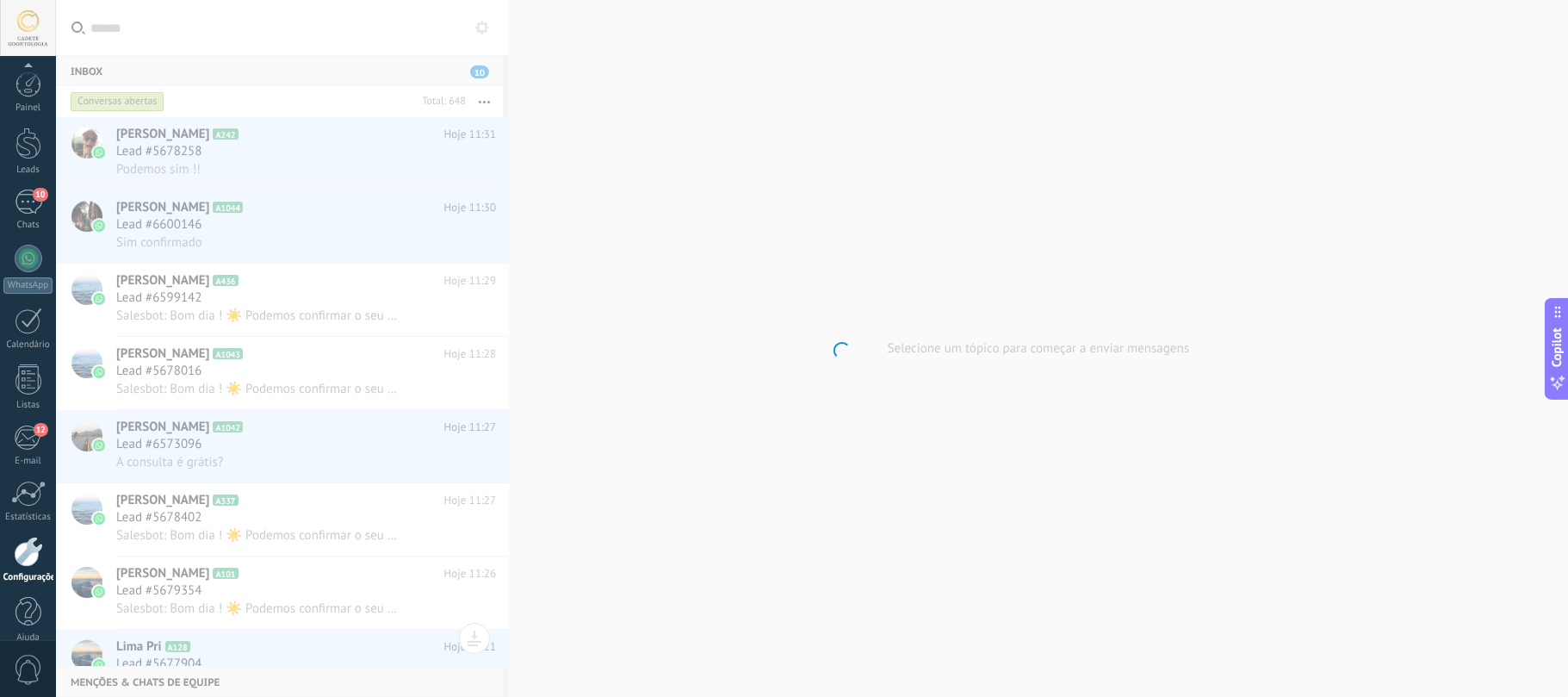
scroll to position [21, 0]
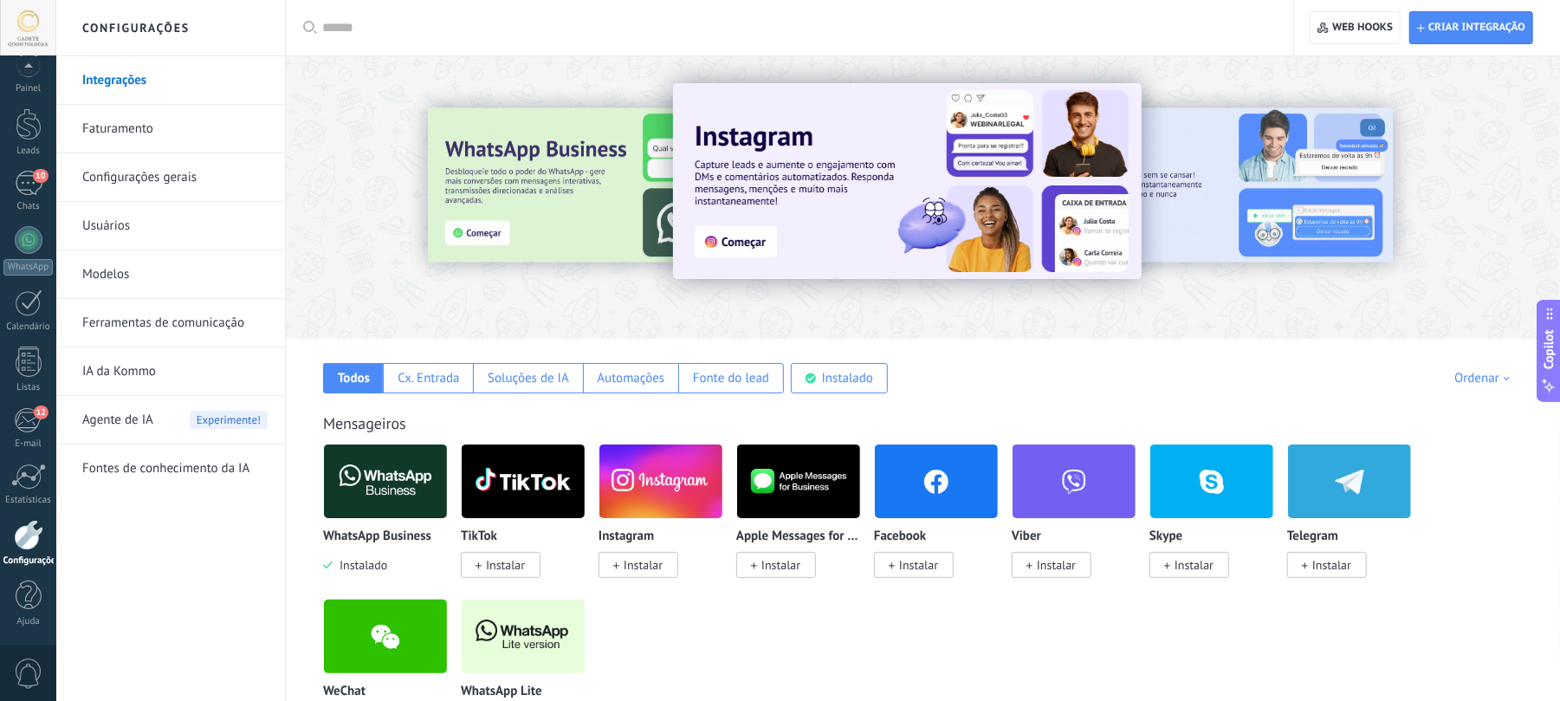
click at [115, 230] on link "Usuários" at bounding box center [174, 226] width 185 height 49
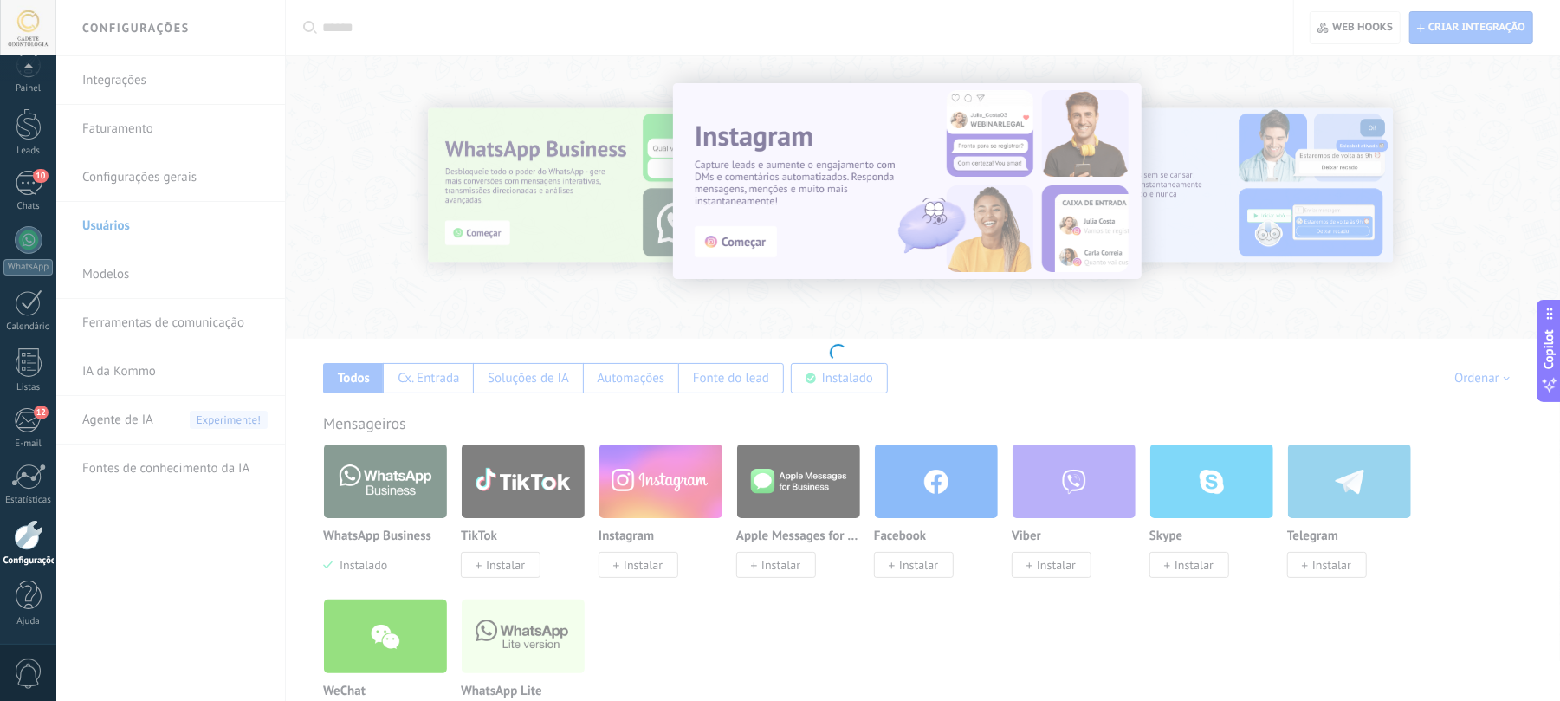
drag, startPoint x: 130, startPoint y: 279, endPoint x: 99, endPoint y: 278, distance: 31.2
click at [126, 281] on body ".abccls-1,.abccls-2{fill-rule:evenodd}.abccls-2{fill:#fff} .abfcls-1{fill:none}…" at bounding box center [780, 350] width 1560 height 701
click at [99, 278] on body ".abccls-1,.abccls-2{fill-rule:evenodd}.abccls-2{fill:#fff} .abfcls-1{fill:none}…" at bounding box center [780, 350] width 1560 height 701
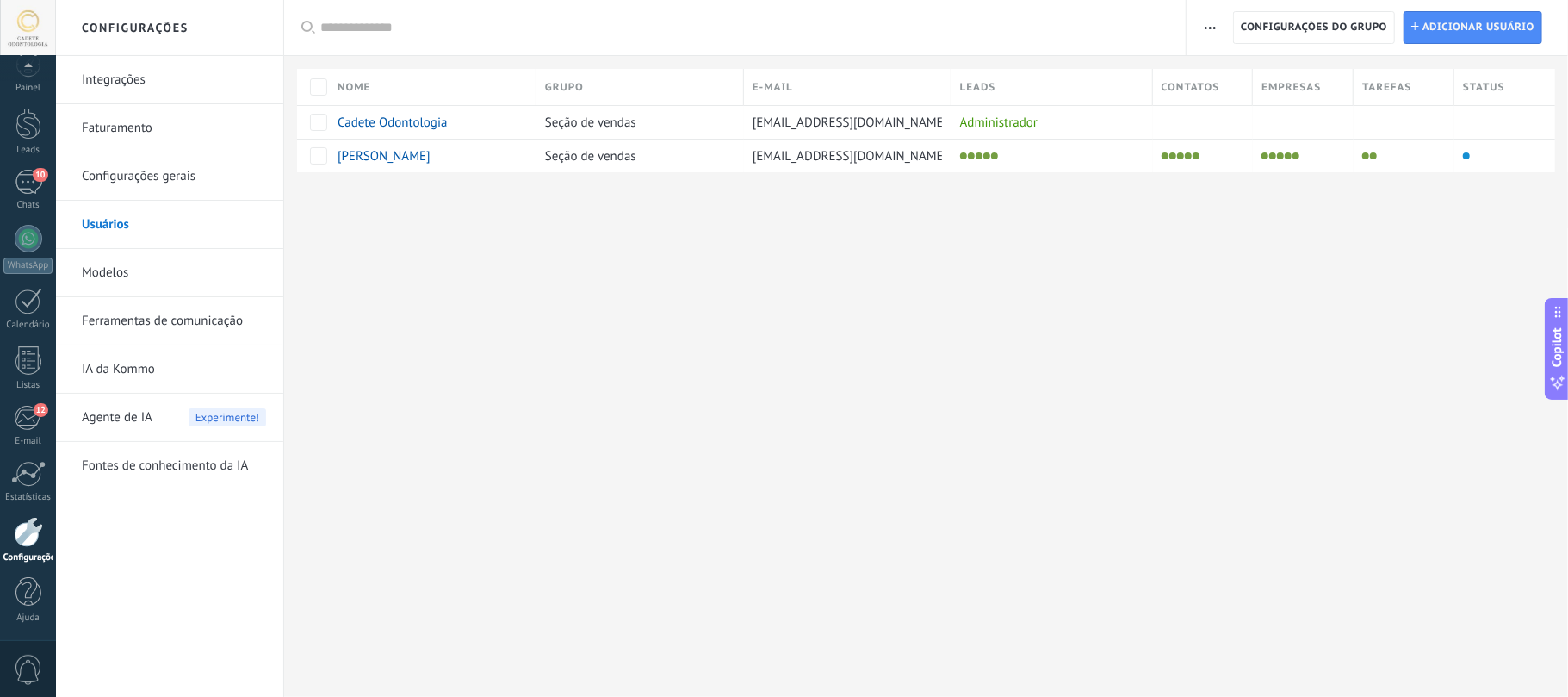
click at [139, 265] on link "Modelos" at bounding box center [173, 272] width 184 height 49
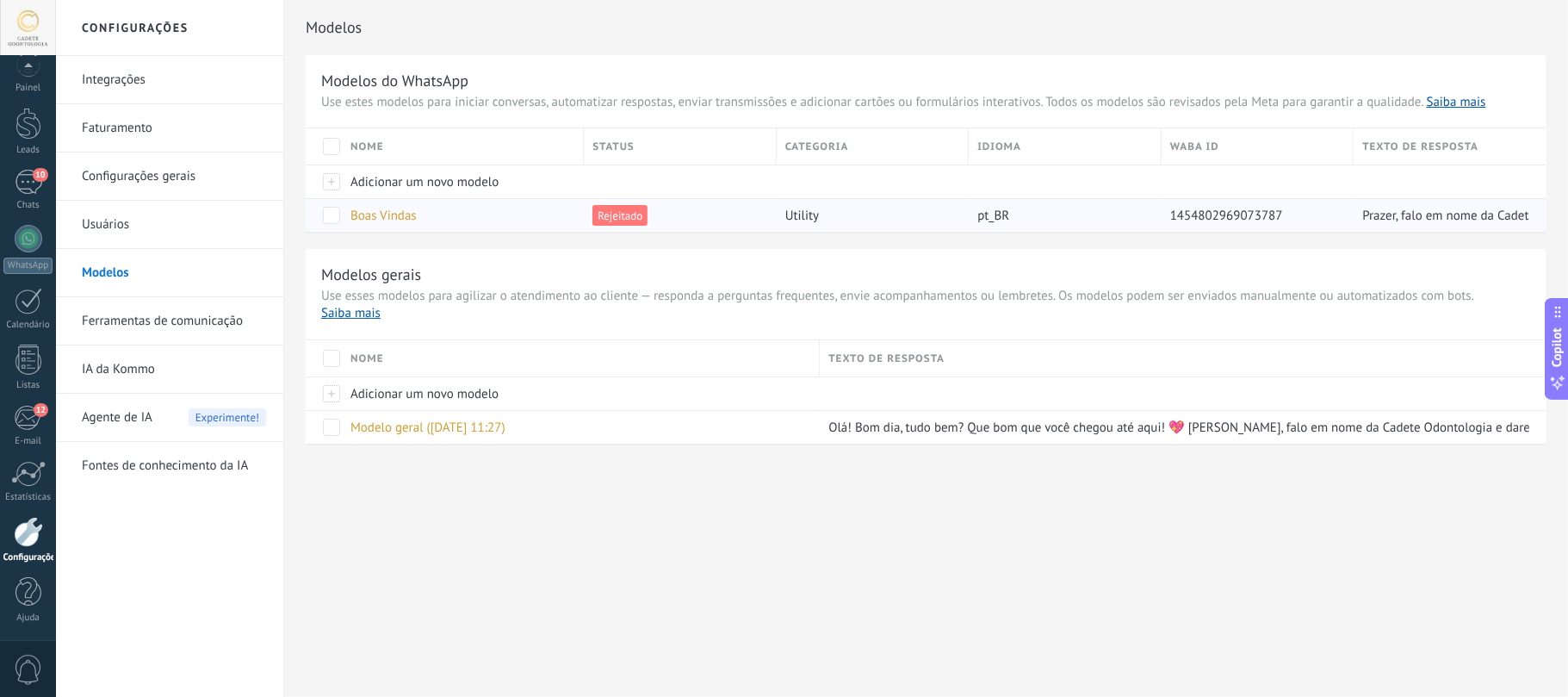
click at [328, 215] on span at bounding box center [331, 215] width 17 height 17
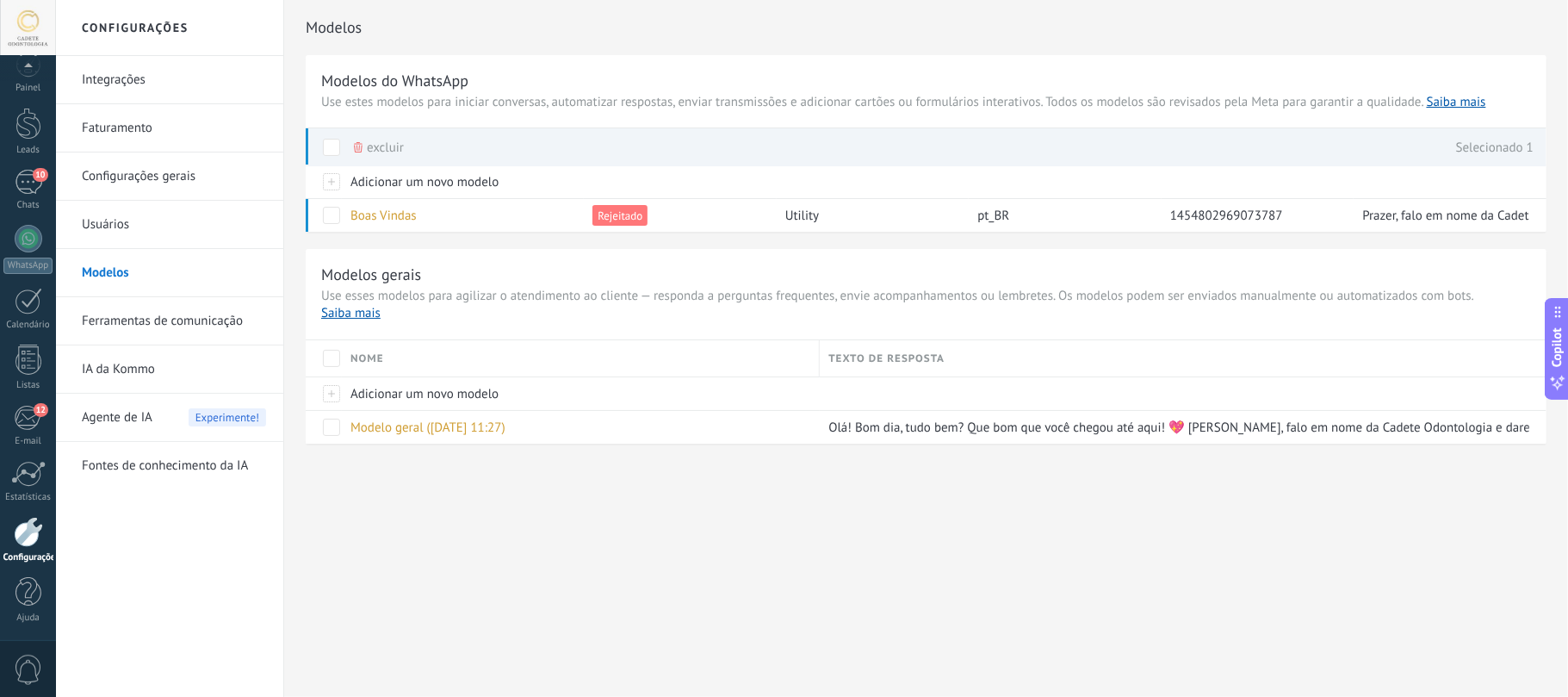
click at [405, 148] on div "excluir Selecionado 1" at bounding box center [919, 147] width 1228 height 38
click at [390, 145] on span "excluir" at bounding box center [385, 148] width 37 height 34
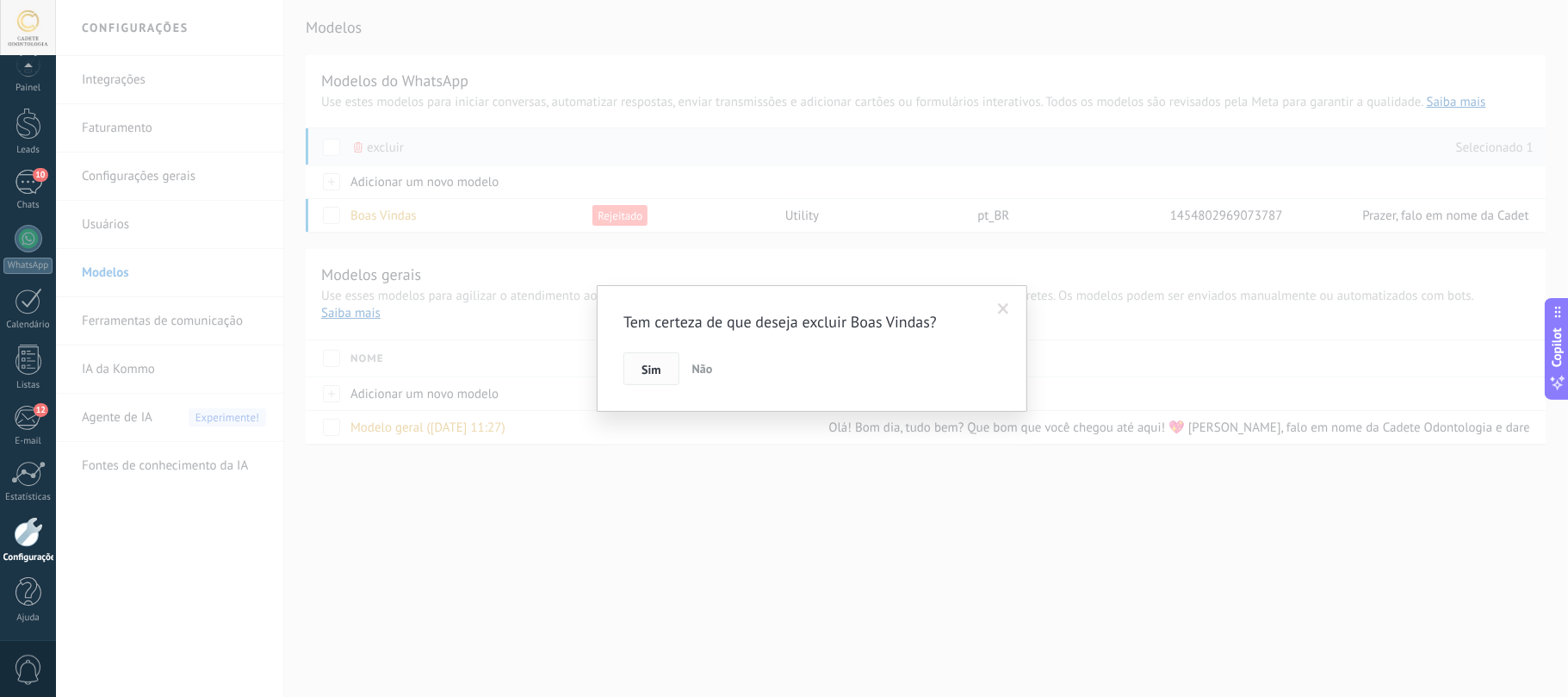
click at [647, 363] on span "Sim" at bounding box center [650, 369] width 19 height 12
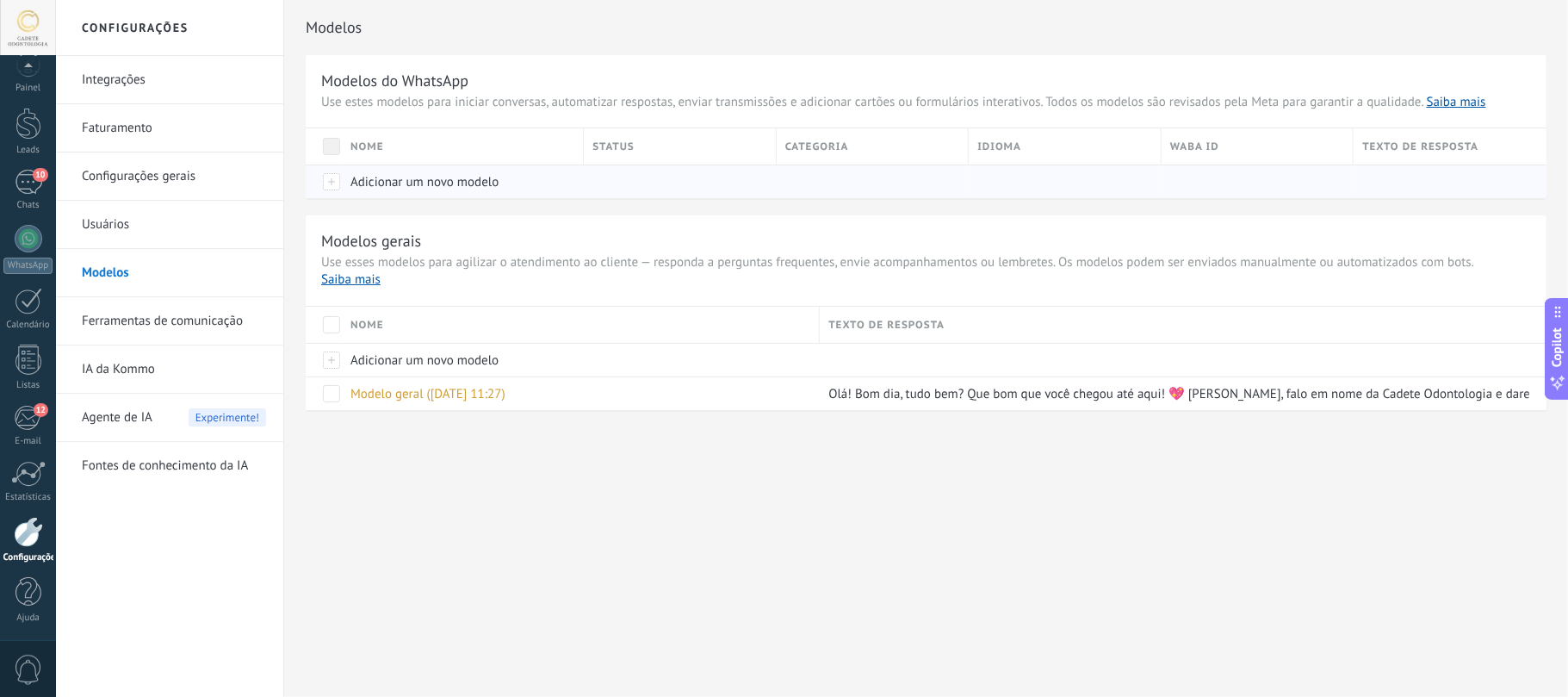
click at [334, 190] on div at bounding box center [323, 181] width 36 height 34
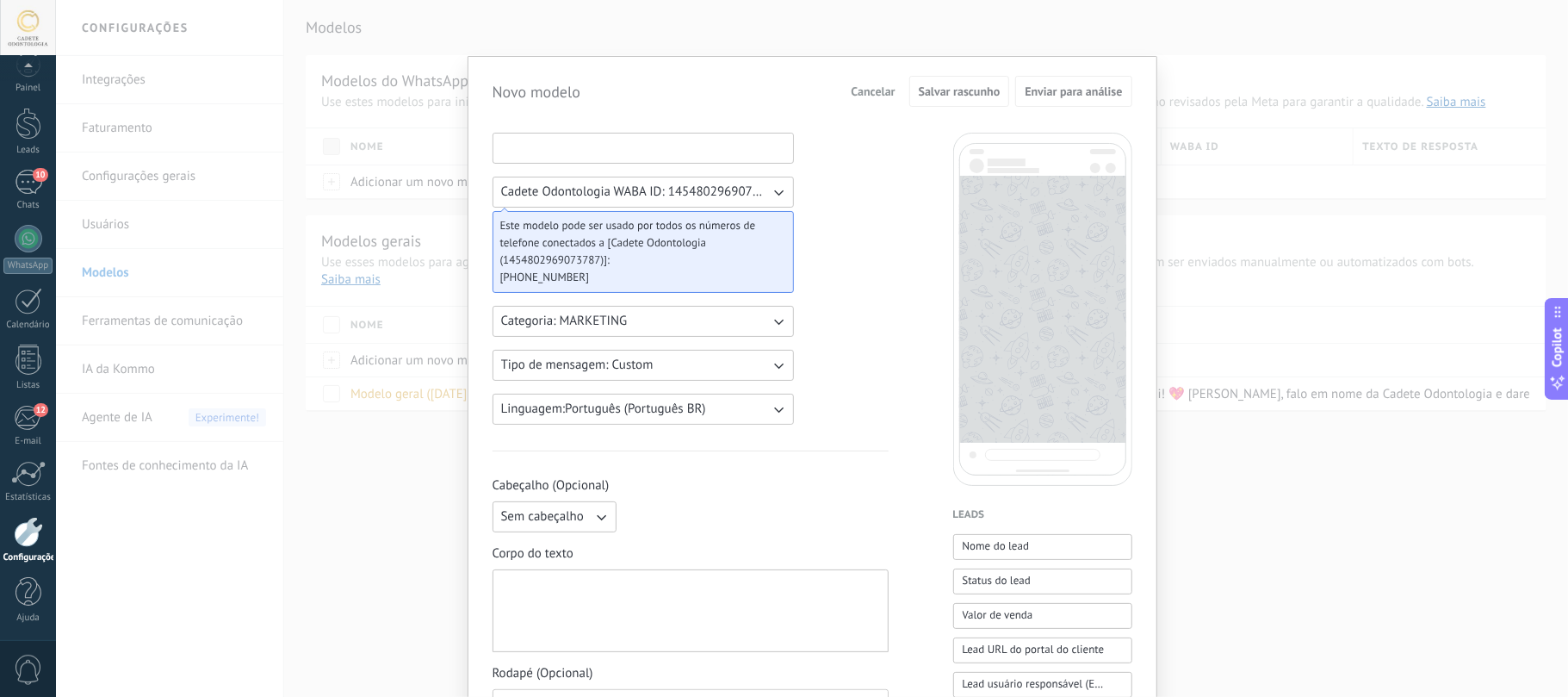
click at [560, 136] on input at bounding box center [642, 147] width 299 height 28
click at [692, 156] on input at bounding box center [642, 147] width 299 height 28
type input "*******"
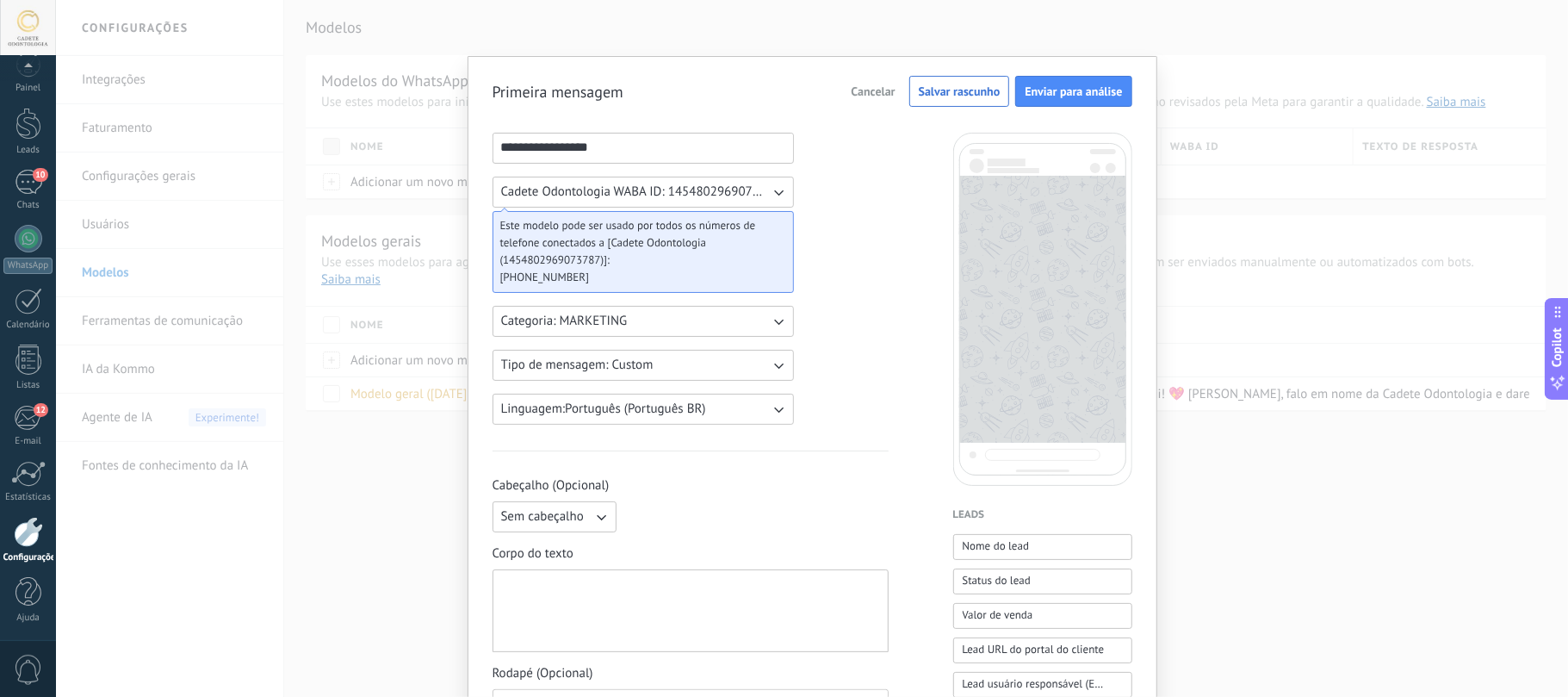
type input "**********"
click at [654, 200] on span "Cadete Odontologia WABA ID: 1454802969073787" at bounding box center [635, 191] width 268 height 17
click at [611, 202] on li "Cadete Odontologia WABA ID: 1454802969073787" at bounding box center [637, 191] width 311 height 29
click at [684, 201] on span "Cadete Odontologia WABA ID: 1454802969073787" at bounding box center [635, 191] width 268 height 17
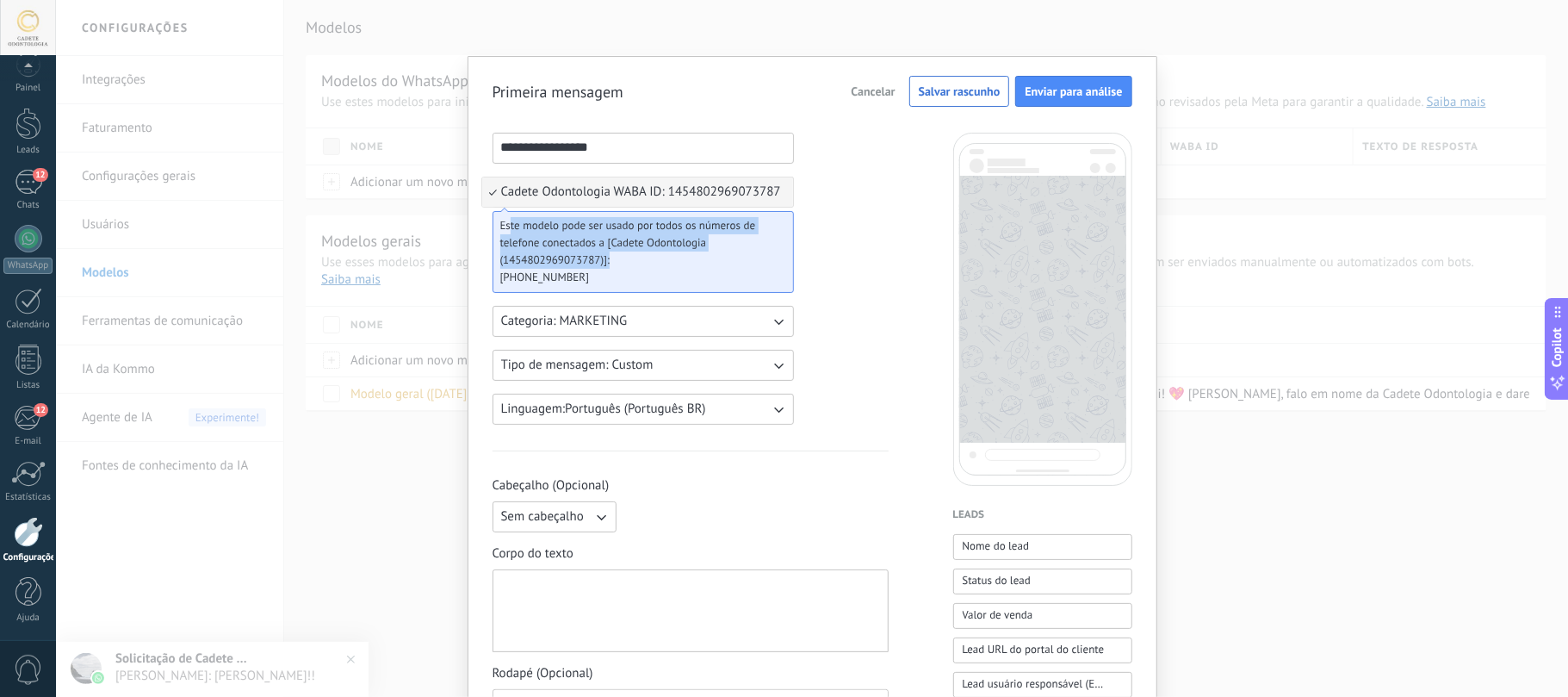
drag, startPoint x: 510, startPoint y: 233, endPoint x: 614, endPoint y: 322, distance: 136.9
click at [749, 269] on div "Este modelo pode ser usado por todos os números de telefone conectados a [Cadet…" at bounding box center [642, 252] width 301 height 82
click at [596, 328] on span "Categoria: MARKETING" at bounding box center [564, 320] width 126 height 17
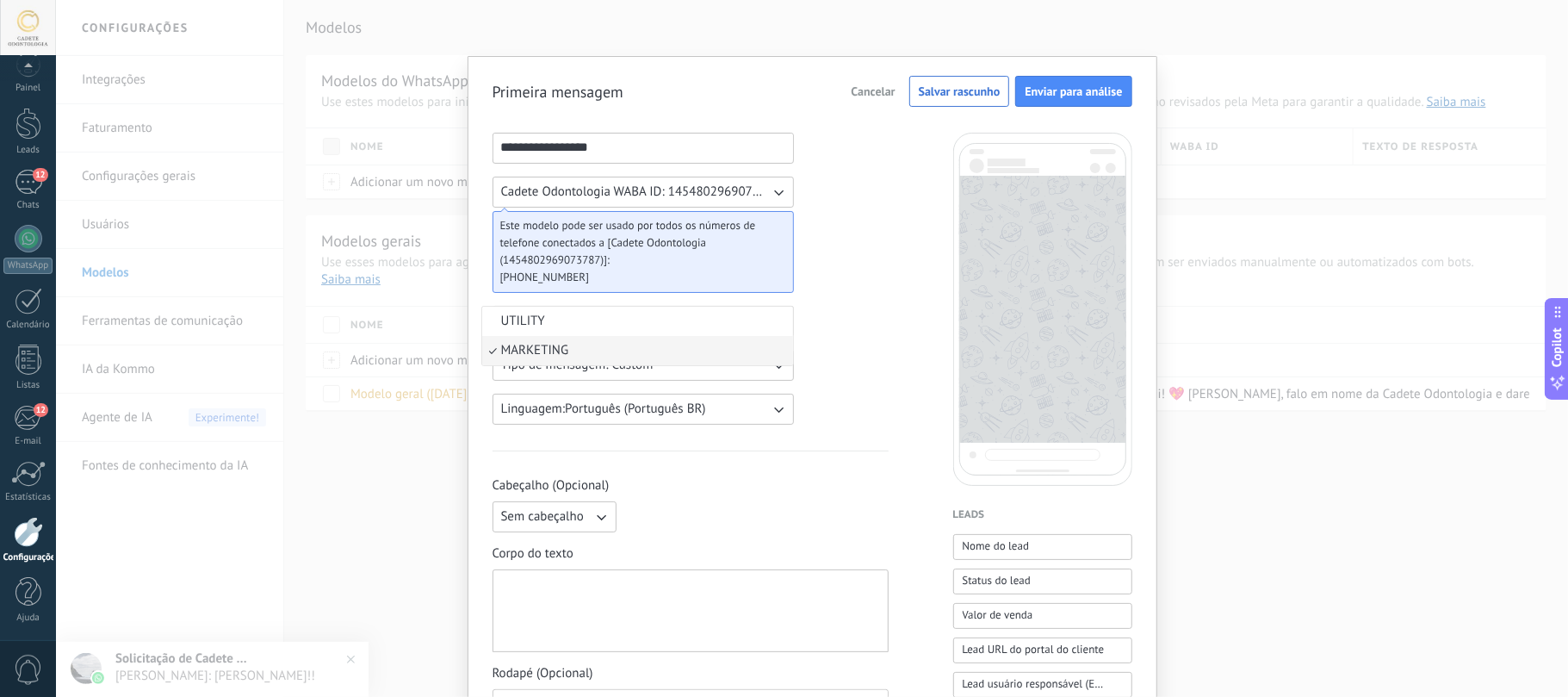
click at [563, 317] on li "UTILITY" at bounding box center [637, 320] width 311 height 29
click at [576, 370] on span "Tipo de mensagem: Custom" at bounding box center [577, 365] width 152 height 17
click at [553, 369] on li "Custom" at bounding box center [637, 364] width 311 height 29
click at [621, 367] on span "Tipo de mensagem: Custom" at bounding box center [577, 365] width 152 height 17
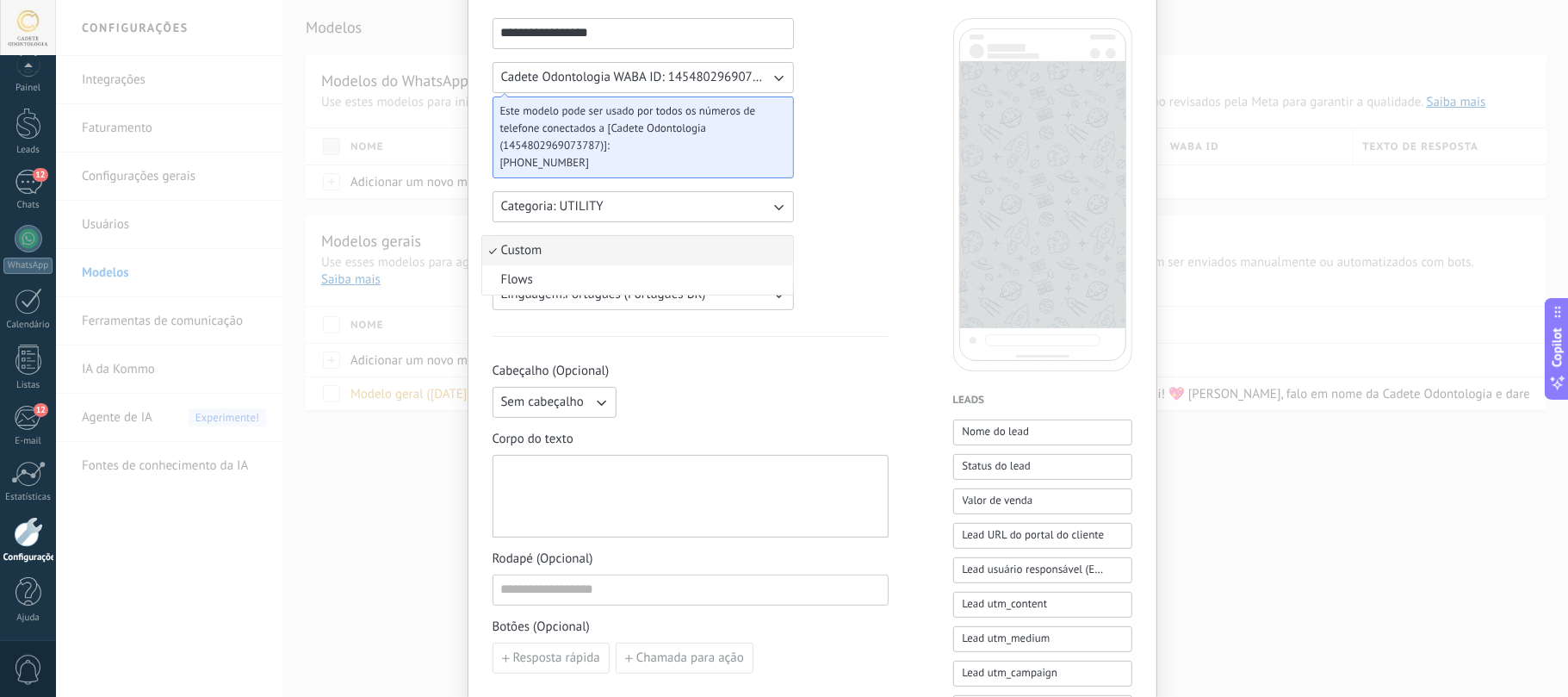
click at [510, 257] on span "Custom" at bounding box center [522, 250] width 42 height 17
click at [551, 409] on span "Sem cabeçalho" at bounding box center [542, 402] width 83 height 17
click at [550, 404] on span "Sem cabeçalho" at bounding box center [542, 402] width 83 height 17
click at [608, 498] on div at bounding box center [690, 496] width 379 height 68
paste div
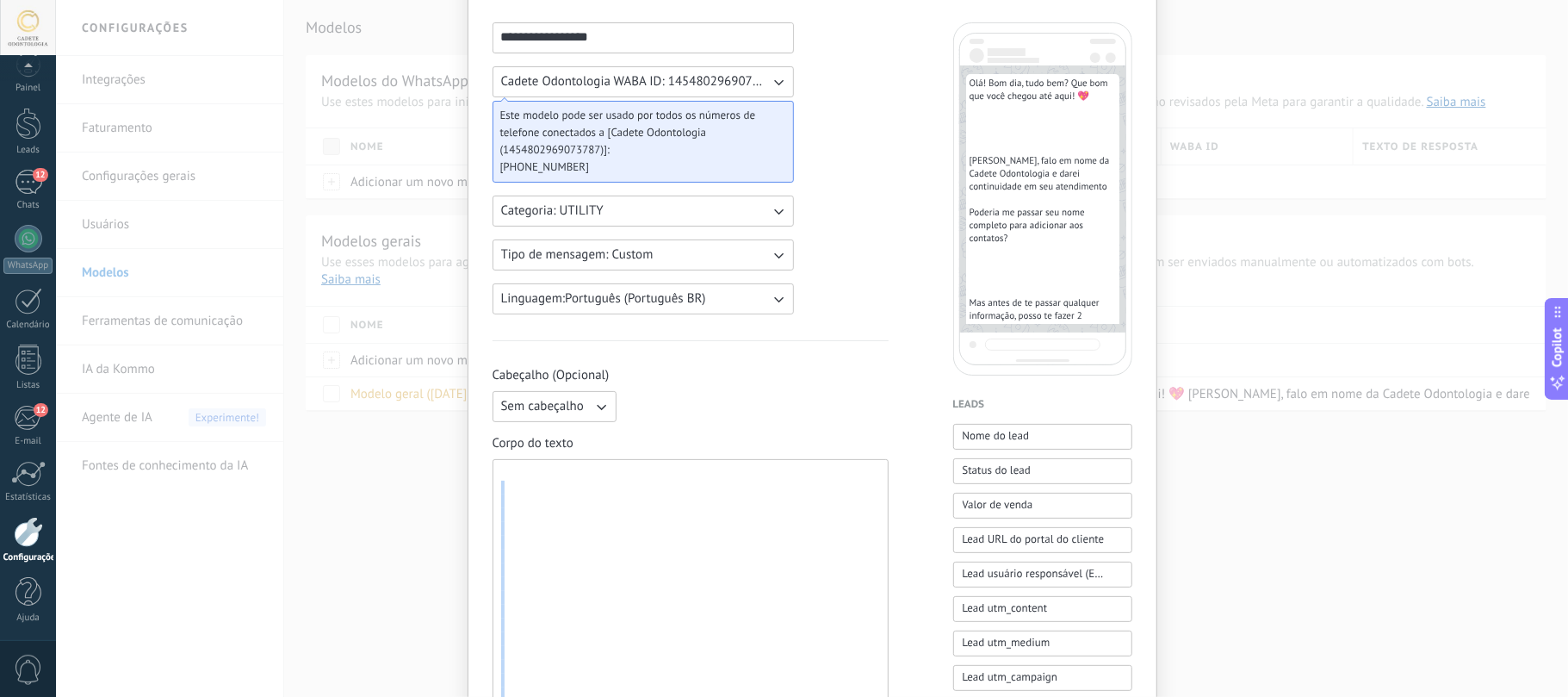
scroll to position [435, 0]
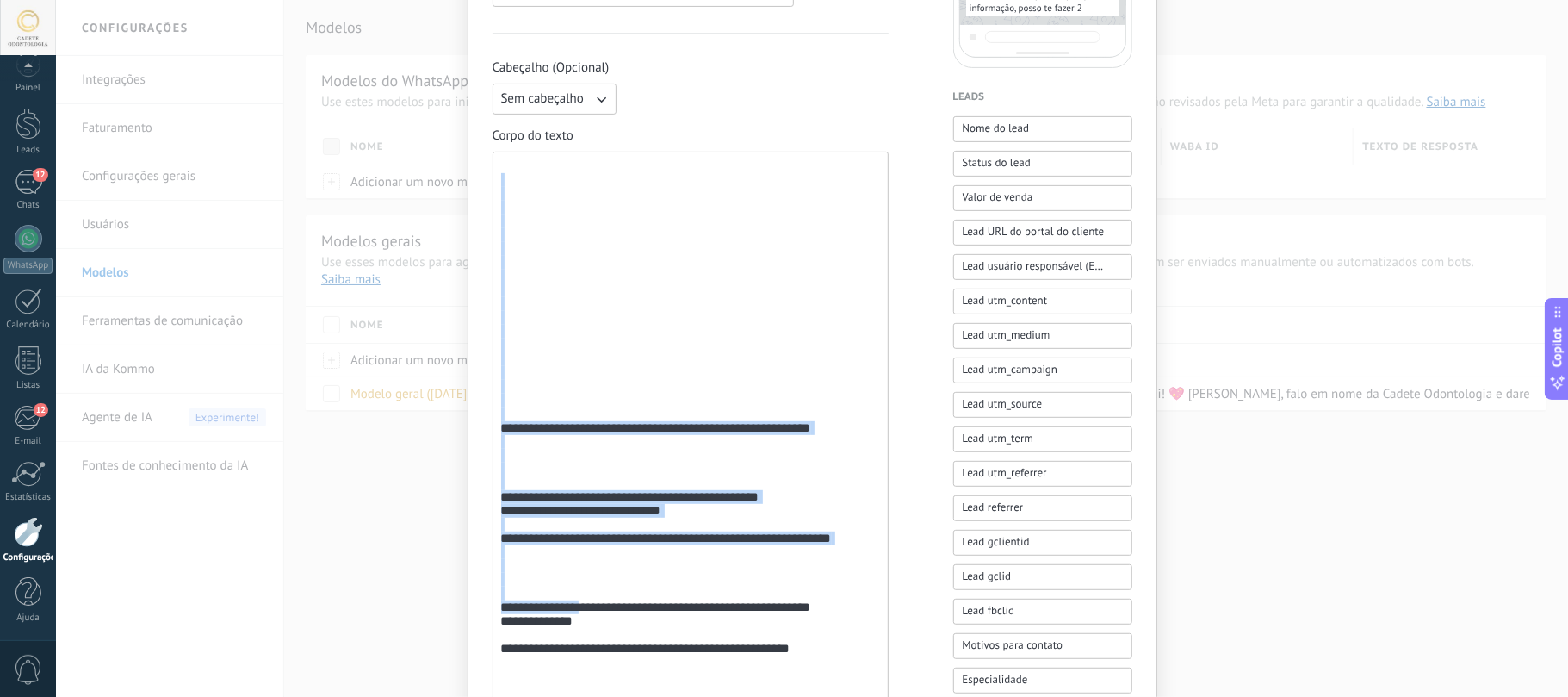
drag, startPoint x: 572, startPoint y: 613, endPoint x: 582, endPoint y: 597, distance: 18.9
click at [583, 627] on div "**********" at bounding box center [690, 497] width 378 height 676
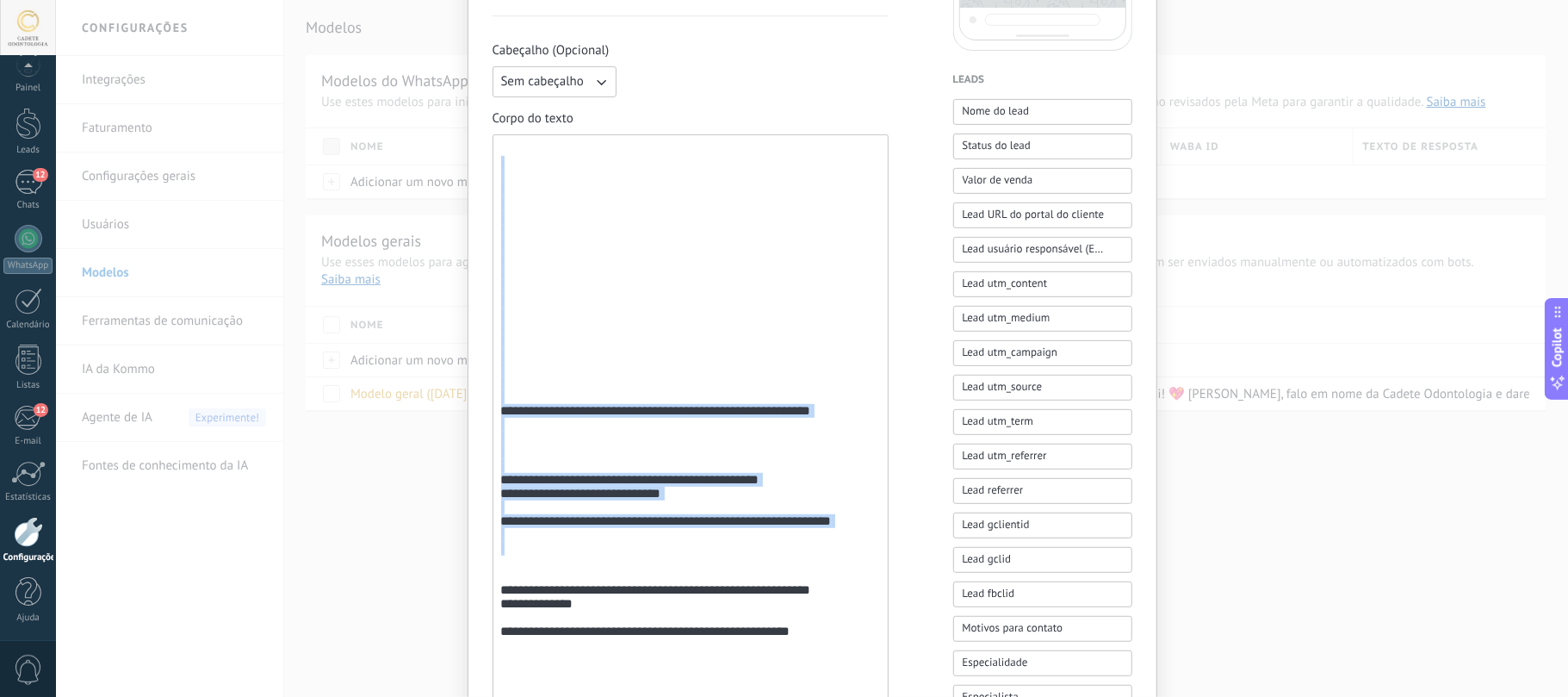
click at [576, 435] on div "**********" at bounding box center [690, 480] width 378 height 676
drag, startPoint x: 543, startPoint y: 439, endPoint x: 496, endPoint y: 419, distance: 51.1
click at [539, 438] on div "**********" at bounding box center [690, 480] width 378 height 676
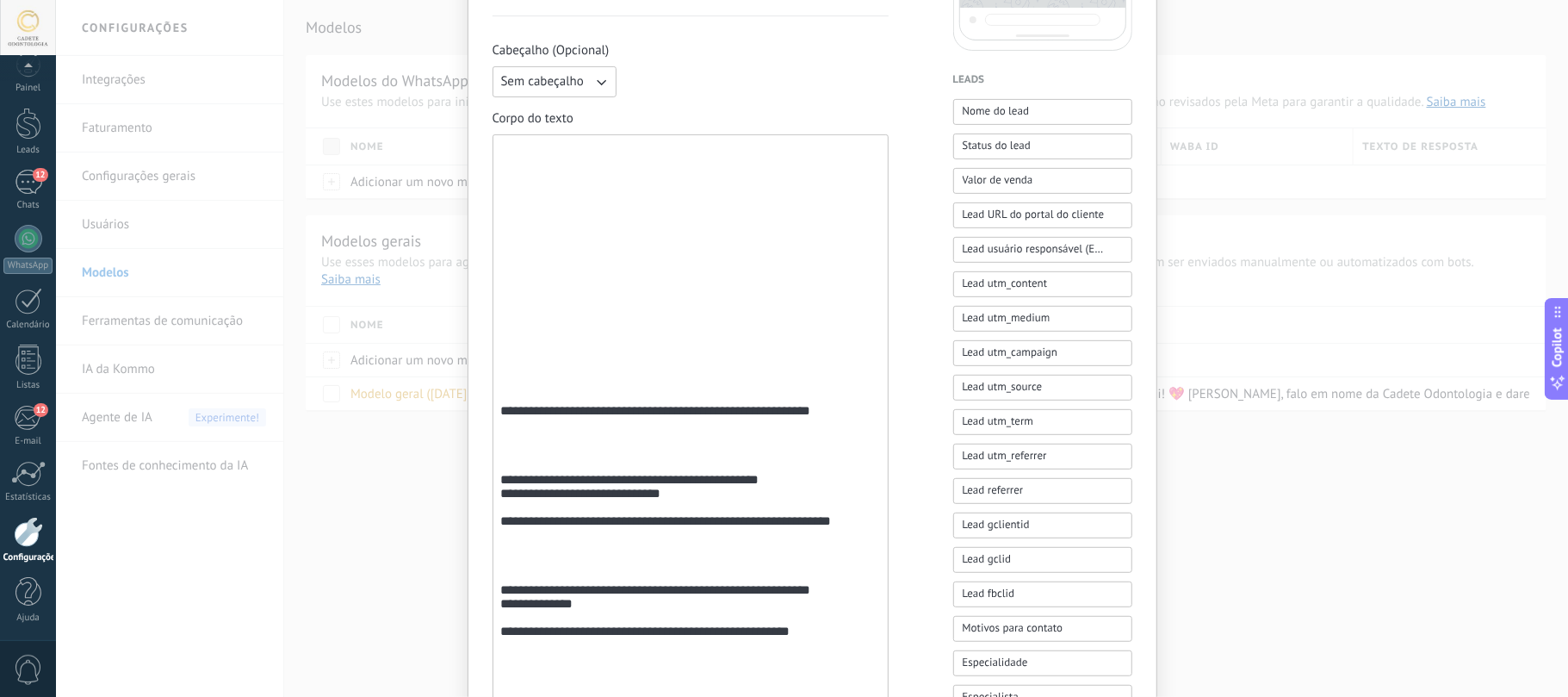
click at [494, 415] on div "**********" at bounding box center [690, 479] width 396 height 691
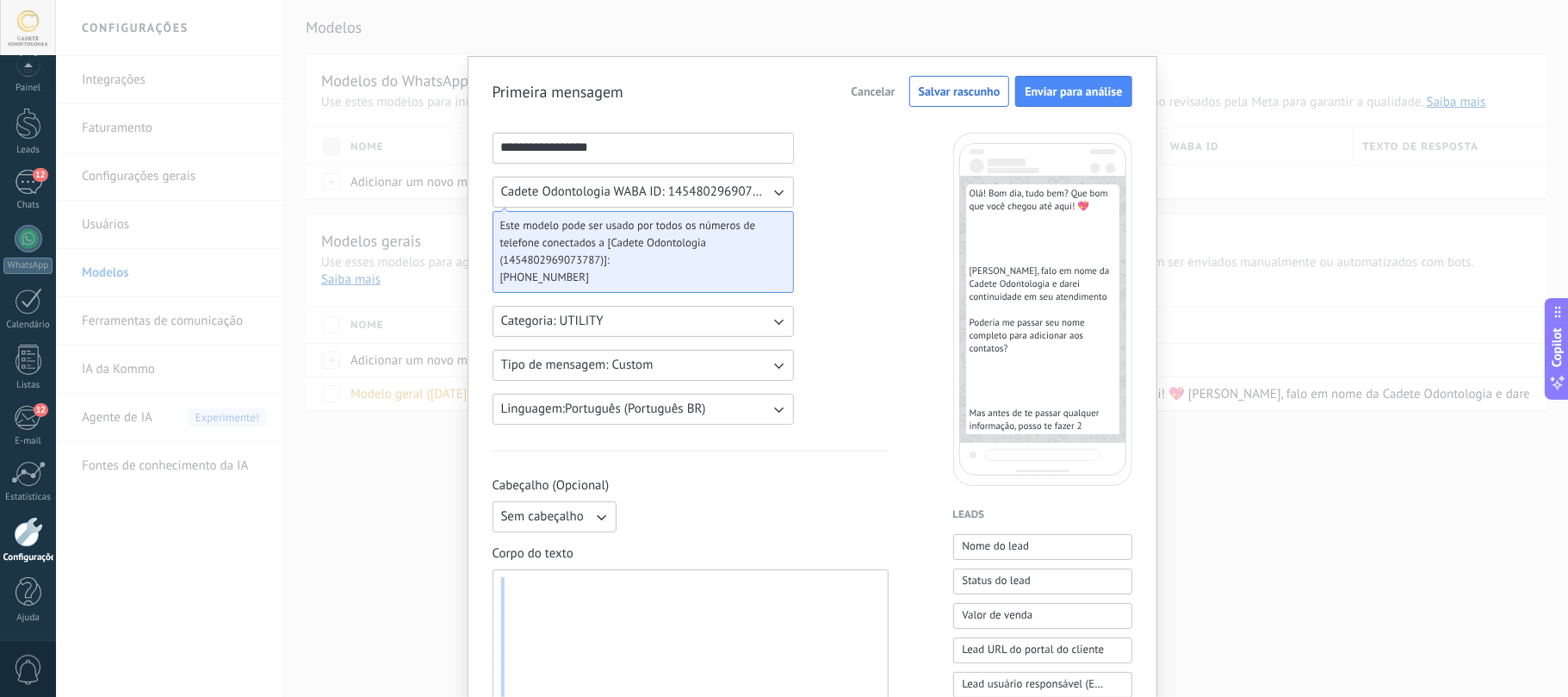
drag, startPoint x: 536, startPoint y: 429, endPoint x: 396, endPoint y: -139, distance: 585.0
click at [396, 0] on html ".abccls-1,.abccls-2{fill-rule:evenodd}.abccls-2{fill:#fff} .abfcls-1{fill:none}…" at bounding box center [784, 348] width 1568 height 697
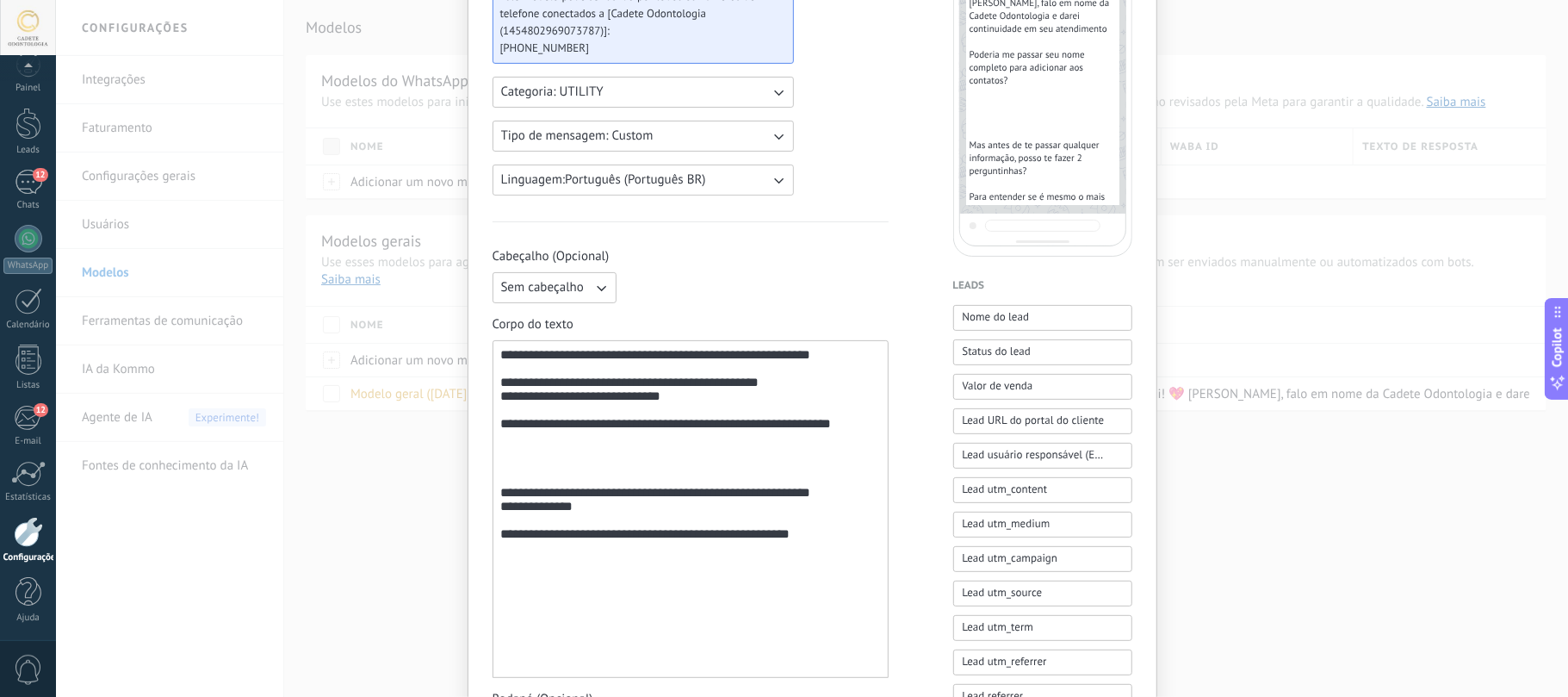
scroll to position [344, 0]
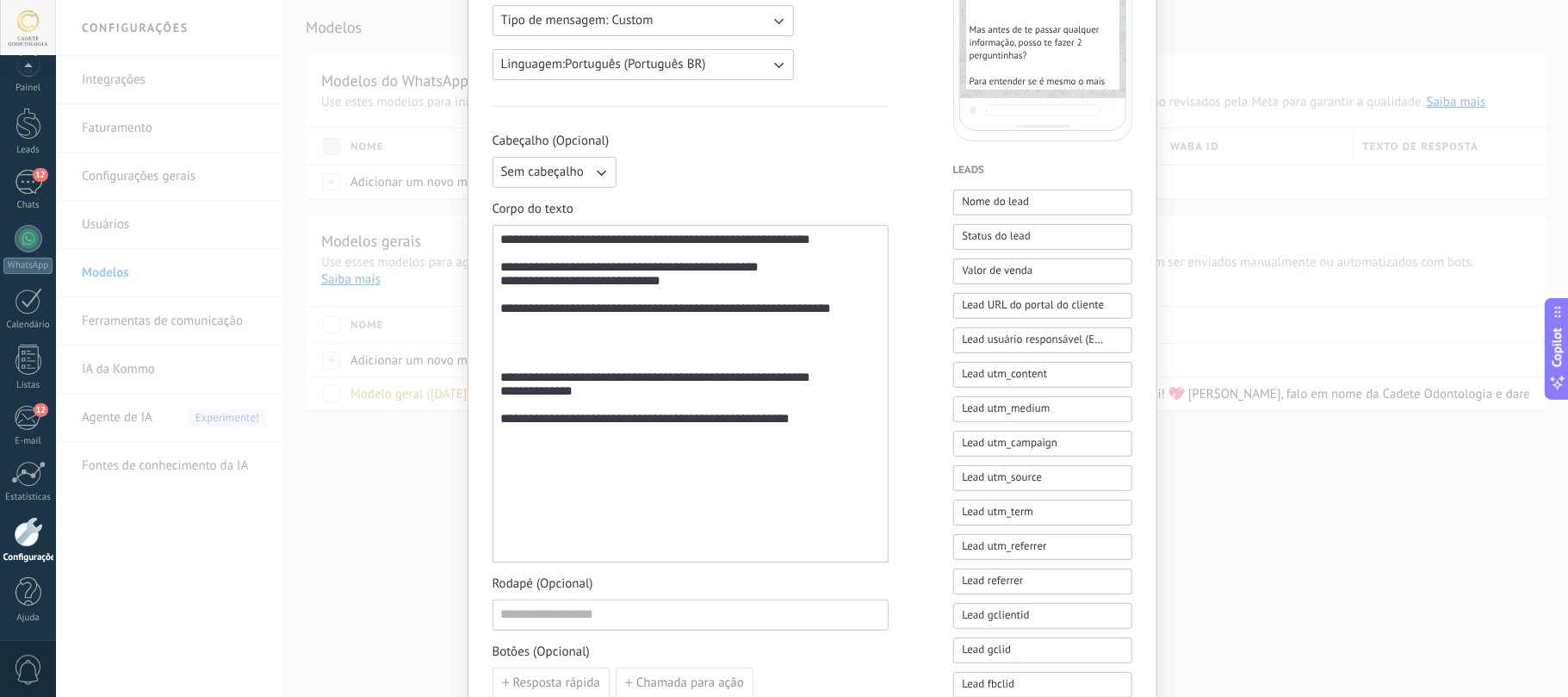
click at [569, 363] on div "**********" at bounding box center [690, 394] width 378 height 323
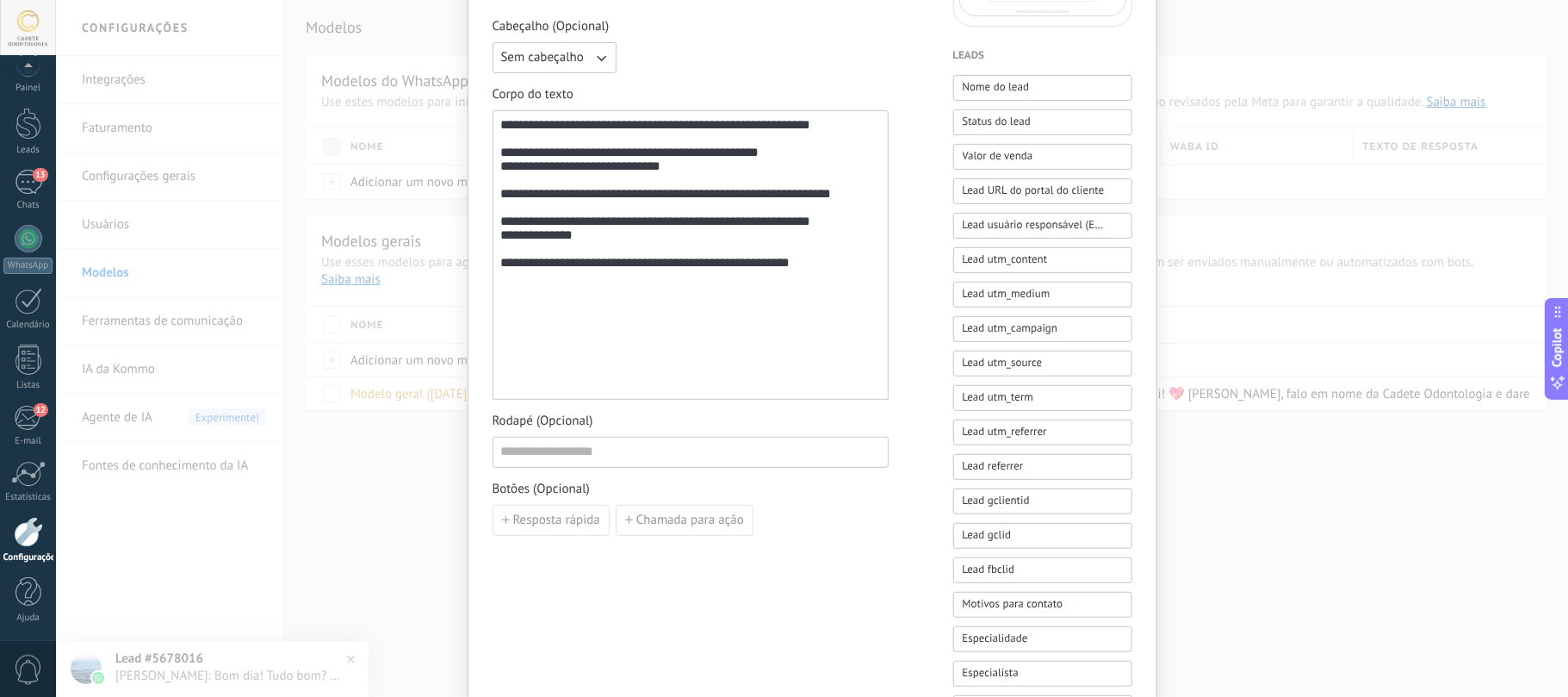
scroll to position [574, 0]
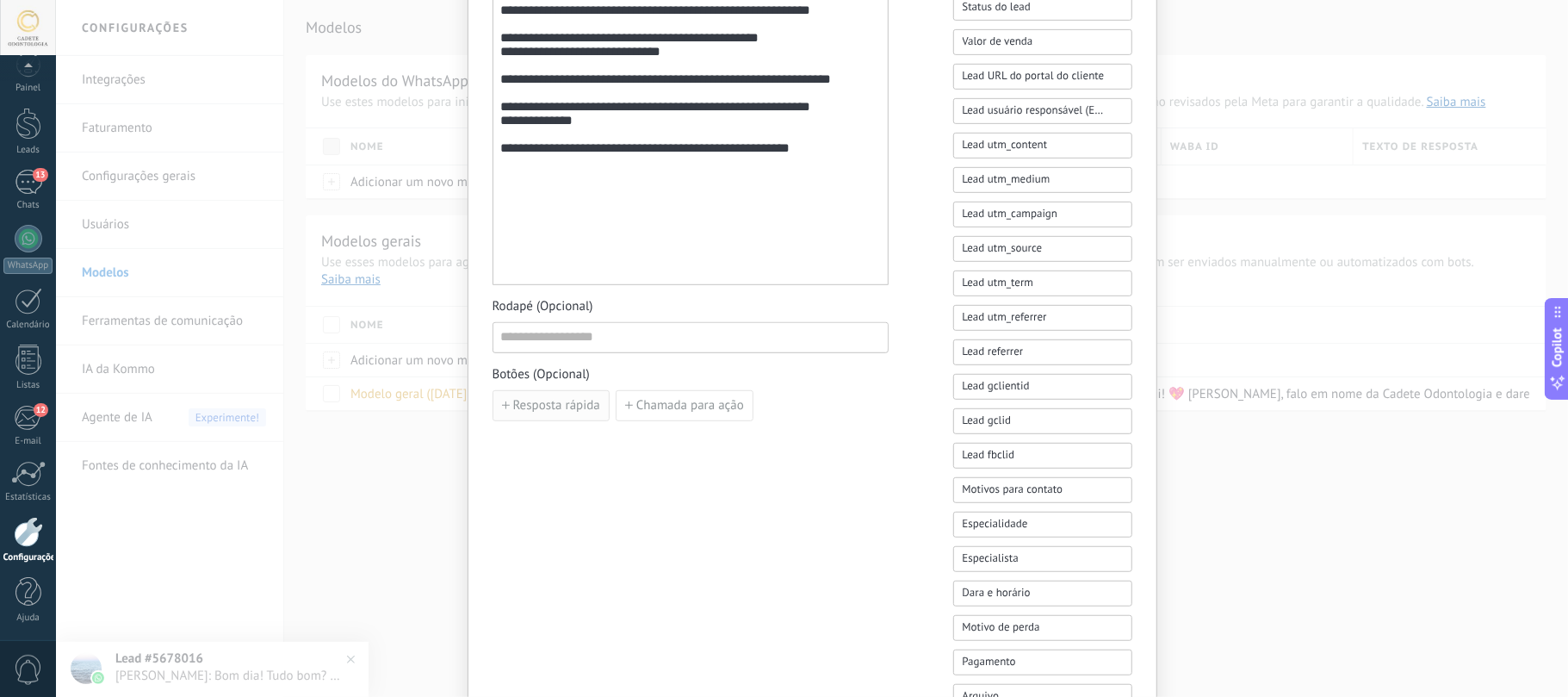
click at [569, 419] on button "Resposta rápida" at bounding box center [551, 405] width 117 height 31
click at [570, 414] on input at bounding box center [589, 405] width 192 height 28
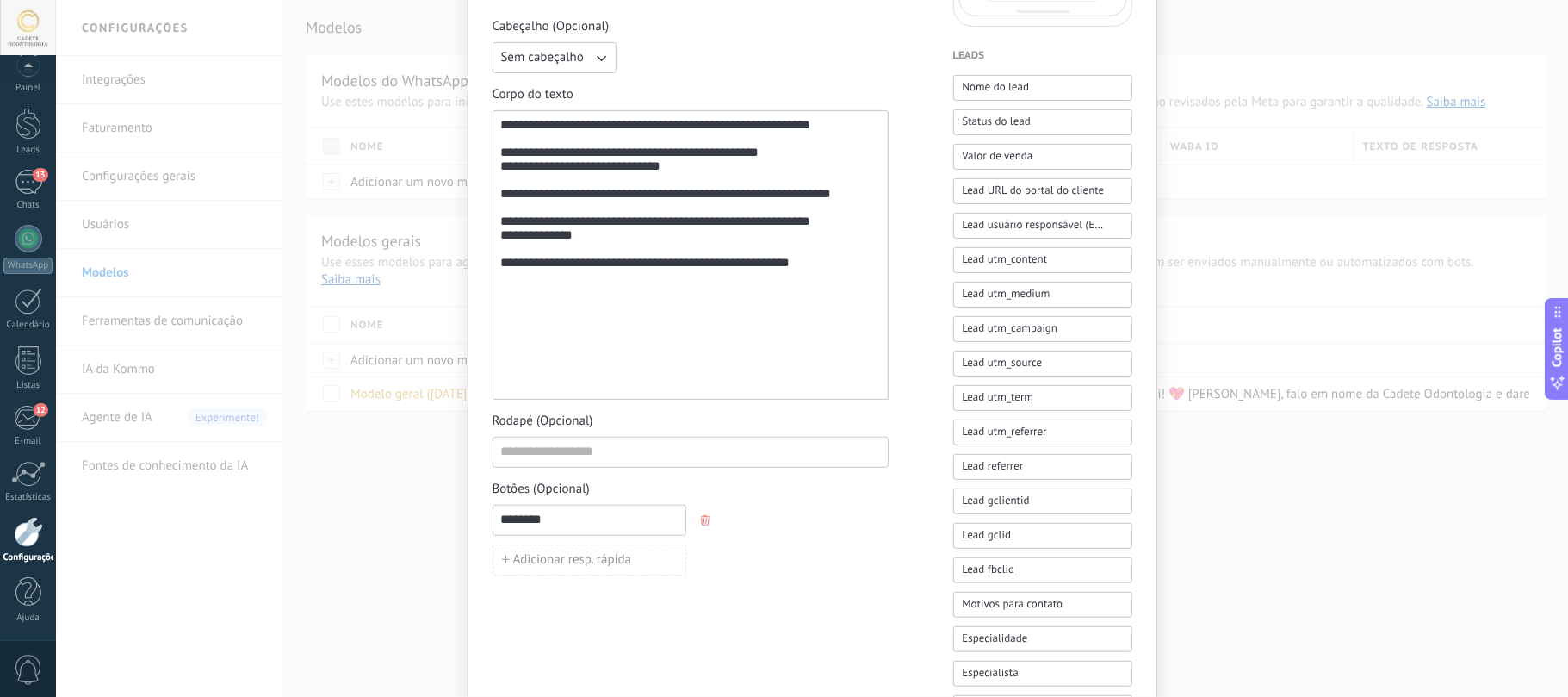
scroll to position [0, 0]
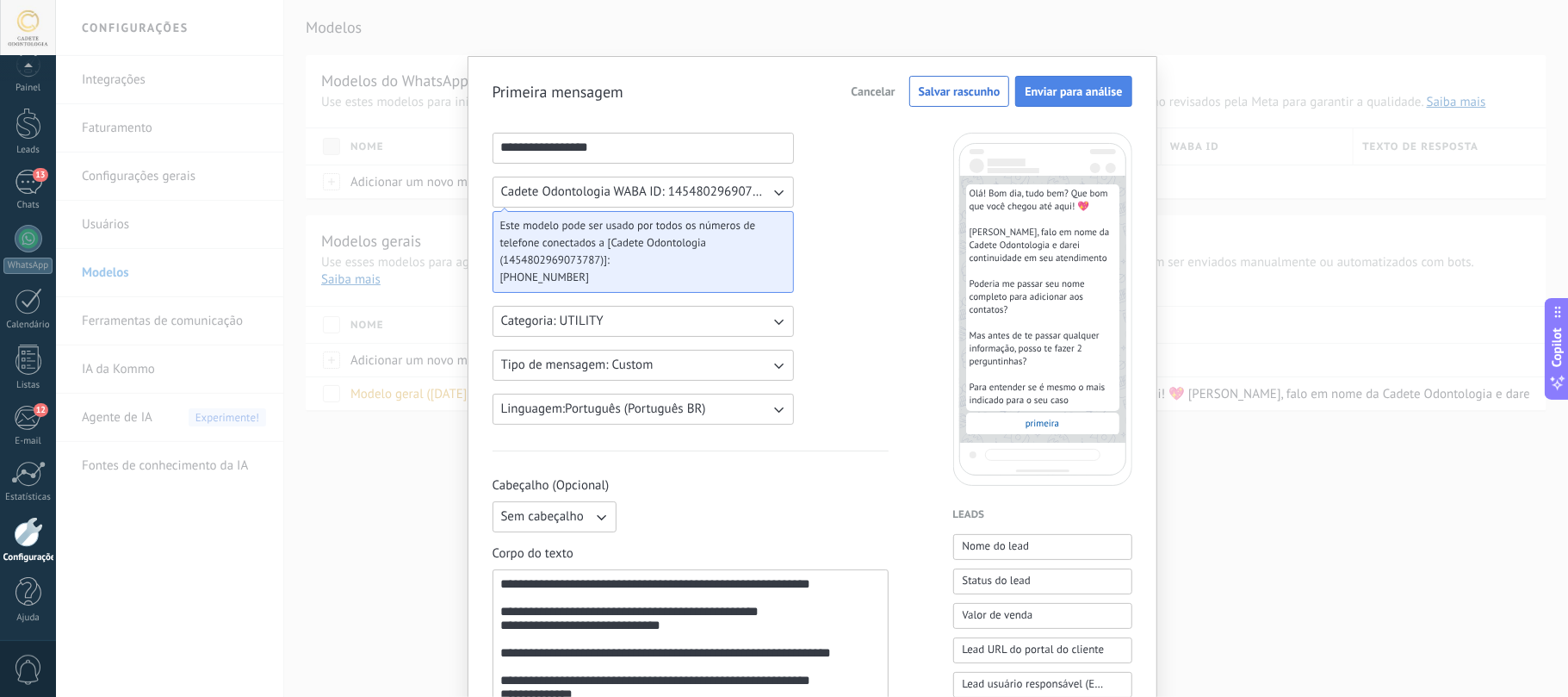
type input "********"
click at [1069, 87] on span "Enviar para análise" at bounding box center [1074, 91] width 97 height 12
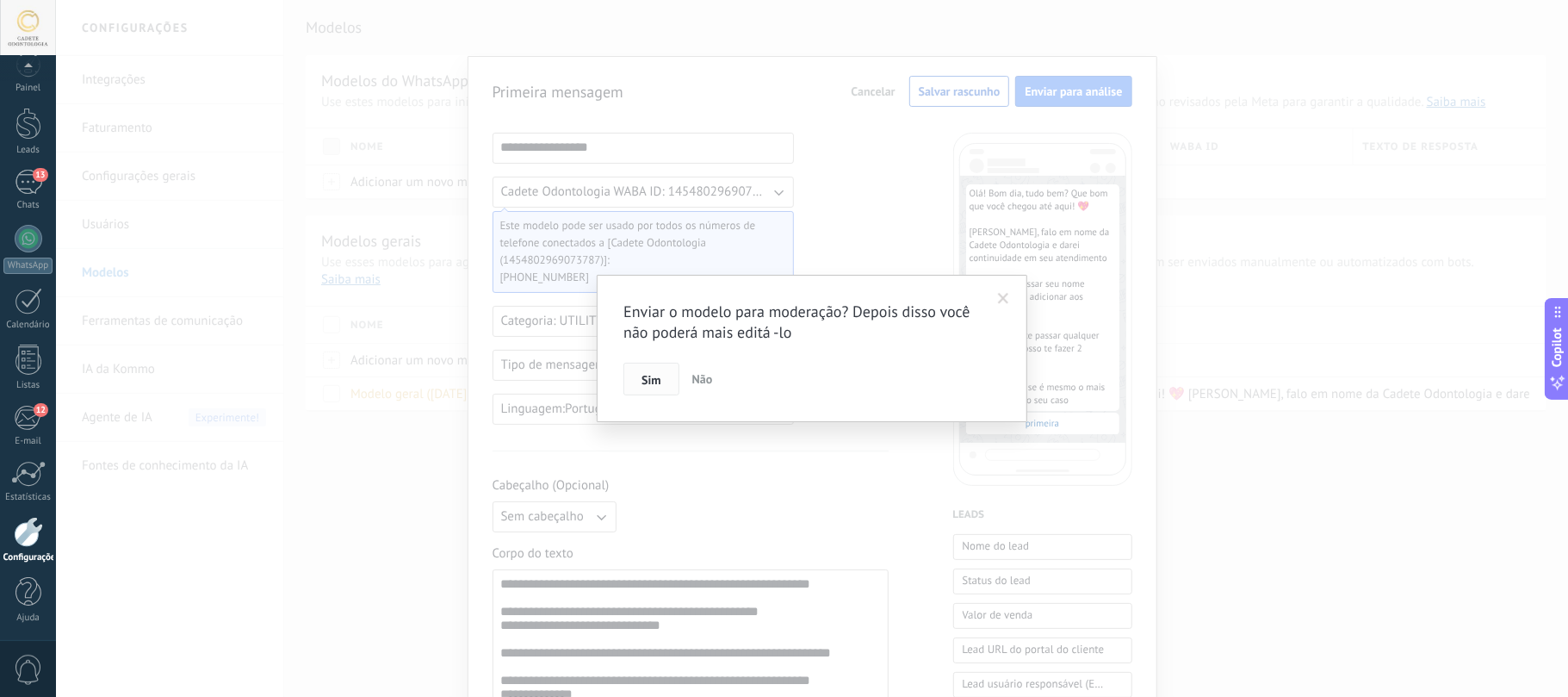
click at [638, 383] on button "Sim" at bounding box center [650, 379] width 55 height 33
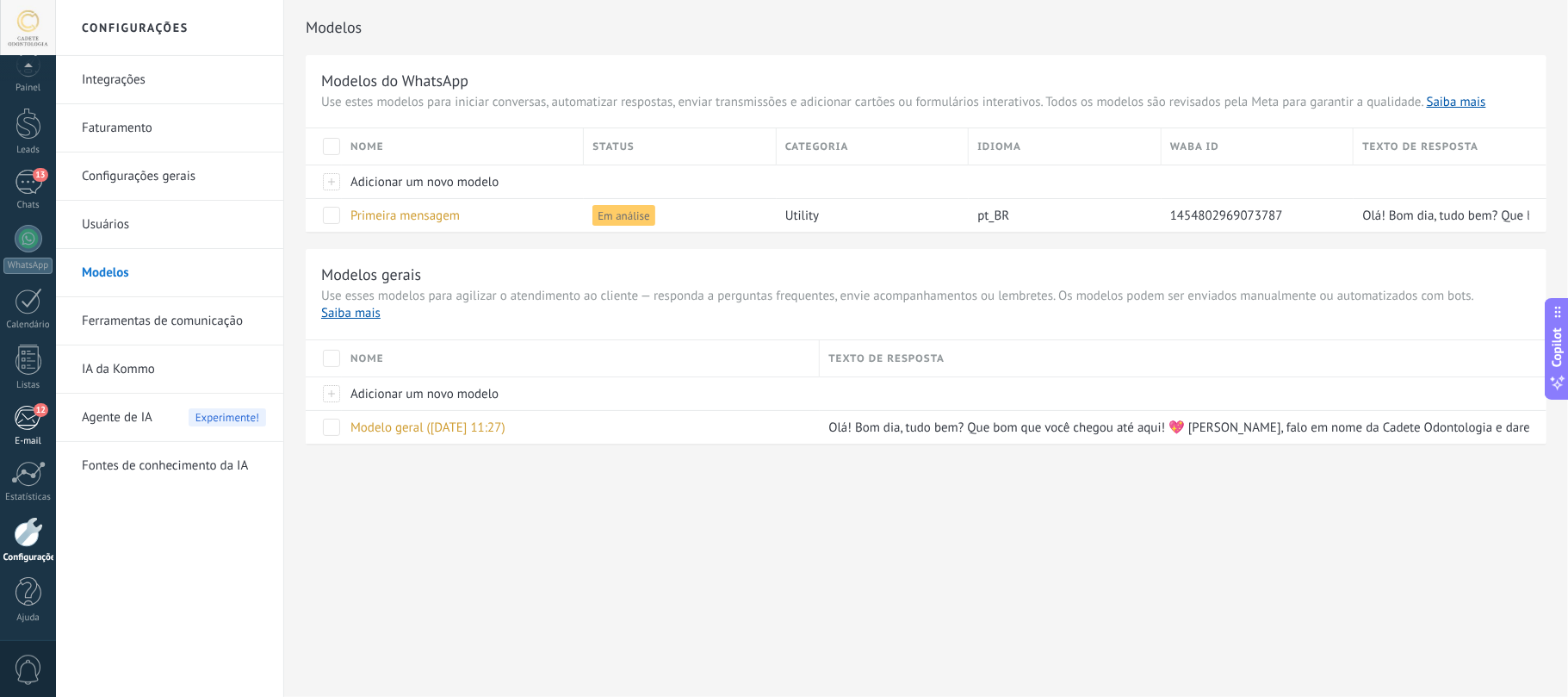
click at [26, 412] on div "12" at bounding box center [28, 418] width 29 height 26
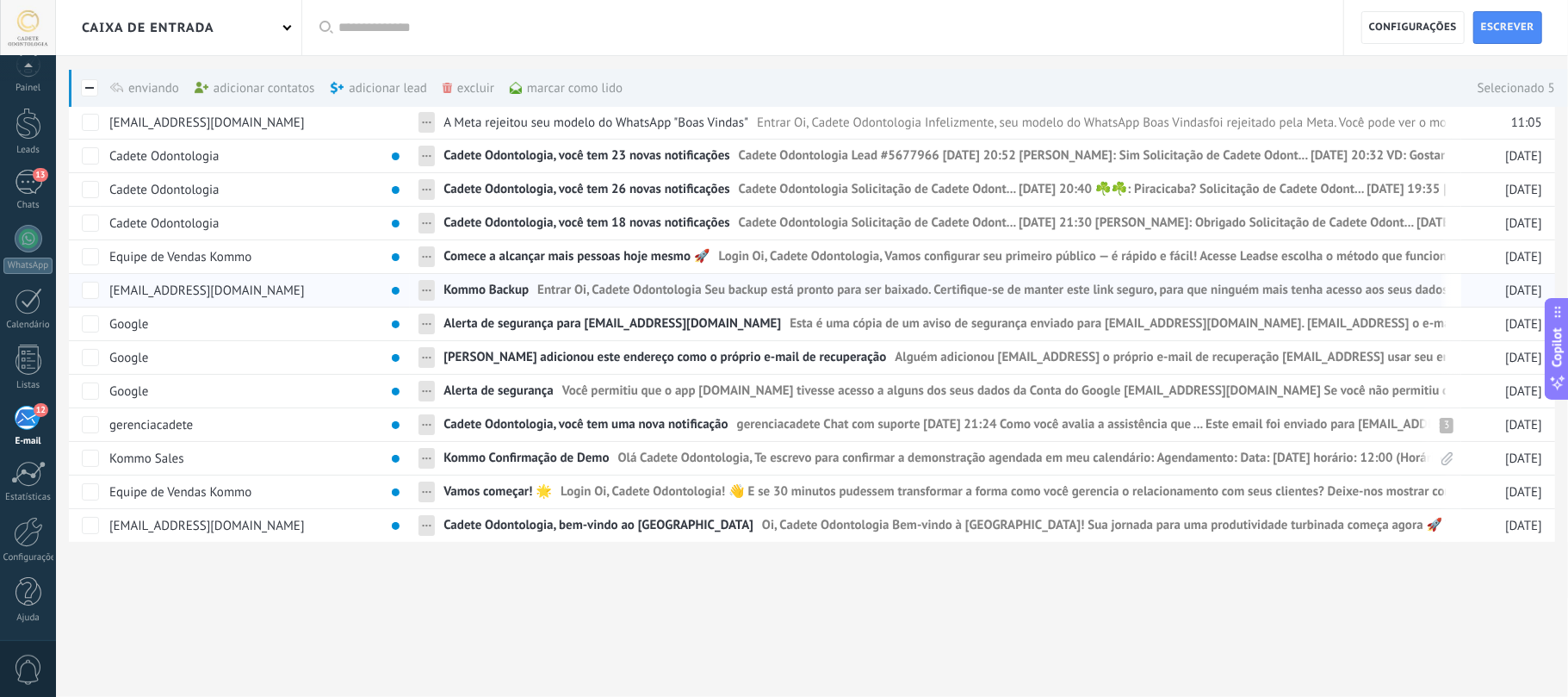
click at [104, 177] on div "De Mensagem e conexão de lead Data support@kommo.com ... A Meta rejeitou seu mo…" at bounding box center [818, 304] width 1499 height 472
click at [475, 89] on div "excluir mais" at bounding box center [499, 87] width 113 height 38
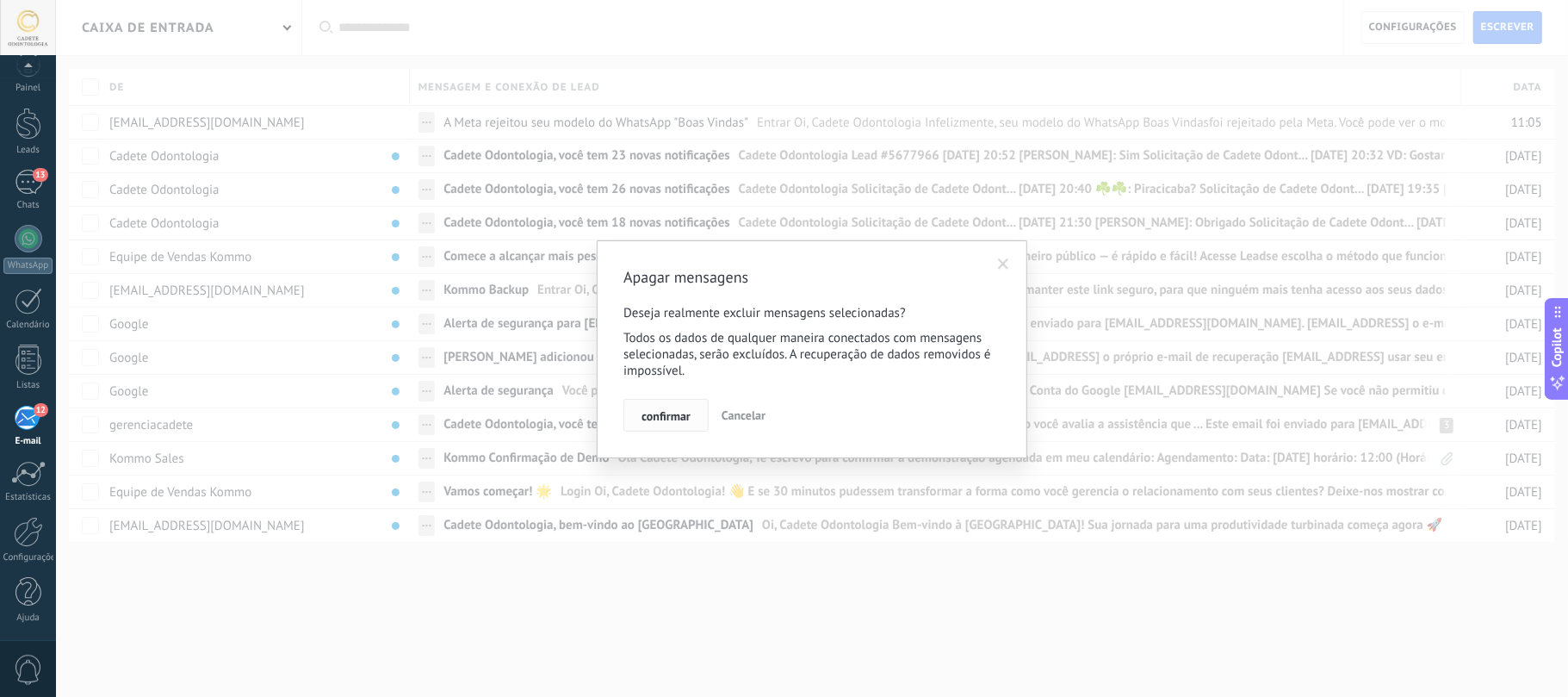
click at [646, 414] on span "confirmar" at bounding box center [665, 416] width 49 height 12
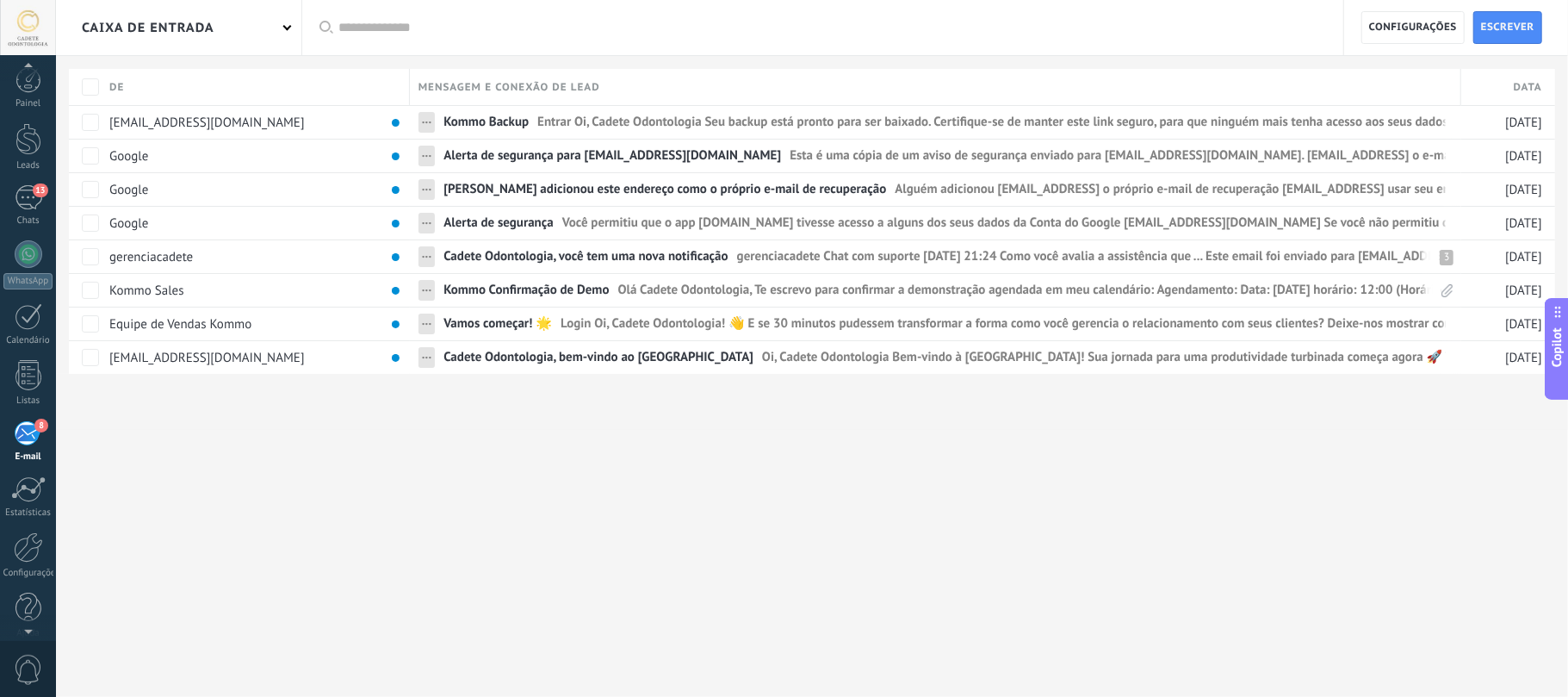
scroll to position [21, 0]
drag, startPoint x: 36, startPoint y: 208, endPoint x: 32, endPoint y: 176, distance: 32.2
click at [36, 207] on div "Chats" at bounding box center [28, 205] width 50 height 11
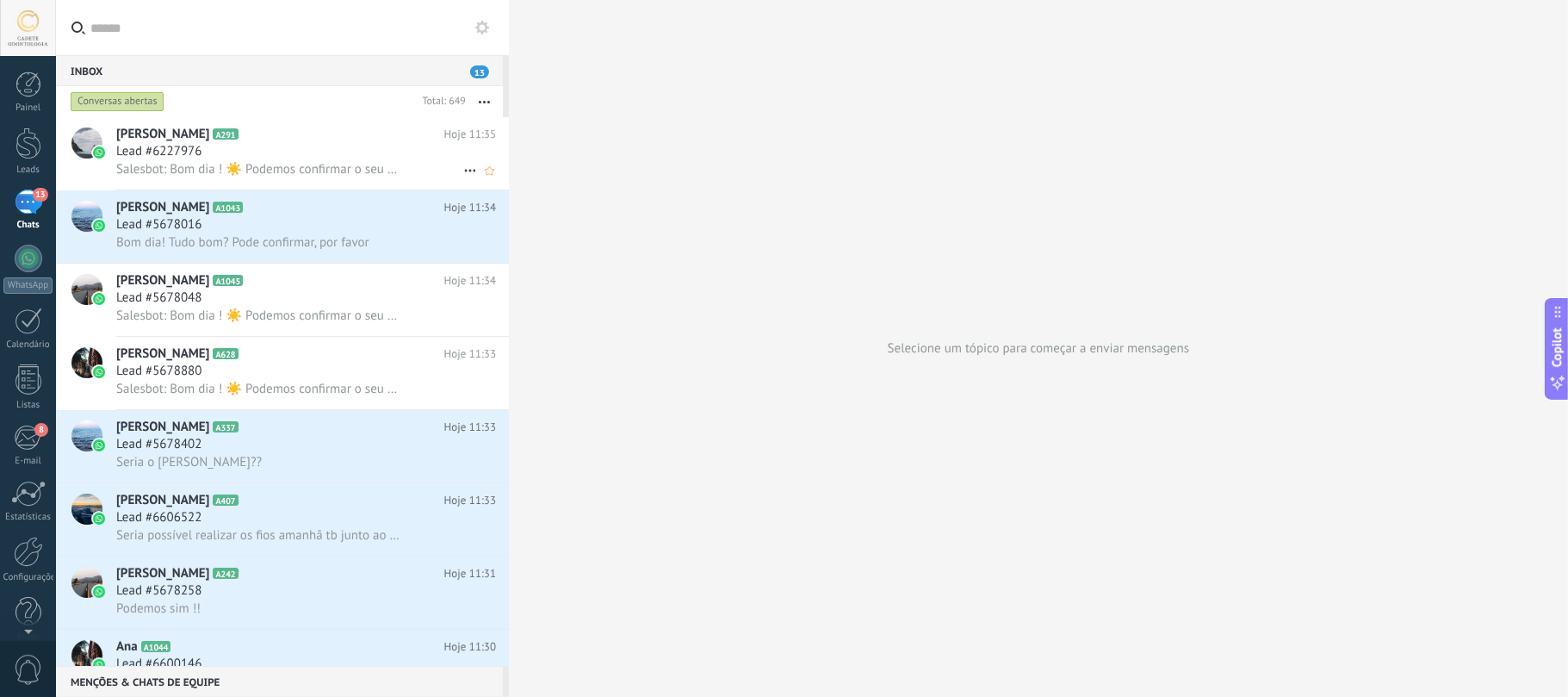
click at [221, 145] on div "Lead #6227976" at bounding box center [306, 151] width 380 height 17
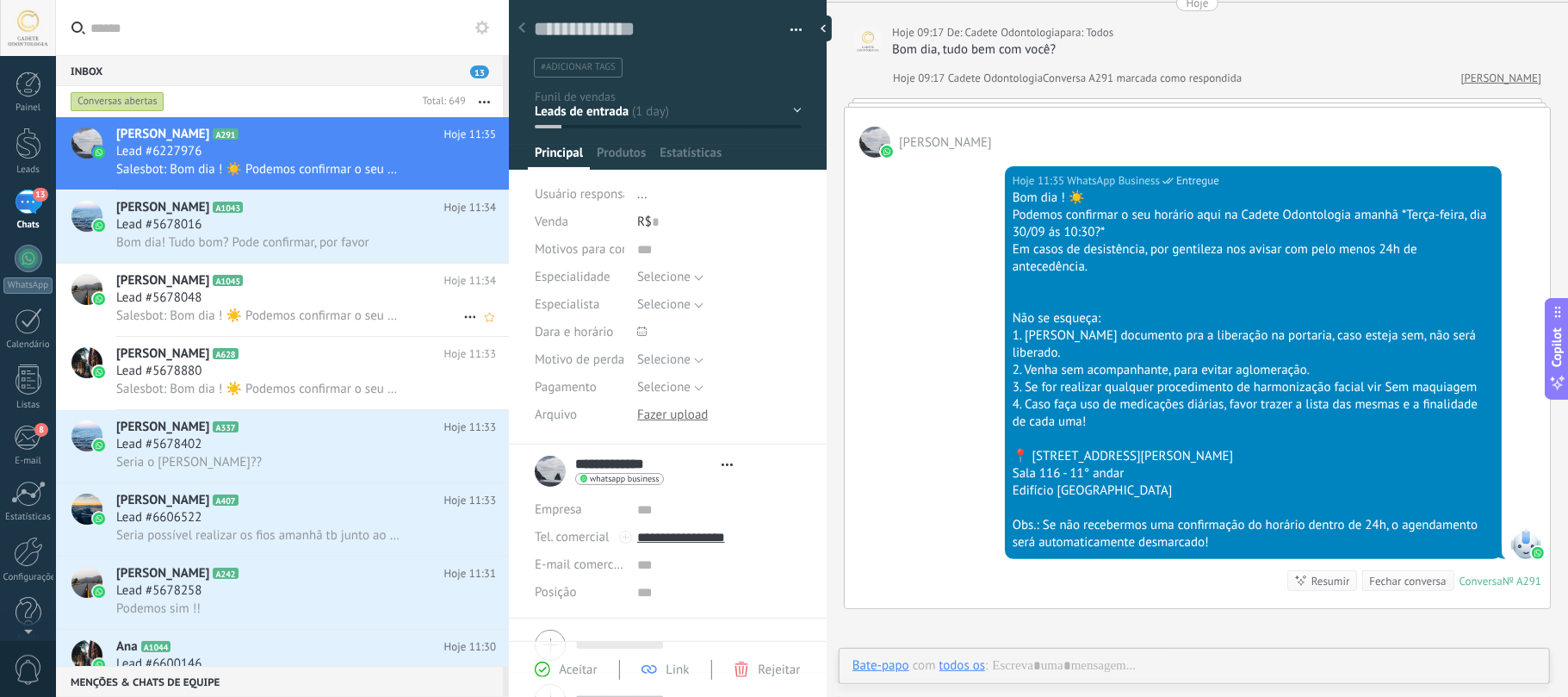
scroll to position [25, 0]
click at [307, 289] on div "Lead #5678048" at bounding box center [306, 297] width 380 height 17
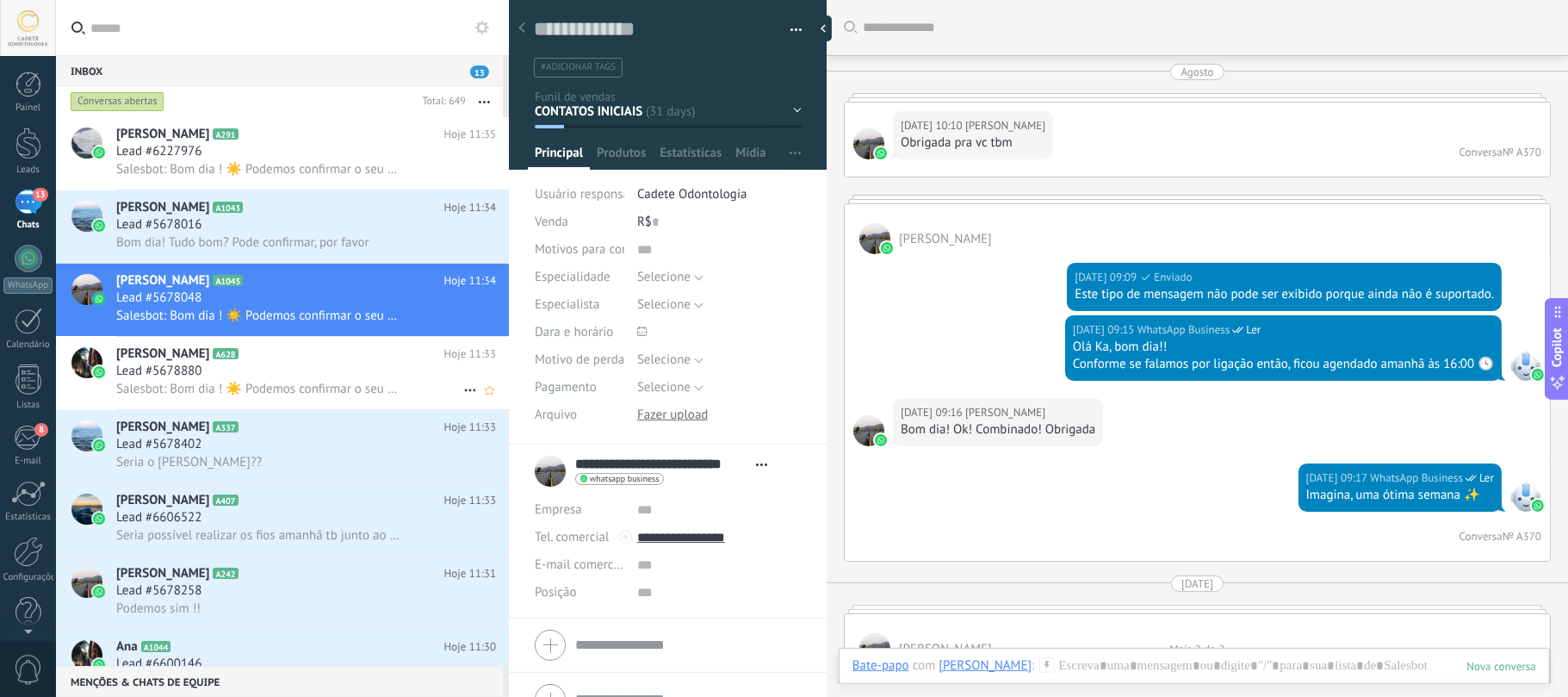
scroll to position [3545, 0]
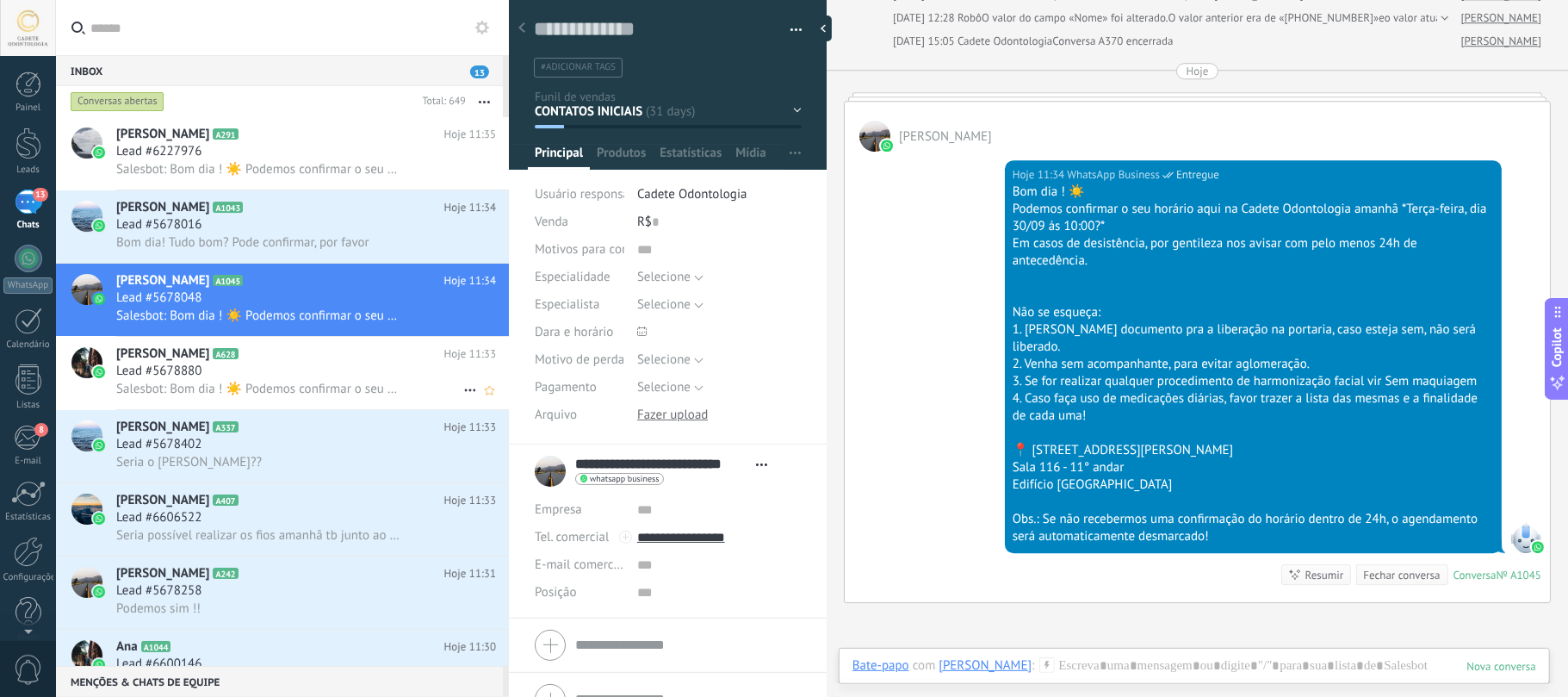
click at [263, 386] on span "Salesbot: Bom dia ! ☀️ Podemos confirmar o seu horário aqui na Cadete Odontolog…" at bounding box center [259, 389] width 285 height 16
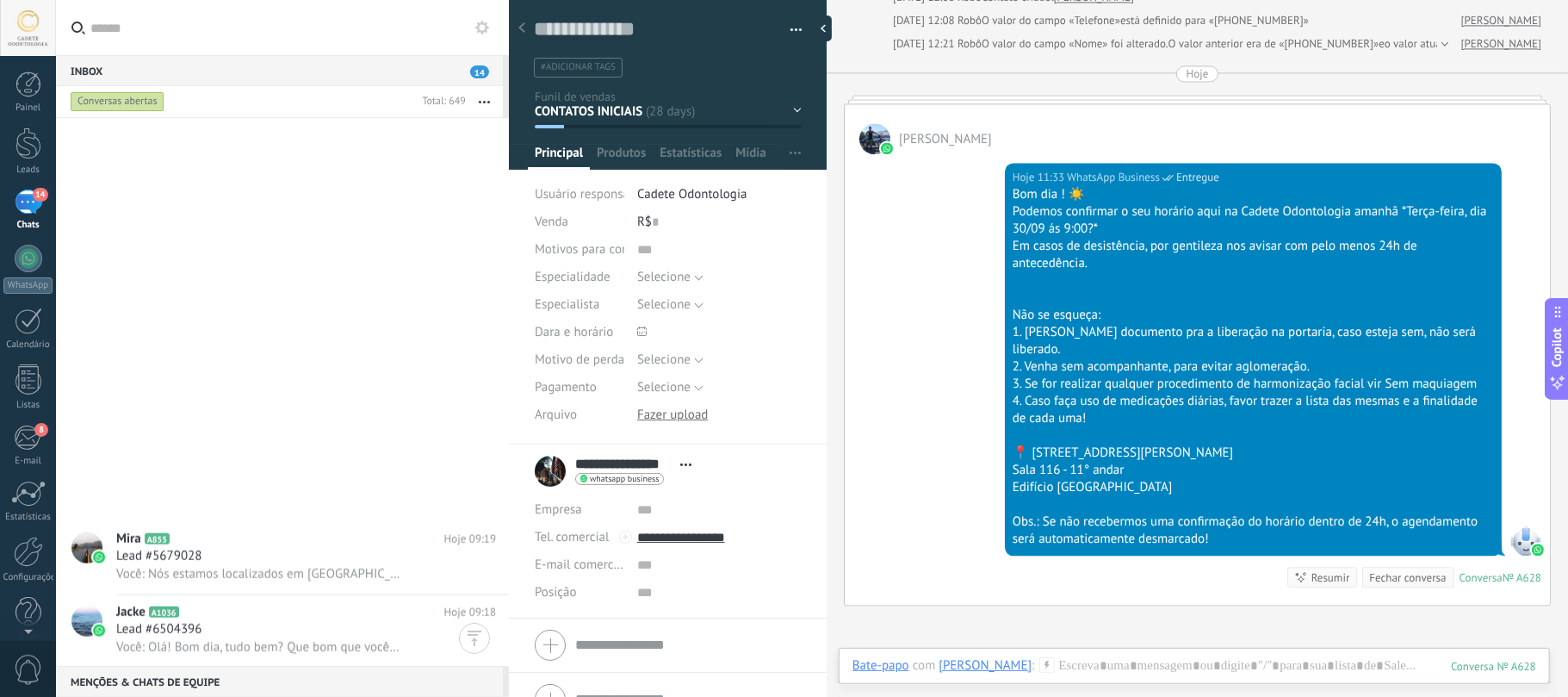
scroll to position [1837, 0]
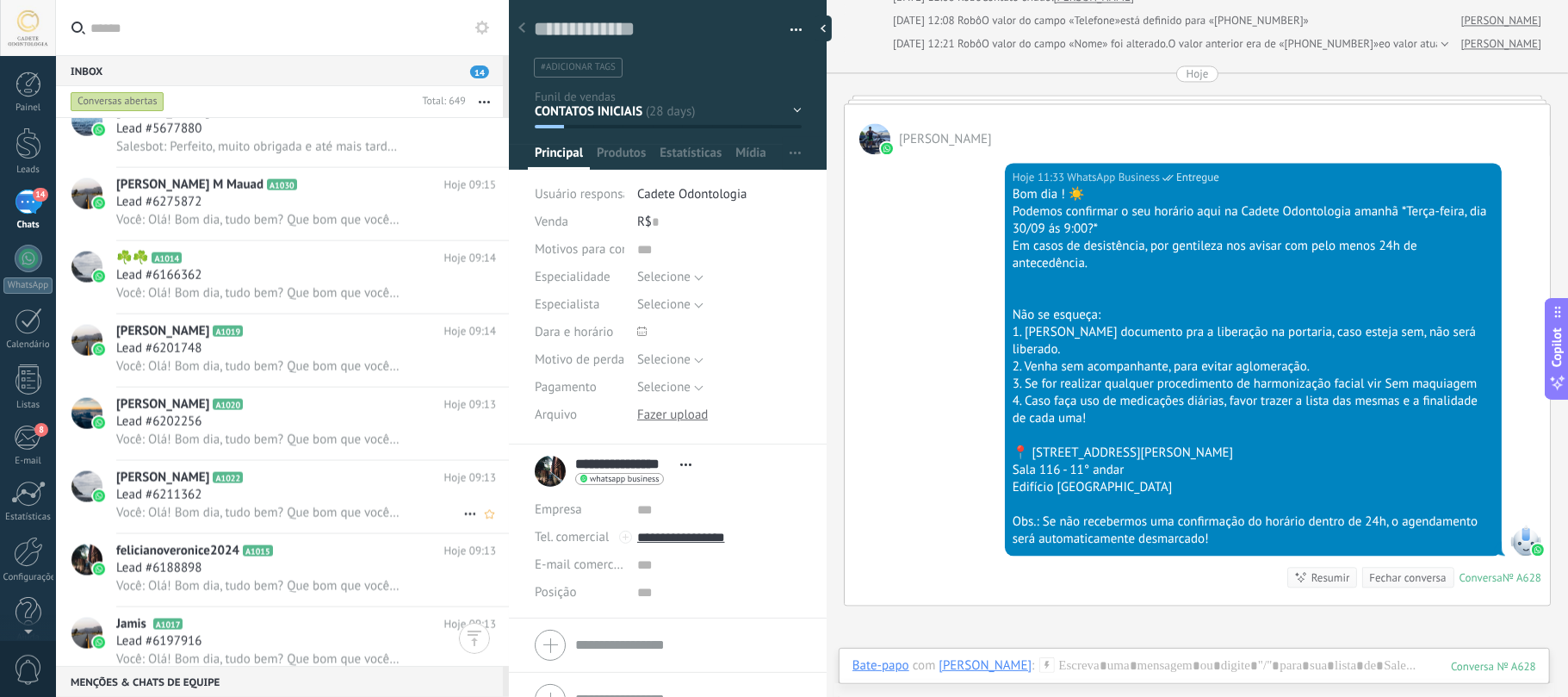
click at [290, 543] on h2 "felicianoveronice2024 A1015" at bounding box center [280, 551] width 328 height 17
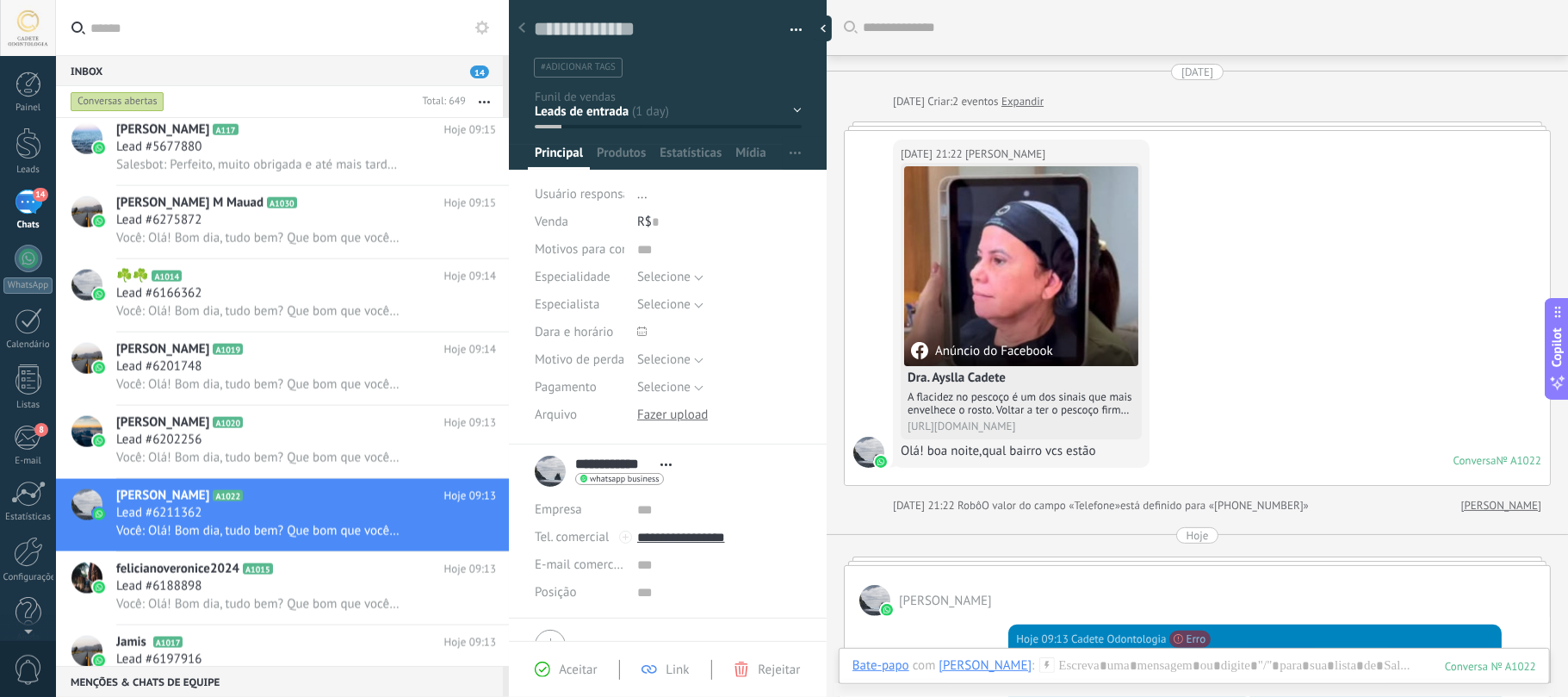
scroll to position [353, 0]
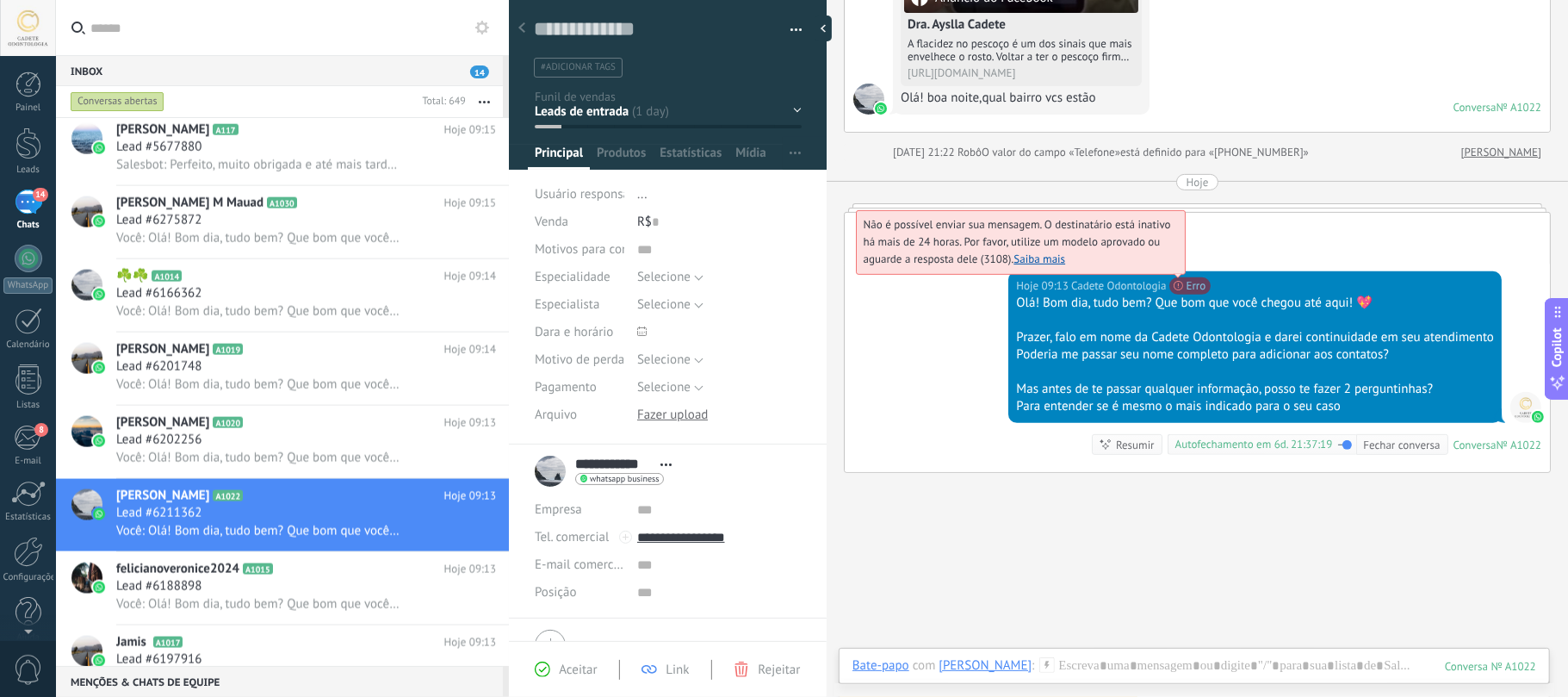
click at [1171, 266] on span "Não é possível enviar sua mensagem. O destinatário está inativo há mais de 24 h…" at bounding box center [1017, 241] width 307 height 49
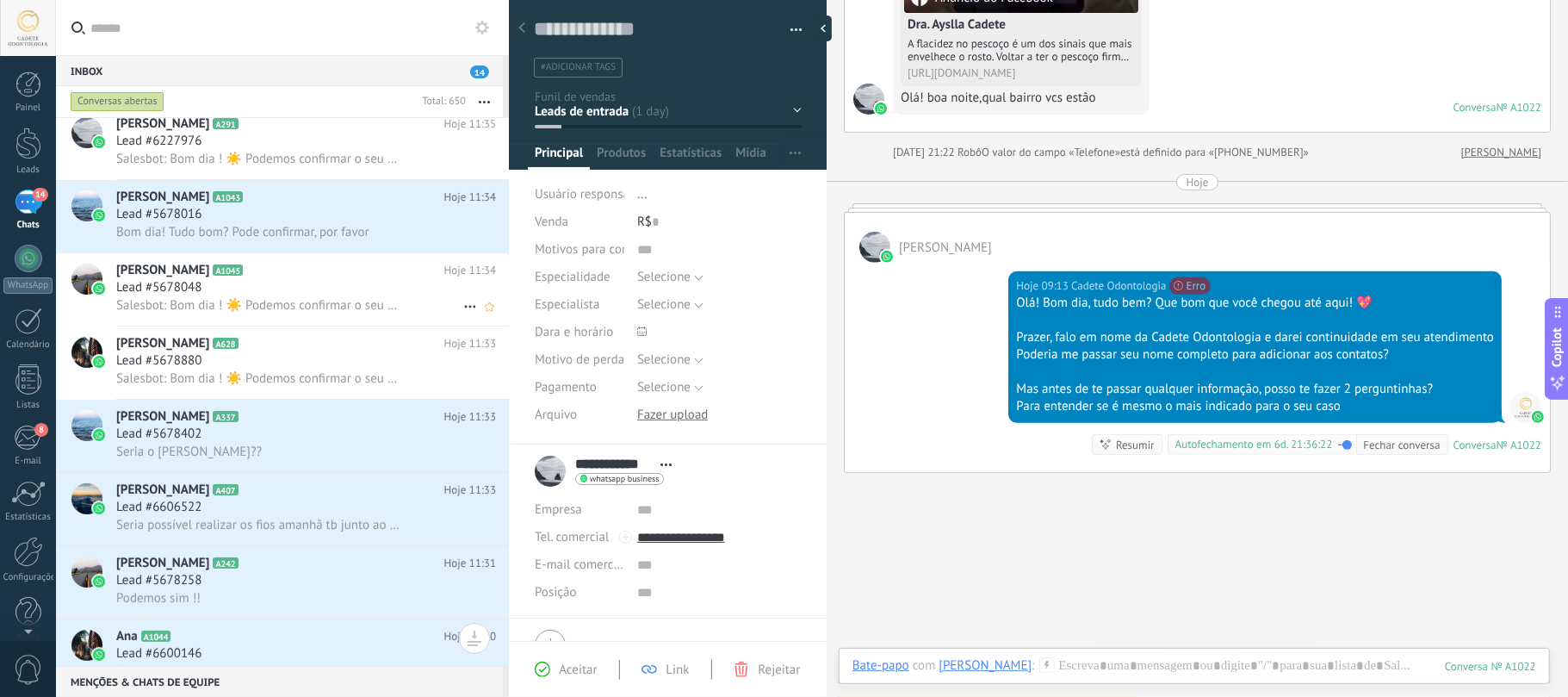
scroll to position [0, 0]
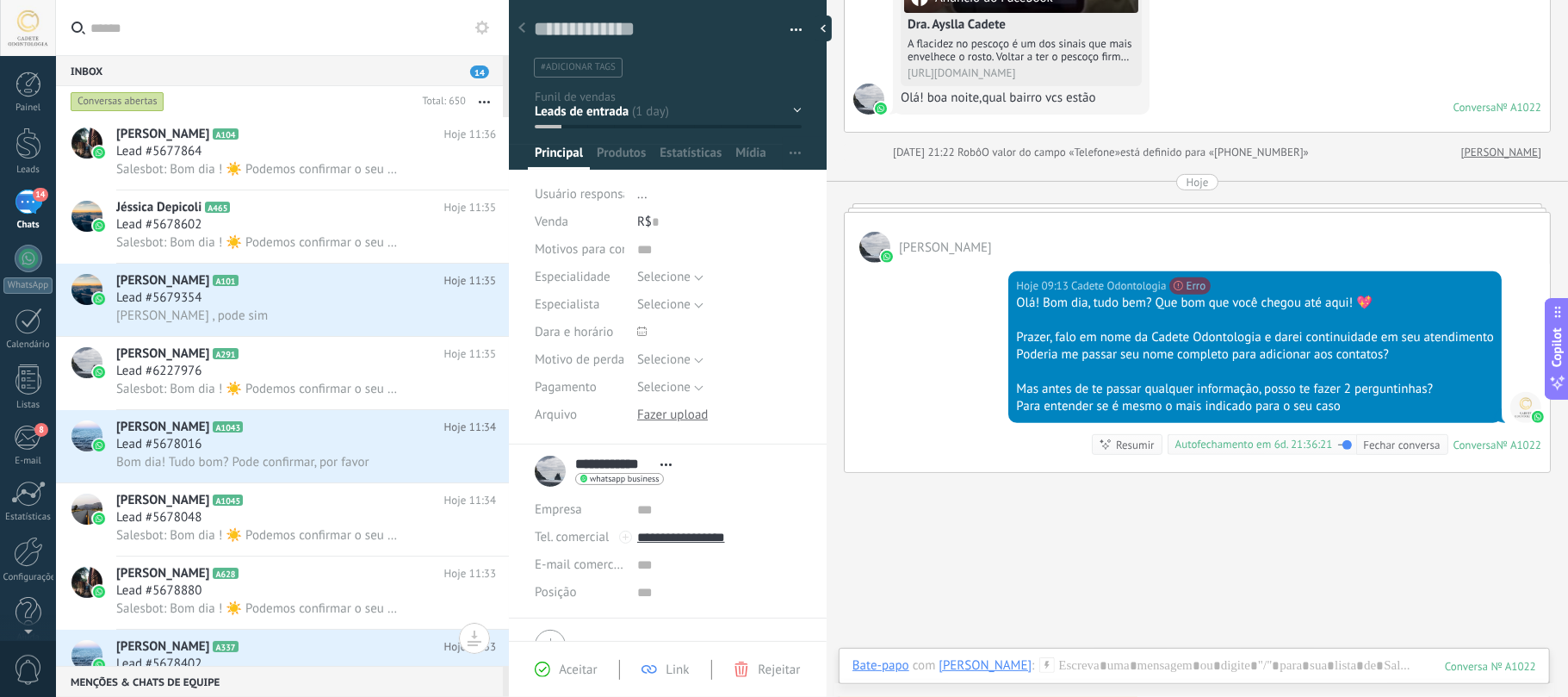
click at [118, 94] on div "Conversas abertas" at bounding box center [117, 101] width 93 height 21
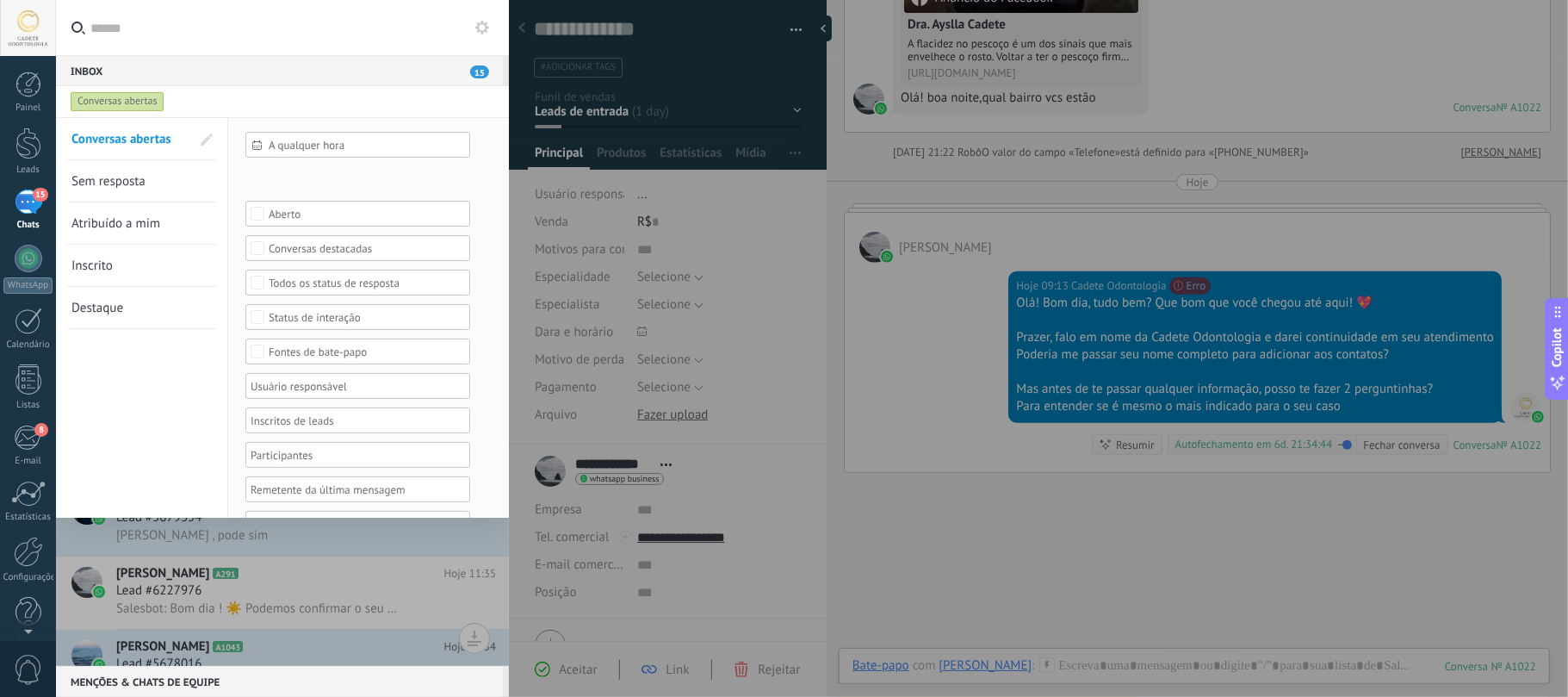
click at [160, 55] on label at bounding box center [282, 28] width 453 height 56
click at [160, 55] on input "text" at bounding box center [292, 27] width 405 height 55
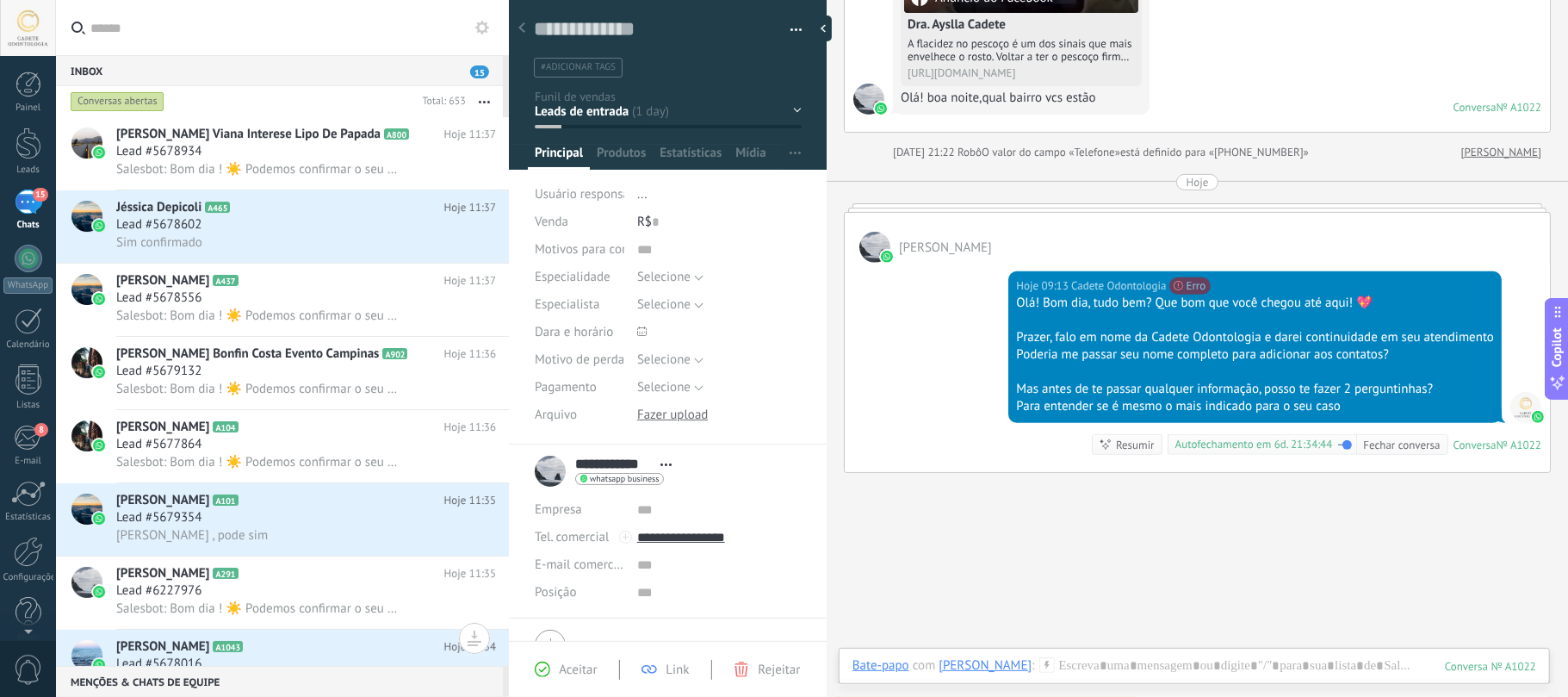
click at [119, 104] on div "Conversas abertas" at bounding box center [117, 101] width 93 height 21
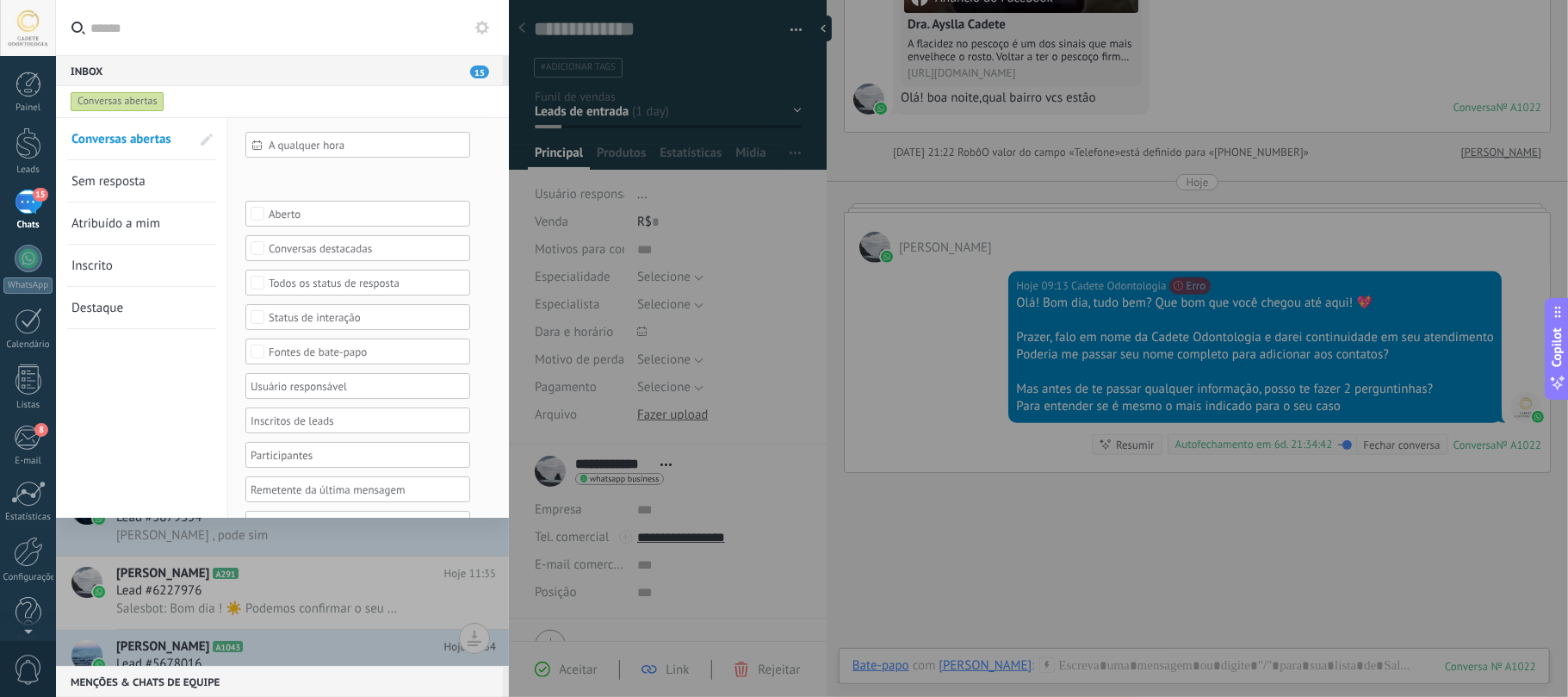
click at [117, 183] on span "Sem resposta" at bounding box center [108, 181] width 74 height 16
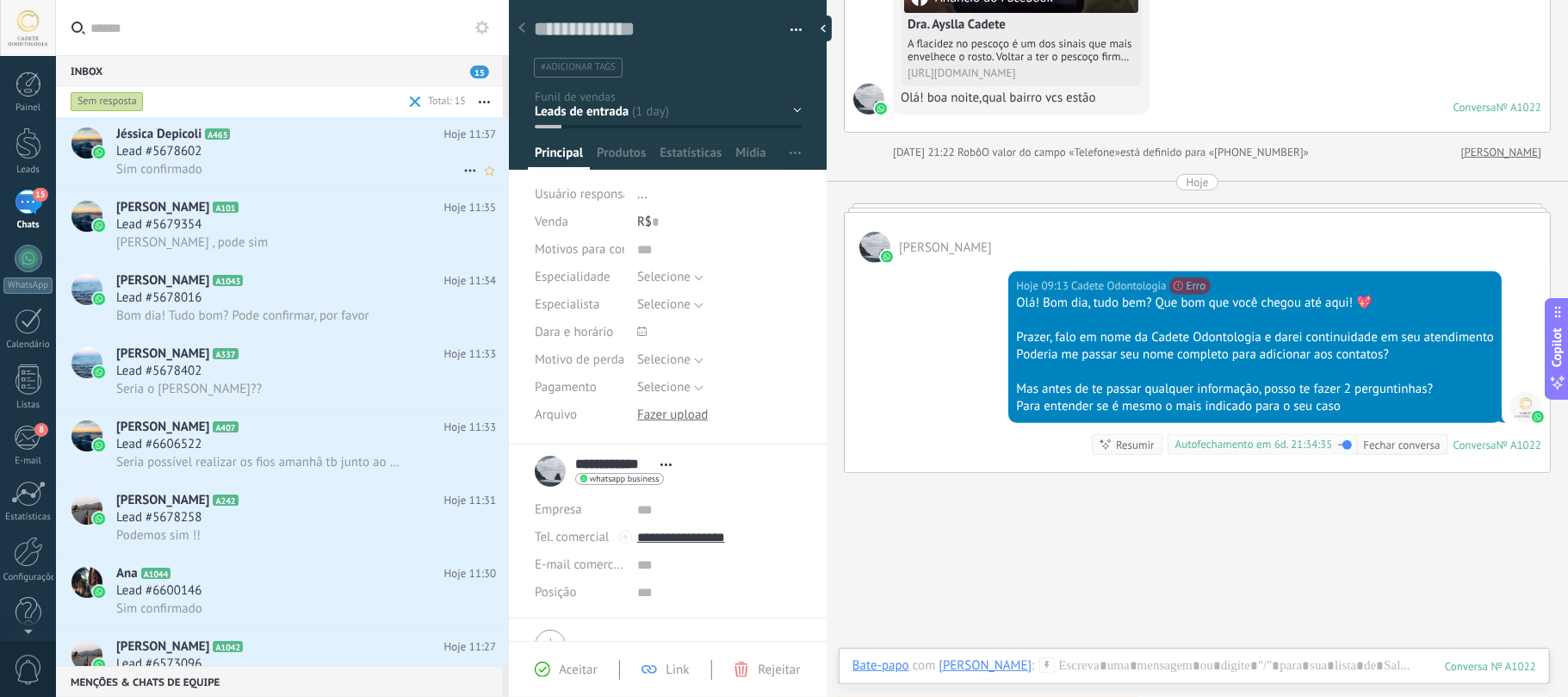
click at [224, 158] on div "Lead #5678602" at bounding box center [306, 151] width 380 height 17
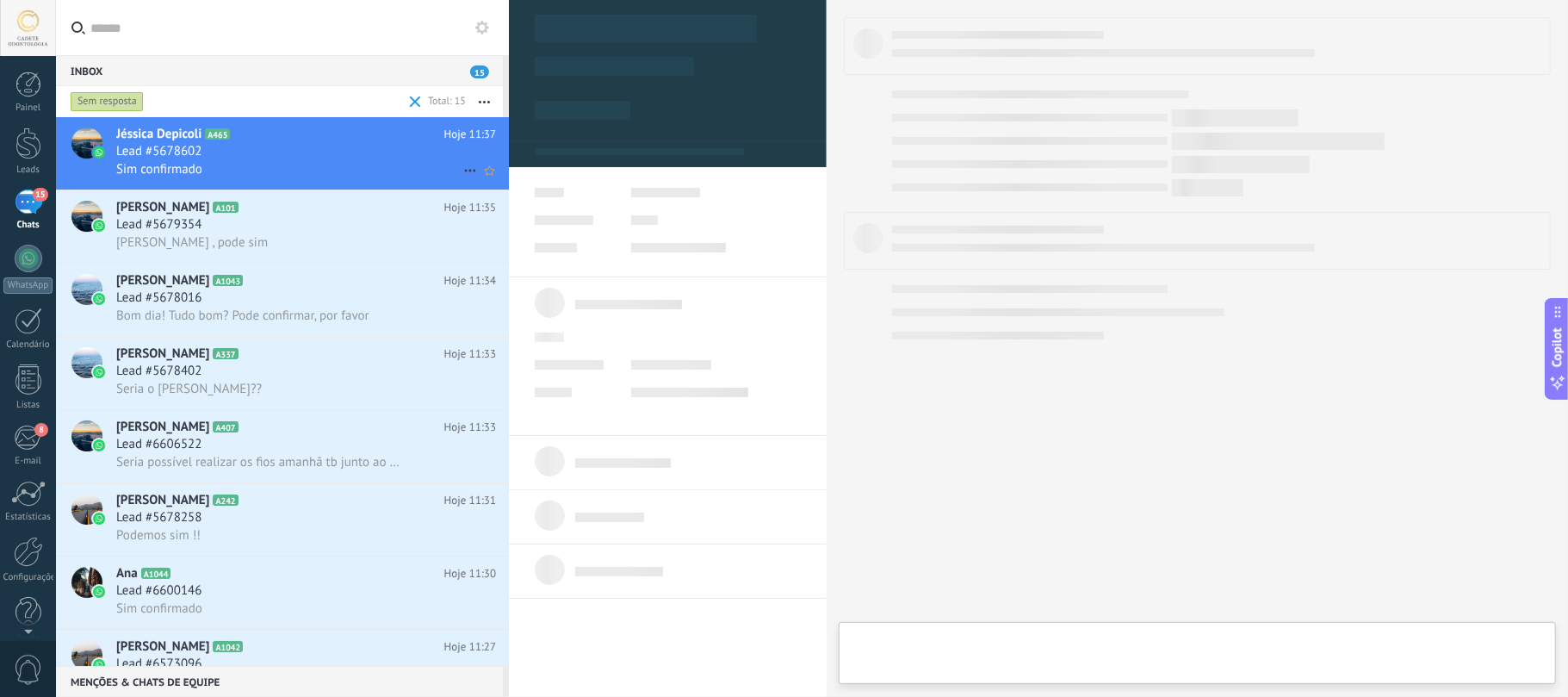
type textarea "**********"
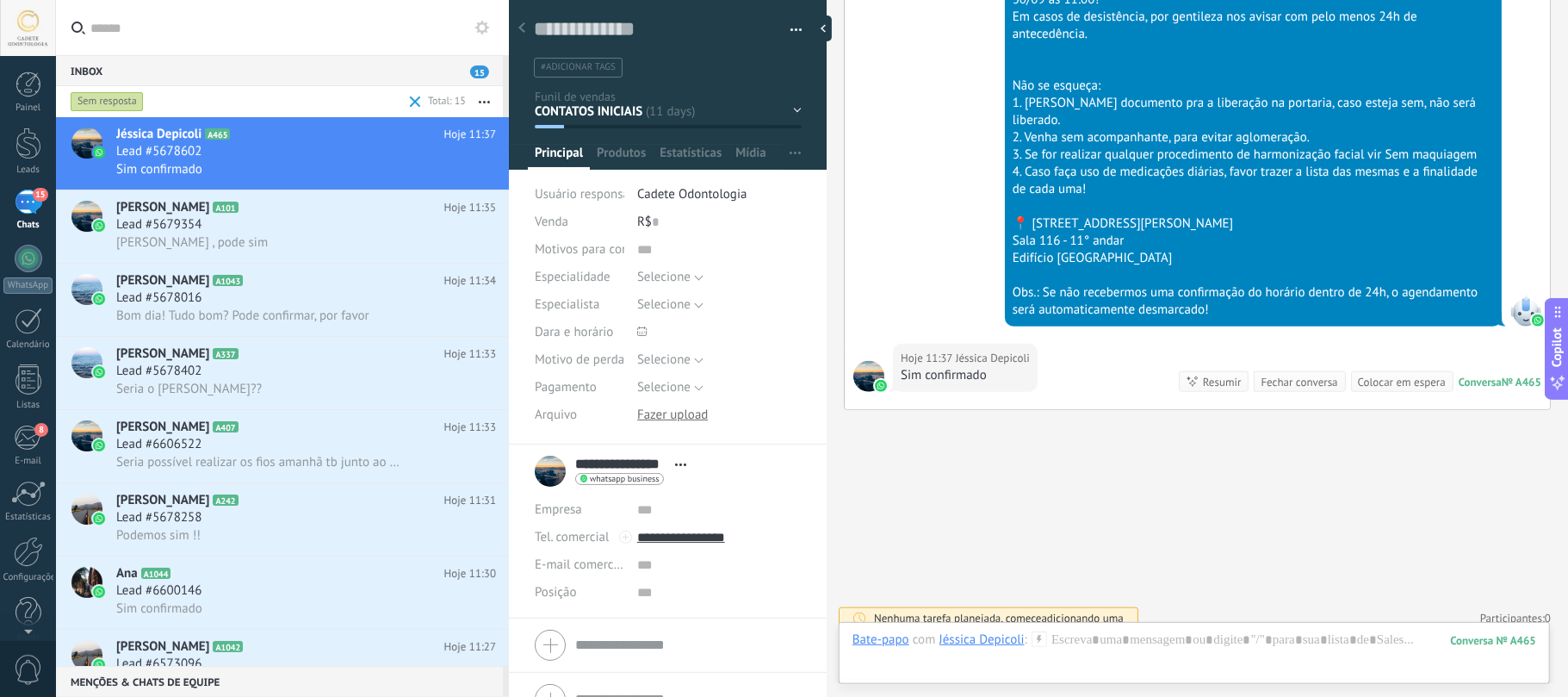
scroll to position [776, 0]
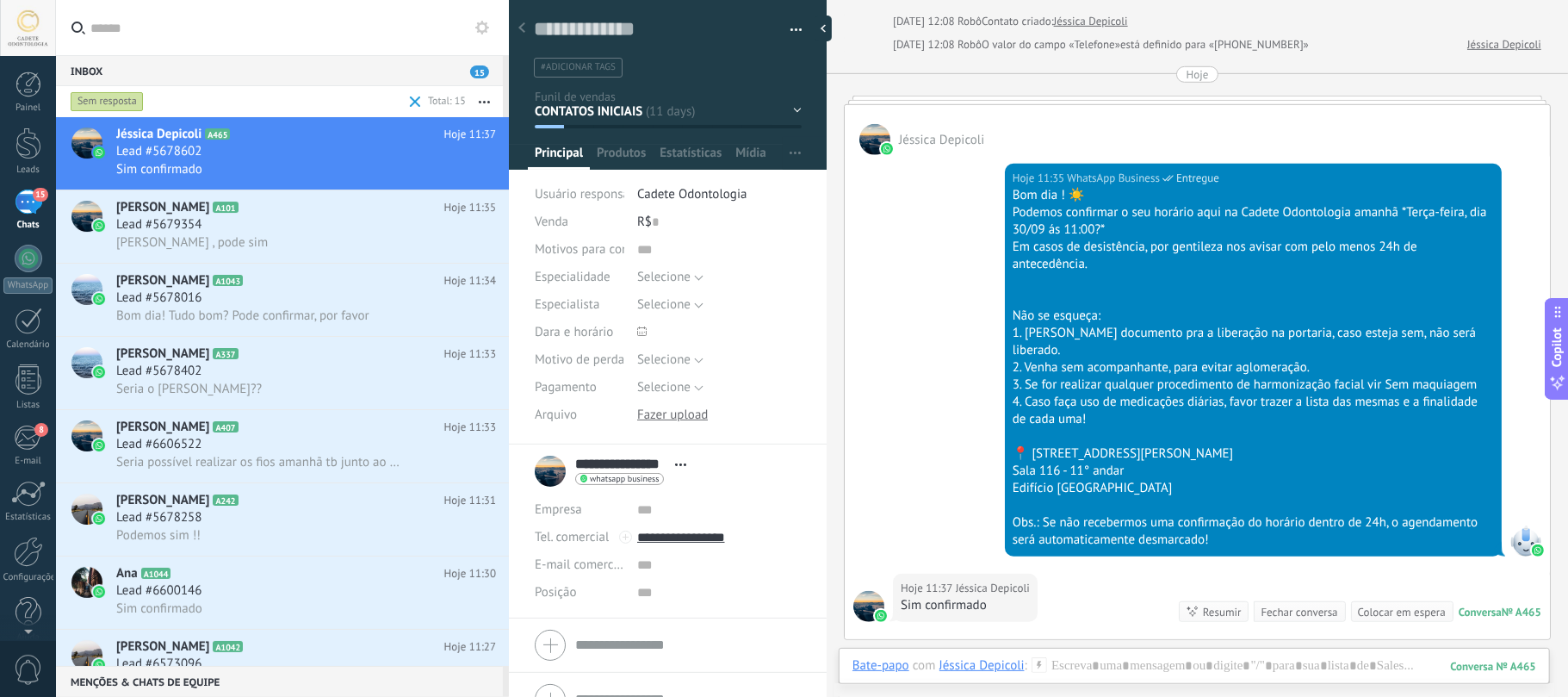
drag, startPoint x: 906, startPoint y: 138, endPoint x: 1025, endPoint y: 128, distance: 119.4
click at [1025, 125] on div "Jéssica Depicoli" at bounding box center [1197, 130] width 705 height 50
click at [990, 142] on div "Jéssica Depicoli" at bounding box center [1197, 130] width 705 height 50
click at [968, 142] on span "Jéssica Depicoli" at bounding box center [942, 140] width 86 height 16
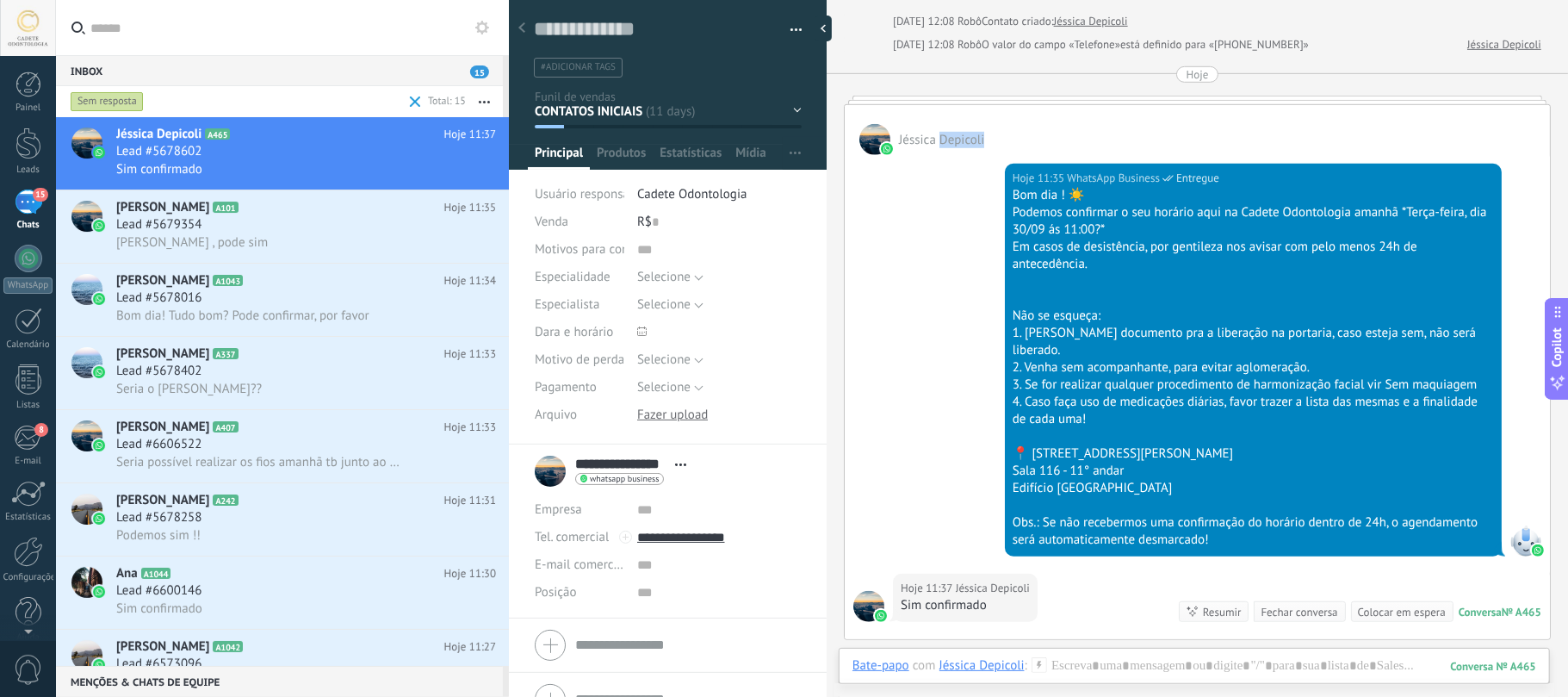
click at [967, 143] on span "Jéssica Depicoli" at bounding box center [942, 140] width 86 height 16
click at [961, 155] on div "Jéssica Depicoli" at bounding box center [1197, 130] width 705 height 50
drag, startPoint x: 900, startPoint y: 145, endPoint x: 986, endPoint y: 143, distance: 86.0
click at [984, 143] on span "Jéssica Depicoli" at bounding box center [942, 140] width 86 height 16
click at [941, 202] on div "Hoje 11:35 WhatsApp Business Entregue Bom dia ! ☀️ Podemos confirmar o seu horá…" at bounding box center [1197, 364] width 705 height 419
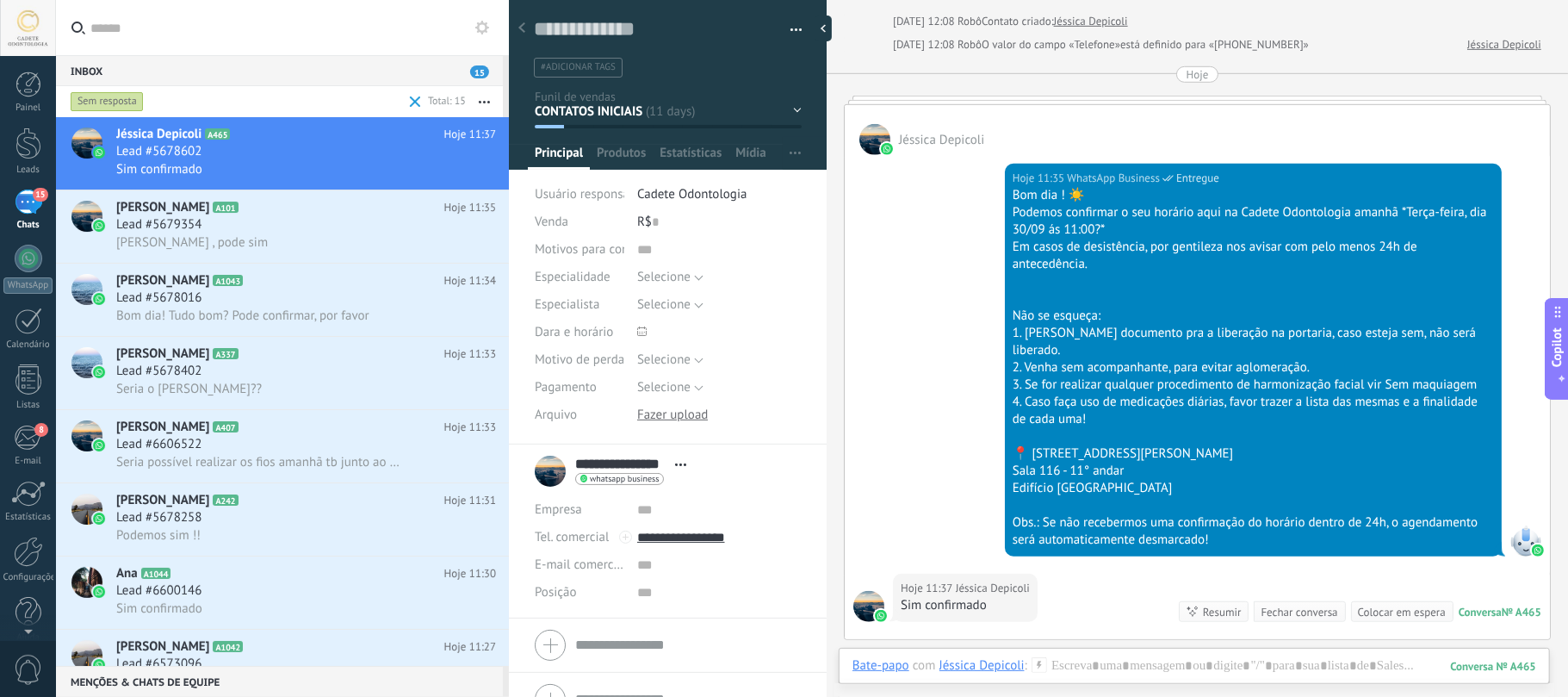
drag, startPoint x: 988, startPoint y: 148, endPoint x: 897, endPoint y: 153, distance: 91.1
click at [897, 153] on div "Jéssica Depicoli" at bounding box center [1197, 130] width 705 height 50
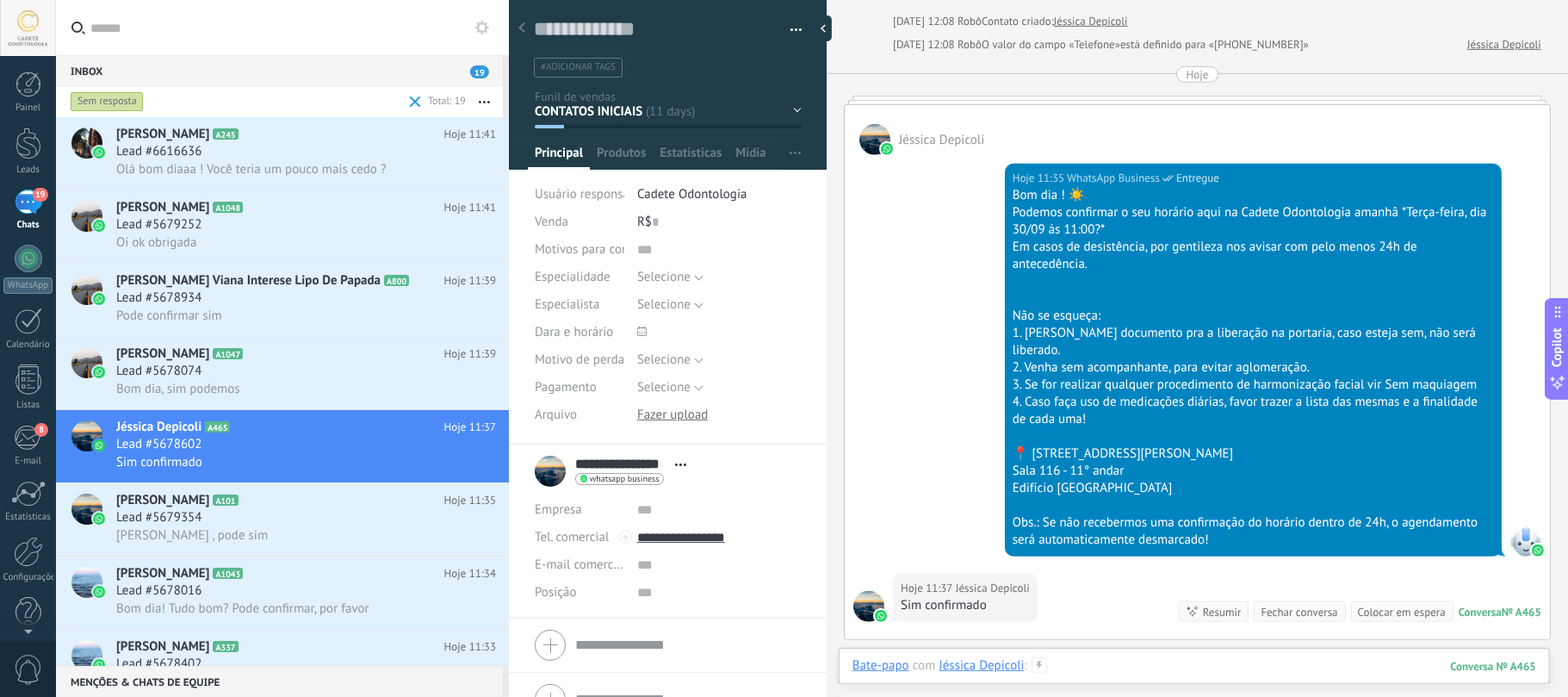
click at [1141, 672] on div at bounding box center [1194, 683] width 684 height 52
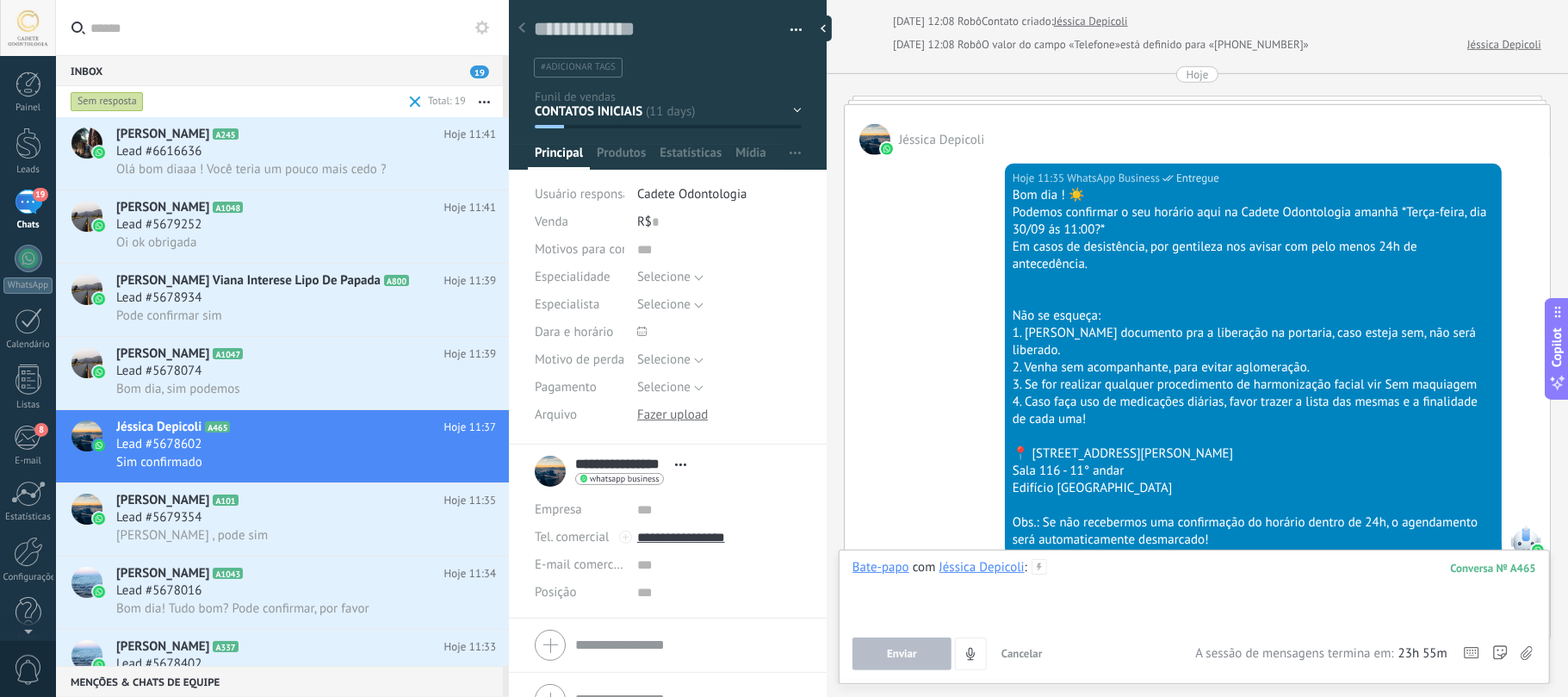
click at [1218, 582] on div at bounding box center [1194, 592] width 684 height 66
click at [913, 647] on span "Enviar" at bounding box center [902, 653] width 30 height 12
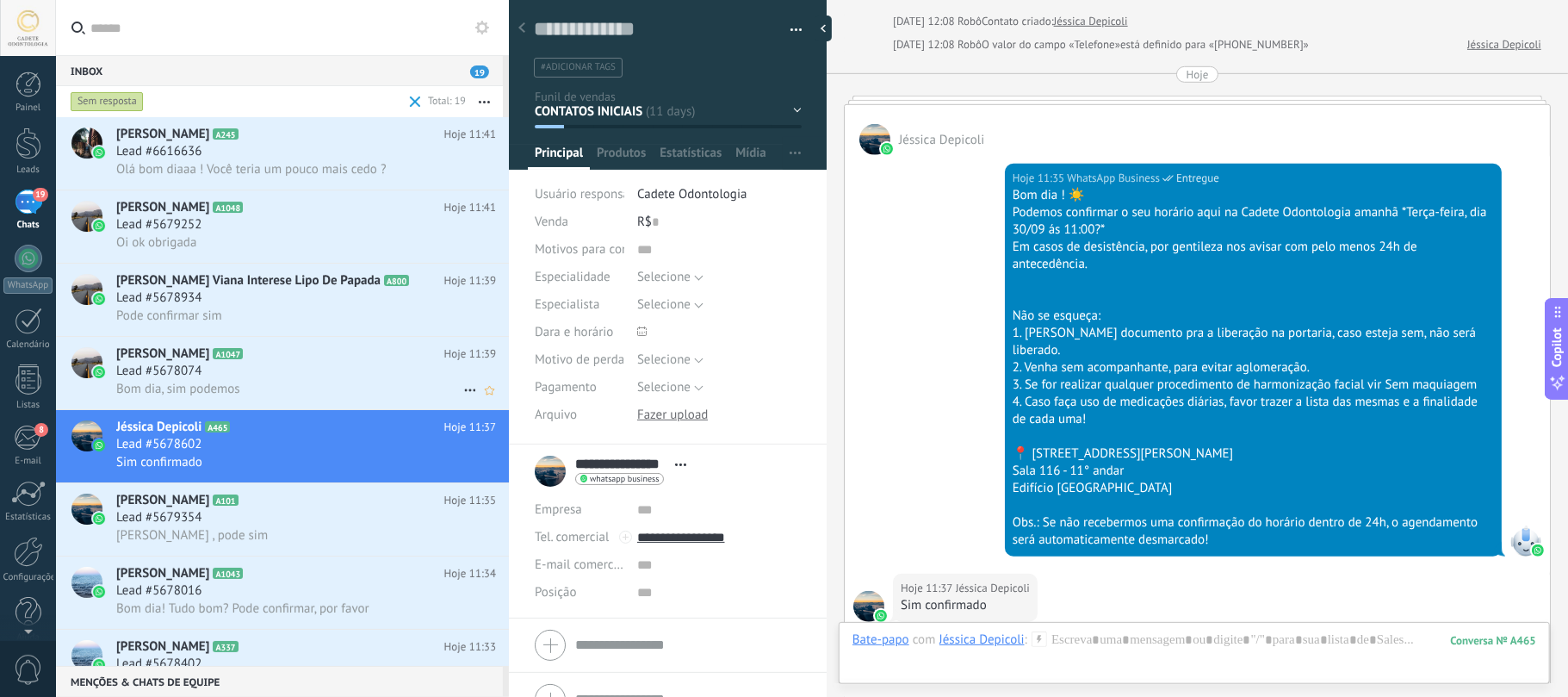
scroll to position [1103, 0]
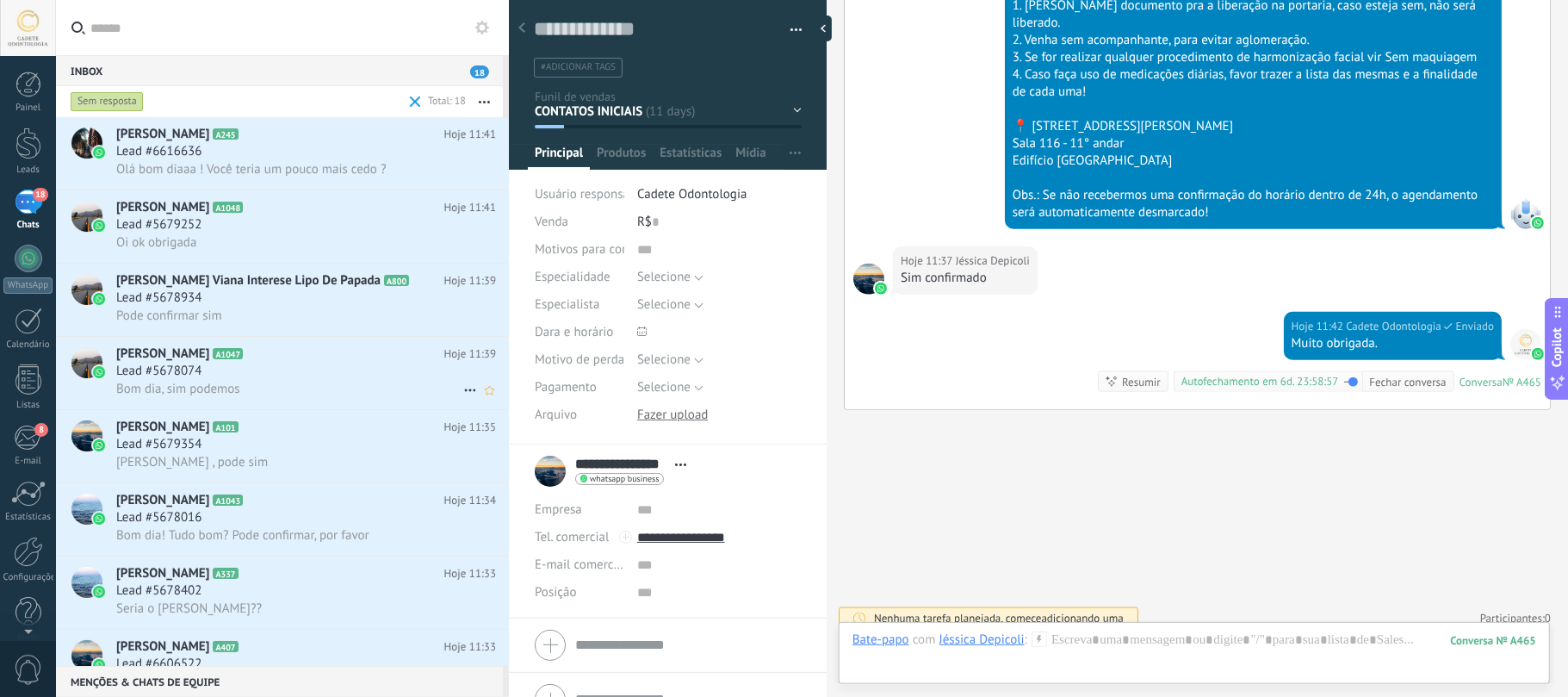
click at [218, 370] on div "Lead #5678074" at bounding box center [306, 371] width 380 height 17
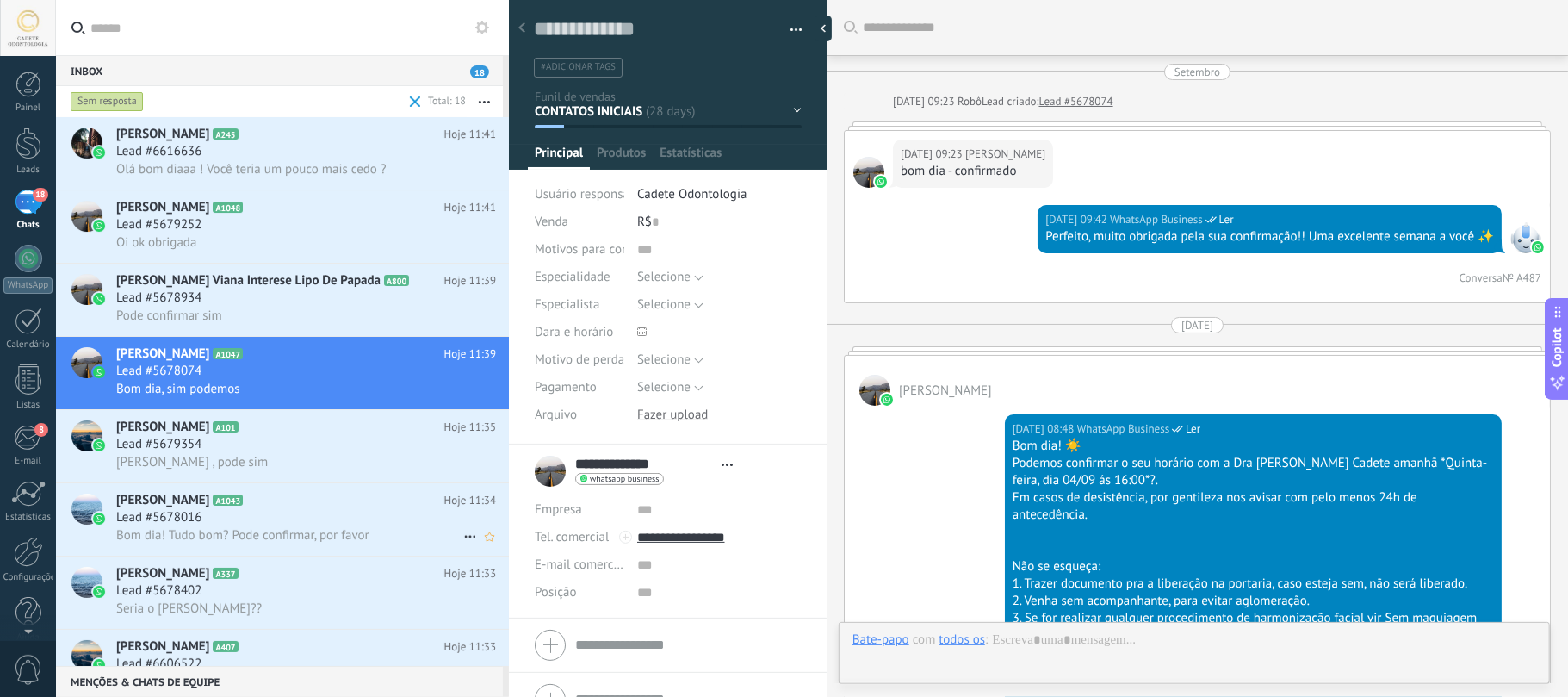
type textarea "**********"
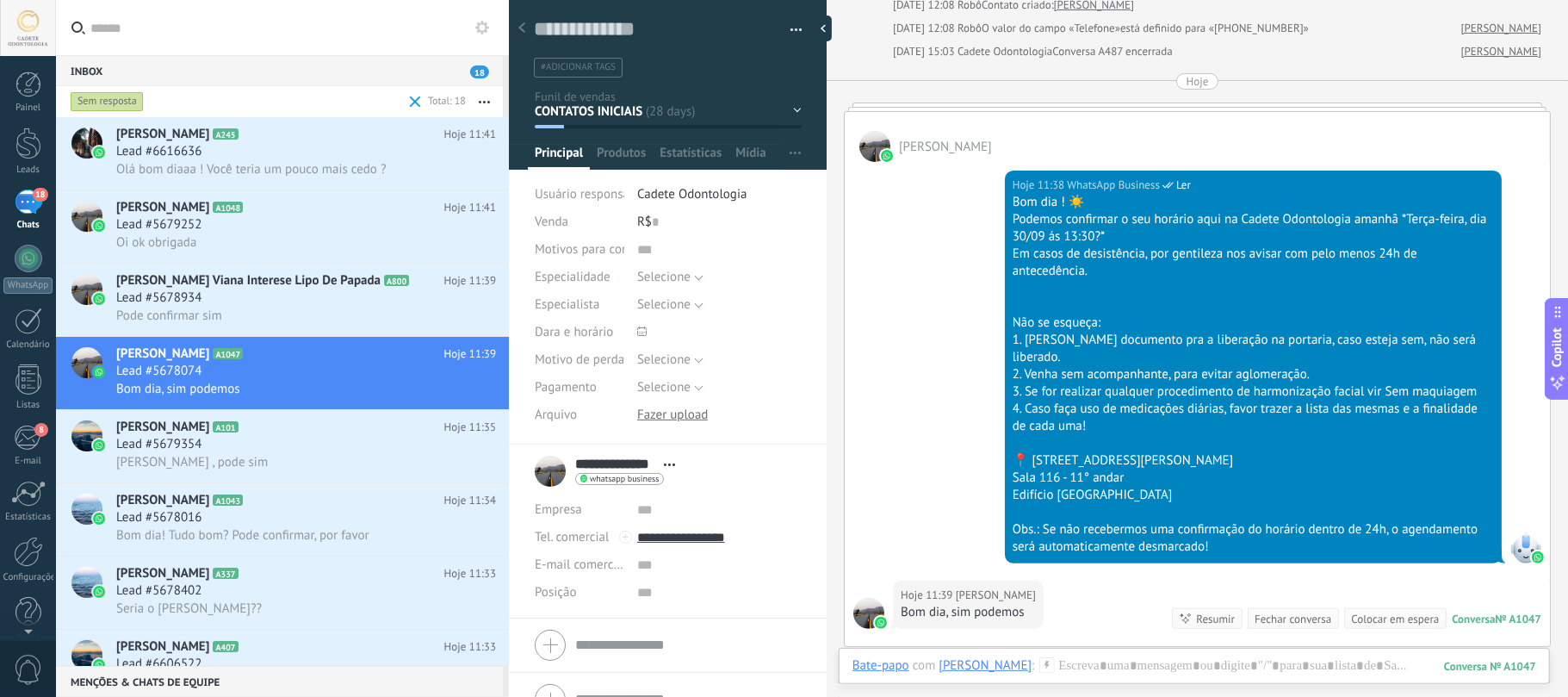
scroll to position [5105, 0]
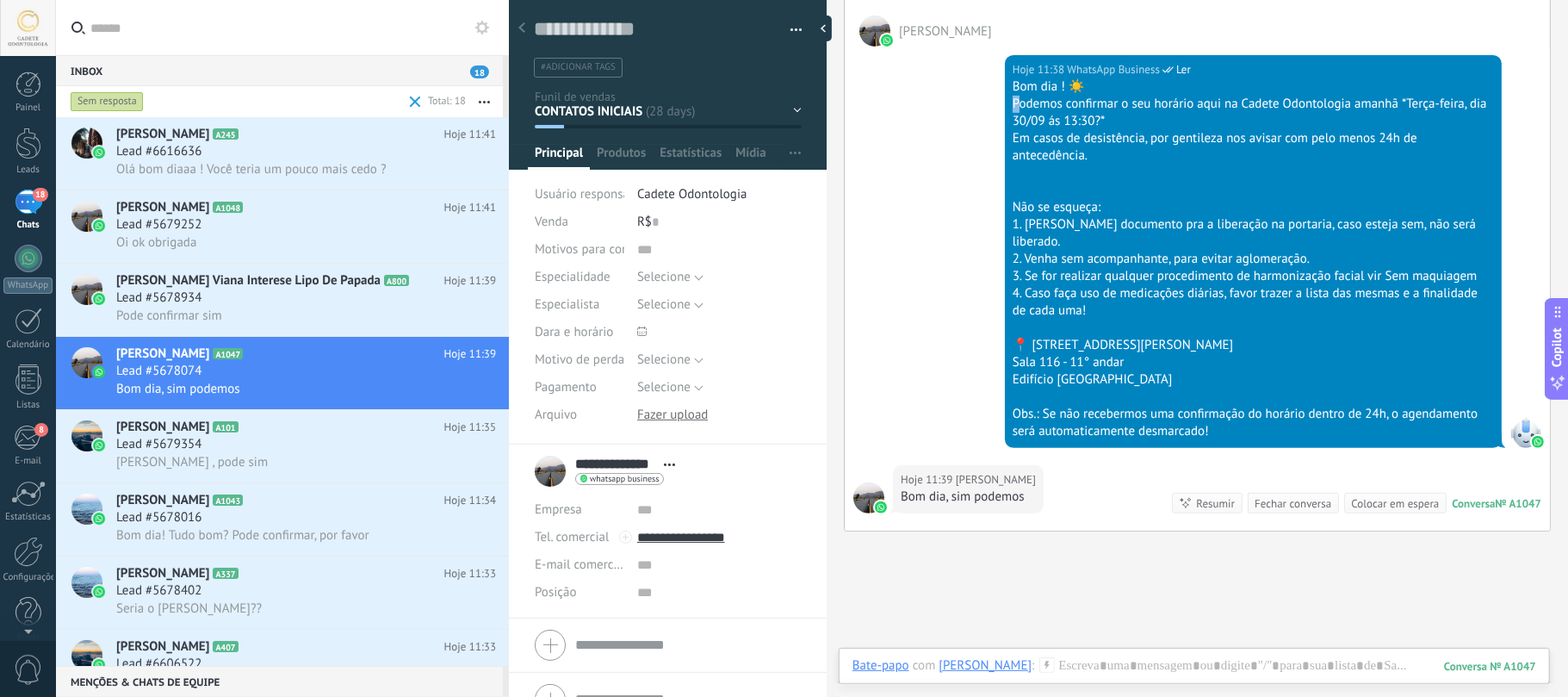
drag, startPoint x: 1016, startPoint y: 100, endPoint x: 1383, endPoint y: 84, distance: 367.3
click at [1383, 84] on div "Bom dia ! ☀️ Podemos confirmar o seu horário aqui na Cadete Odontologia amanhã …" at bounding box center [1254, 260] width 481 height 362
click at [1338, 143] on div "Em casos de desistência, por gentileza nos avisar com pelo menos 24h de anteced…" at bounding box center [1254, 147] width 481 height 35
click at [1079, 152] on div "Em casos de desistência, por gentileza nos avisar com pelo menos 24h de anteced…" at bounding box center [1254, 147] width 481 height 35
drag, startPoint x: 992, startPoint y: 35, endPoint x: 921, endPoint y: 33, distance: 71.0
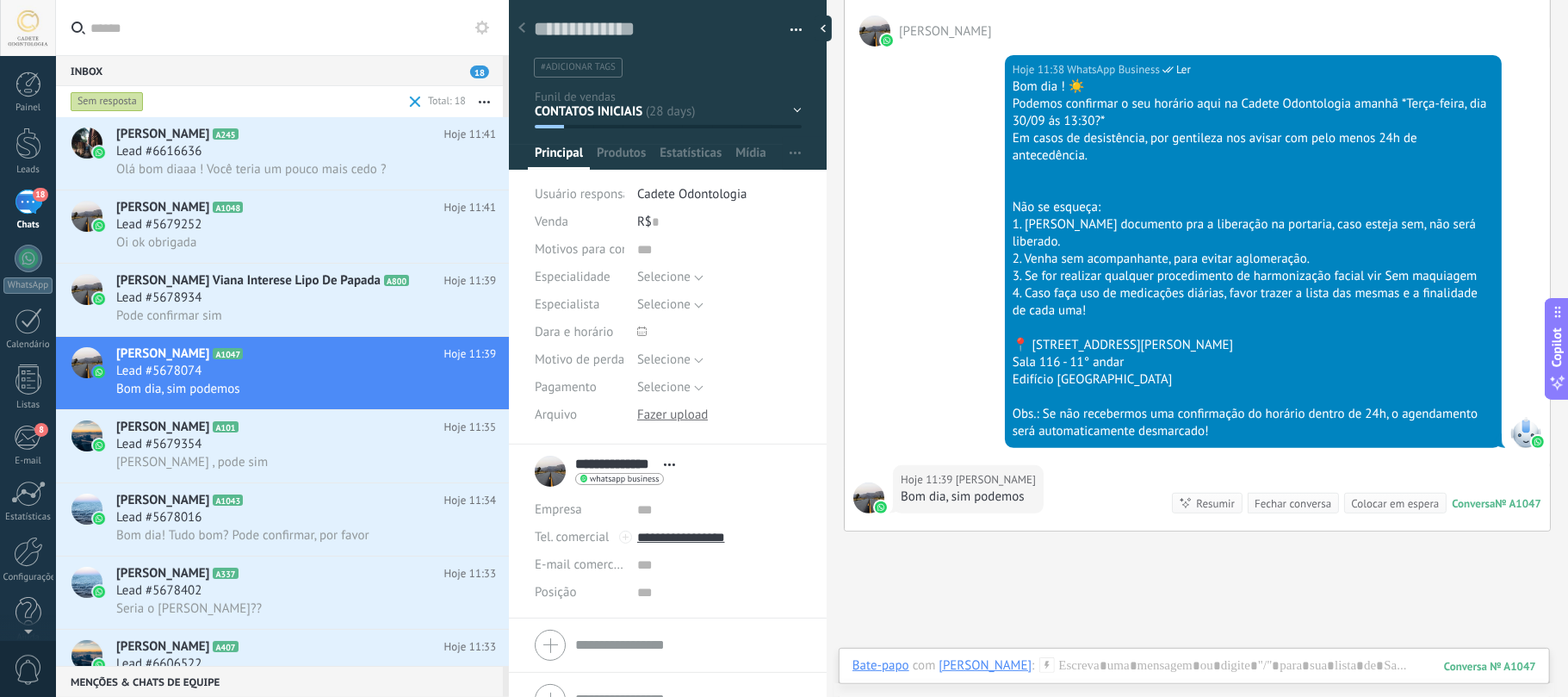
click at [921, 33] on div "Cruz Jenniffer" at bounding box center [1197, 22] width 705 height 50
click at [1114, 659] on div at bounding box center [1194, 683] width 684 height 52
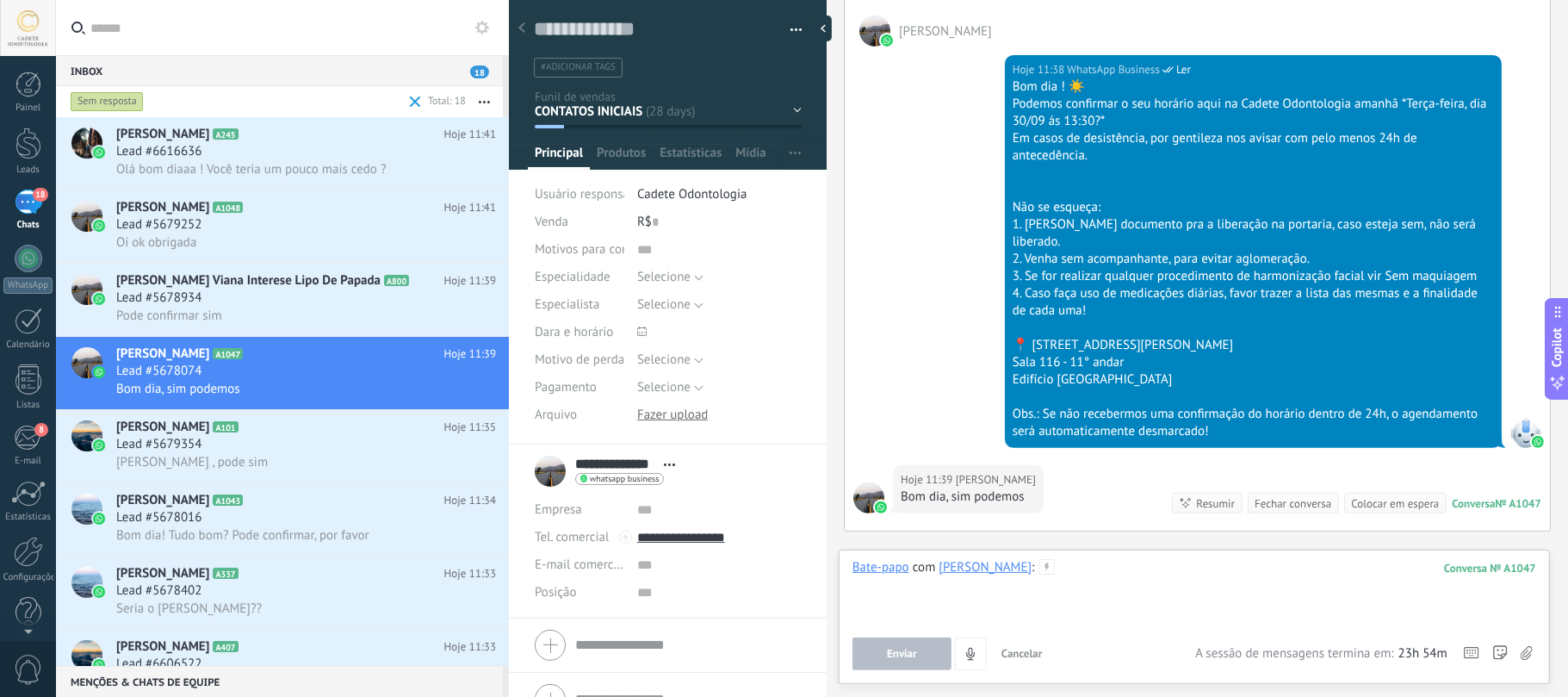
click at [1150, 589] on div at bounding box center [1194, 592] width 684 height 66
drag, startPoint x: 872, startPoint y: 656, endPoint x: 884, endPoint y: 672, distance: 20.0
click at [872, 659] on button "Enviar" at bounding box center [902, 653] width 99 height 33
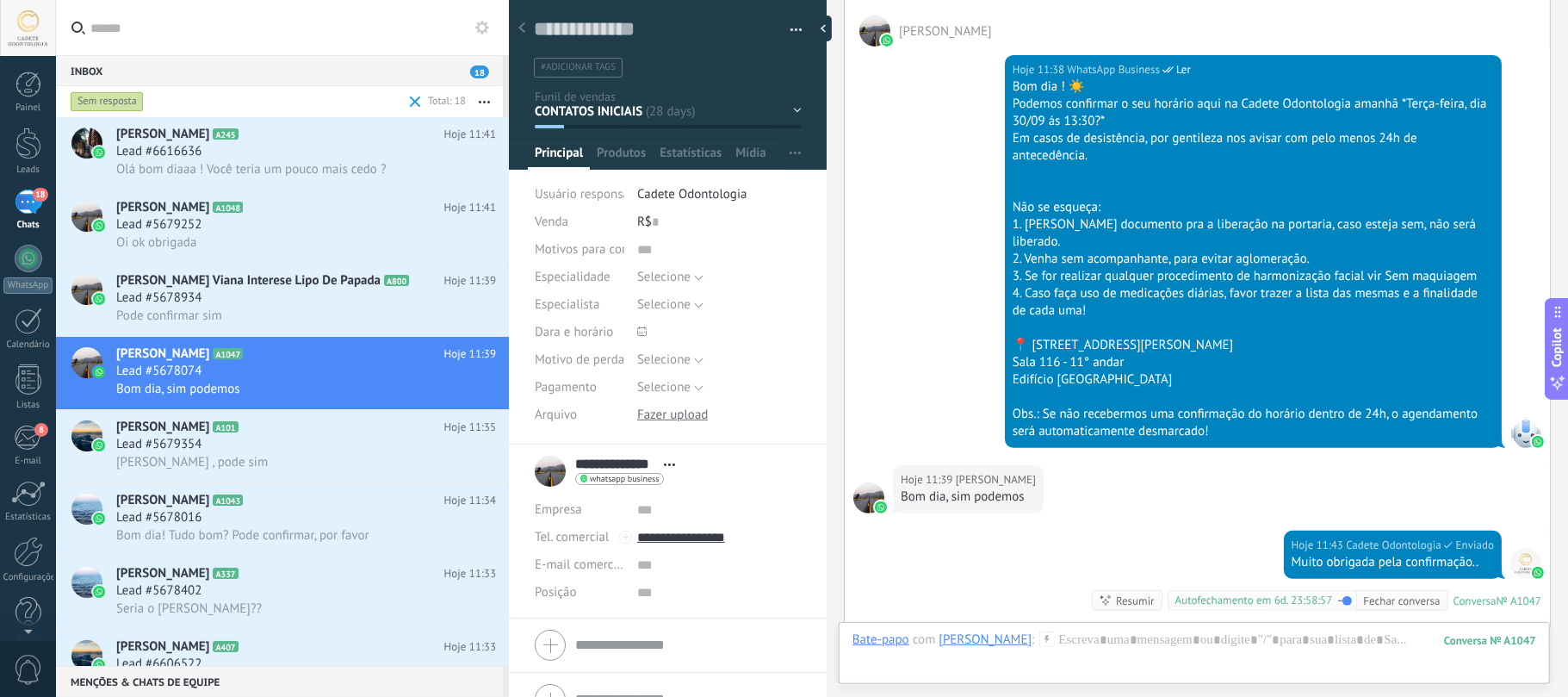
scroll to position [5316, 0]
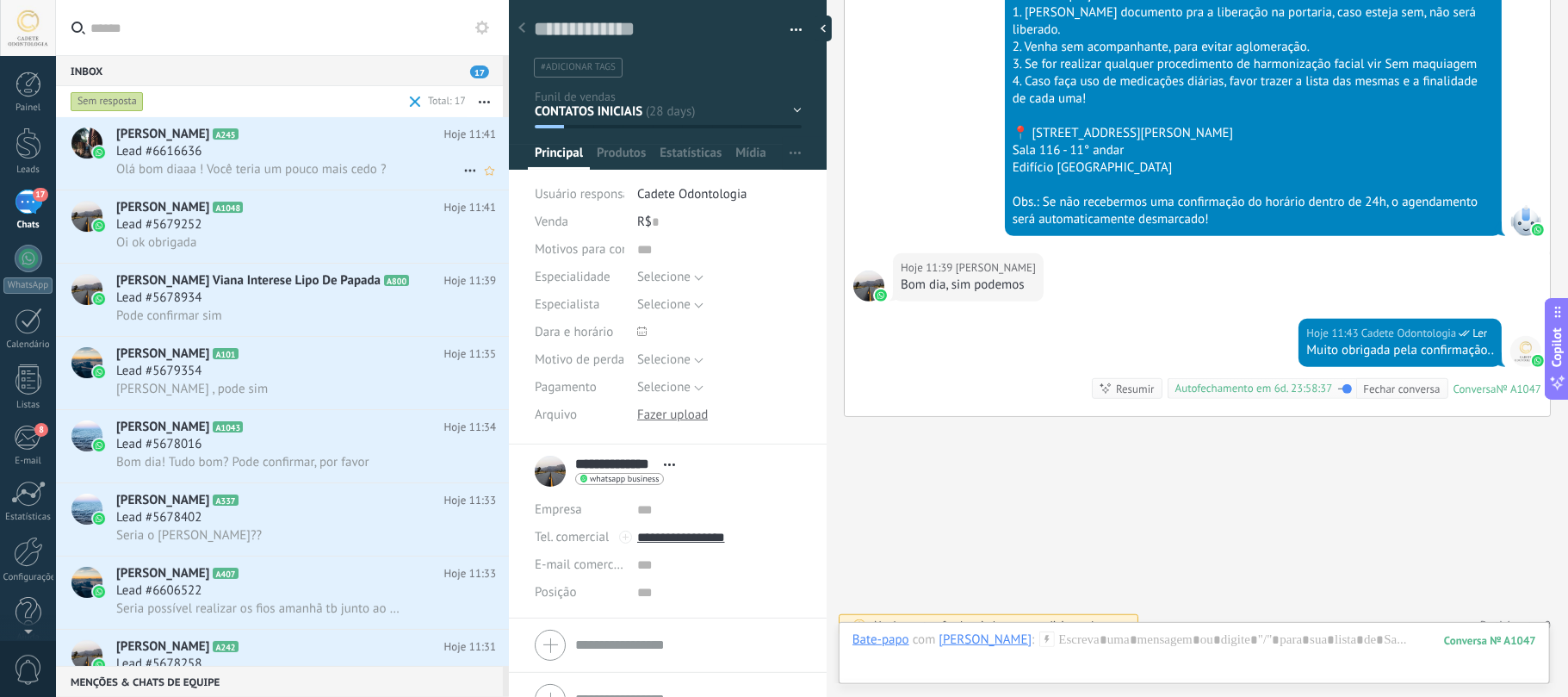
click at [213, 136] on span "A245" at bounding box center [225, 133] width 25 height 11
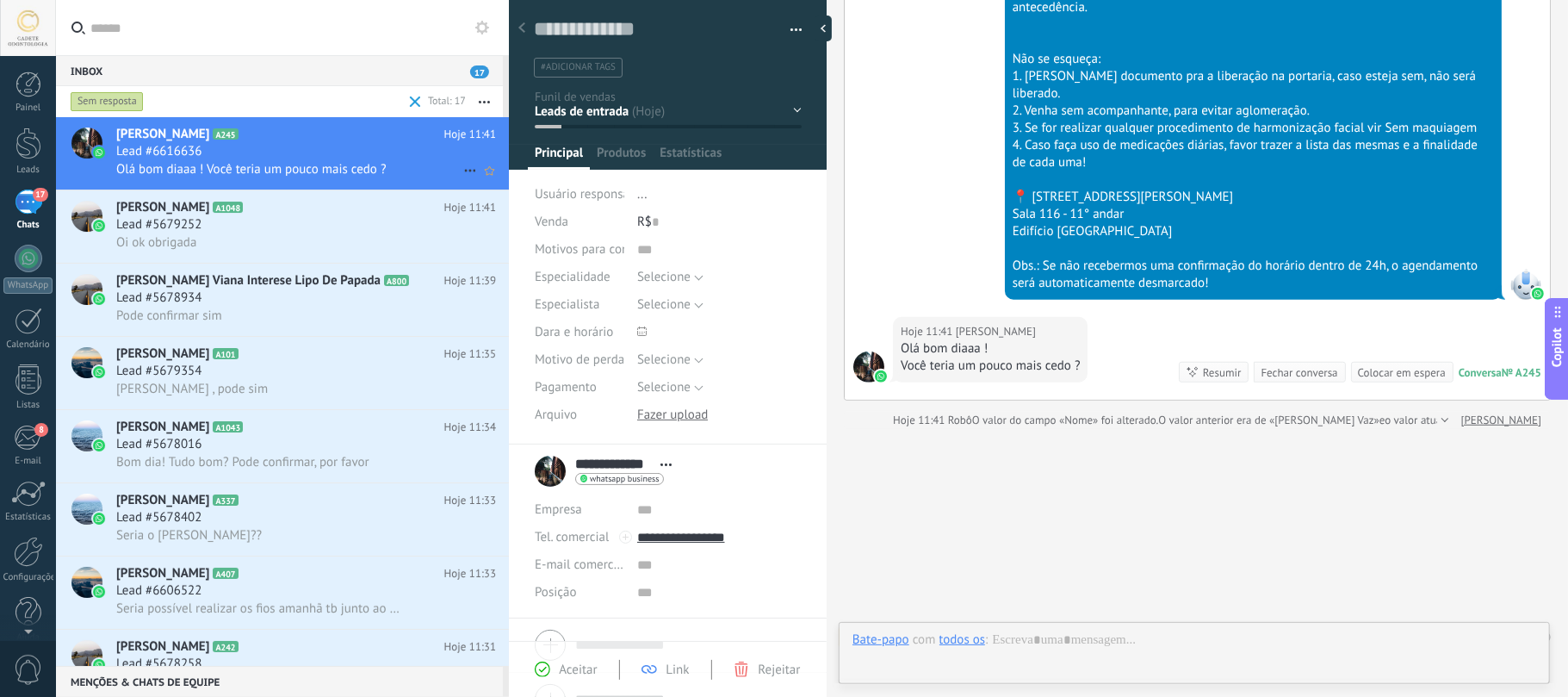
scroll to position [25, 0]
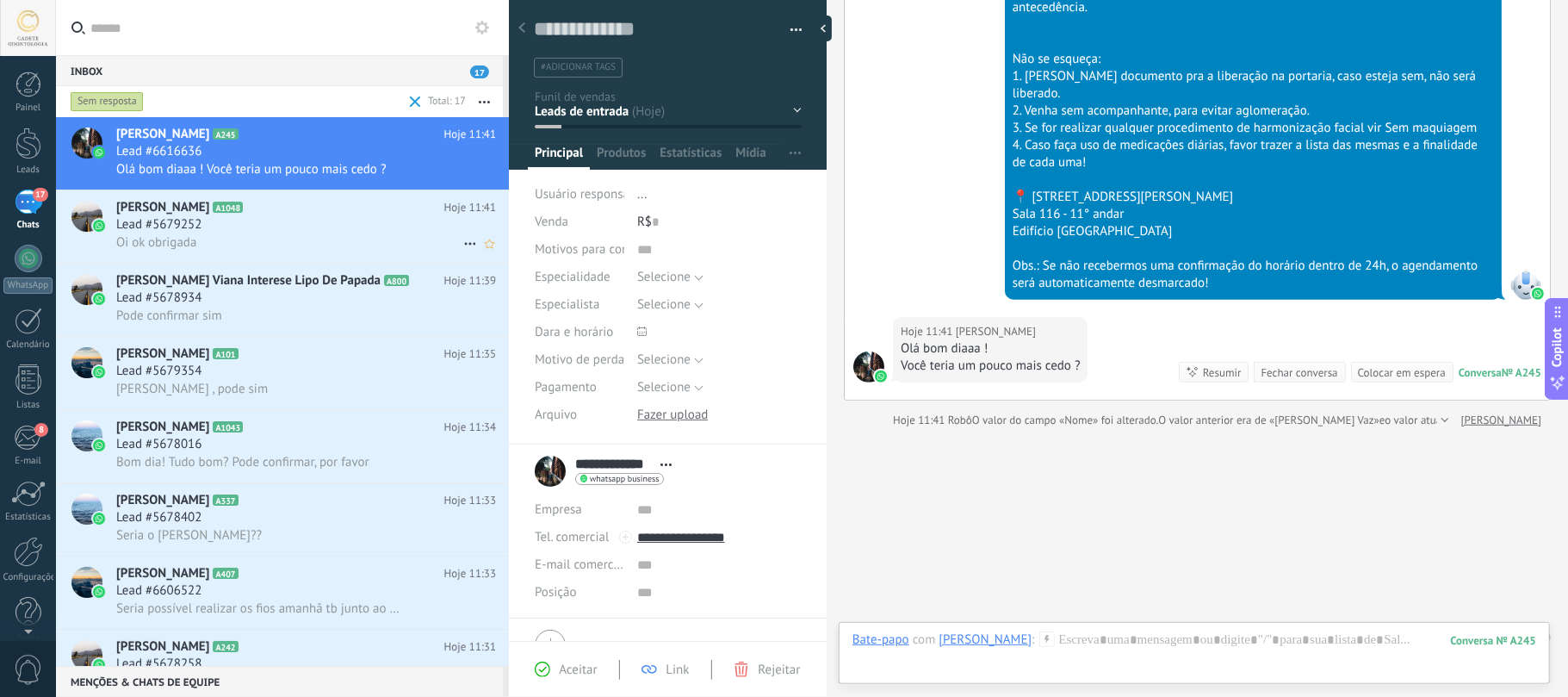
click at [229, 204] on span "A1048" at bounding box center [228, 207] width 30 height 11
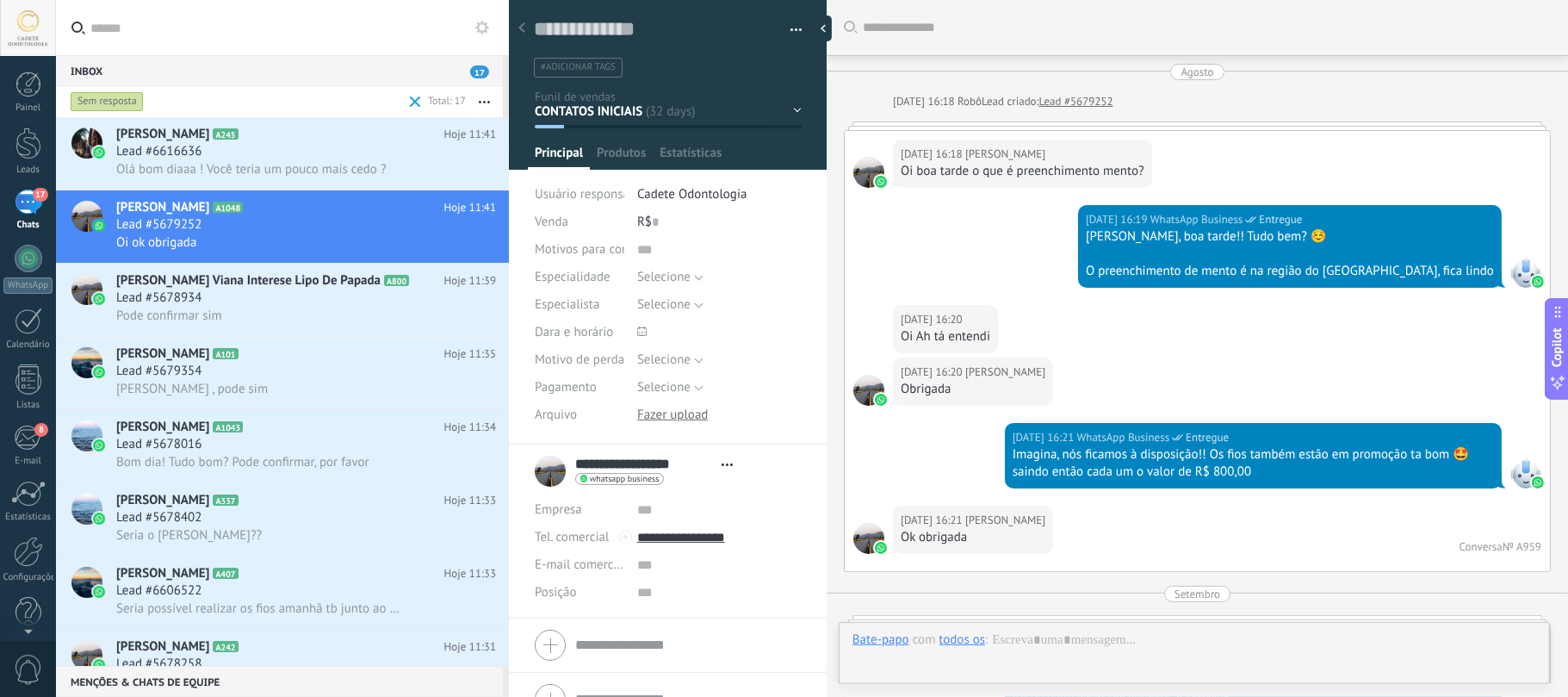
type textarea "**********"
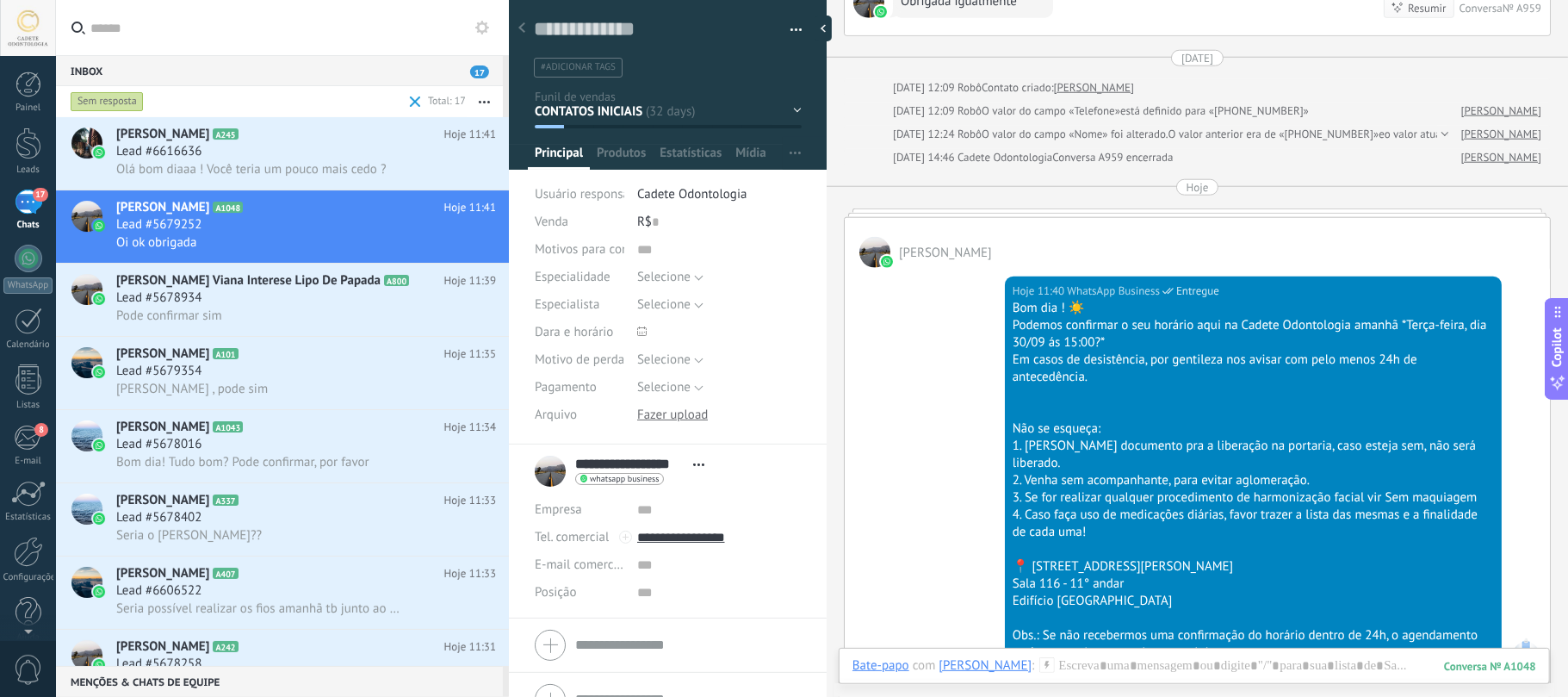
scroll to position [1564, 0]
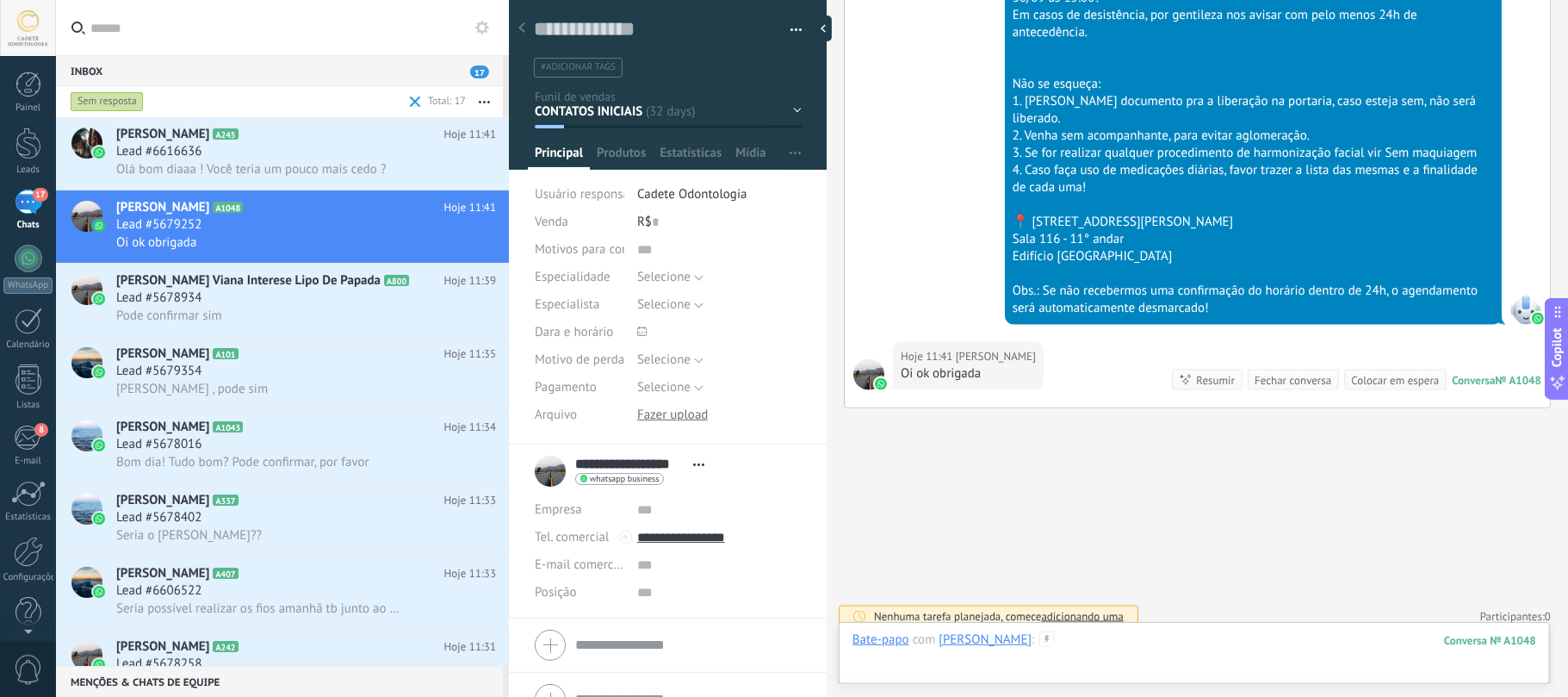
click at [1116, 652] on div at bounding box center [1194, 657] width 684 height 52
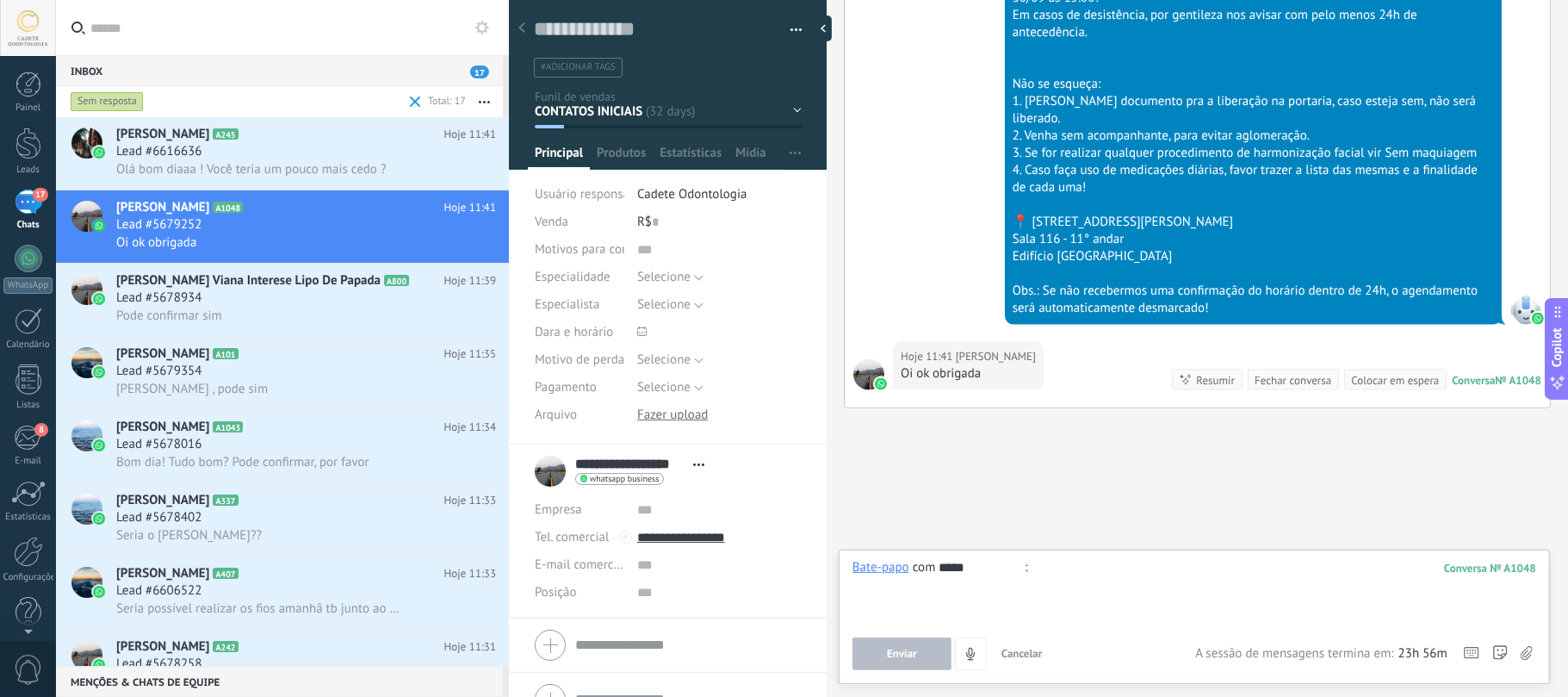
type input "*****"
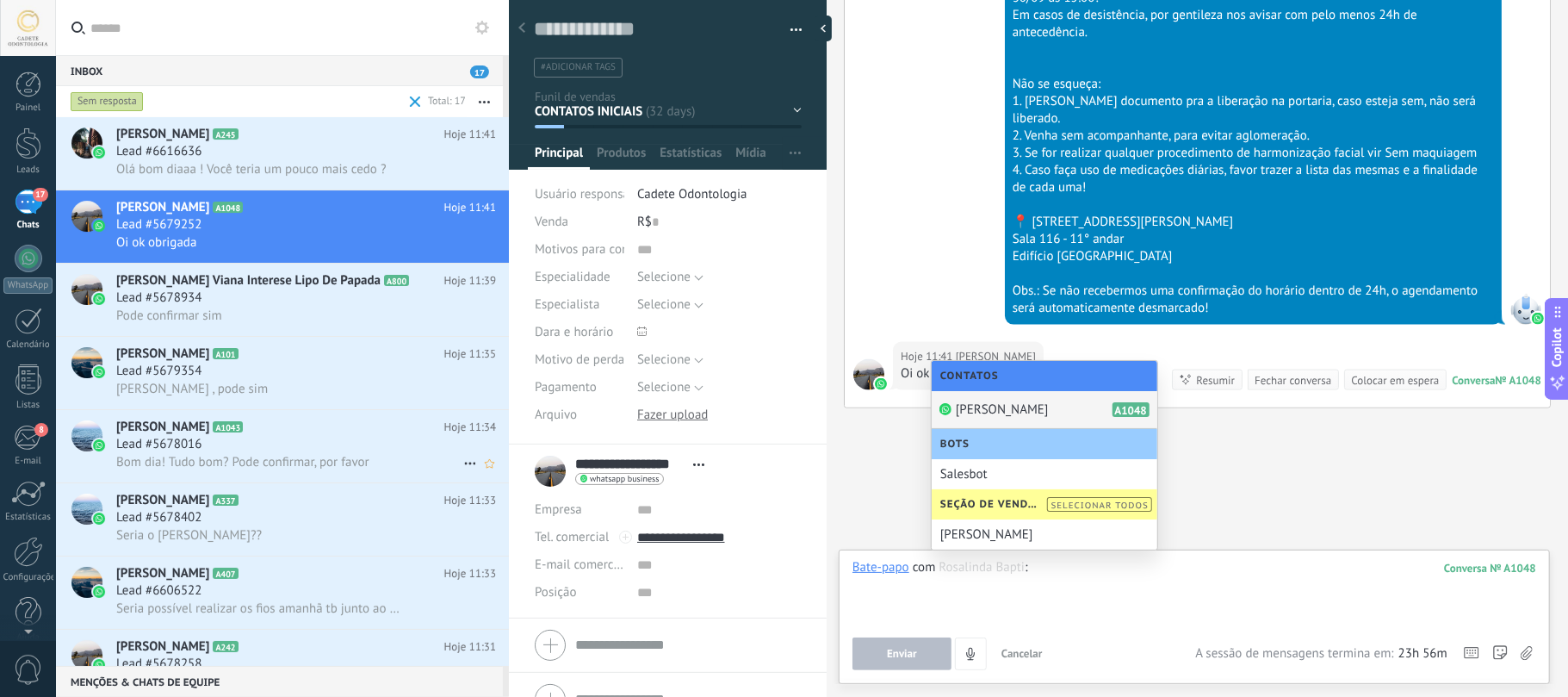
click at [280, 424] on h2 "Vivi Bortolini A1043" at bounding box center [280, 427] width 328 height 17
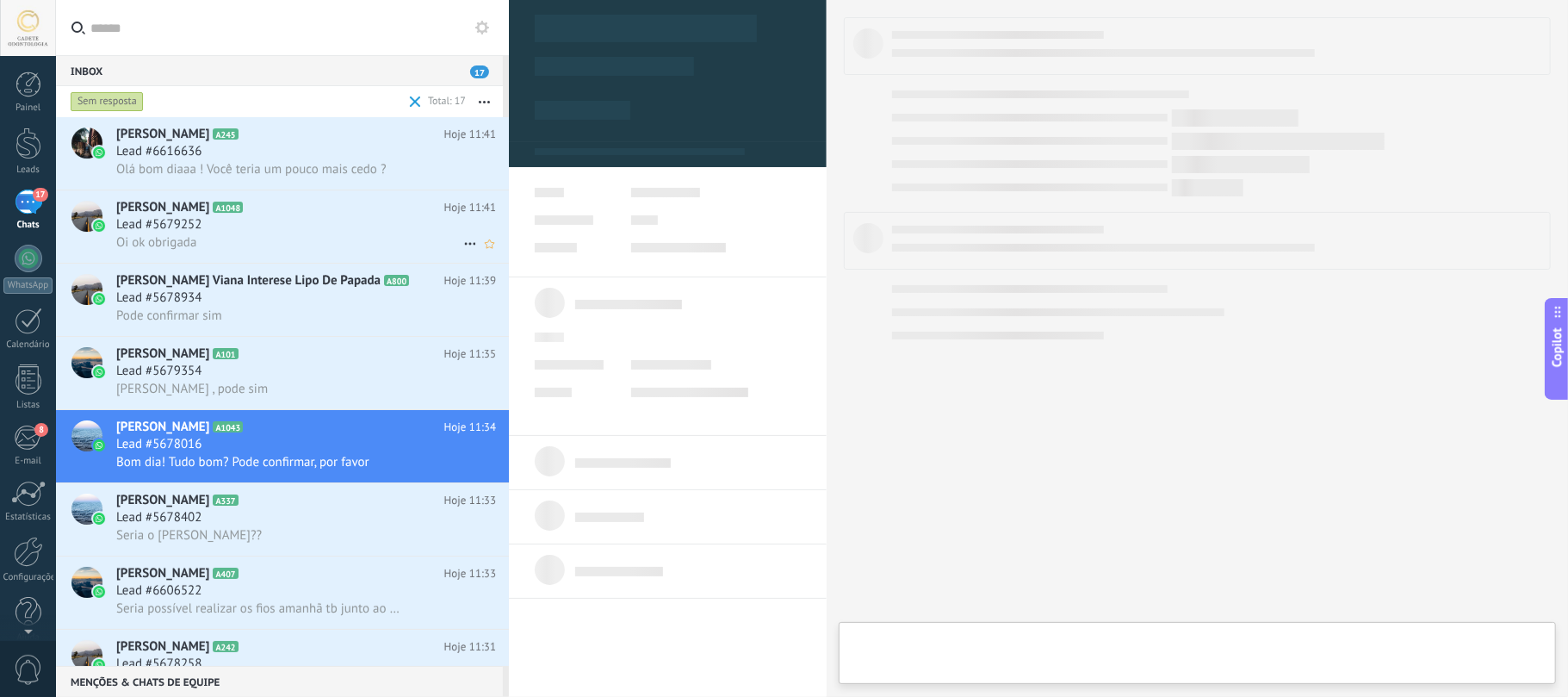
click at [200, 210] on span "Rosalinda Baptista" at bounding box center [163, 207] width 93 height 17
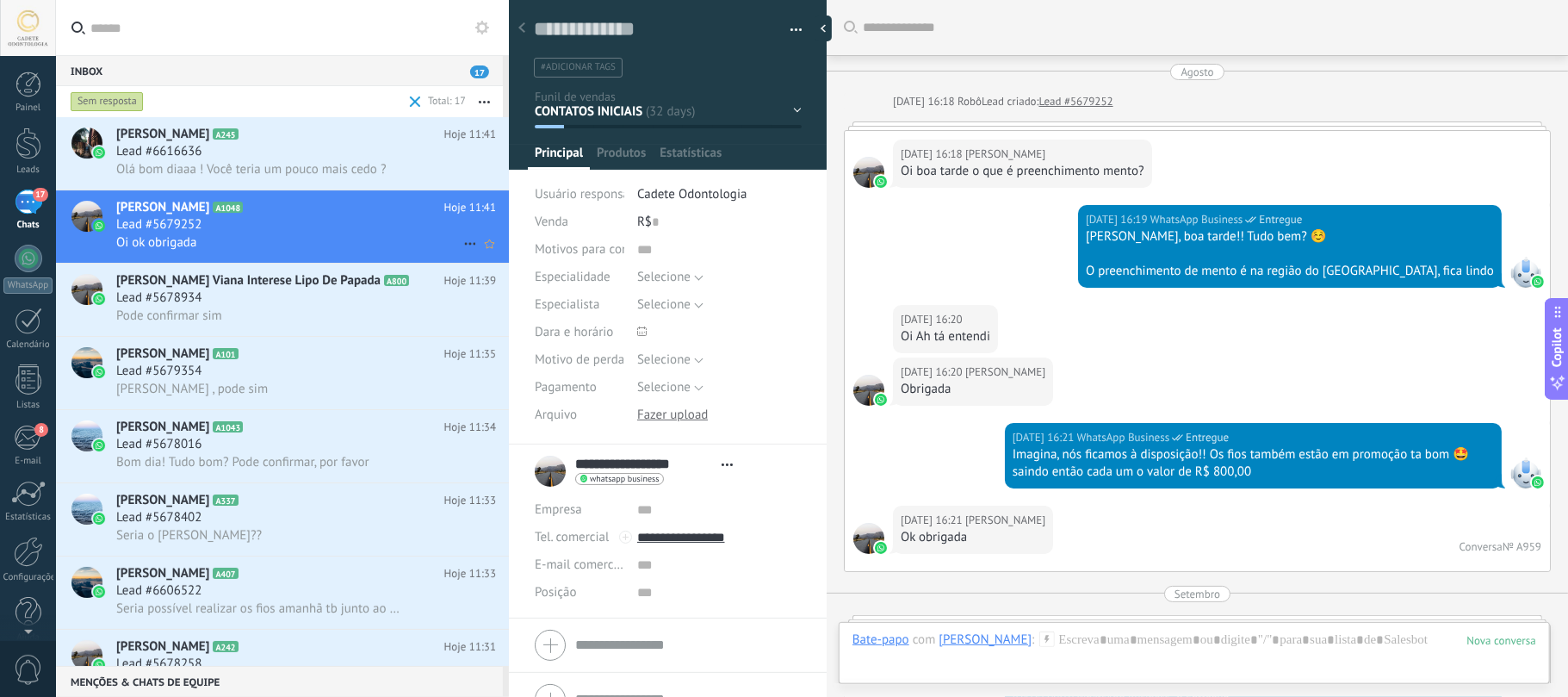
type textarea "**********"
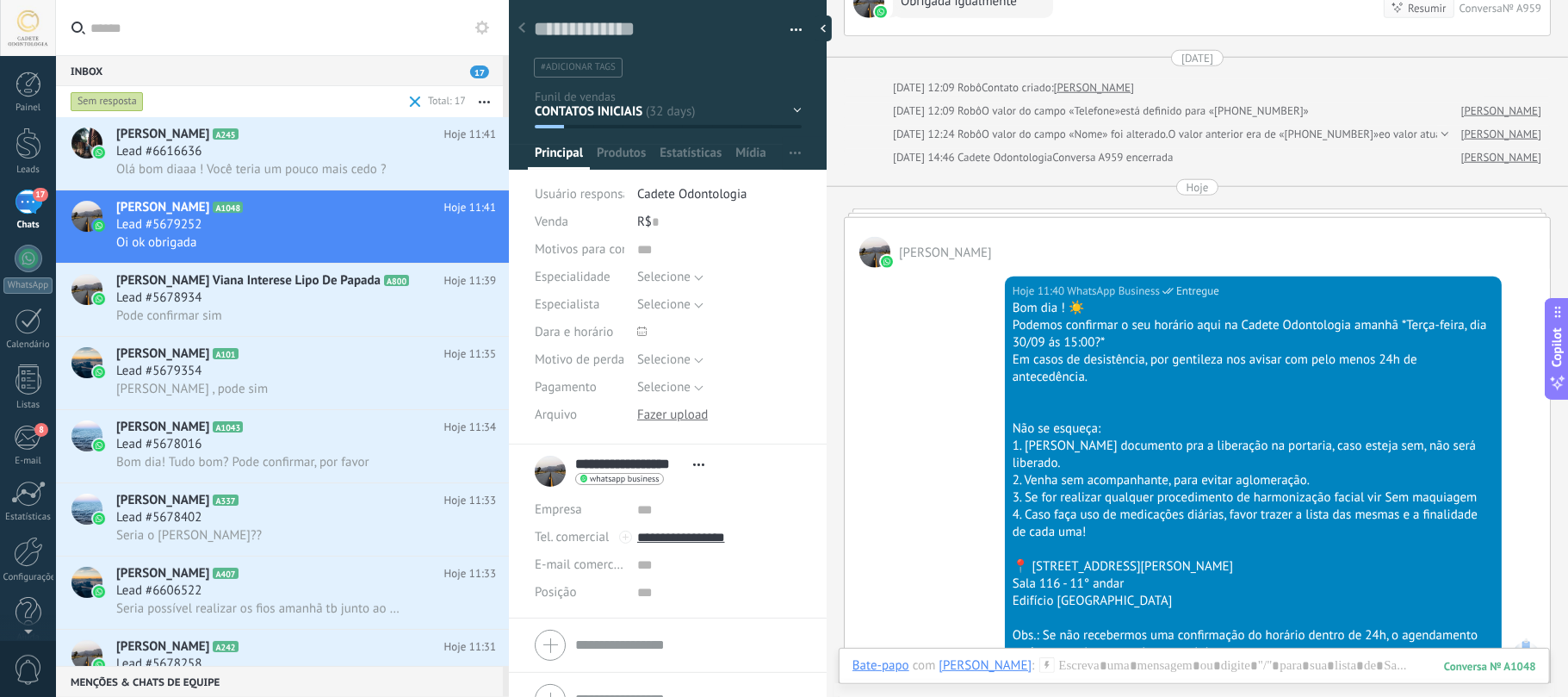
scroll to position [1449, 0]
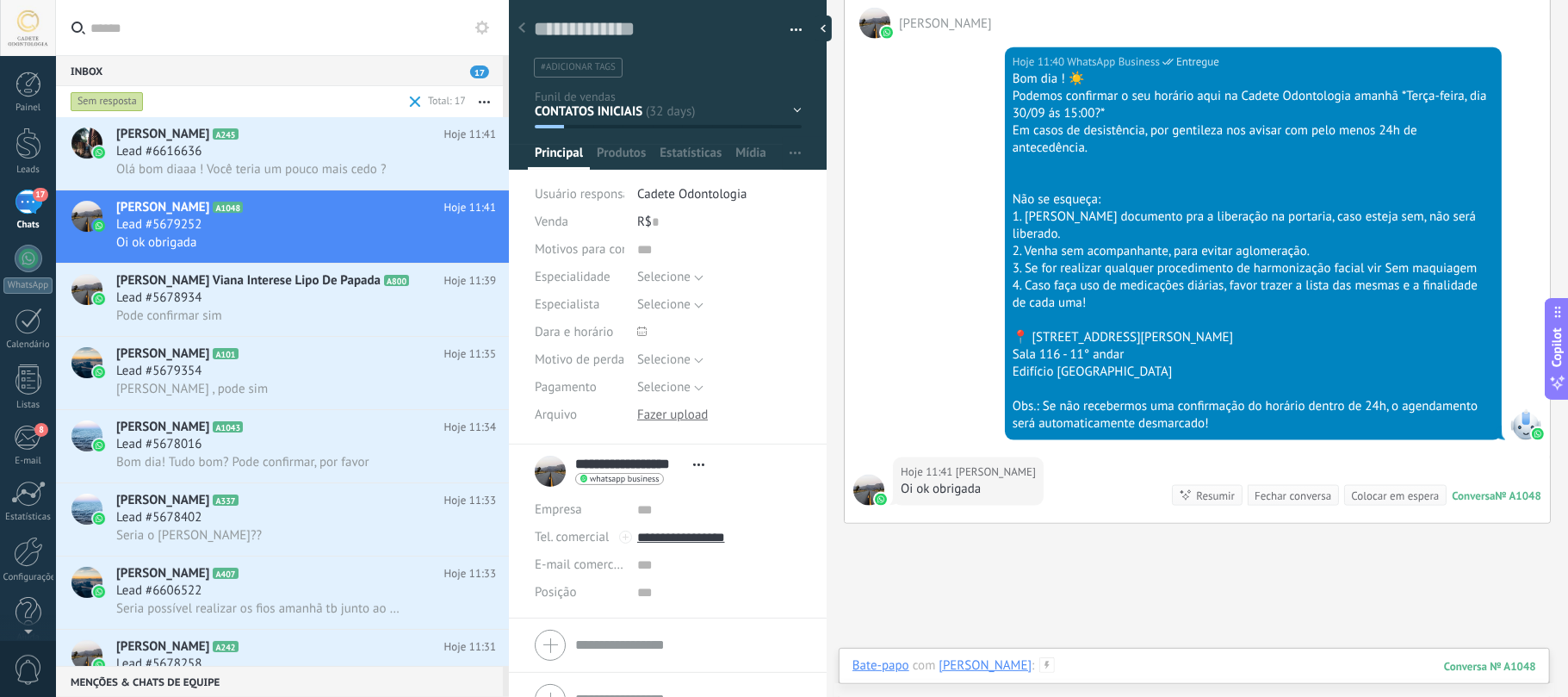
click at [1145, 669] on div at bounding box center [1194, 683] width 684 height 52
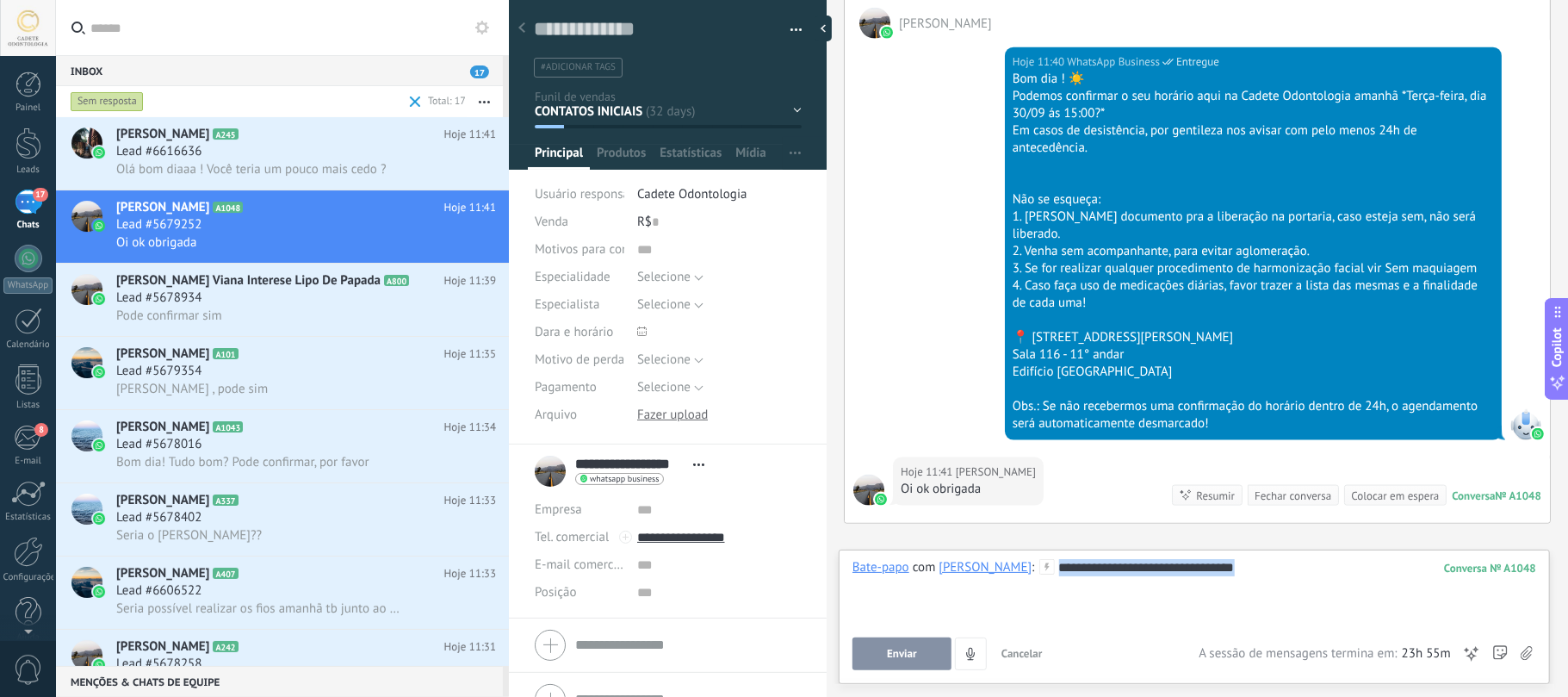
drag, startPoint x: 1324, startPoint y: 569, endPoint x: 1065, endPoint y: 576, distance: 259.1
click at [1065, 576] on div "**********" at bounding box center [1194, 592] width 684 height 66
click at [1257, 589] on div "**********" at bounding box center [1194, 592] width 684 height 66
click at [870, 662] on button "Enviar" at bounding box center [902, 653] width 99 height 33
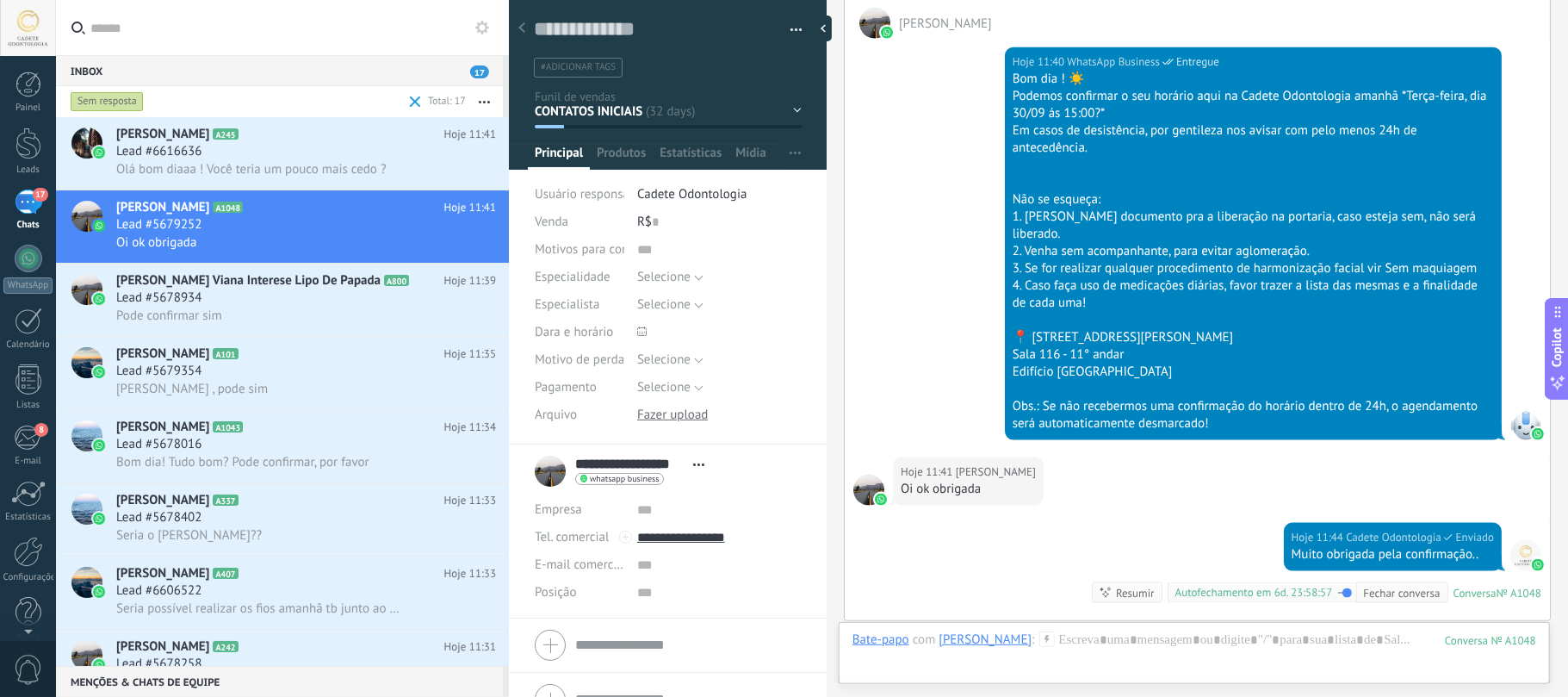
scroll to position [1661, 0]
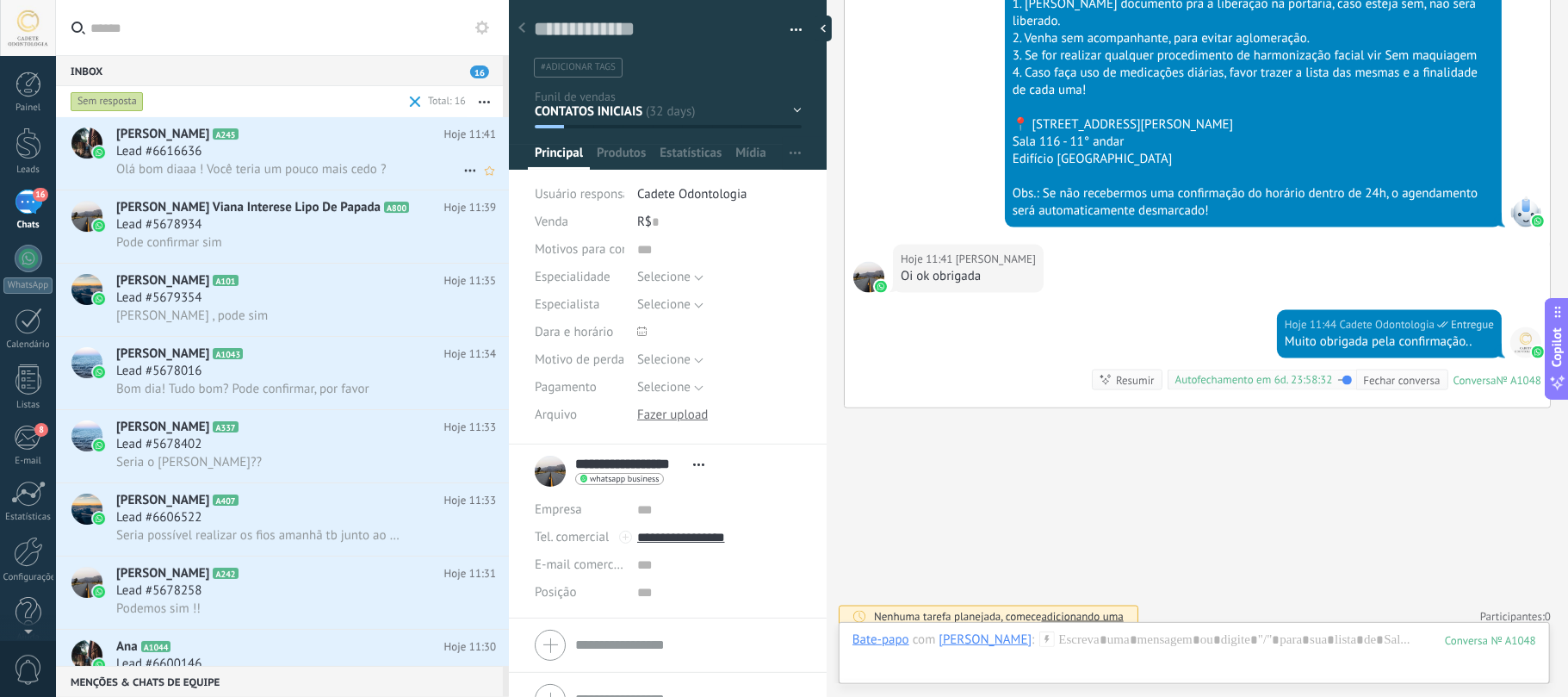
click at [236, 160] on div "Olá bom diaaa ! Você teria um pouco mais cedo ?" at bounding box center [306, 169] width 380 height 18
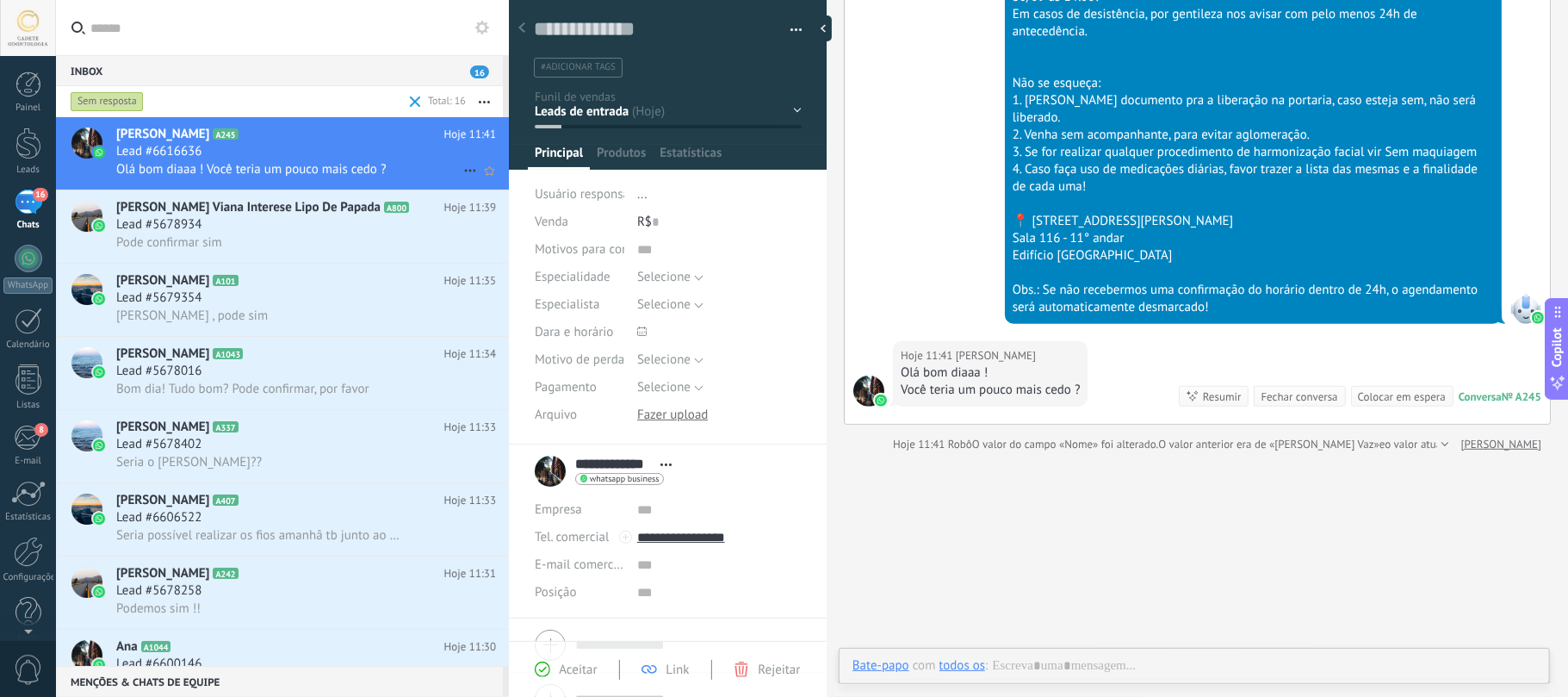
scroll to position [25, 0]
click at [259, 236] on div "Pode confirmar sim" at bounding box center [306, 243] width 380 height 18
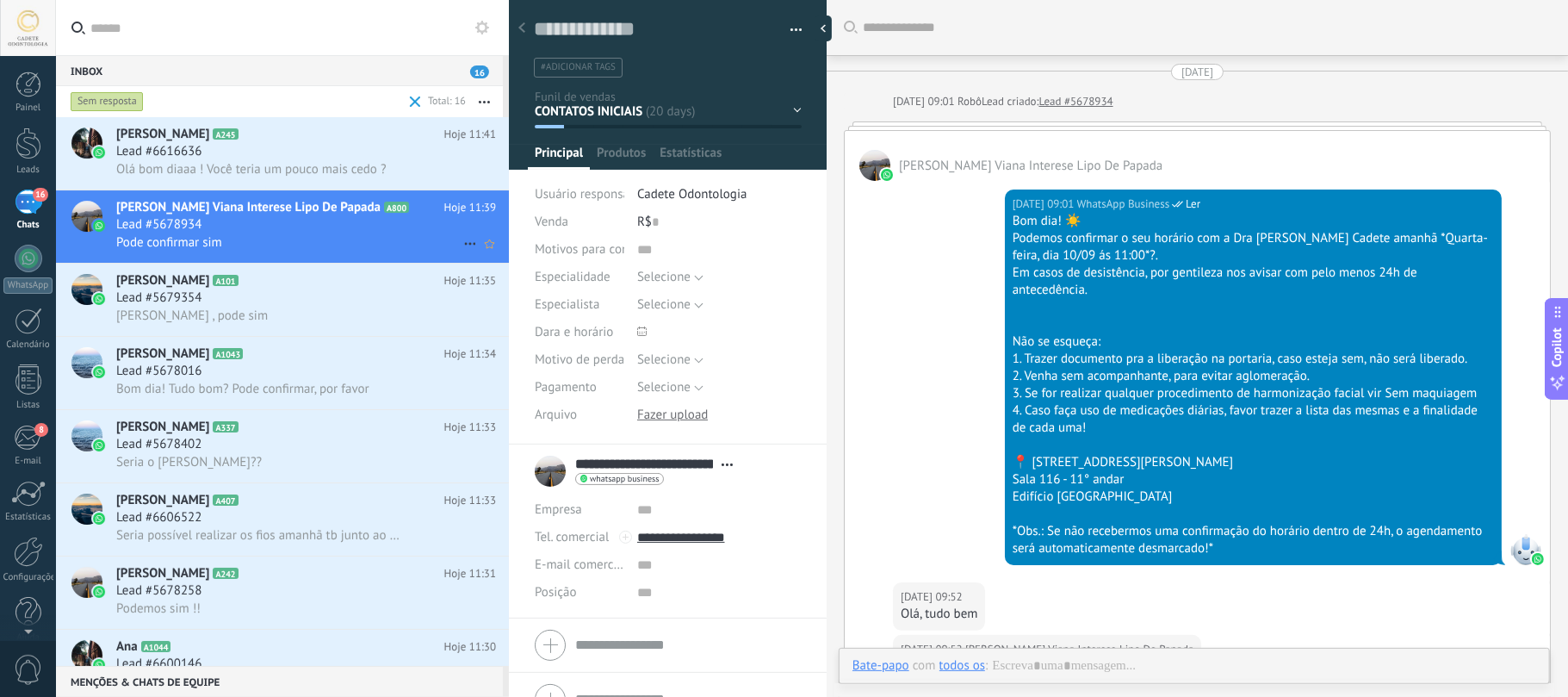
type textarea "**********"
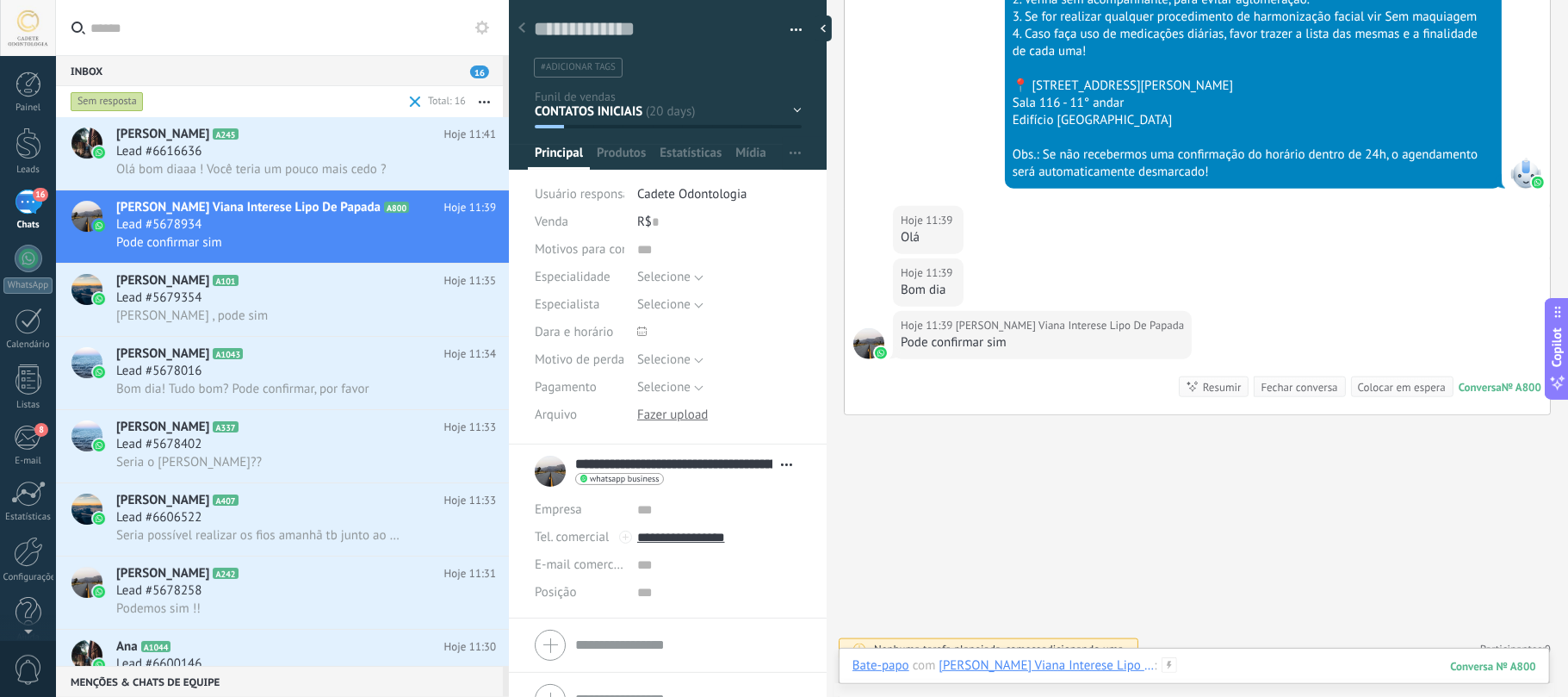
click at [1244, 659] on div at bounding box center [1194, 683] width 684 height 52
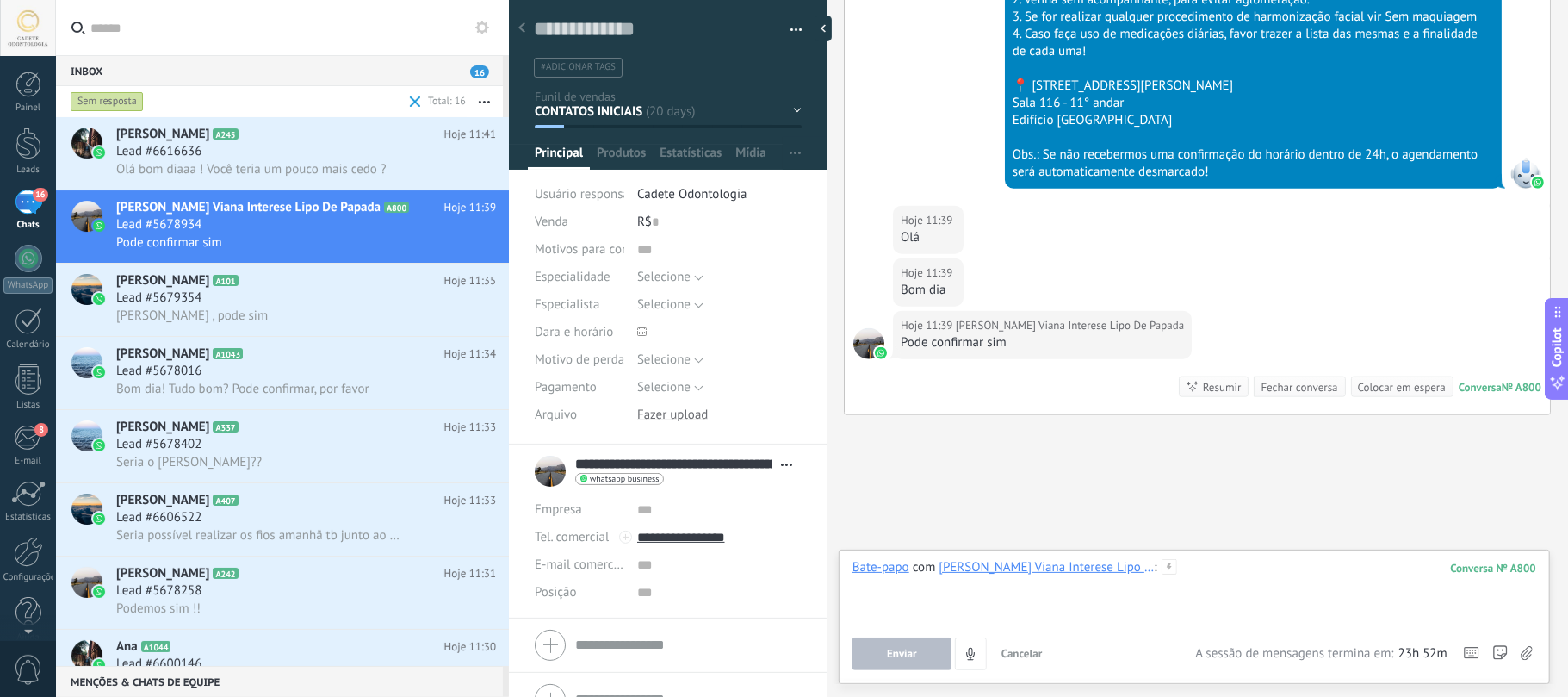
paste div
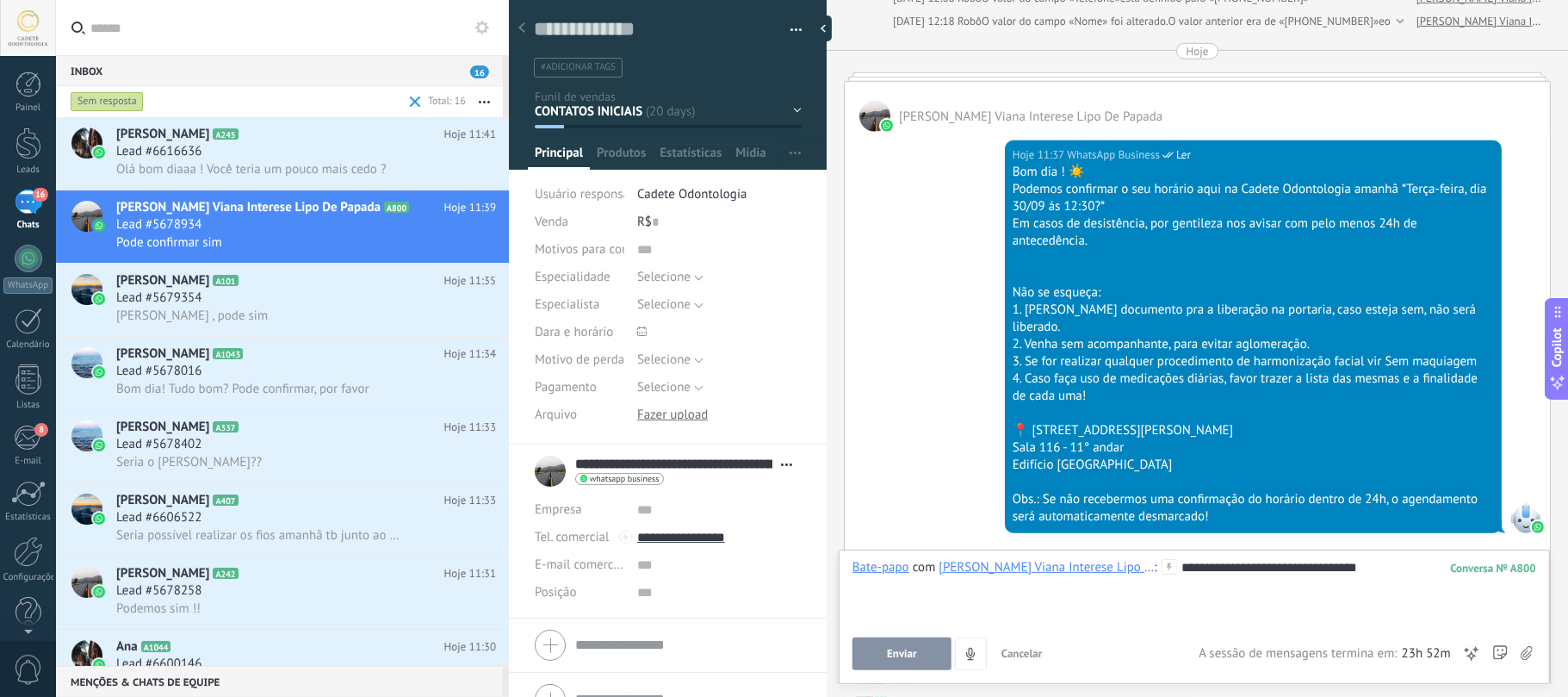
click at [908, 647] on span "Enviar" at bounding box center [902, 653] width 30 height 12
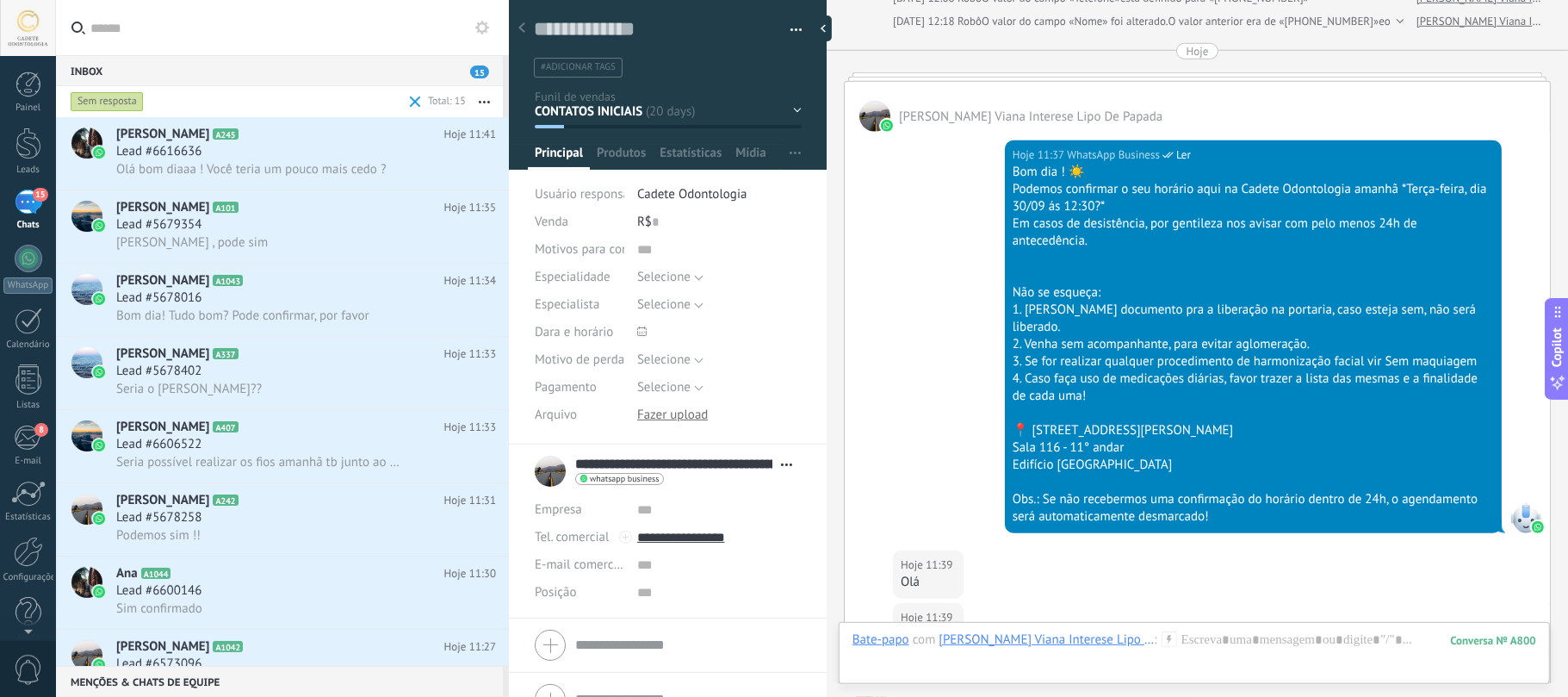
scroll to position [1303, 0]
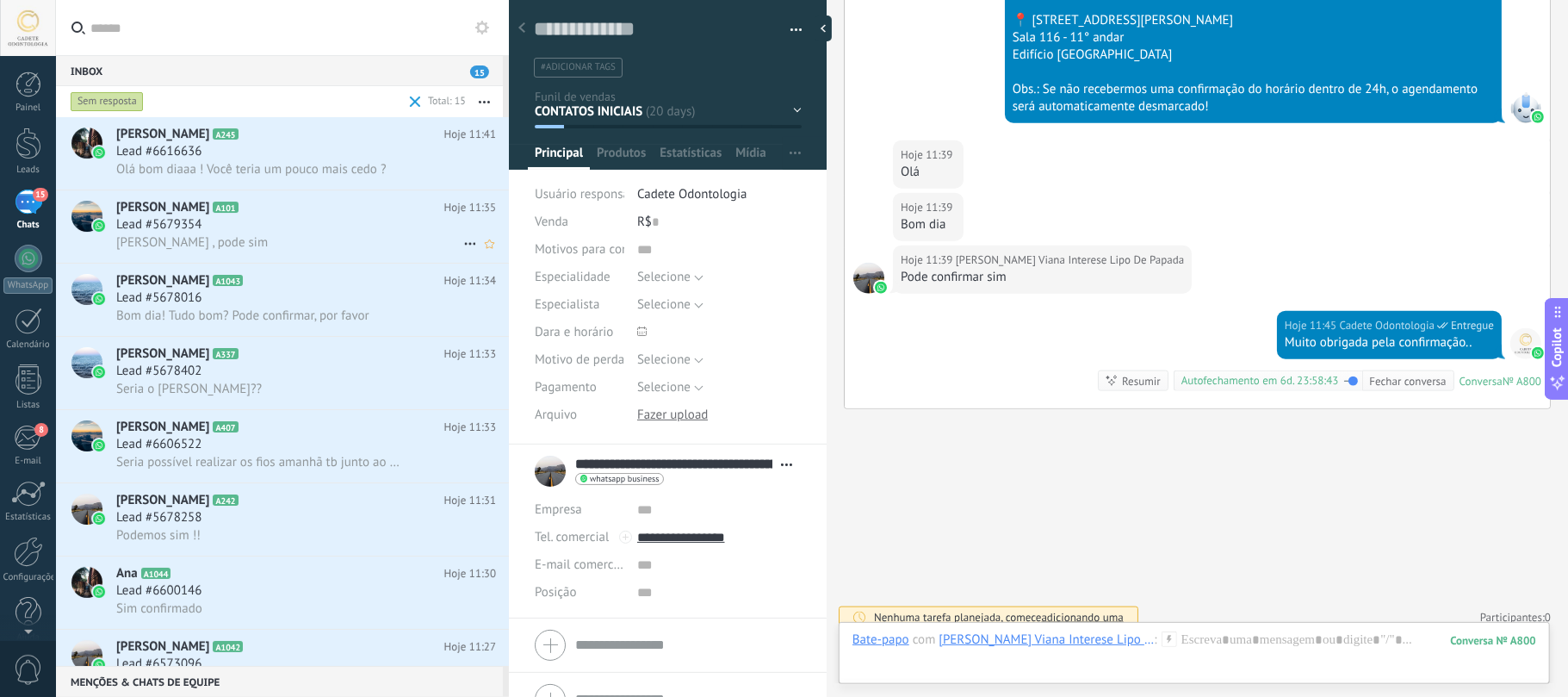
click at [207, 216] on h3 "Lead #5679354" at bounding box center [163, 224] width 93 height 17
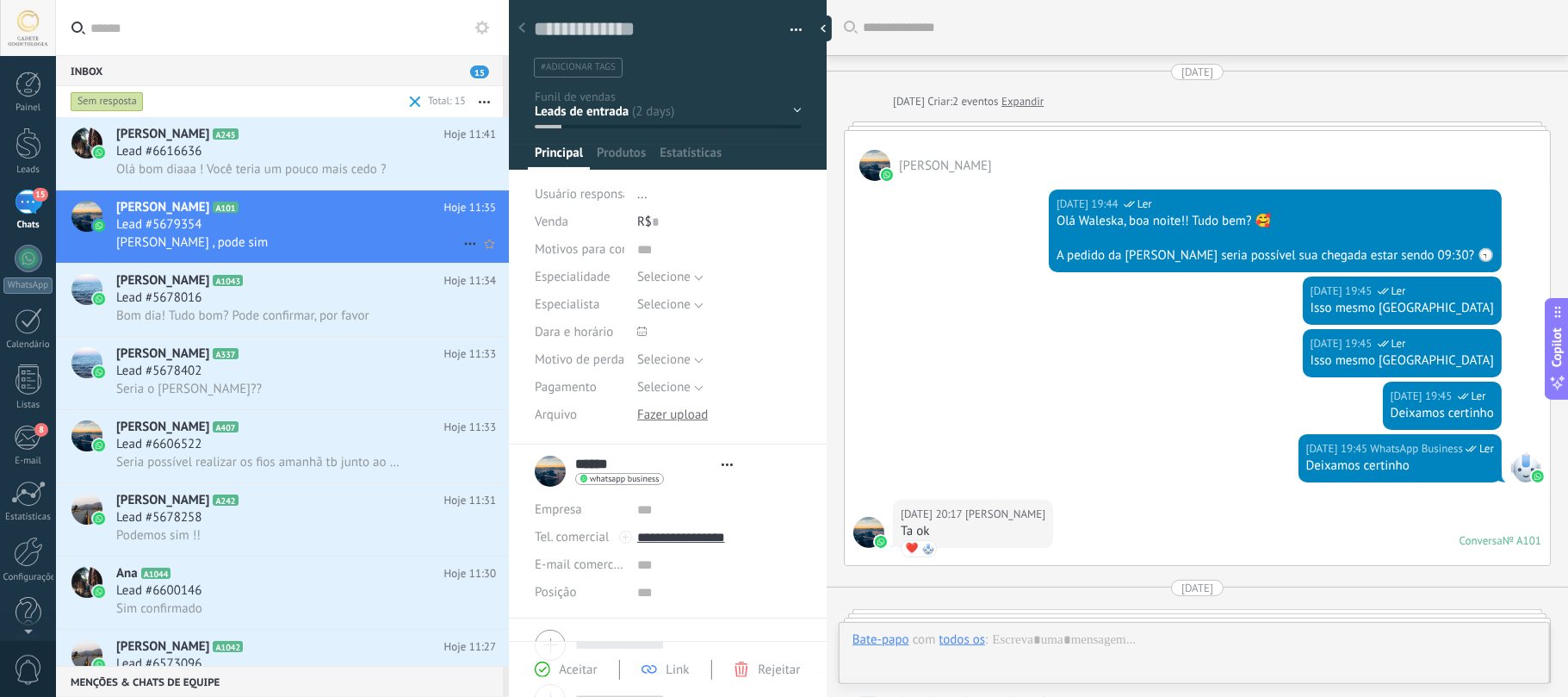
type textarea "**********"
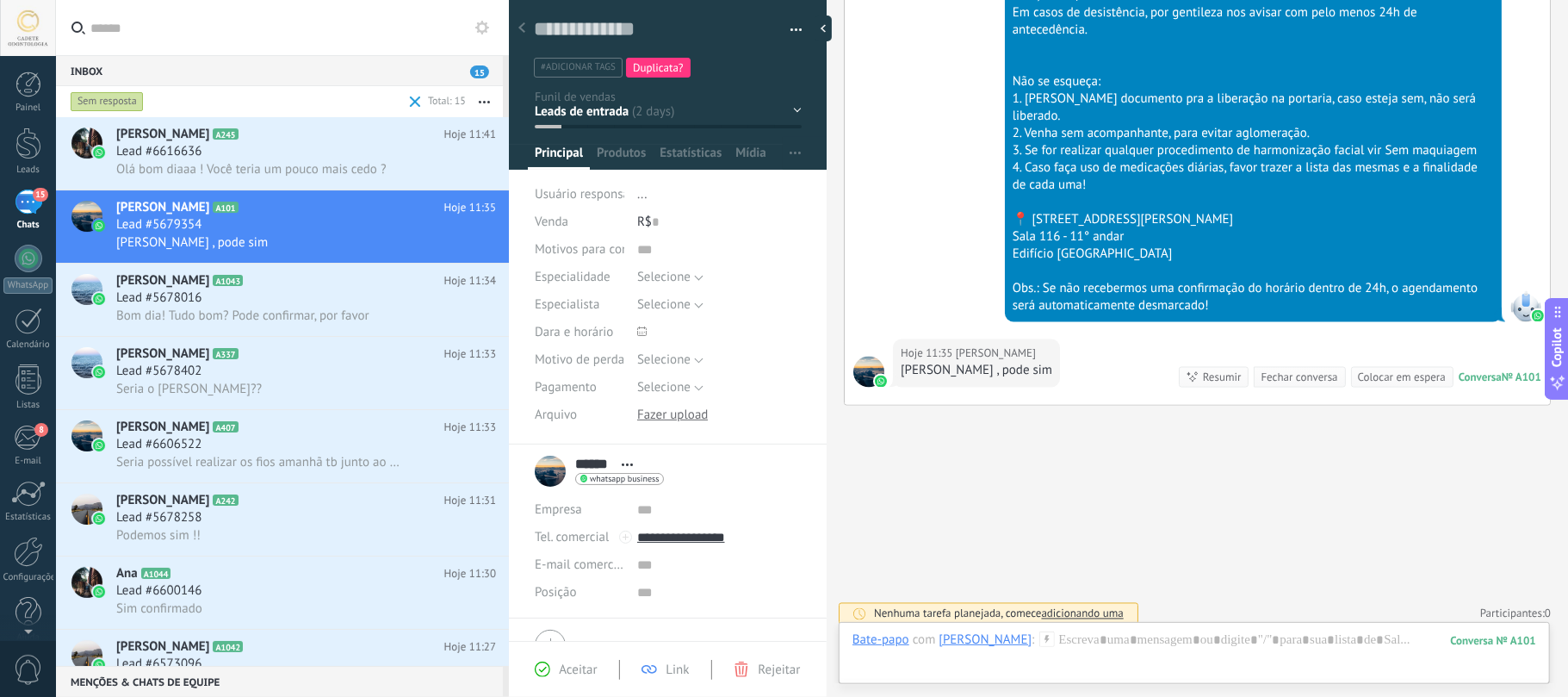
scroll to position [1806, 0]
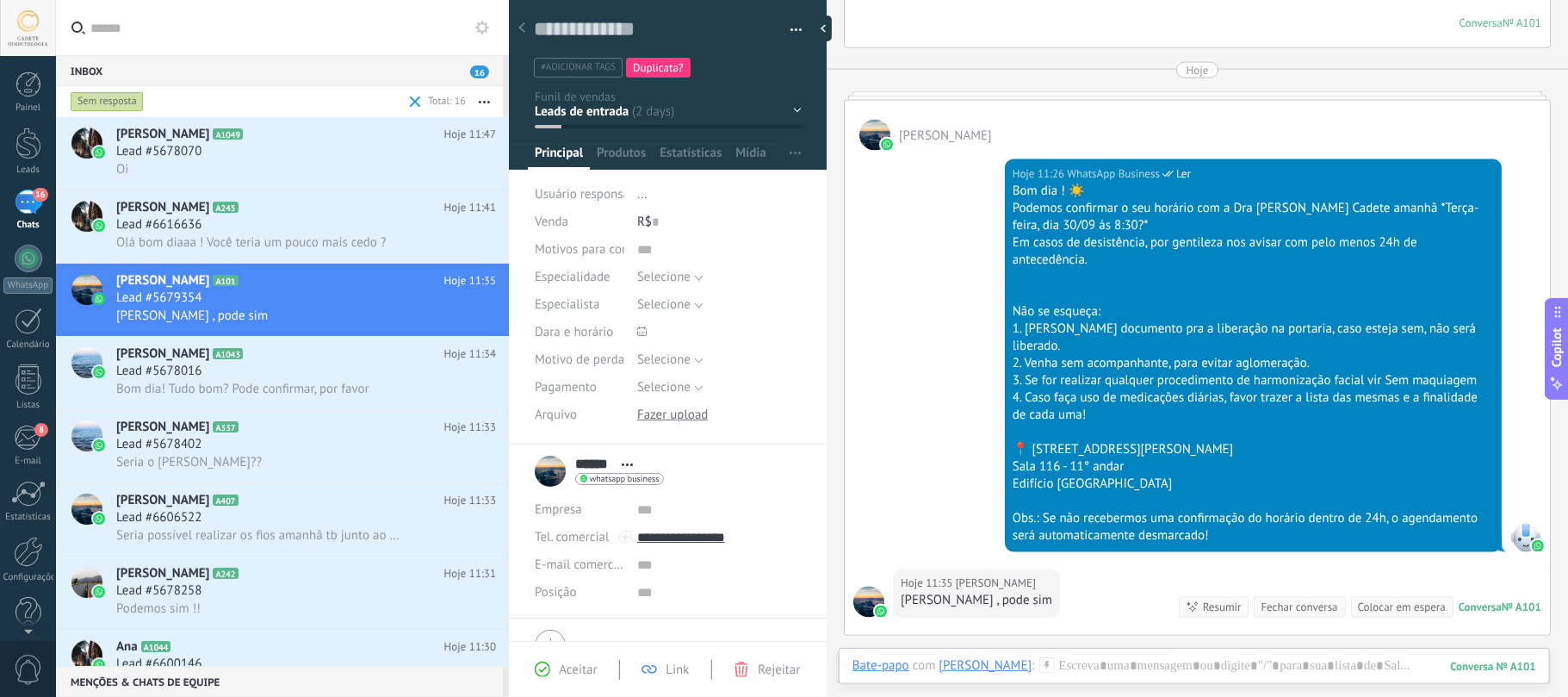
click at [1123, 649] on div "Bate-papo E-mail Nota Tarefa Bate-papo com Correa : 101 Enviar Cancelar Rastrea…" at bounding box center [1194, 678] width 711 height 62
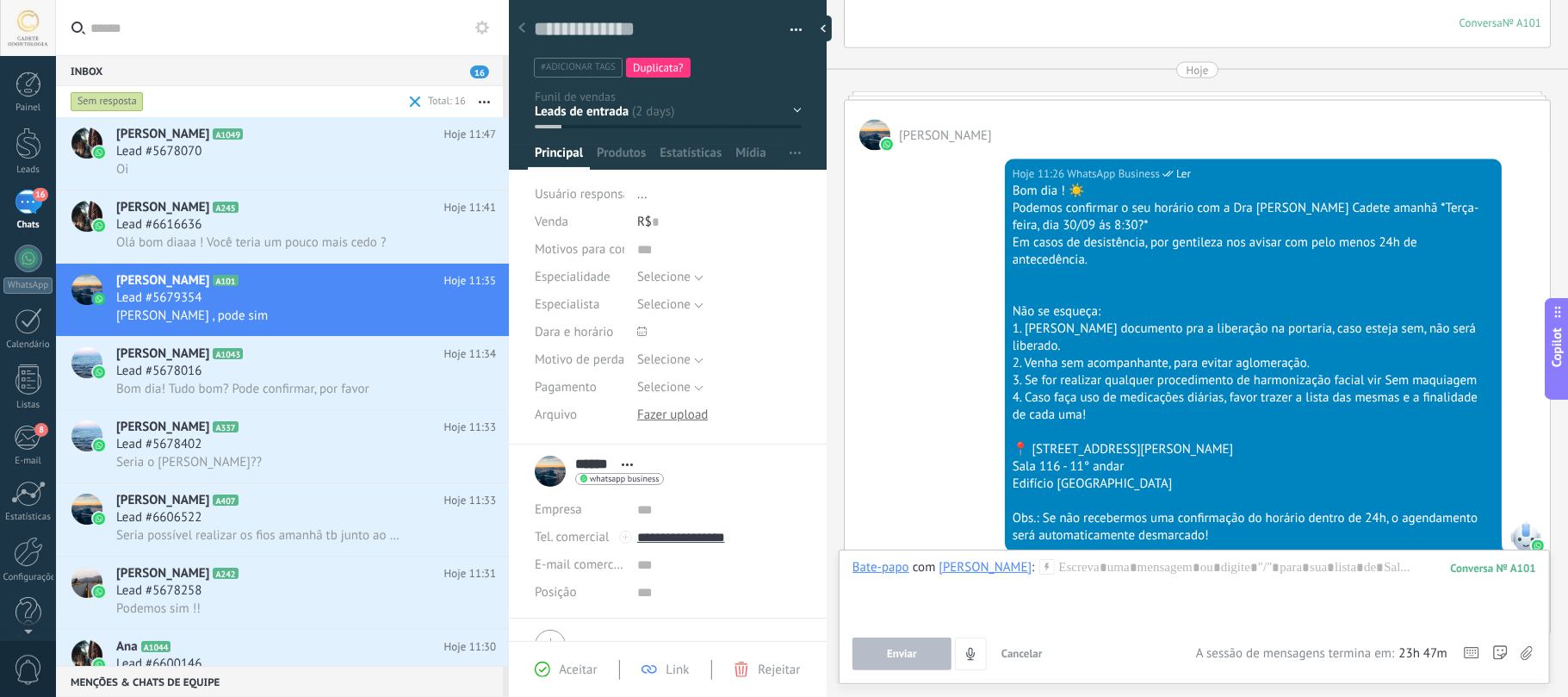
click at [1122, 655] on div "Enviar Cancelar Rastrear cliques em links ? Reduzir links longos e rastrear cli…" at bounding box center [1024, 653] width 344 height 33
click at [1084, 555] on div "Bate-papo E-mail Nota Tarefa Bate-papo com Correa : 101 Enviar Cancelar Rastrea…" at bounding box center [1194, 616] width 711 height 134
click at [1132, 566] on div at bounding box center [1194, 592] width 684 height 66
paste div
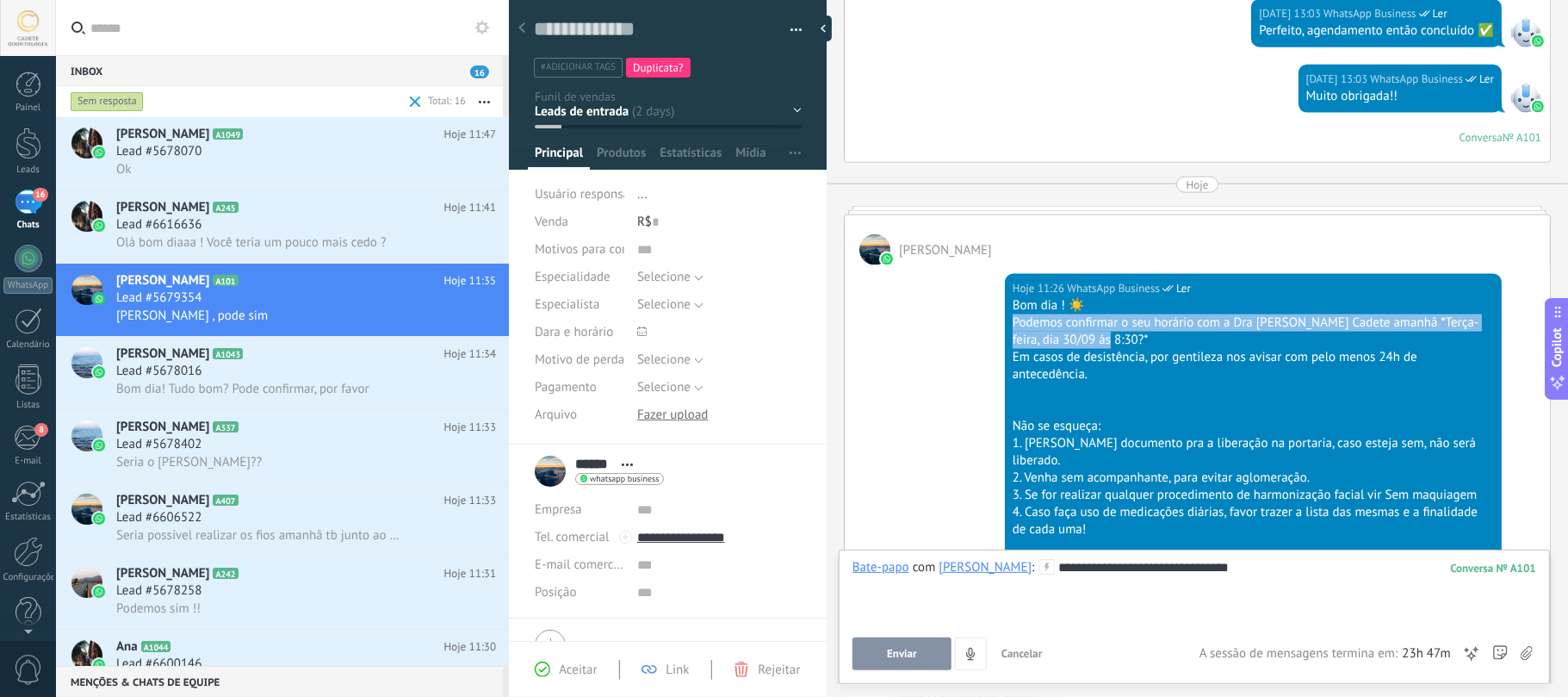
drag, startPoint x: 1006, startPoint y: 321, endPoint x: 1331, endPoint y: 346, distance: 326.0
click at [1331, 344] on div "Hoje 11:26 WhatsApp Business Ler Bom dia ! ☀️ Podemos confirmar o seu horário c…" at bounding box center [1254, 469] width 497 height 393
click at [1321, 349] on div "Podemos confirmar o seu horário com a Dra Ayslla Cadete amanhã *Terça-feira, di…" at bounding box center [1254, 331] width 481 height 35
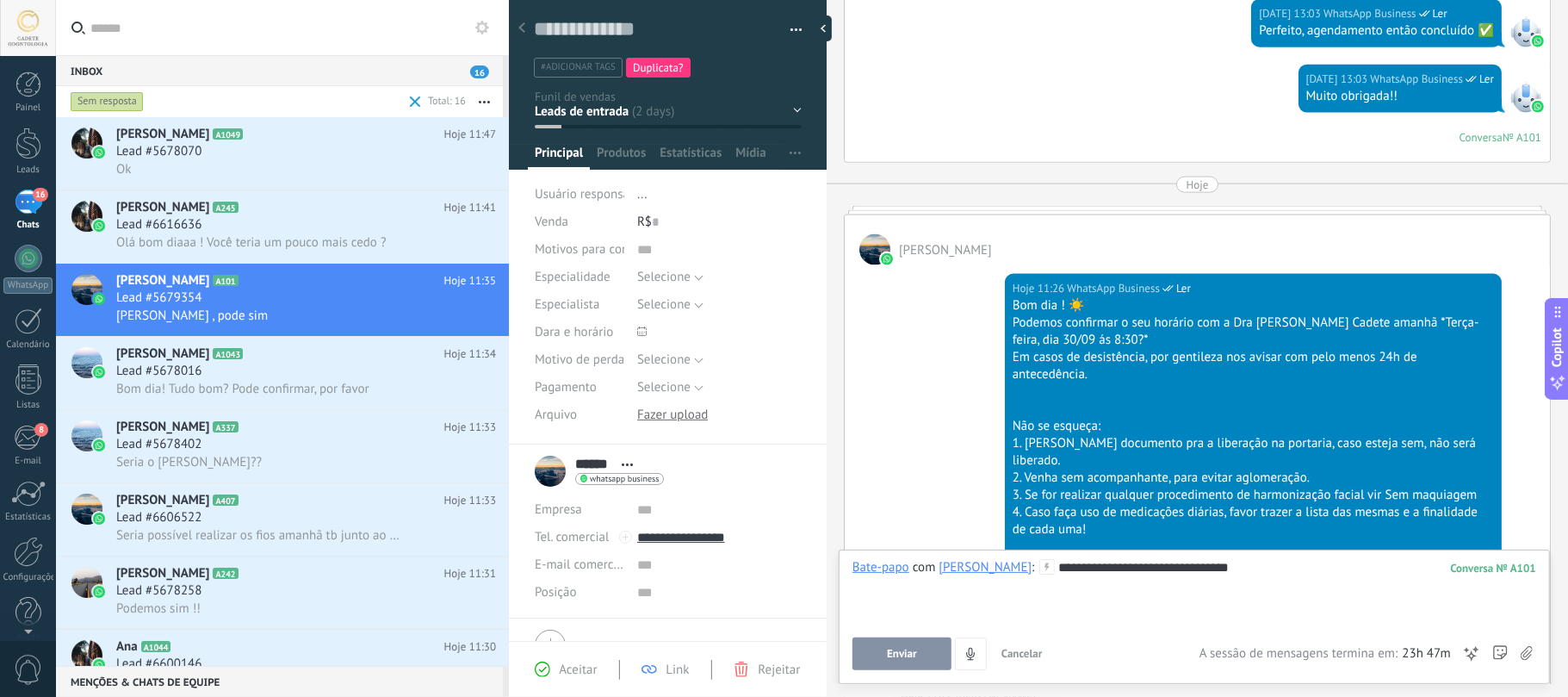
click at [911, 647] on span "Enviar" at bounding box center [902, 653] width 30 height 12
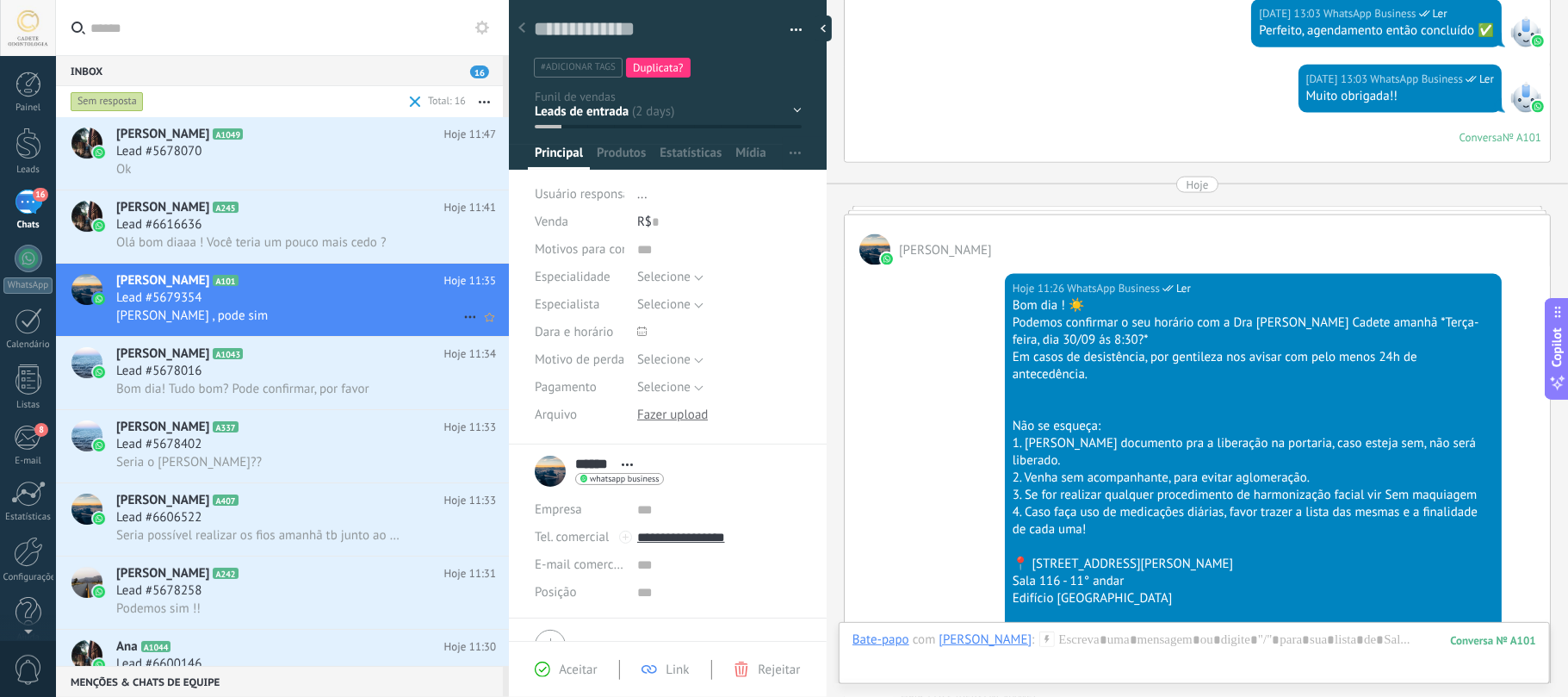
scroll to position [2132, 0]
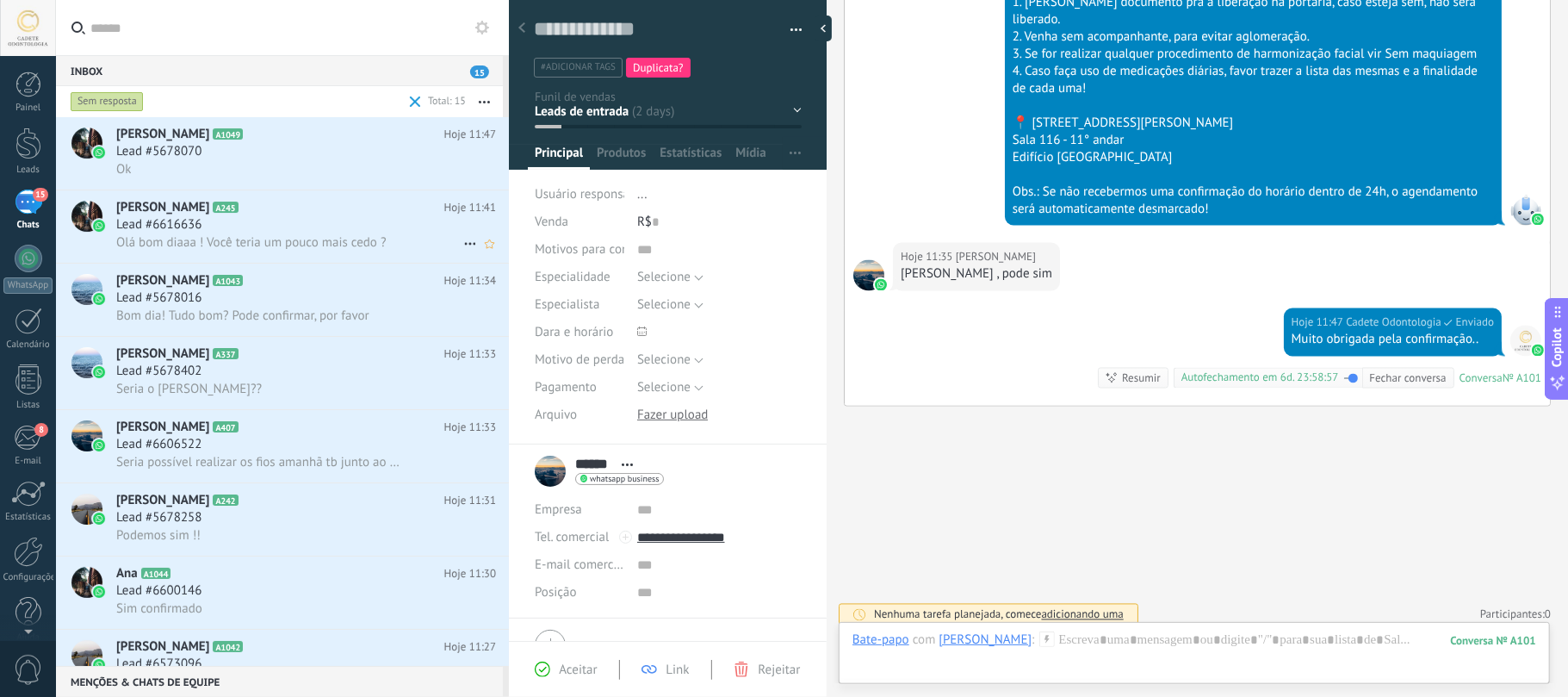
click at [194, 217] on span "Lead #6616636" at bounding box center [159, 224] width 86 height 17
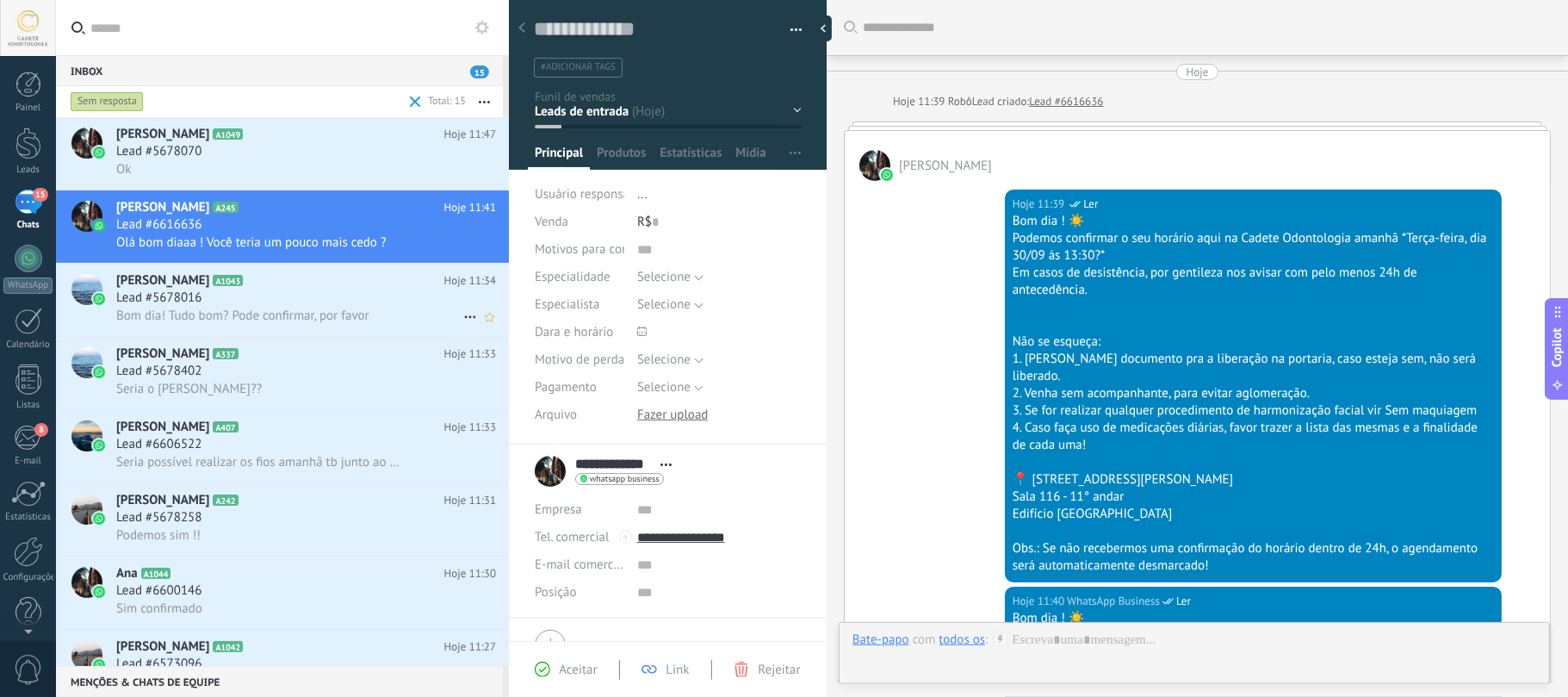
scroll to position [679, 0]
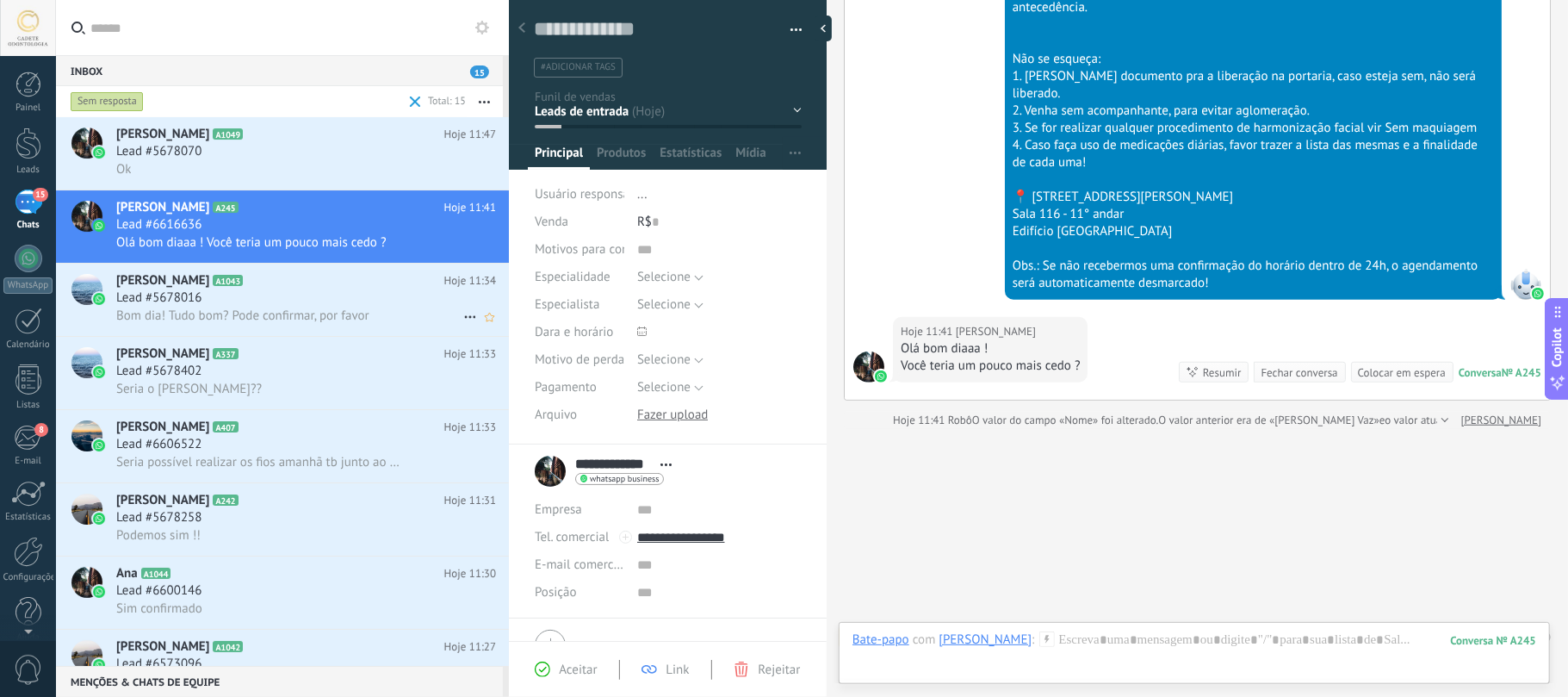
click at [208, 312] on span "Bom dia! Tudo bom? Pode confirmar, por favor" at bounding box center [243, 315] width 254 height 16
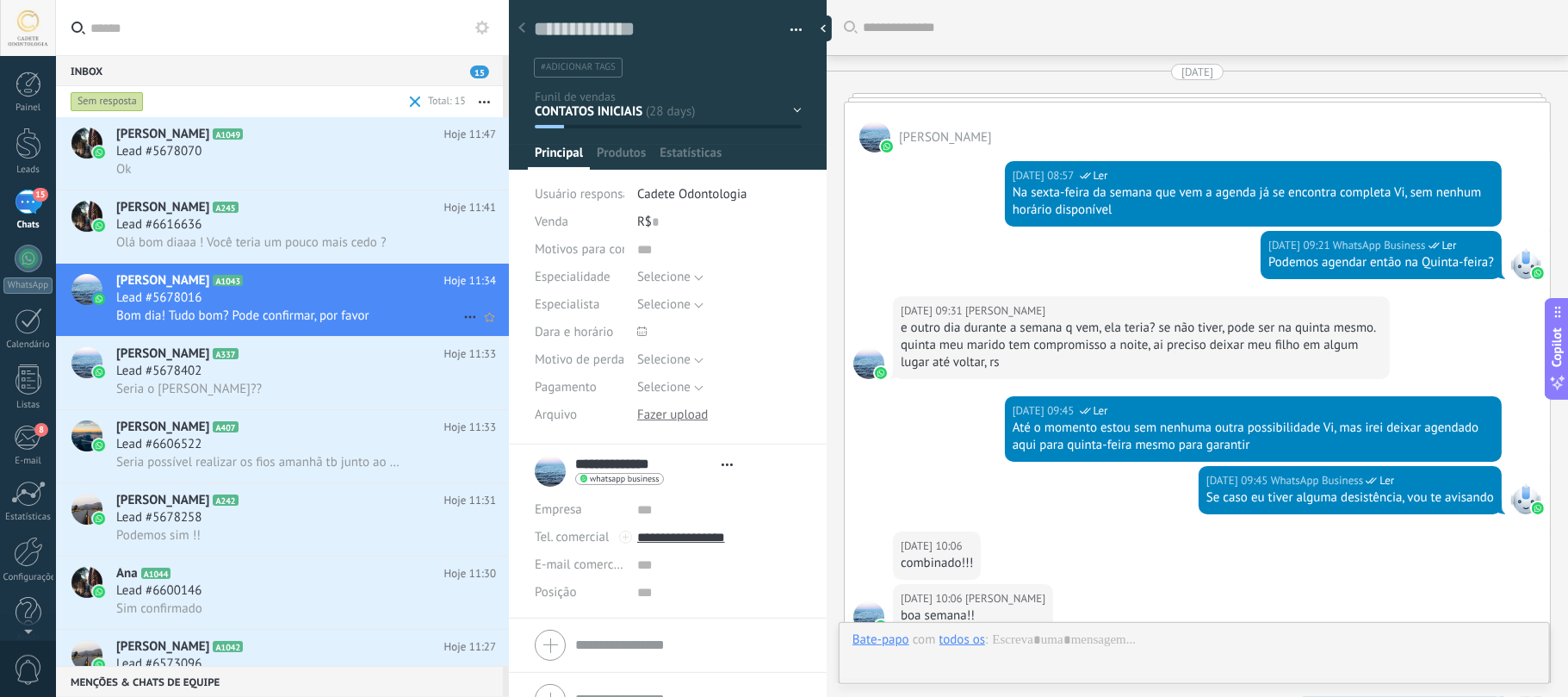
type textarea "**********"
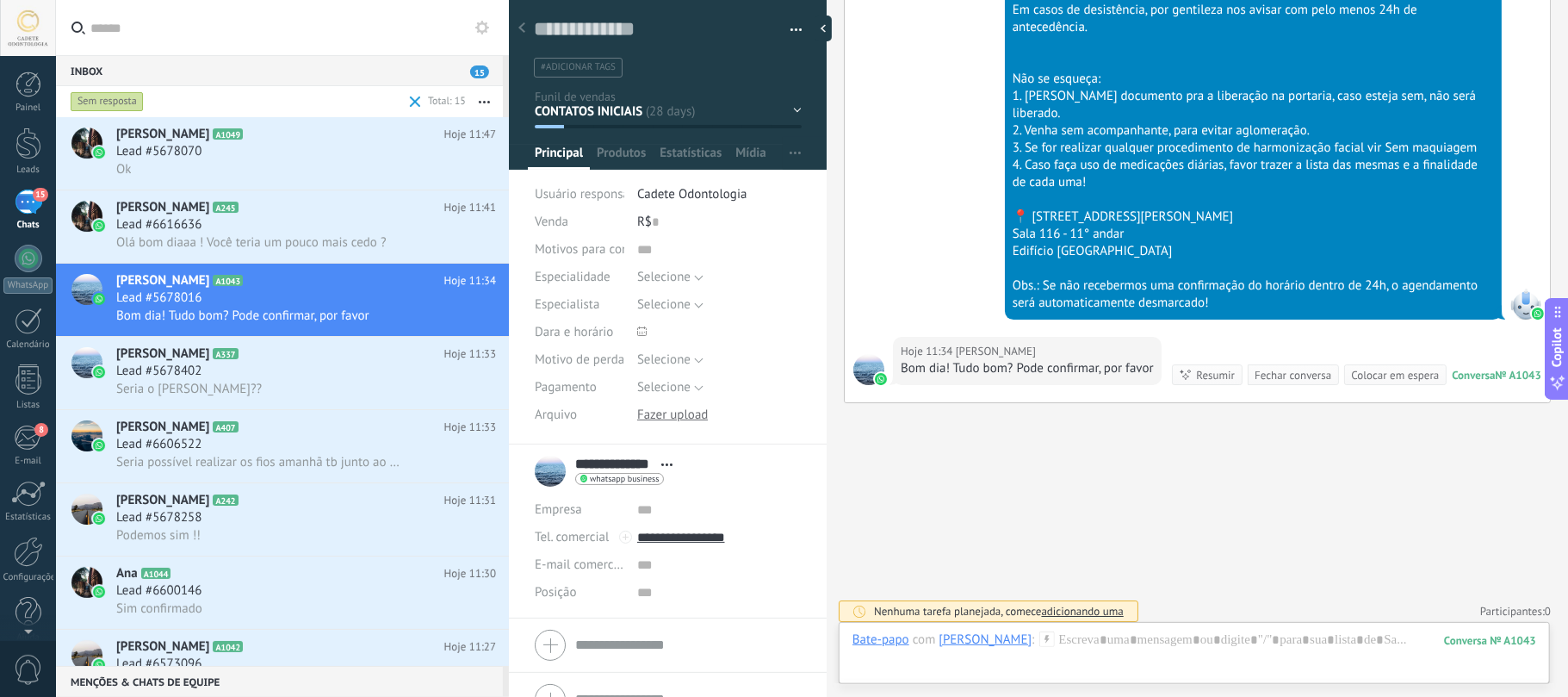
scroll to position [3987, 0]
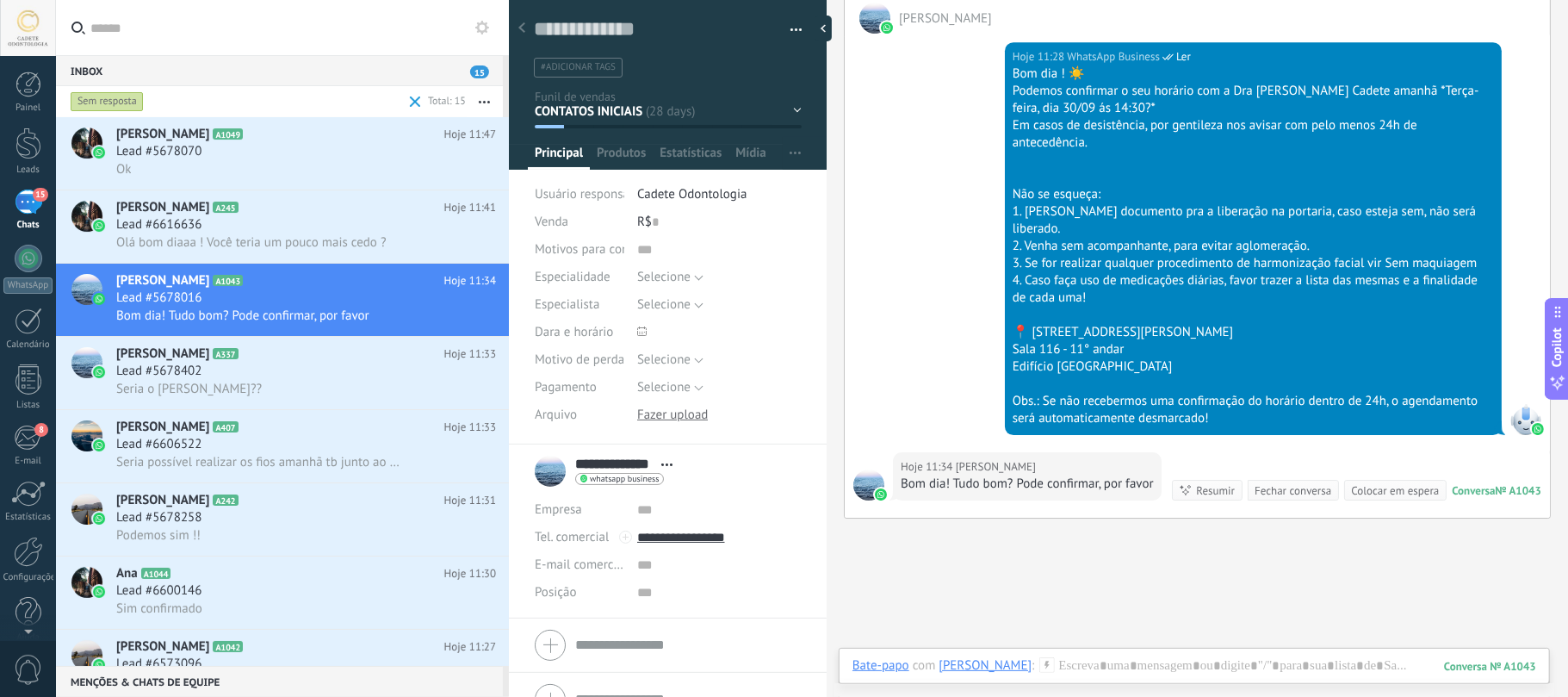
drag, startPoint x: 1231, startPoint y: 572, endPoint x: 1257, endPoint y: 655, distance: 87.0
click at [1264, 668] on div at bounding box center [1194, 683] width 684 height 52
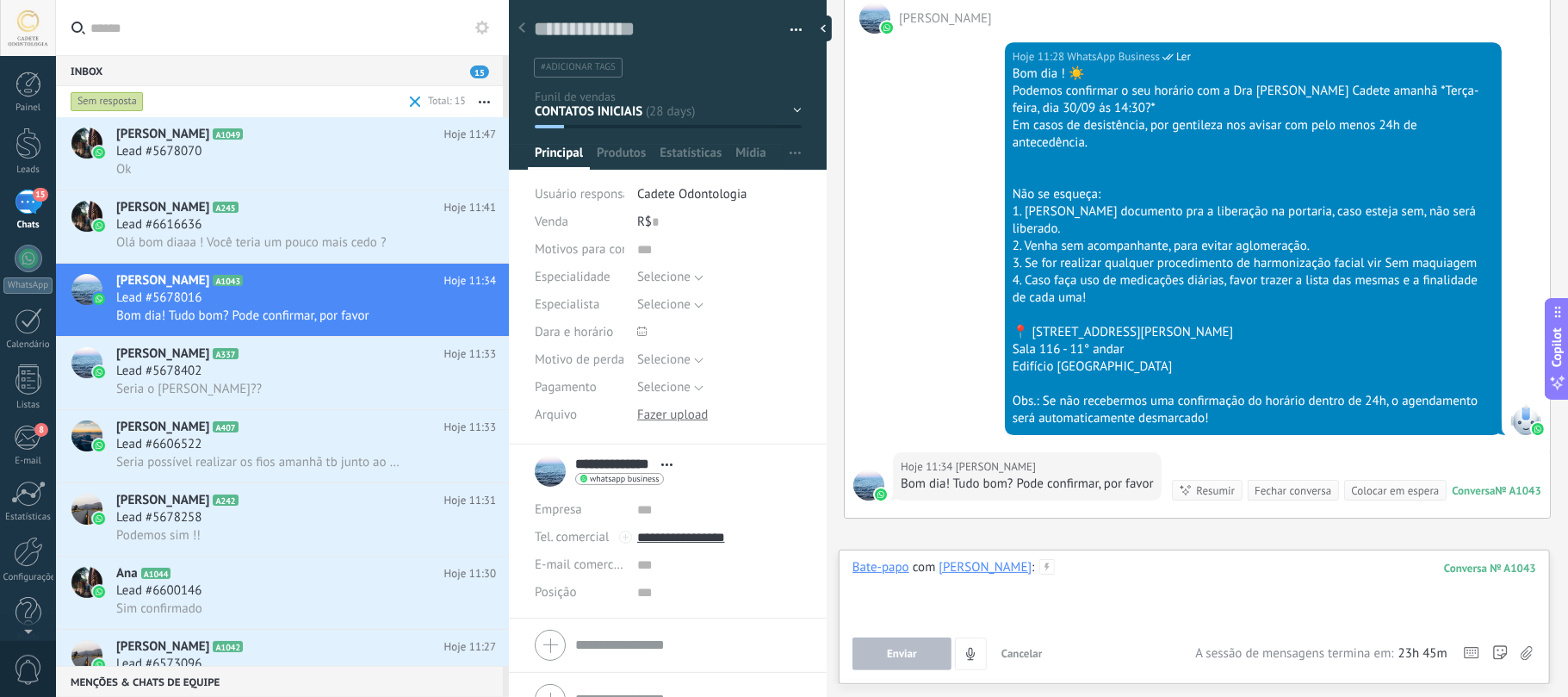
paste div
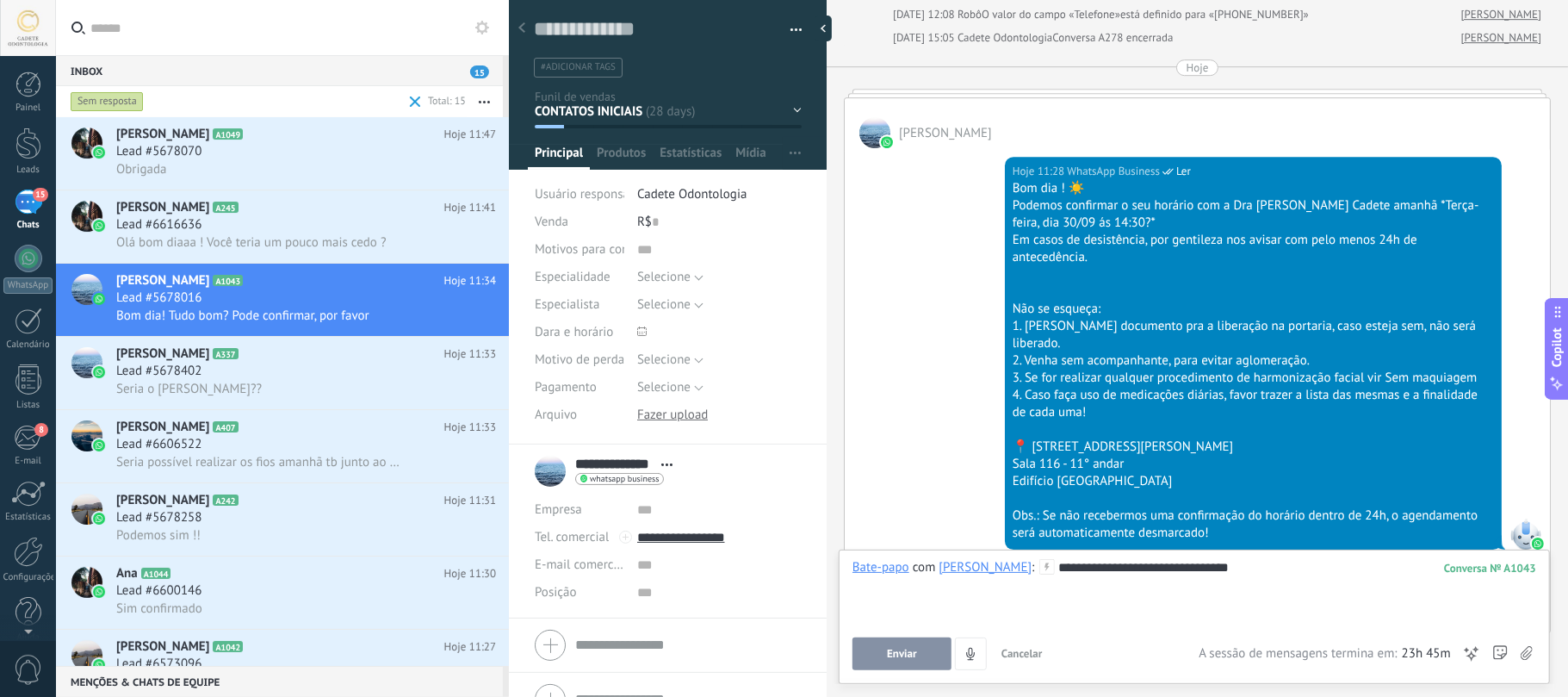
click at [1327, 574] on div "**********" at bounding box center [1194, 592] width 684 height 66
click at [1183, 593] on div at bounding box center [1194, 584] width 684 height 17
click at [920, 651] on button "Enviar" at bounding box center [902, 653] width 99 height 33
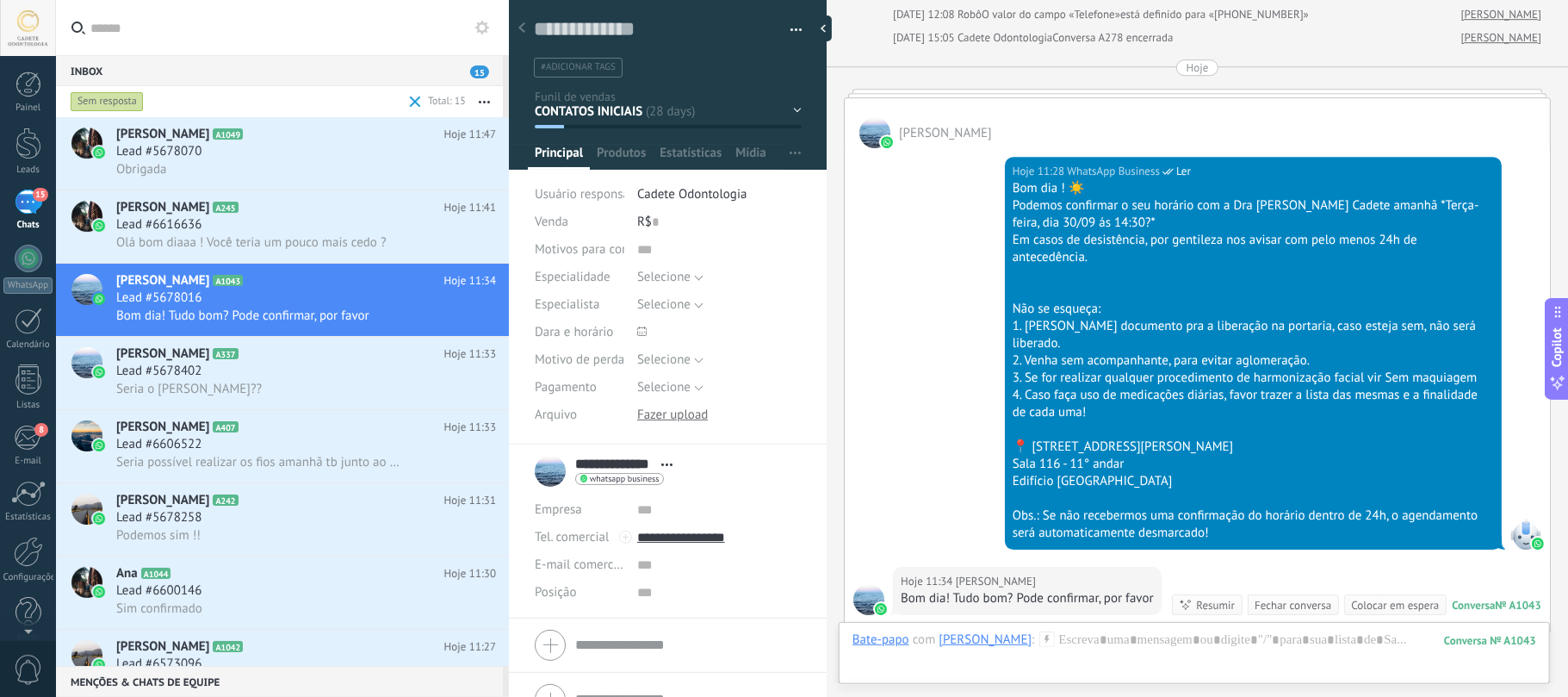
scroll to position [4200, 0]
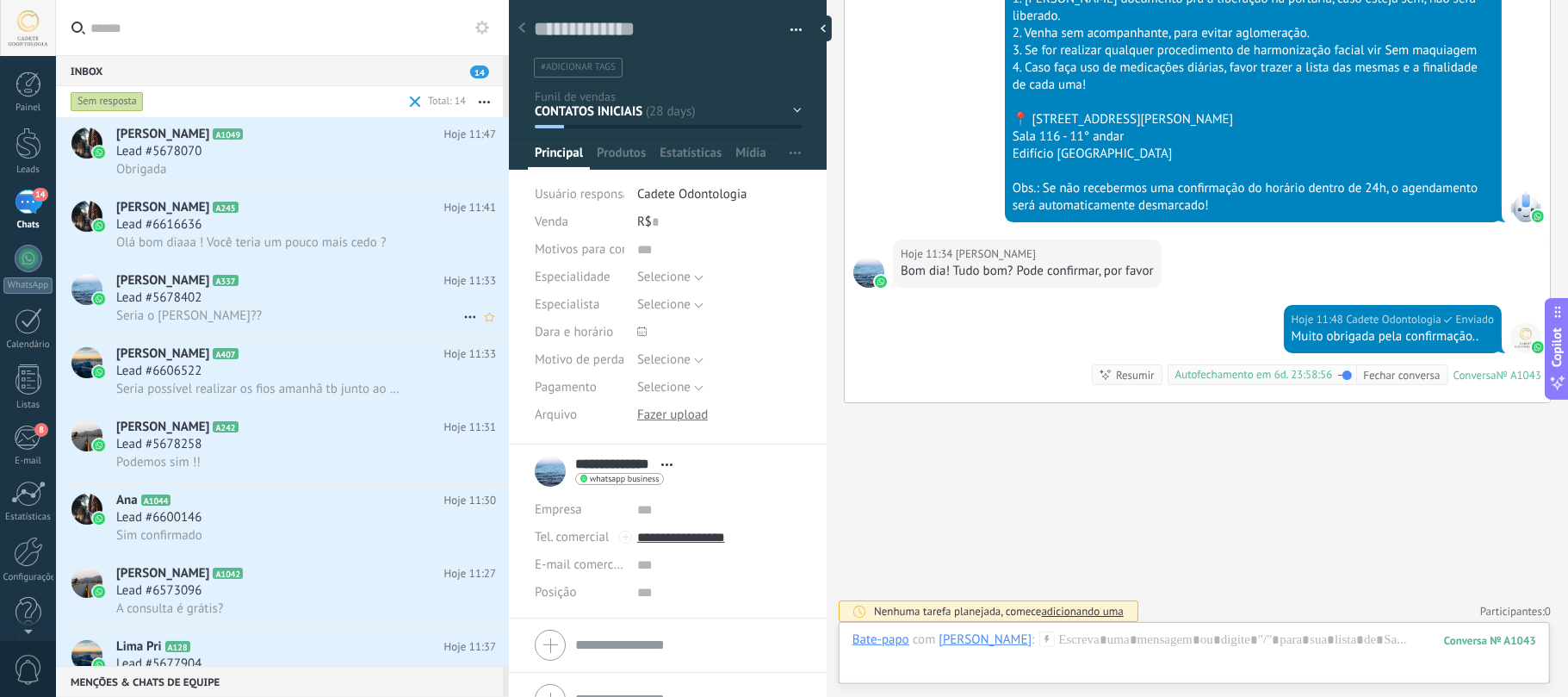
click at [213, 277] on span "A337" at bounding box center [225, 279] width 25 height 11
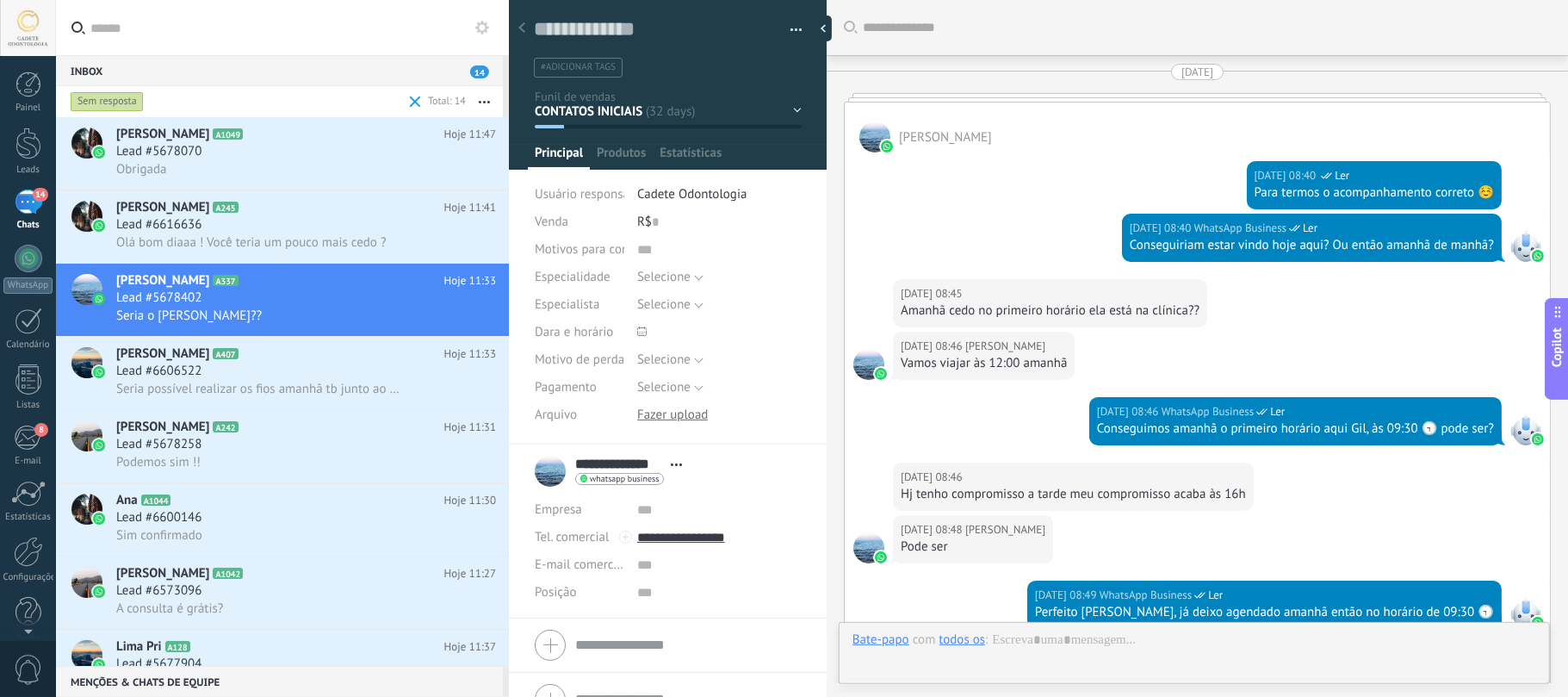
scroll to position [3525, 0]
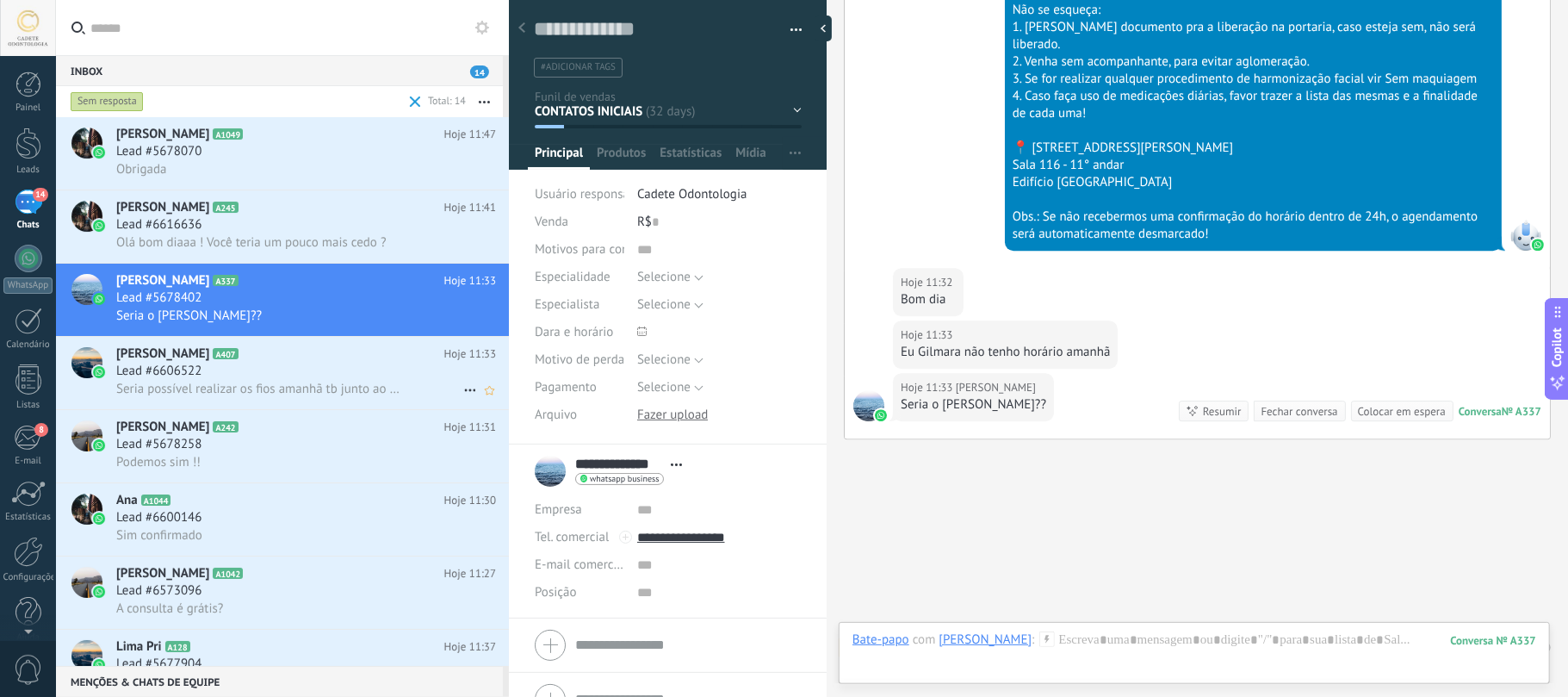
click at [198, 367] on span "Lead #6606522" at bounding box center [159, 371] width 86 height 17
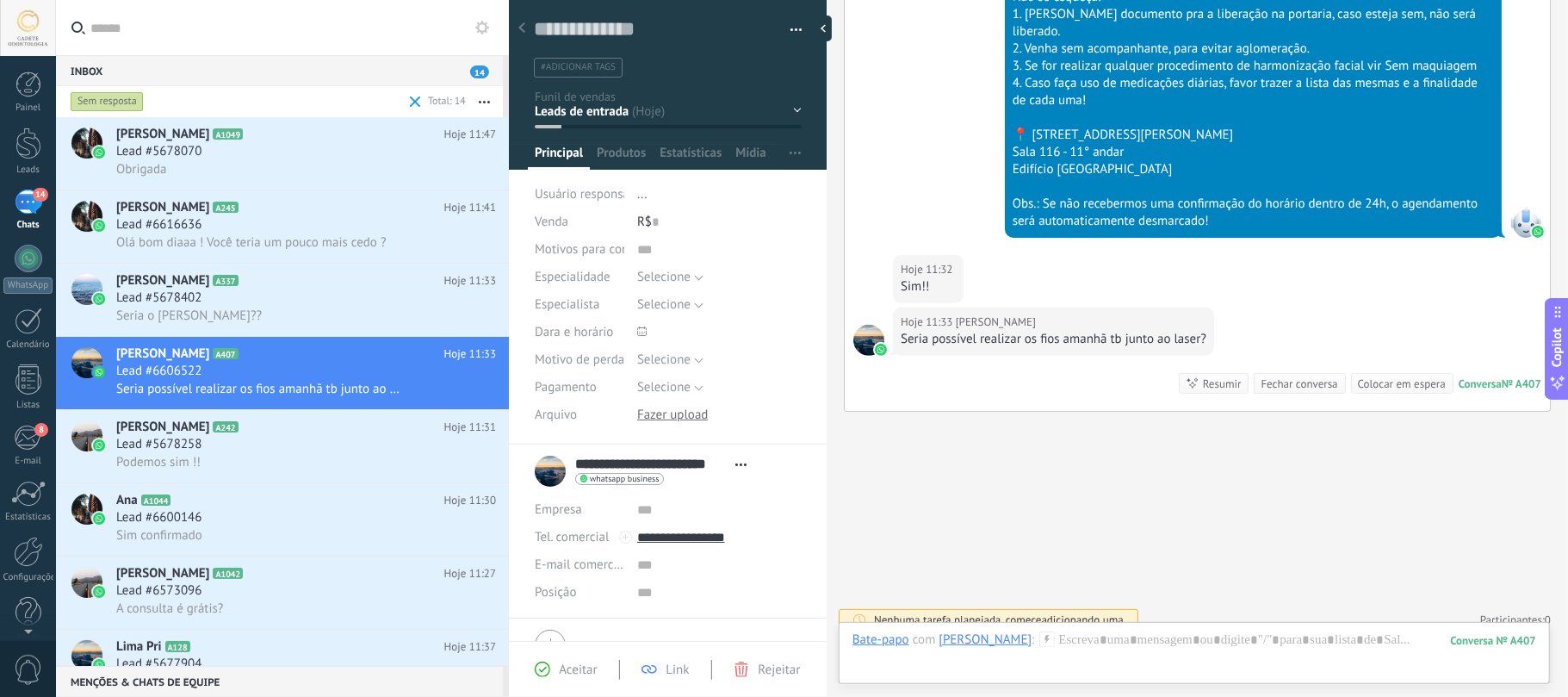
scroll to position [25, 0]
click at [236, 446] on div "Lead #5678258" at bounding box center [306, 443] width 380 height 17
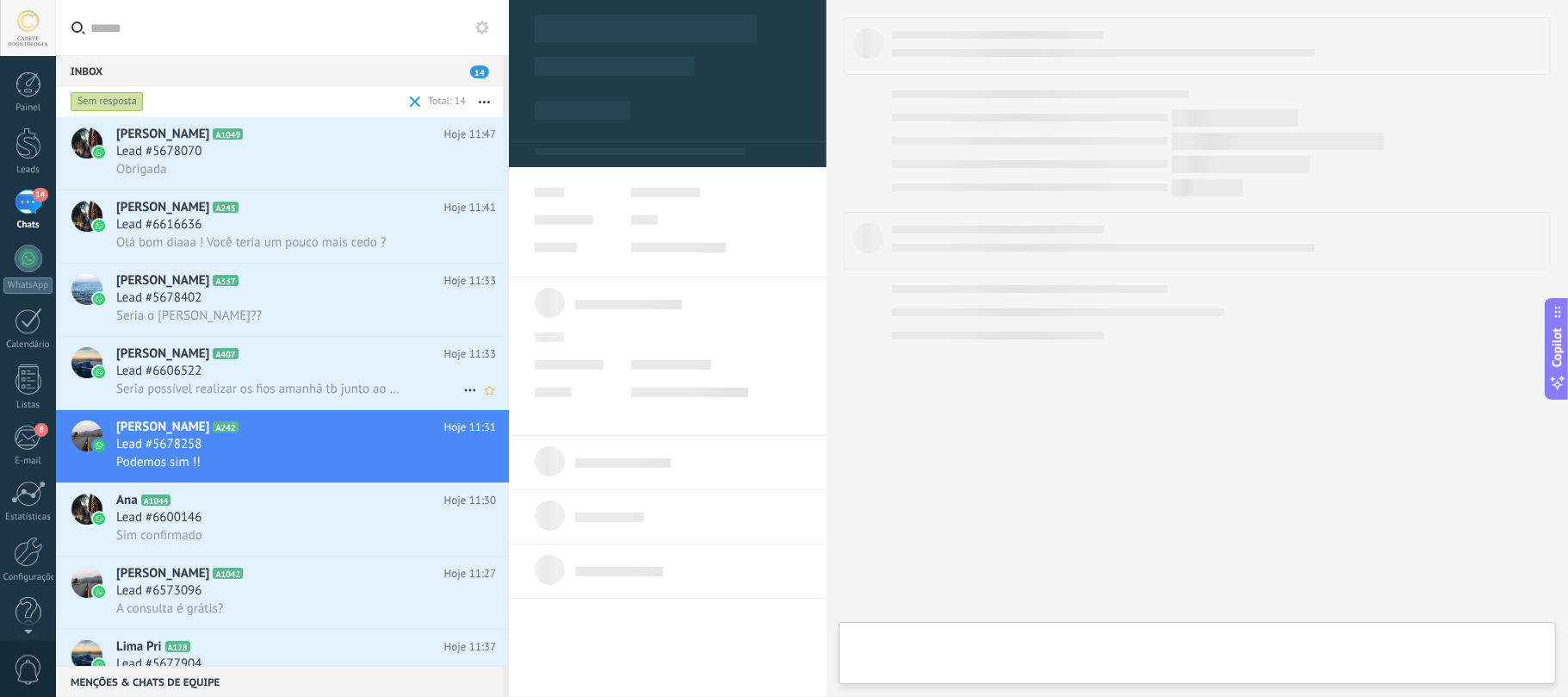
click at [209, 356] on span "[PERSON_NAME]" at bounding box center [163, 353] width 93 height 17
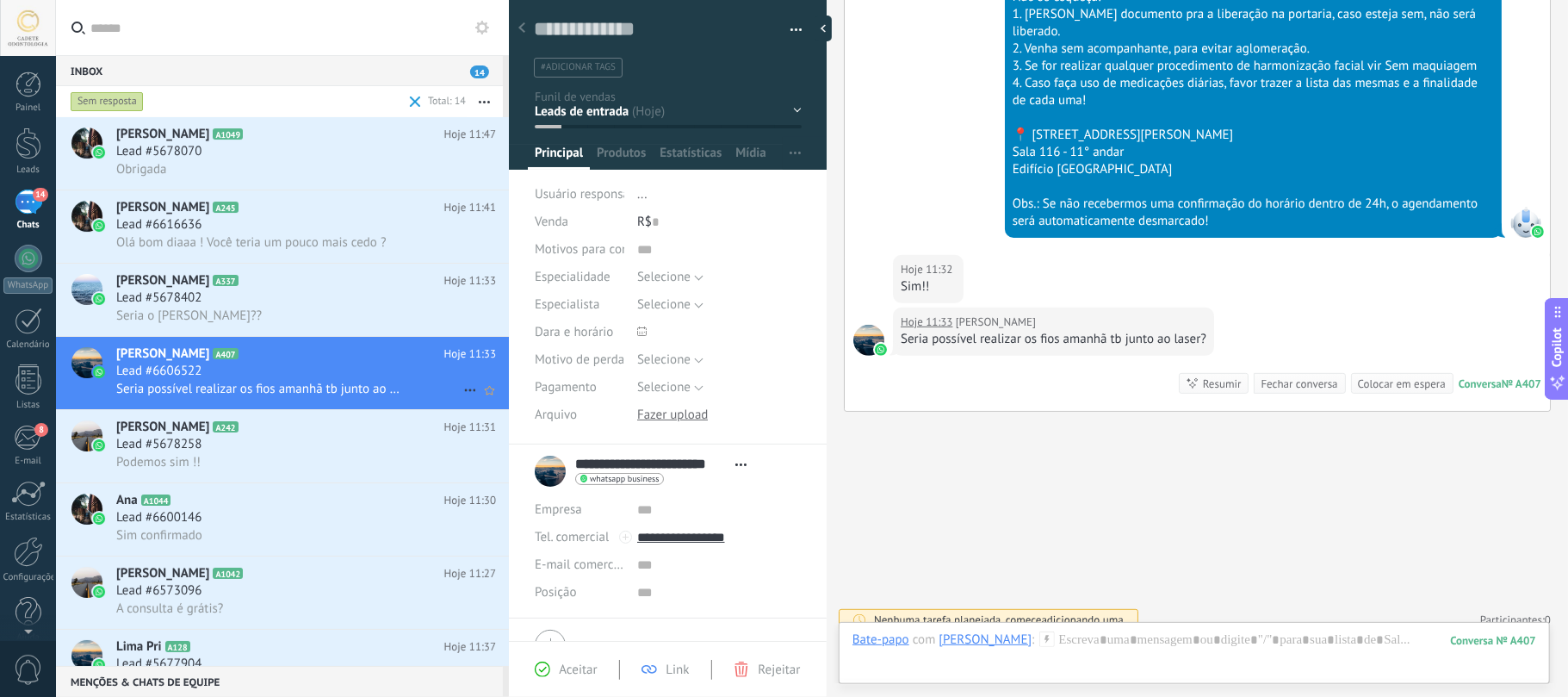
scroll to position [87, 0]
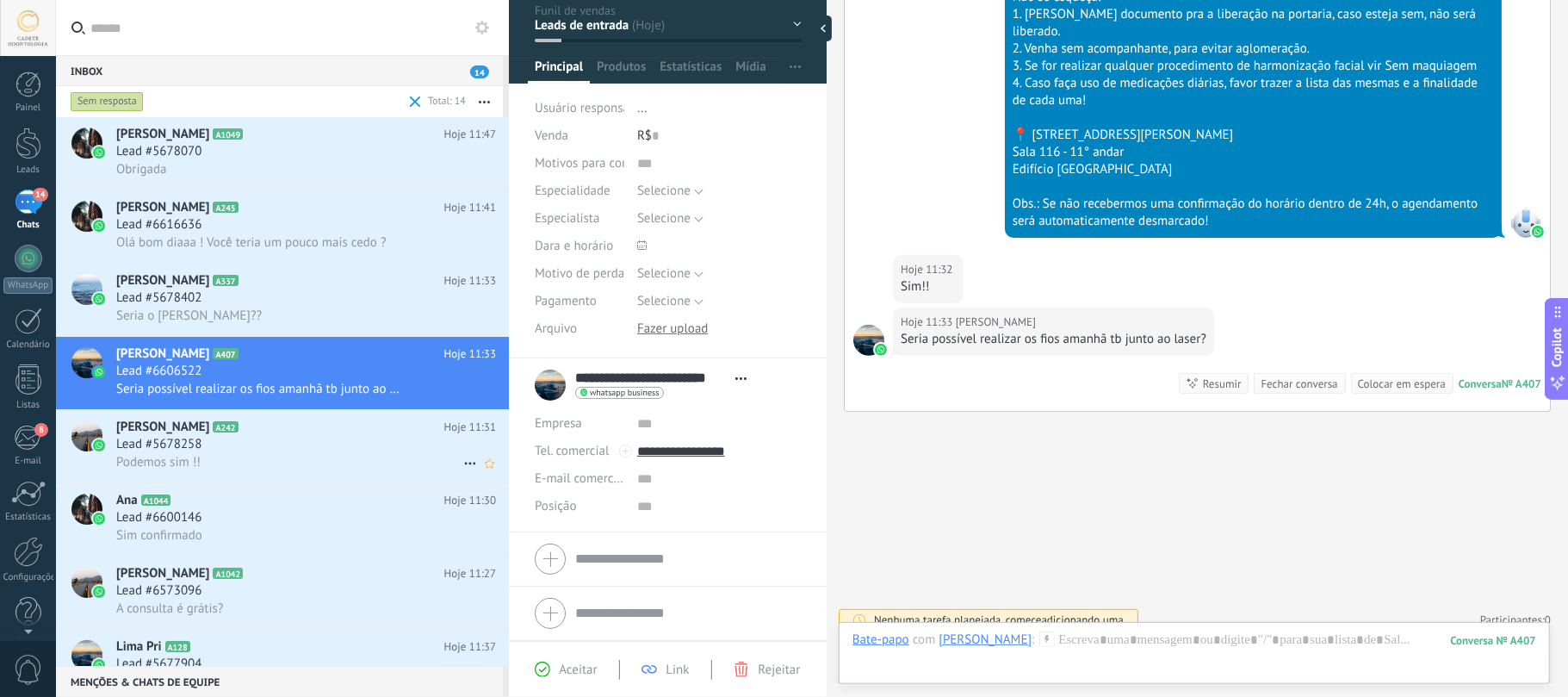
click at [240, 439] on div "Lead #5678258" at bounding box center [306, 443] width 380 height 17
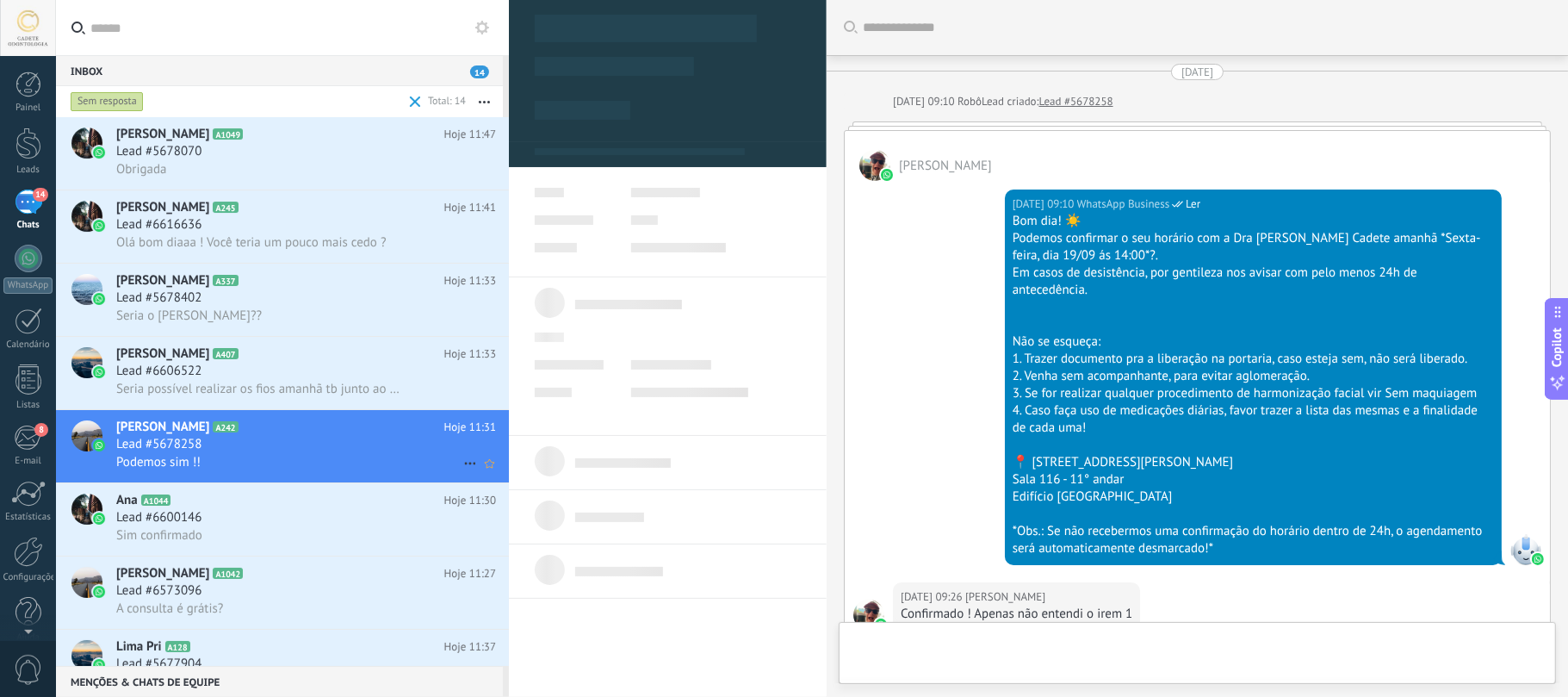
type textarea "**********"
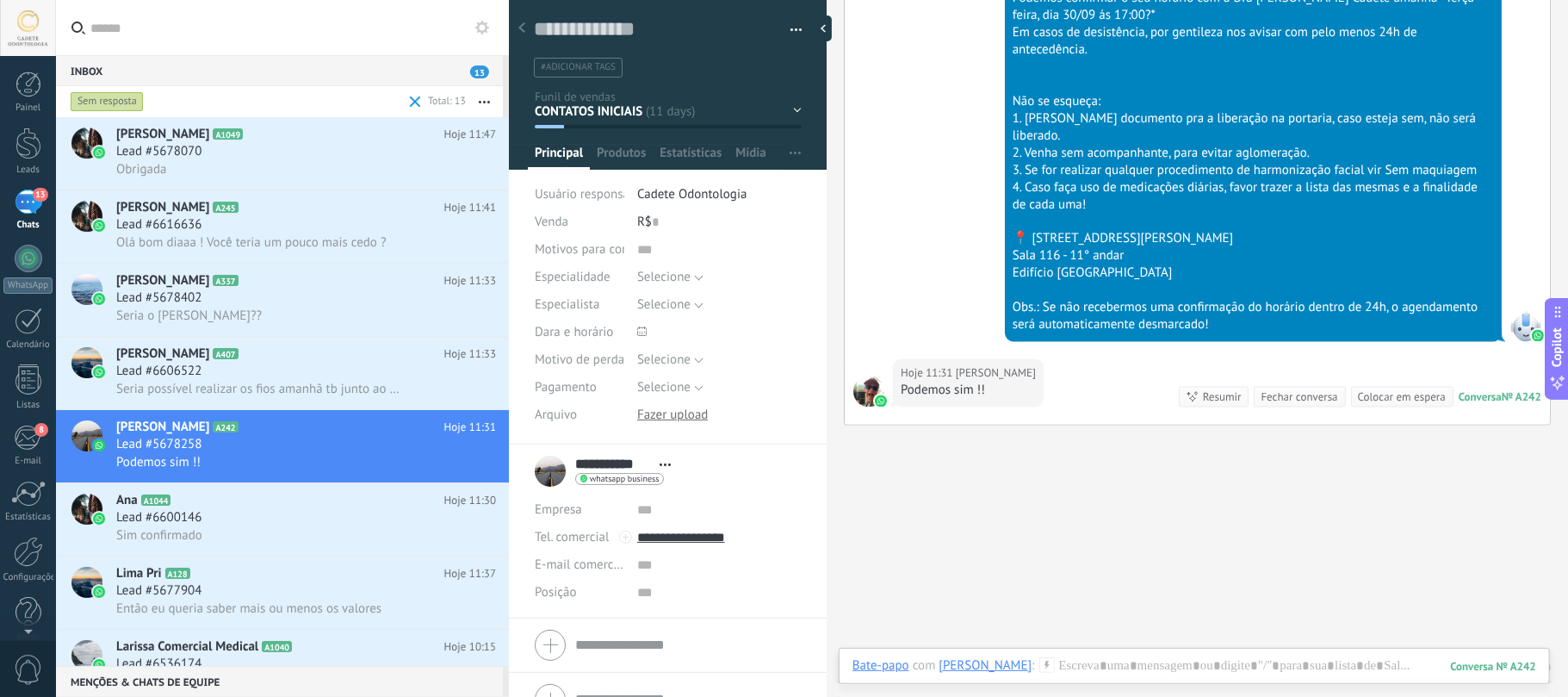
scroll to position [1889, 0]
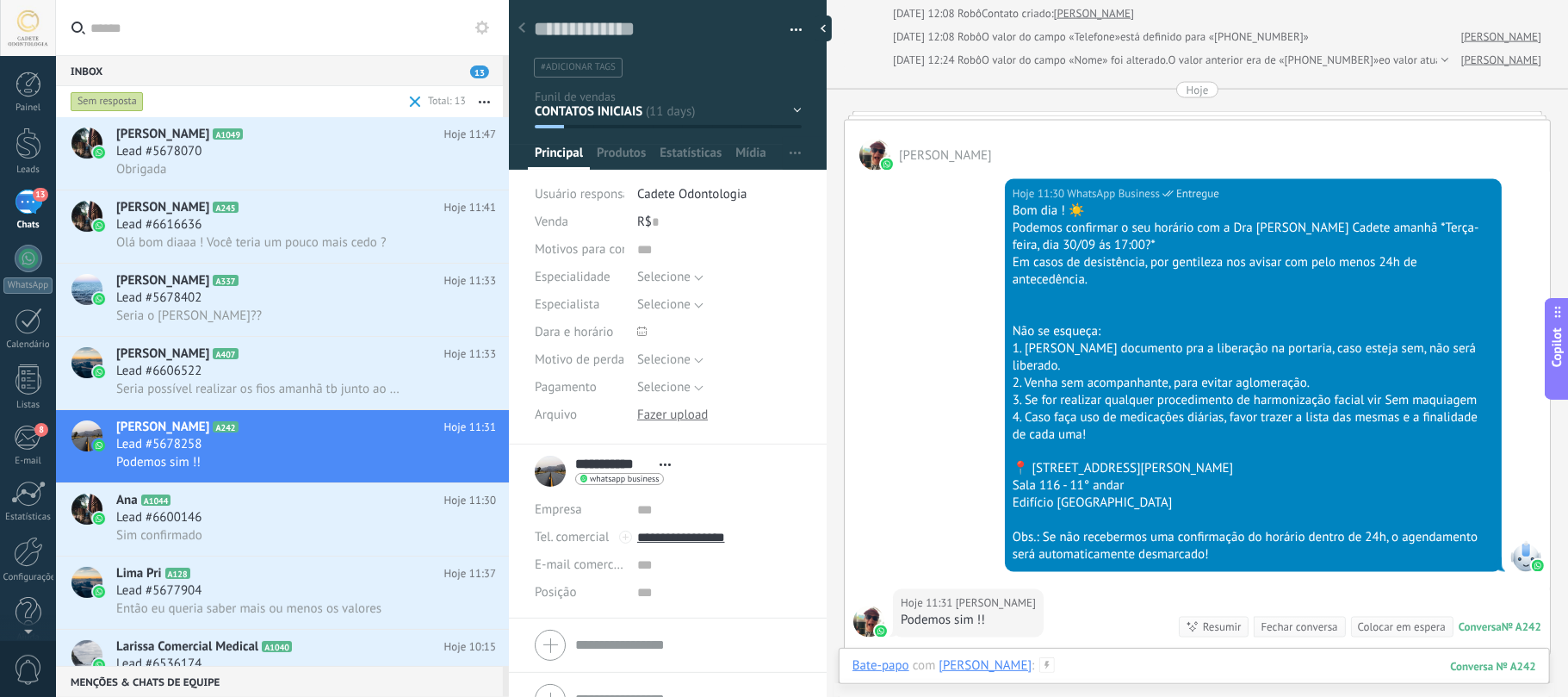
click at [1151, 672] on div at bounding box center [1194, 683] width 684 height 52
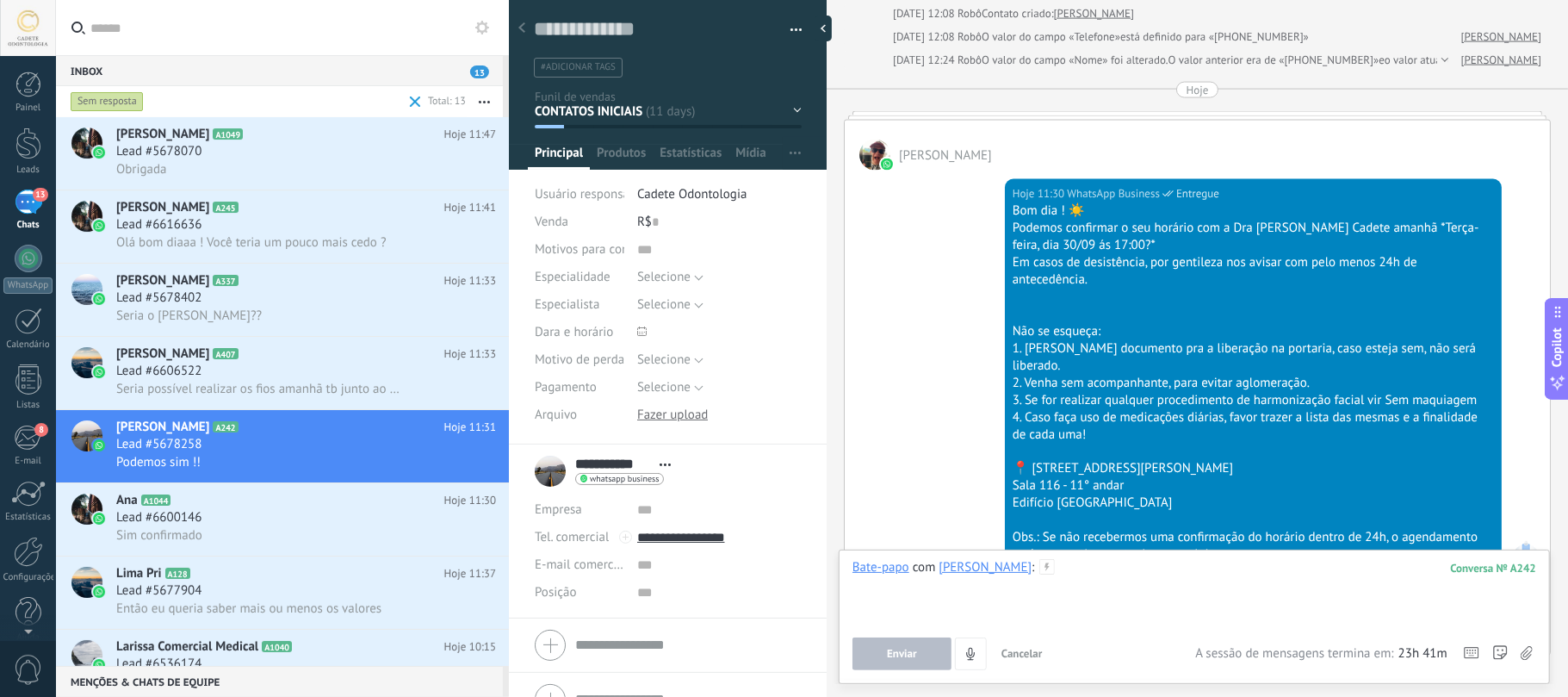
paste div
click at [906, 654] on span "Enviar" at bounding box center [902, 653] width 30 height 12
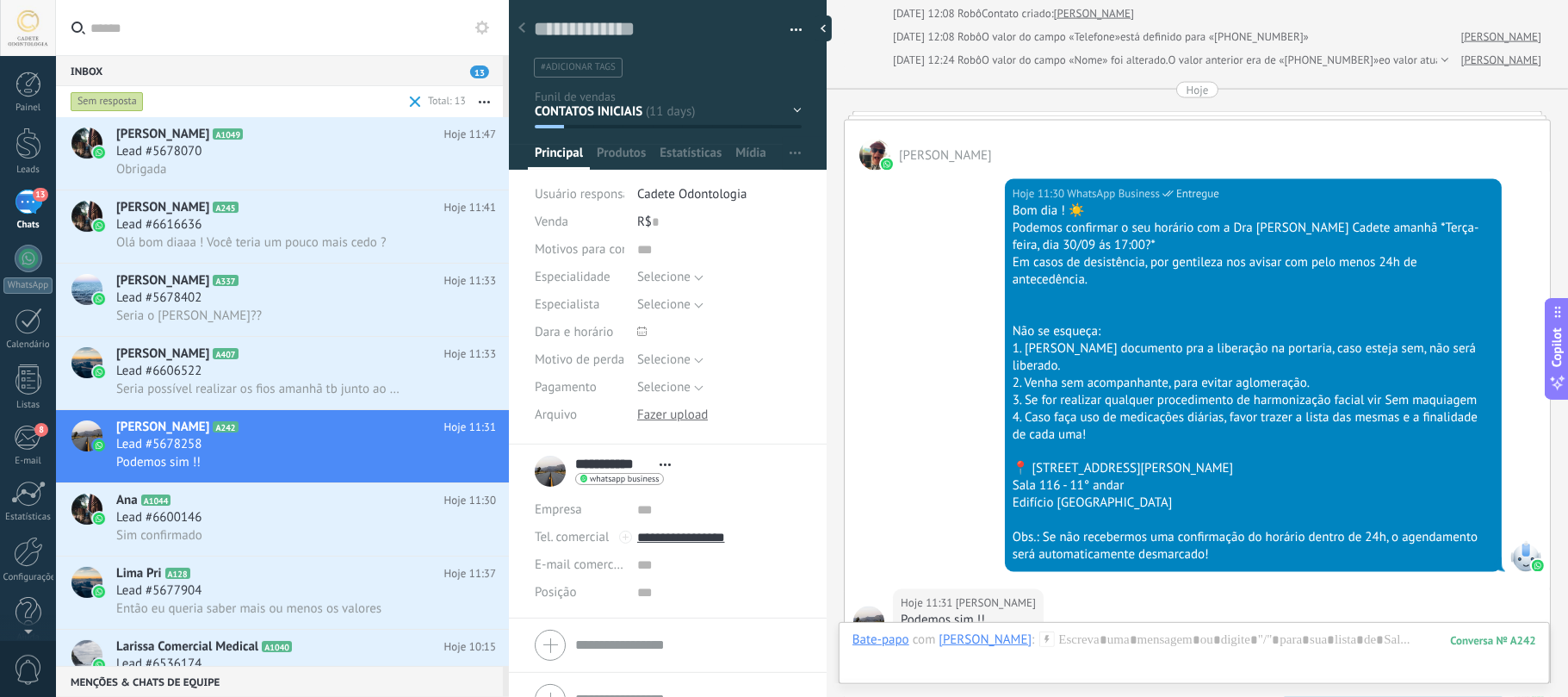
scroll to position [2216, 0]
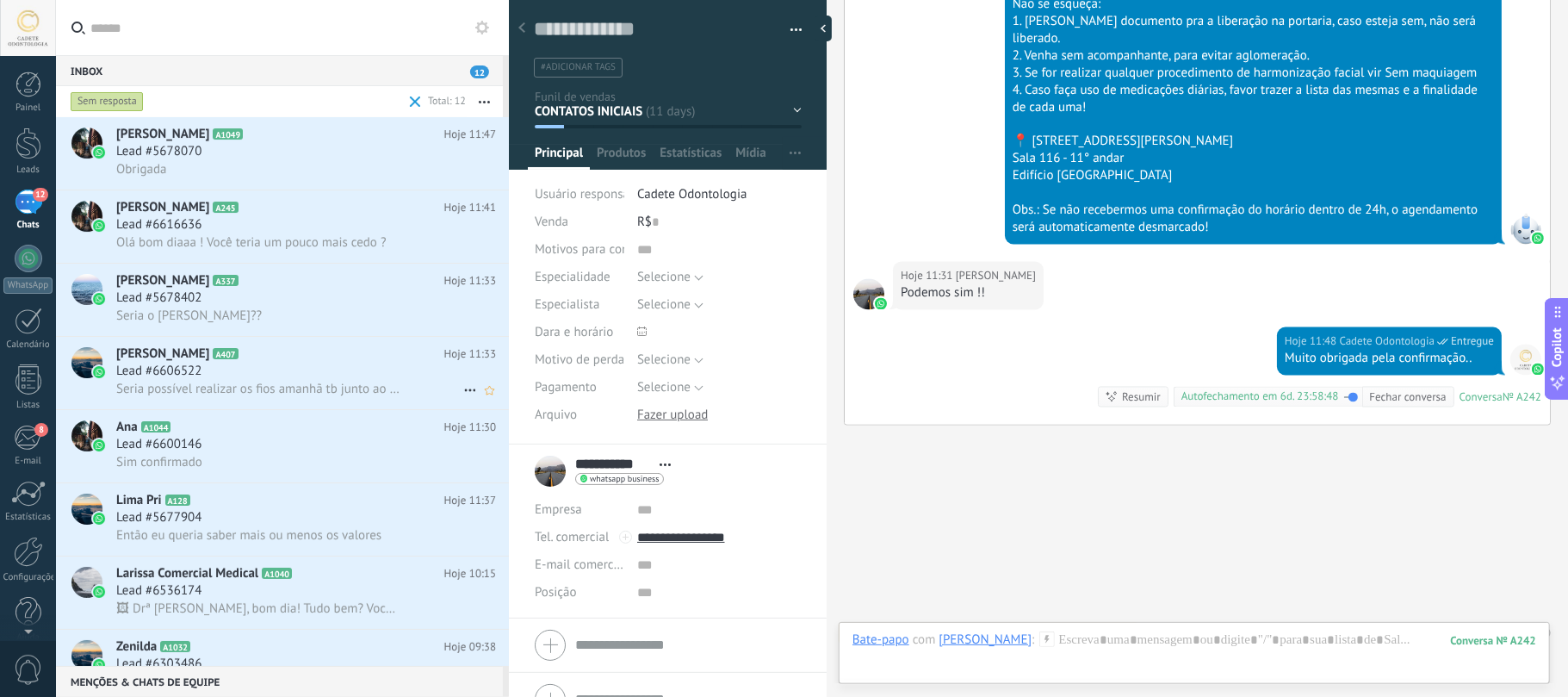
click at [260, 358] on h2 "Camila da Silva Rodrigues A407" at bounding box center [280, 353] width 328 height 17
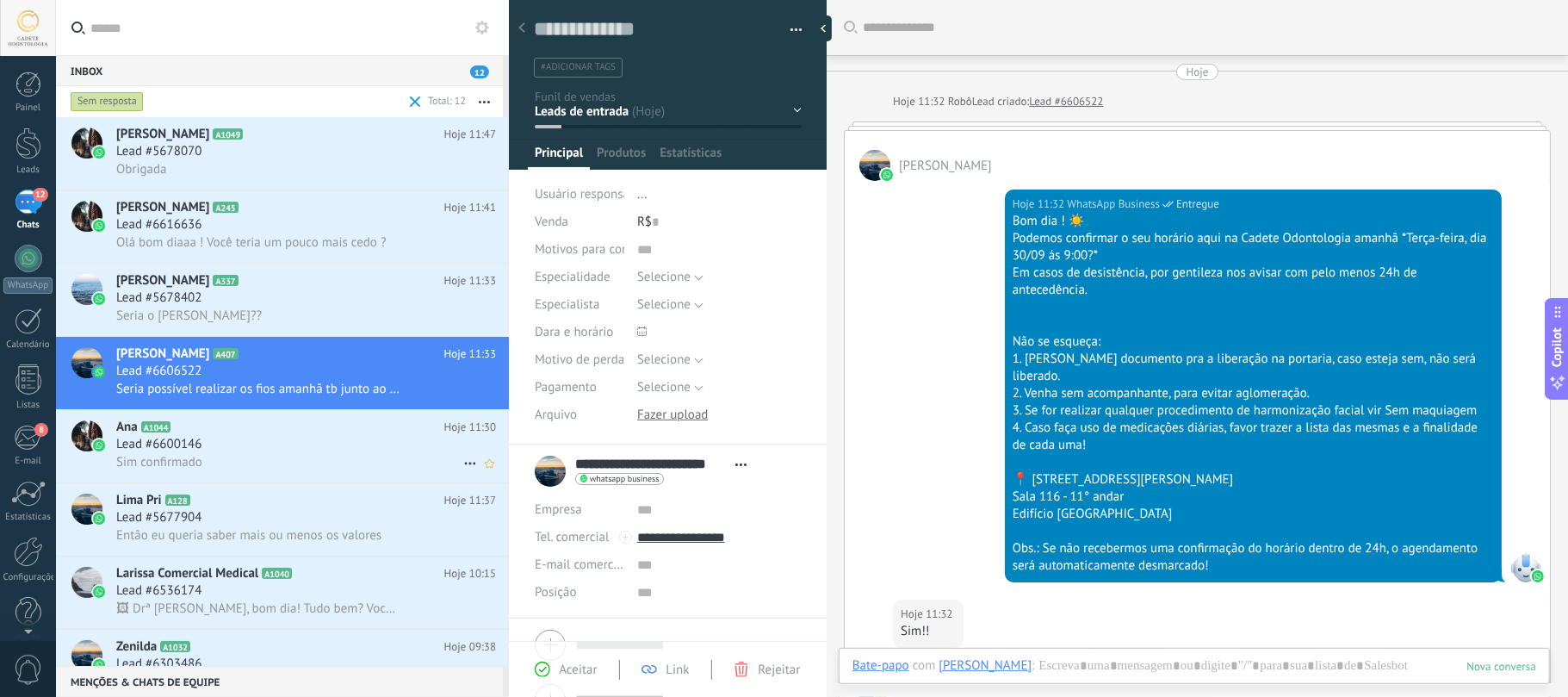
scroll to position [338, 0]
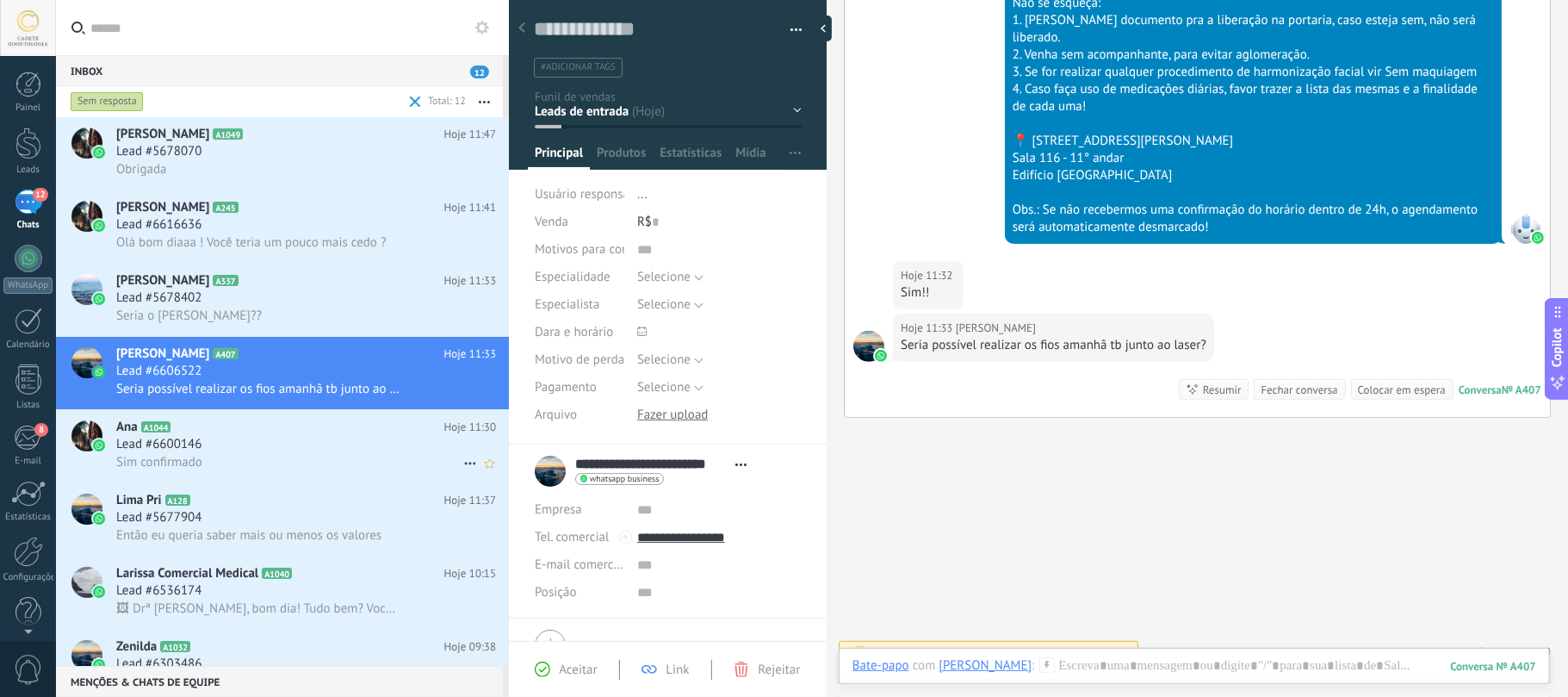
click at [265, 447] on div "Lead #6600146" at bounding box center [306, 443] width 380 height 17
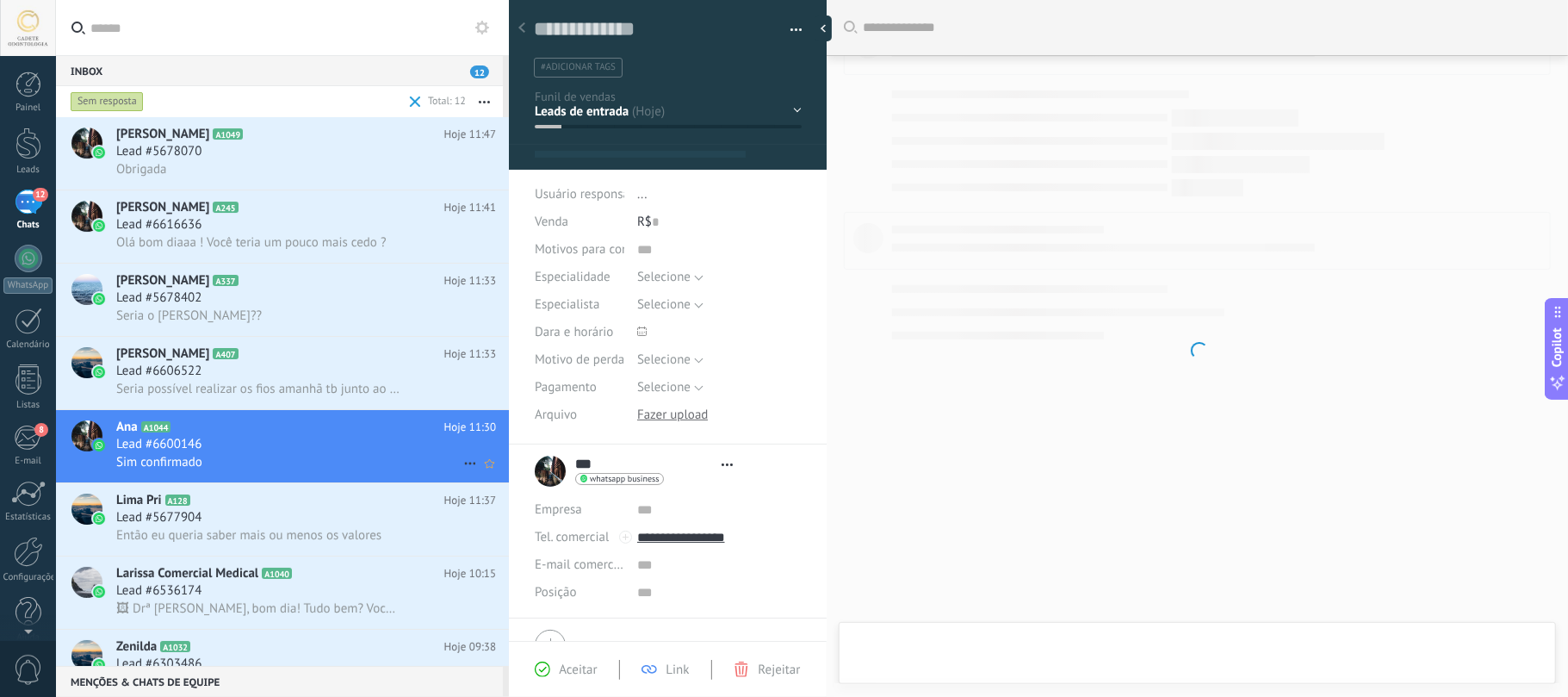
type textarea "**********"
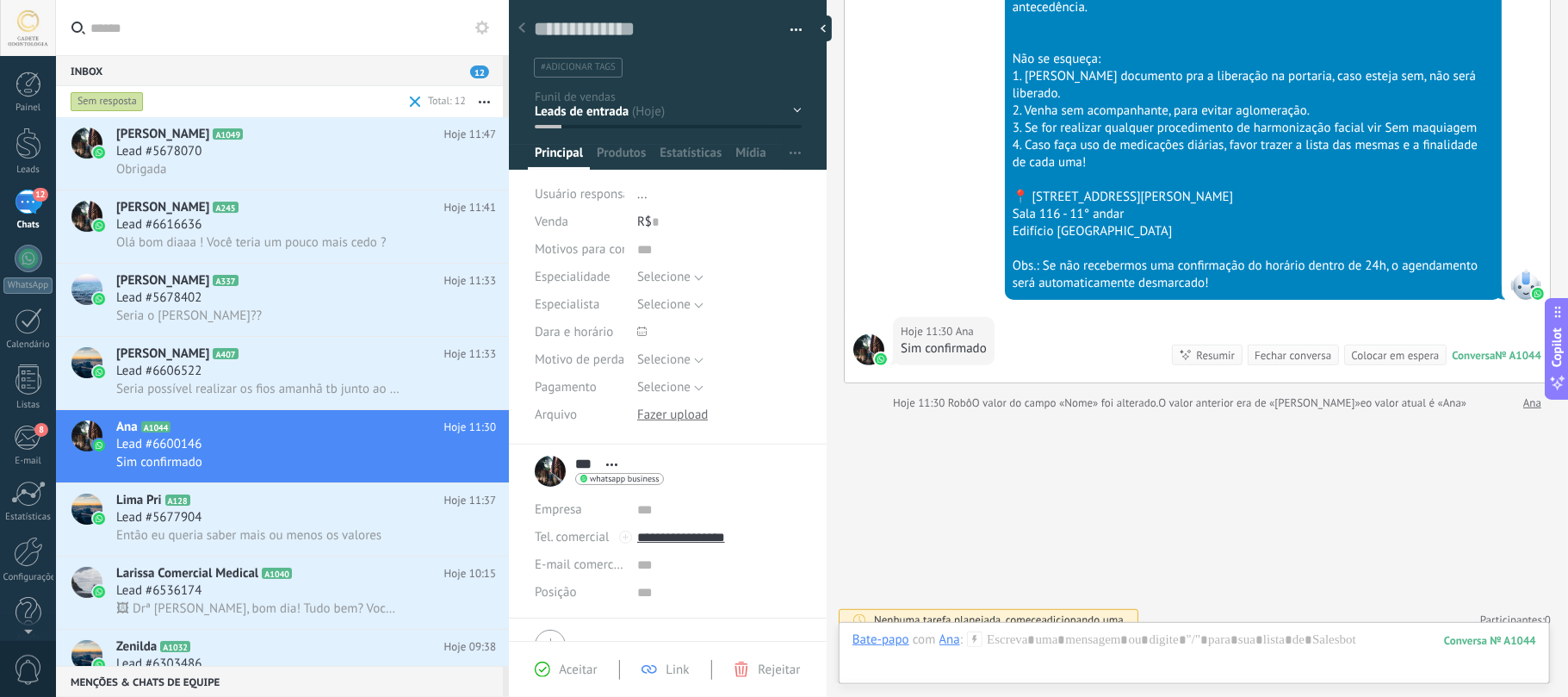
scroll to position [53, 0]
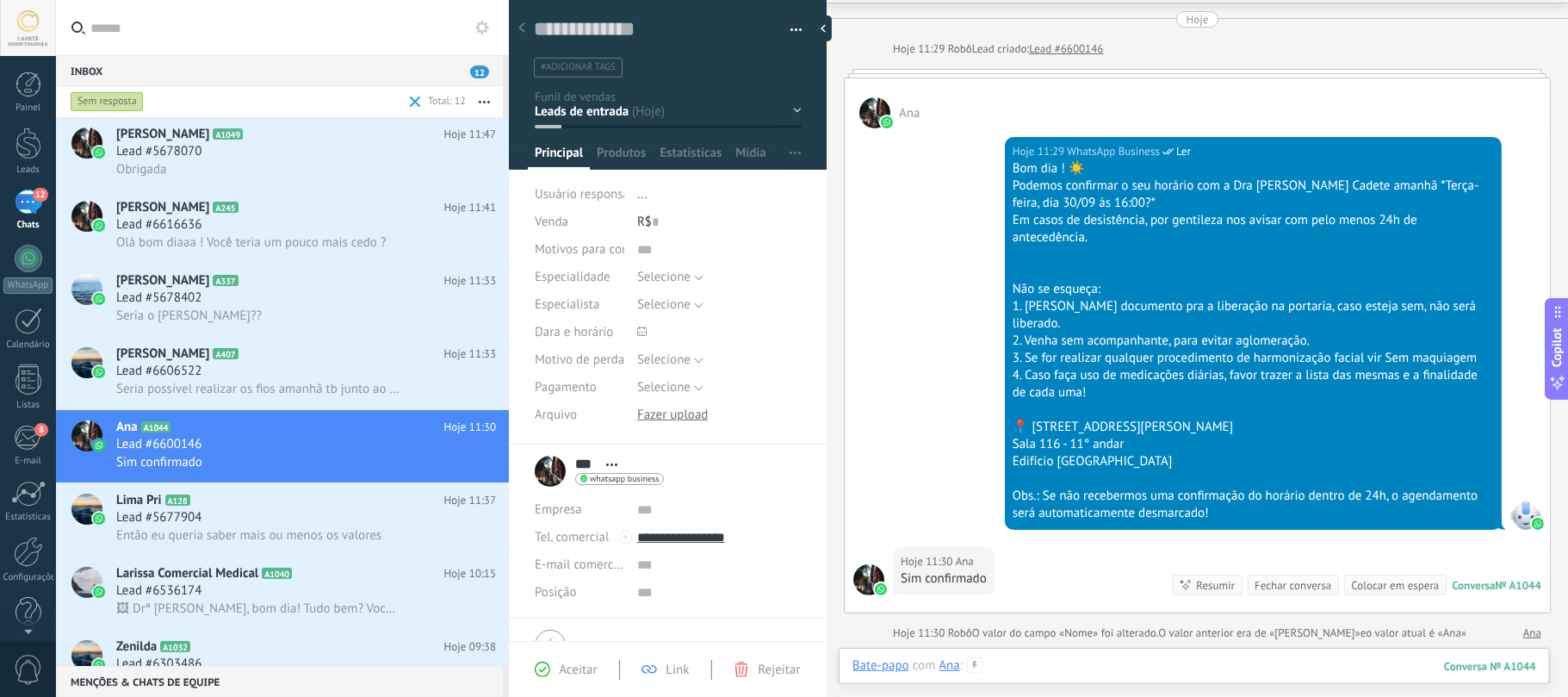
drag, startPoint x: 1181, startPoint y: 648, endPoint x: 1209, endPoint y: 682, distance: 44.0
click at [1189, 658] on div "Bate-papo E-mail Nota Tarefa Bate-papo com Ana : 1044 Enviar Cancelar Rastrear …" at bounding box center [1194, 678] width 711 height 62
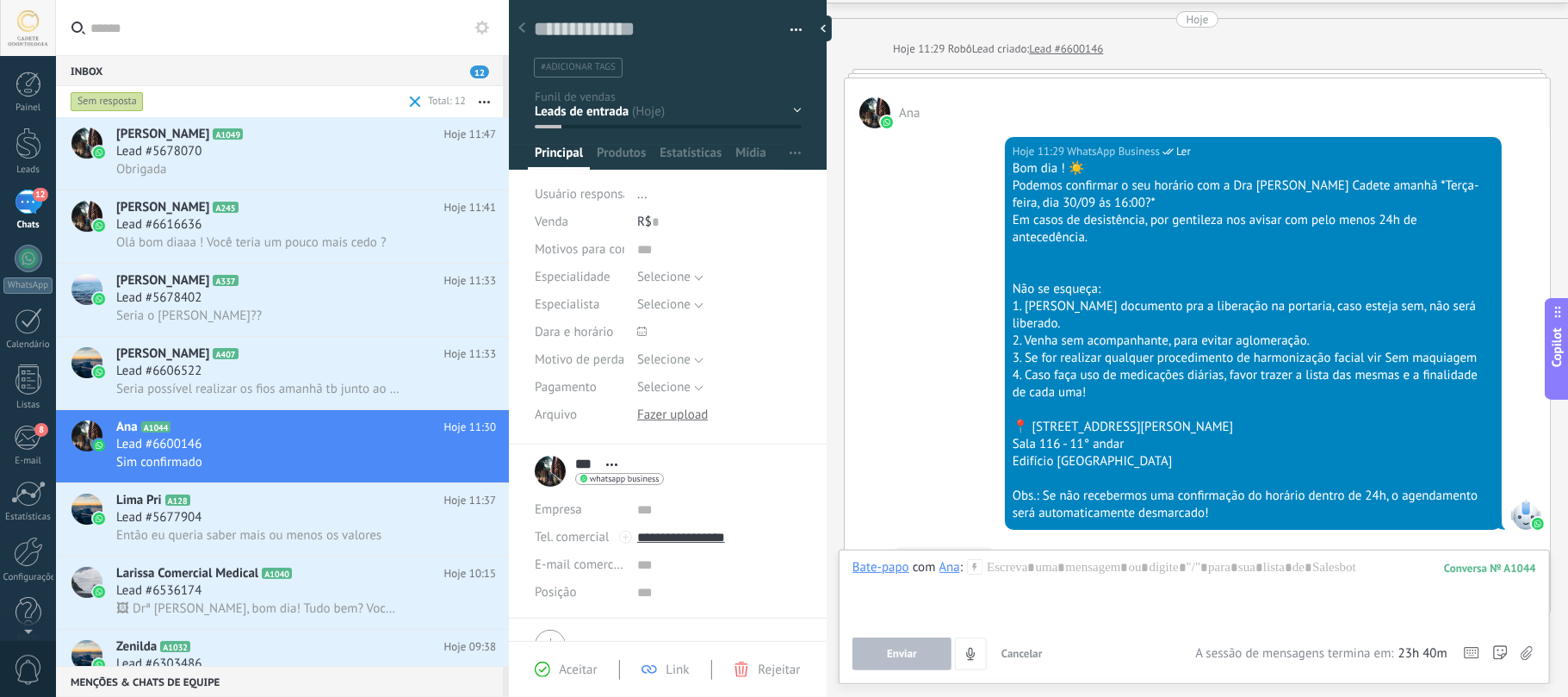
click at [1011, 654] on span "Cancelar" at bounding box center [1022, 653] width 42 height 15
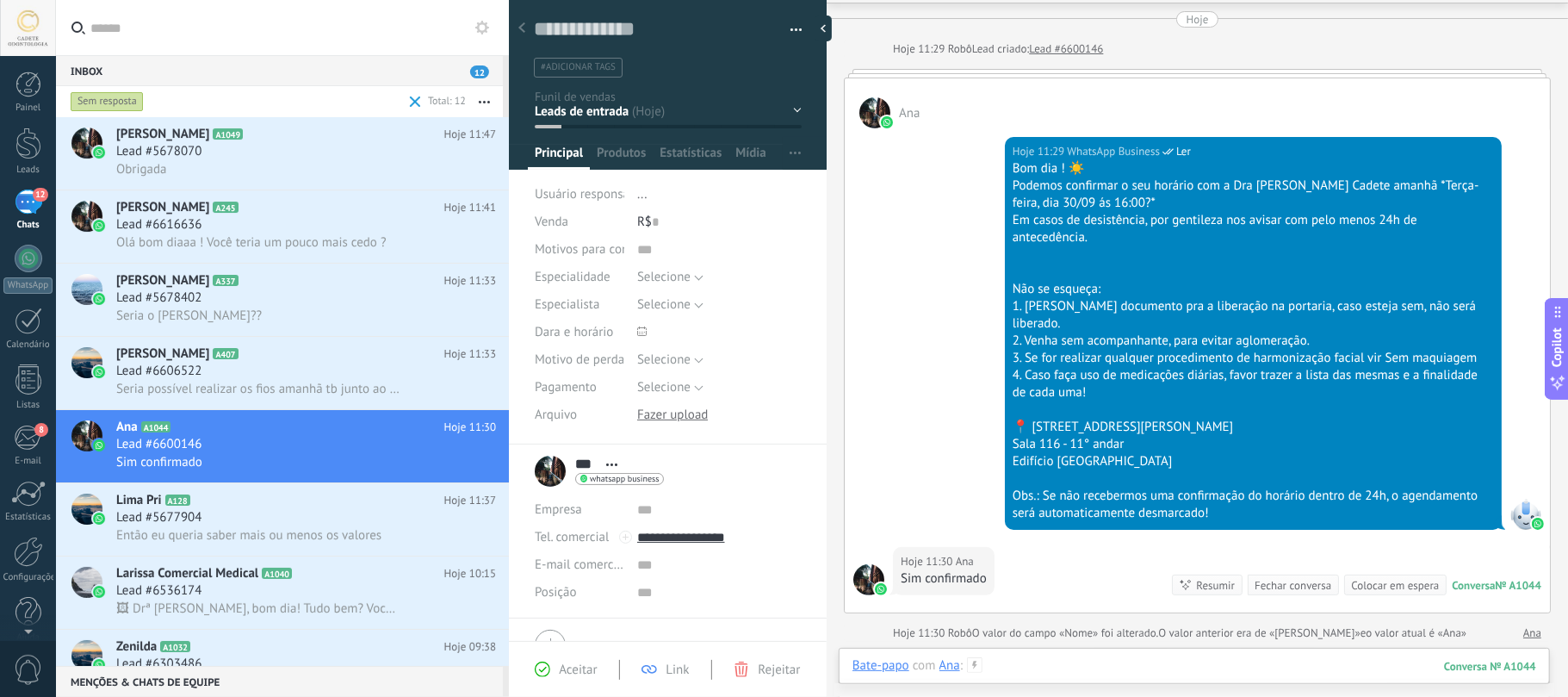
click at [1193, 658] on div at bounding box center [1194, 683] width 684 height 52
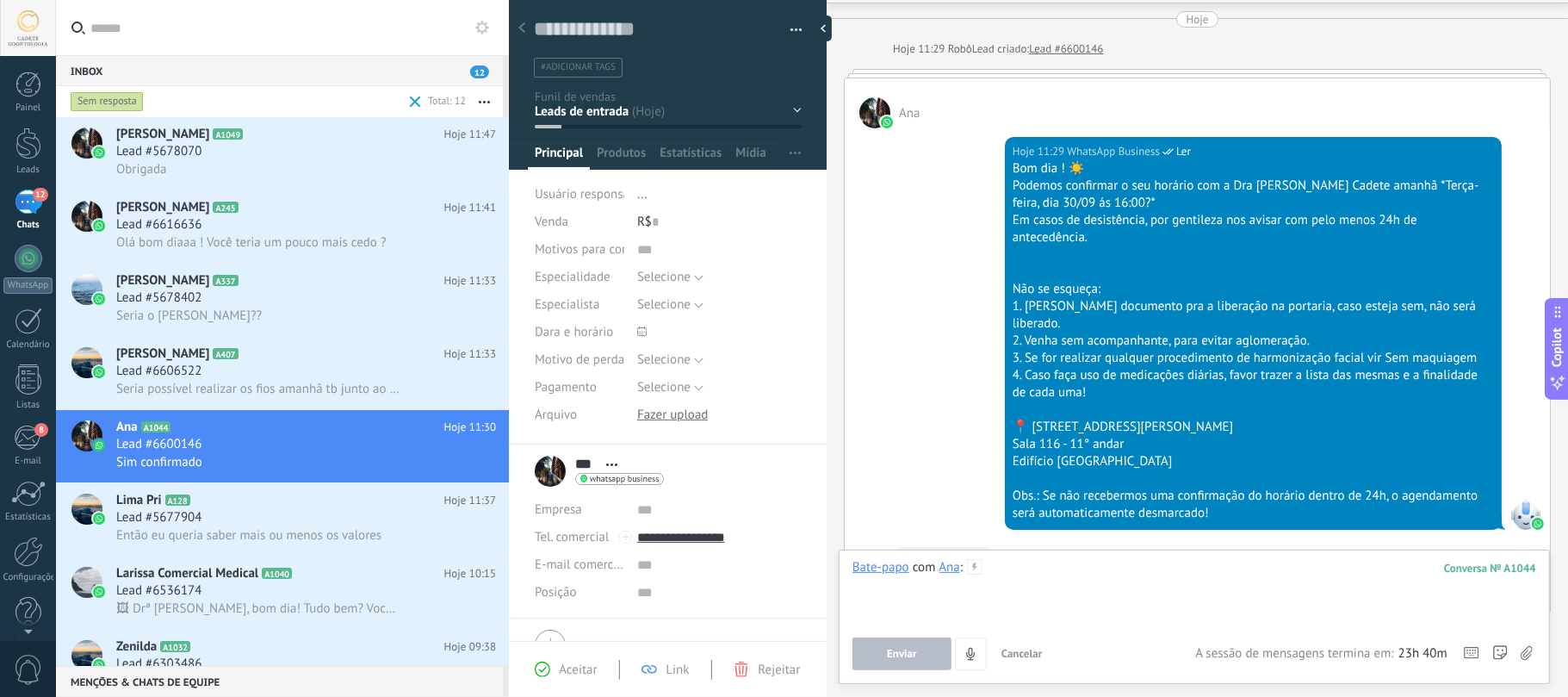
click at [1154, 595] on div at bounding box center [1194, 592] width 684 height 66
paste div
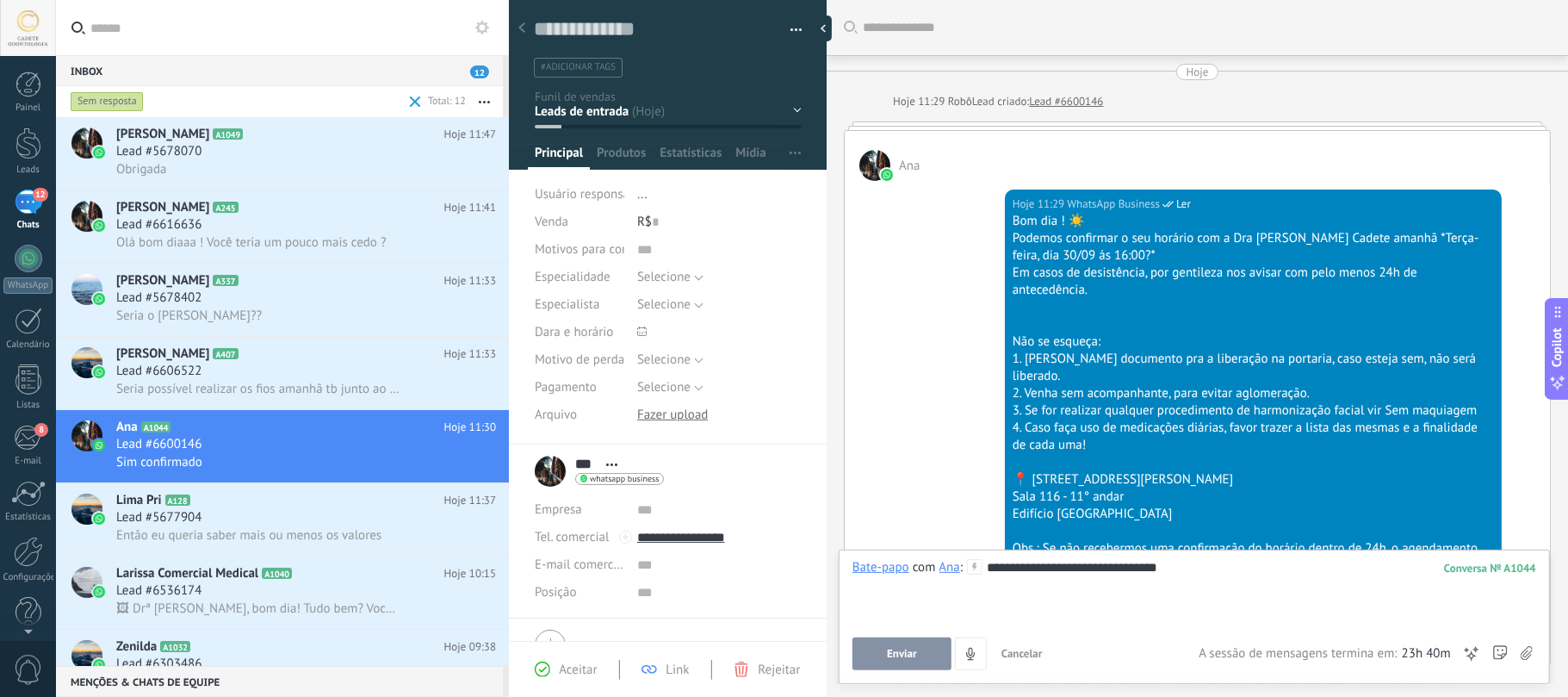
click at [908, 648] on span "Enviar" at bounding box center [902, 653] width 30 height 12
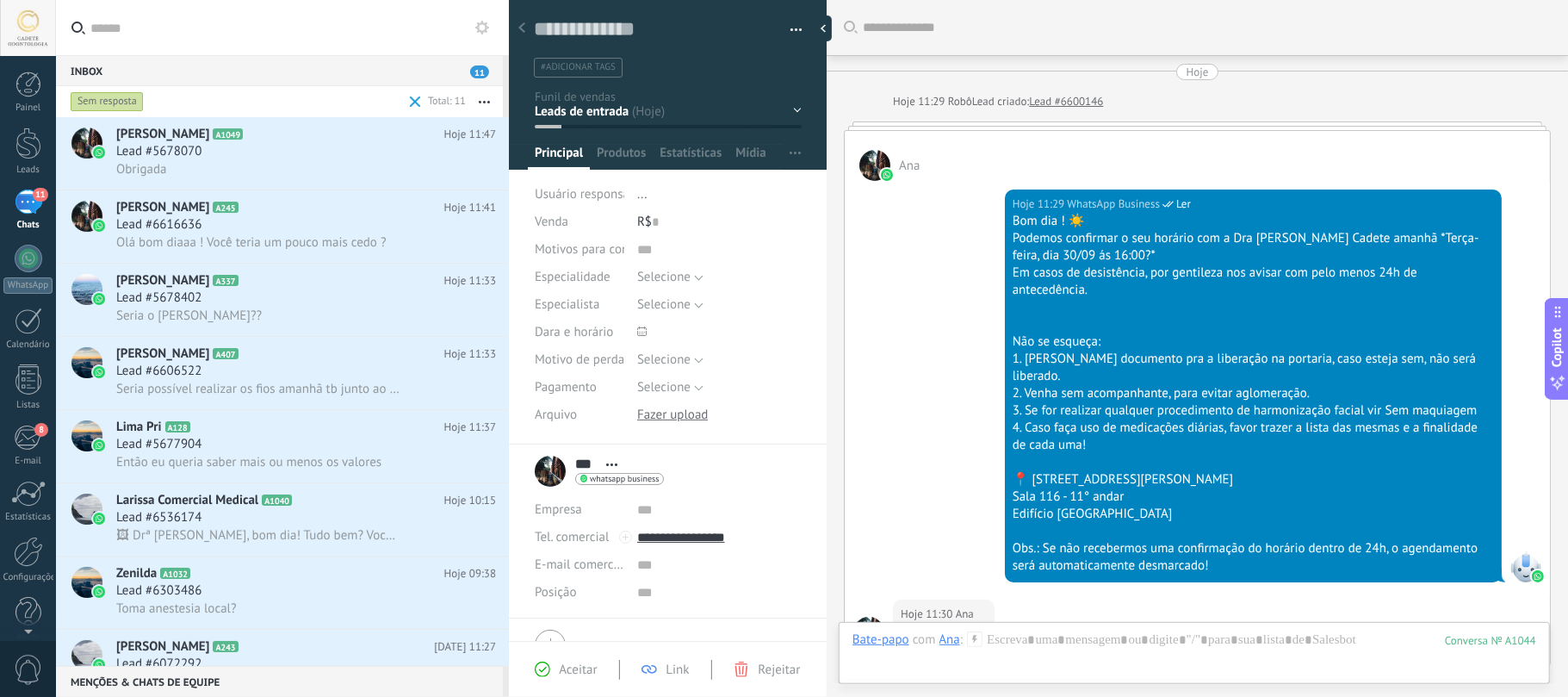
scroll to position [461, 0]
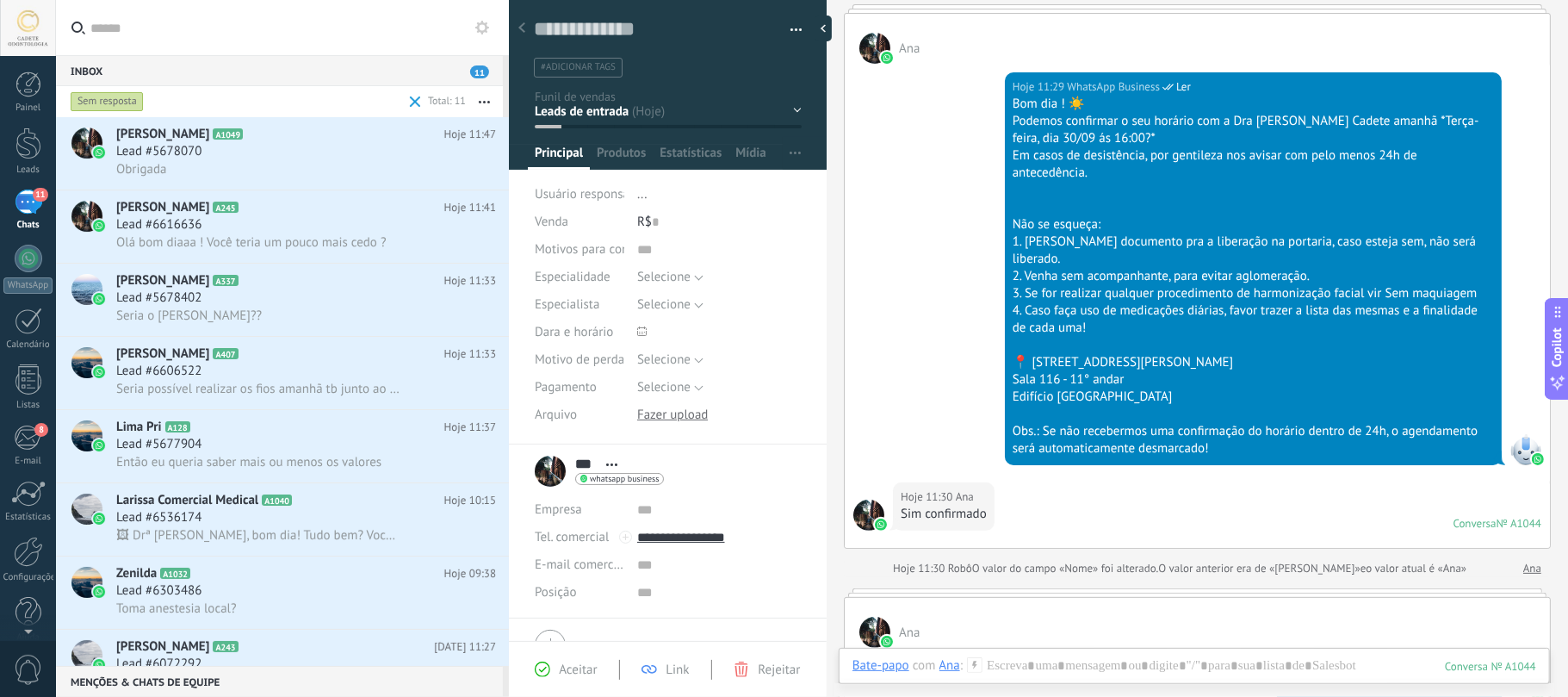
scroll to position [2, 0]
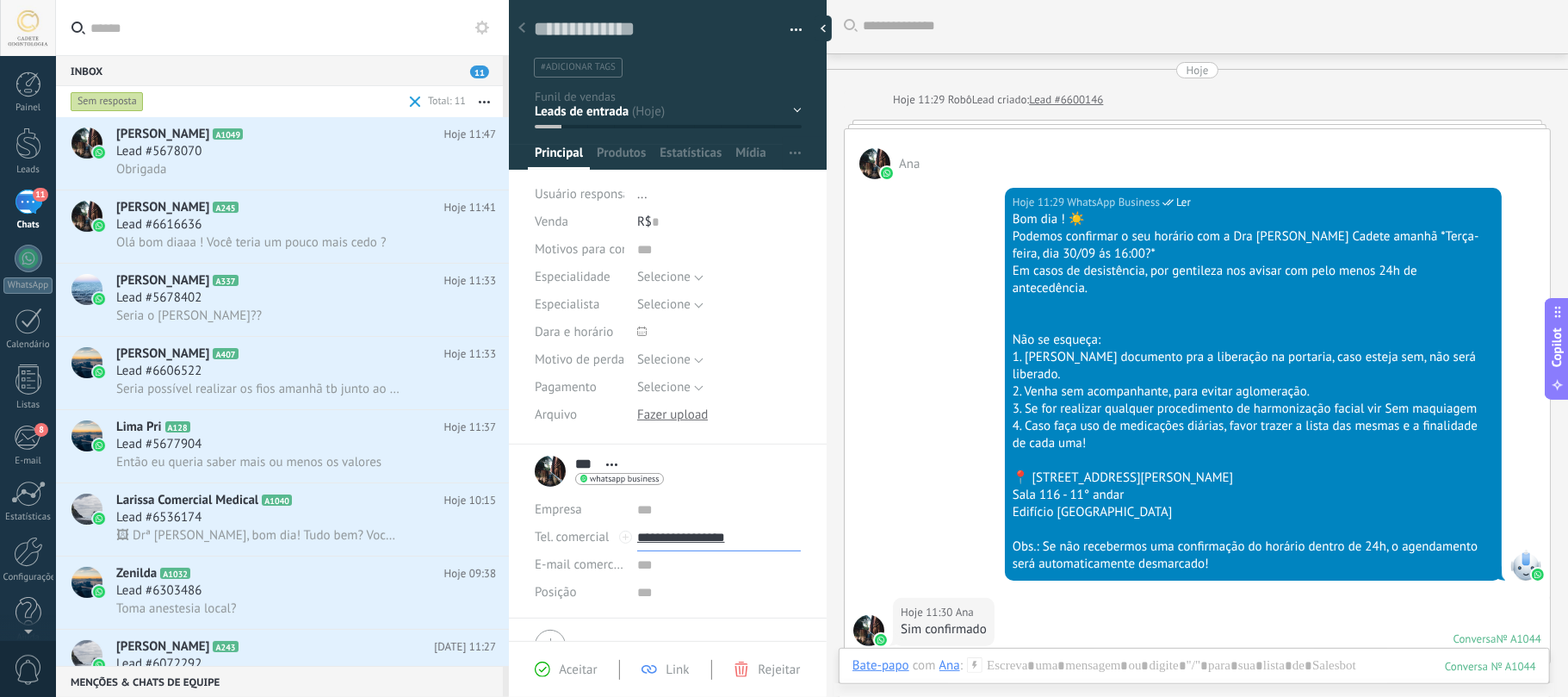
drag, startPoint x: 762, startPoint y: 545, endPoint x: 677, endPoint y: 545, distance: 85.0
click at [677, 545] on input "**********" at bounding box center [719, 538] width 164 height 28
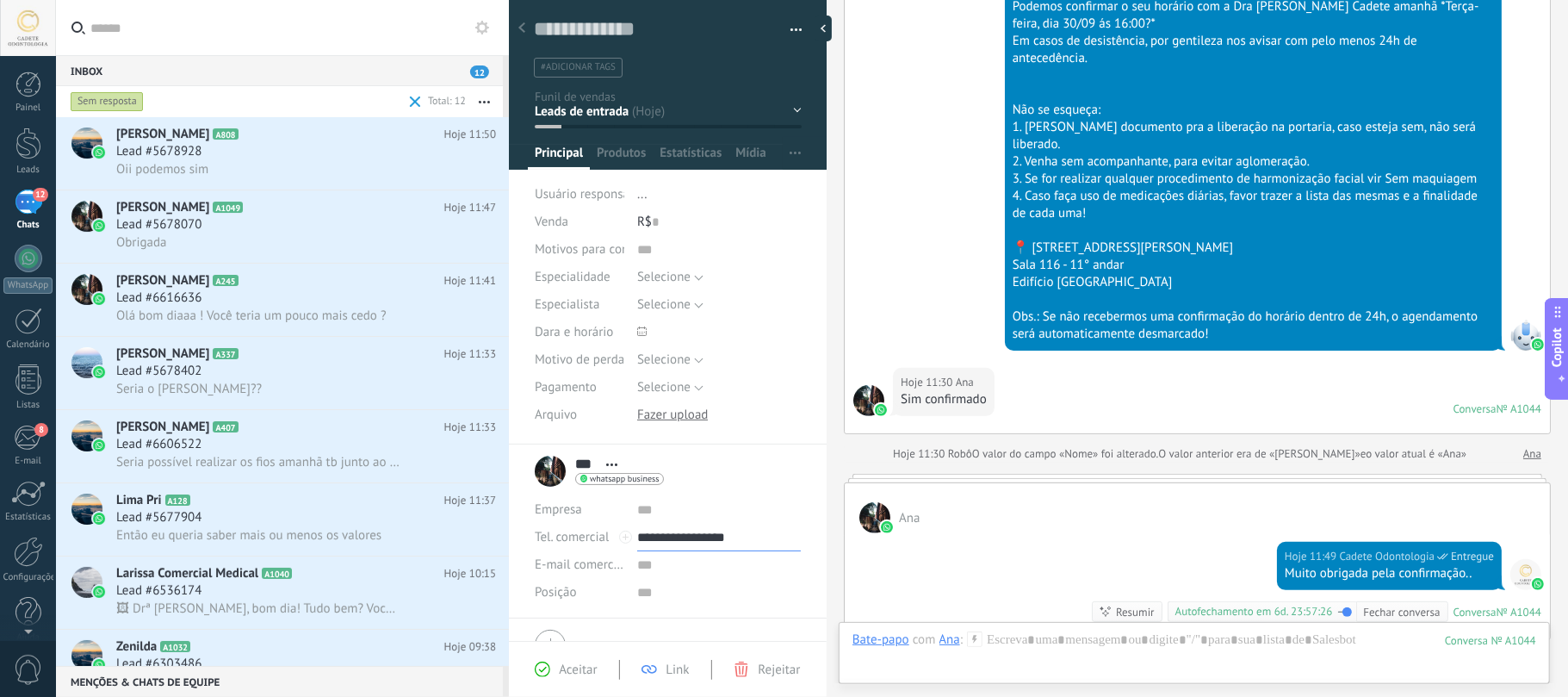
scroll to position [461, 0]
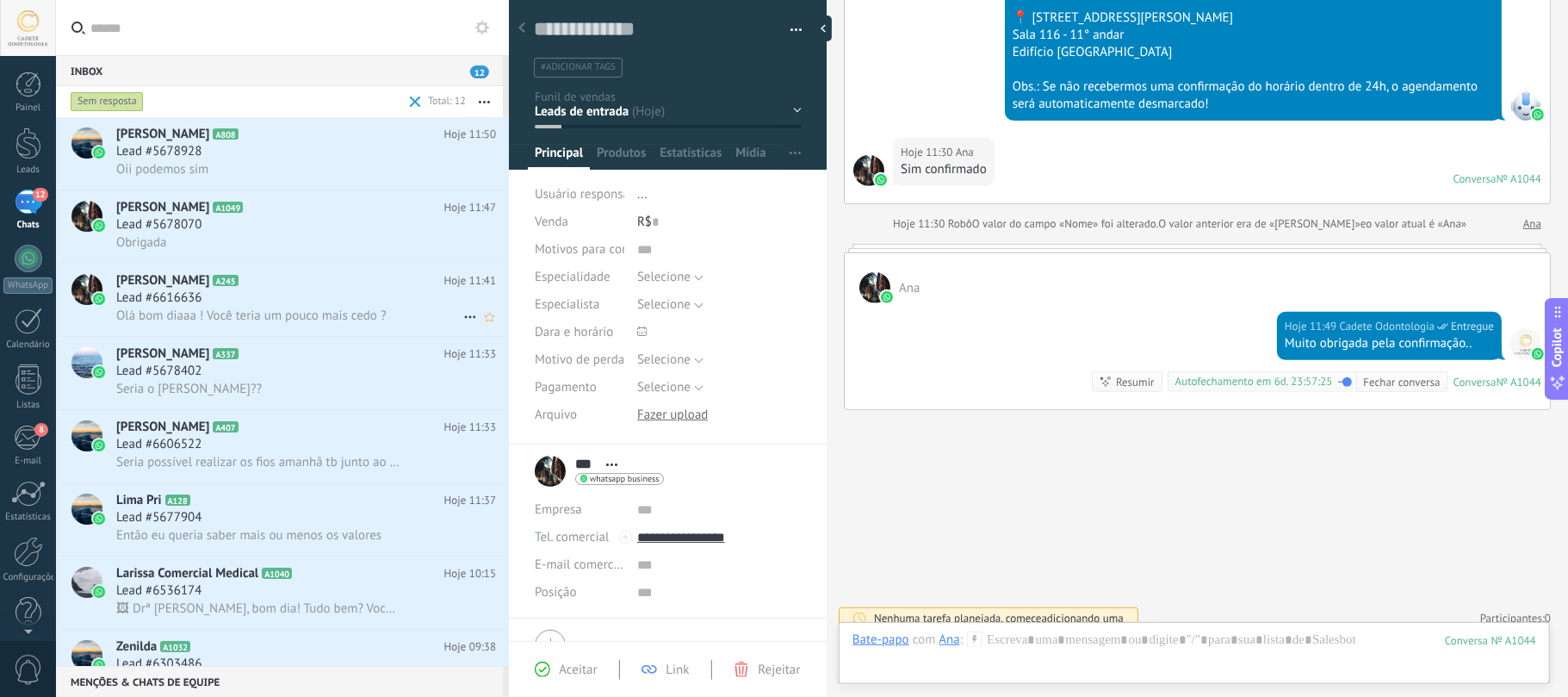
type input "**********"
click at [284, 292] on div "Lead #6616636" at bounding box center [306, 297] width 380 height 17
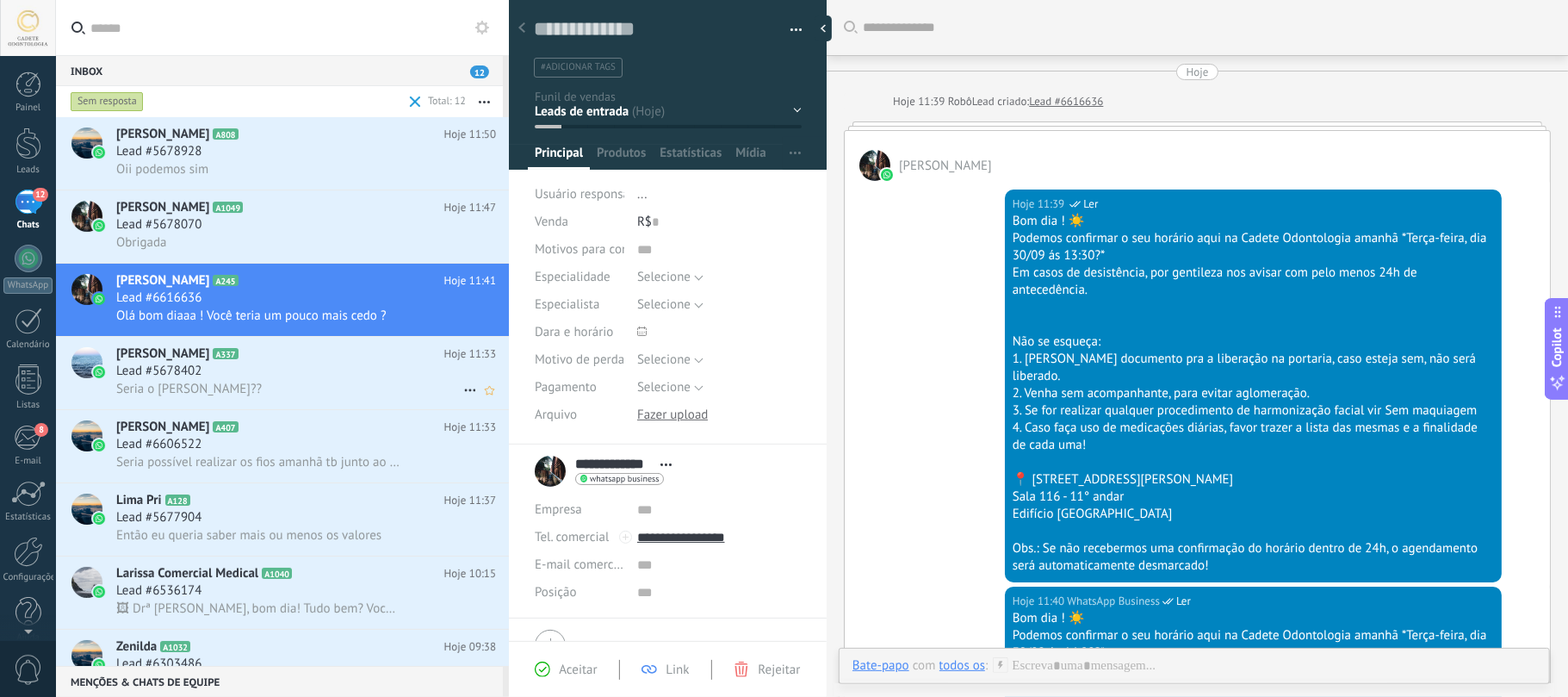
scroll to position [655, 0]
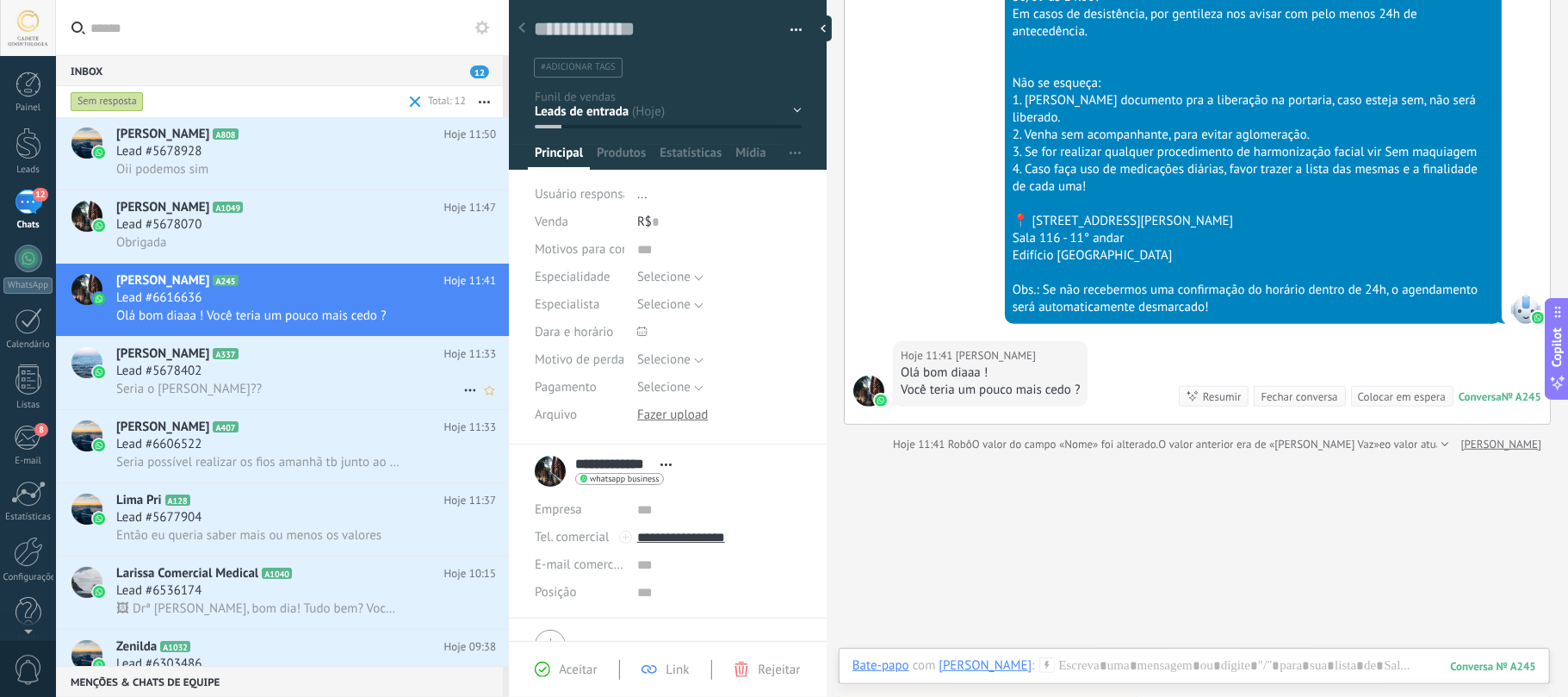
click at [257, 357] on h2 "Gilmara Cabral A337" at bounding box center [280, 353] width 328 height 17
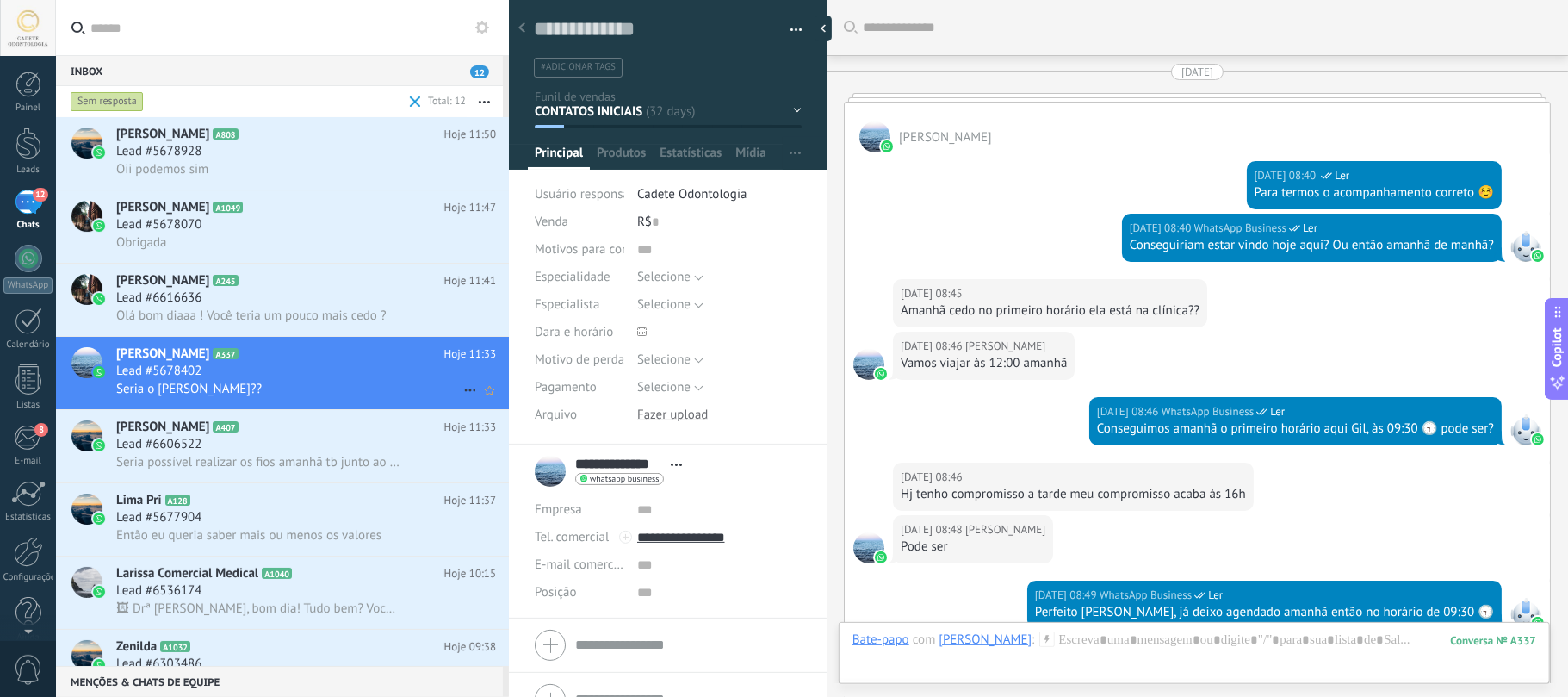
scroll to position [3525, 0]
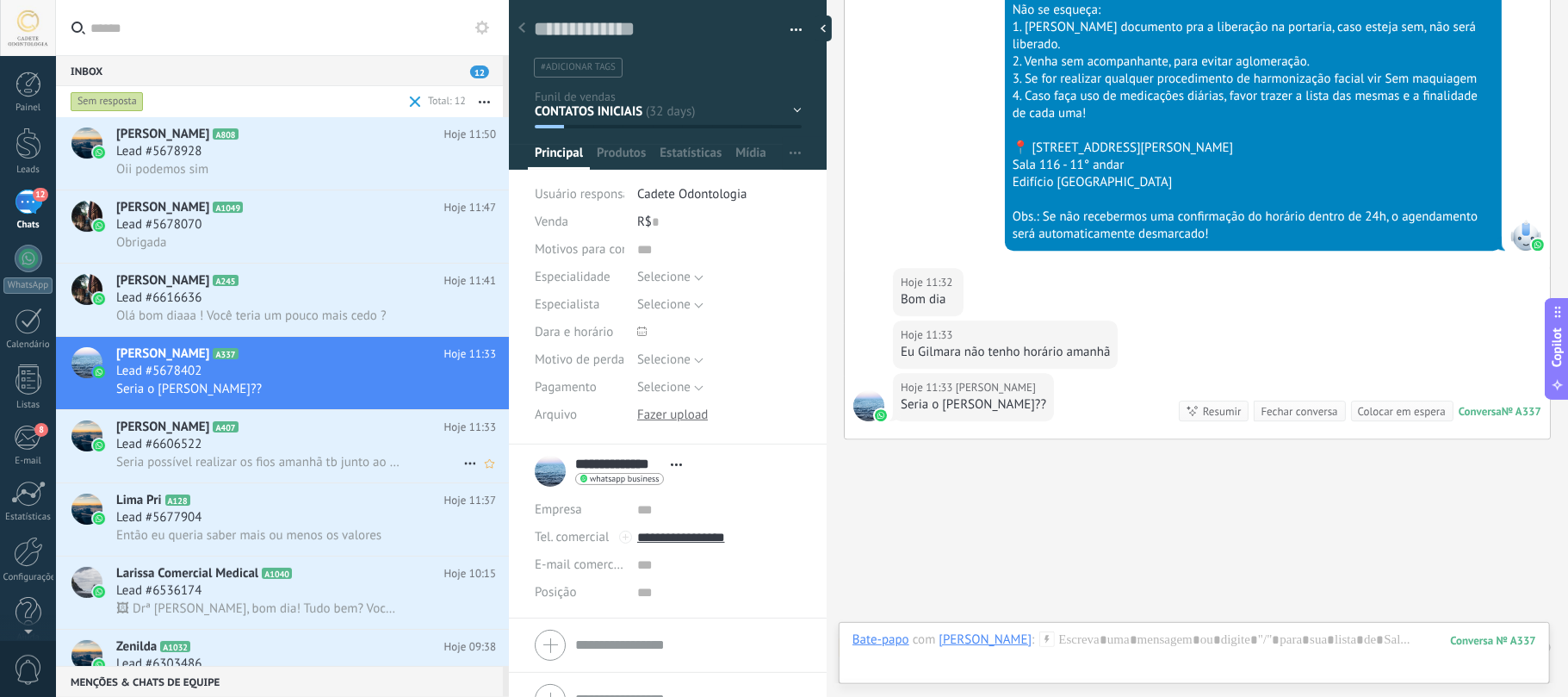
click at [279, 445] on div "Lead #6606522" at bounding box center [306, 443] width 380 height 17
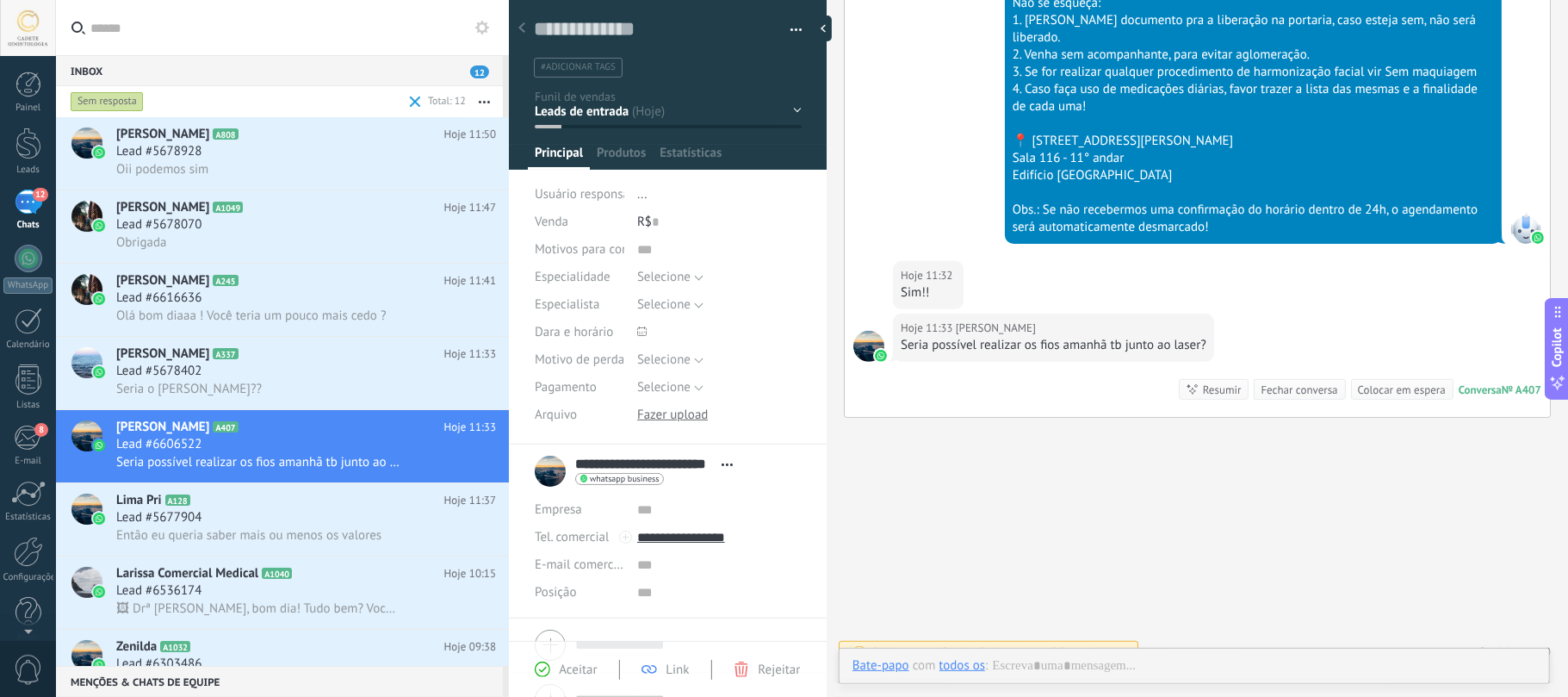
scroll to position [25, 0]
click at [305, 503] on h2 "Lima Pri A128" at bounding box center [280, 500] width 328 height 17
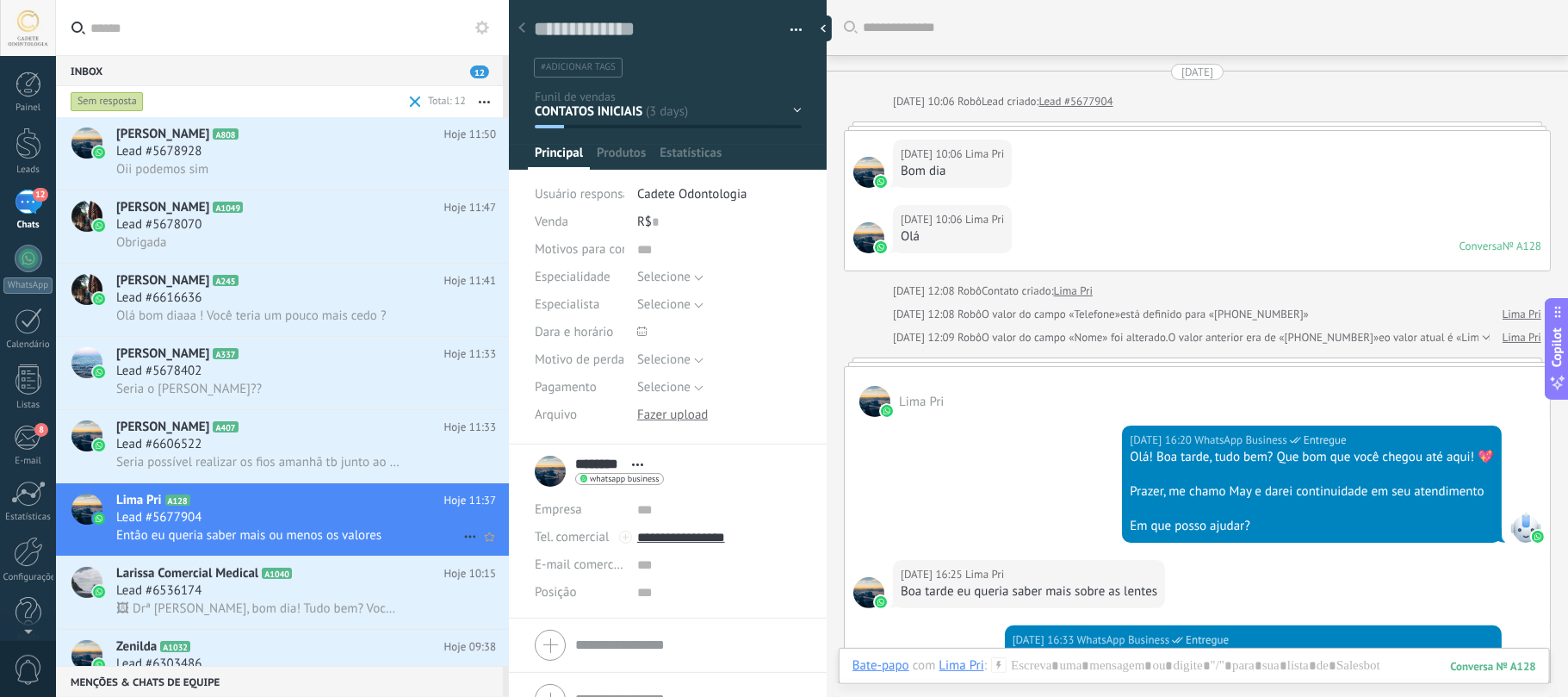
scroll to position [1011, 0]
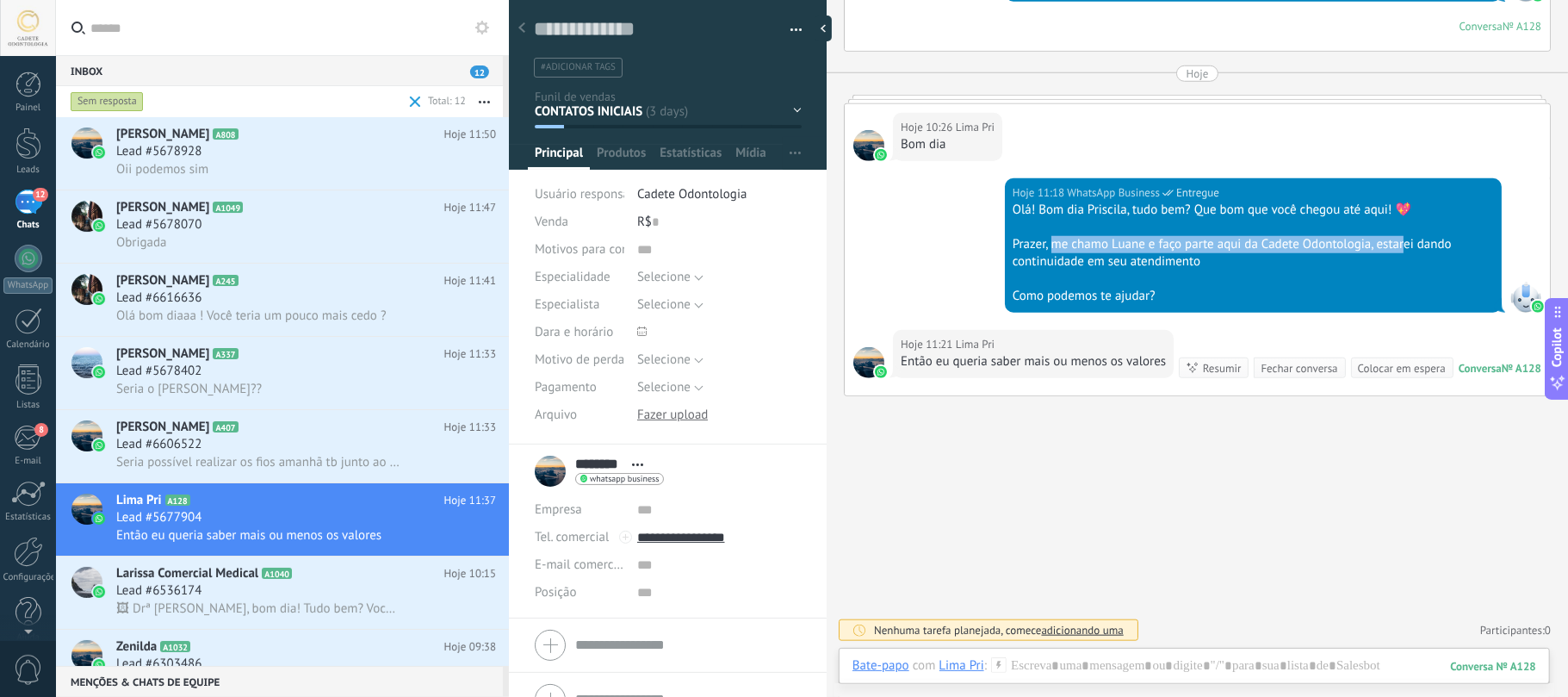
drag, startPoint x: 1188, startPoint y: 203, endPoint x: 1405, endPoint y: 228, distance: 218.4
click at [1405, 236] on div "Prazer, me chamo Luane e faço parte aqui da Cadete Odontologia, estarei dando c…" at bounding box center [1254, 253] width 481 height 35
click at [1231, 287] on div "Como podemos te ajudar?" at bounding box center [1254, 295] width 481 height 17
click at [186, 595] on span "Lead #6536174" at bounding box center [159, 590] width 86 height 17
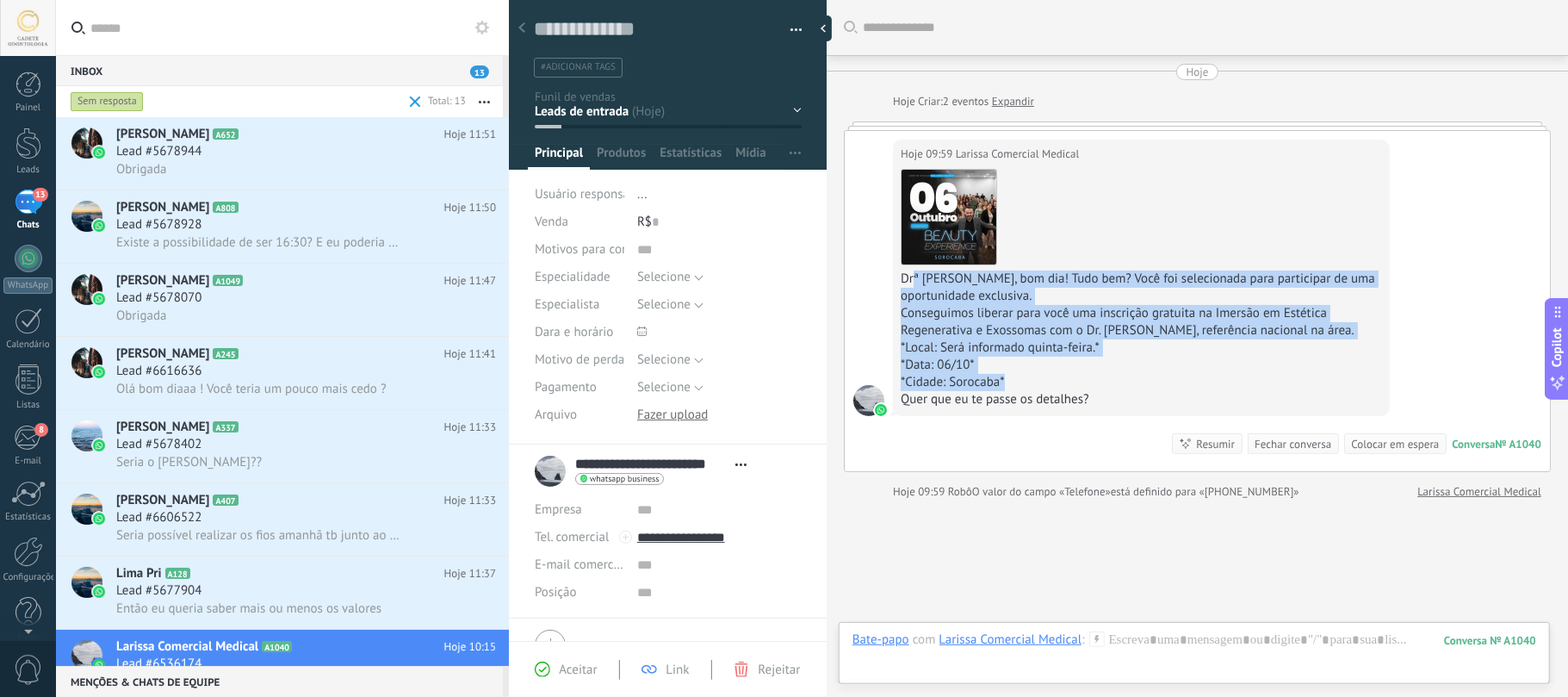
drag, startPoint x: 914, startPoint y: 284, endPoint x: 1317, endPoint y: 383, distance: 415.0
click at [1317, 383] on div "Download Drª Ayslla, bom dia! Tudo bem? Você foi selecionada para participar de…" at bounding box center [1141, 285] width 481 height 246
click at [1304, 381] on div "*Cidade: Sorocaba*" at bounding box center [1141, 382] width 481 height 17
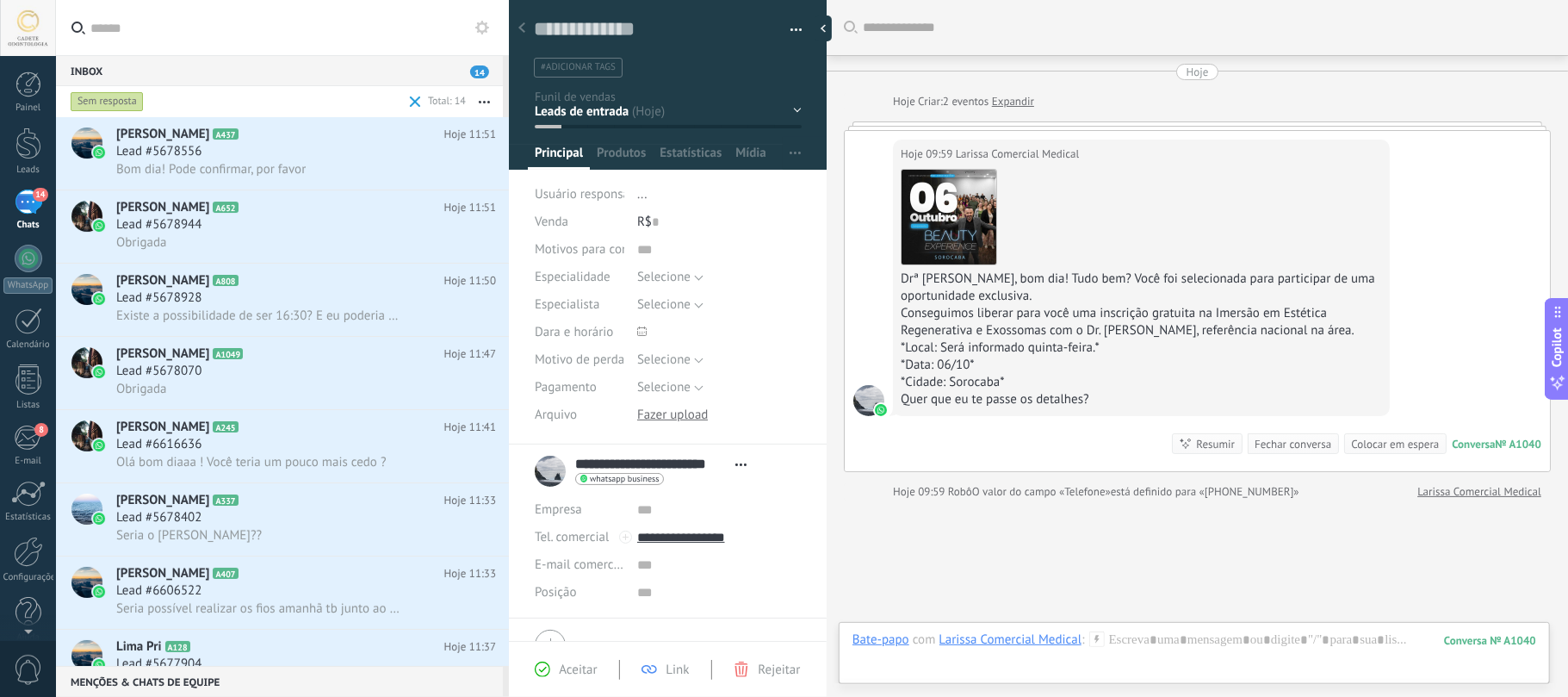
drag, startPoint x: 1079, startPoint y: 279, endPoint x: 1293, endPoint y: 324, distance: 218.7
click at [1337, 329] on div "Download Drª Ayslla, bom dia! Tudo bem? Você foi selecionada para participar de…" at bounding box center [1141, 285] width 481 height 246
click at [1262, 447] on div "Fechar conversa" at bounding box center [1293, 443] width 77 height 16
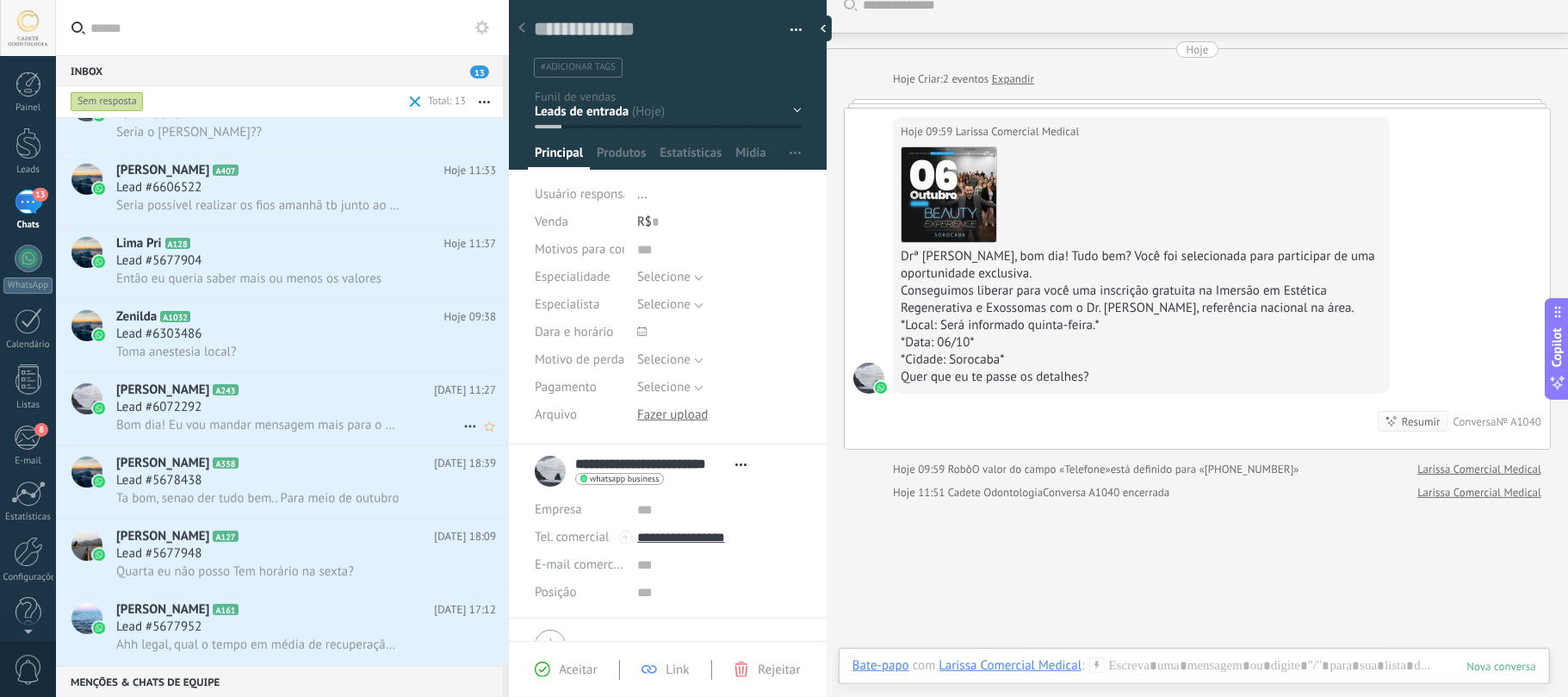
scroll to position [289, 0]
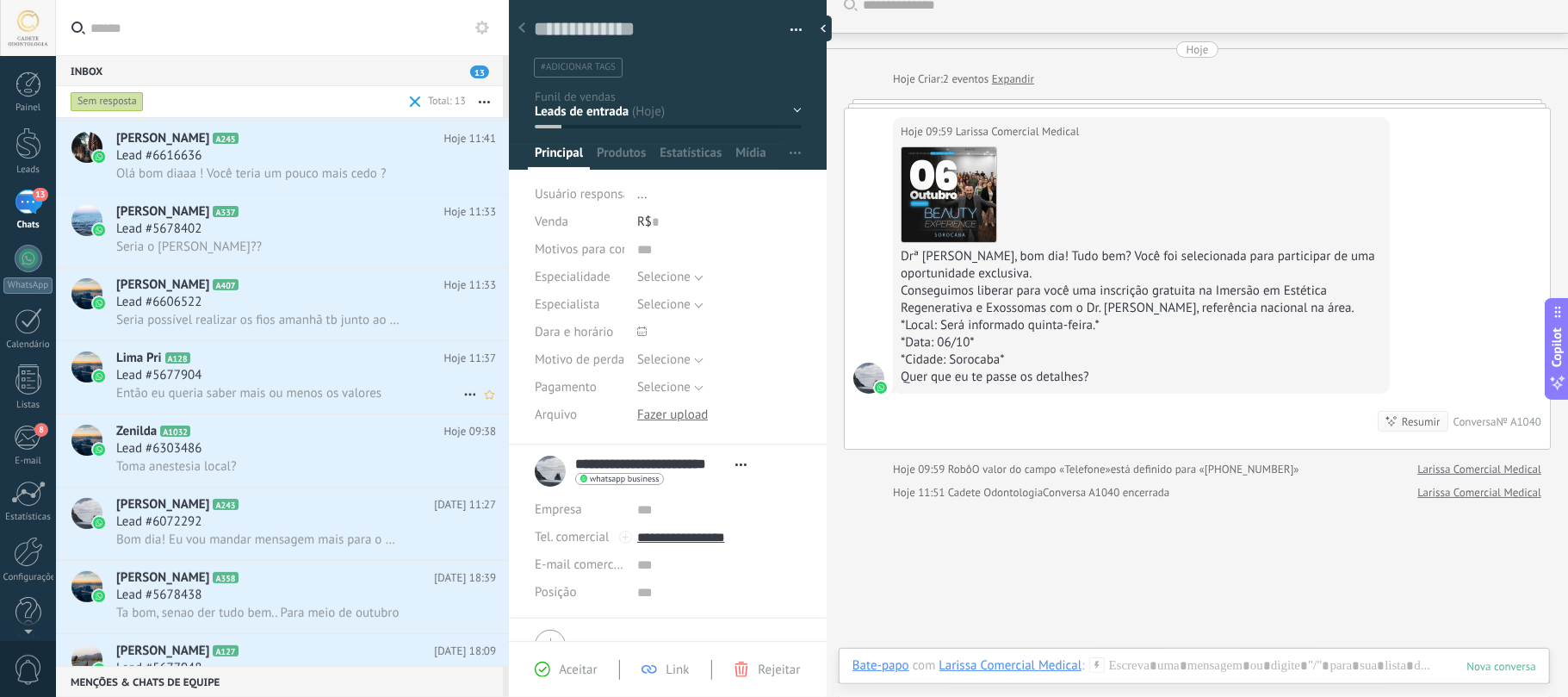
click at [218, 383] on div "Lead #5677904" at bounding box center [306, 375] width 380 height 17
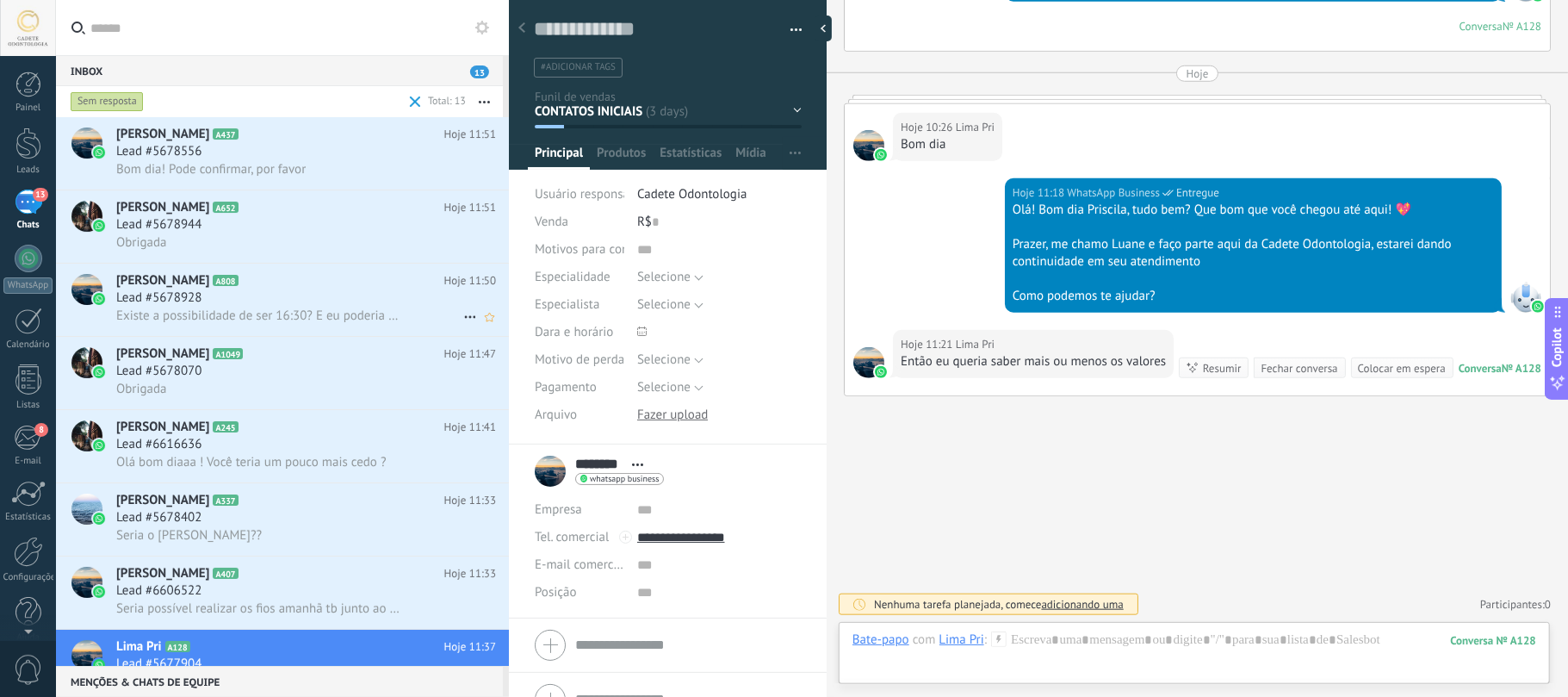
click at [226, 300] on div "Lead #5678928" at bounding box center [306, 297] width 380 height 17
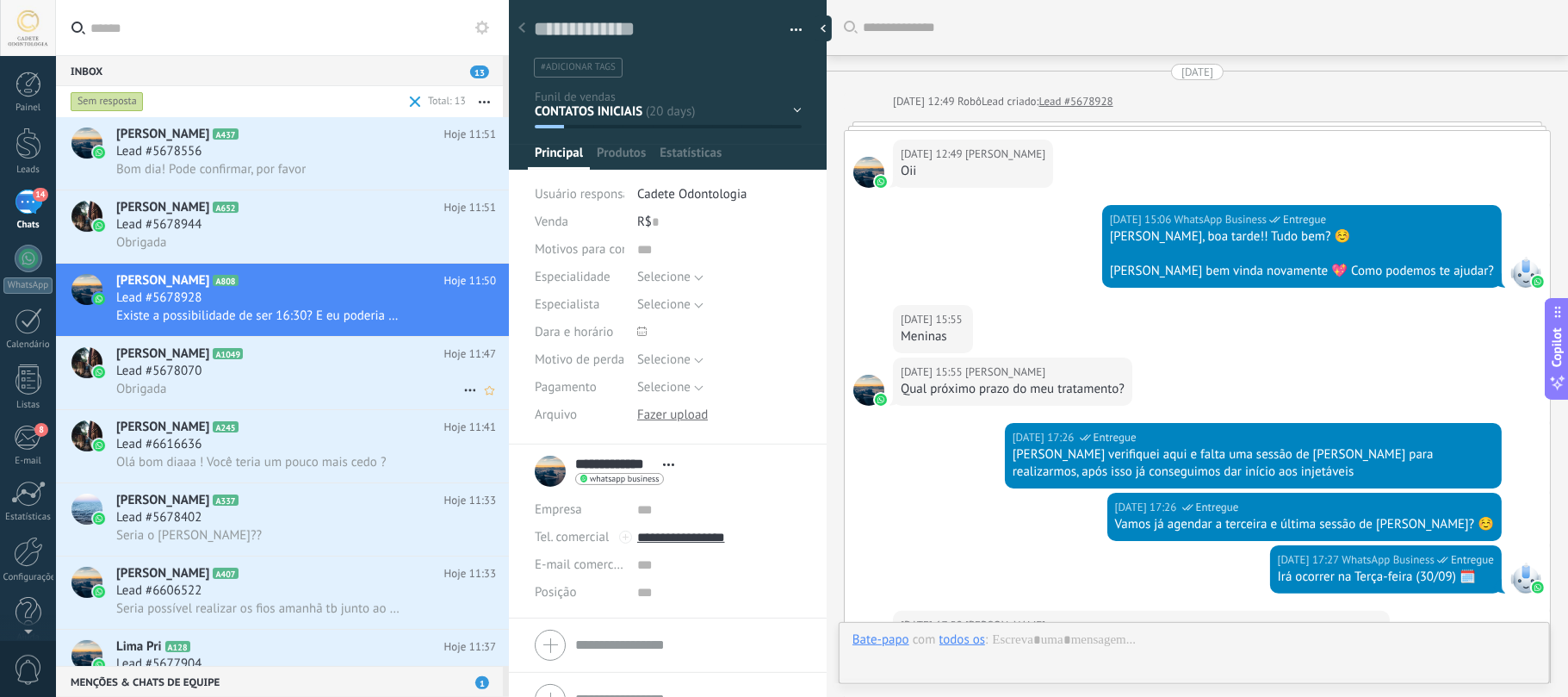
scroll to position [1905, 0]
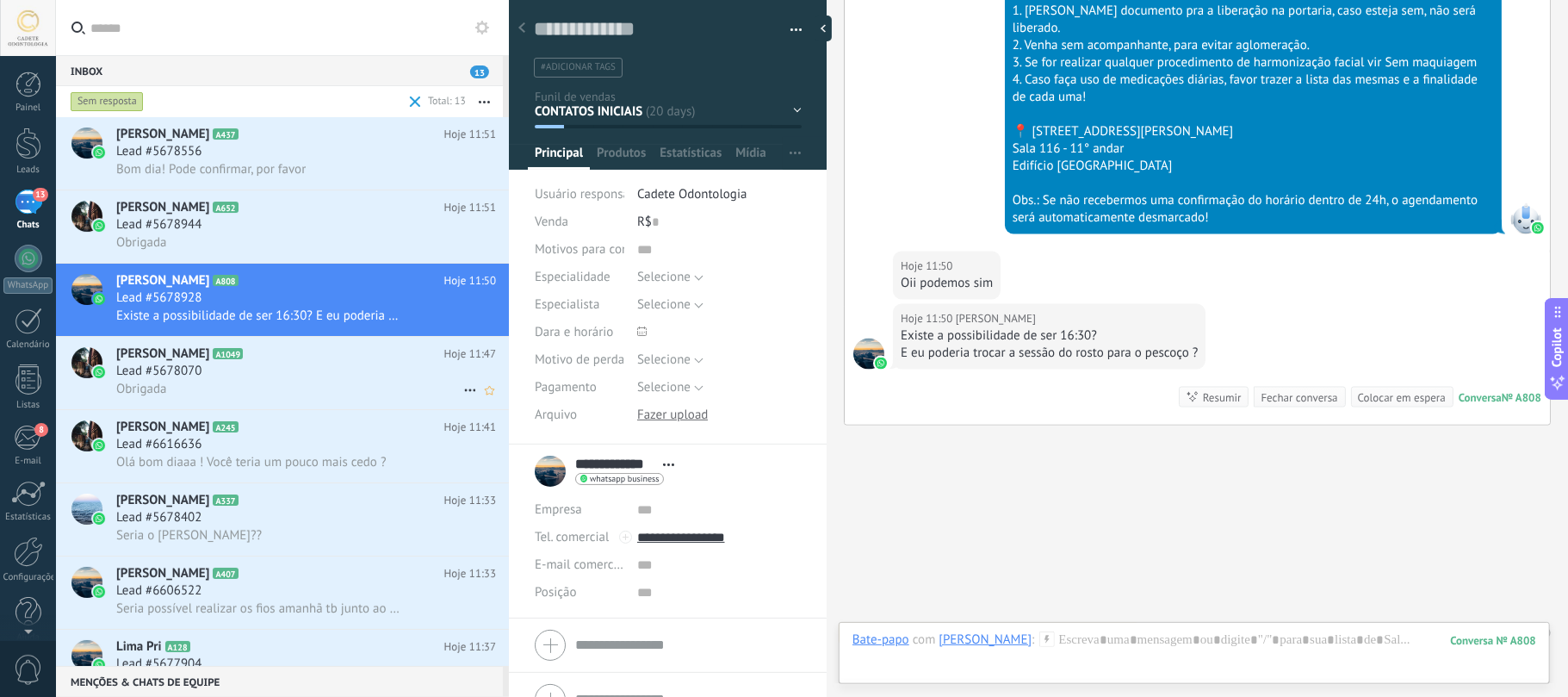
click at [268, 350] on h2 "Josiane A1049" at bounding box center [280, 353] width 328 height 17
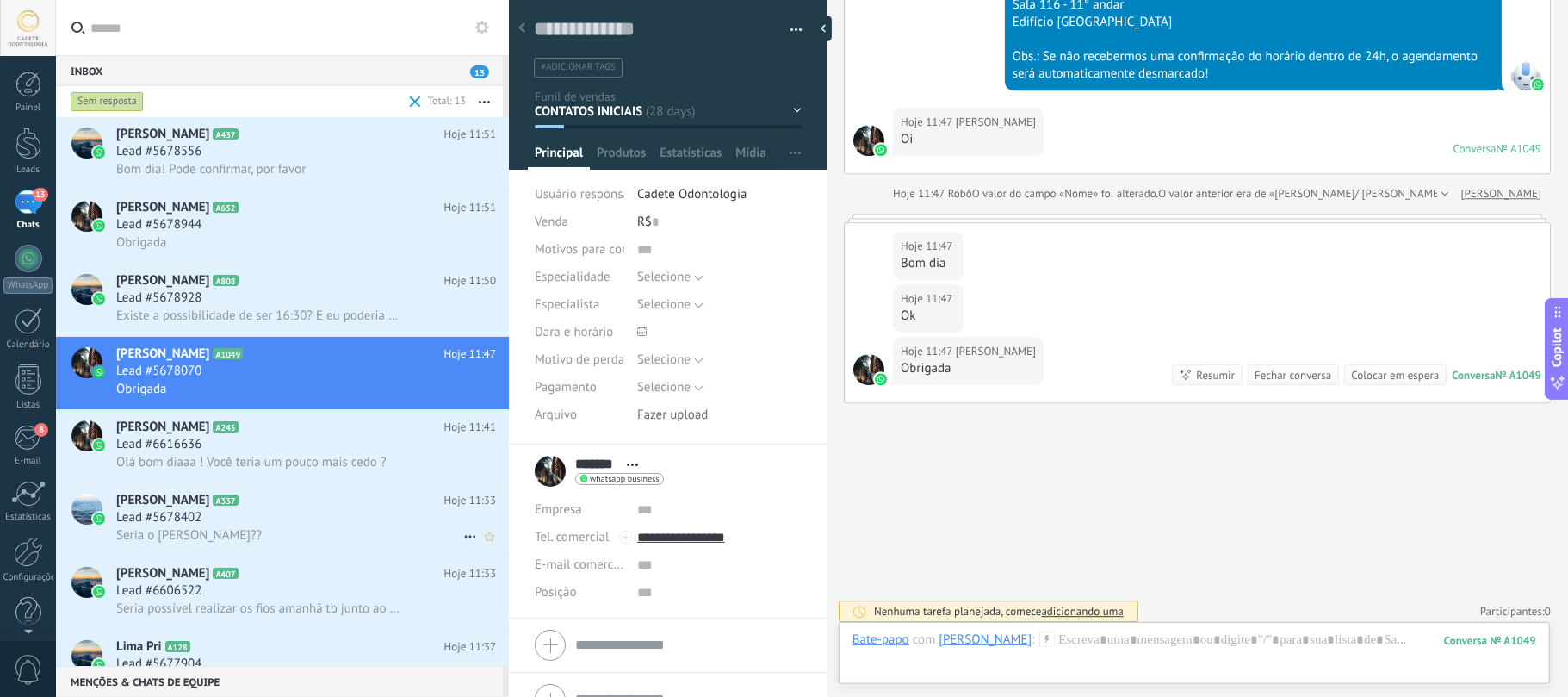
scroll to position [231, 0]
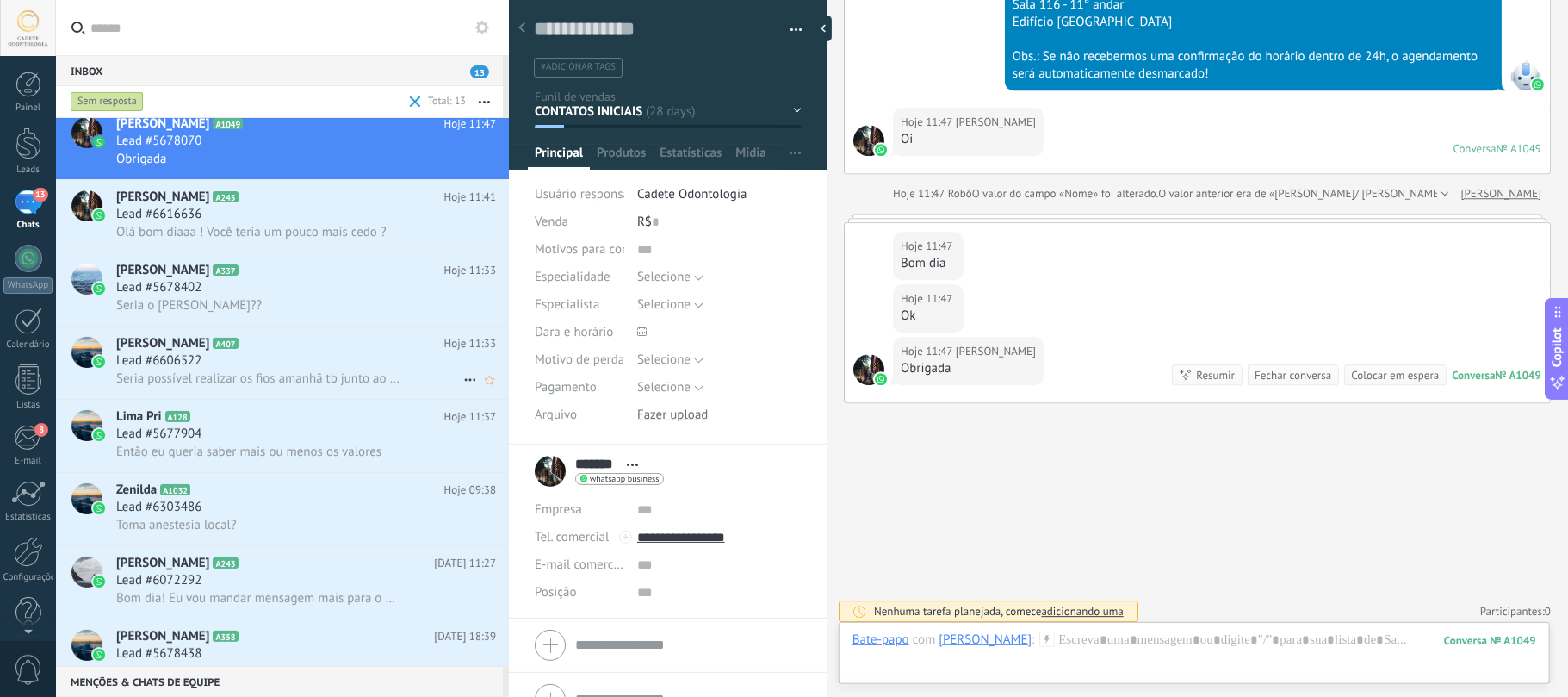
click at [263, 367] on div "Lead #6606522" at bounding box center [306, 360] width 380 height 17
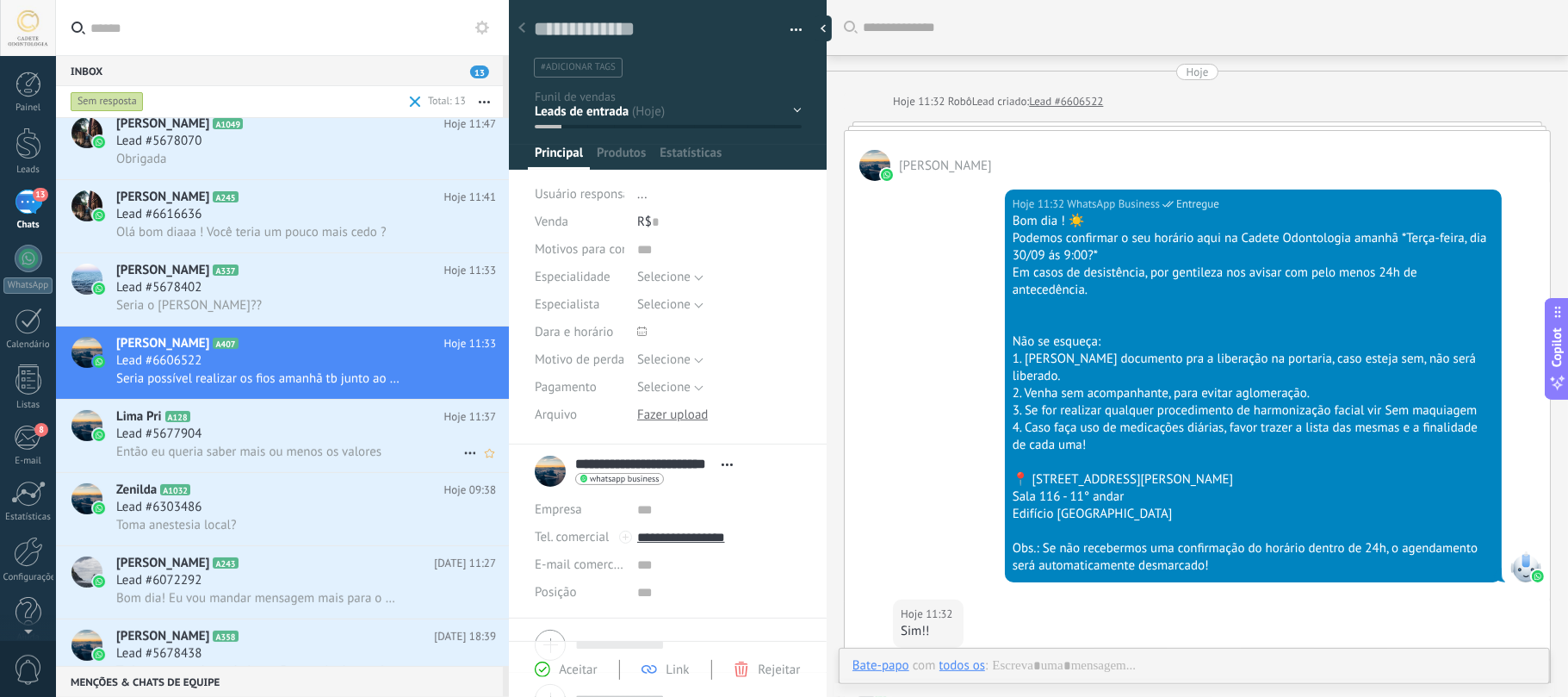
type textarea "**********"
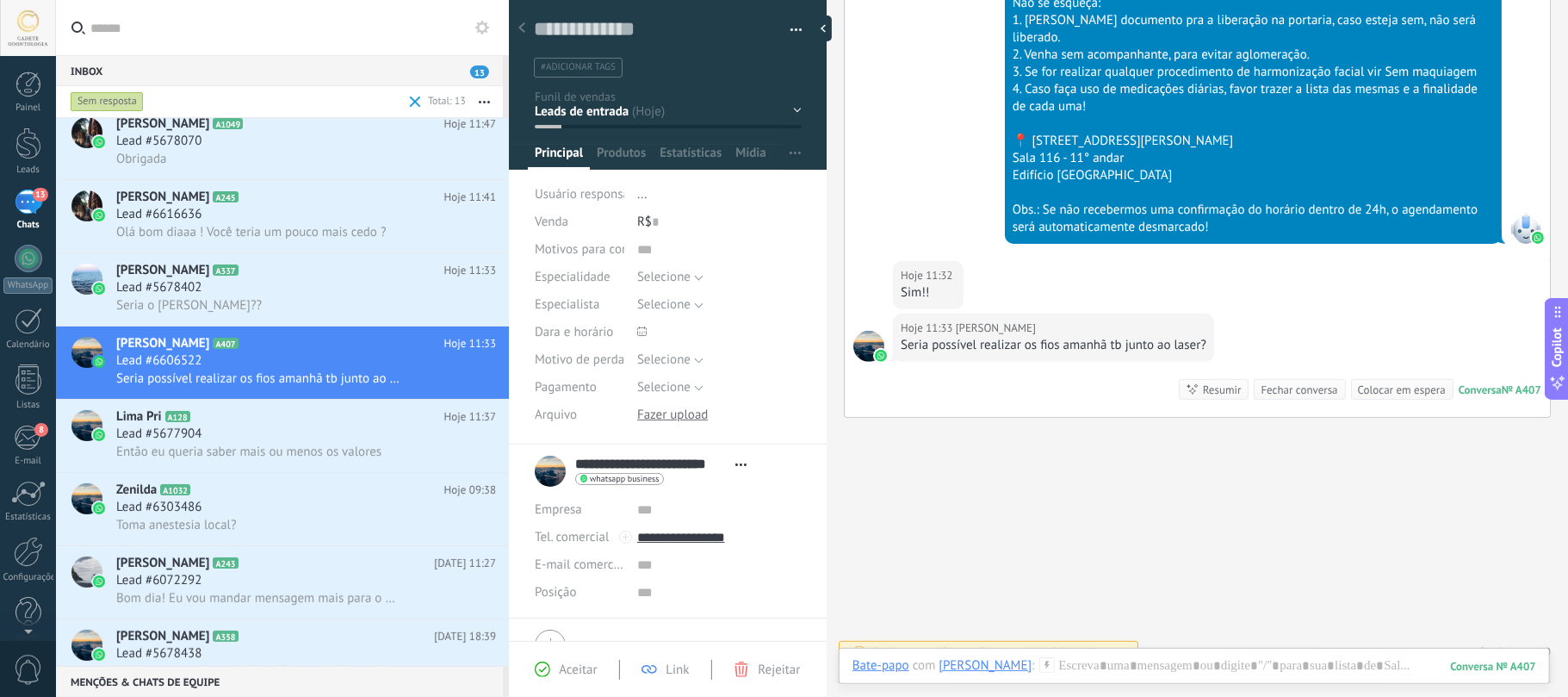
scroll to position [224, 0]
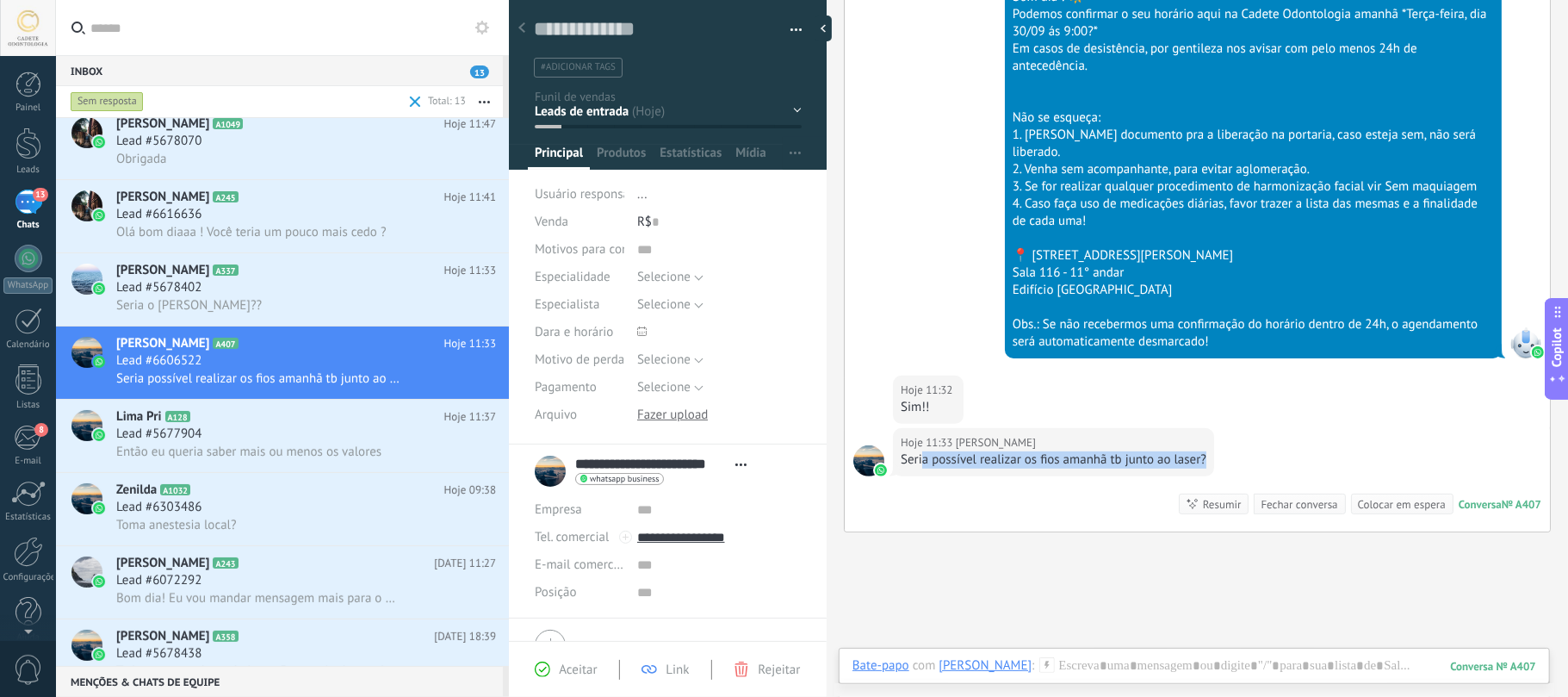
drag, startPoint x: 924, startPoint y: 447, endPoint x: 1212, endPoint y: 444, distance: 288.0
click at [1212, 444] on div "Hoje 11:33 Camila da Silva Rodrigues Seria possível realizar os fios amanhã tb …" at bounding box center [1053, 451] width 321 height 49
click at [1242, 432] on div "Hoje 11:33 Camila da Silva Rodrigues Seria possível realizar os fios amanhã tb …" at bounding box center [1197, 479] width 705 height 103
click at [1240, 669] on div at bounding box center [1194, 683] width 684 height 52
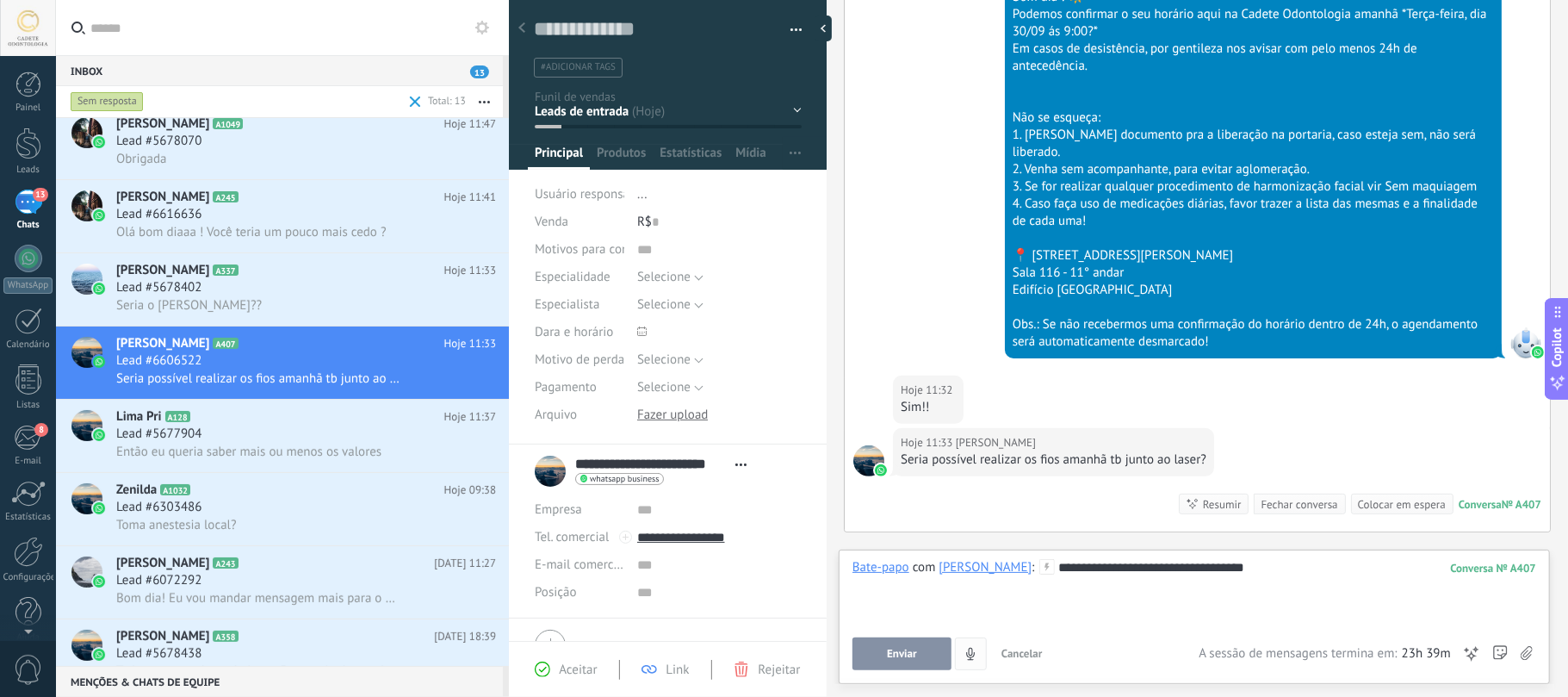
click at [931, 651] on button "Enviar" at bounding box center [902, 653] width 99 height 33
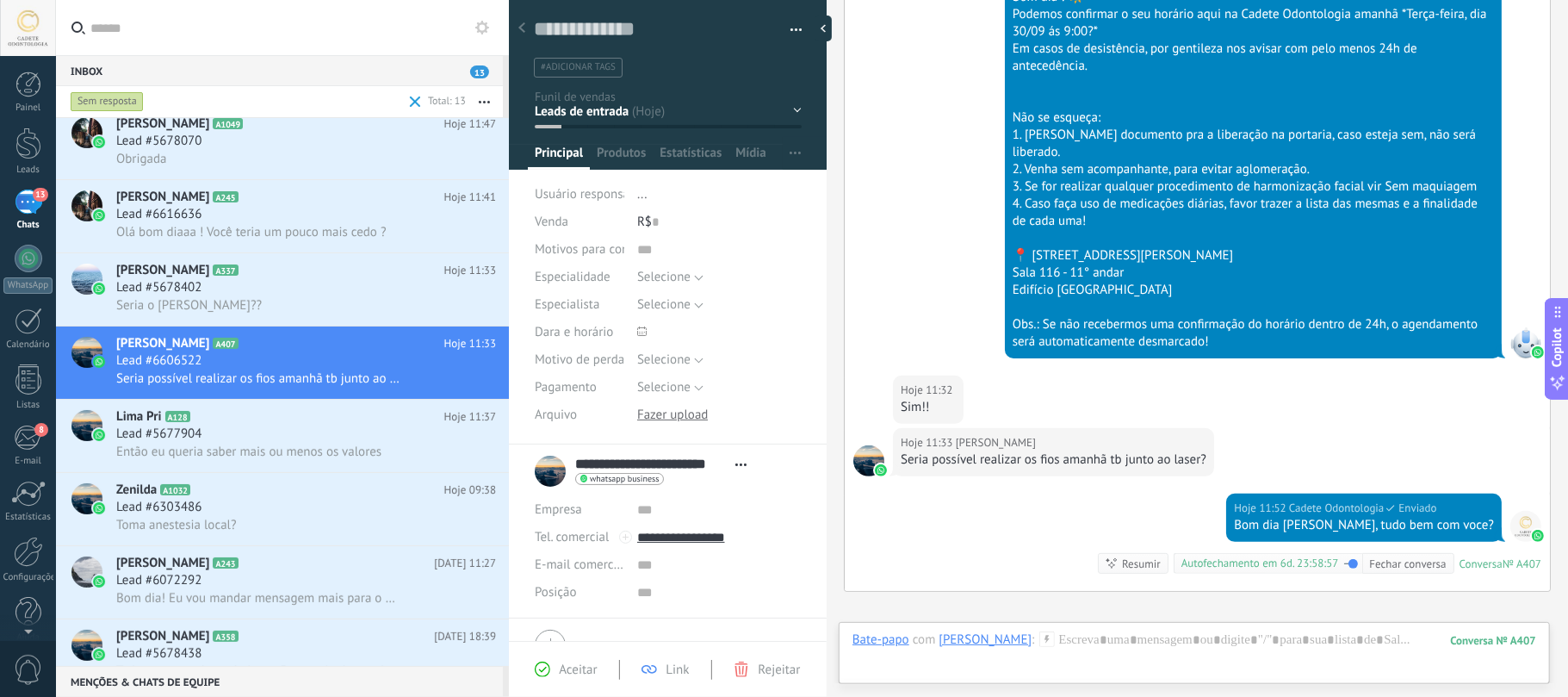
scroll to position [404, 0]
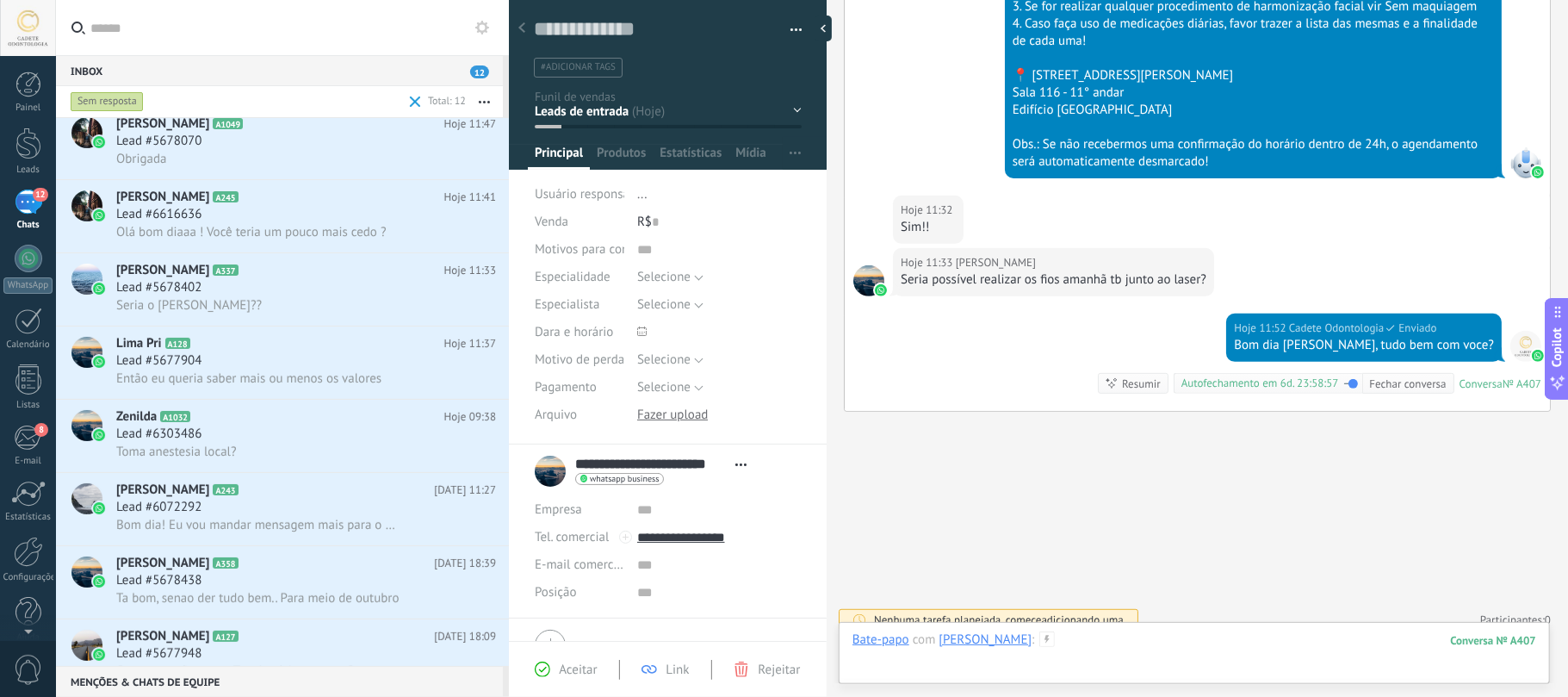
click at [1116, 663] on div at bounding box center [1194, 657] width 684 height 52
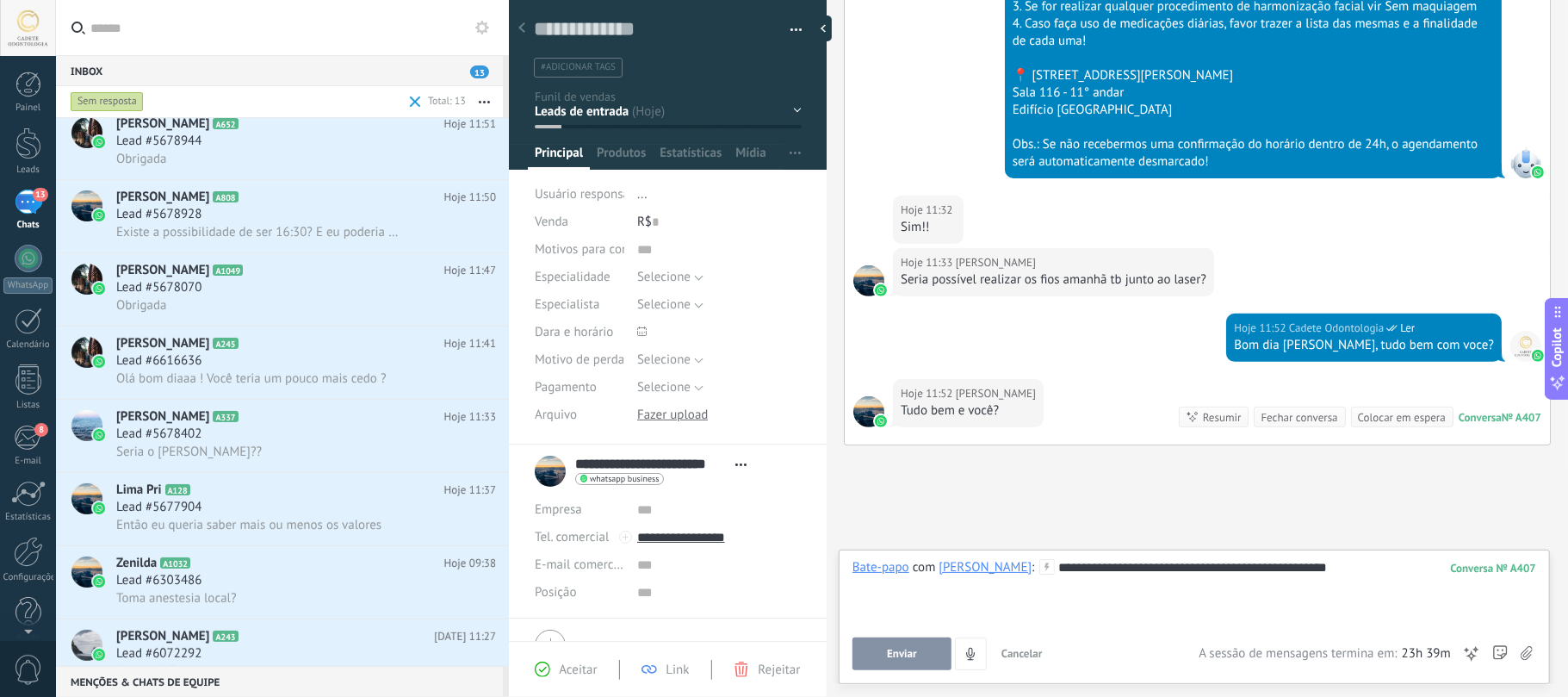
scroll to position [437, 0]
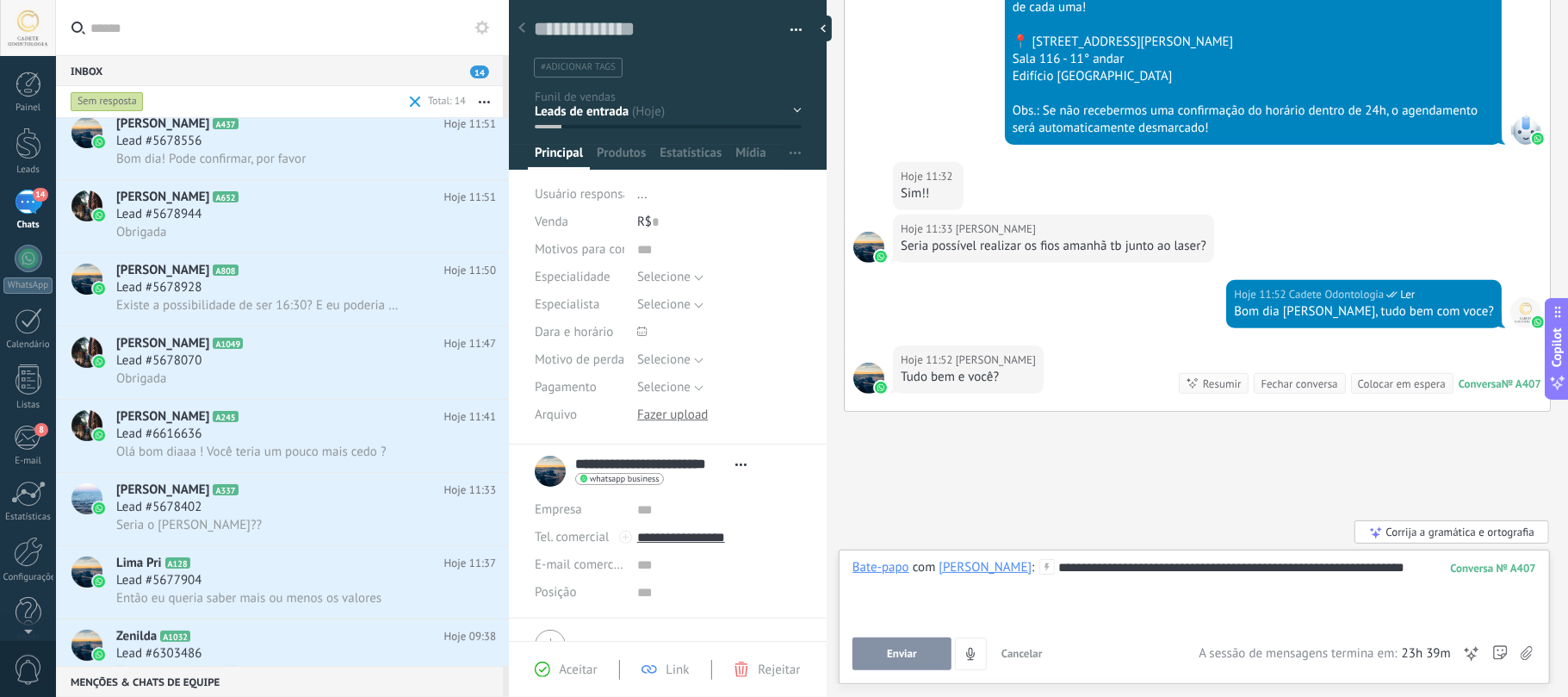
click at [1106, 569] on div "**********" at bounding box center [1194, 592] width 684 height 66
drag, startPoint x: 1397, startPoint y: 563, endPoint x: 1111, endPoint y: 565, distance: 286.0
click at [1111, 565] on div "**********" at bounding box center [1194, 592] width 684 height 66
click at [1386, 582] on div "**********" at bounding box center [1194, 592] width 684 height 66
click at [1120, 570] on div "**********" at bounding box center [1194, 592] width 684 height 66
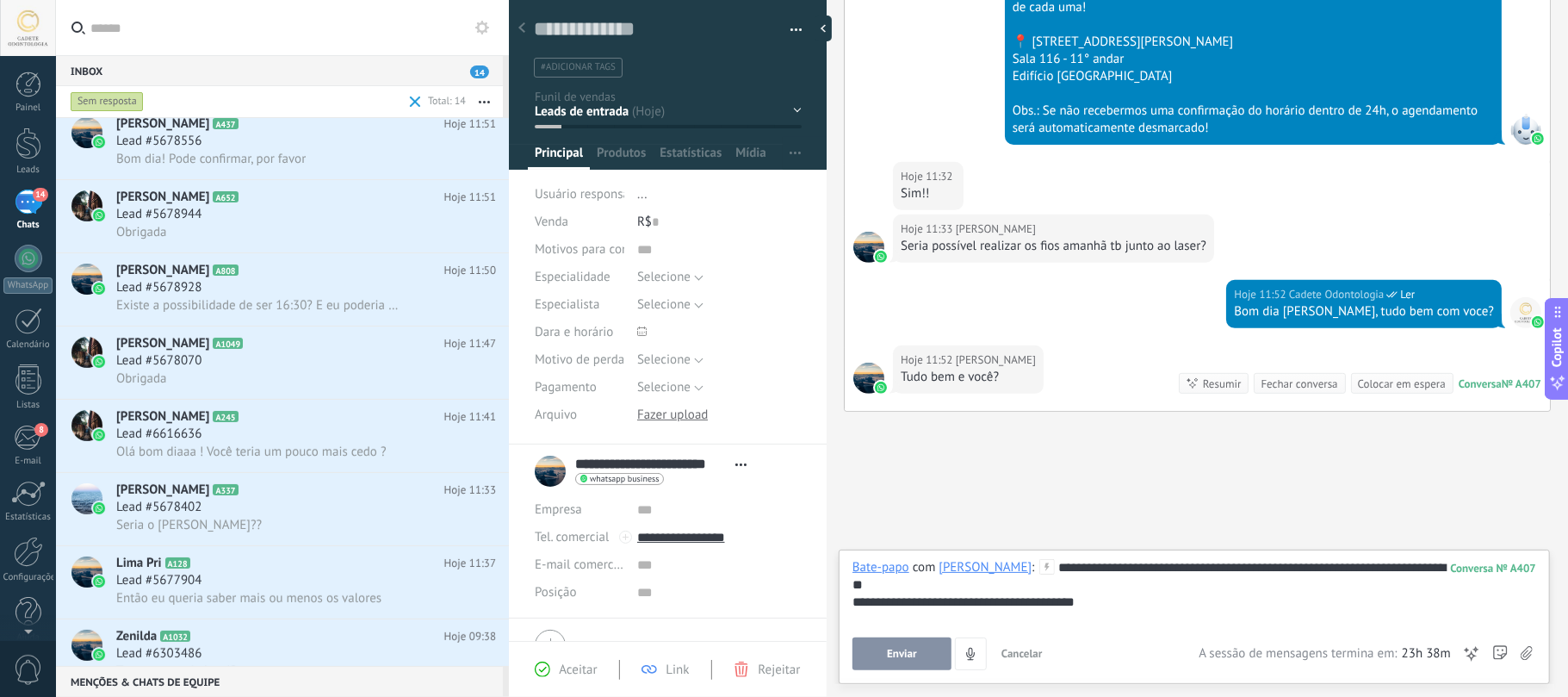
click at [1175, 565] on div "**********" at bounding box center [1194, 592] width 684 height 66
drag, startPoint x: 1197, startPoint y: 569, endPoint x: 1303, endPoint y: 581, distance: 106.7
click at [1303, 581] on div "**********" at bounding box center [1194, 592] width 684 height 66
drag, startPoint x: 861, startPoint y: 607, endPoint x: 1073, endPoint y: 602, distance: 212.1
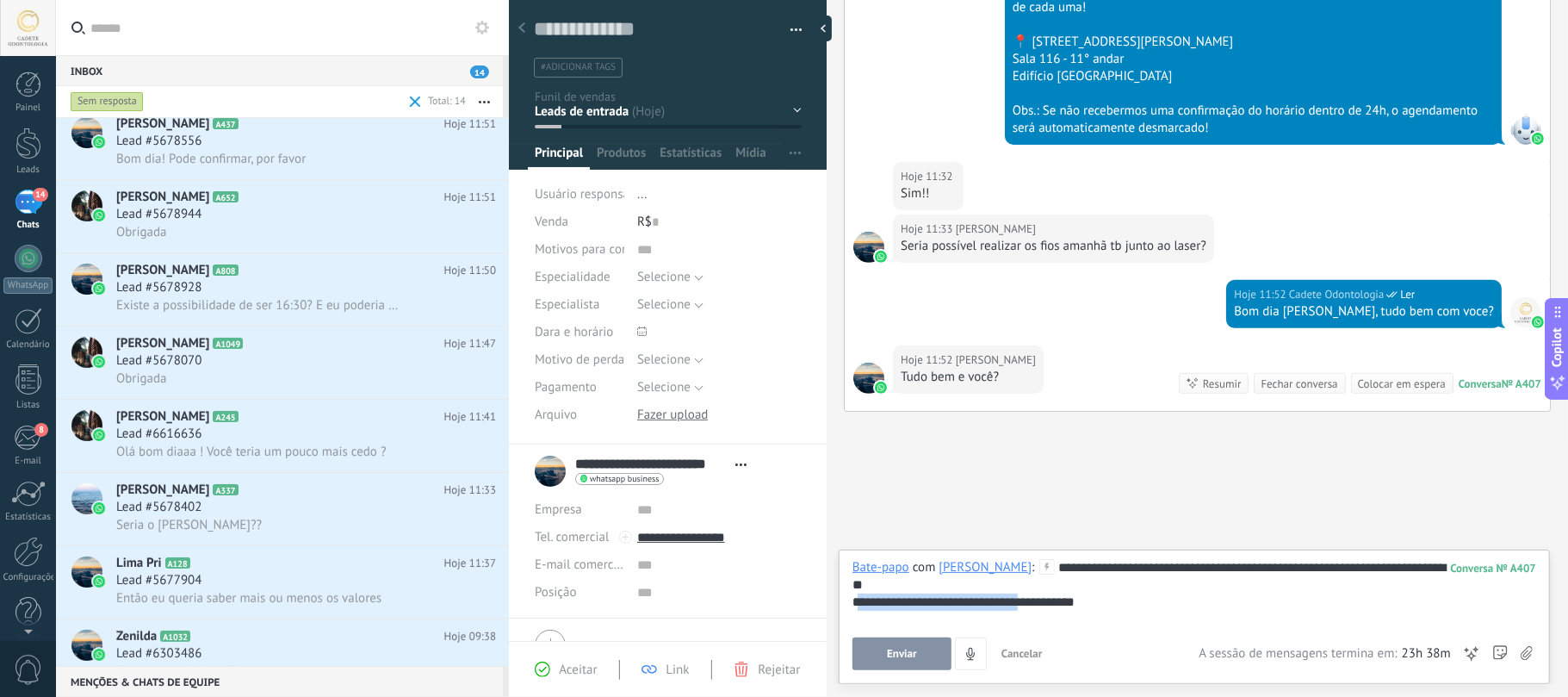
click at [1065, 602] on div "**********" at bounding box center [1194, 592] width 684 height 66
drag, startPoint x: 1075, startPoint y: 602, endPoint x: 1111, endPoint y: 601, distance: 36.0
click at [1076, 601] on div "**********" at bounding box center [1194, 592] width 684 height 66
click at [1161, 607] on div "**********" at bounding box center [1194, 592] width 684 height 66
click at [1114, 594] on div "**********" at bounding box center [1194, 592] width 684 height 66
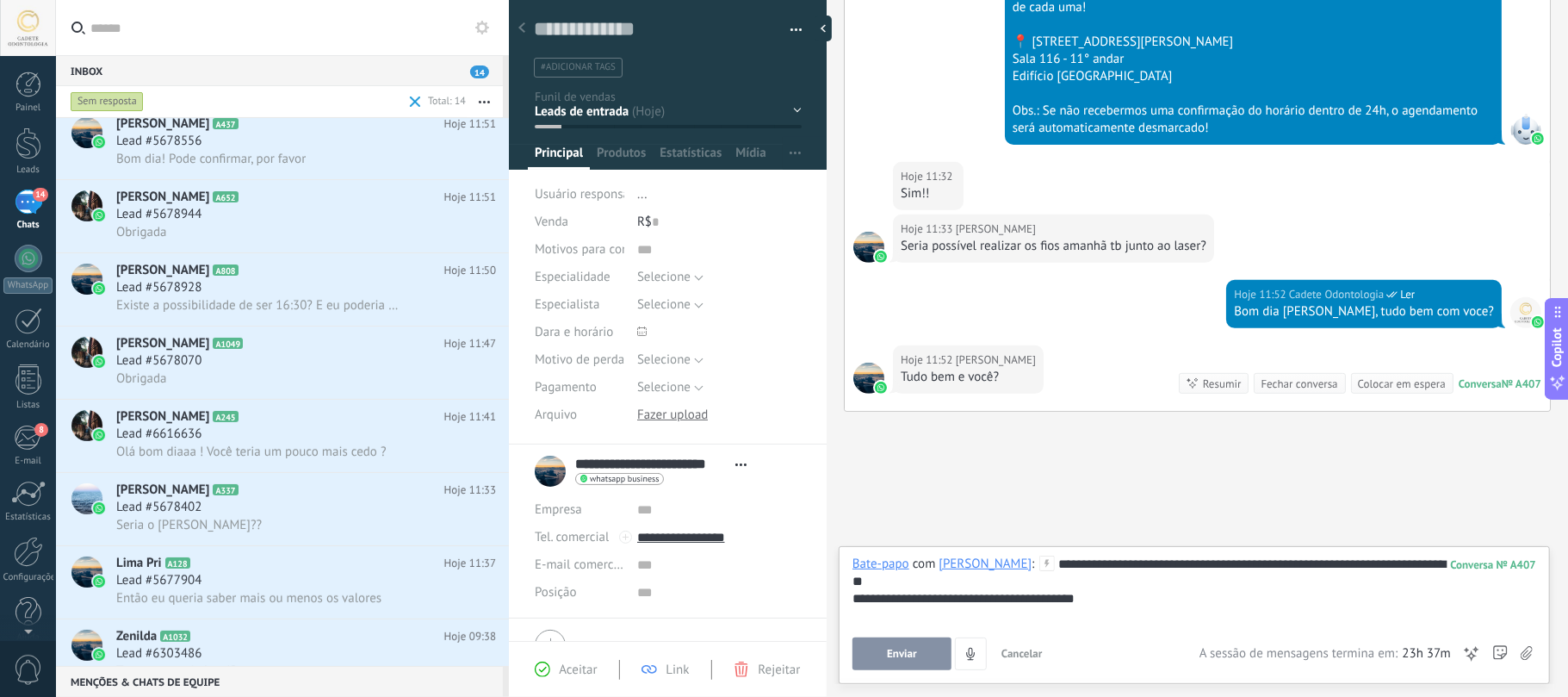
click at [848, 659] on div "**********" at bounding box center [1194, 614] width 711 height 138
click at [904, 652] on span "Enviar" at bounding box center [902, 653] width 30 height 12
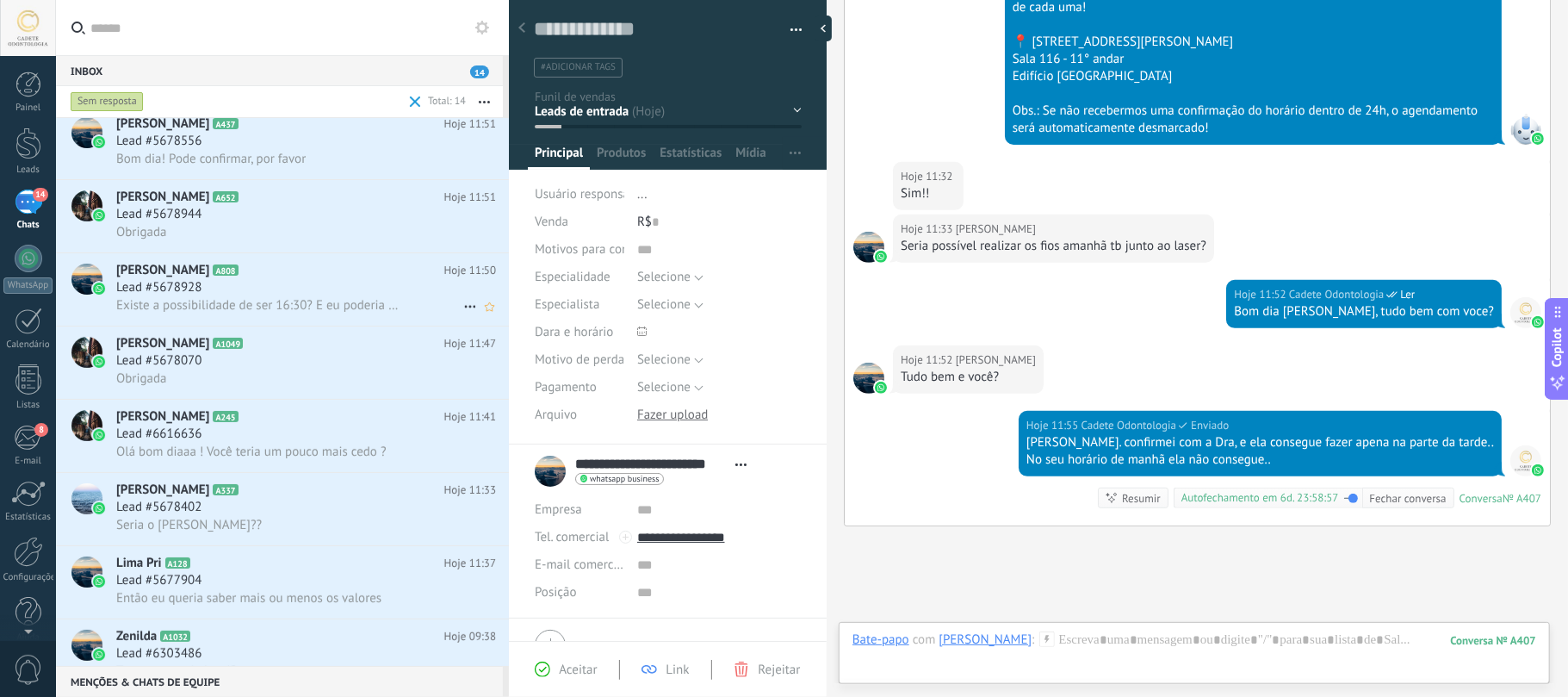
scroll to position [552, 0]
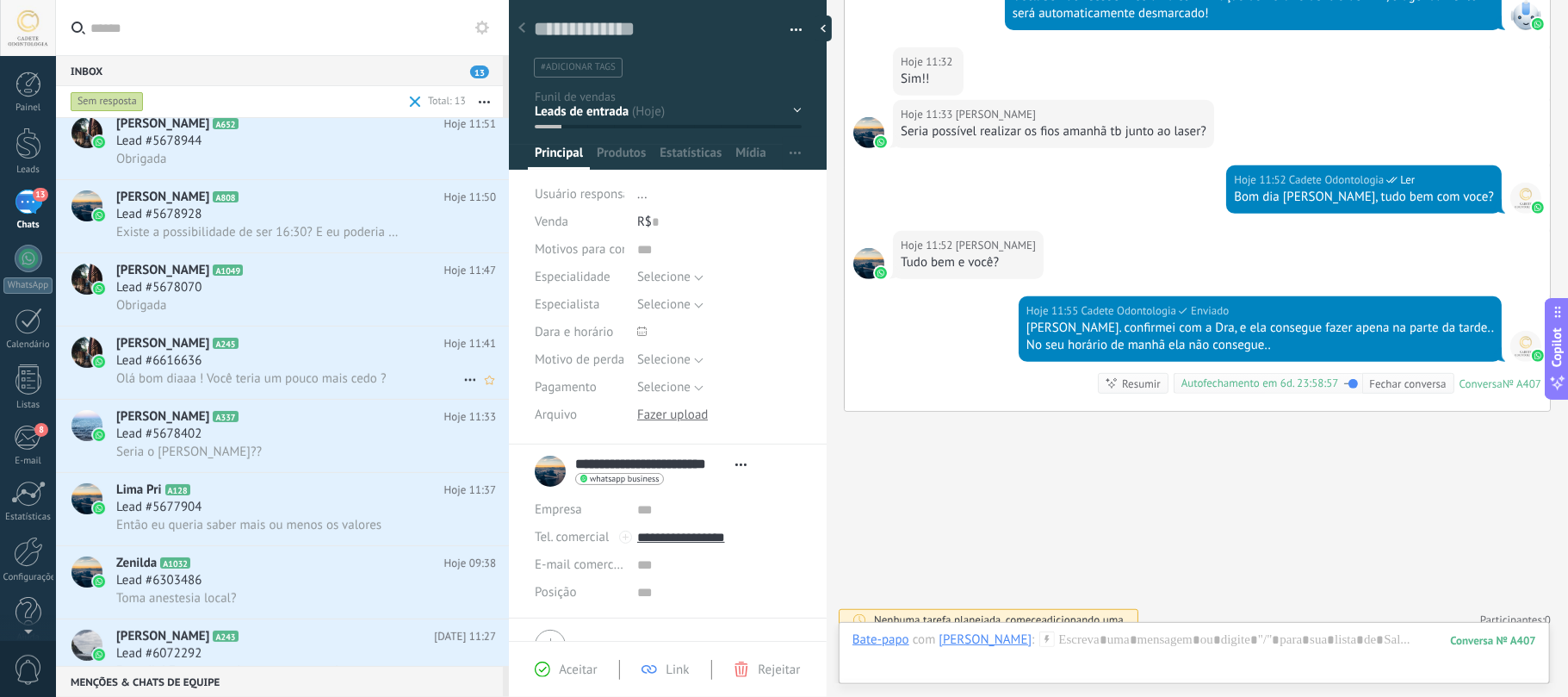
click at [210, 358] on h3 "Lead #6616636" at bounding box center [163, 360] width 93 height 17
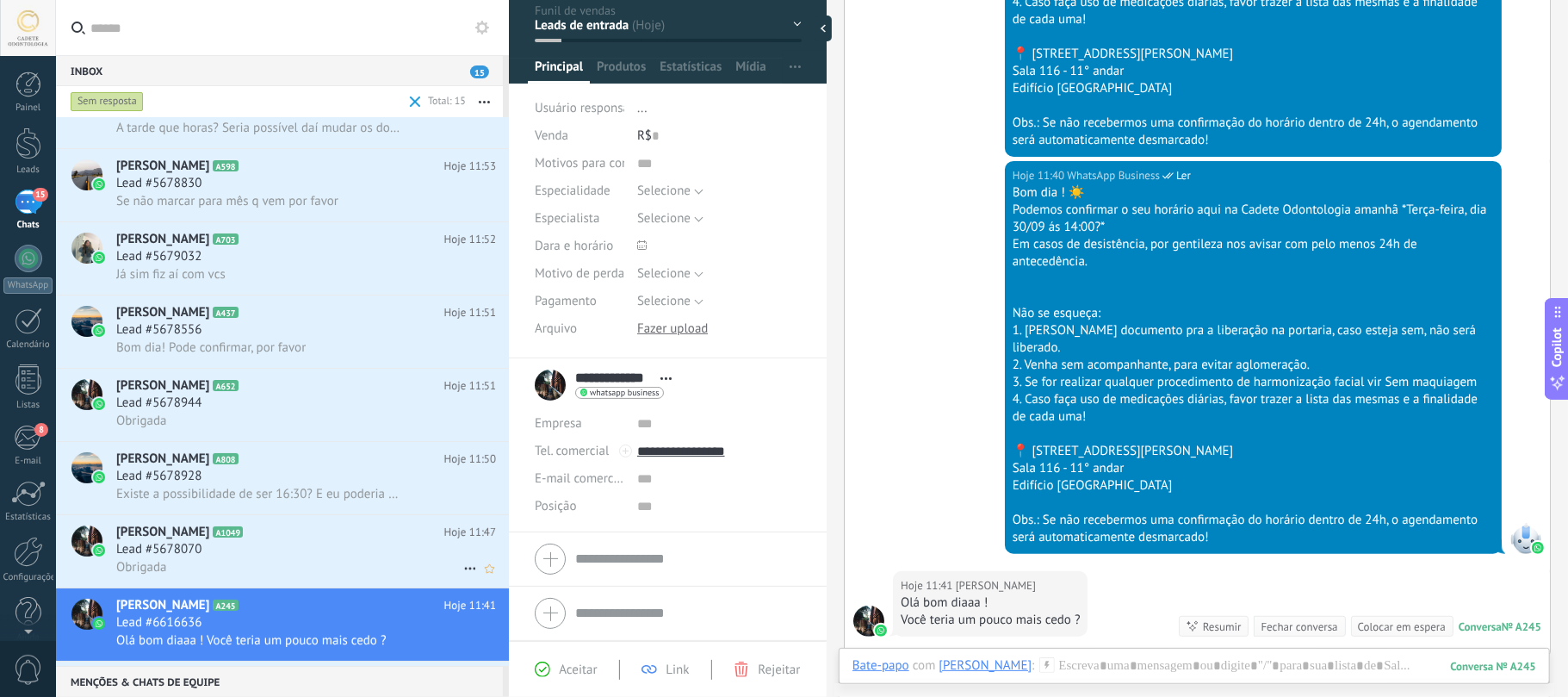
scroll to position [345, 0]
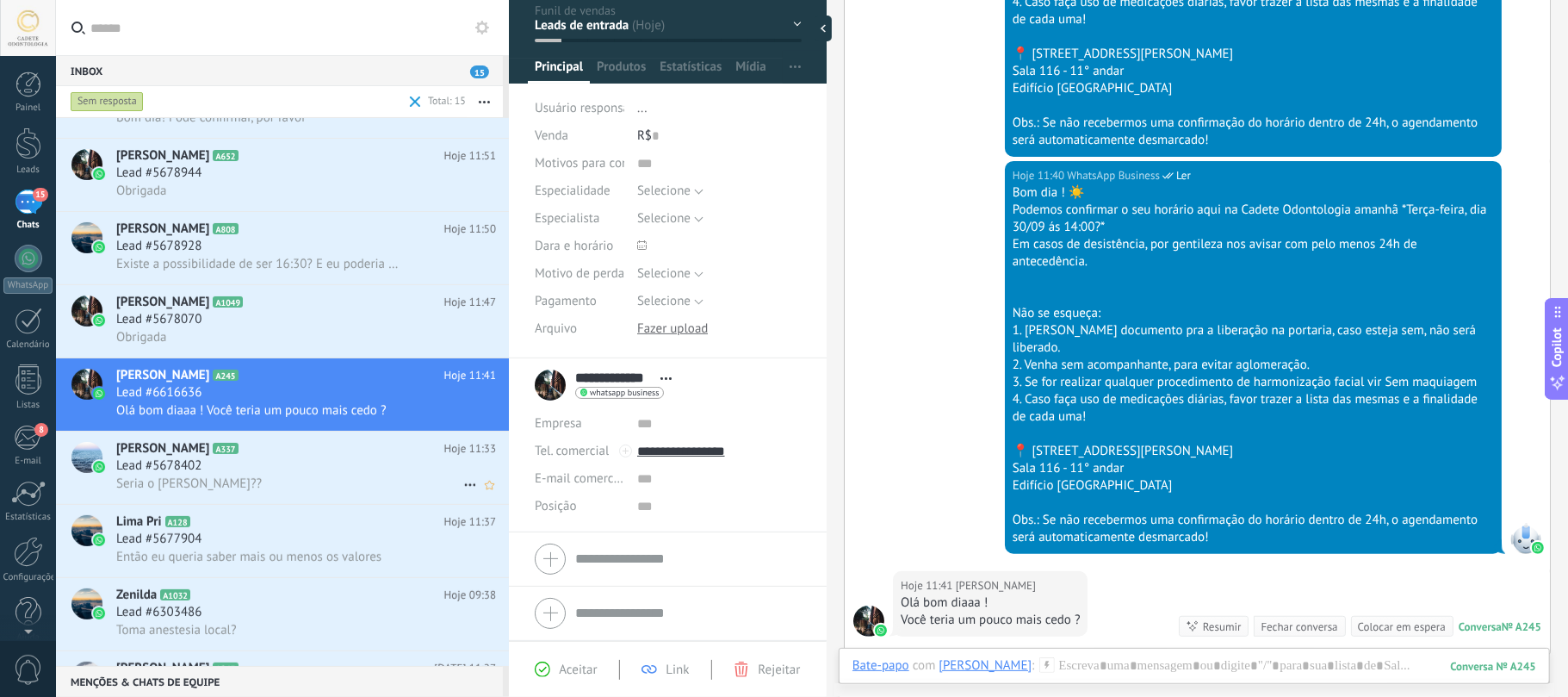
click at [222, 479] on div "Seria o Sidney??" at bounding box center [306, 483] width 380 height 18
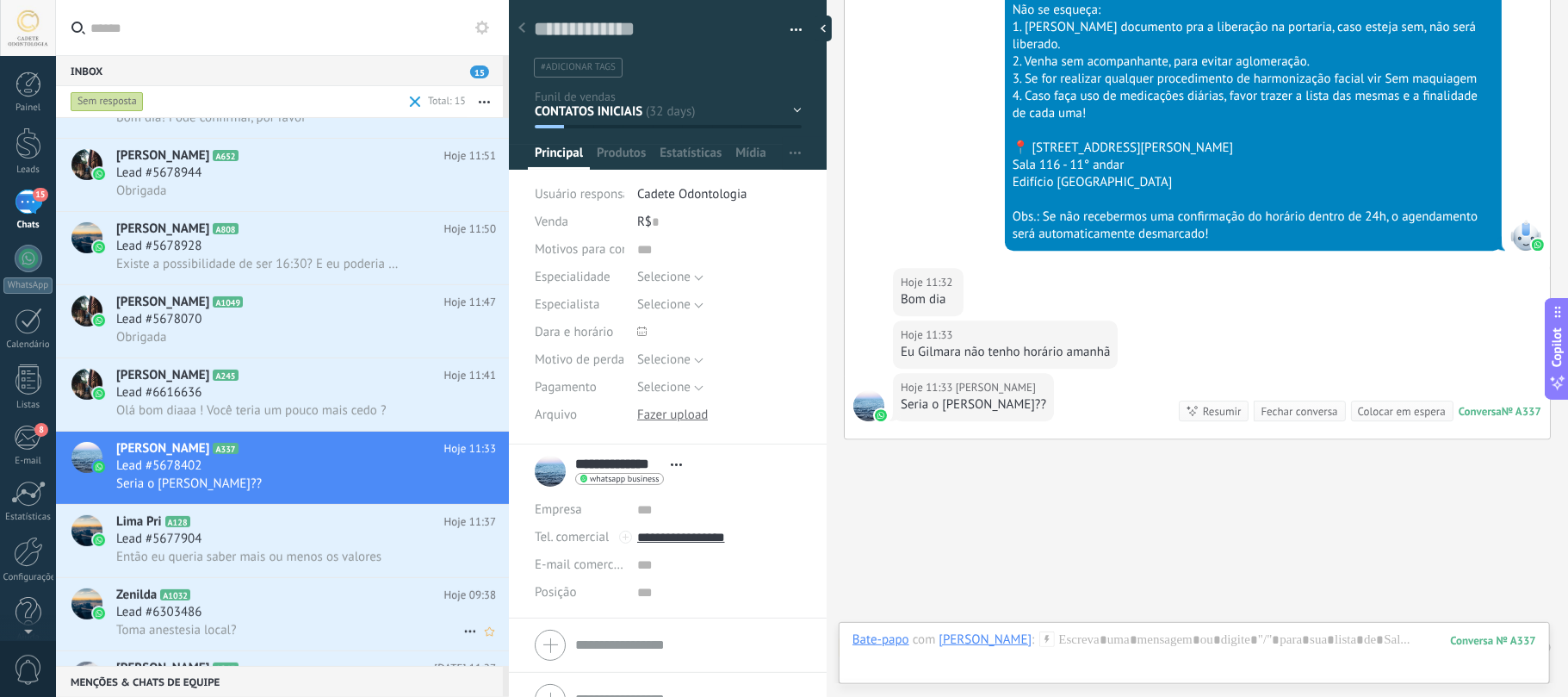
scroll to position [459, 0]
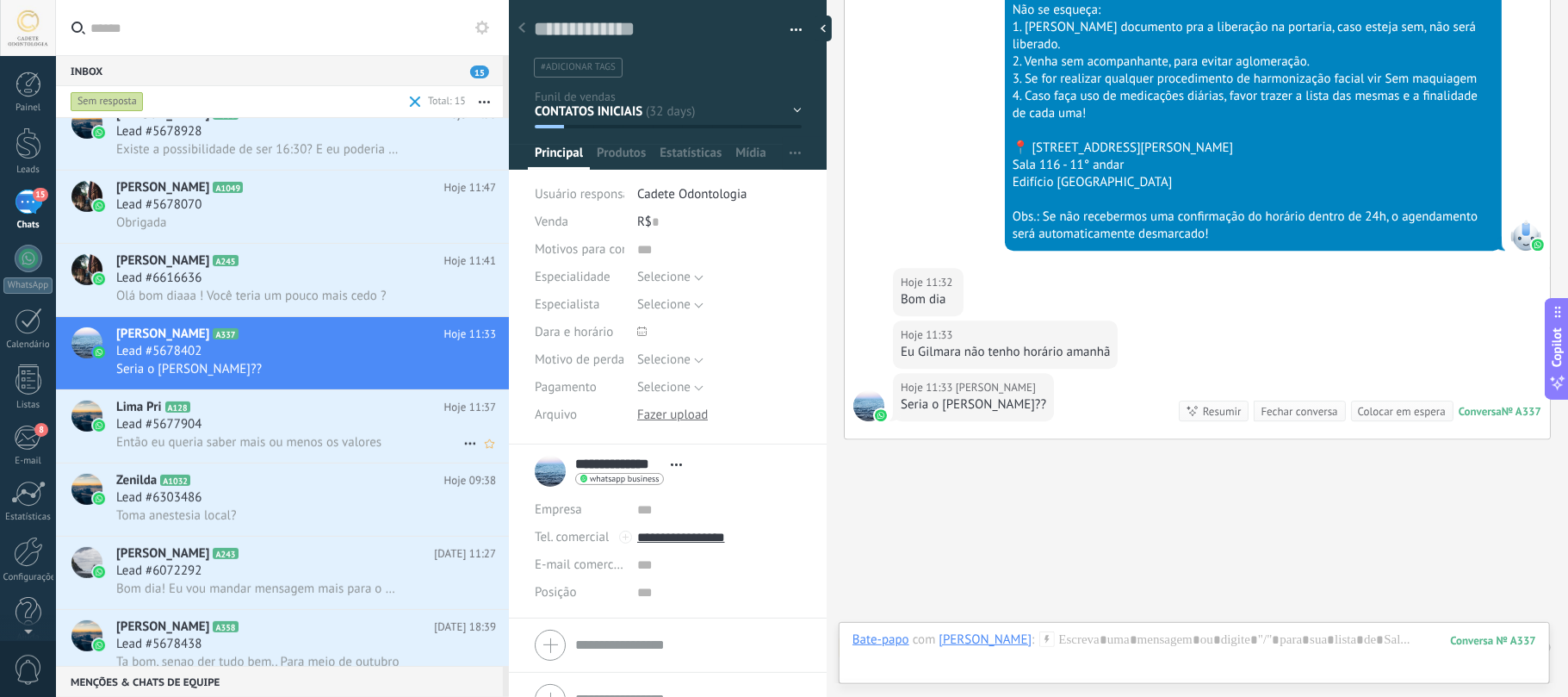
click at [216, 432] on div "Lead #5677904" at bounding box center [306, 424] width 380 height 17
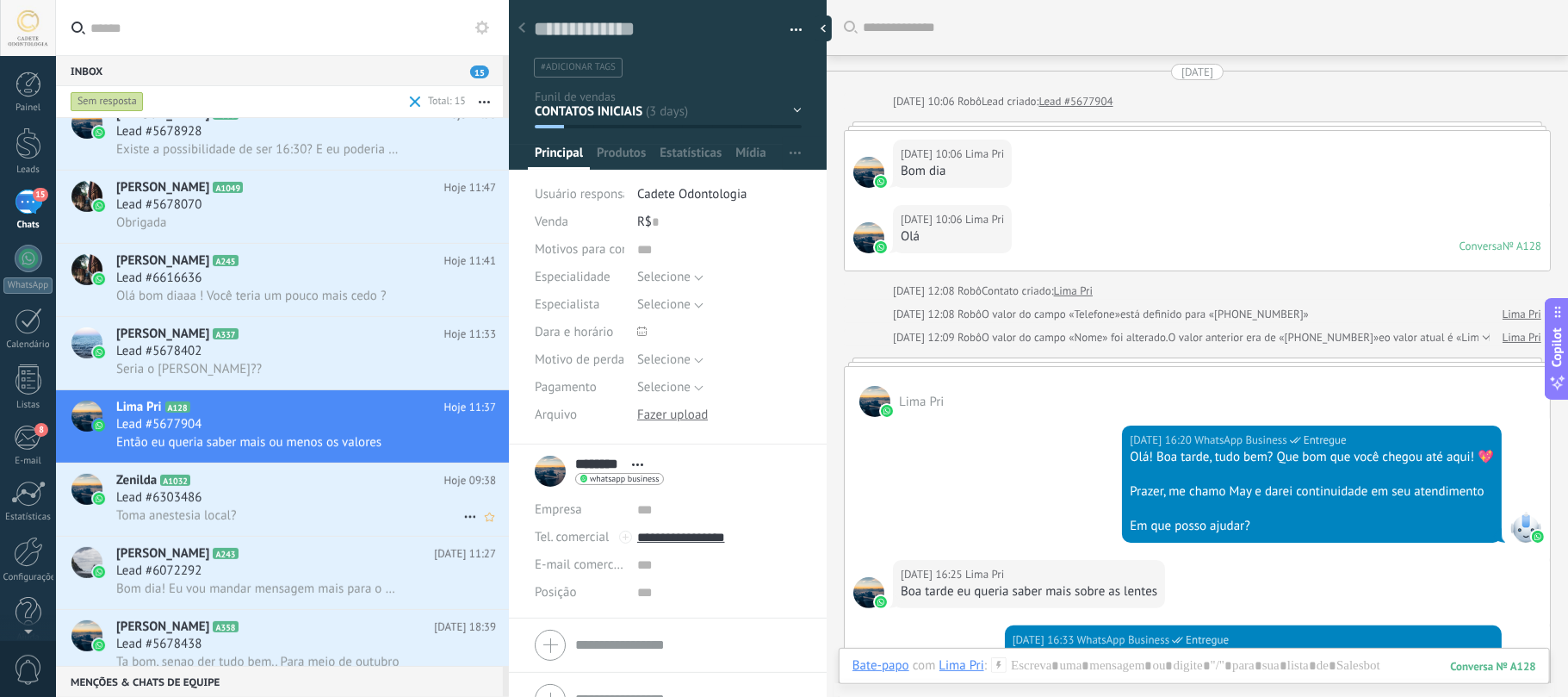
scroll to position [1011, 0]
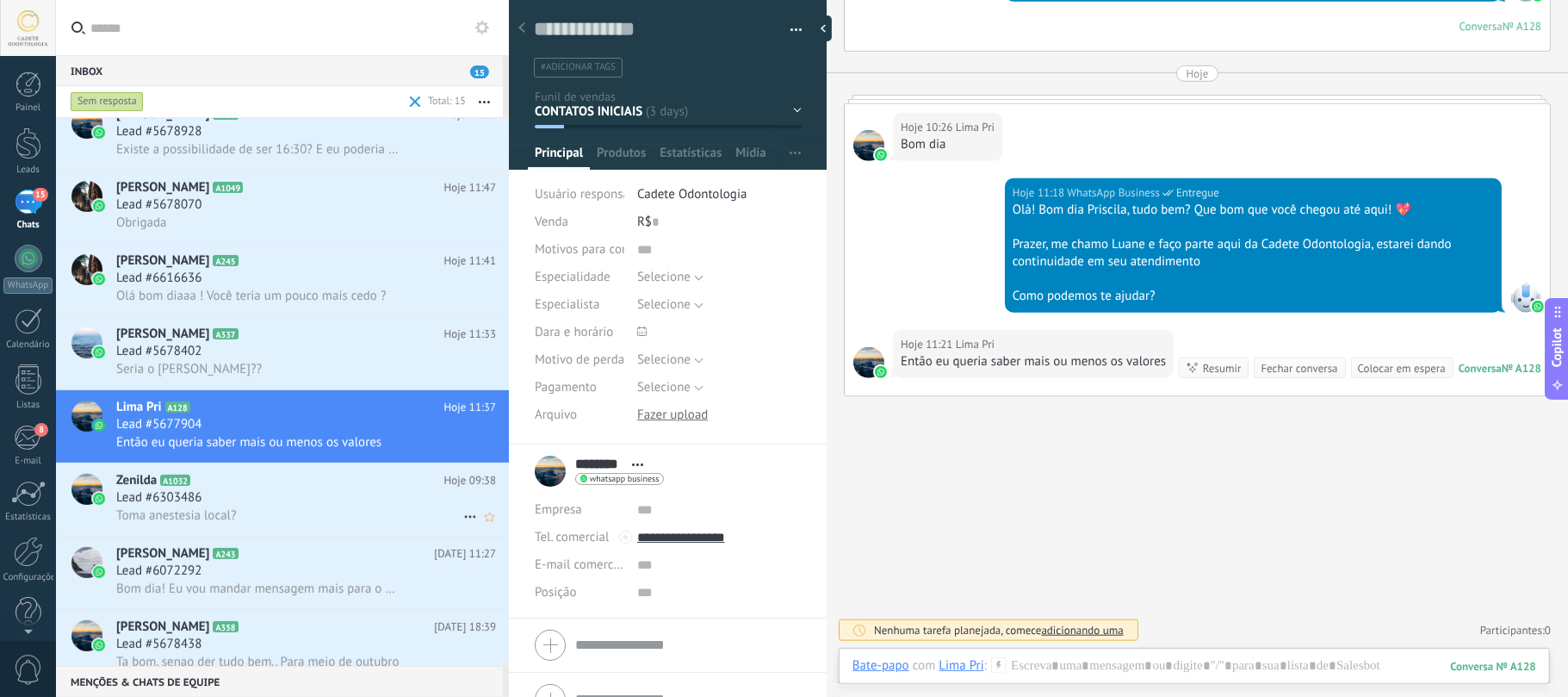
click at [215, 482] on h2 "Zenilda A1032" at bounding box center [280, 480] width 328 height 17
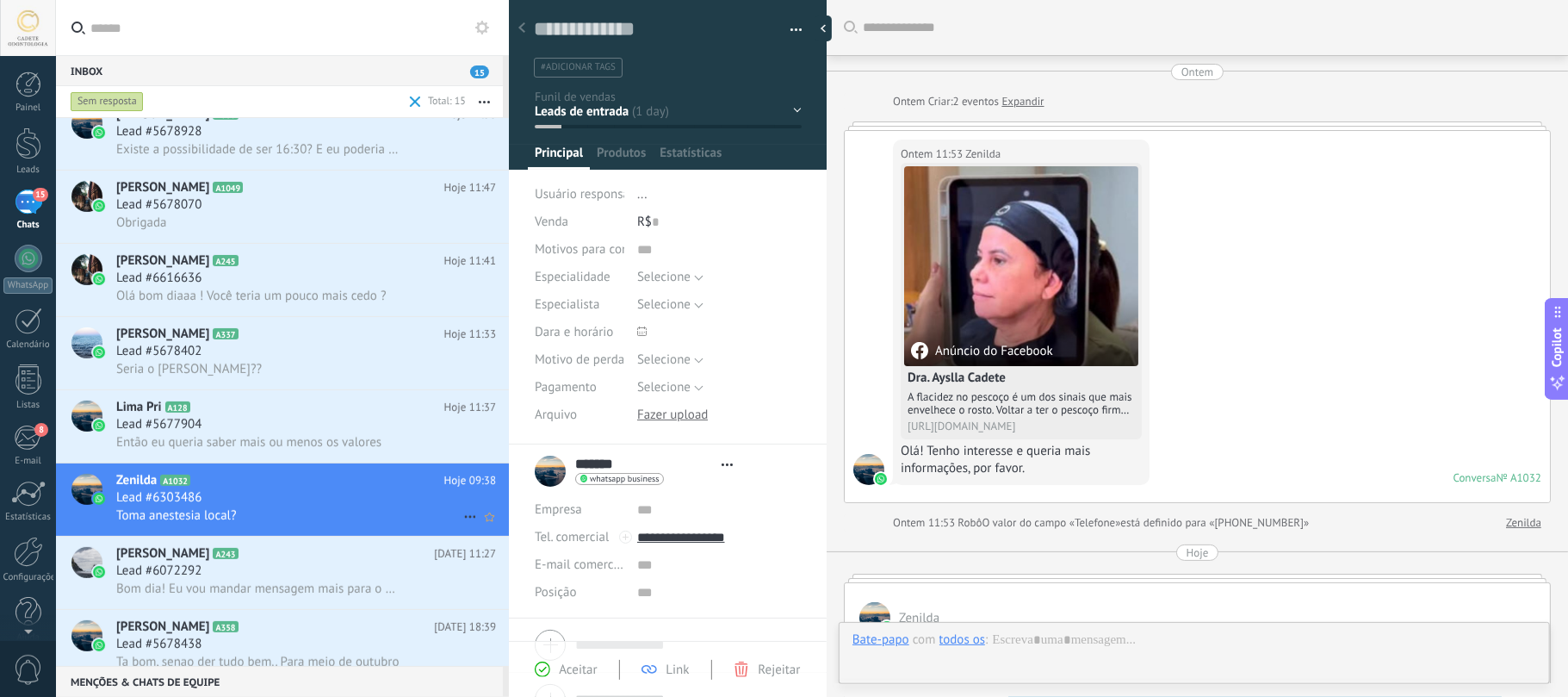
type textarea "**********"
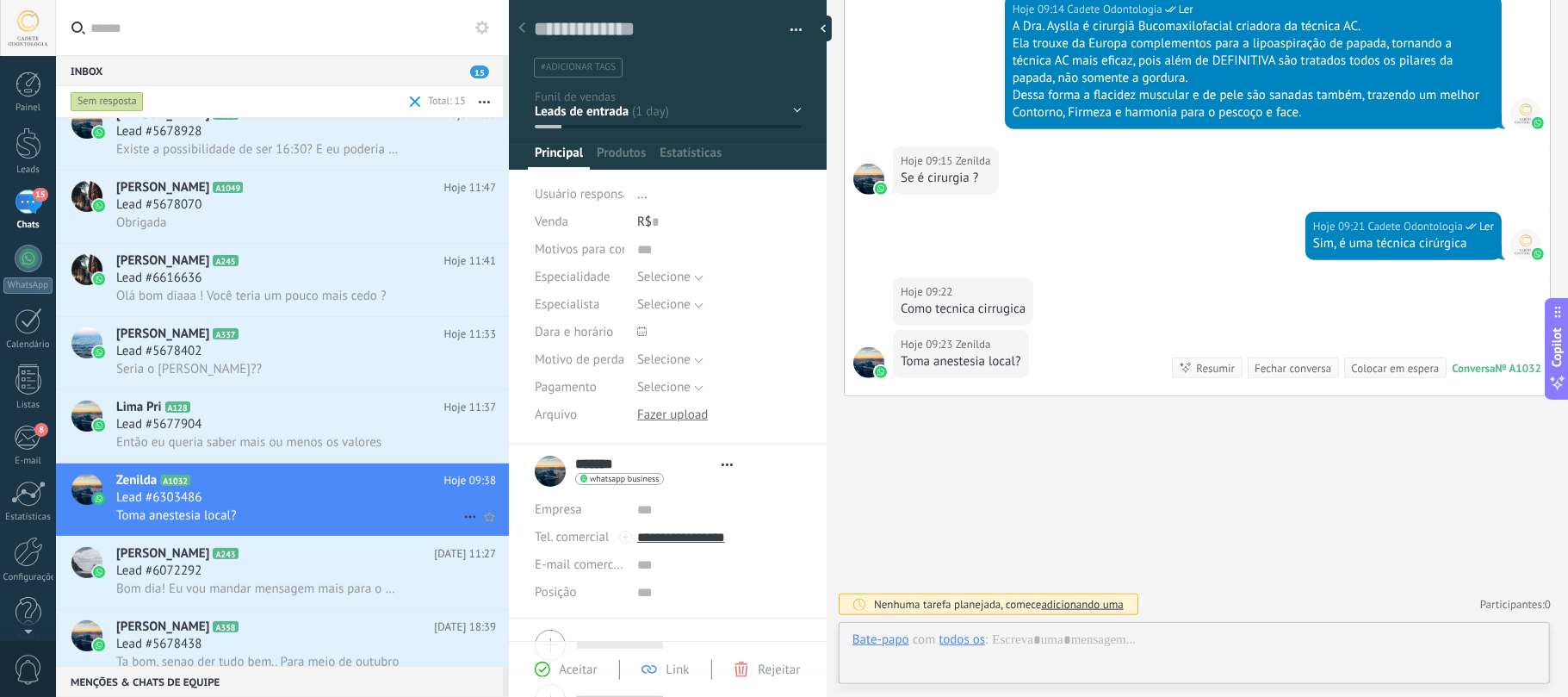
scroll to position [25, 0]
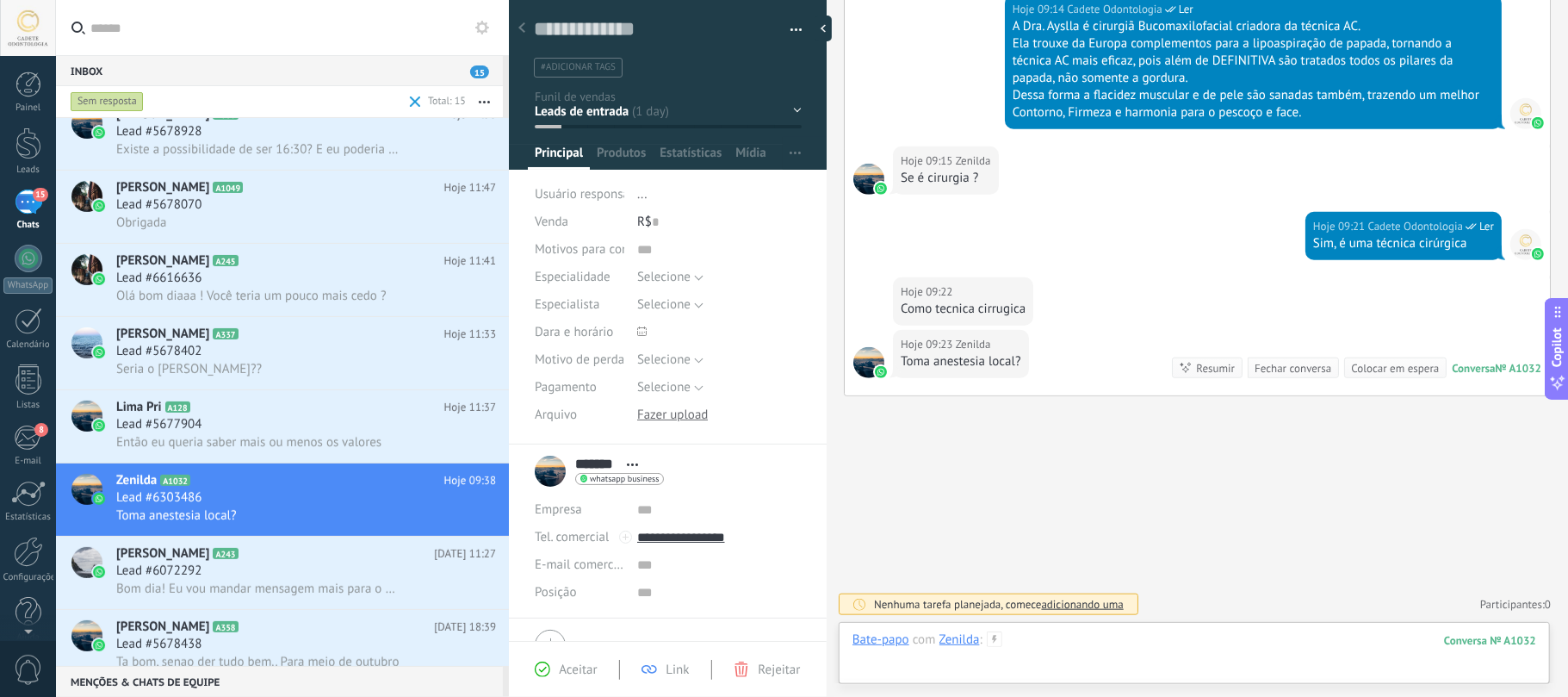
click at [1045, 635] on div at bounding box center [1194, 657] width 684 height 52
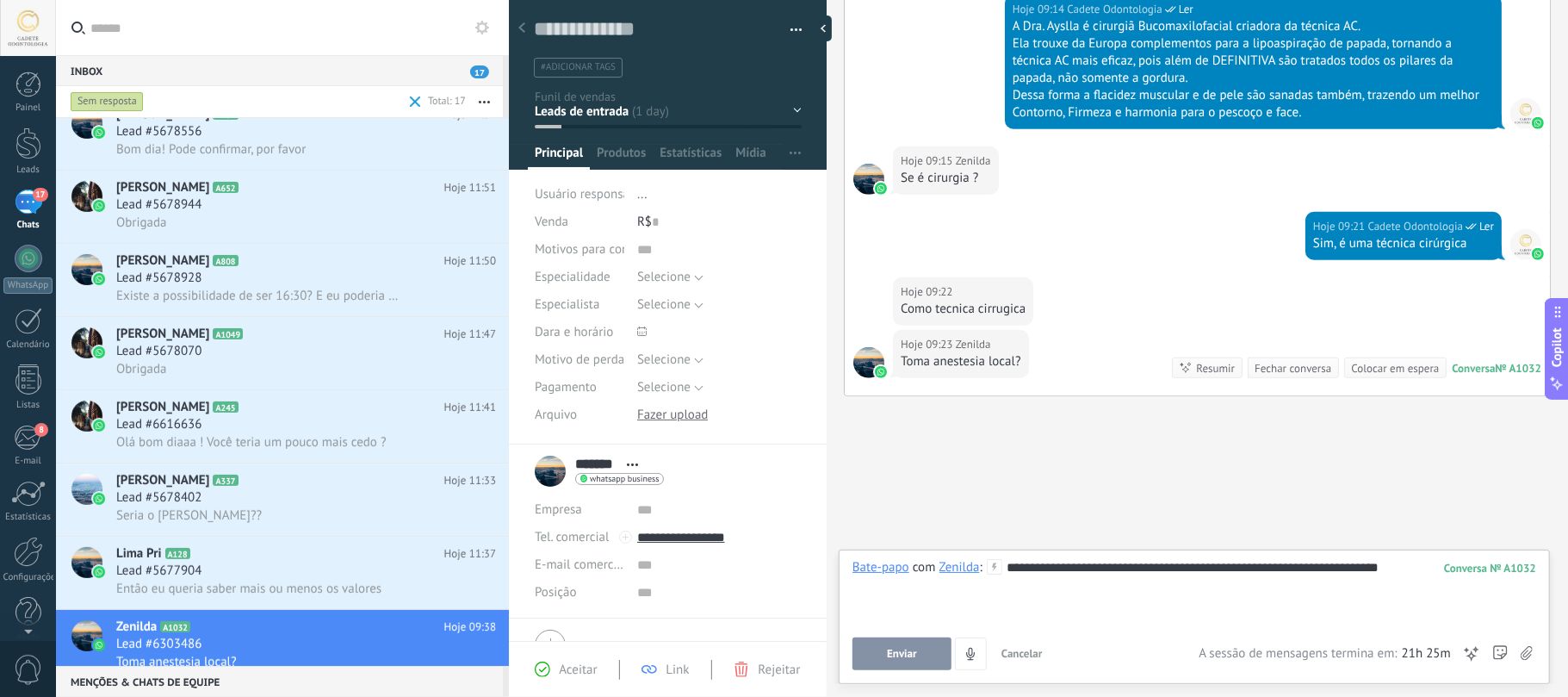
click at [1403, 605] on div "**********" at bounding box center [1194, 592] width 684 height 66
click at [884, 658] on button "Enviar" at bounding box center [902, 653] width 99 height 33
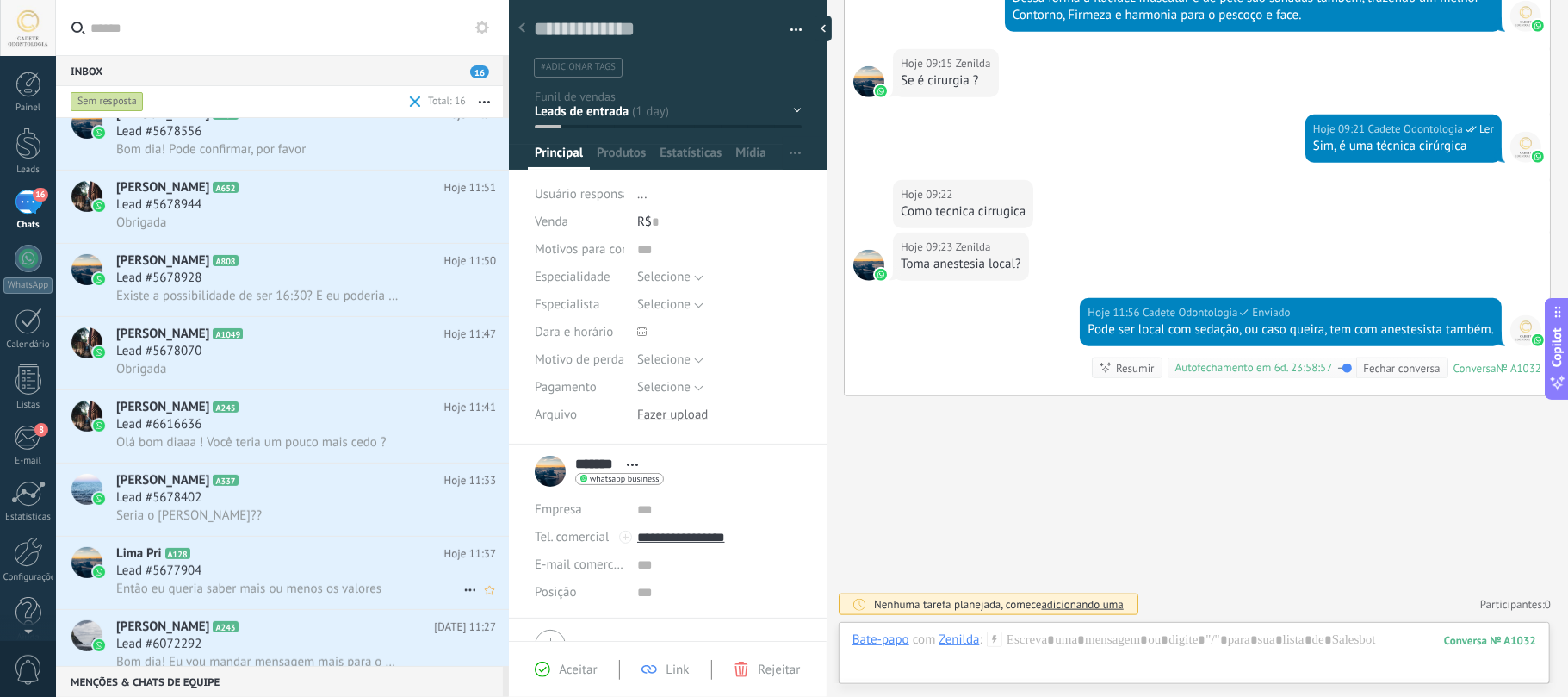
scroll to position [576, 0]
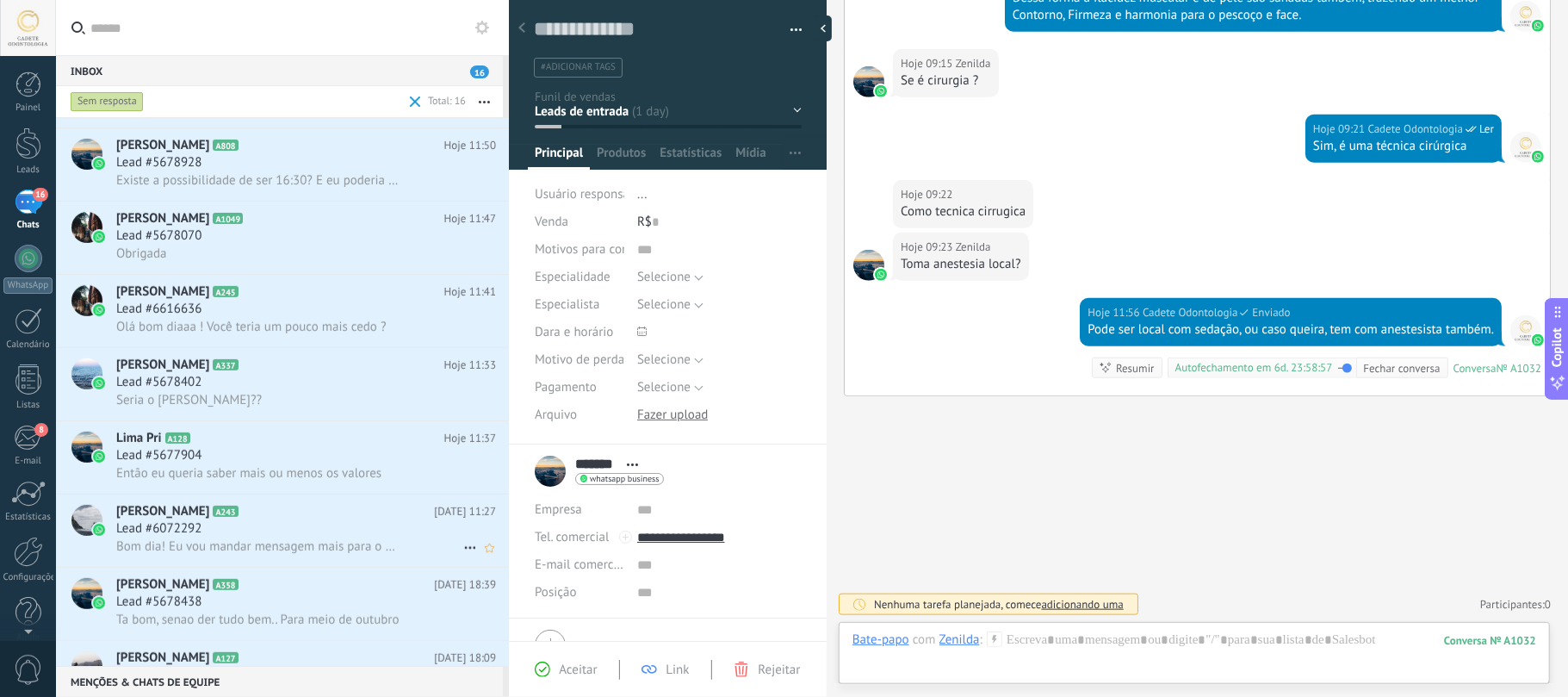
click at [188, 531] on span "Lead #6072292" at bounding box center [159, 528] width 86 height 17
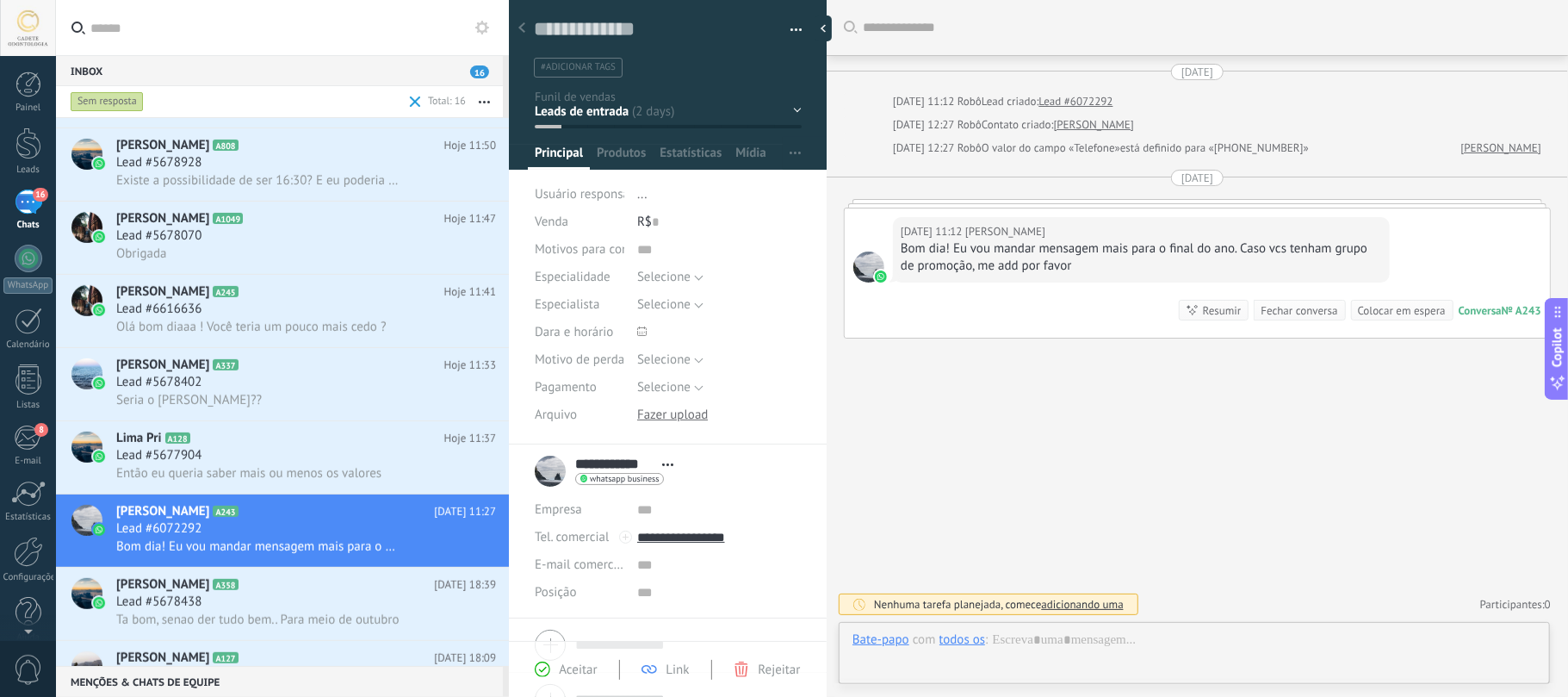
scroll to position [25, 0]
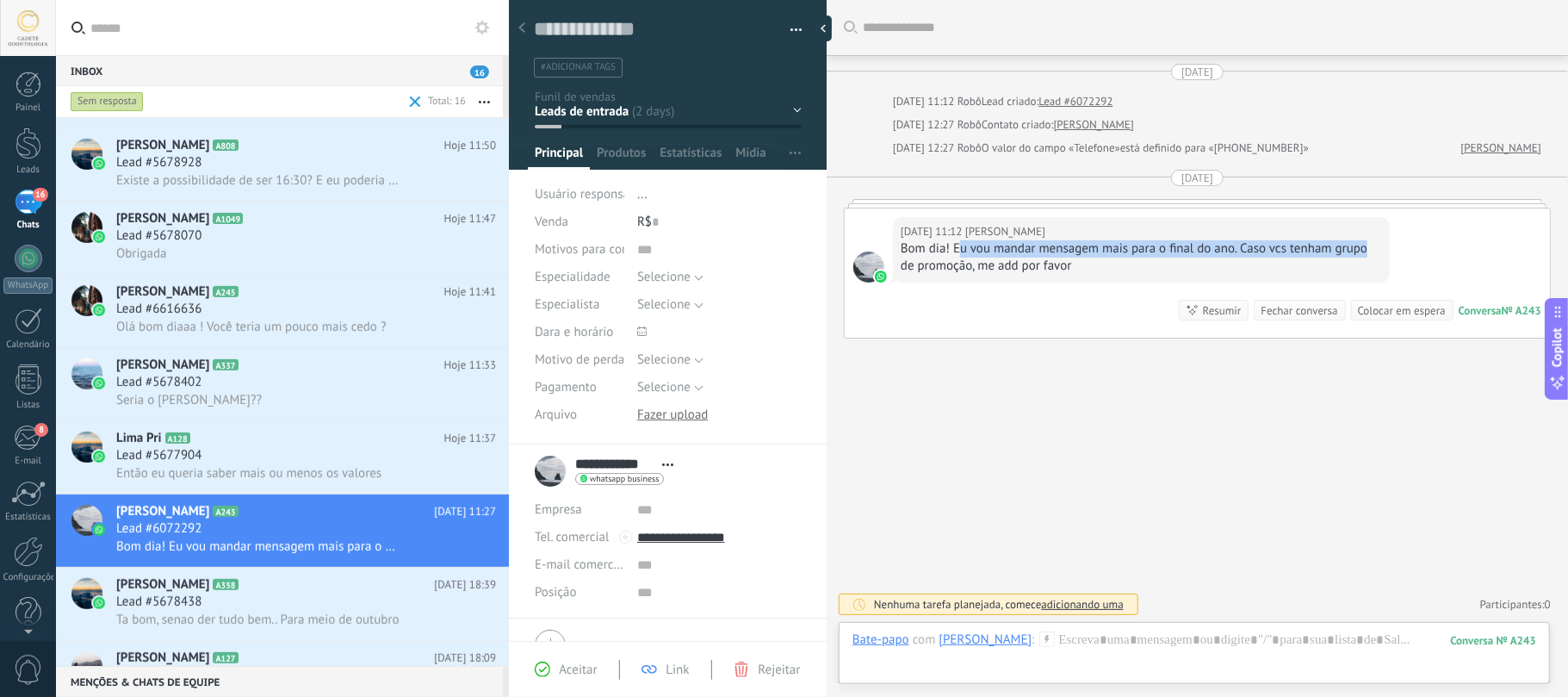
drag, startPoint x: 958, startPoint y: 243, endPoint x: 1366, endPoint y: 255, distance: 408.2
click at [1366, 255] on div "Bom dia! Eu vou mandar mensagem mais para o final do ano. Caso vcs tenham grupo…" at bounding box center [1141, 258] width 481 height 35
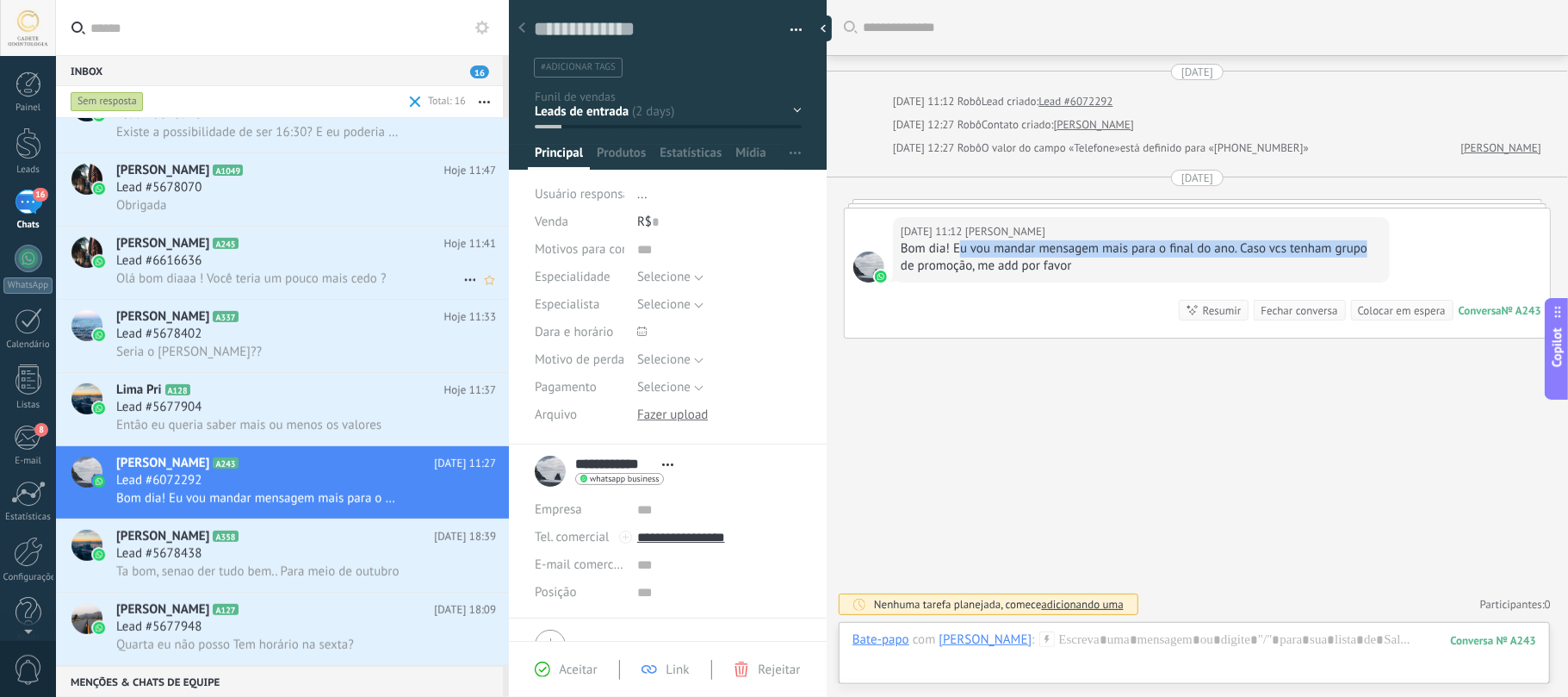
click at [240, 273] on span "Olá bom diaaa ! Você teria um pouco mais cedo ?" at bounding box center [251, 278] width 269 height 16
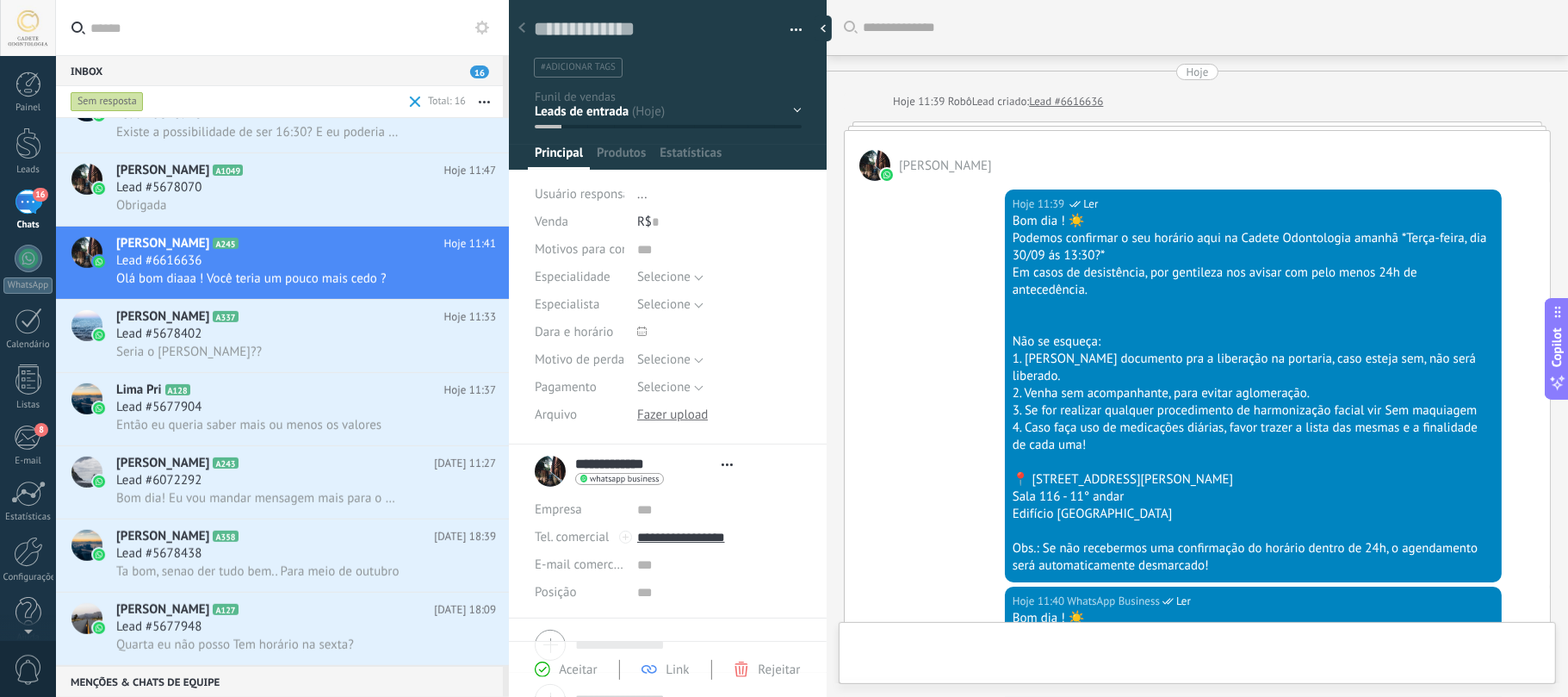
type textarea "**********"
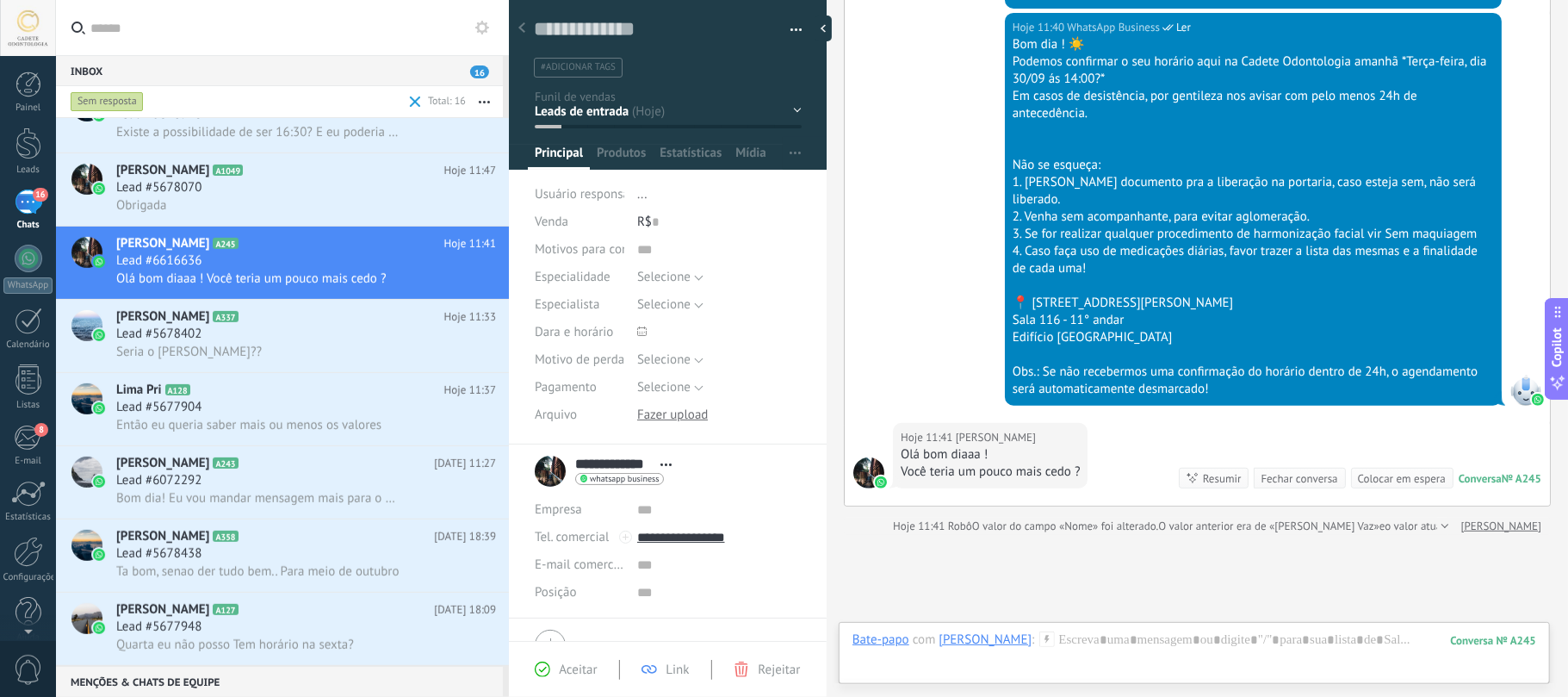
scroll to position [679, 0]
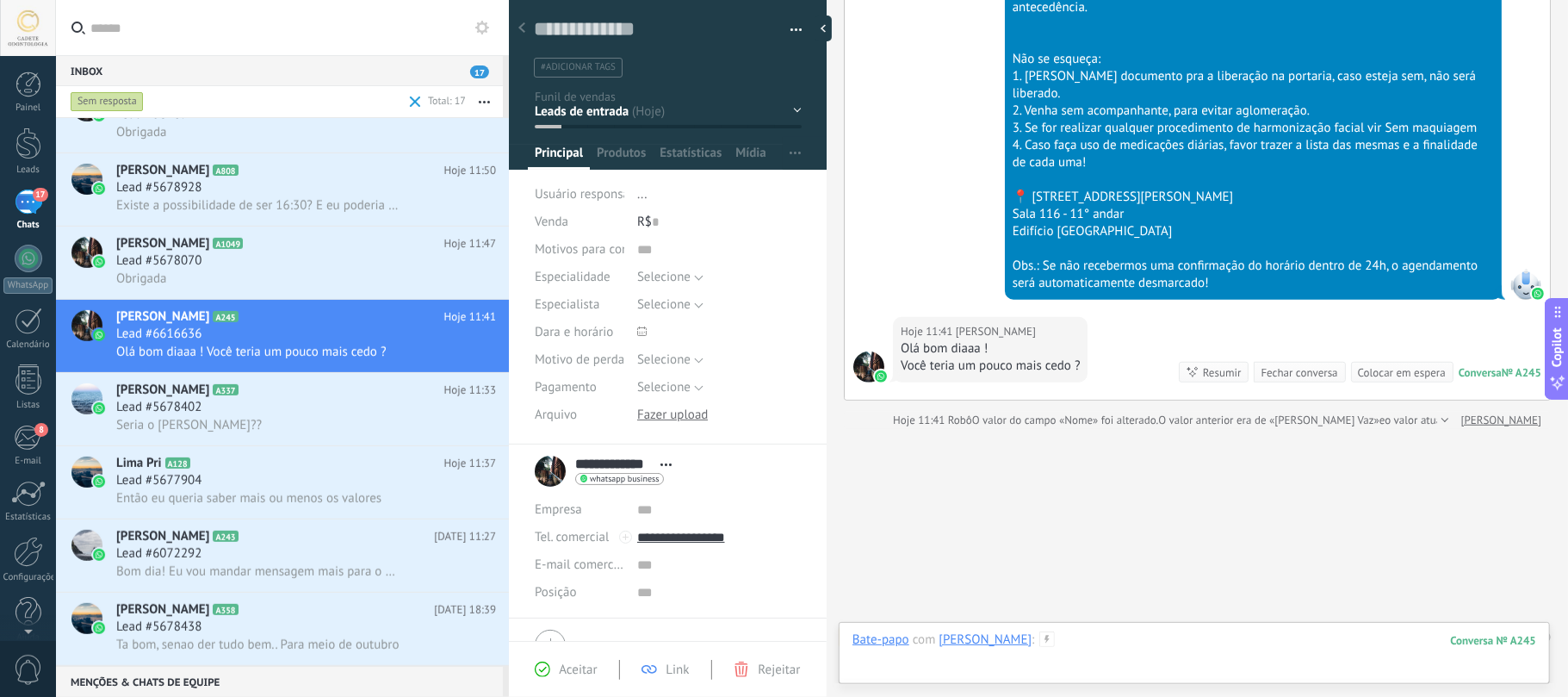
click at [1056, 641] on div at bounding box center [1194, 657] width 684 height 52
type input "**********"
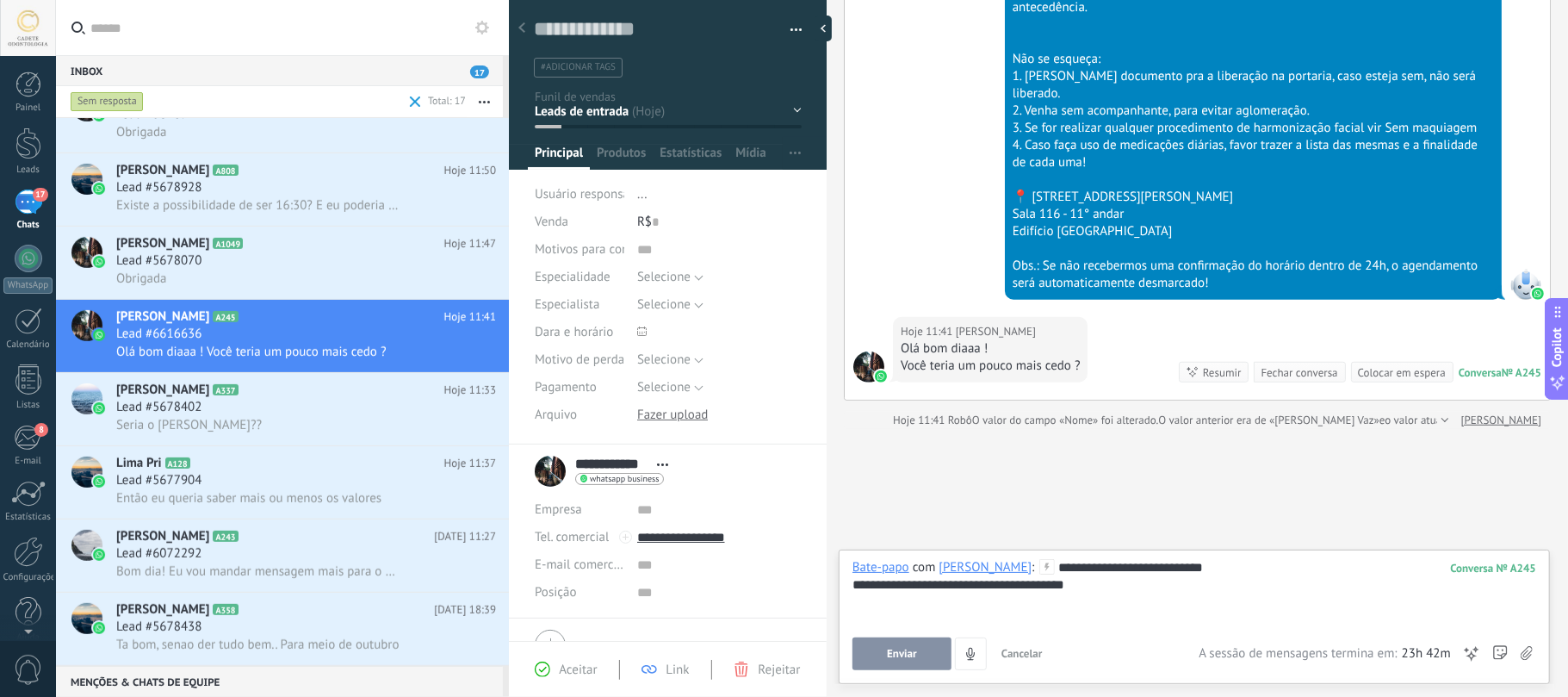
click at [871, 647] on button "Enviar" at bounding box center [902, 653] width 99 height 33
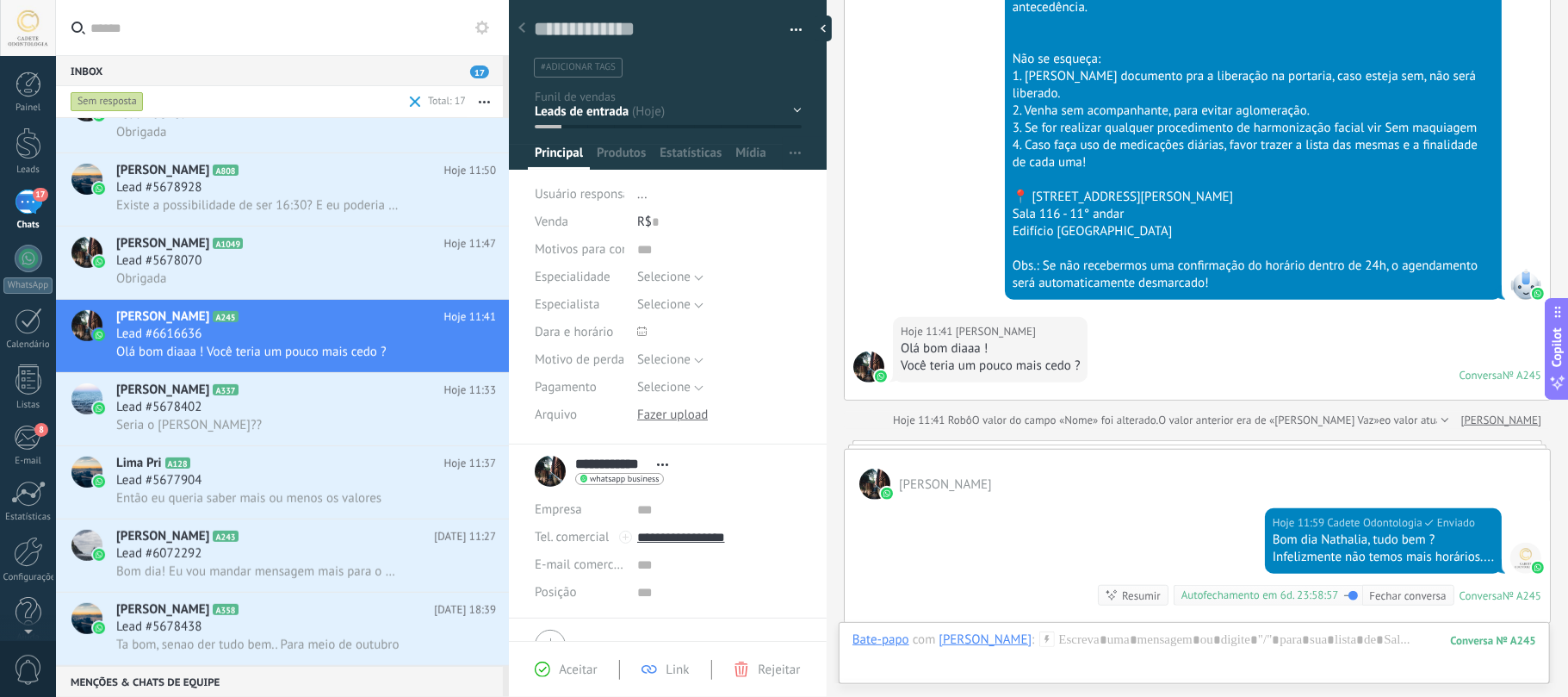
scroll to position [668, 0]
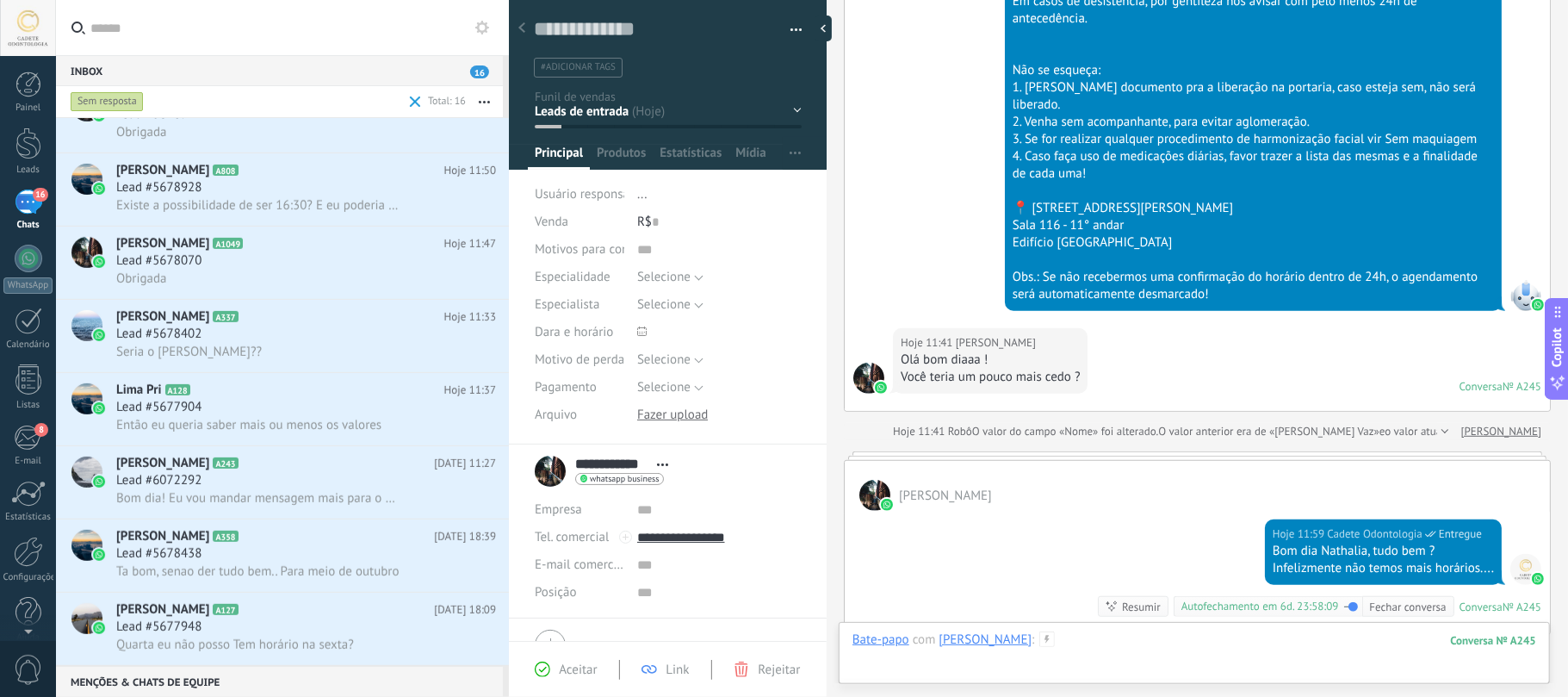
drag, startPoint x: 1058, startPoint y: 645, endPoint x: 1061, endPoint y: 627, distance: 18.2
click at [1061, 644] on div at bounding box center [1194, 657] width 684 height 52
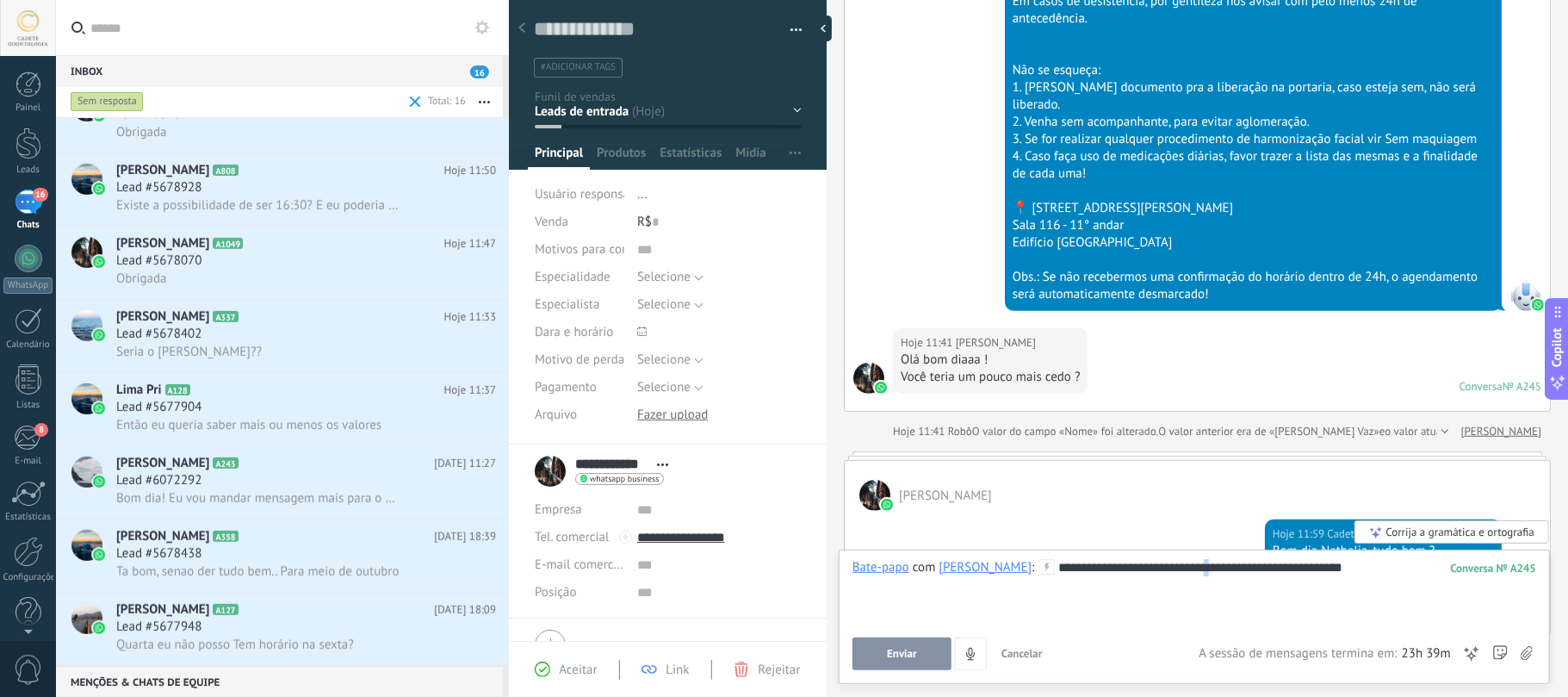
click at [1203, 569] on div "**********" at bounding box center [1194, 592] width 684 height 66
drag, startPoint x: 1203, startPoint y: 569, endPoint x: 1133, endPoint y: 591, distance: 73.4
click at [1120, 586] on div "**********" at bounding box center [1194, 592] width 684 height 66
click at [1202, 567] on div "**********" at bounding box center [1194, 592] width 684 height 66
click at [1186, 567] on div "**********" at bounding box center [1194, 592] width 684 height 66
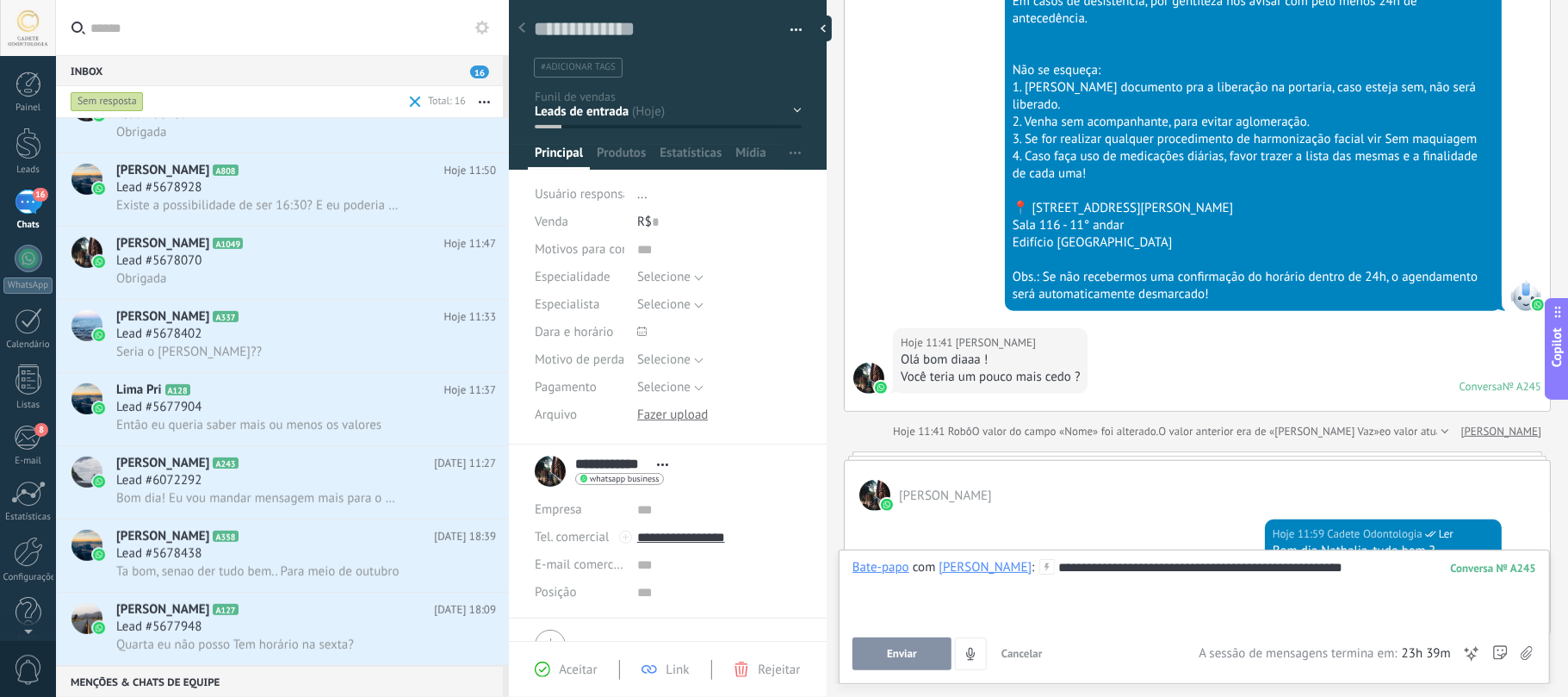
click at [1186, 567] on div "**********" at bounding box center [1194, 592] width 684 height 66
click at [1178, 601] on div "**********" at bounding box center [1194, 592] width 684 height 66
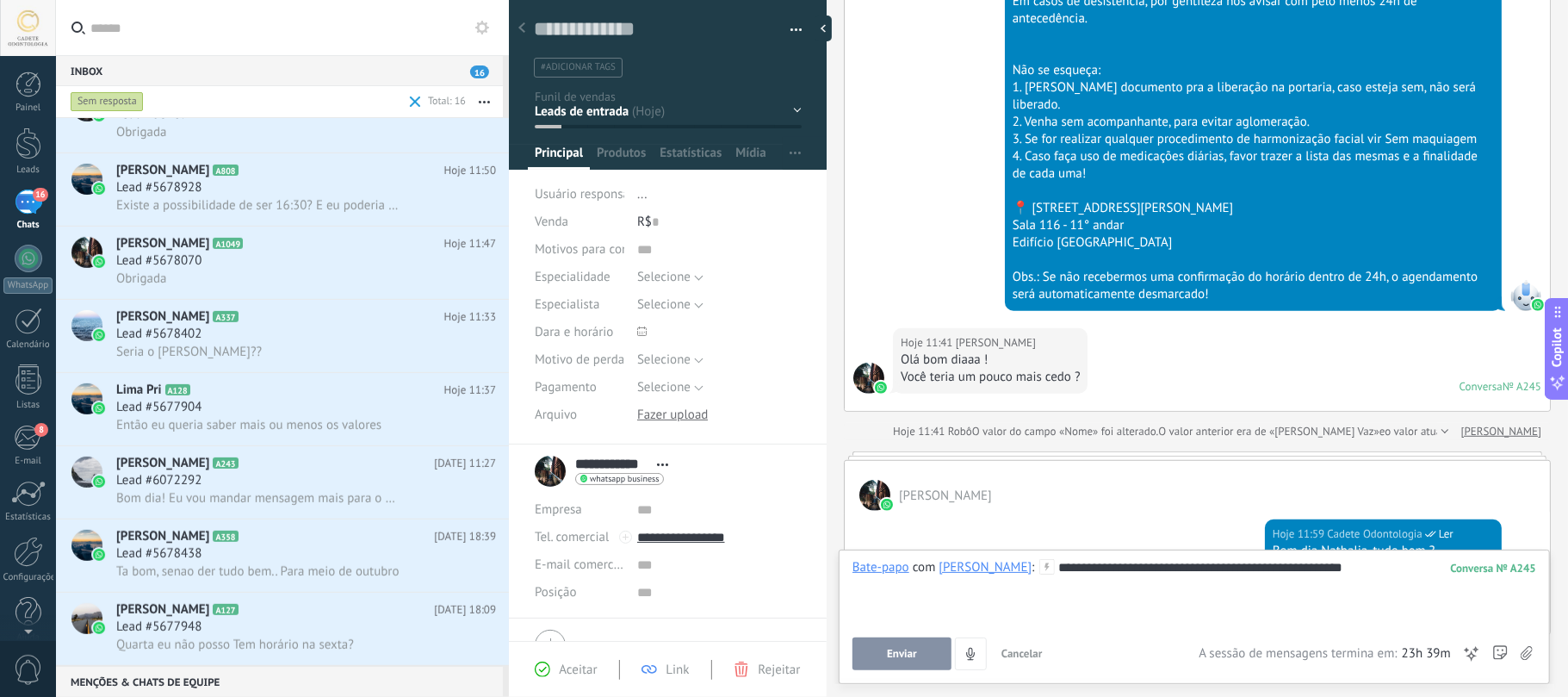
drag, startPoint x: 1400, startPoint y: 591, endPoint x: 832, endPoint y: 610, distance: 568.3
click at [1392, 594] on div "**********" at bounding box center [1194, 592] width 684 height 66
click at [903, 647] on span "Enviar" at bounding box center [902, 653] width 30 height 12
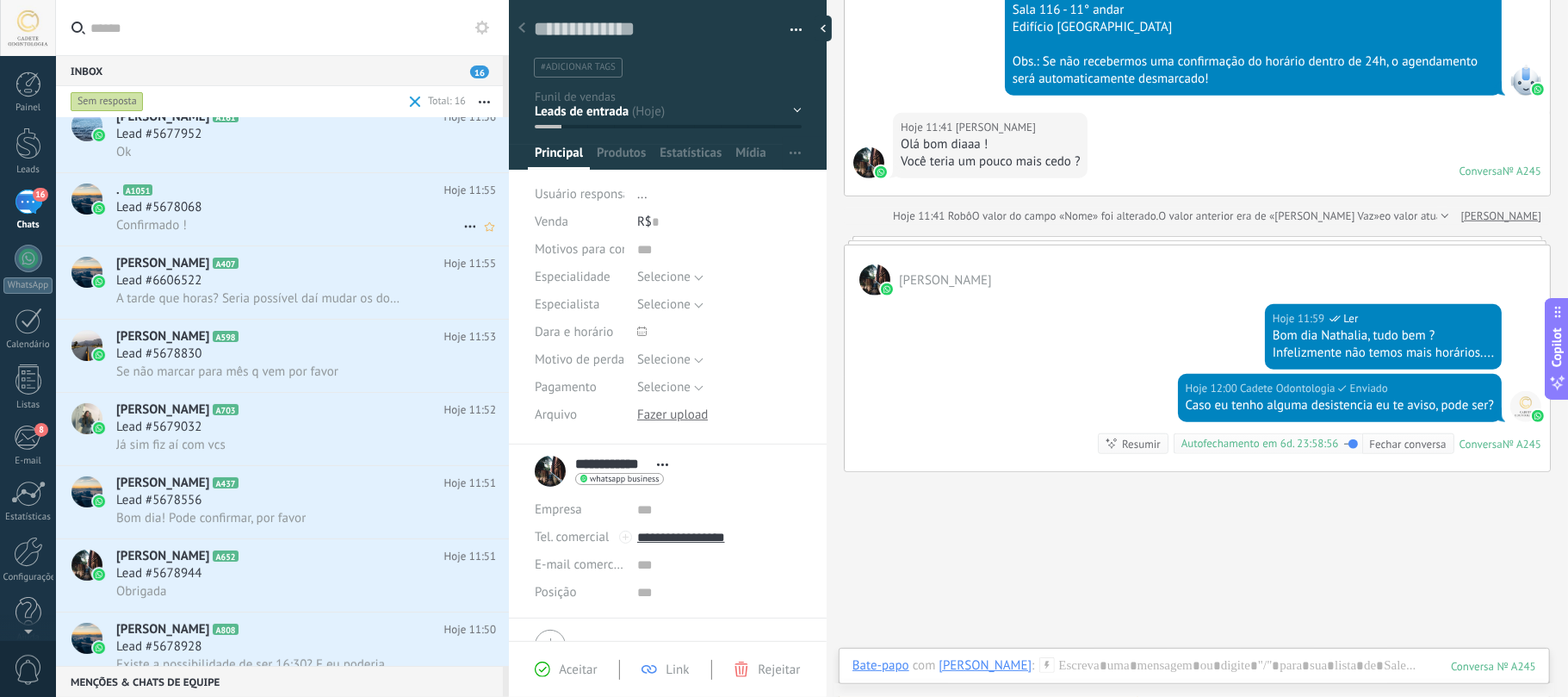
scroll to position [0, 0]
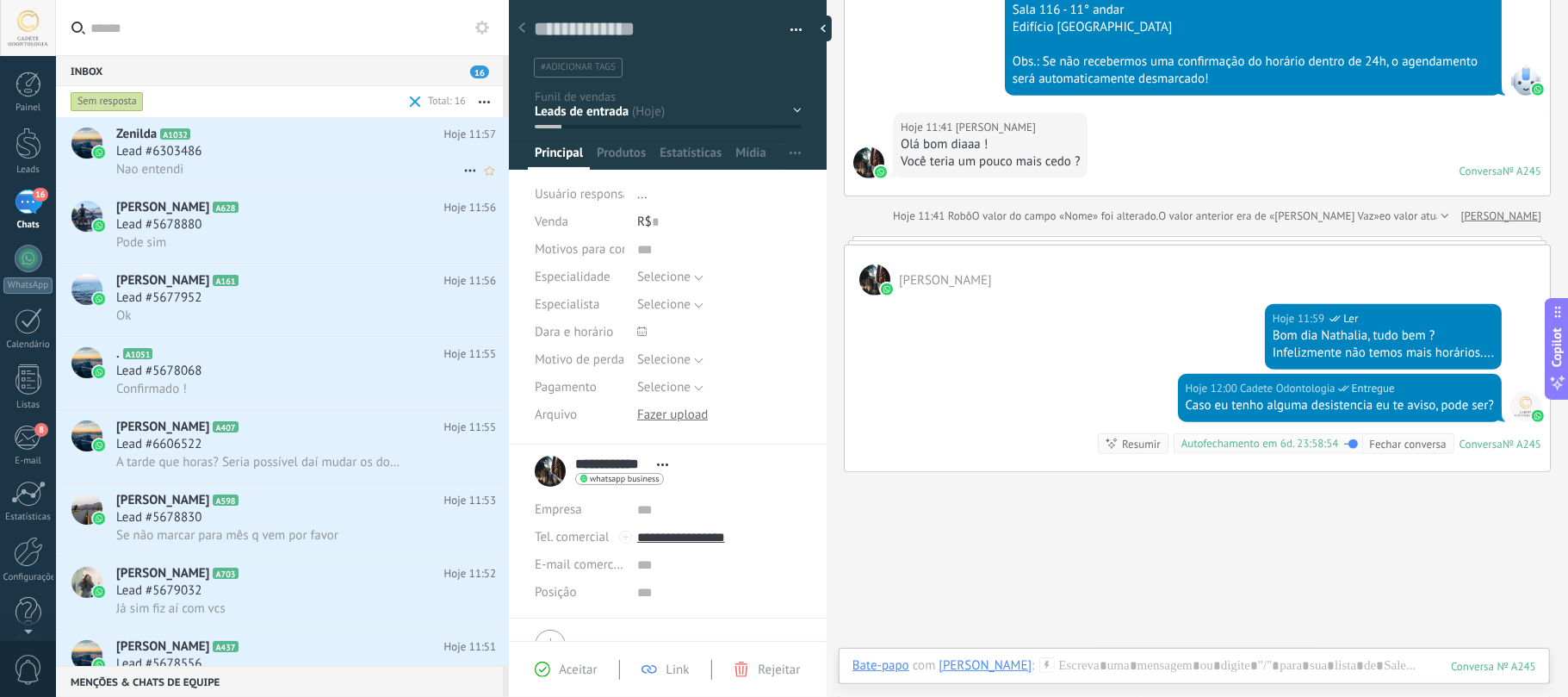
click at [207, 145] on h3 "Lead #6303486" at bounding box center [163, 151] width 93 height 17
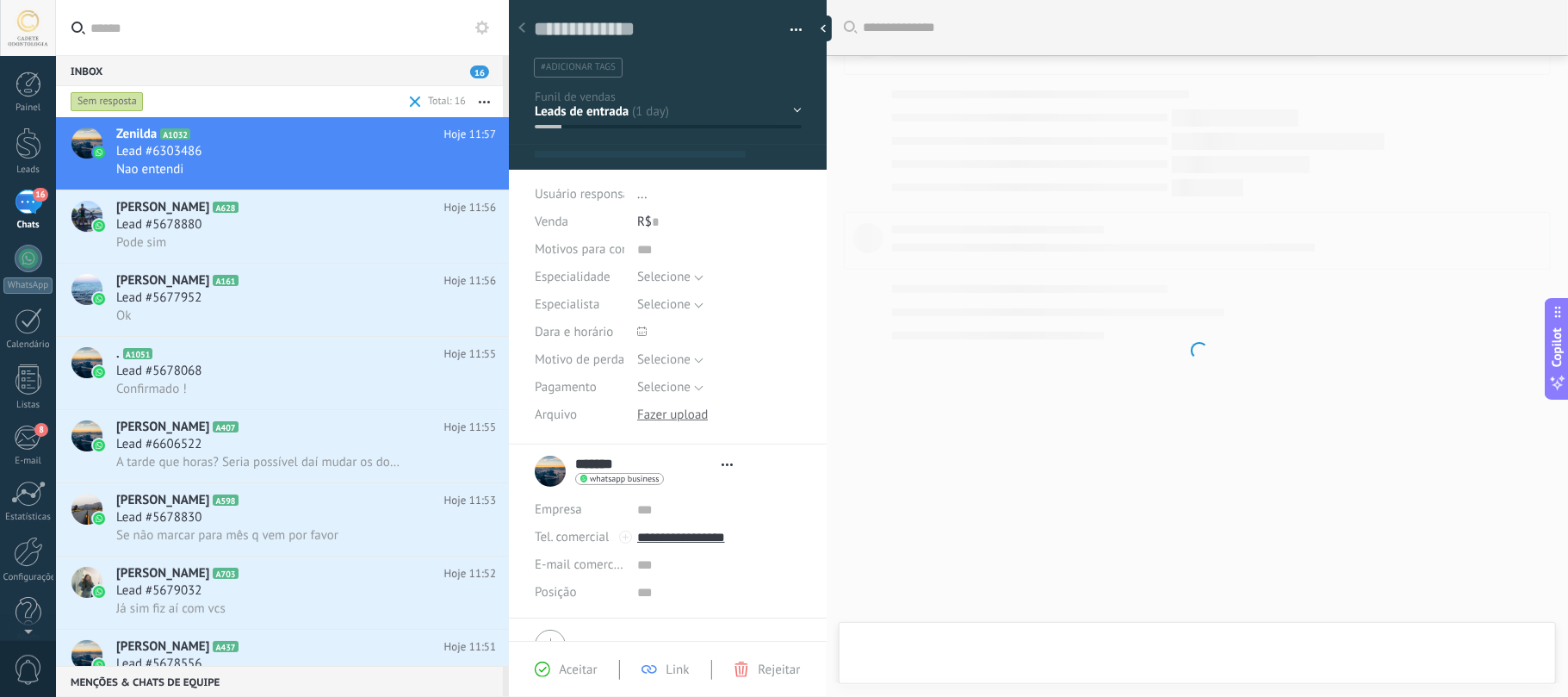
type textarea "**********"
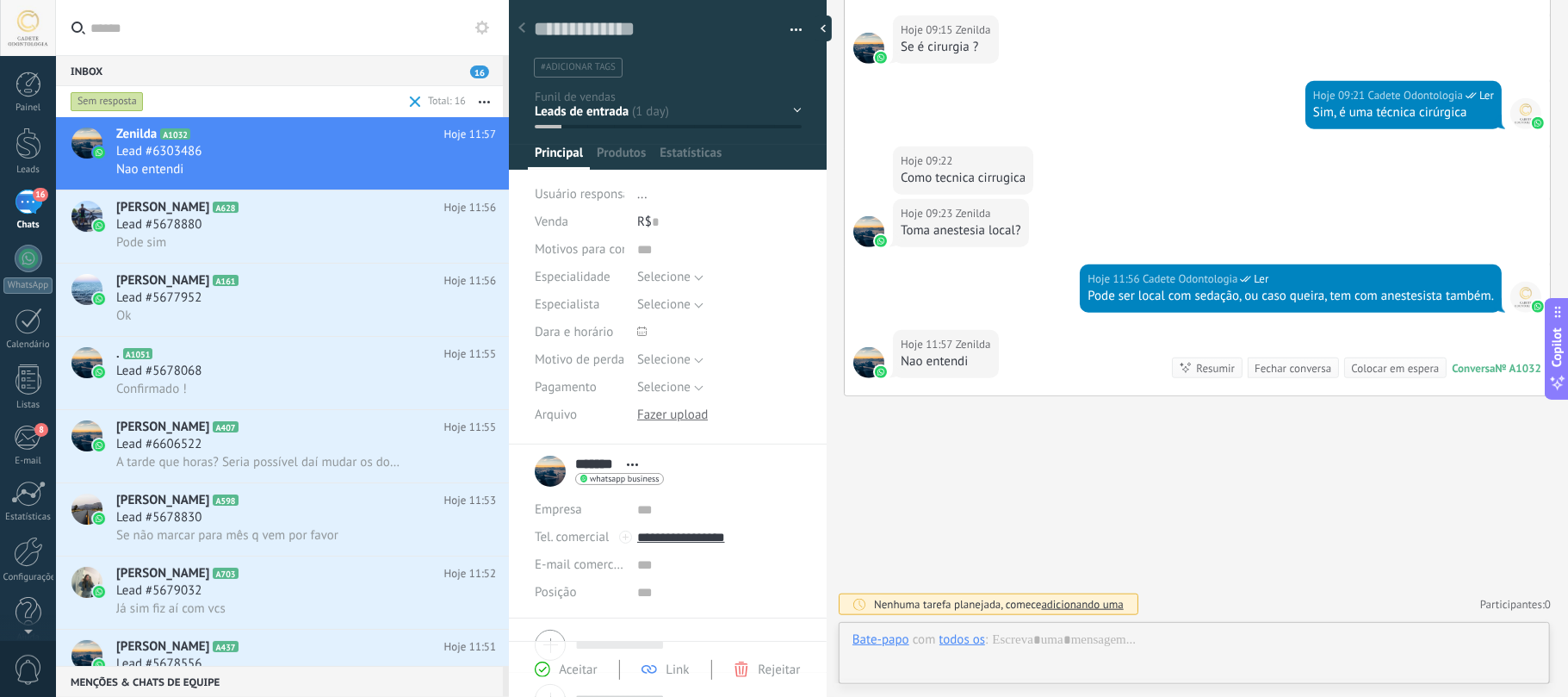
scroll to position [25, 0]
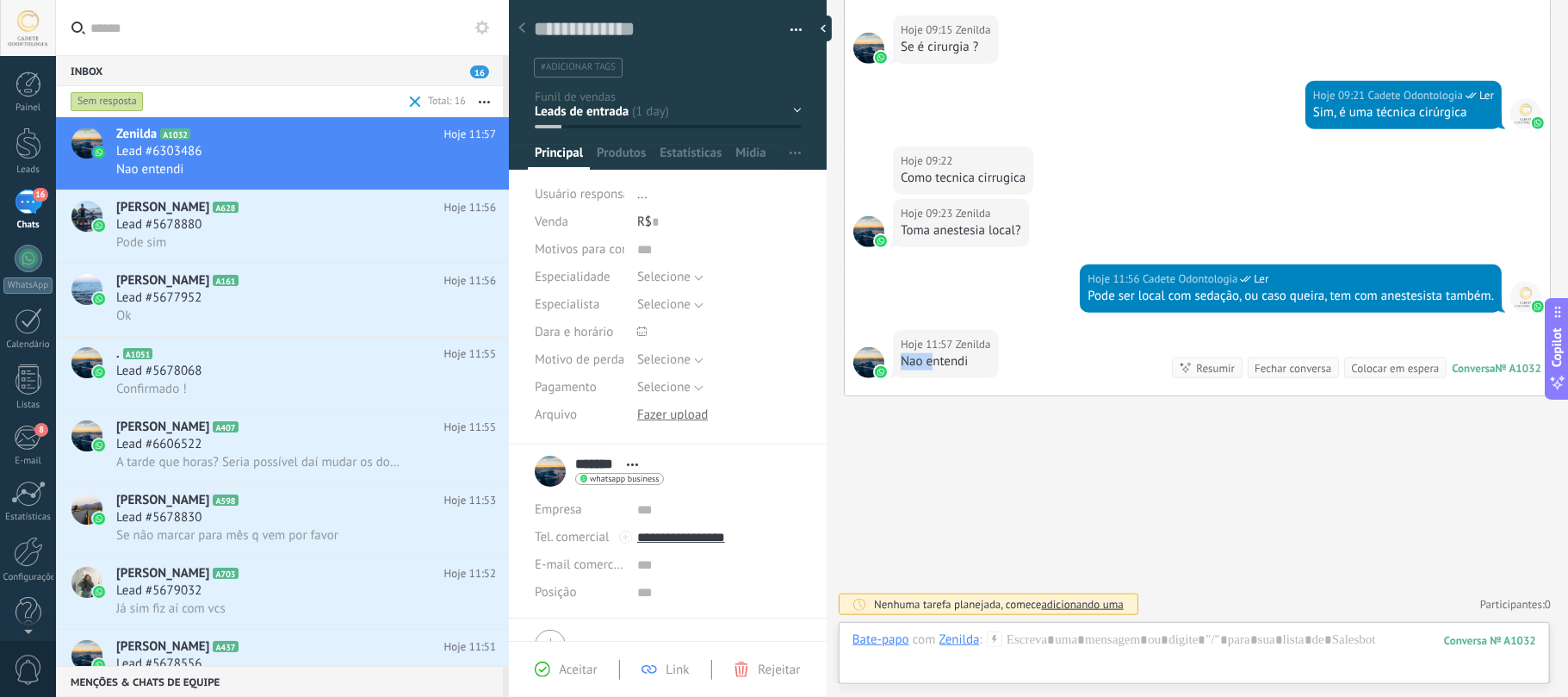
drag, startPoint x: 901, startPoint y: 365, endPoint x: 985, endPoint y: 345, distance: 86.3
click at [938, 365] on div "Nao entendi" at bounding box center [946, 361] width 90 height 17
click at [1275, 669] on div at bounding box center [1194, 657] width 684 height 52
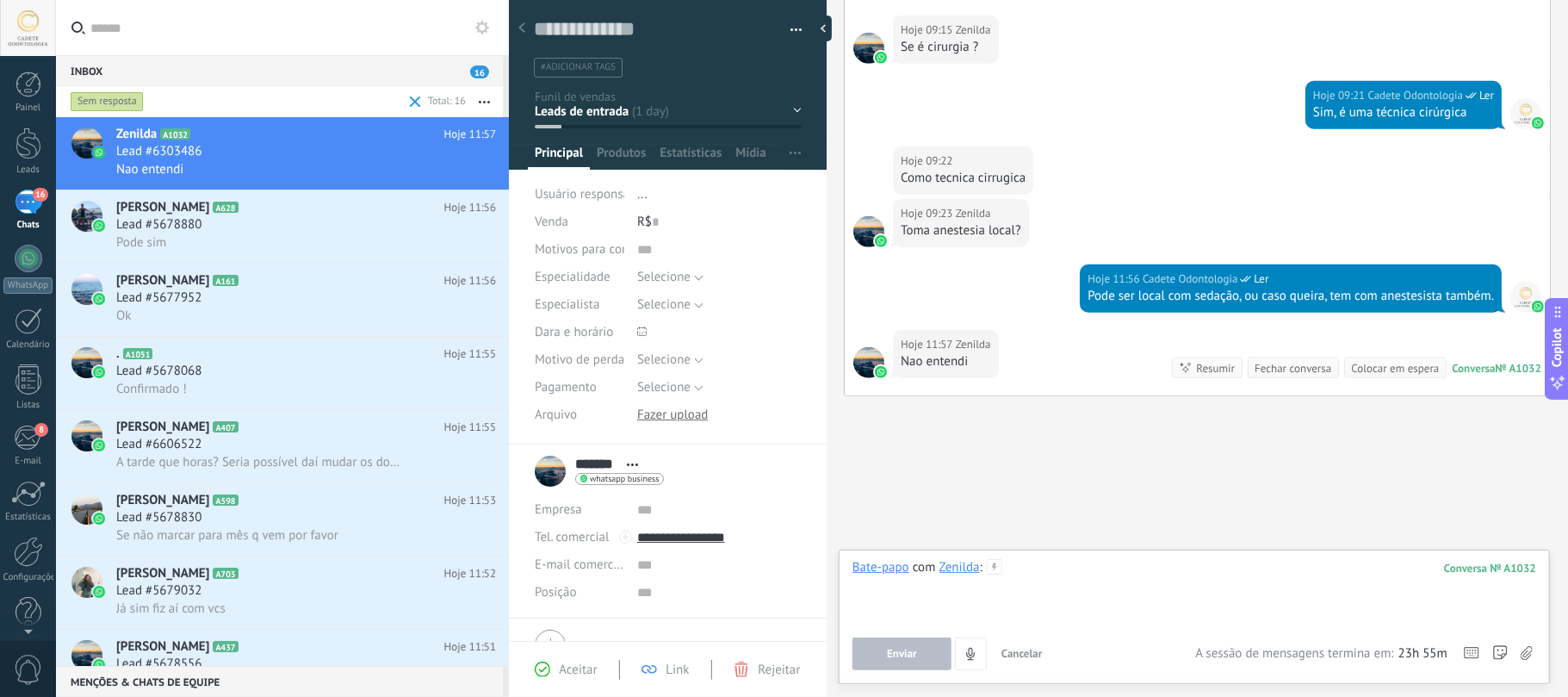
click at [1206, 579] on div at bounding box center [1194, 592] width 684 height 66
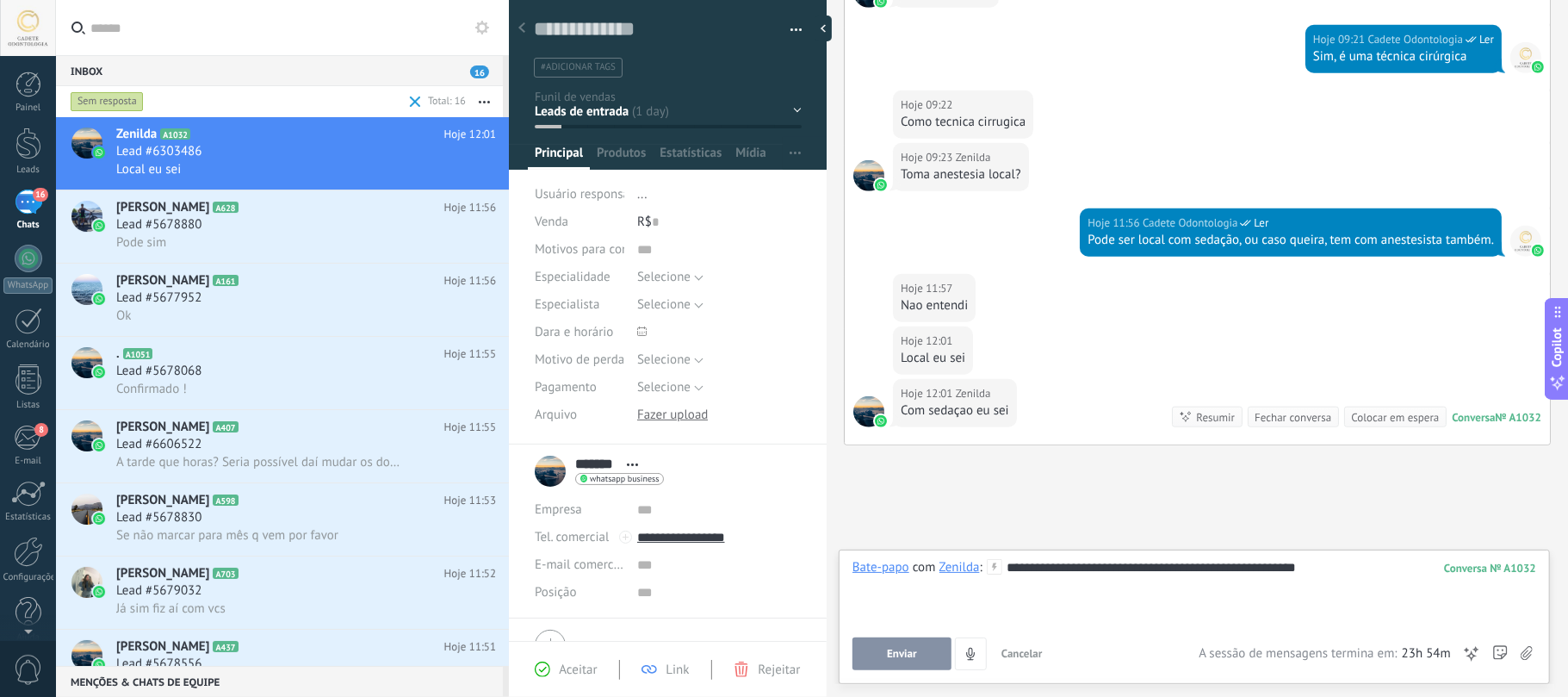
scroll to position [1056, 0]
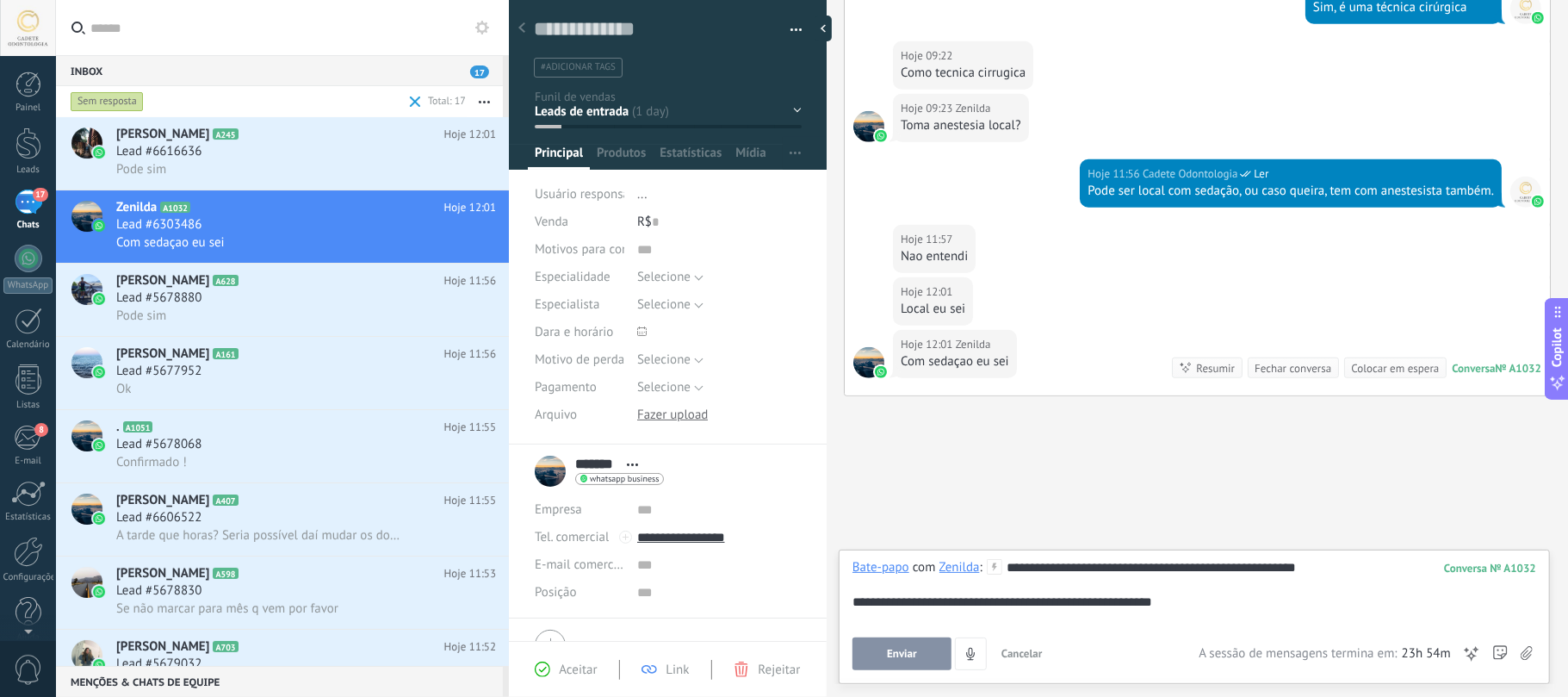
click at [904, 665] on button "Enviar" at bounding box center [902, 653] width 99 height 33
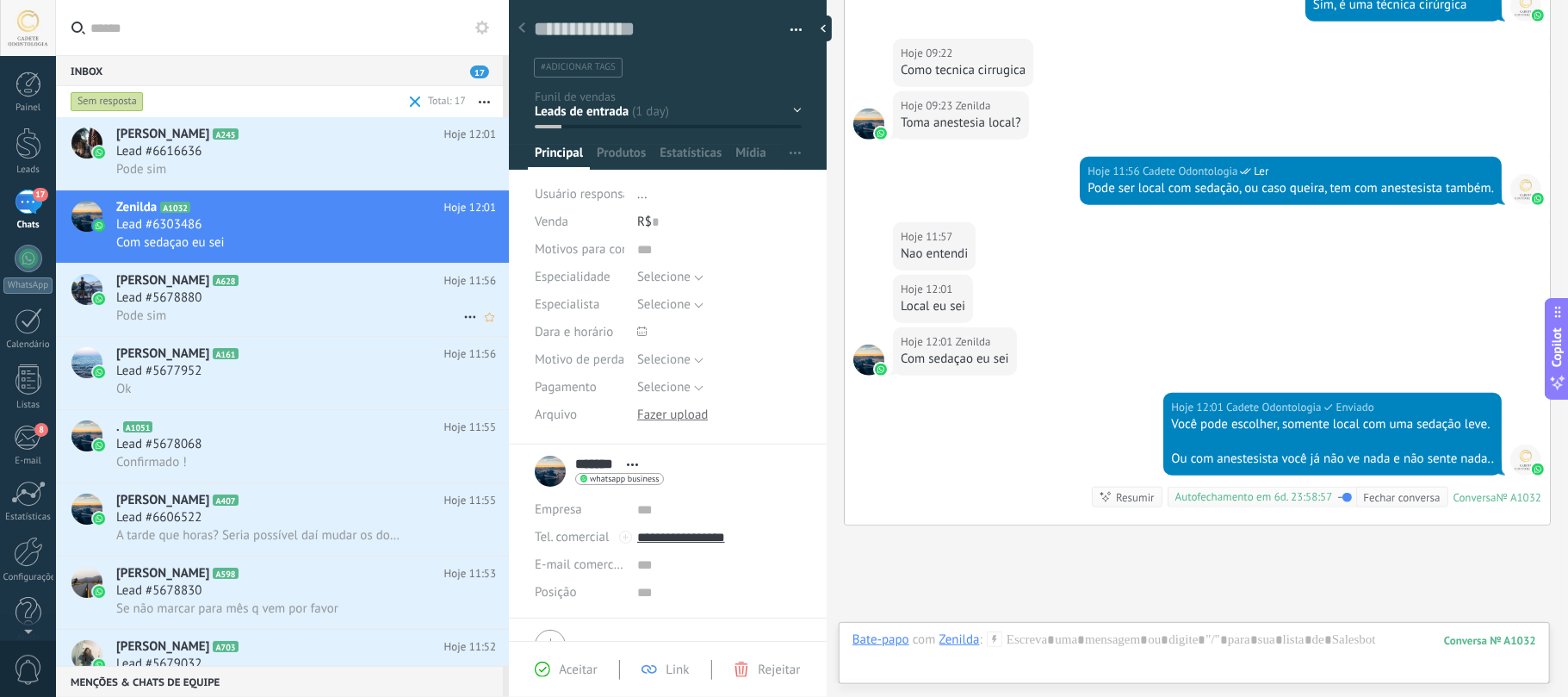
scroll to position [1188, 0]
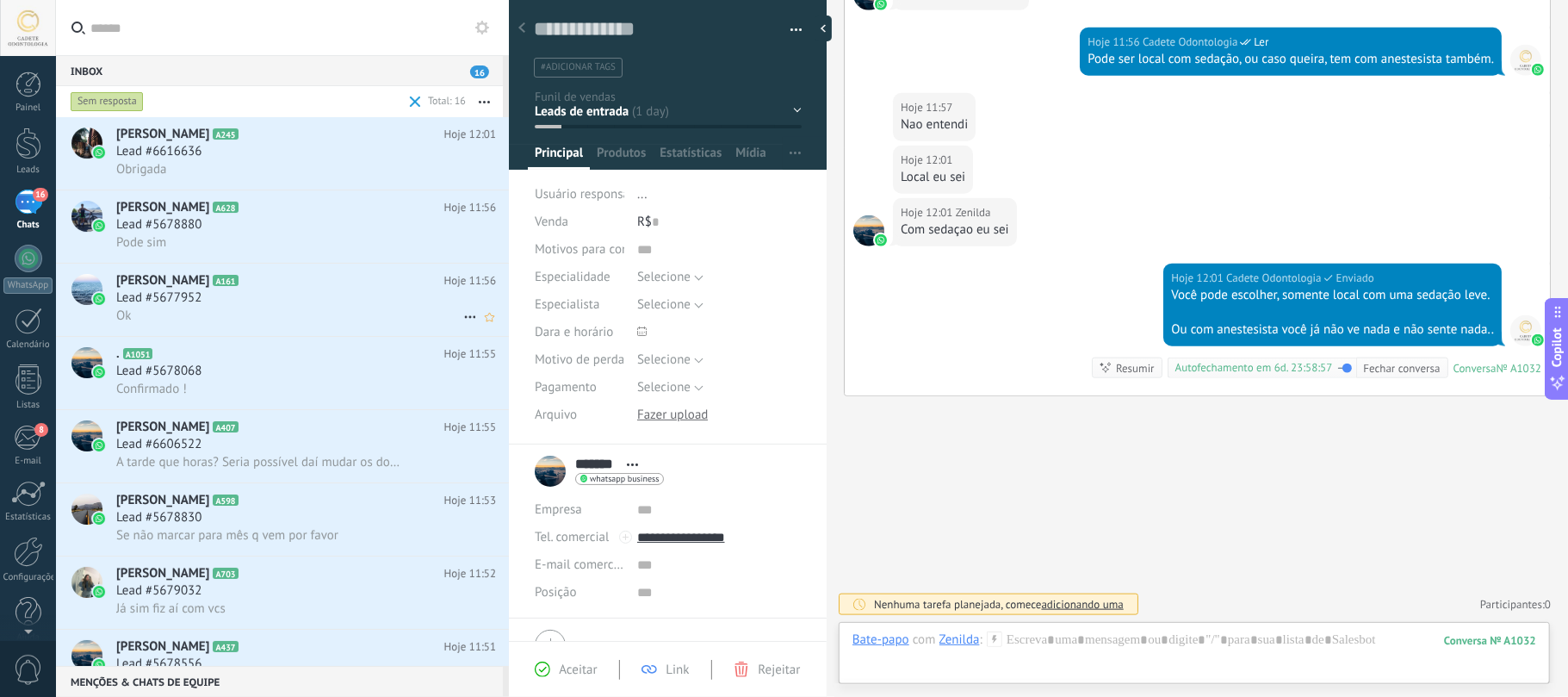
click at [205, 294] on h3 "Lead #5677952" at bounding box center [163, 297] width 93 height 17
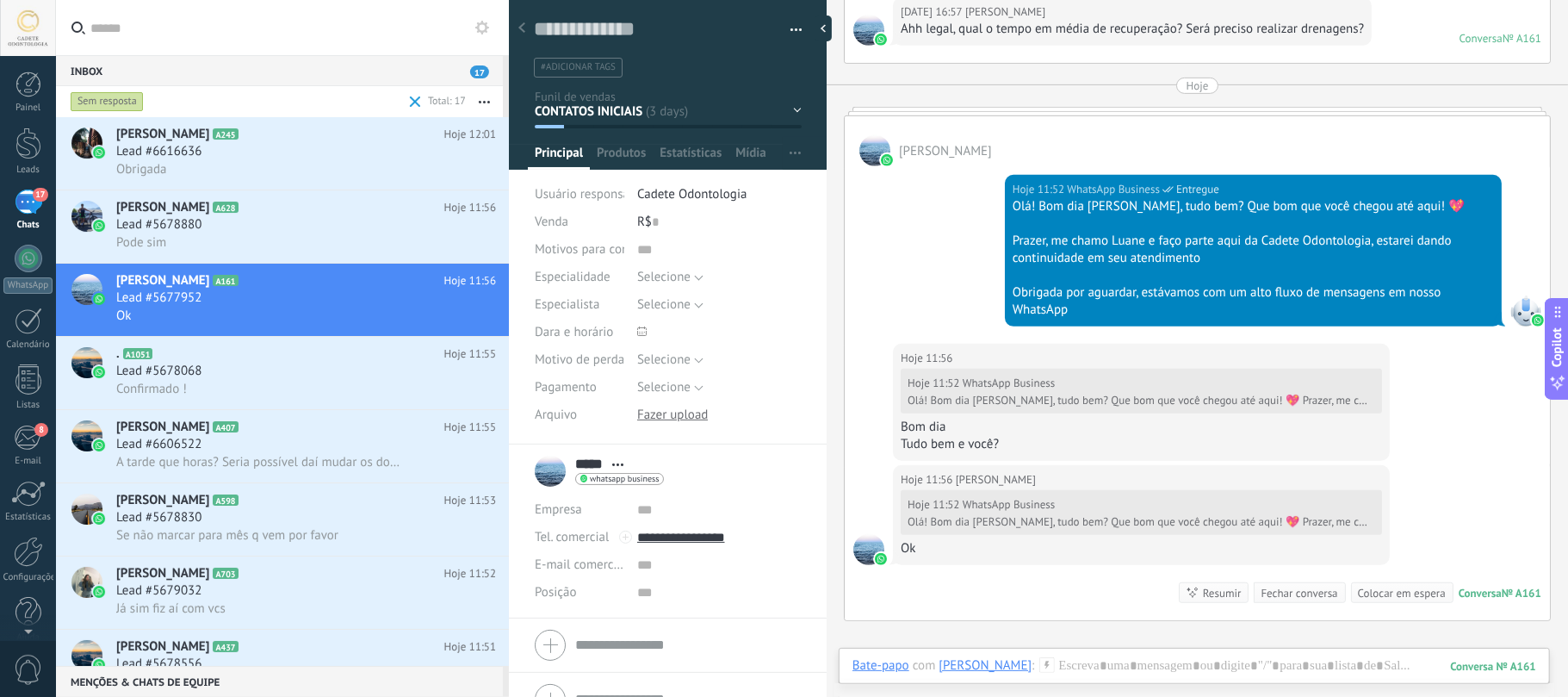
scroll to position [448, 0]
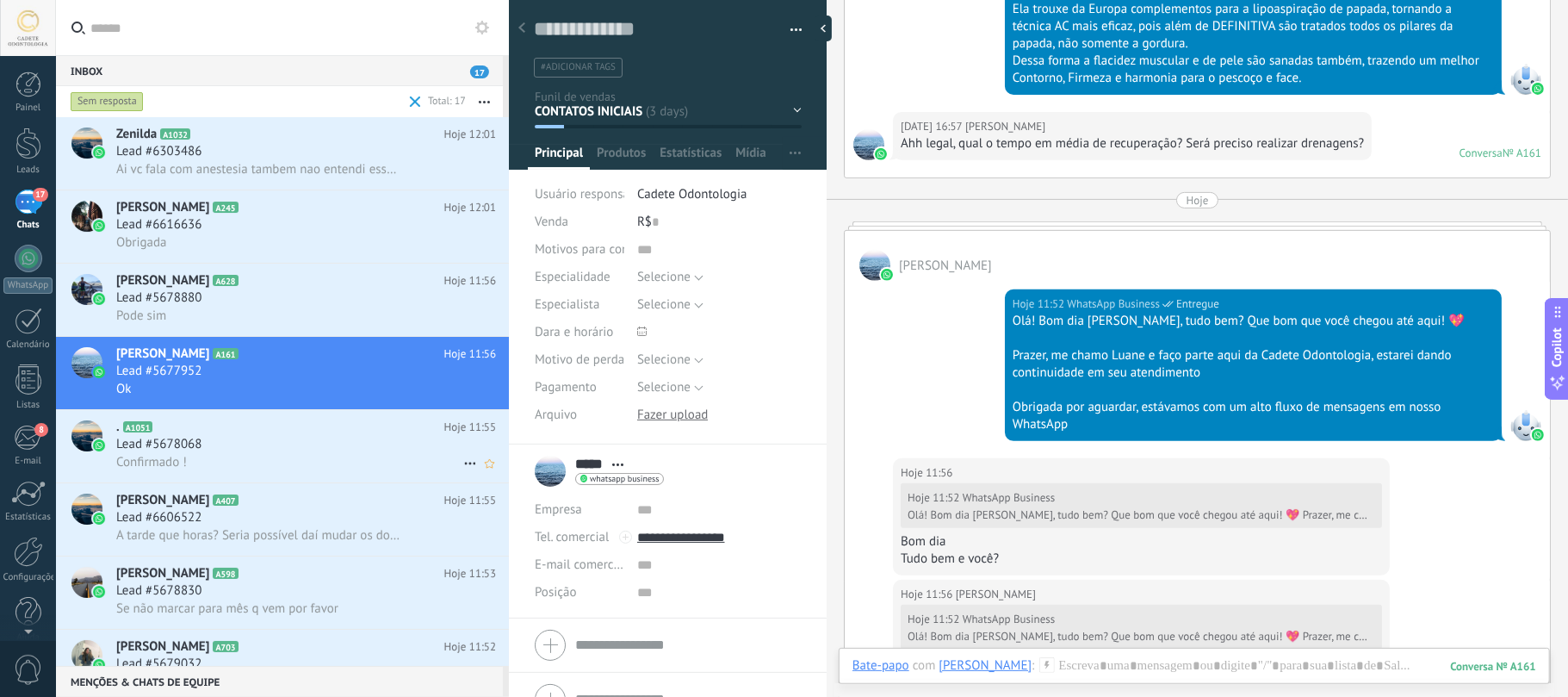
click at [238, 442] on div "Lead #5678068" at bounding box center [306, 443] width 380 height 17
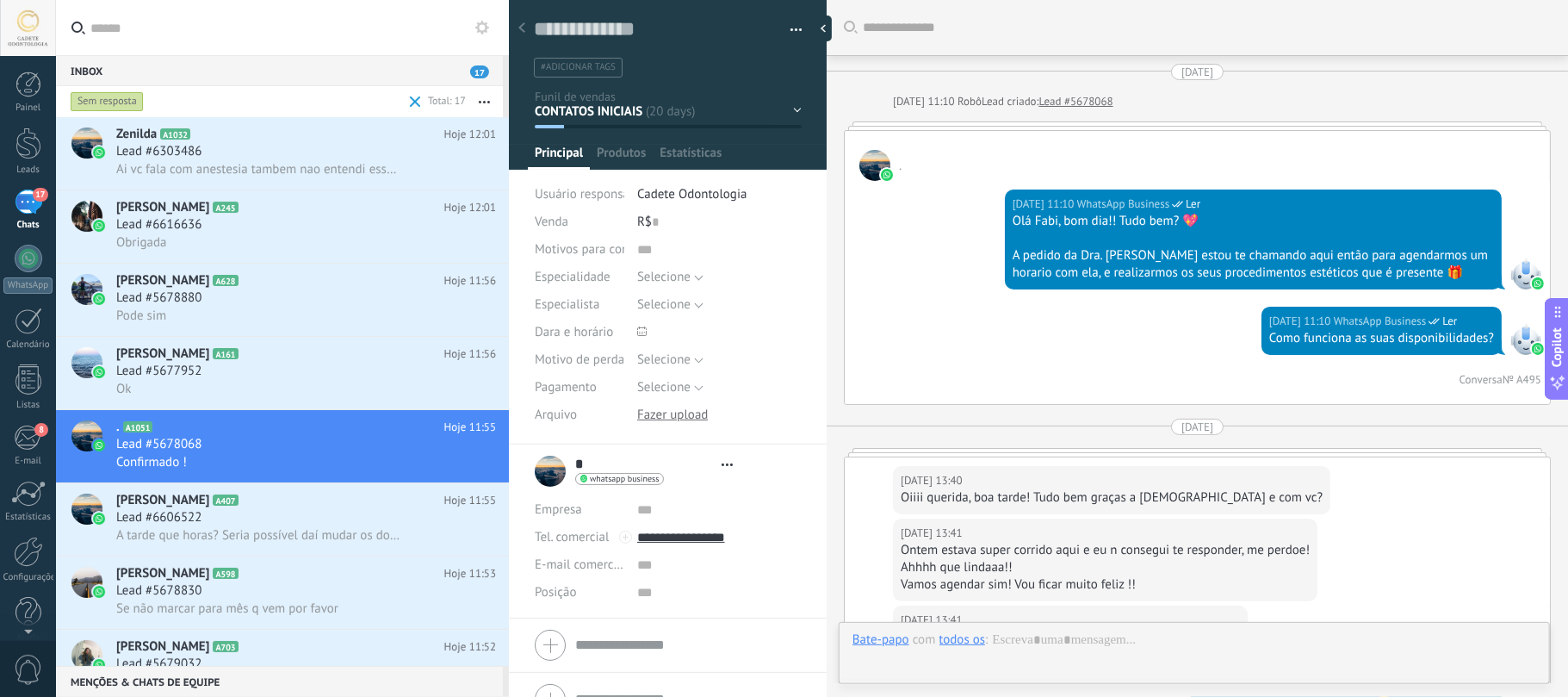
type textarea "**********"
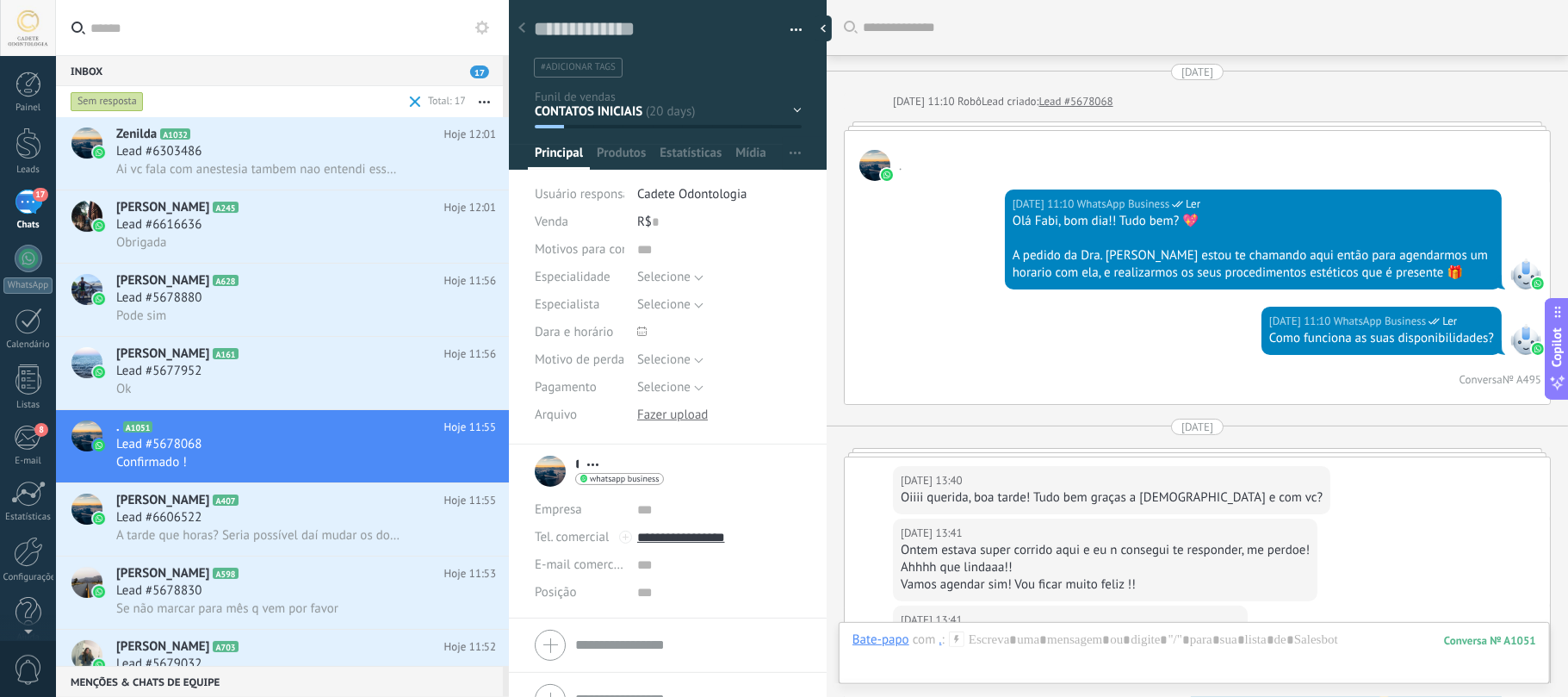
scroll to position [2323, 0]
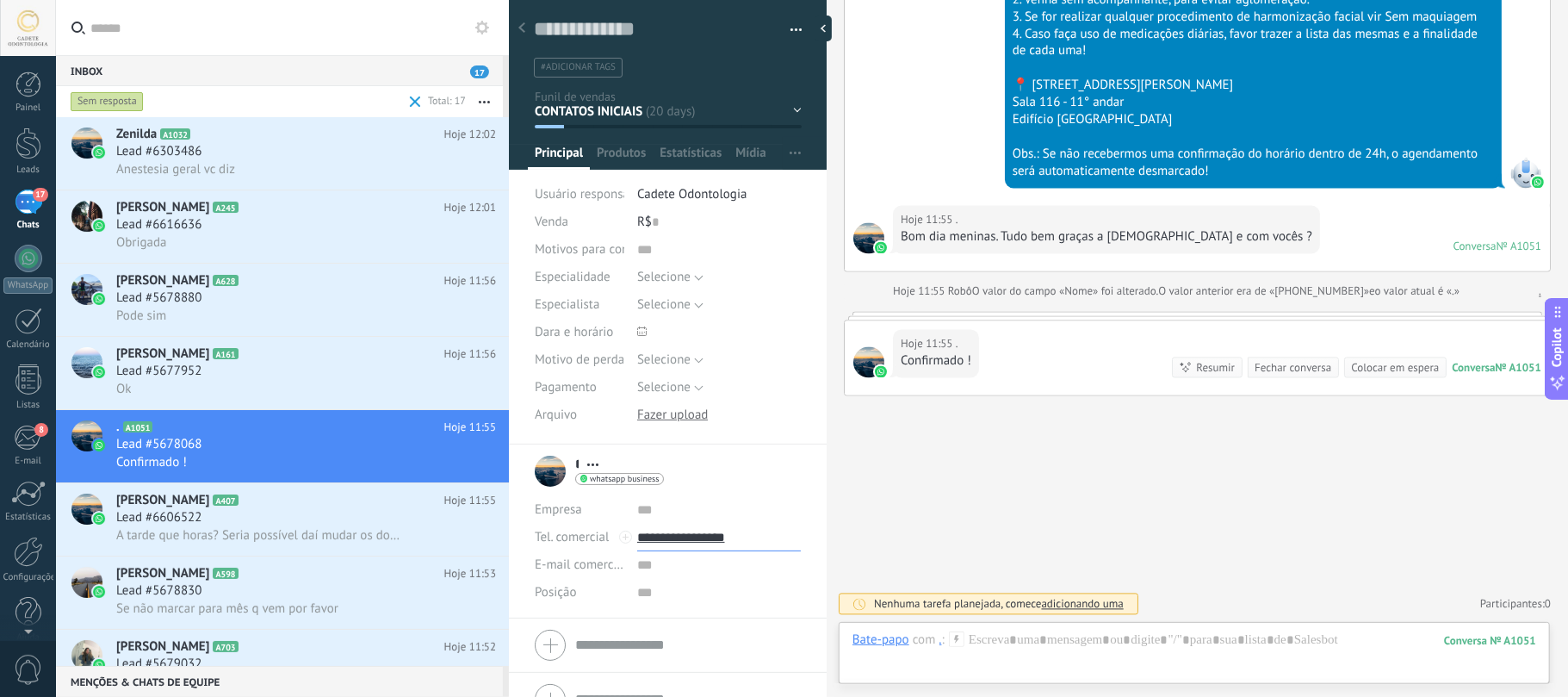
drag, startPoint x: 731, startPoint y: 549, endPoint x: 676, endPoint y: 556, distance: 55.4
click at [676, 556] on div "Empresa Abrir detalhes Editar o lead" at bounding box center [668, 551] width 266 height 110
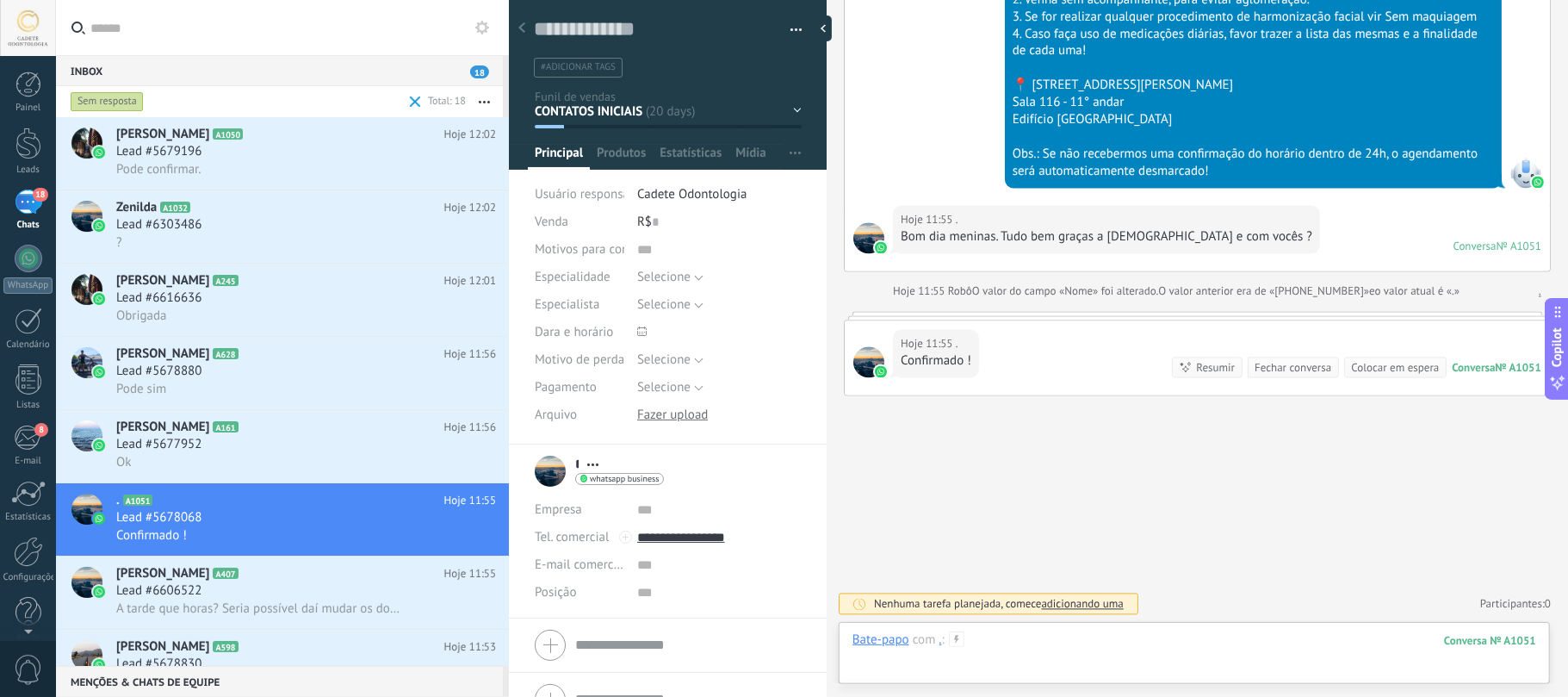
type input "**********"
click at [1031, 665] on div at bounding box center [1194, 657] width 684 height 52
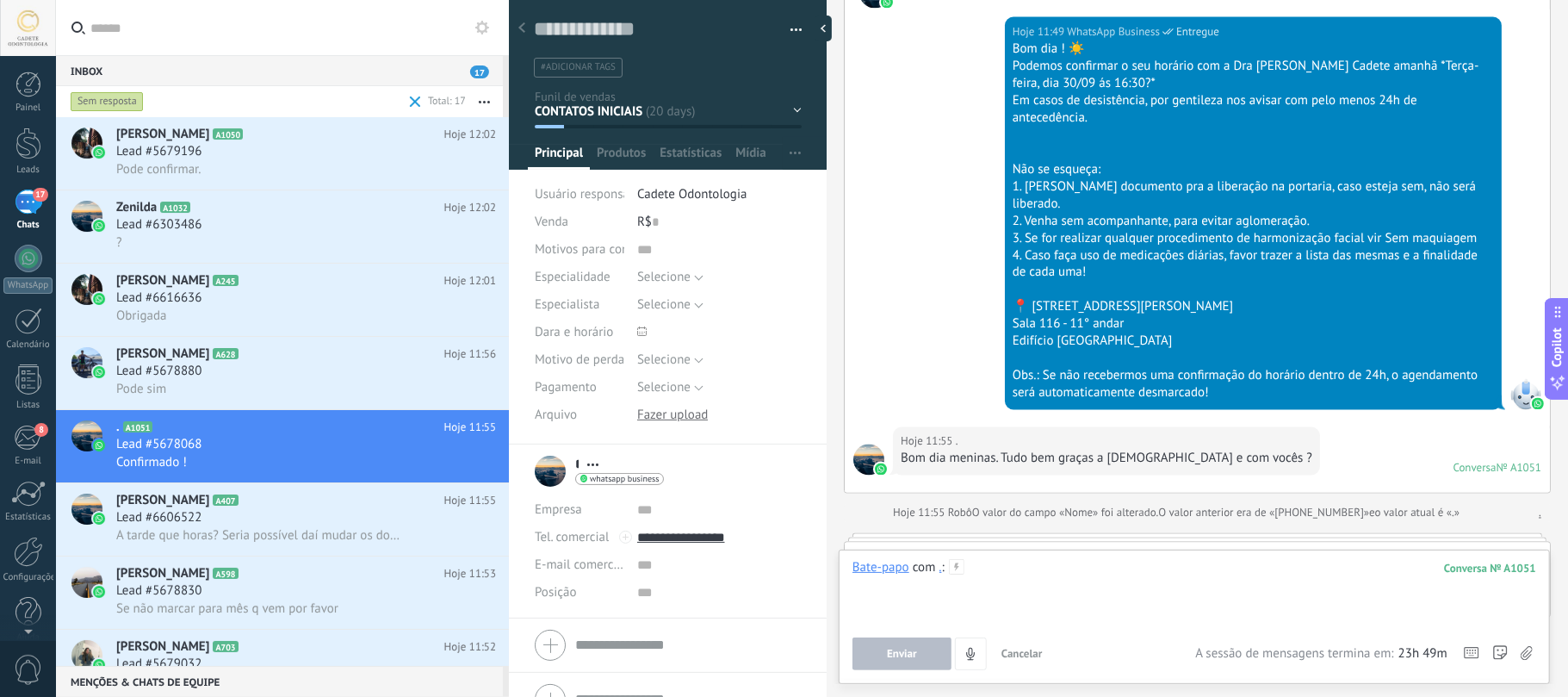
scroll to position [1978, 0]
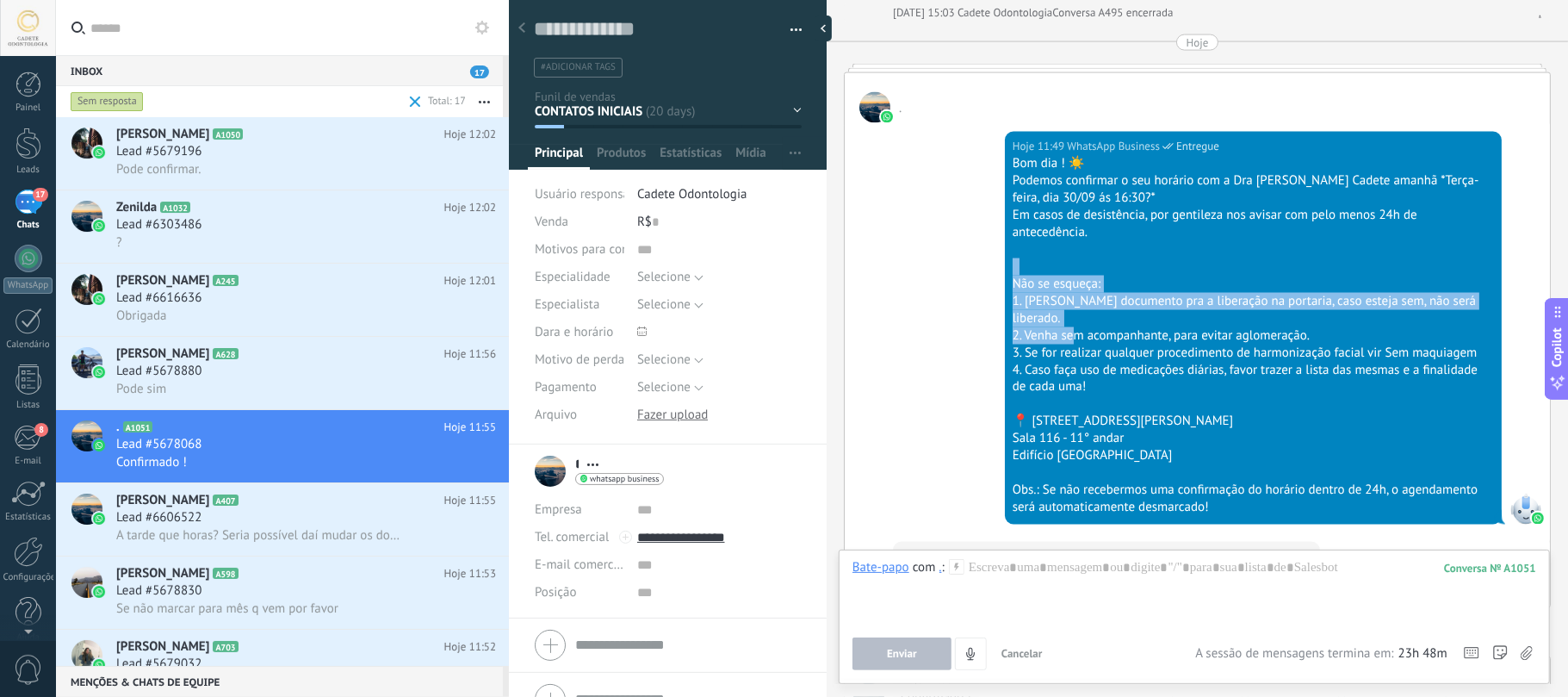
drag, startPoint x: 1084, startPoint y: 318, endPoint x: 1096, endPoint y: 261, distance: 58.2
click at [1096, 261] on div "Bom dia ! ☀️ Podemos confirmar o seu horário com a Dra Ayslla Cadete amanhã *Te…" at bounding box center [1254, 336] width 481 height 362
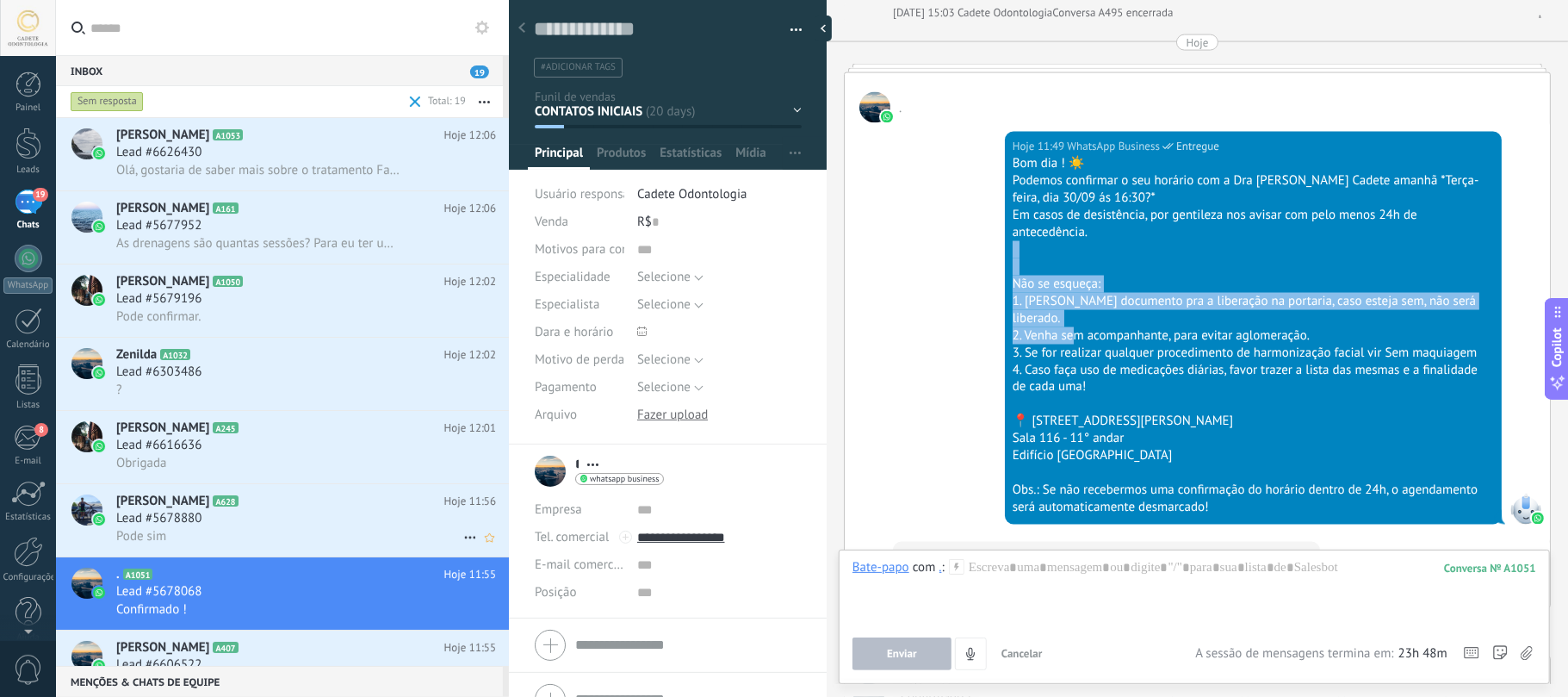
scroll to position [115, 0]
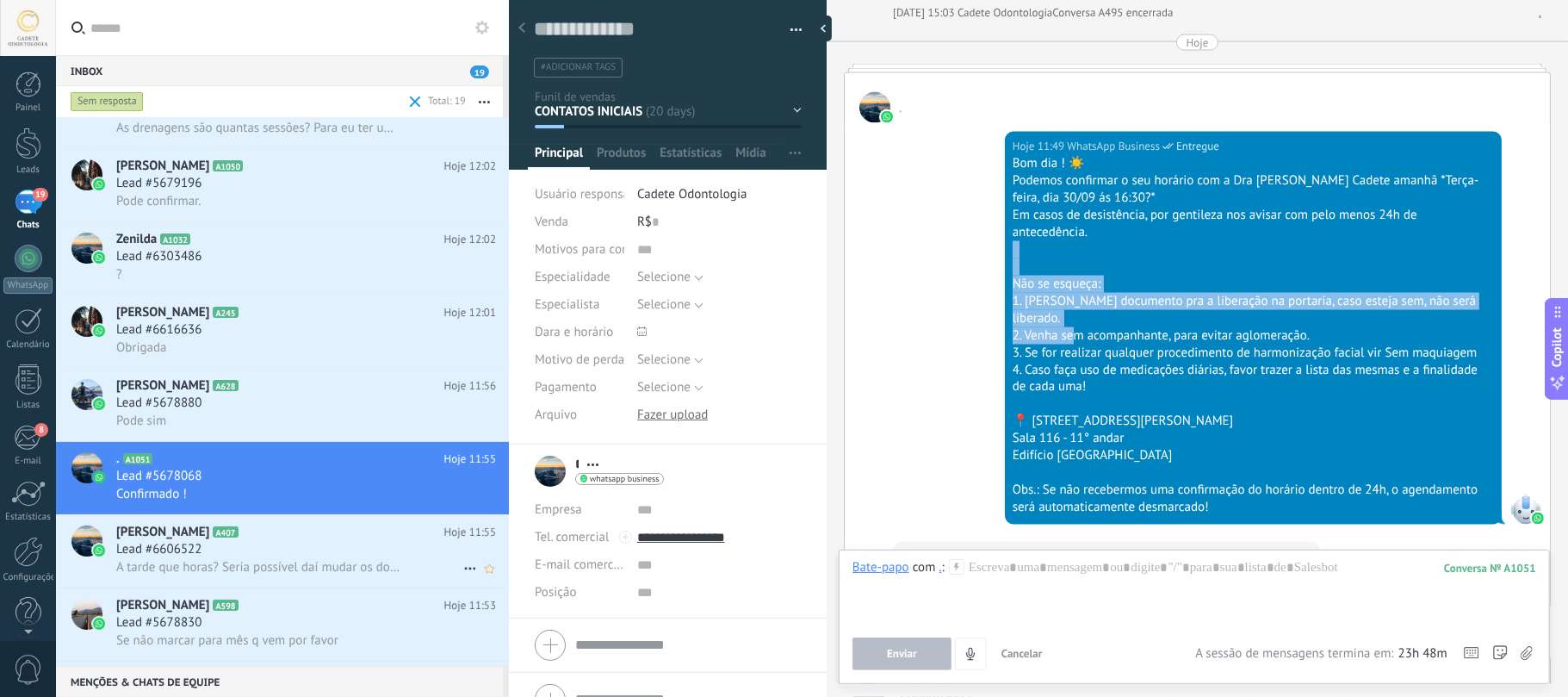
click at [209, 537] on span "[PERSON_NAME]" at bounding box center [163, 532] width 93 height 17
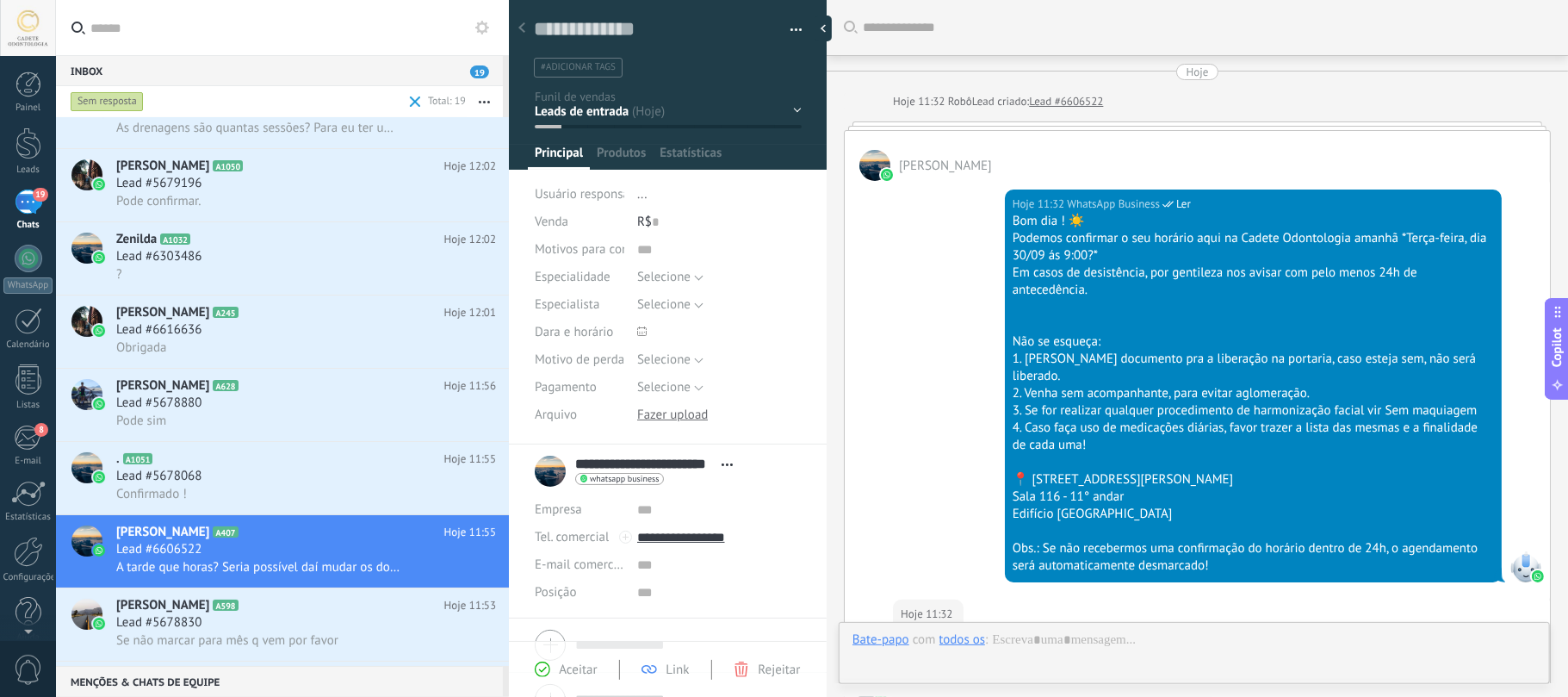
type textarea "**********"
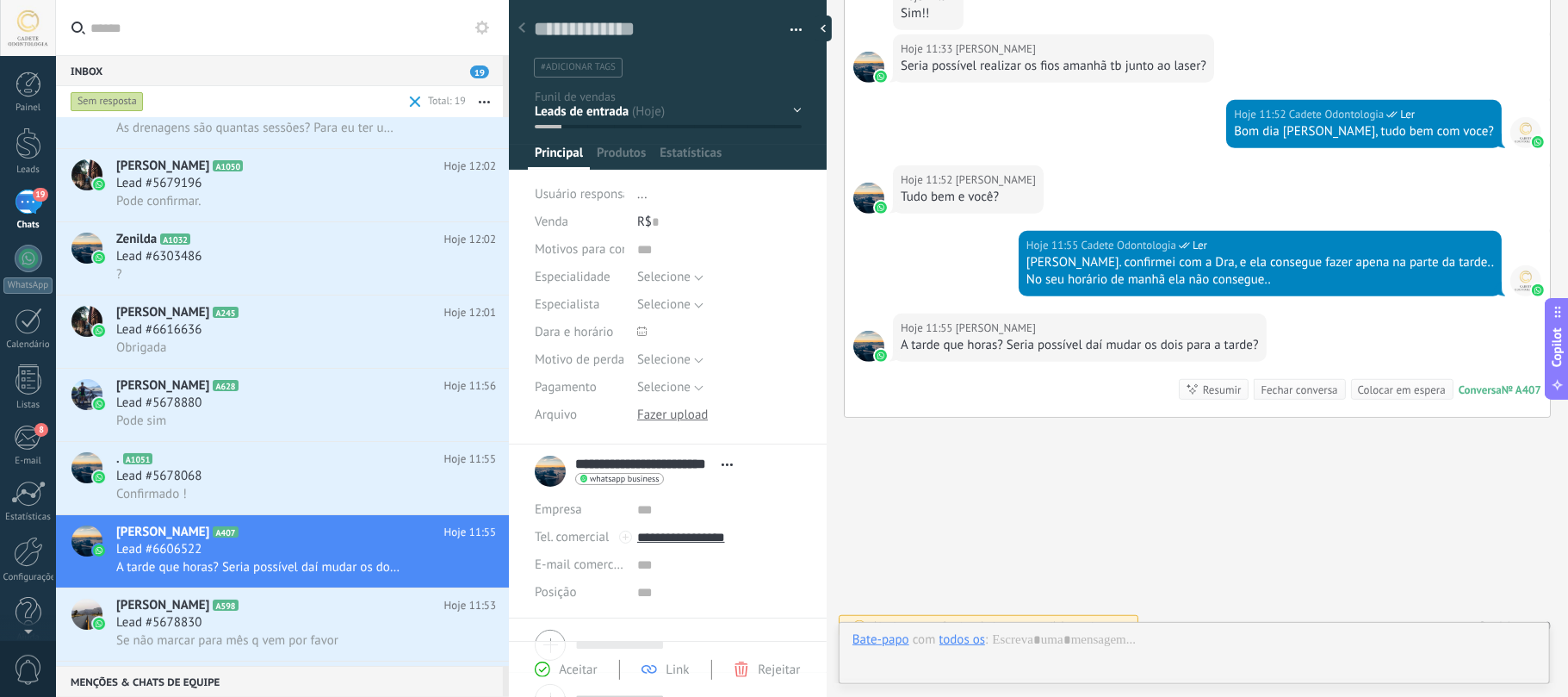
scroll to position [25, 0]
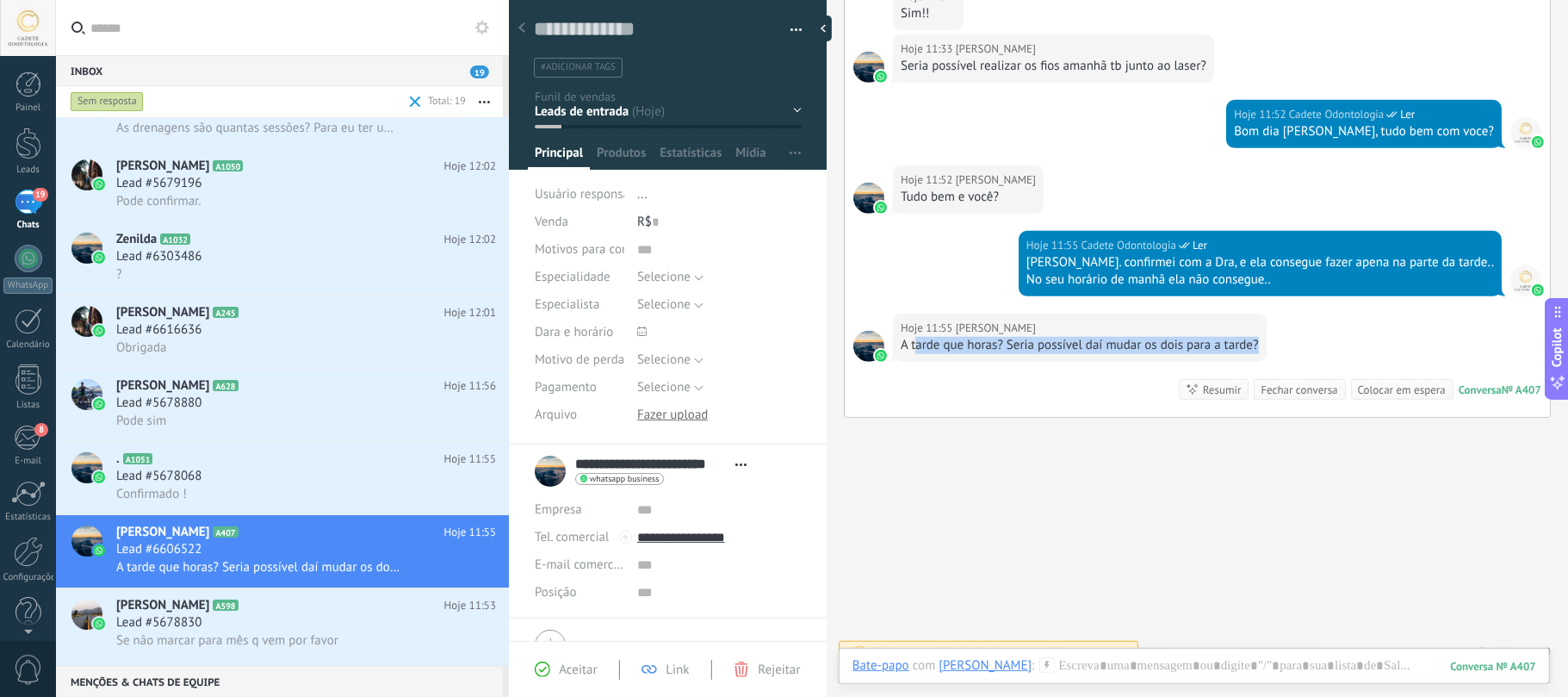
drag, startPoint x: 918, startPoint y: 324, endPoint x: 1268, endPoint y: 334, distance: 350.1
click at [1268, 334] on div "Hoje 11:55 Camila da Silva Rodrigues A tarde que horas? Seria possível daí muda…" at bounding box center [1197, 365] width 705 height 103
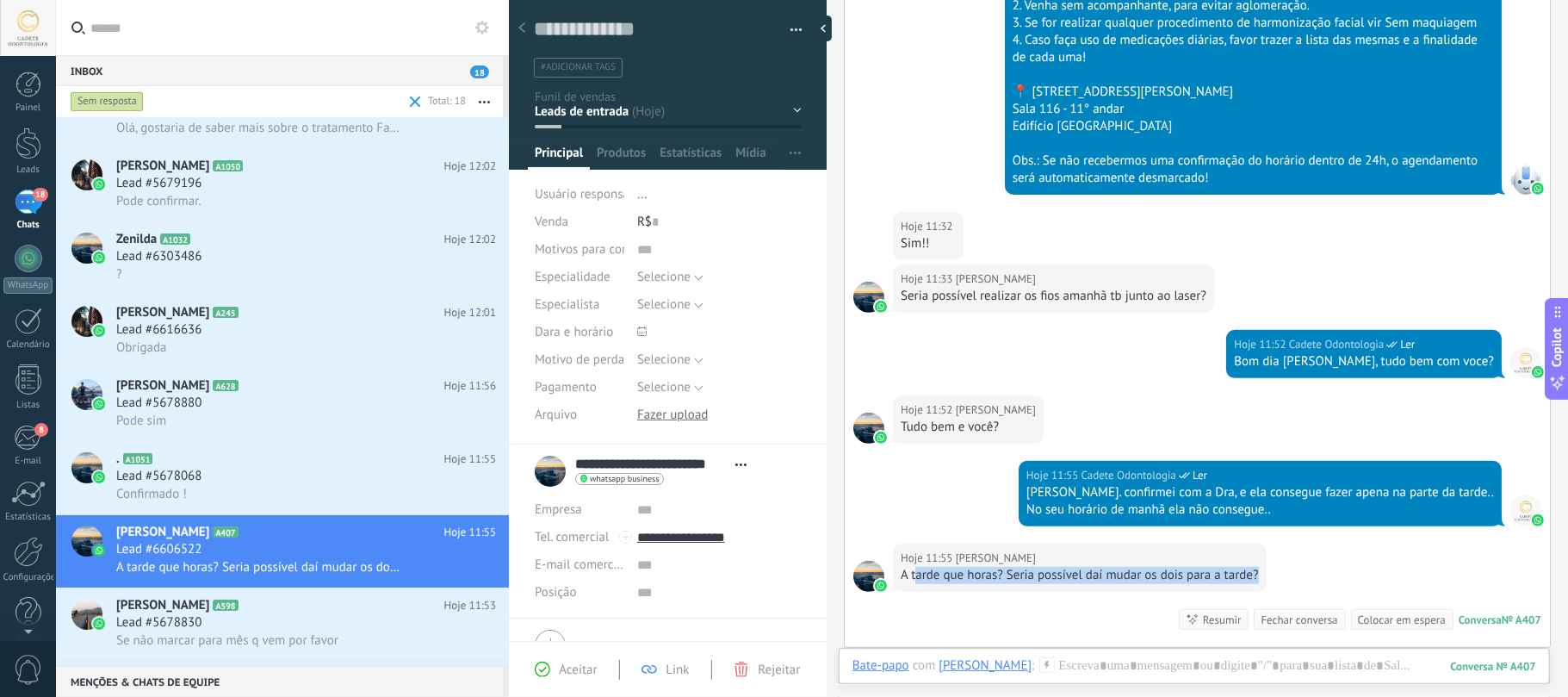
scroll to position [503, 0]
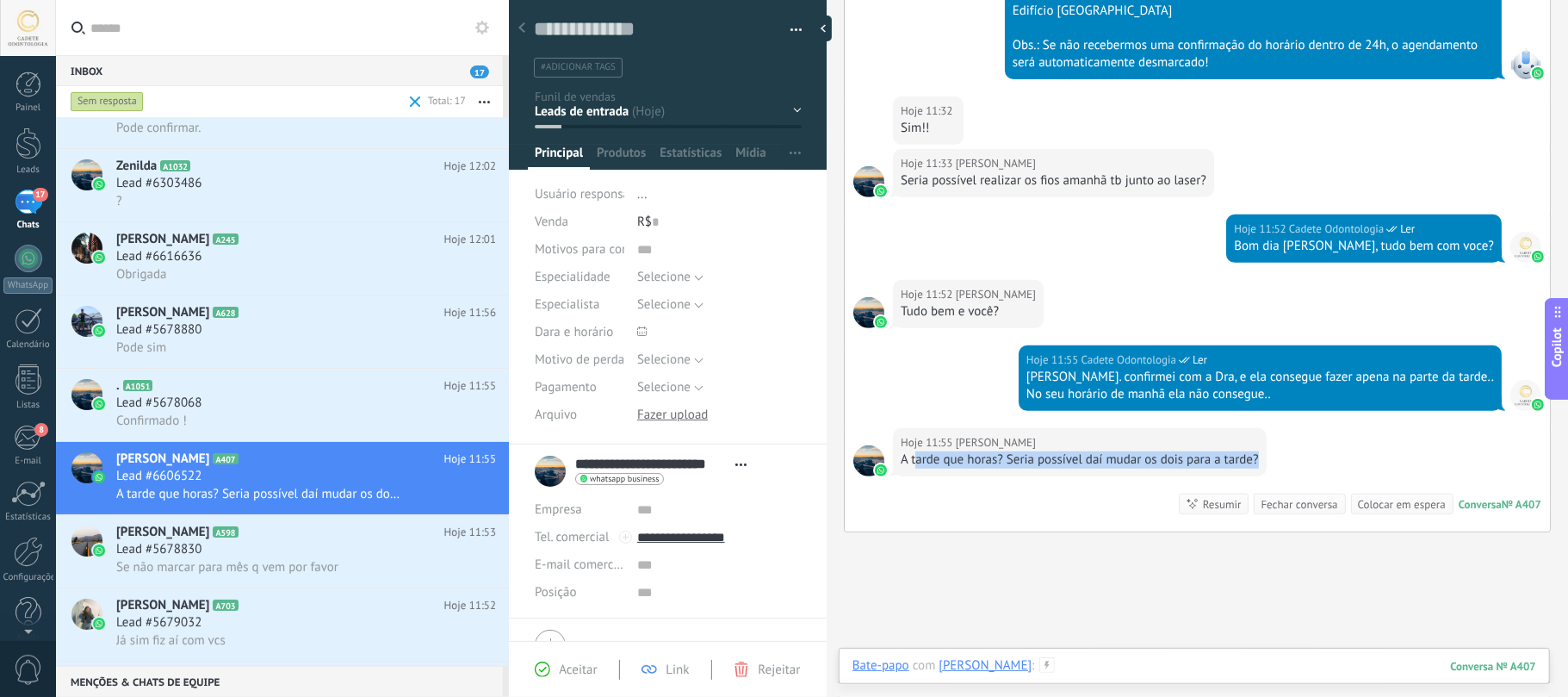
click at [1232, 670] on div at bounding box center [1194, 683] width 684 height 52
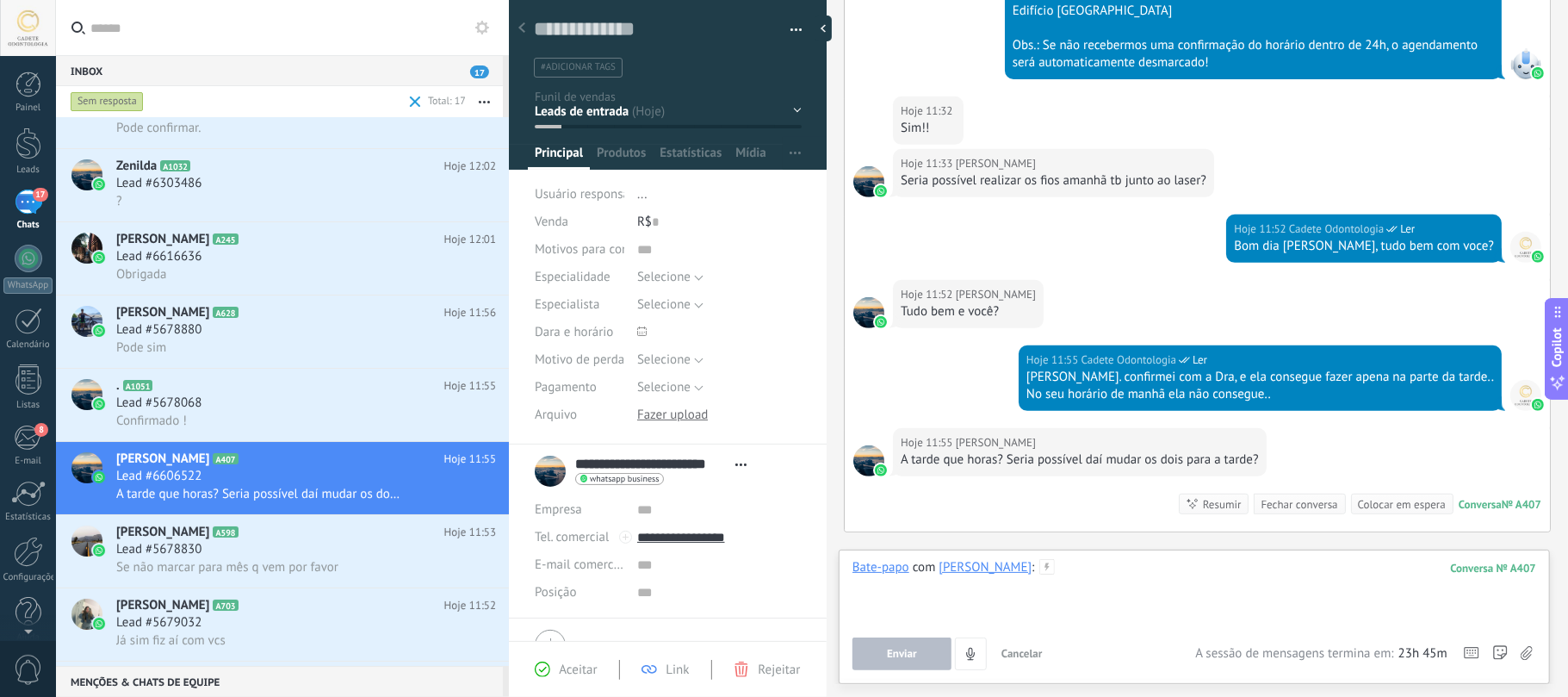
click at [1326, 583] on div at bounding box center [1194, 592] width 684 height 66
click at [910, 676] on div "**********" at bounding box center [1194, 616] width 711 height 134
click at [914, 654] on span "Enviar" at bounding box center [902, 653] width 30 height 12
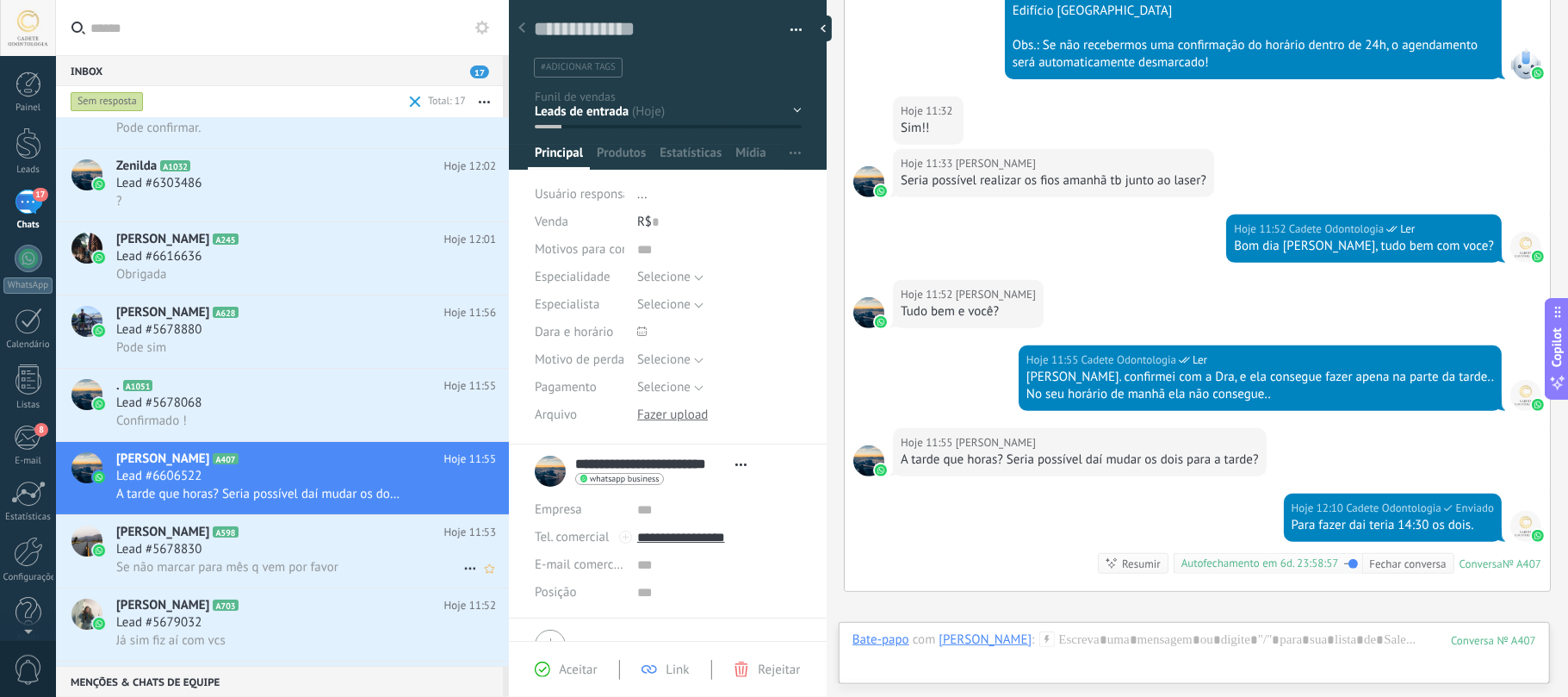
scroll to position [683, 0]
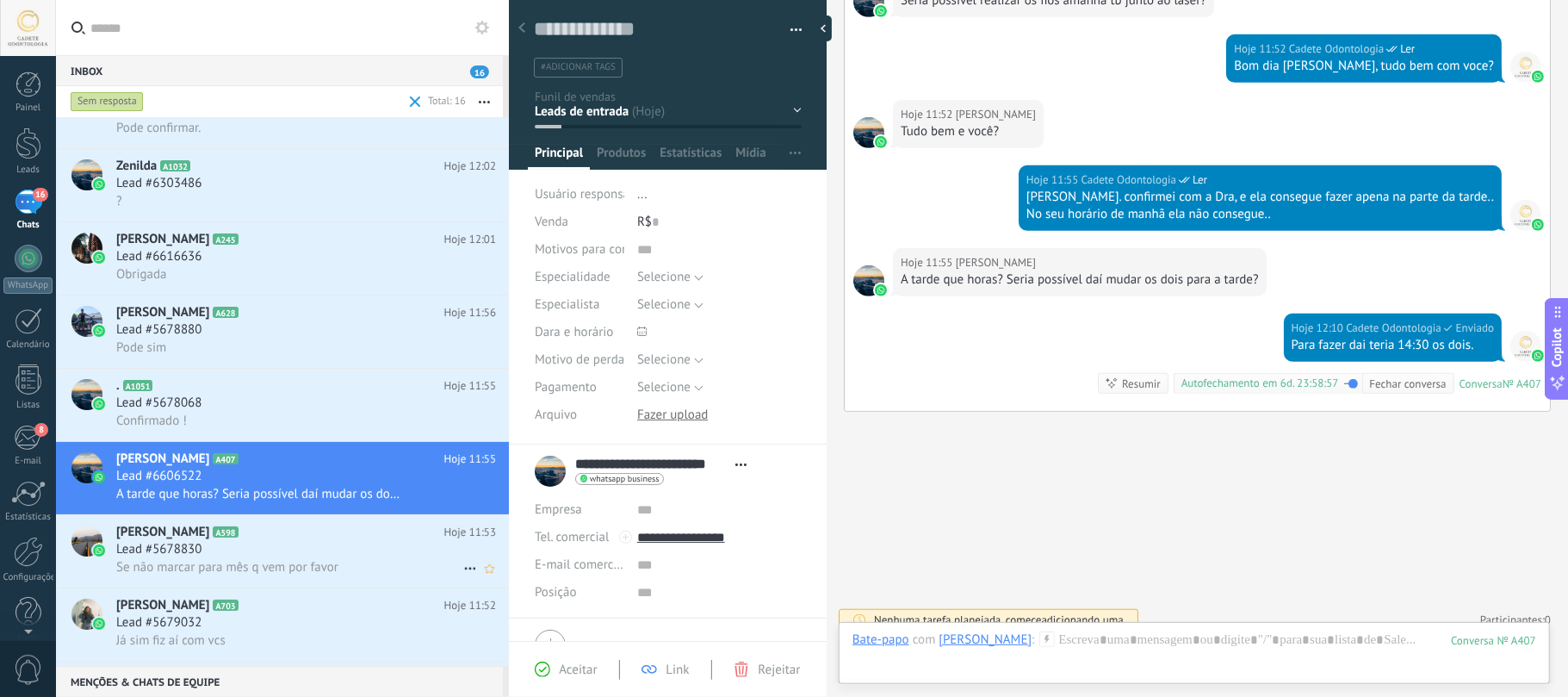
click at [292, 559] on div "Se não marcar para mês q vem por favor" at bounding box center [306, 567] width 380 height 18
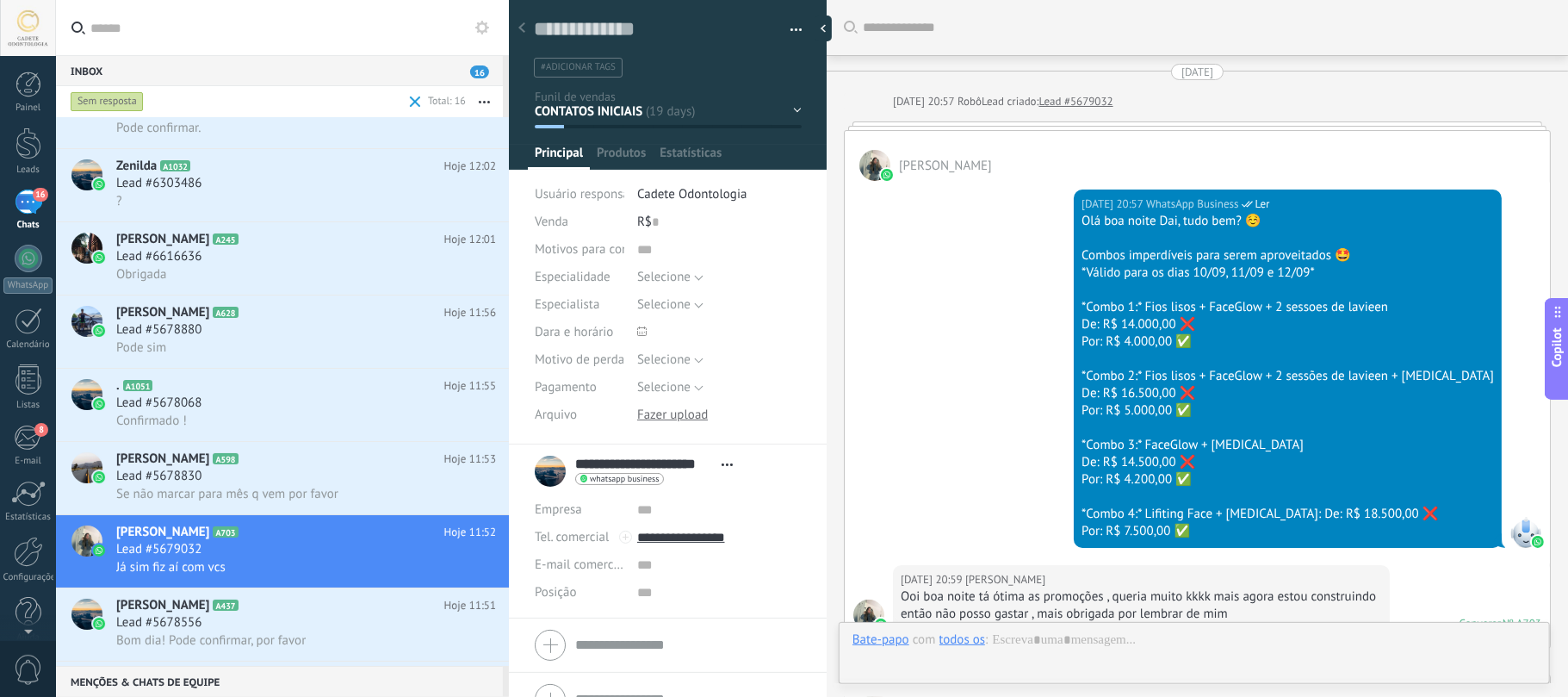
type textarea "**********"
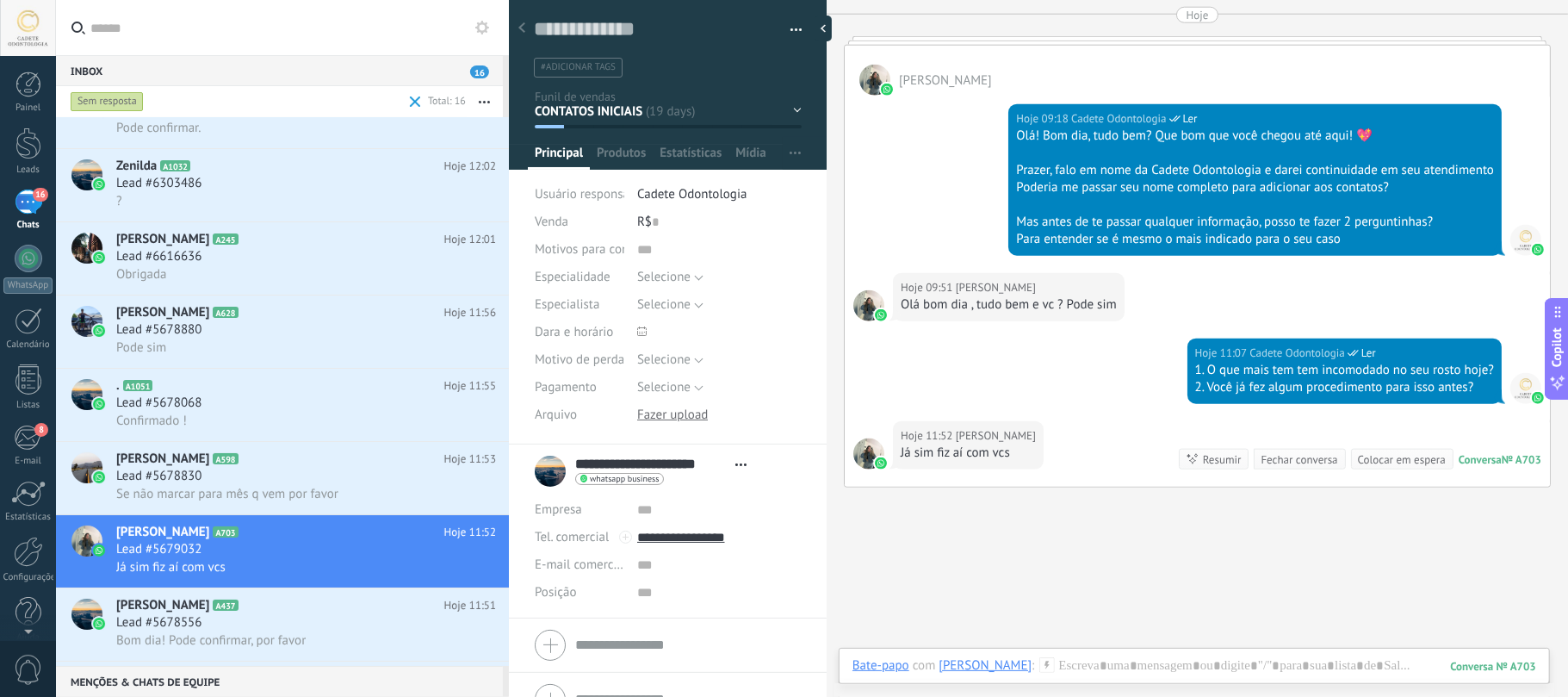
scroll to position [1454, 0]
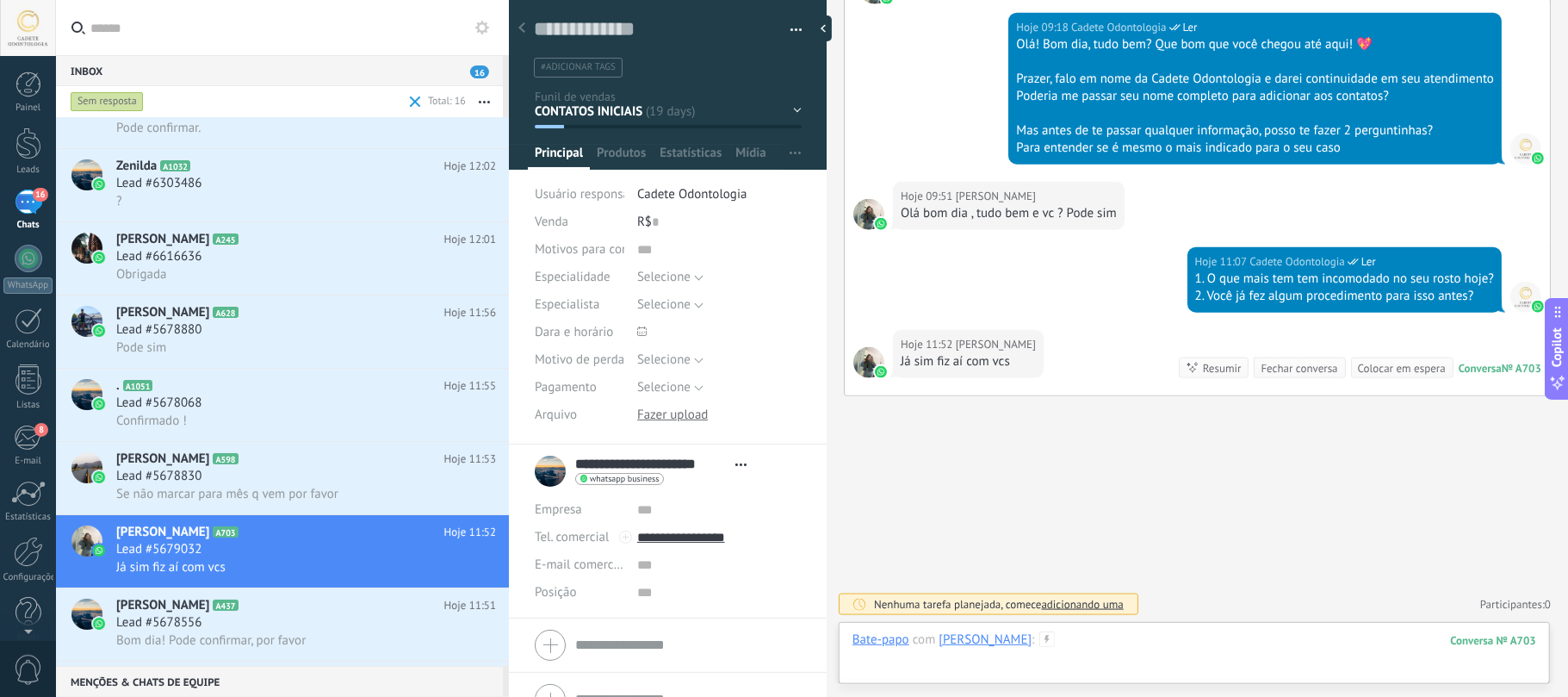
click at [1195, 648] on div at bounding box center [1194, 657] width 684 height 52
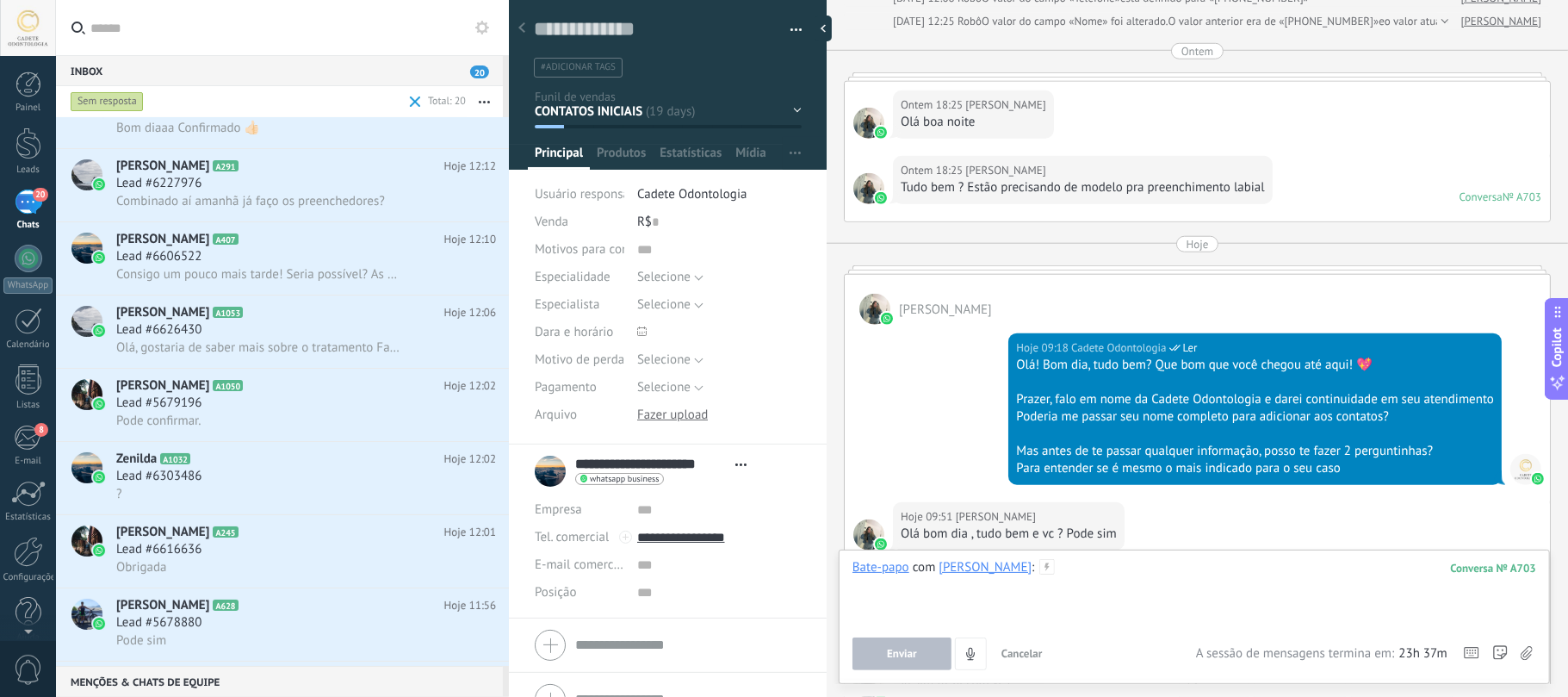
scroll to position [993, 0]
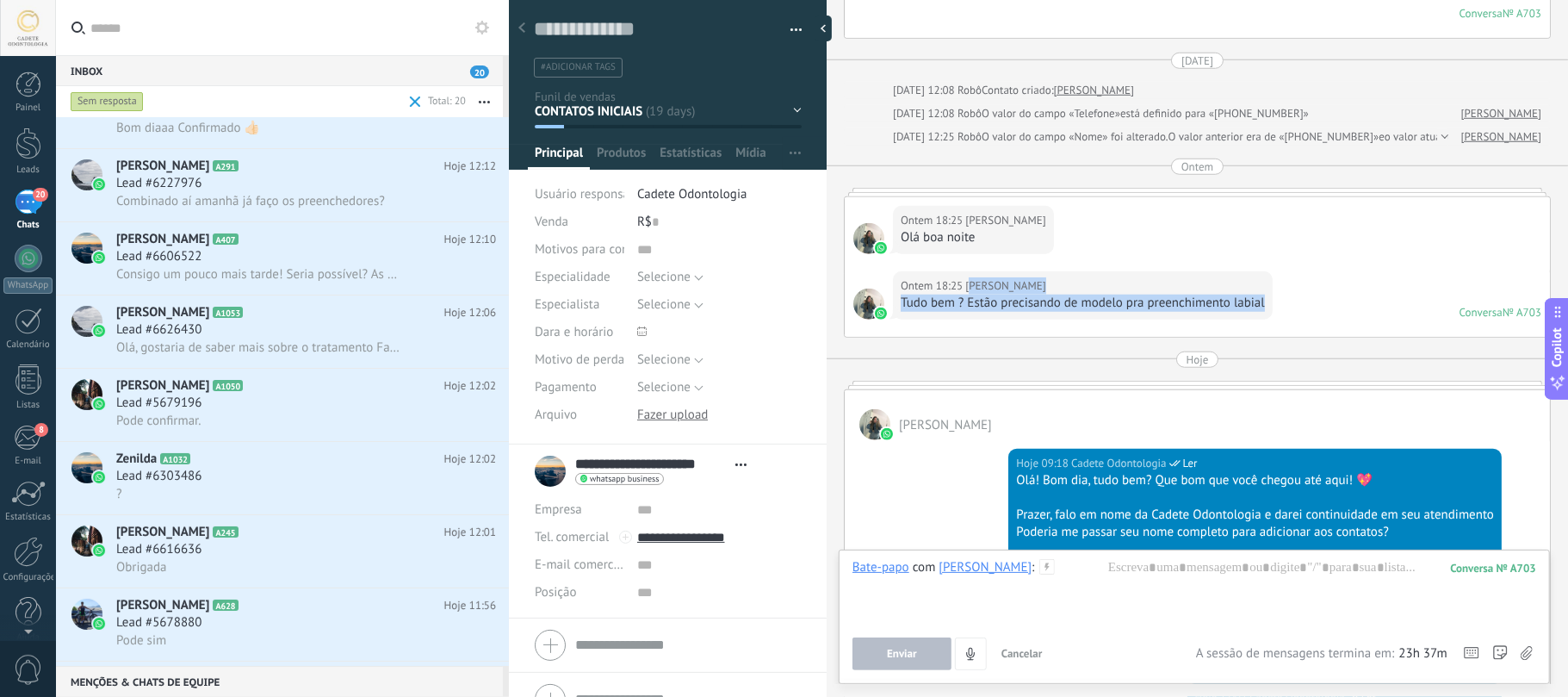
drag, startPoint x: 969, startPoint y: 294, endPoint x: 1340, endPoint y: 282, distance: 371.2
click at [1278, 298] on div "Ontem 18:25 Daiane Fernanda Babolim Tudo bem ? Estão precisando de modelo pra p…" at bounding box center [1197, 304] width 705 height 66
click at [1343, 280] on div "Ontem 18:25 Daiane Fernanda Babolim Tudo bem ? Estão precisando de modelo pra p…" at bounding box center [1197, 304] width 705 height 66
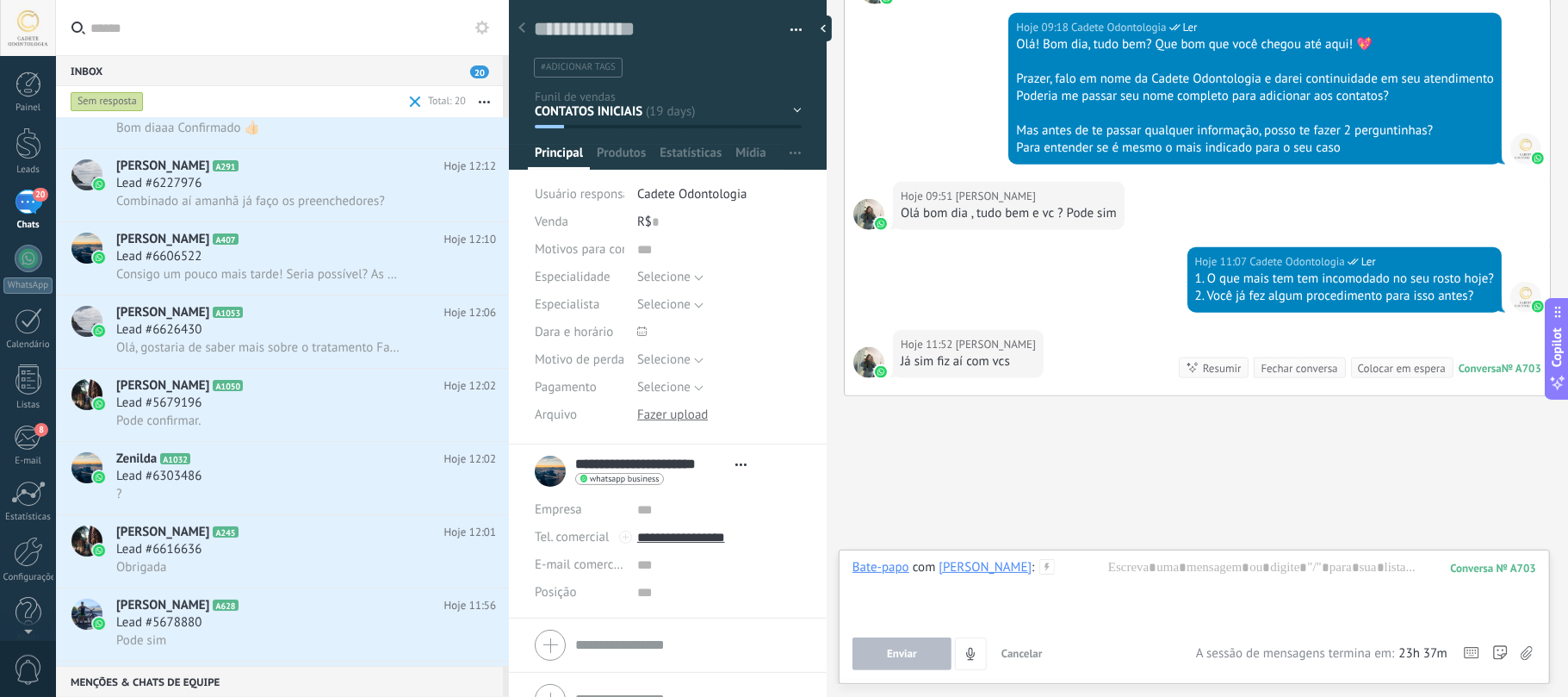
click at [1128, 553] on div "Bate-papo E-mail Nota Tarefa Bate-papo com Daiane Fernanda Babolim : 703 Enviar…" at bounding box center [1194, 616] width 711 height 134
click at [1151, 565] on div at bounding box center [1194, 592] width 684 height 66
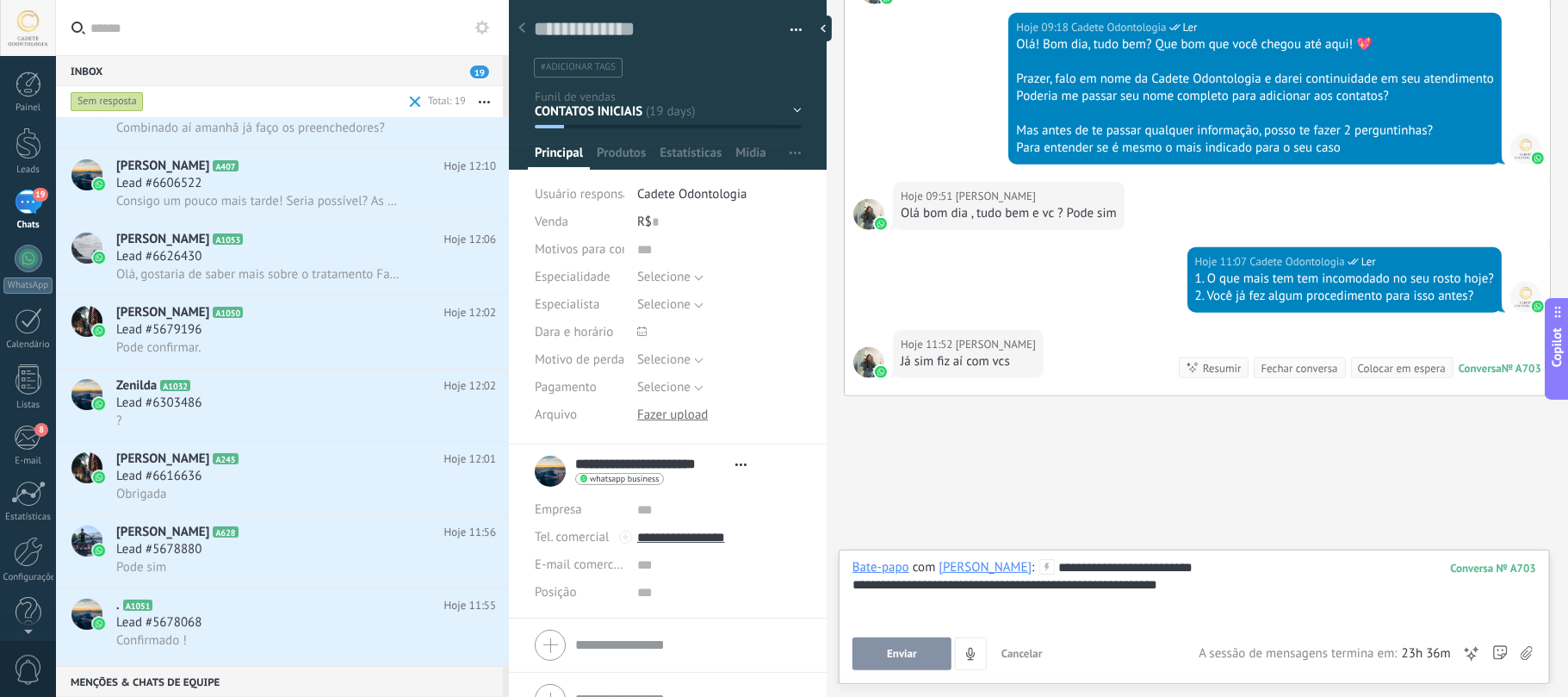
click at [1038, 588] on div "**********" at bounding box center [1194, 592] width 684 height 66
drag, startPoint x: 1021, startPoint y: 587, endPoint x: 1073, endPoint y: 597, distance: 53.0
click at [1073, 597] on div "**********" at bounding box center [1194, 592] width 684 height 66
click at [1025, 583] on div "**********" at bounding box center [1194, 592] width 684 height 66
click at [1065, 589] on div "**********" at bounding box center [1194, 592] width 684 height 66
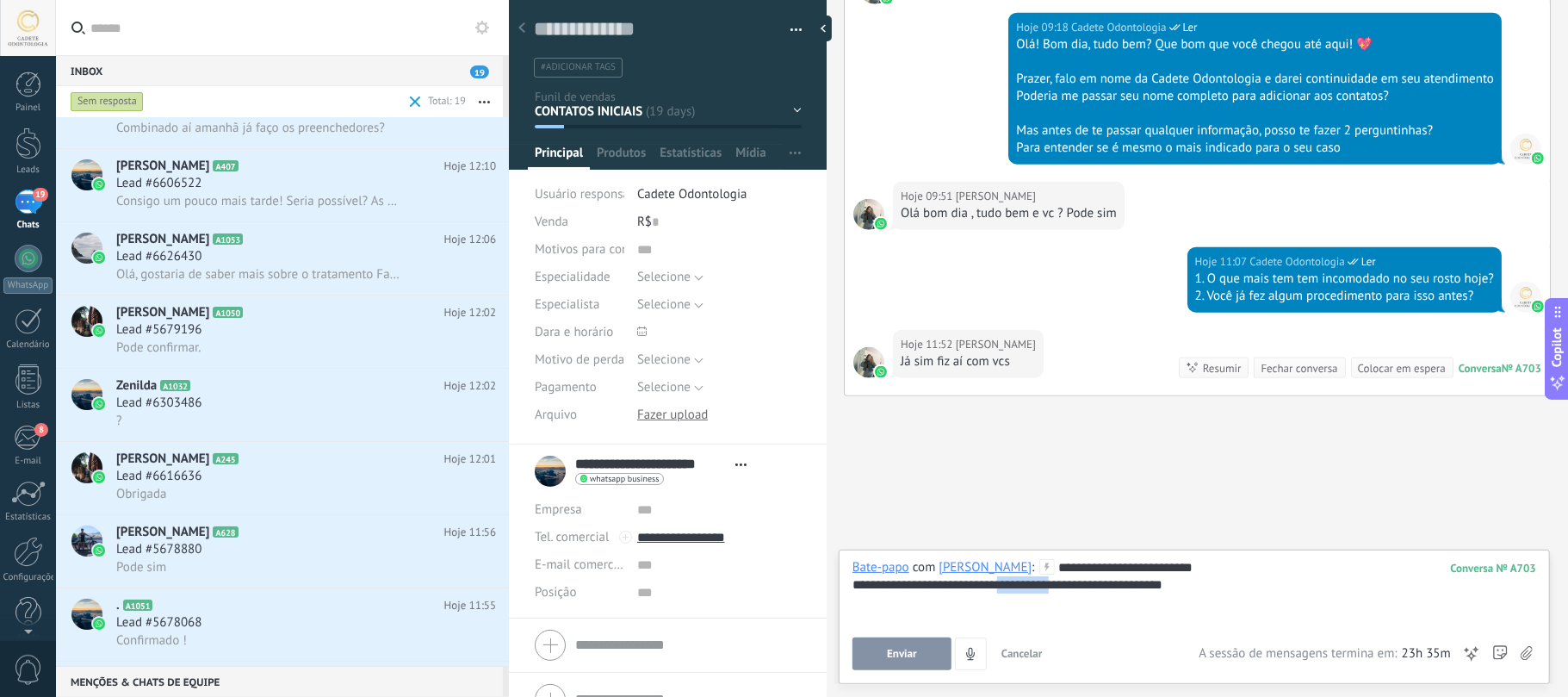
drag, startPoint x: 1077, startPoint y: 586, endPoint x: 1021, endPoint y: 607, distance: 59.8
click at [1021, 607] on div "**********" at bounding box center [1194, 592] width 684 height 66
copy div "**********"
click at [1323, 596] on div "**********" at bounding box center [1194, 592] width 684 height 66
click at [906, 661] on button "Enviar" at bounding box center [902, 653] width 99 height 33
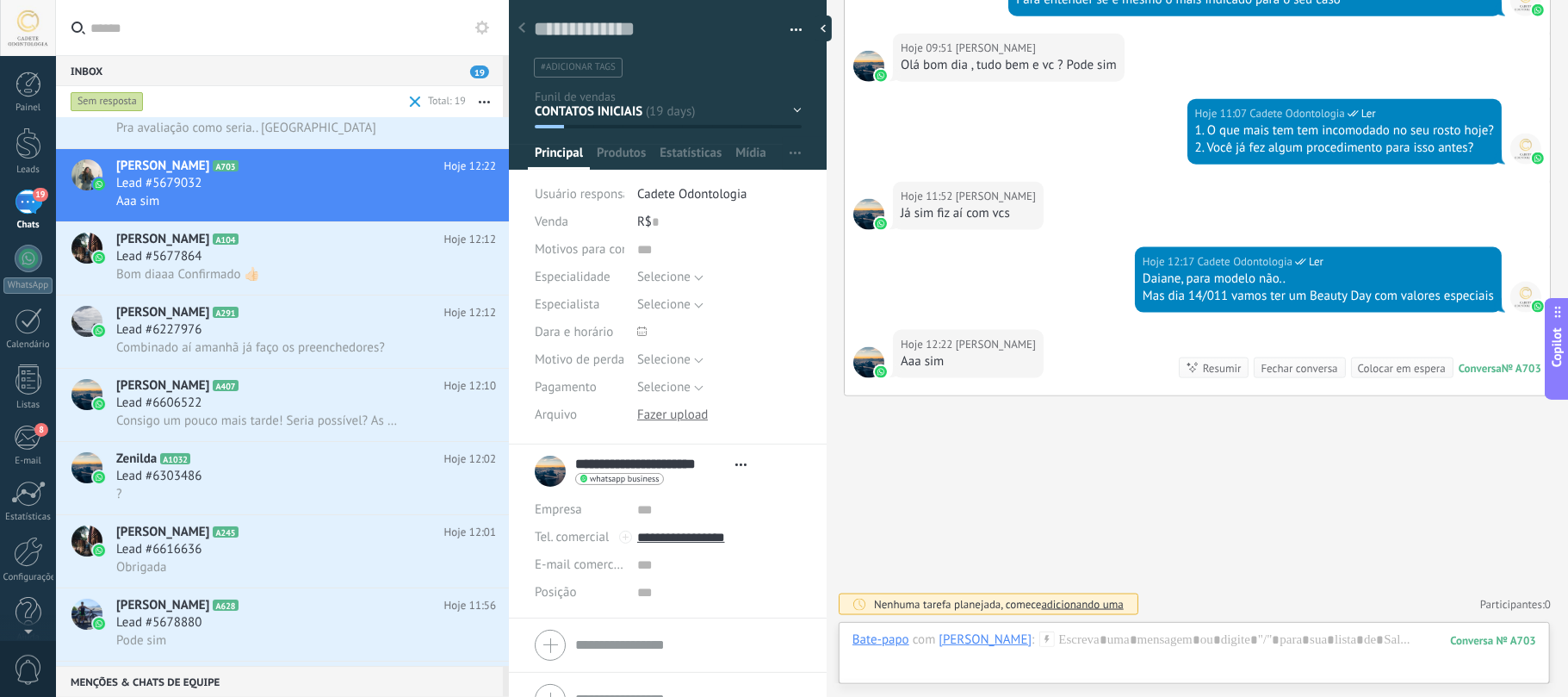
scroll to position [1602, 0]
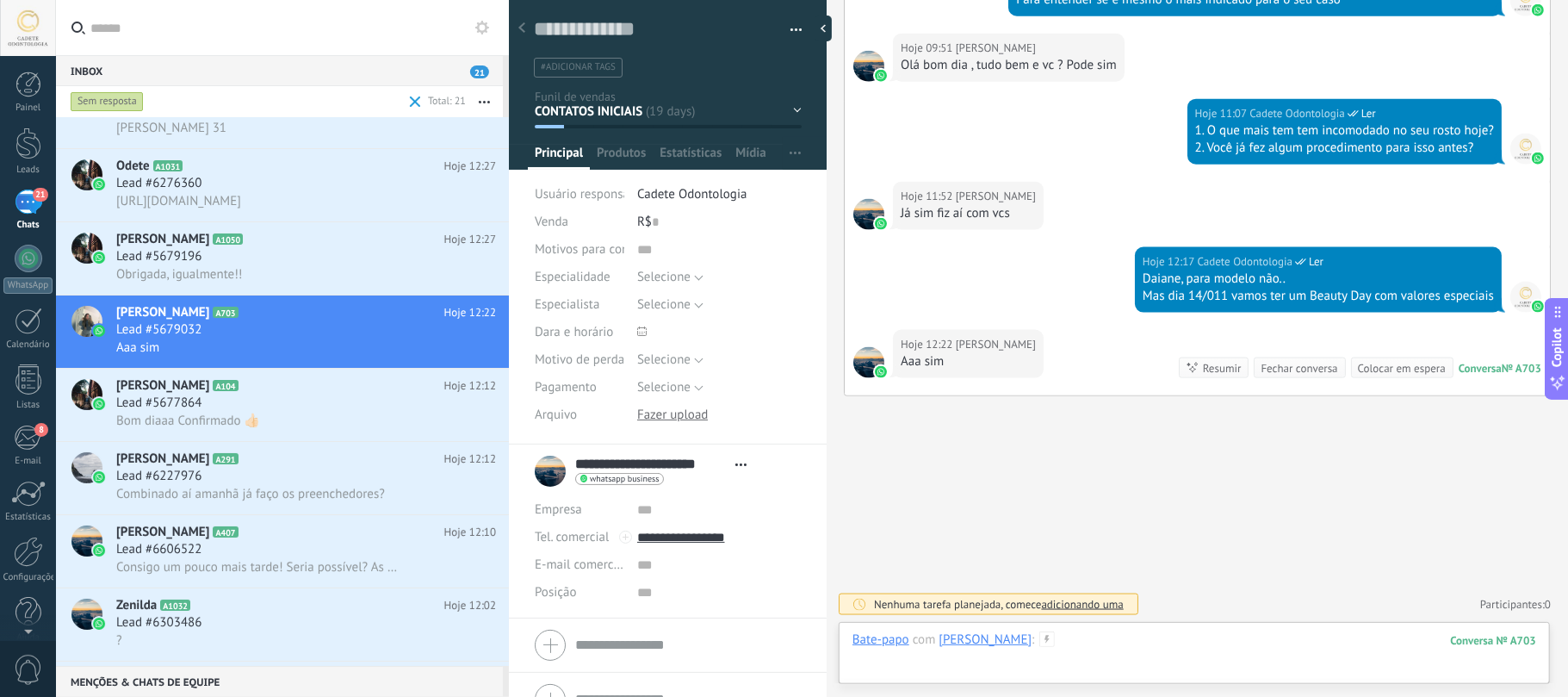
click at [1193, 658] on div at bounding box center [1194, 657] width 684 height 52
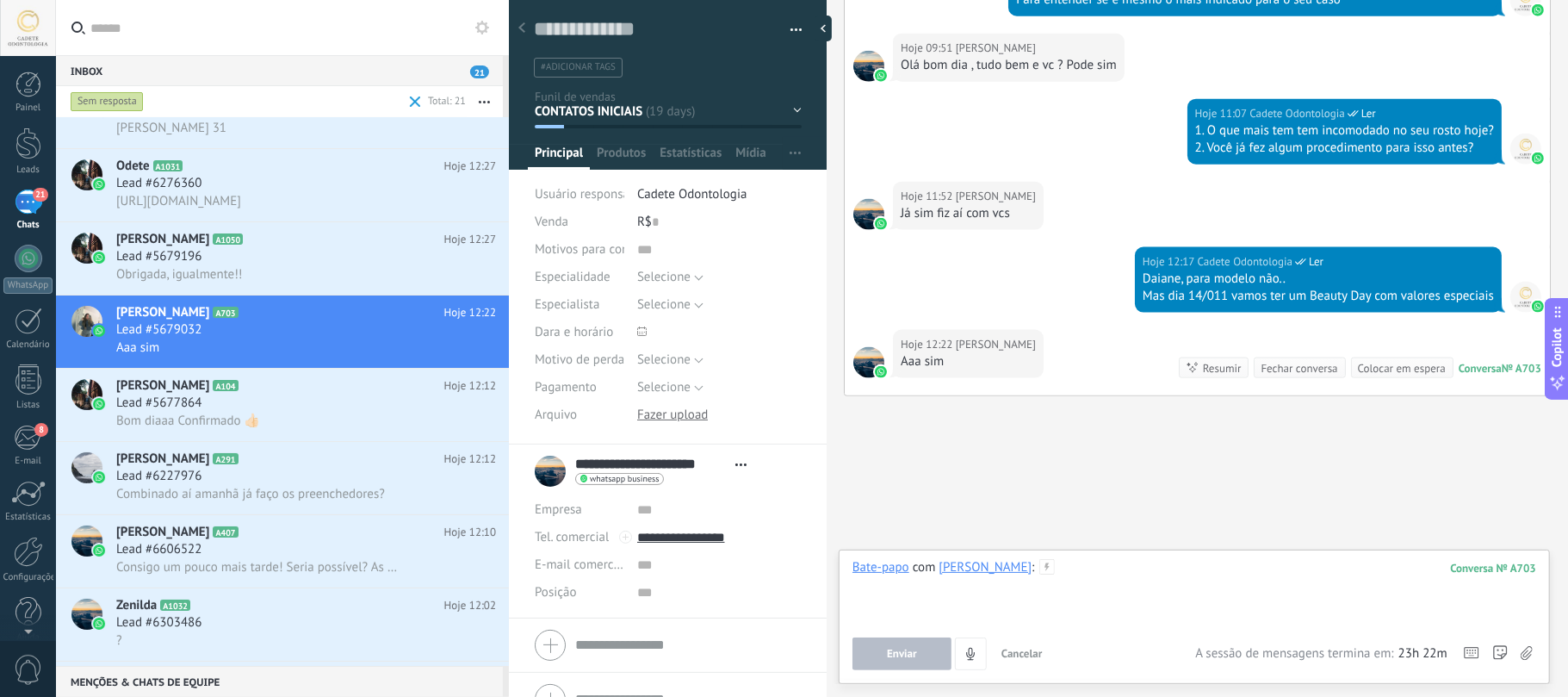
paste div
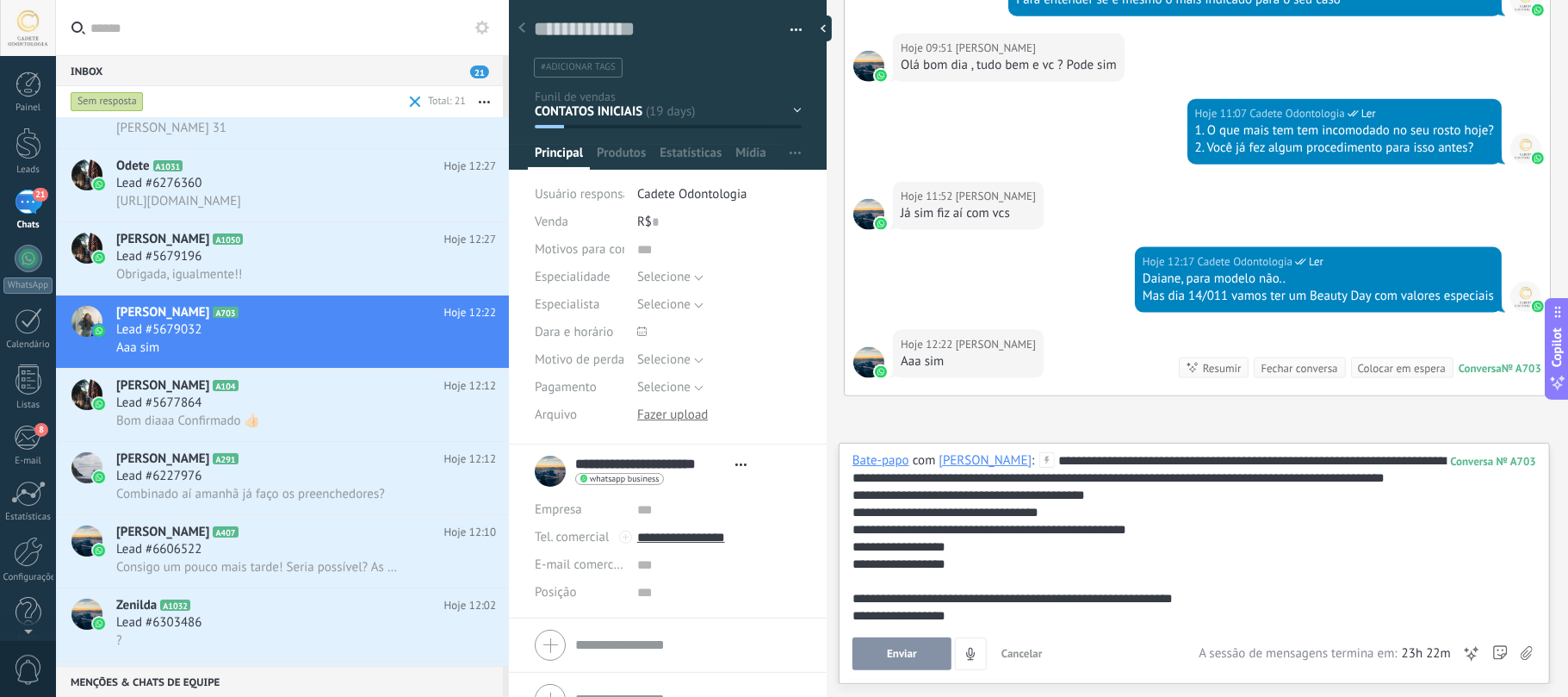
click at [907, 493] on div "**********" at bounding box center [1191, 685] width 678 height 465
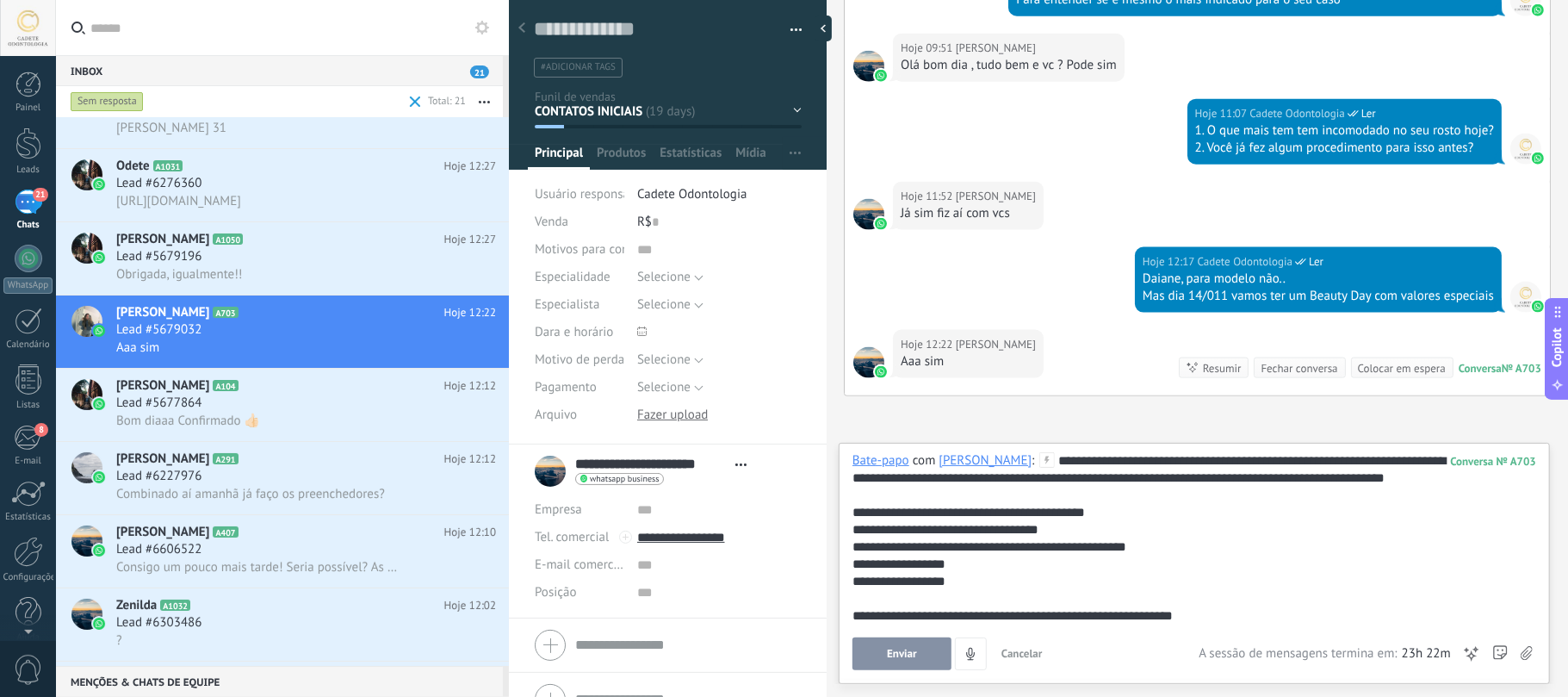
click at [1051, 538] on div "**********" at bounding box center [1191, 529] width 678 height 17
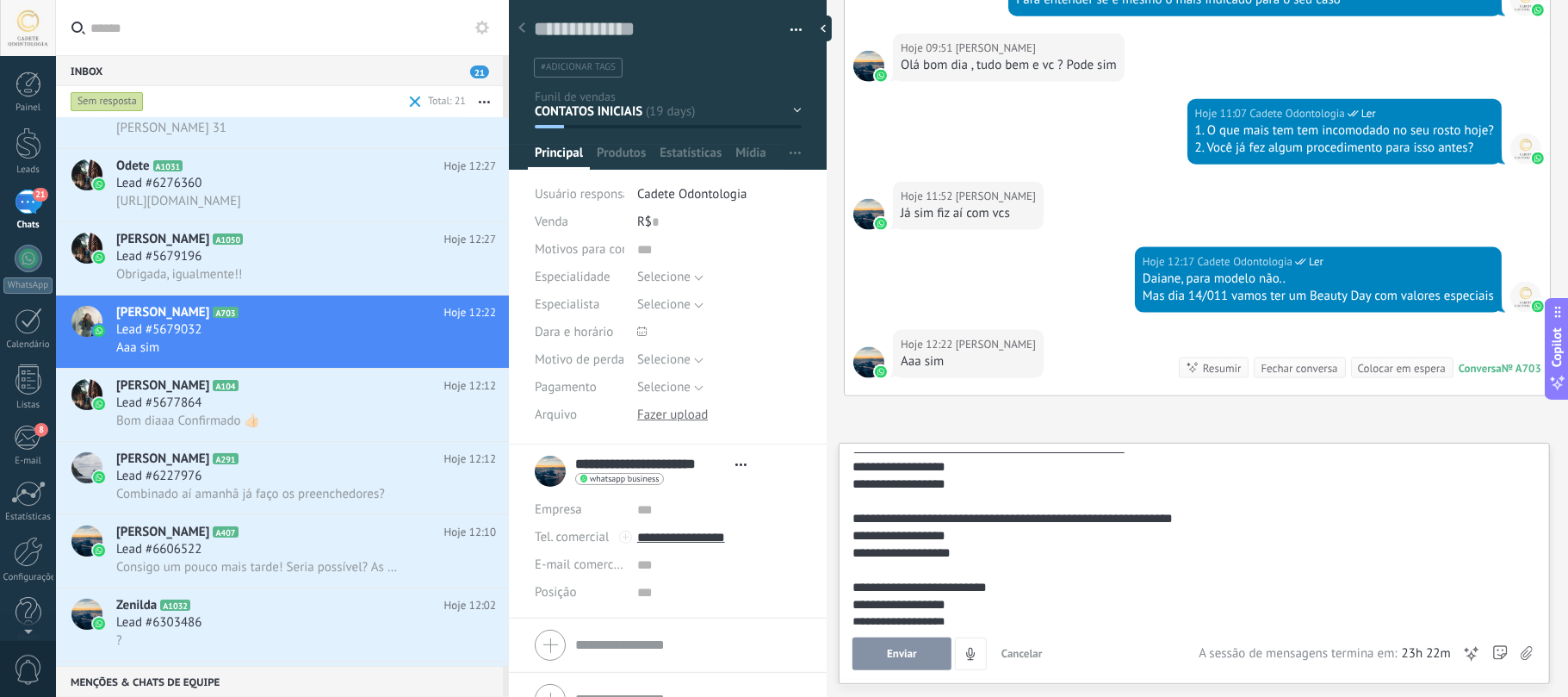
scroll to position [327, 0]
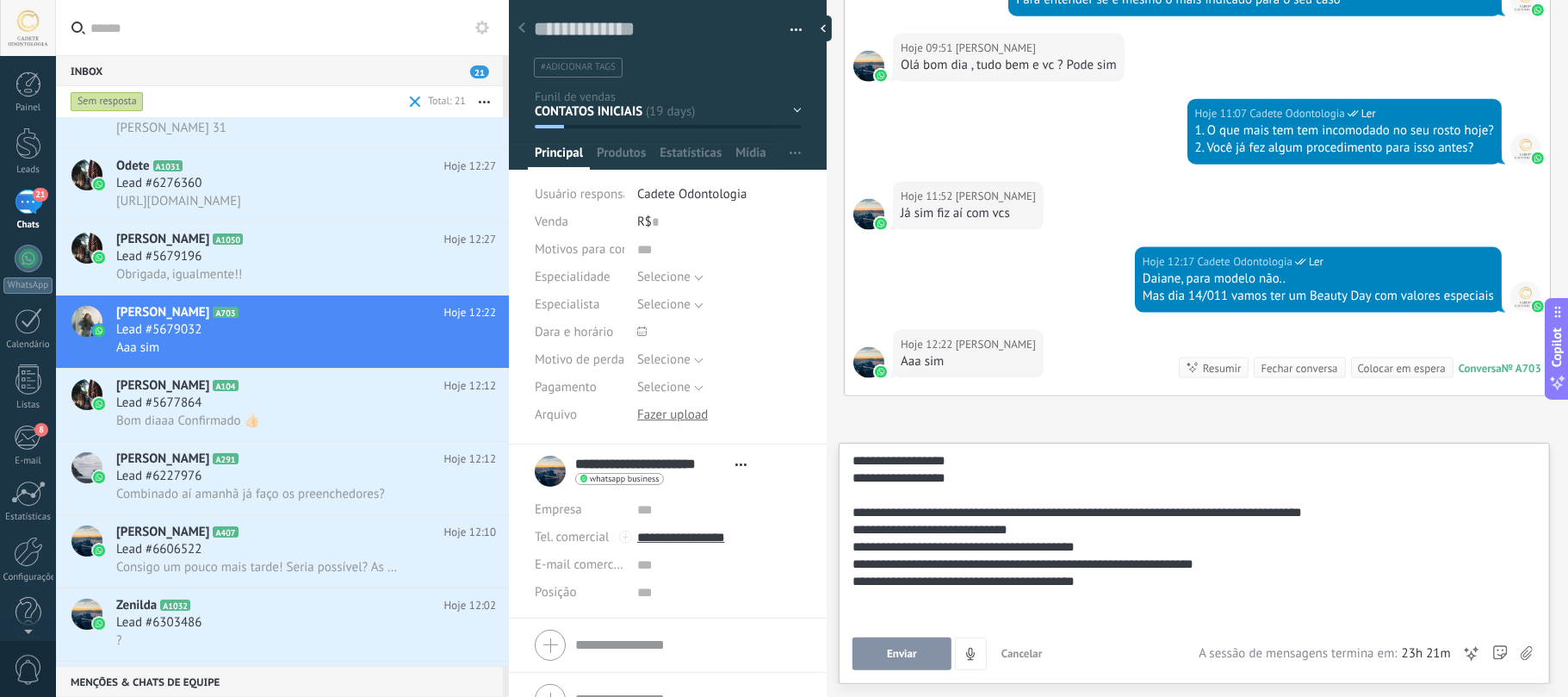
drag, startPoint x: 1121, startPoint y: 551, endPoint x: 1135, endPoint y: 548, distance: 14.3
click at [1121, 538] on div "**********" at bounding box center [1191, 529] width 678 height 17
click at [1390, 521] on div "**********" at bounding box center [1191, 512] width 678 height 17
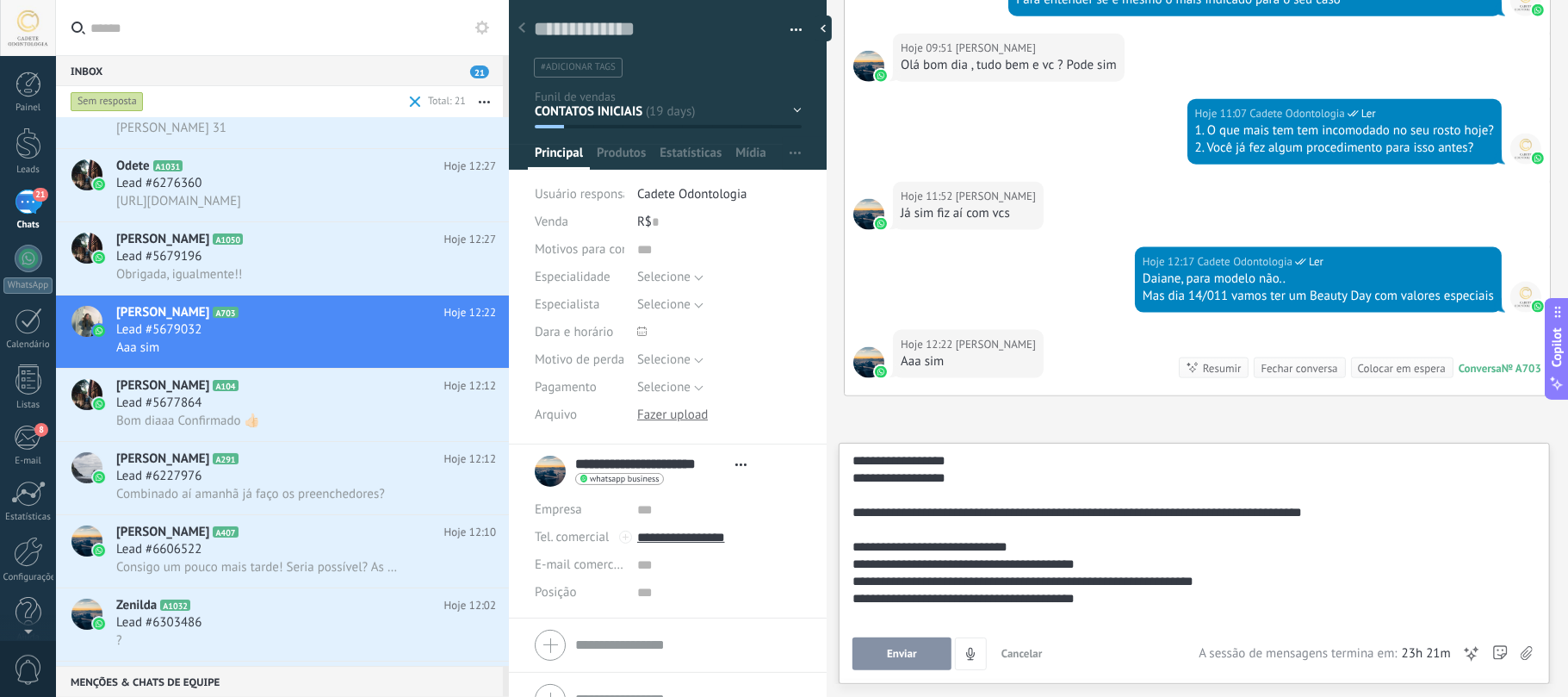
drag, startPoint x: 1110, startPoint y: 576, endPoint x: 1136, endPoint y: 581, distance: 26.5
click at [1115, 573] on div "**********" at bounding box center [1191, 564] width 678 height 17
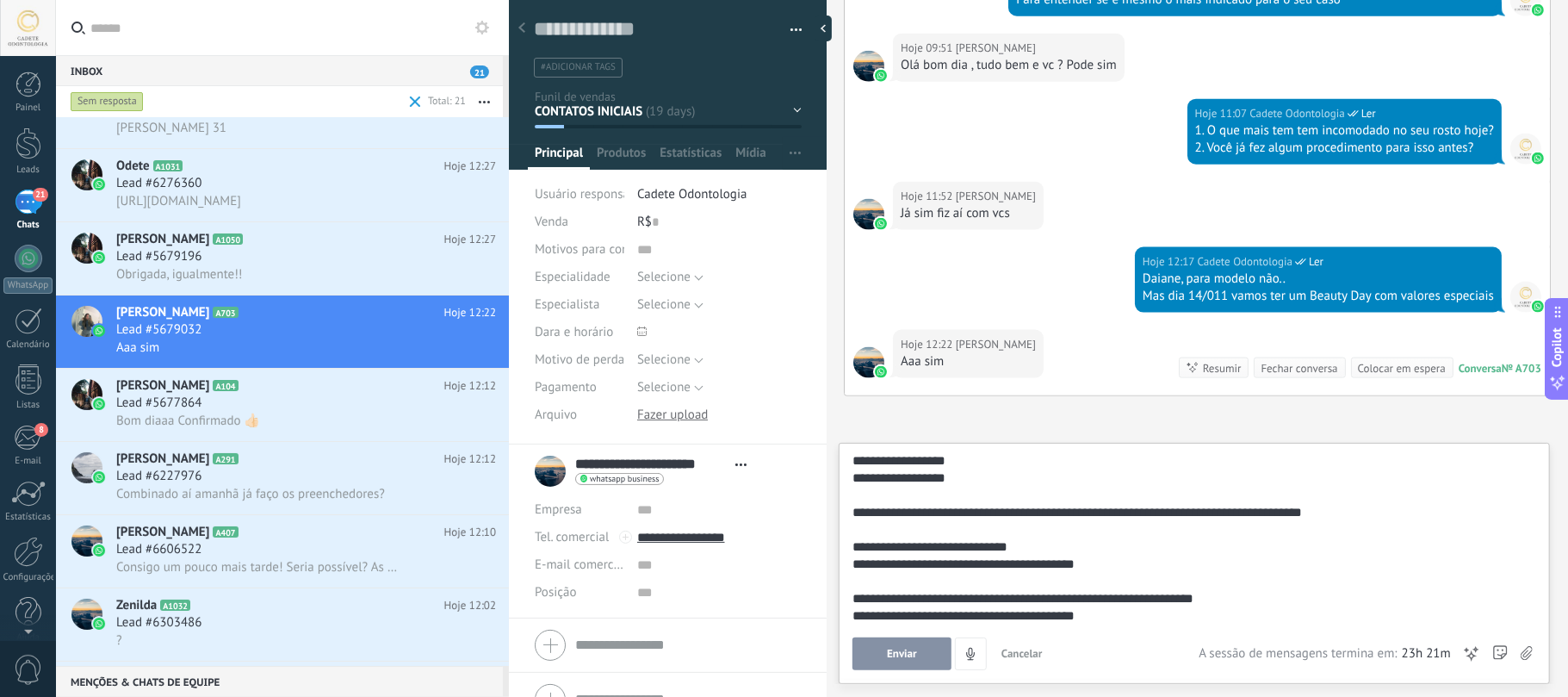
click at [1172, 573] on div "**********" at bounding box center [1191, 564] width 678 height 17
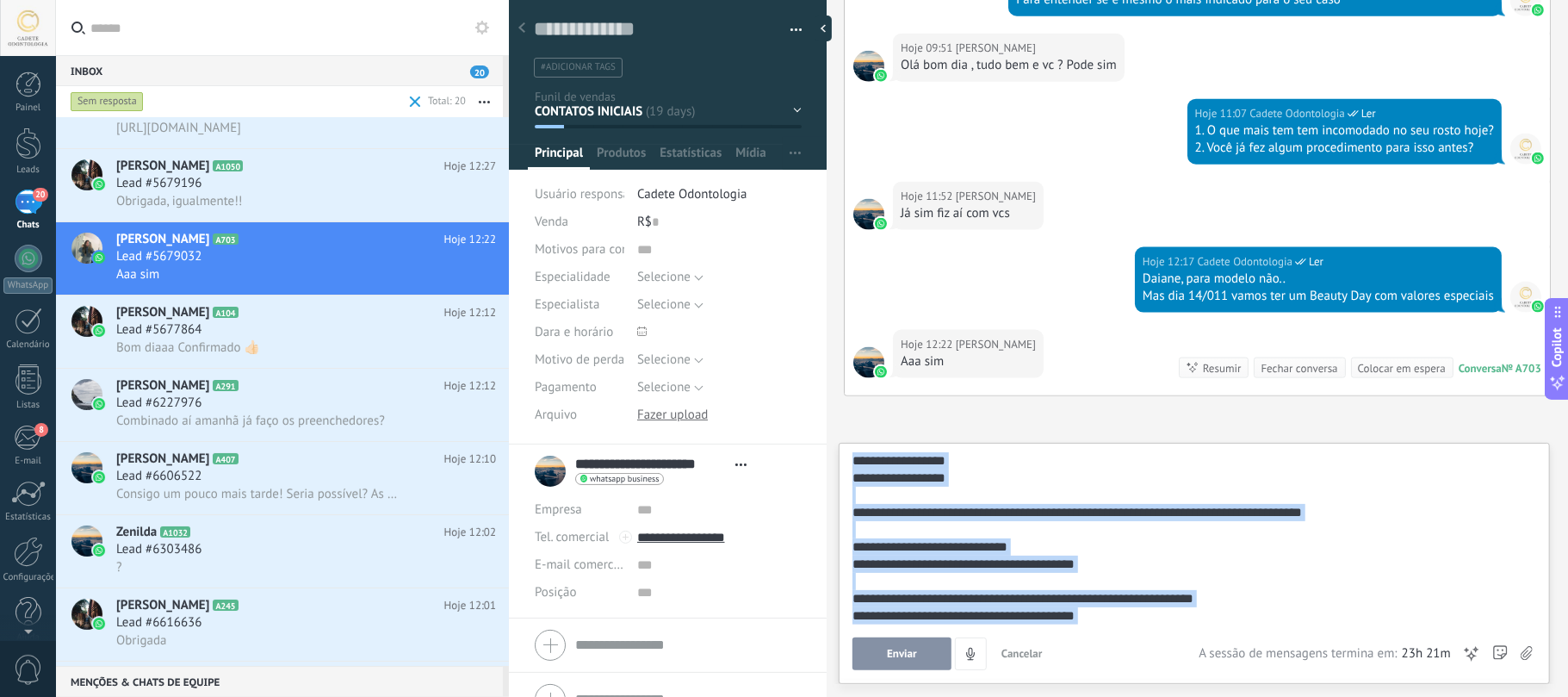
copy div "**********"
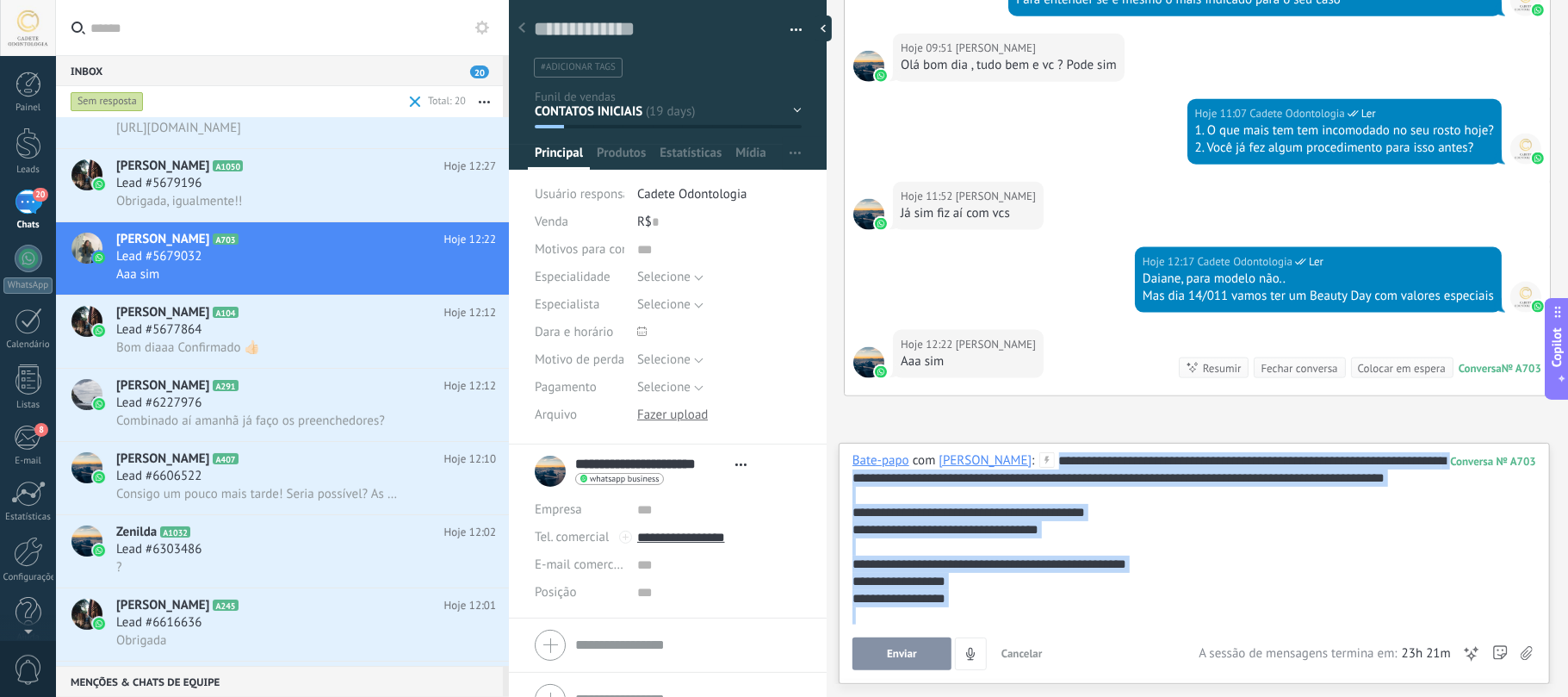
scroll to position [362, 0]
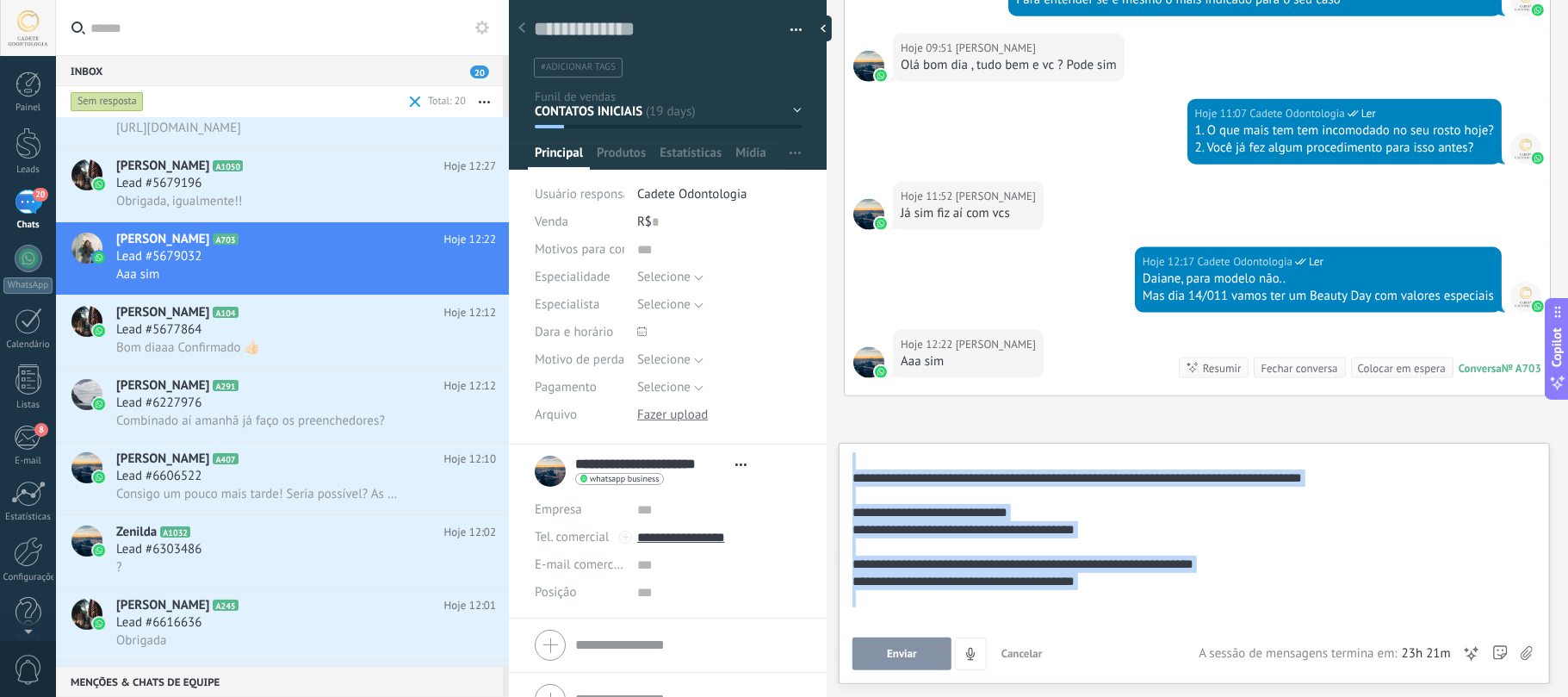
click at [911, 661] on button "Enviar" at bounding box center [902, 653] width 99 height 33
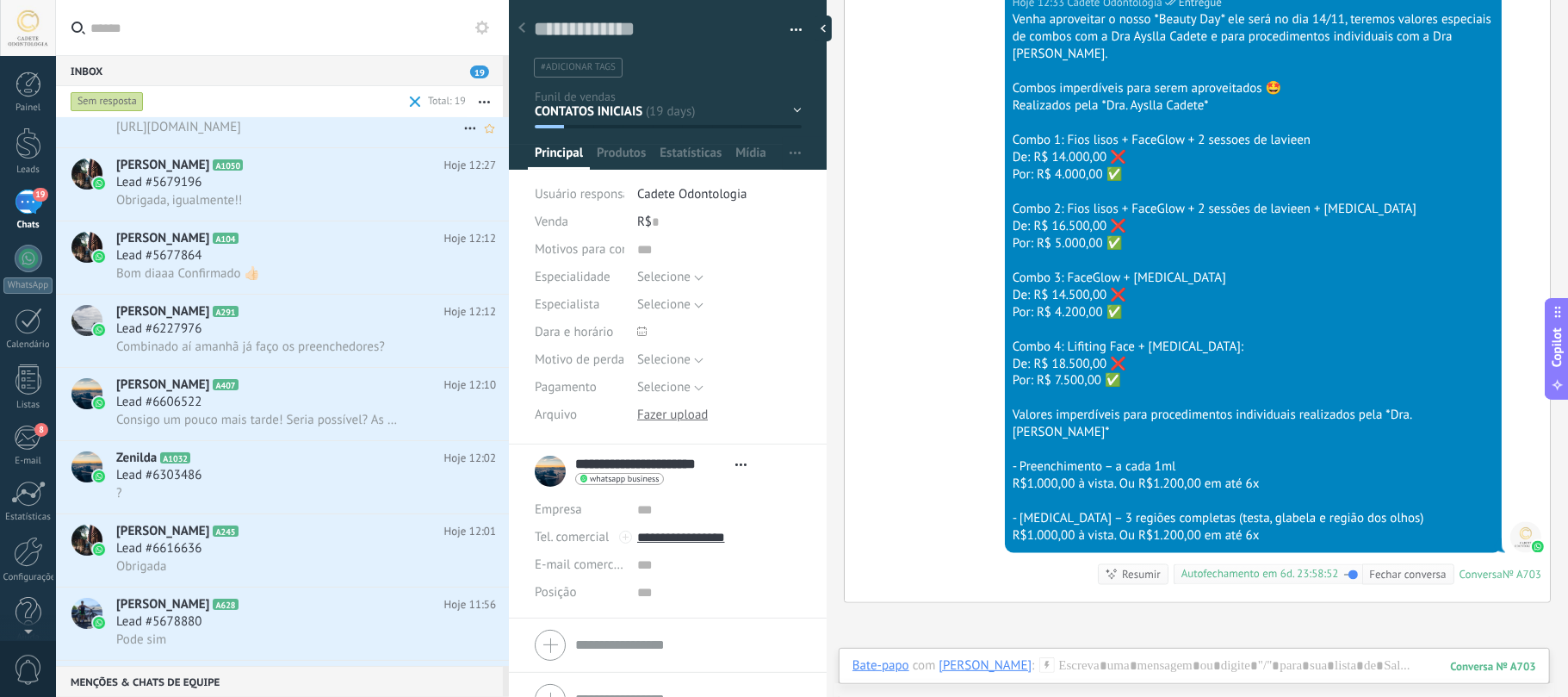
scroll to position [0, 0]
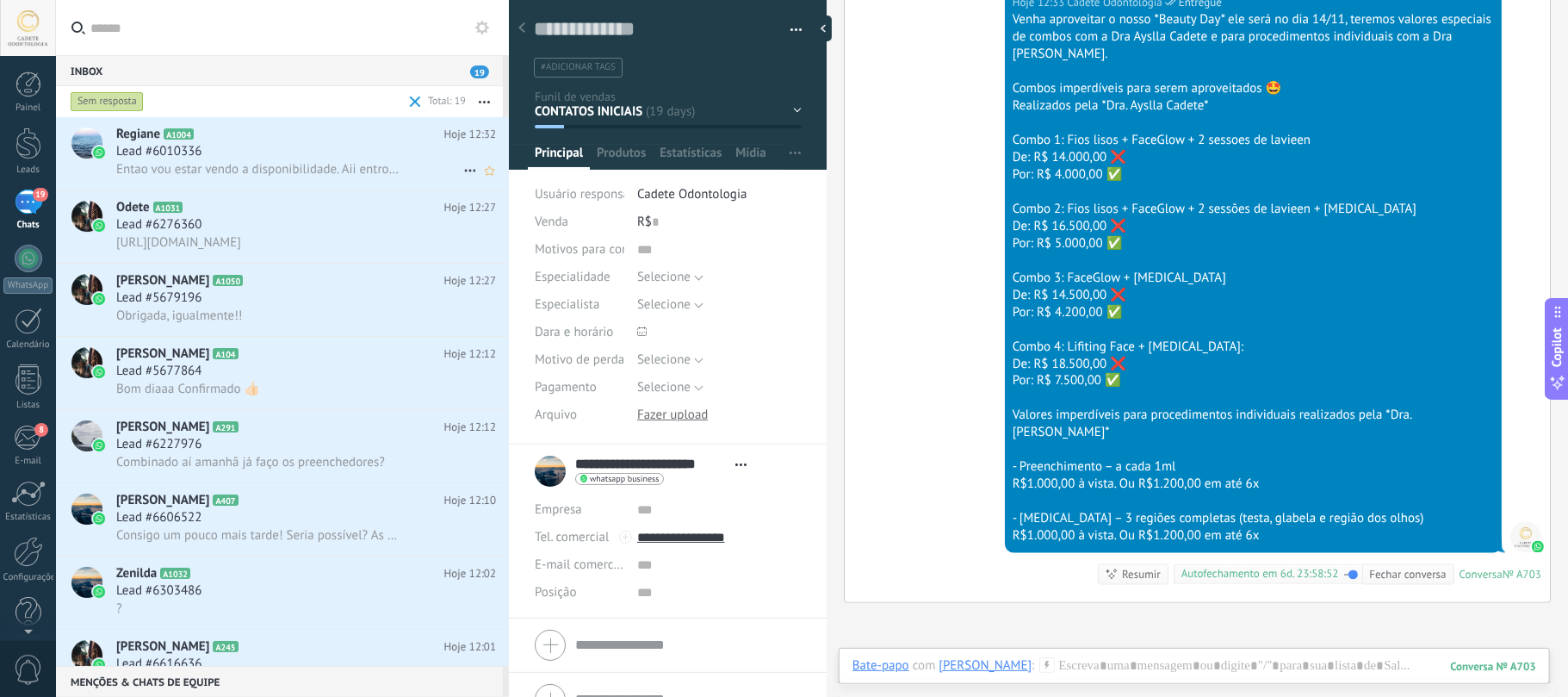
click at [187, 161] on span "Entao vou estar vendo a disponibilidade. Aii entro em contato" at bounding box center [259, 169] width 285 height 16
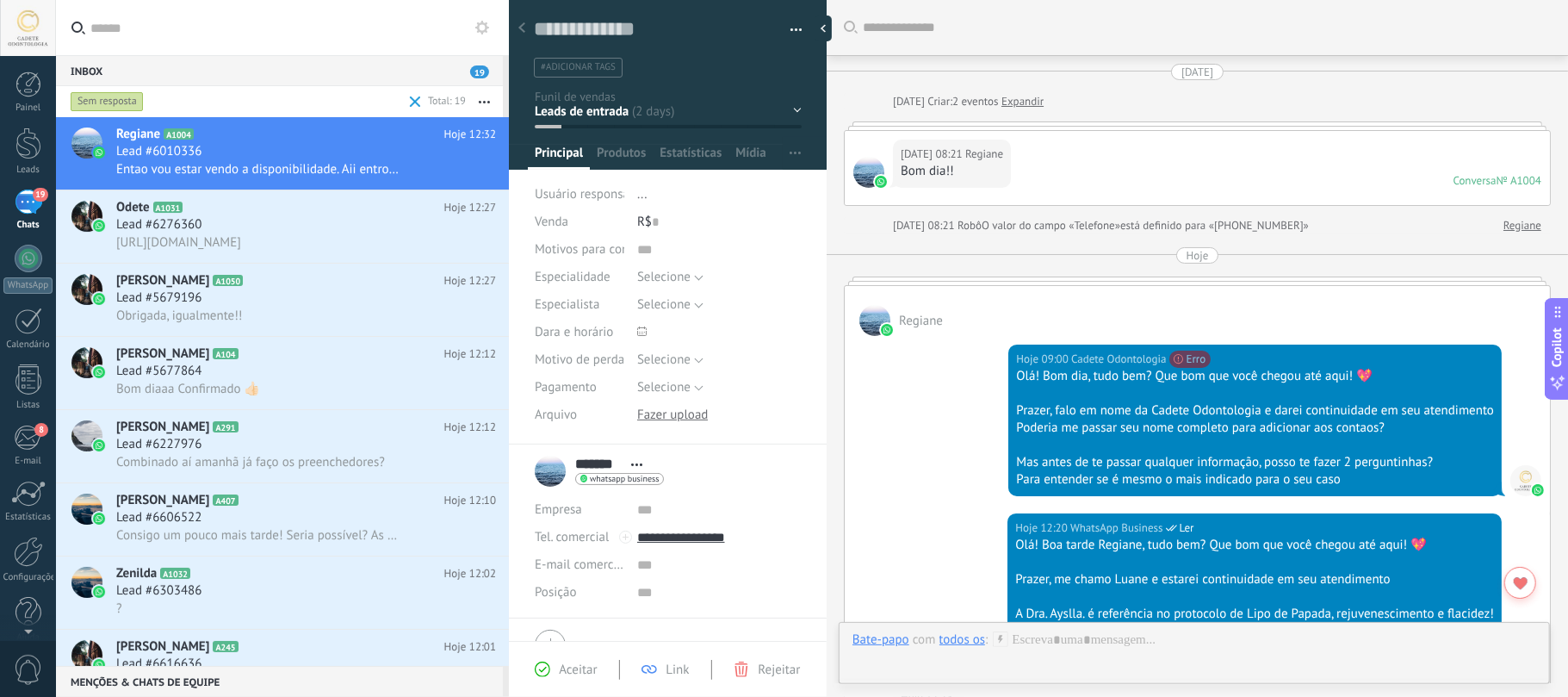
scroll to position [901, 0]
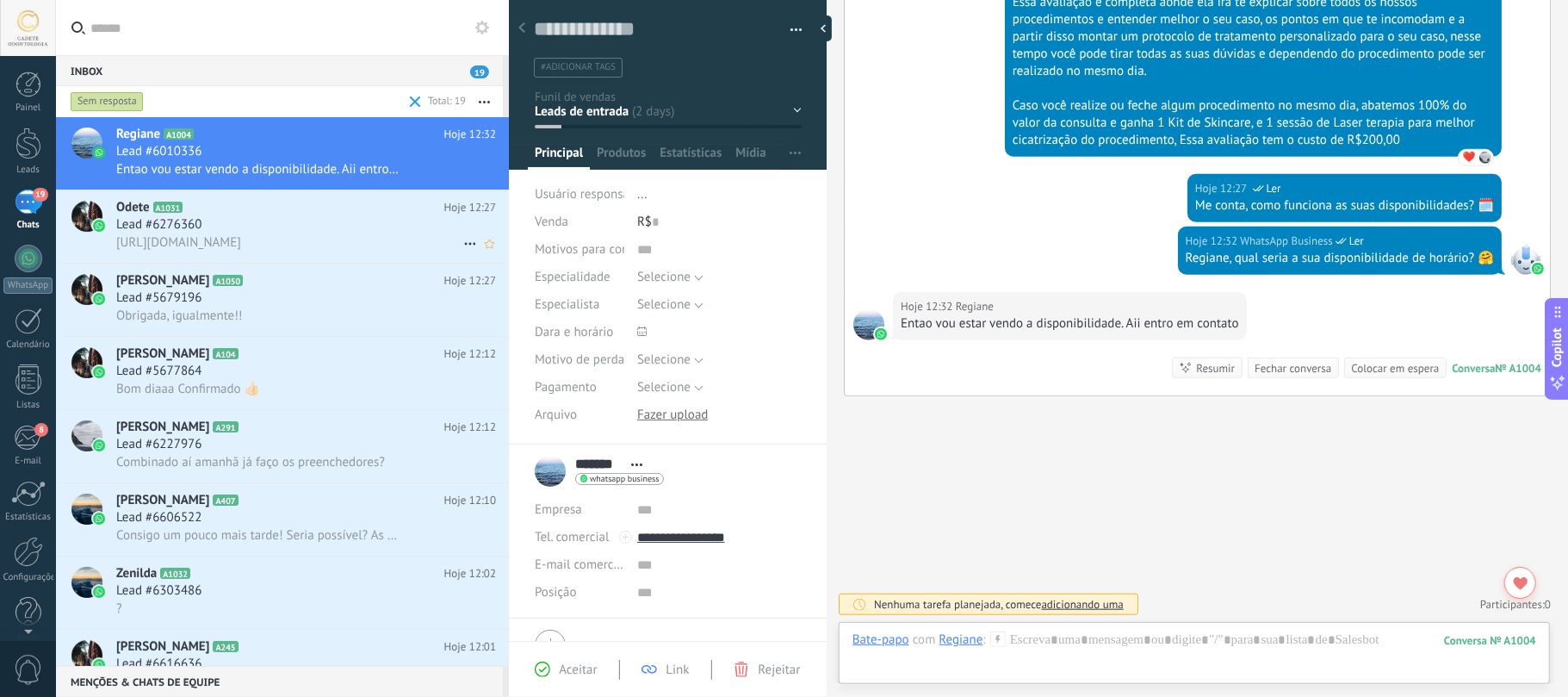
click at [142, 228] on span "Lead #6276360" at bounding box center [159, 224] width 86 height 17
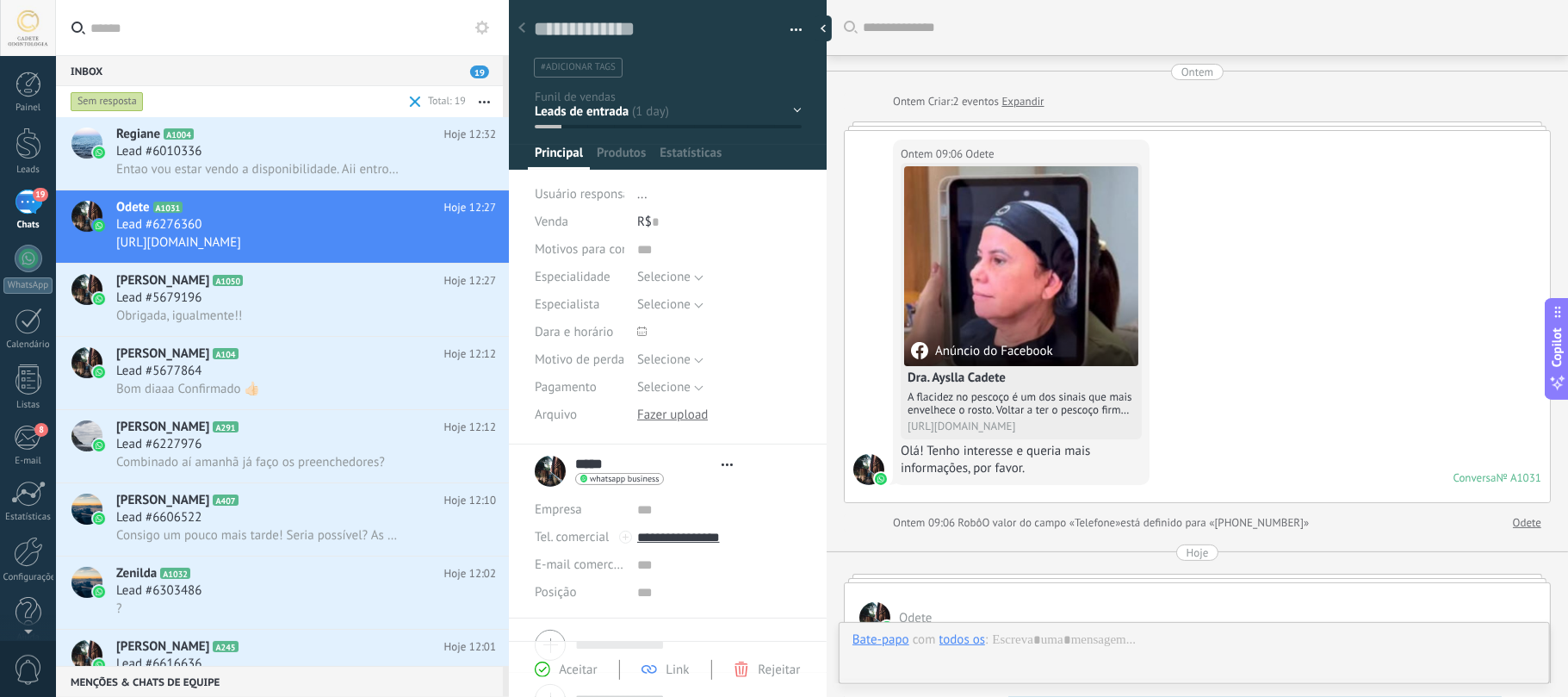
type textarea "**********"
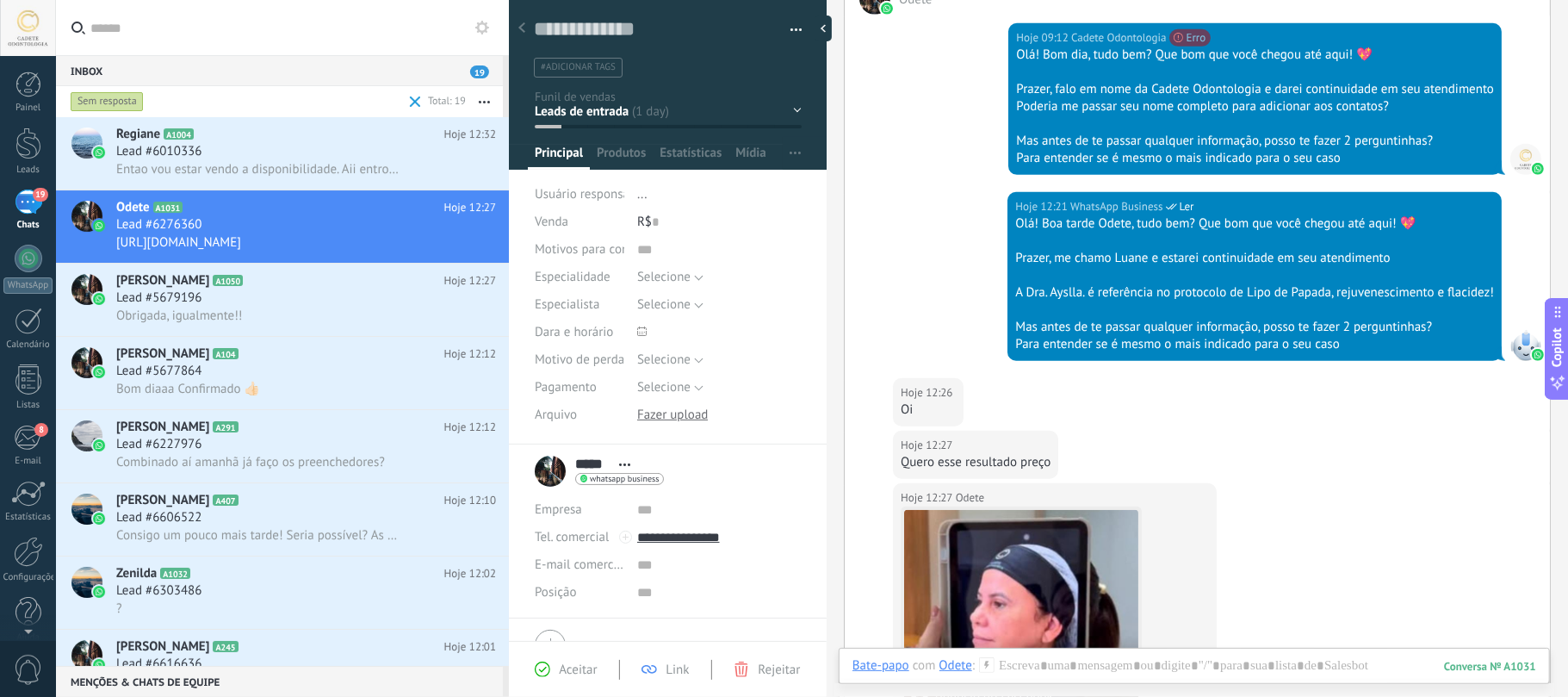
scroll to position [734, 0]
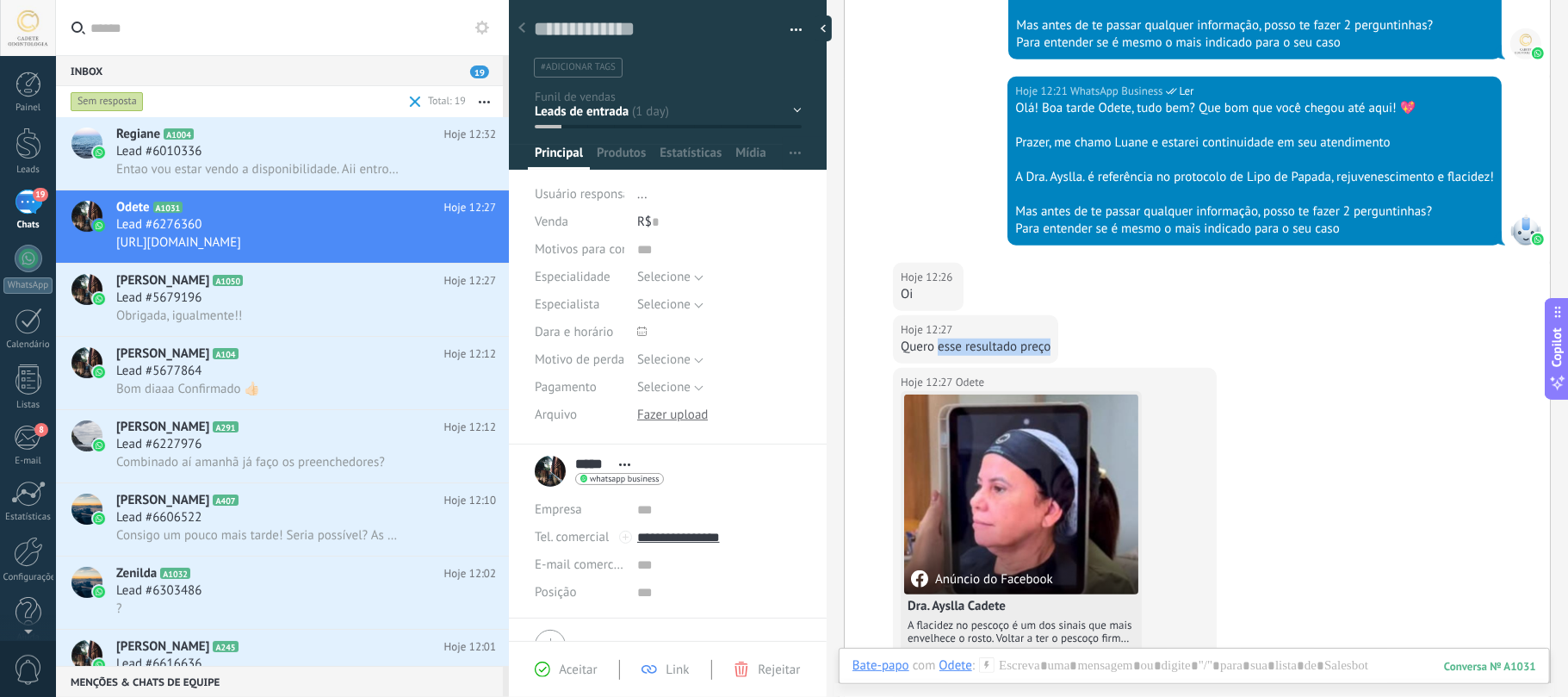
drag, startPoint x: 946, startPoint y: 381, endPoint x: 1138, endPoint y: 381, distance: 192.0
click at [1138, 368] on div "Hoje 12:27 Odete Quero esse resultado preço" at bounding box center [1197, 341] width 705 height 53
click at [1178, 357] on div "Hoje 12:27 Odete Quero esse resultado preço" at bounding box center [1197, 341] width 705 height 53
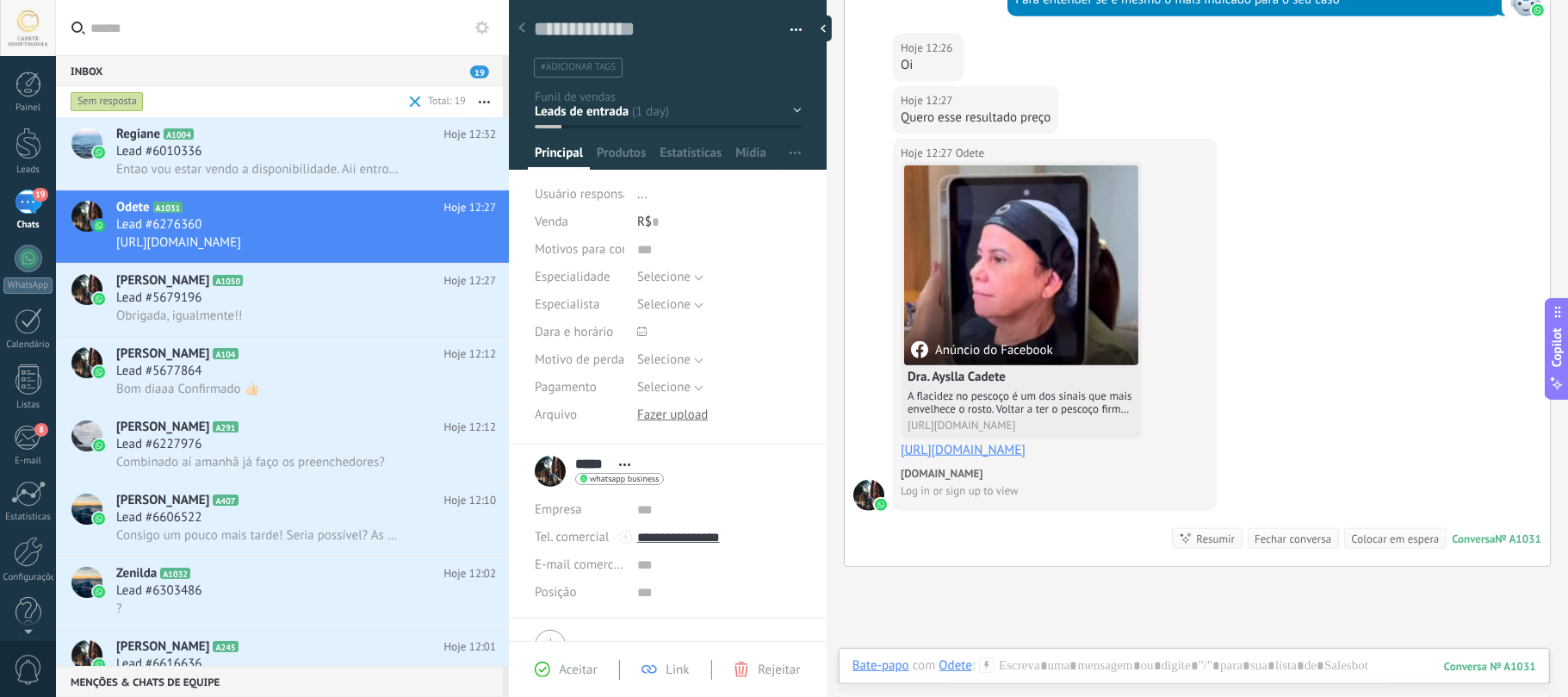
scroll to position [1171, 0]
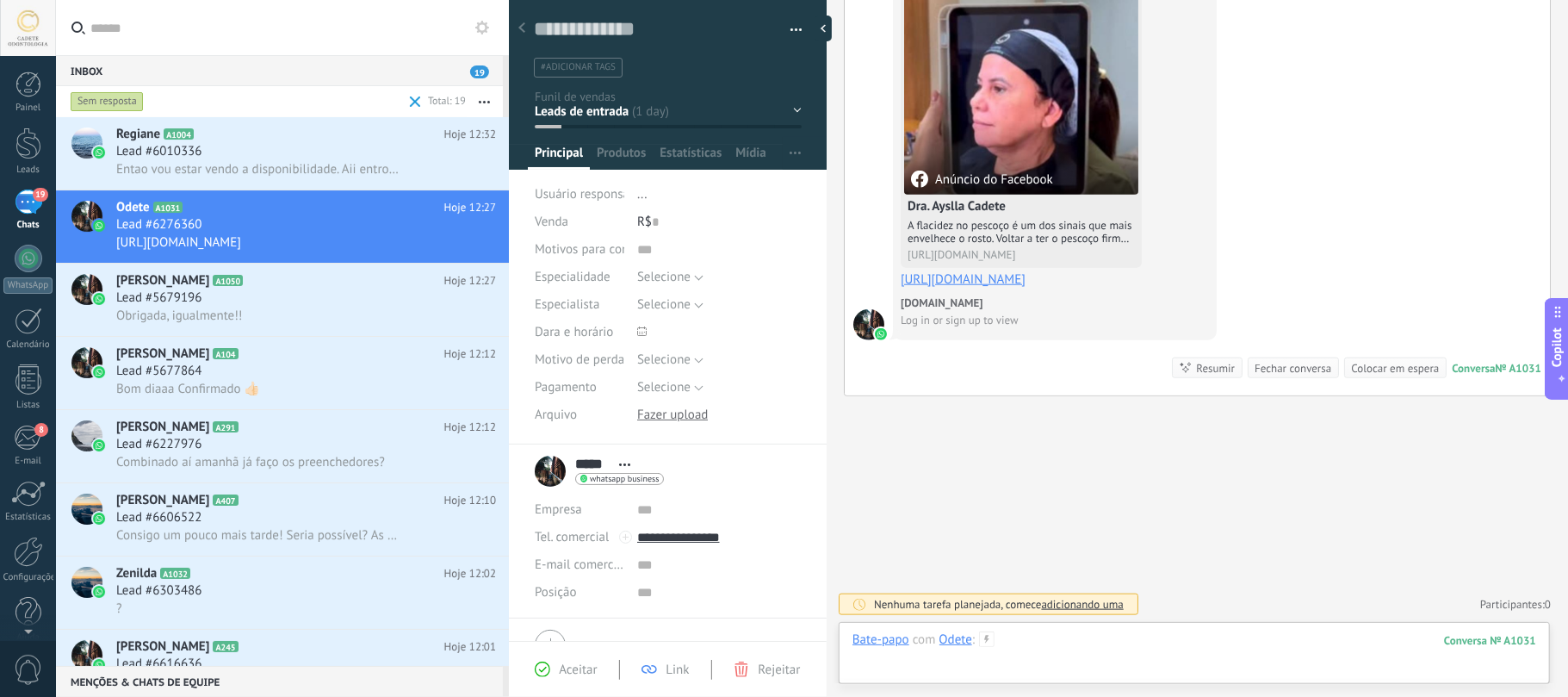
click at [1221, 649] on div at bounding box center [1194, 657] width 684 height 52
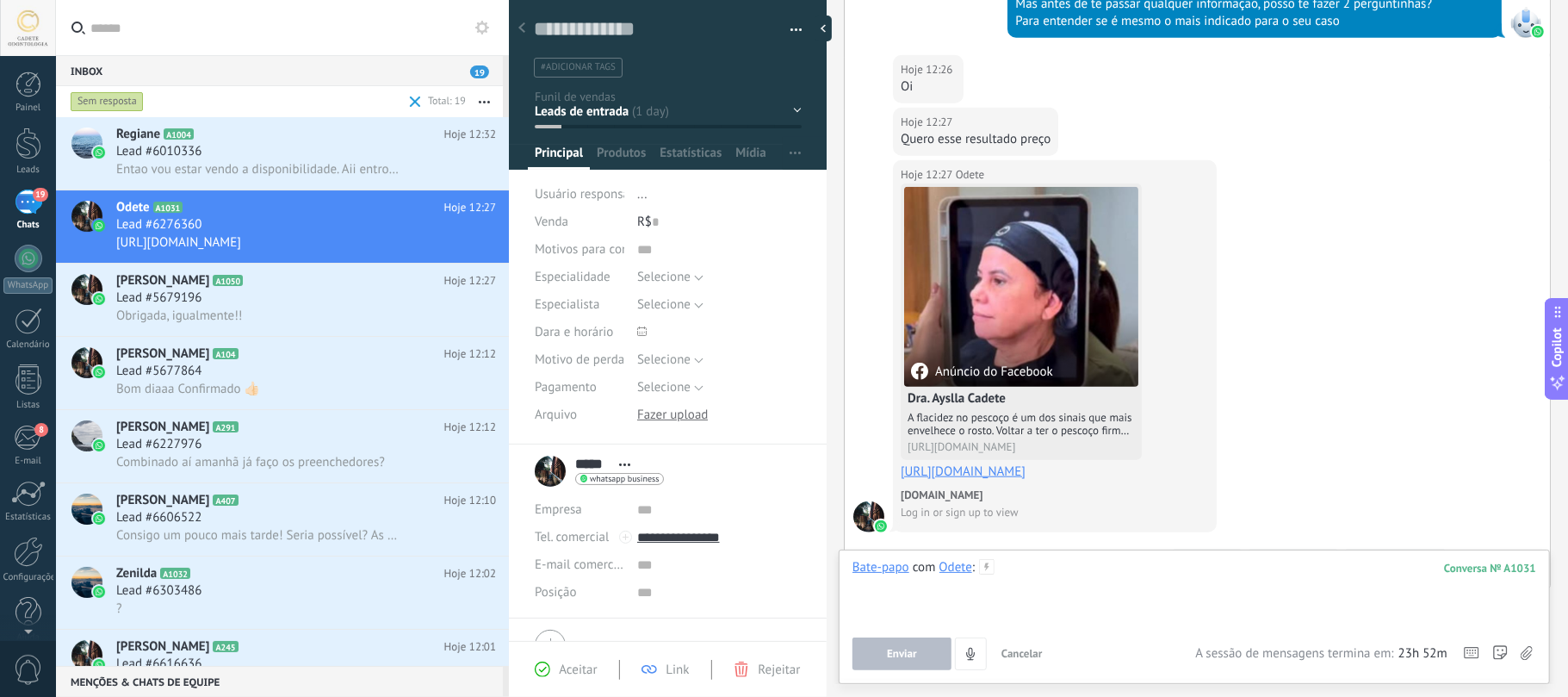
scroll to position [826, 0]
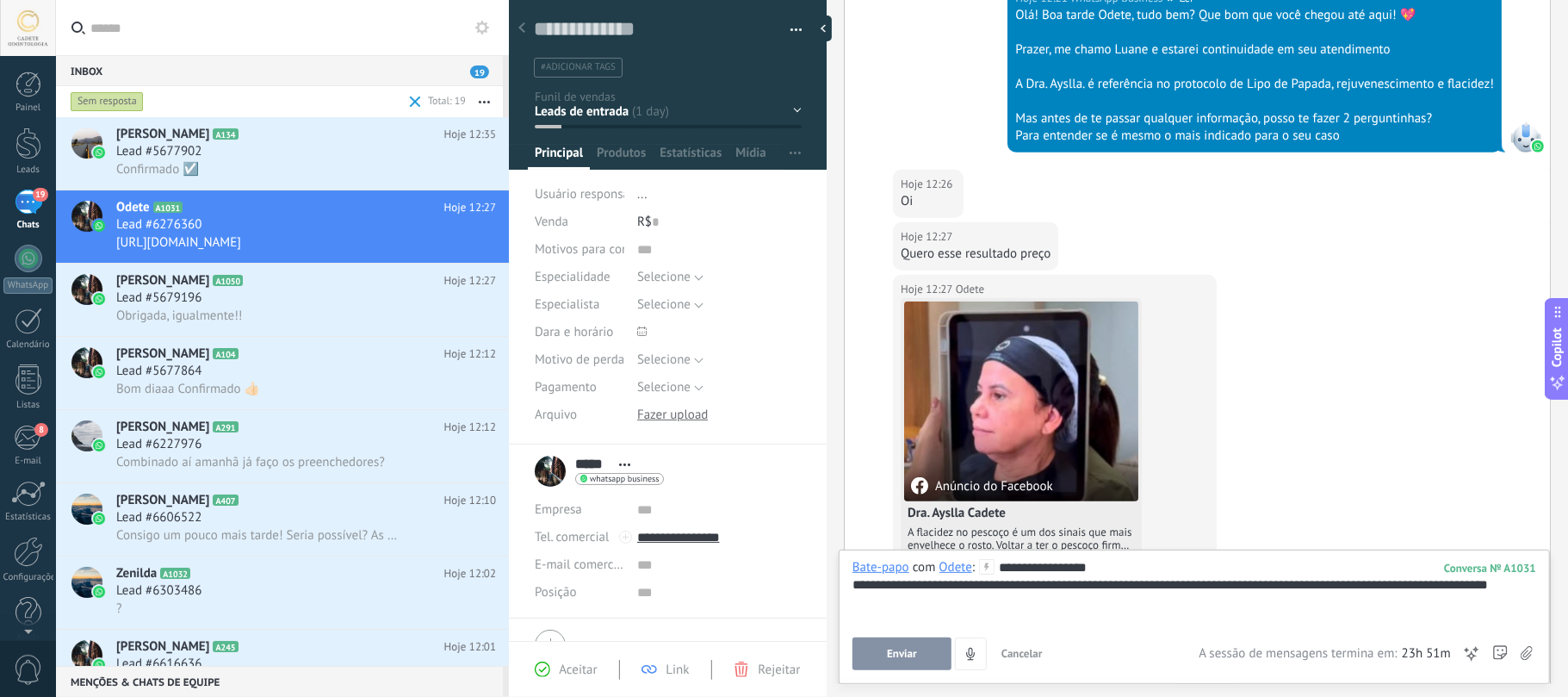
click at [870, 655] on button "Enviar" at bounding box center [902, 653] width 99 height 33
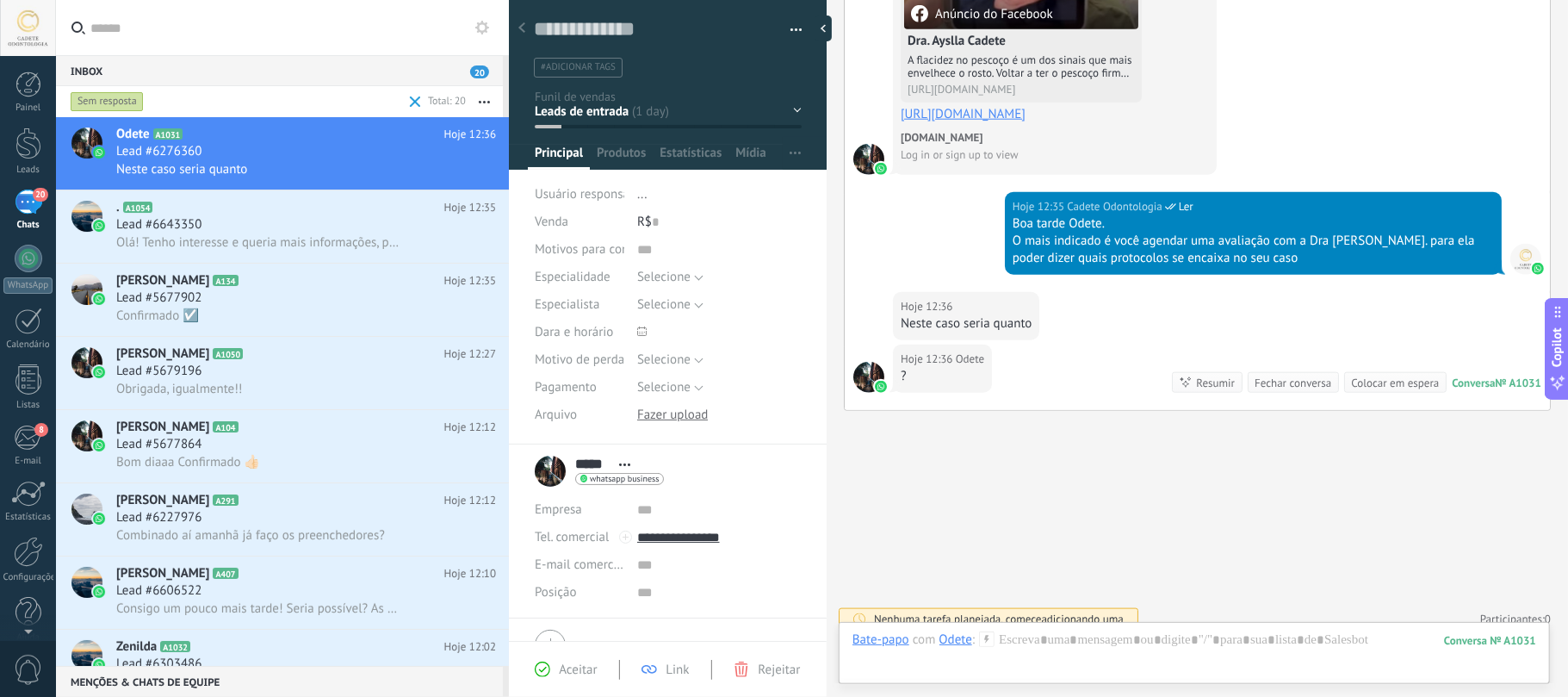
scroll to position [1351, 0]
